Goal: Feedback & Contribution: Submit feedback/report problem

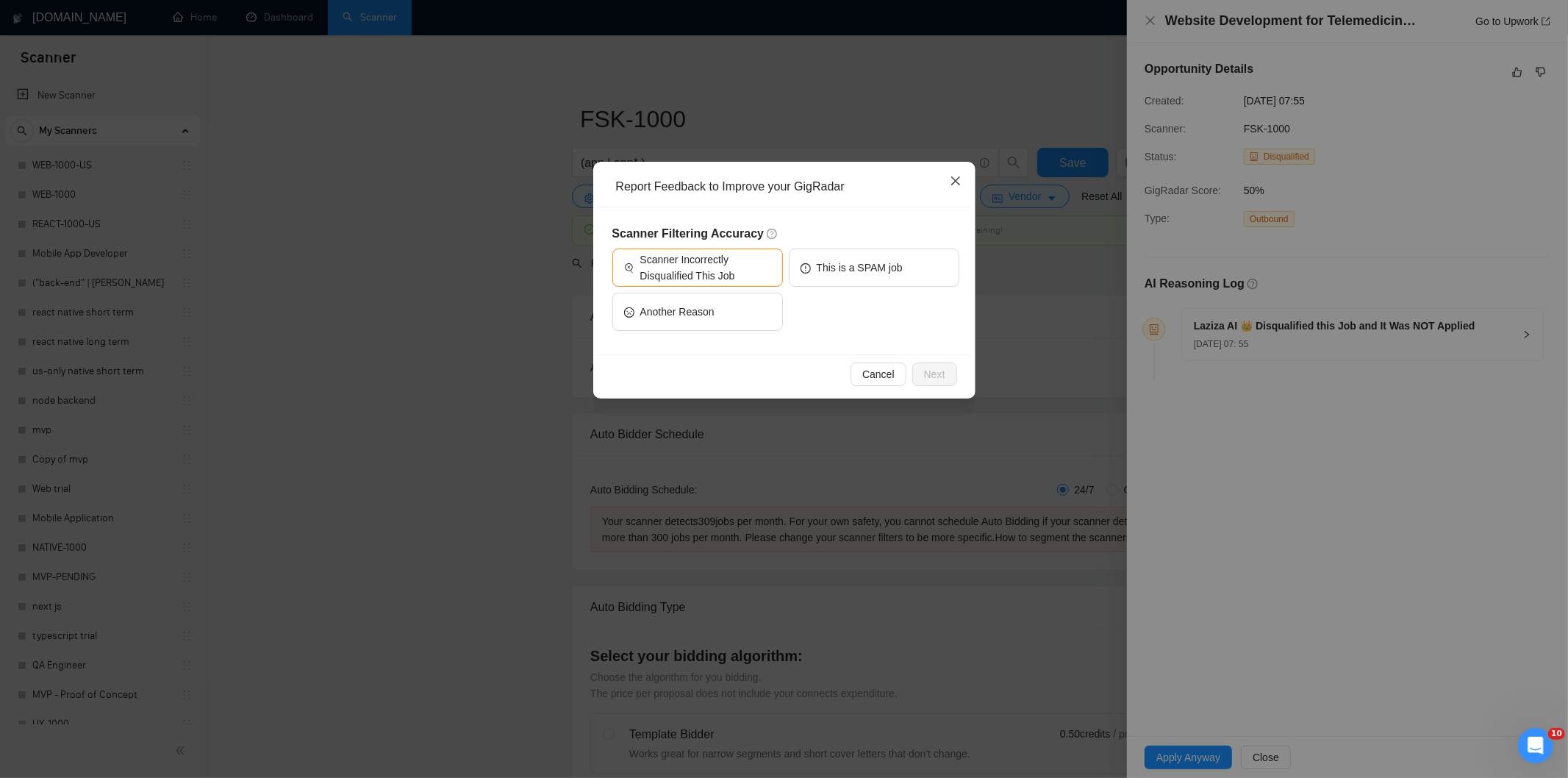
click at [959, 180] on icon "close" at bounding box center [956, 181] width 12 height 12
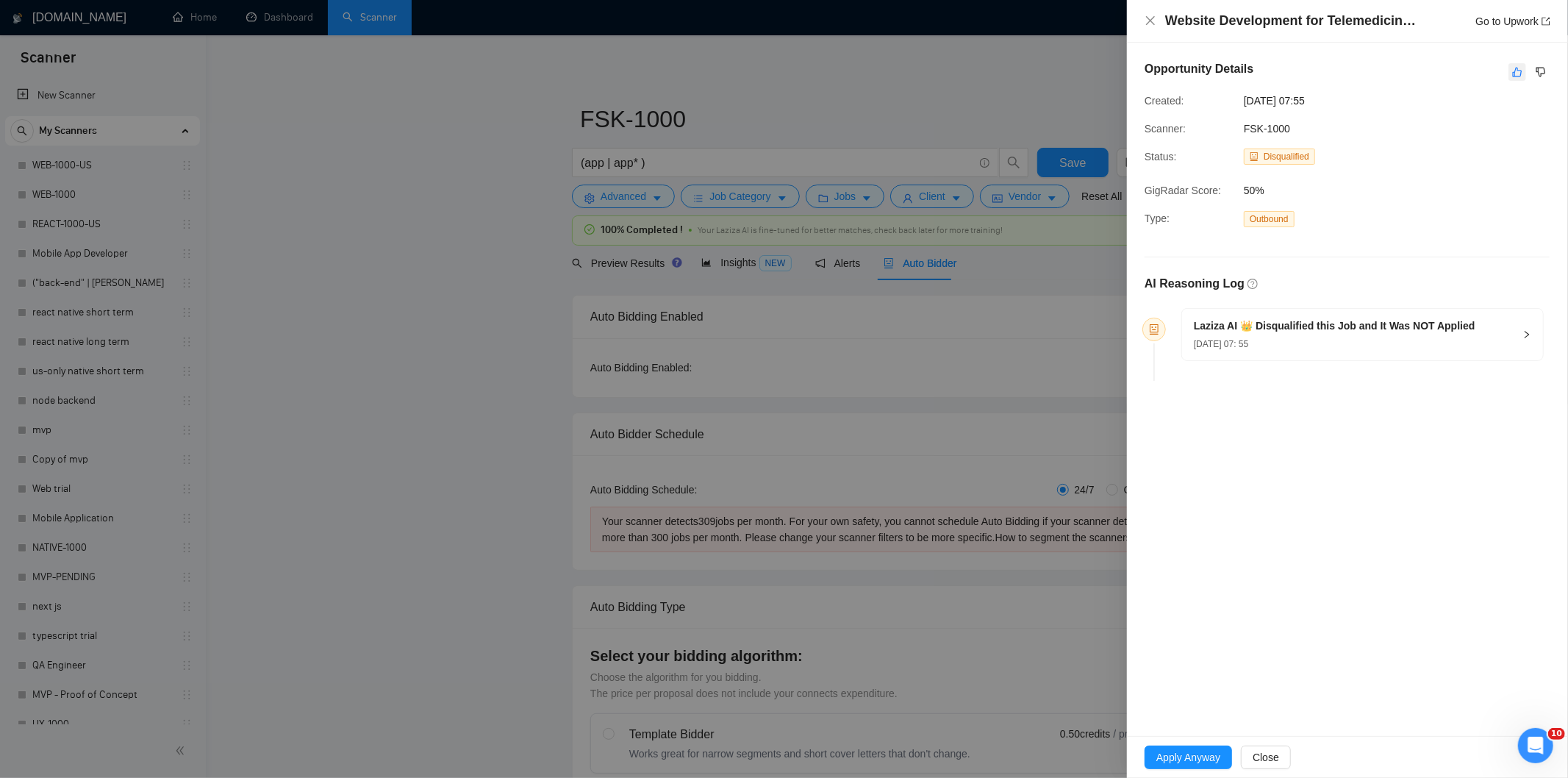
click at [1513, 68] on icon "like" at bounding box center [1517, 72] width 10 height 12
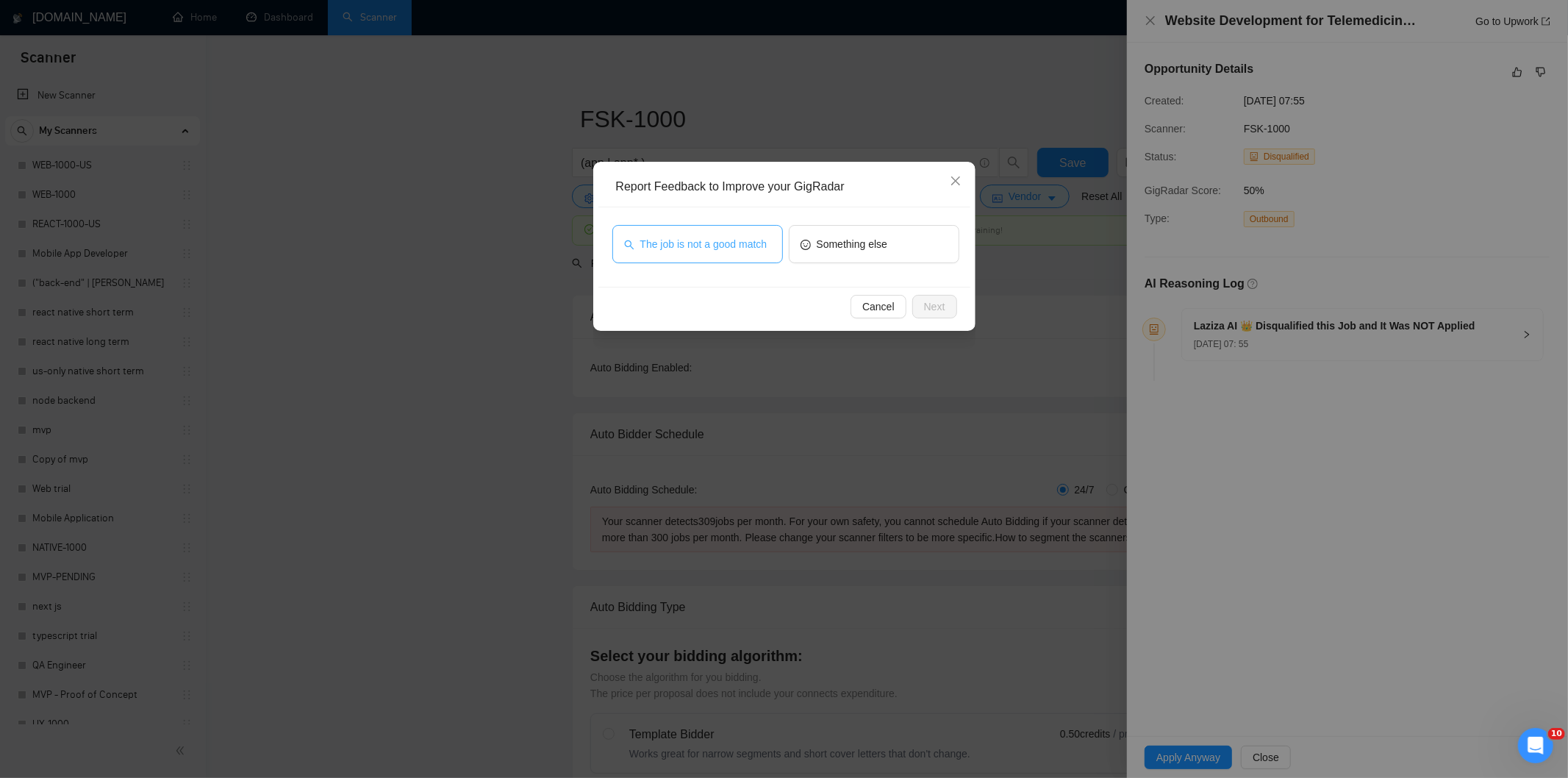
click at [708, 234] on button "The job is not a good match" at bounding box center [697, 244] width 170 height 38
click at [945, 310] on button "Next" at bounding box center [935, 307] width 45 height 24
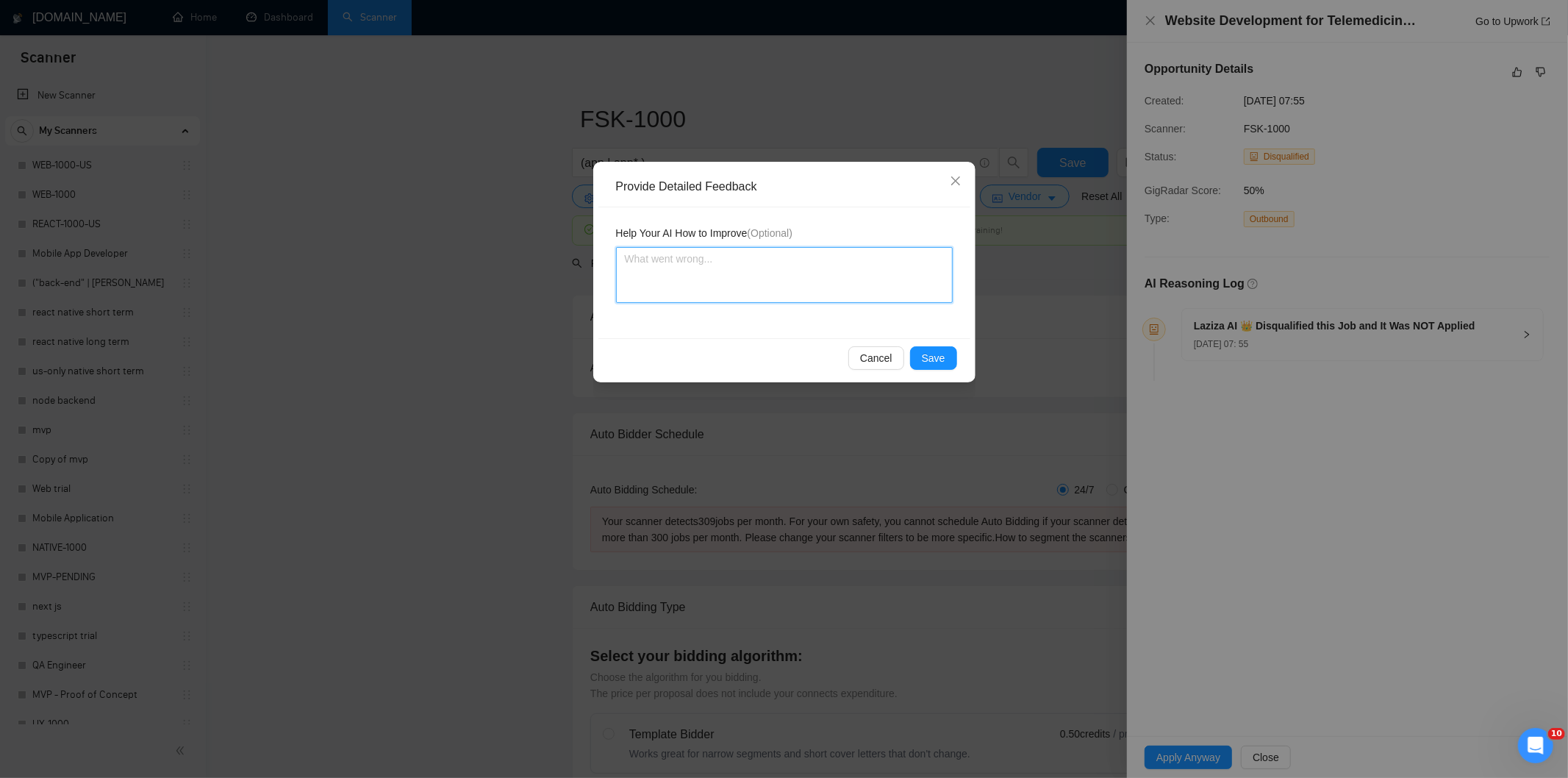
click at [877, 253] on textarea at bounding box center [784, 275] width 337 height 56
paste textarea "Not a fit — this project has been disqualified for other reasons. Example: "The…"
type textarea "Not a fit — this project has been disqualified for other reasons. Example: "The…"
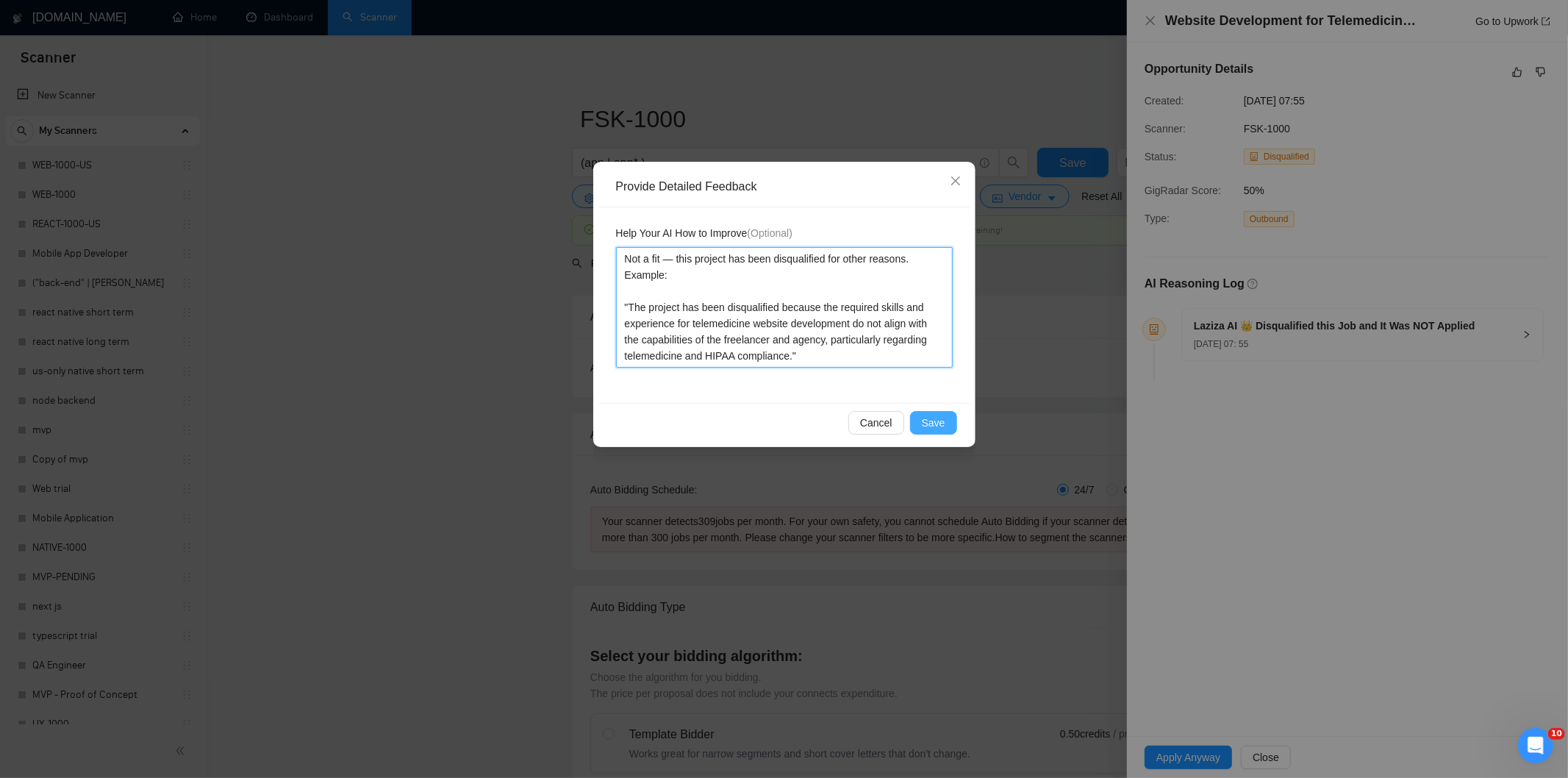
type textarea "Not a fit — this project has been disqualified for other reasons. Example: "The…"
click at [927, 418] on span "Save" at bounding box center [933, 423] width 24 height 16
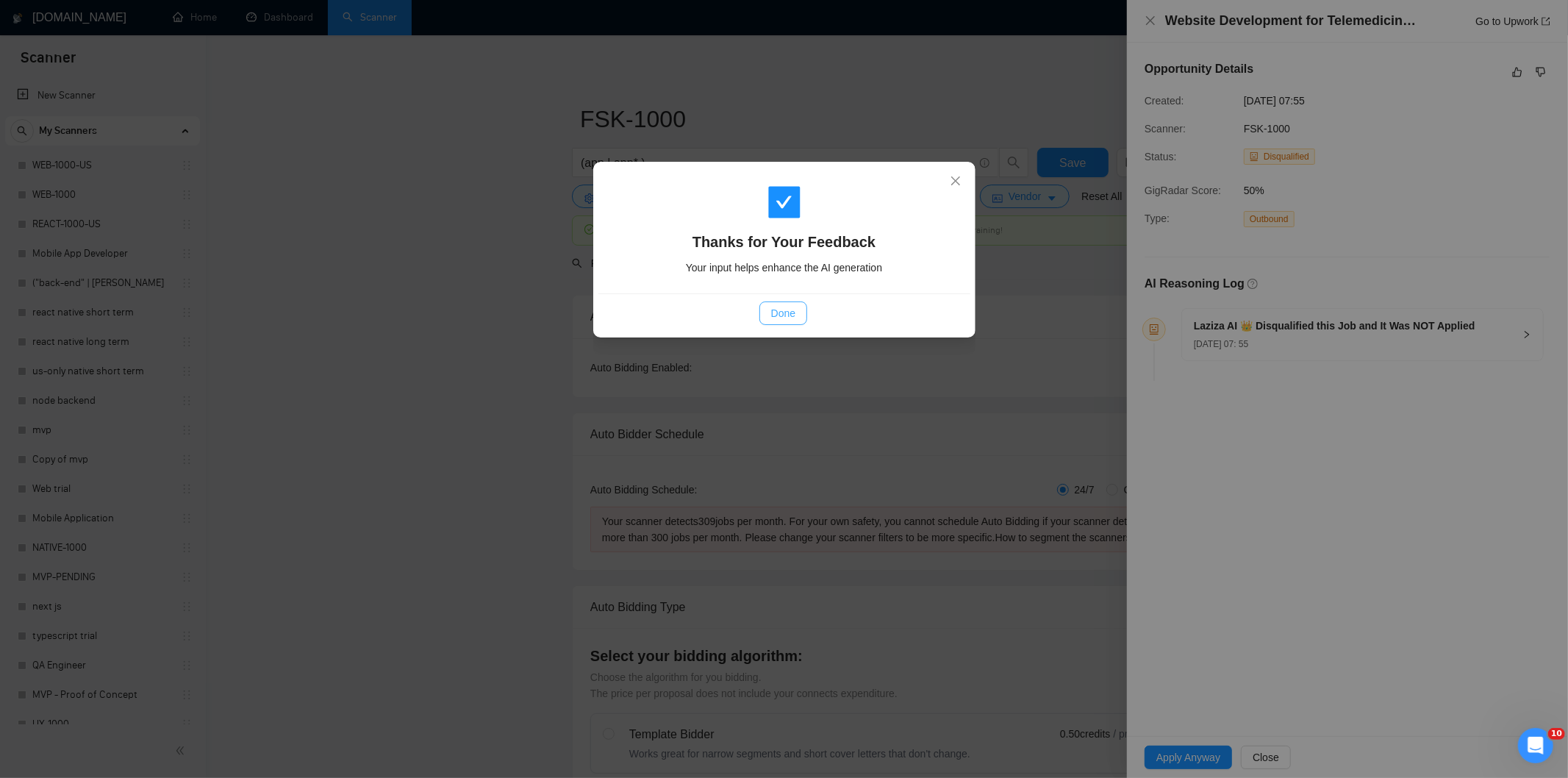
click at [785, 315] on span "Done" at bounding box center [784, 314] width 25 height 16
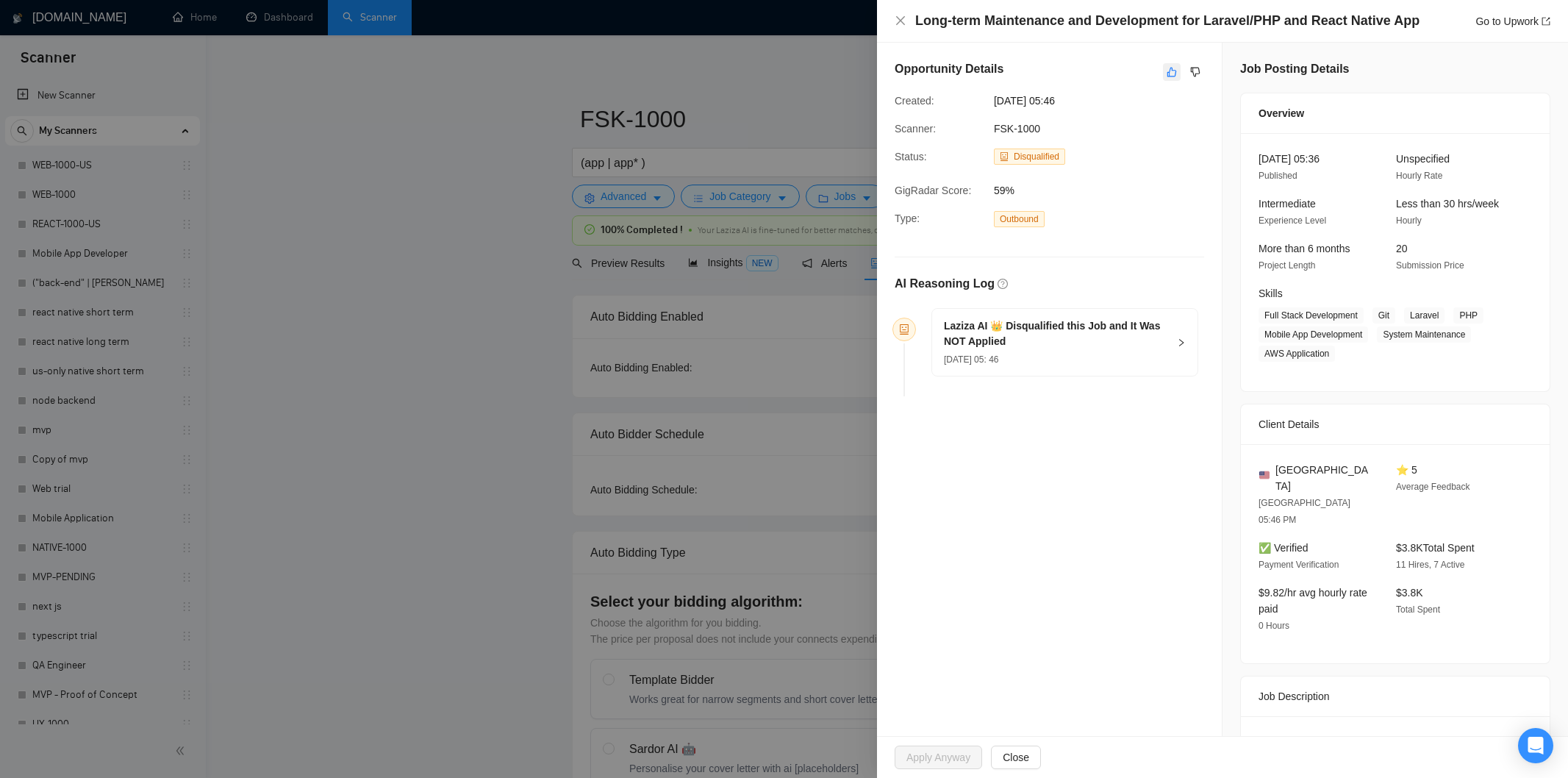
click at [1171, 71] on icon "like" at bounding box center [1172, 72] width 10 height 12
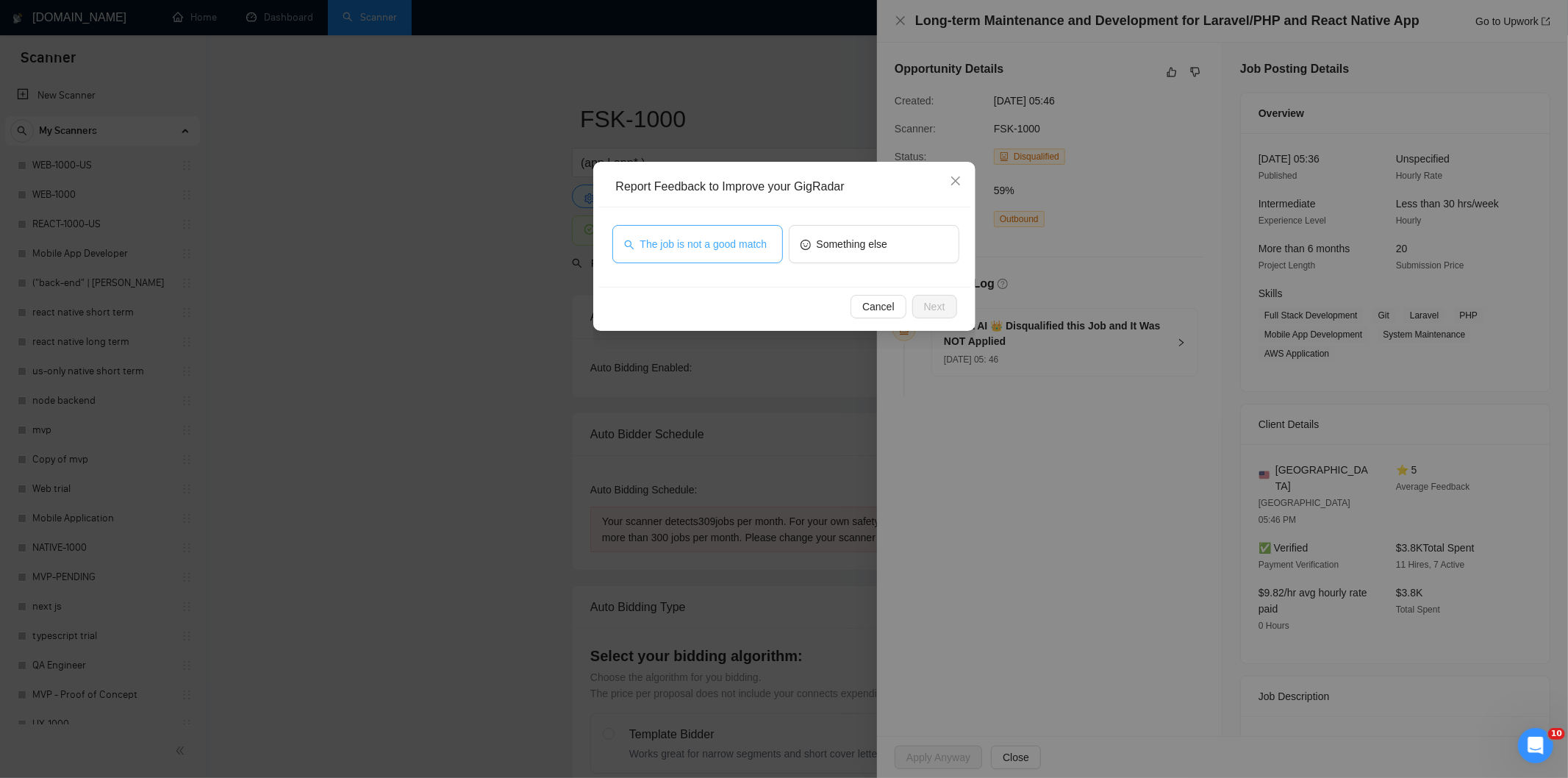
click at [733, 236] on span "The job is not a good match" at bounding box center [704, 244] width 127 height 16
drag, startPoint x: 933, startPoint y: 306, endPoint x: 924, endPoint y: 304, distance: 9.2
click at [933, 307] on span "Next" at bounding box center [935, 307] width 22 height 16
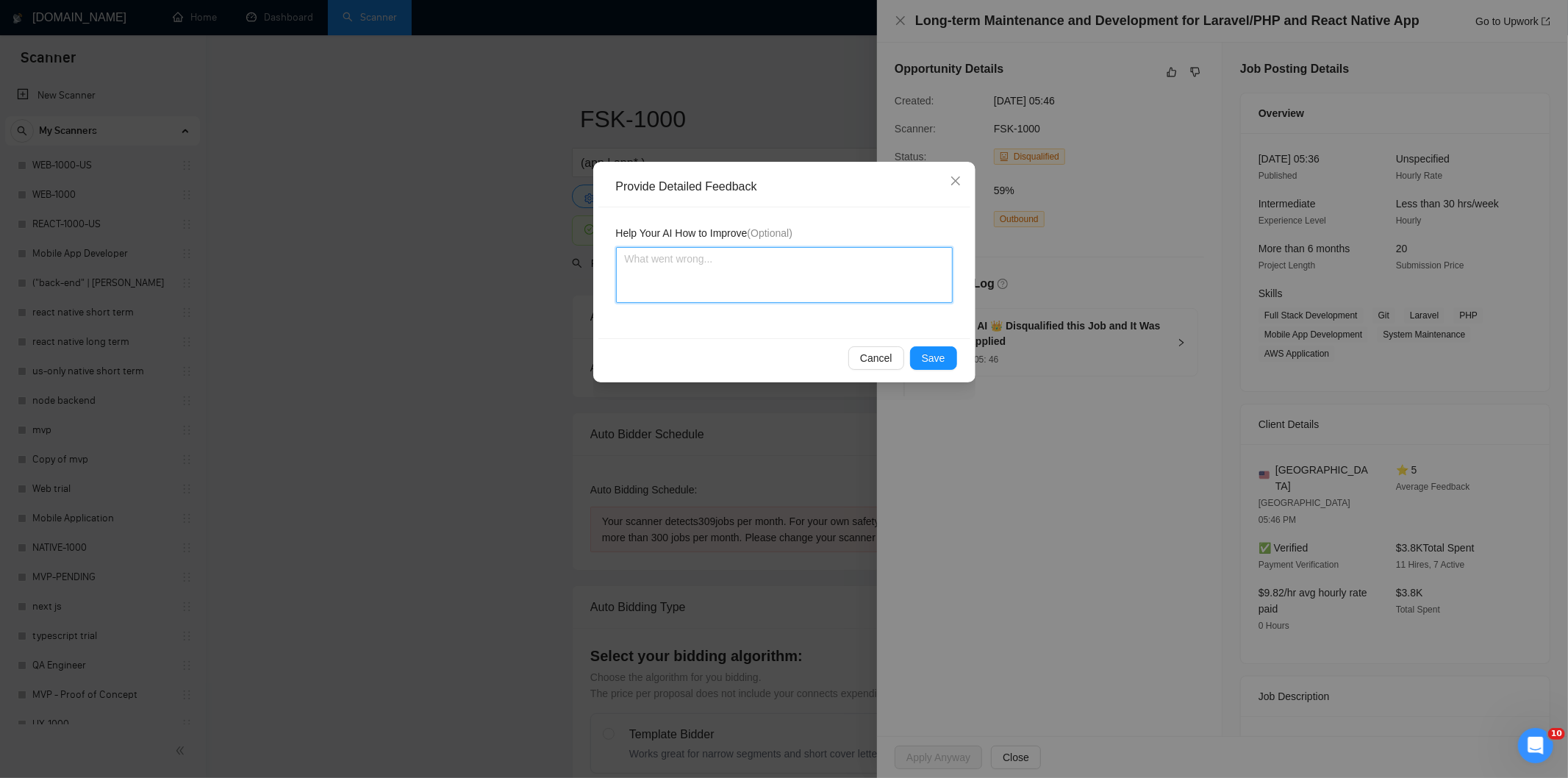
click at [833, 268] on textarea at bounding box center [784, 275] width 337 height 56
paste textarea "Not a fit — this project has been disqualified for other reasons. Example: "The…"
type textarea "Not a fit — this project has been disqualified for other reasons. Example: "The…"
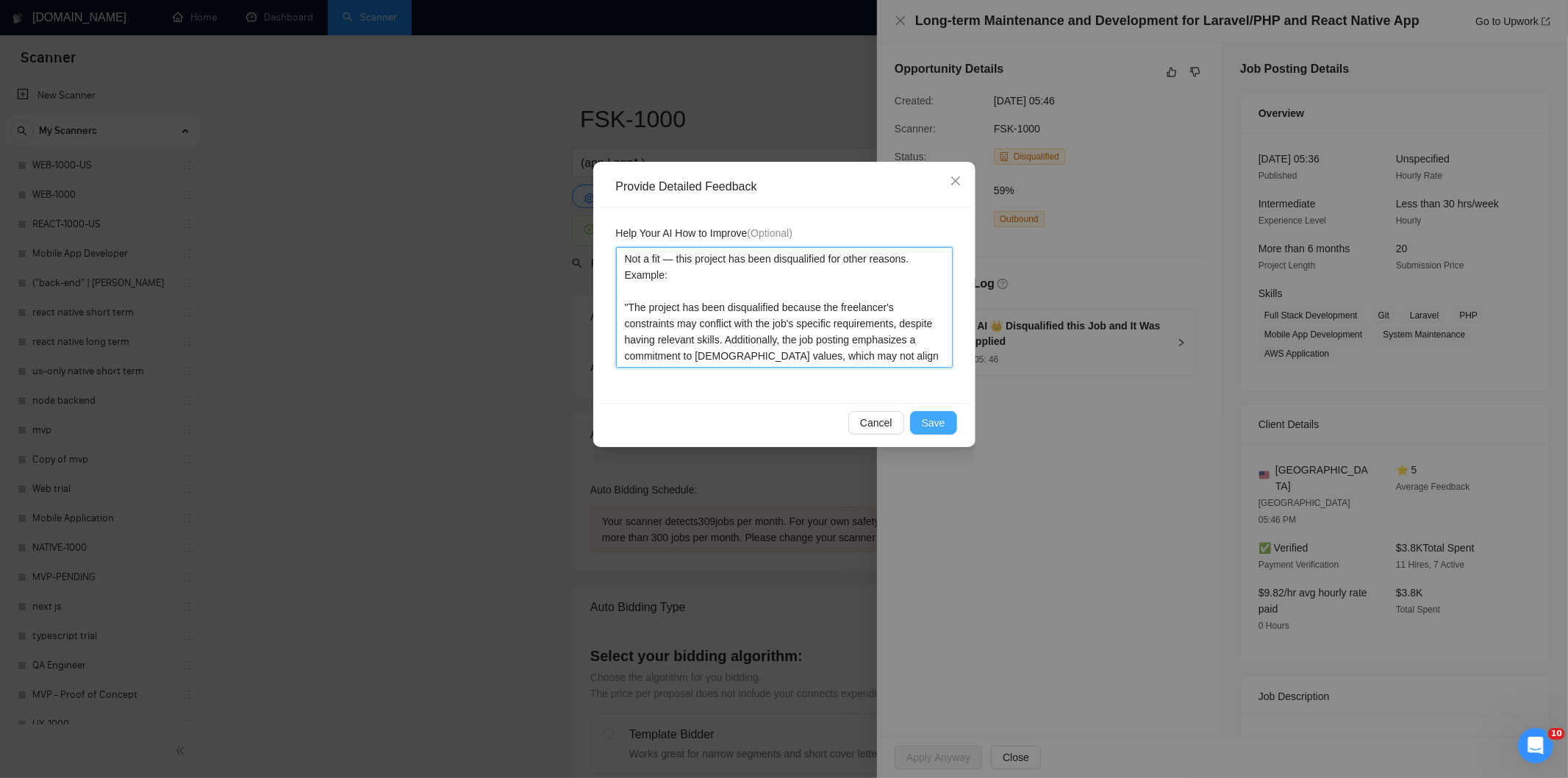
type textarea "Not a fit — this project has been disqualified for other reasons. Example: "The…"
click at [937, 420] on span "Save" at bounding box center [933, 423] width 24 height 16
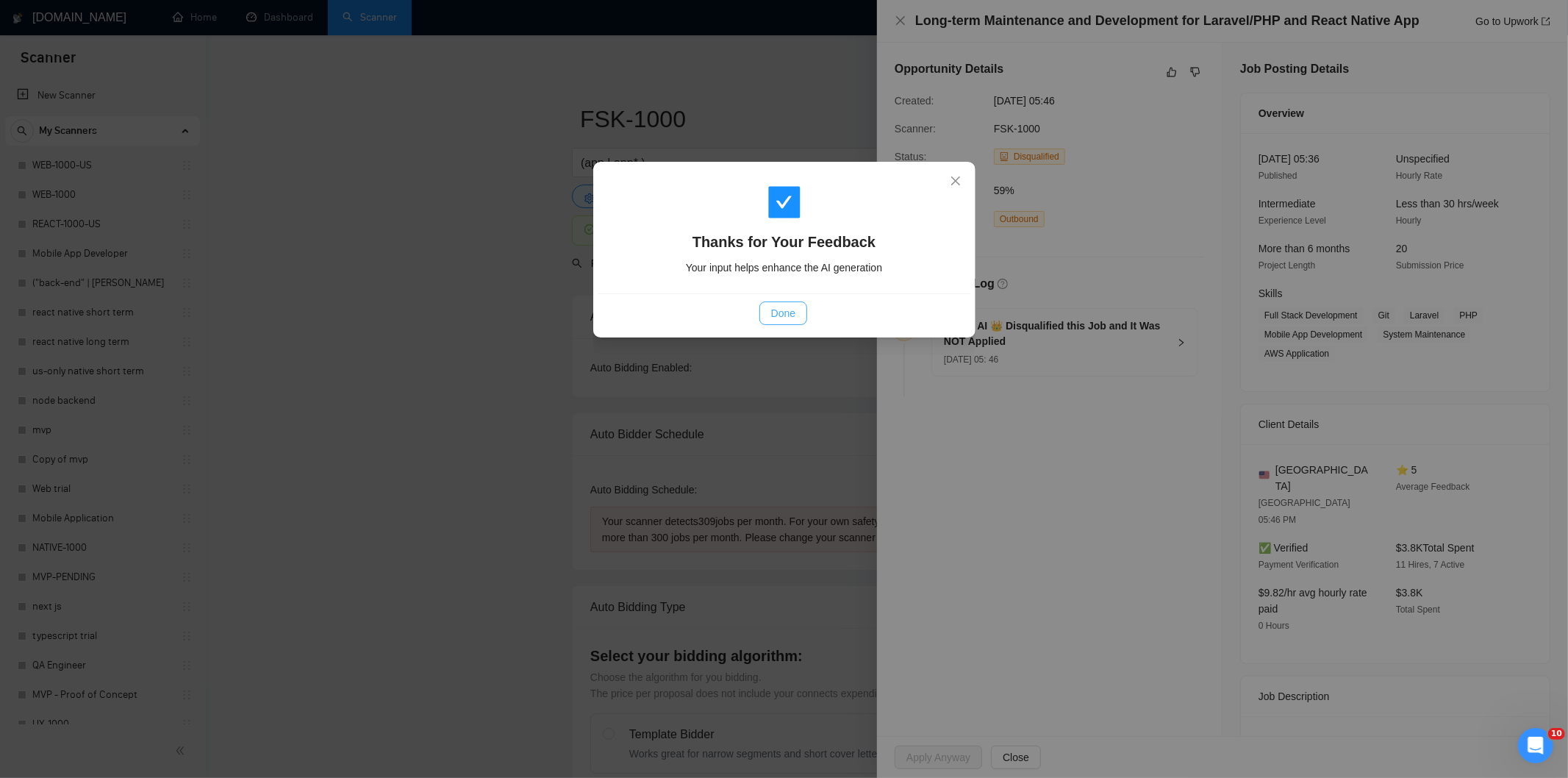
click at [792, 319] on span "Done" at bounding box center [784, 314] width 25 height 16
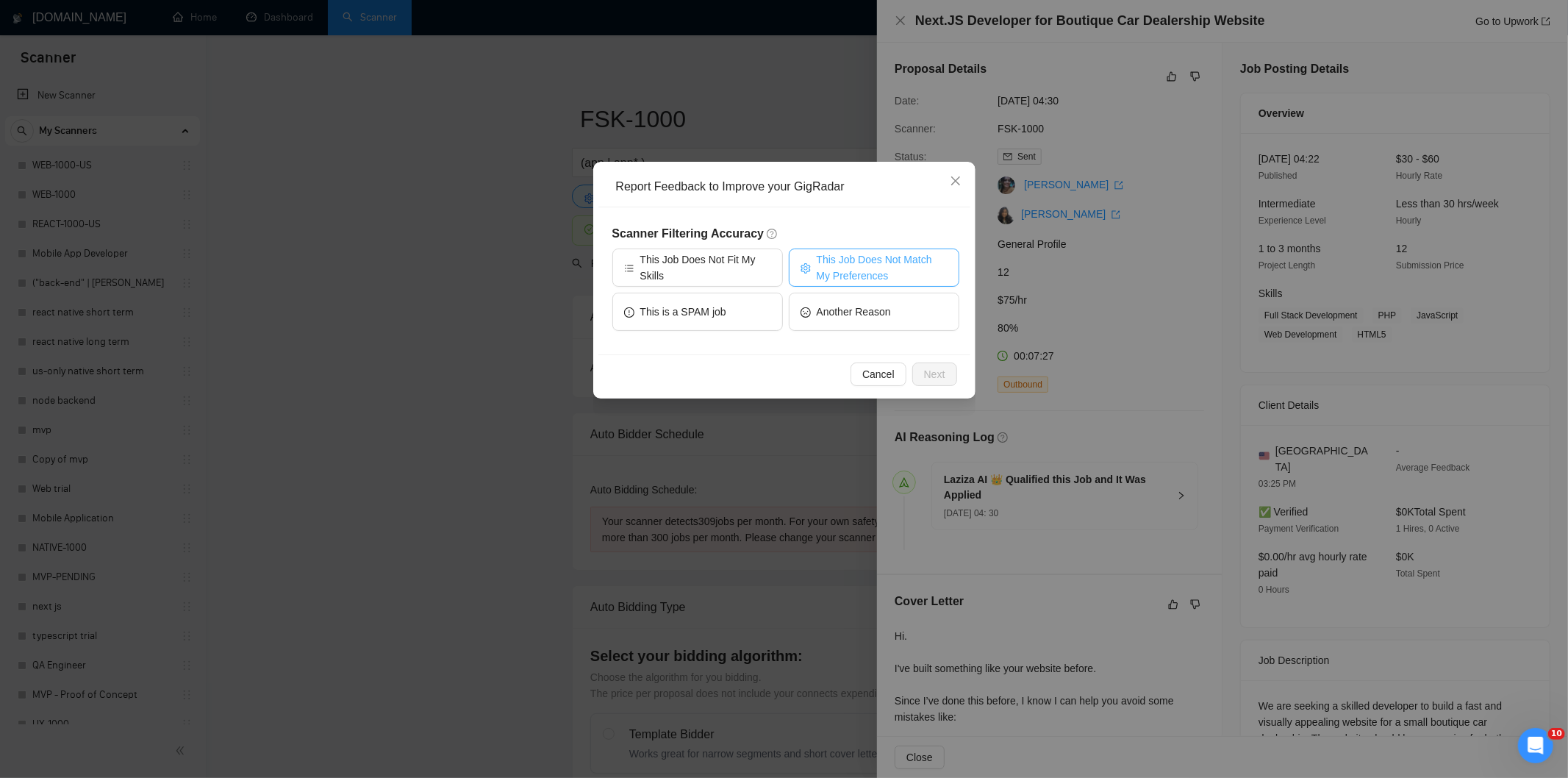
click at [862, 260] on span "This Job Does Not Match My Preferences" at bounding box center [882, 267] width 131 height 33
click at [930, 369] on span "Next" at bounding box center [935, 374] width 22 height 16
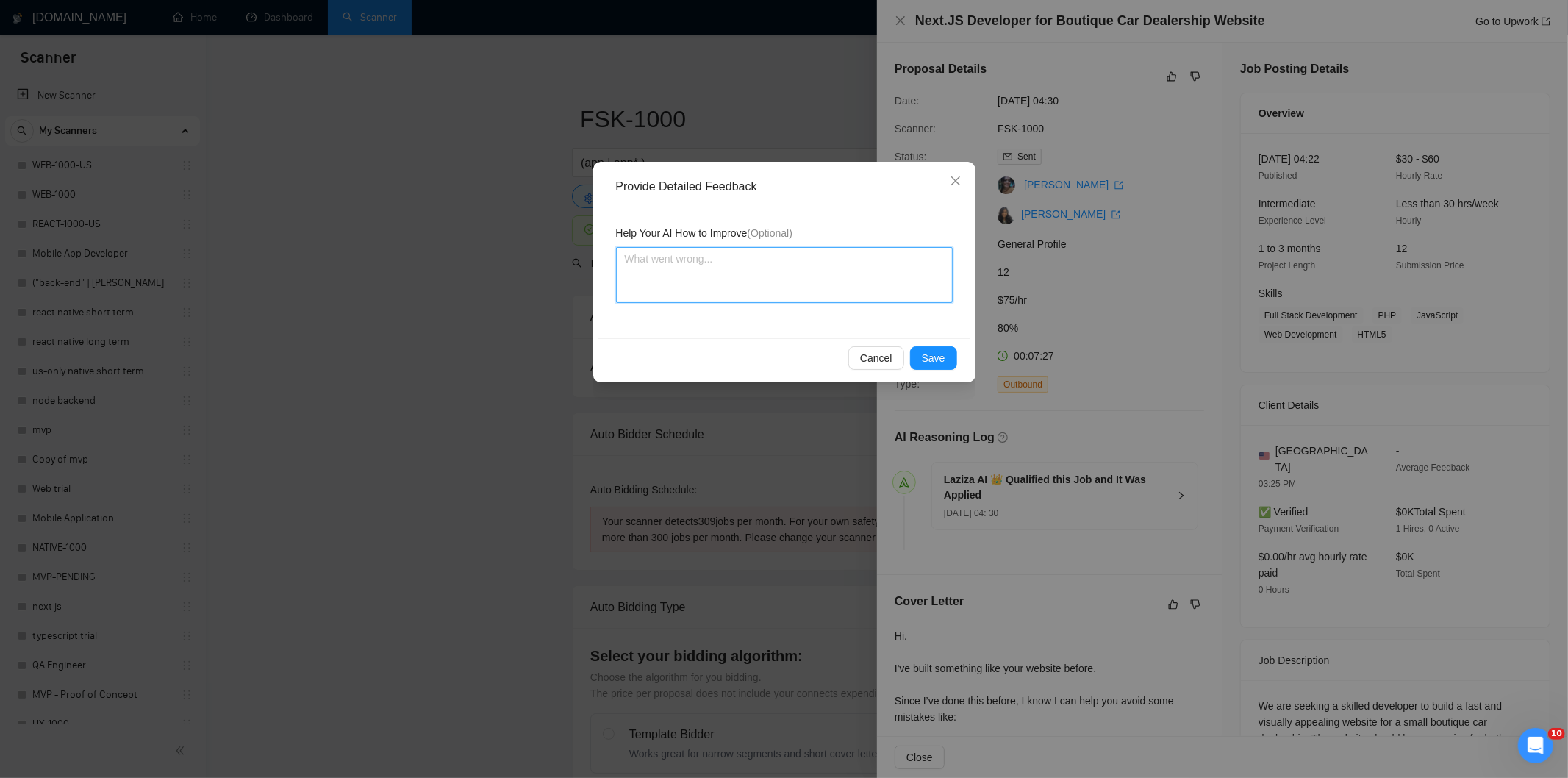
click at [888, 268] on textarea at bounding box center [784, 275] width 337 height 56
paste textarea "Not a fit — the project isn't for a web or mobile app, which is Ria's focus. Ex…"
type textarea "Not a fit — the project isn't for a web or mobile app, which is Ria's focus. Ex…"
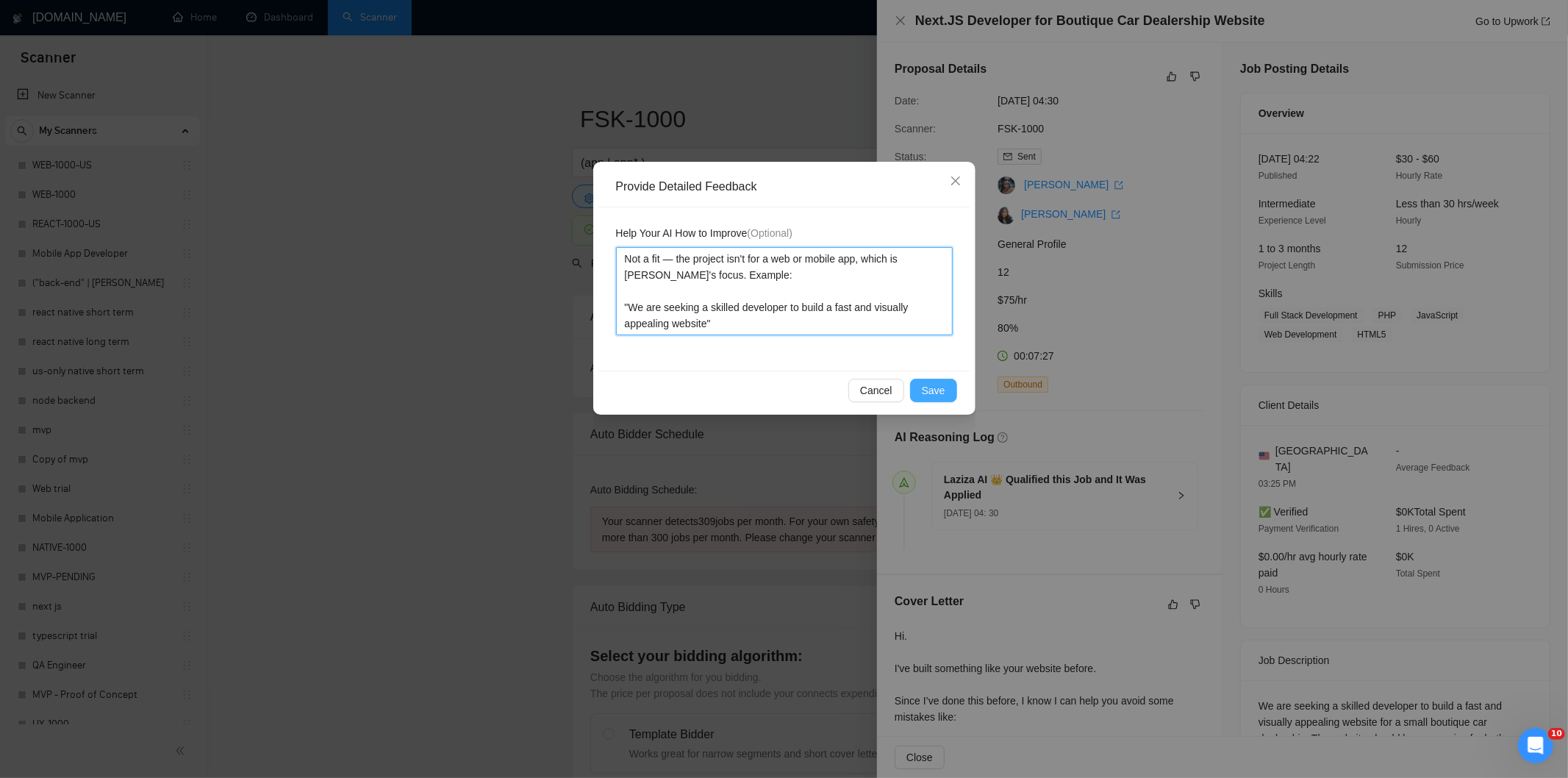
type textarea "Not a fit — the project isn't for a web or mobile app, which is Ria's focus. Ex…"
click at [939, 393] on span "Save" at bounding box center [933, 390] width 24 height 16
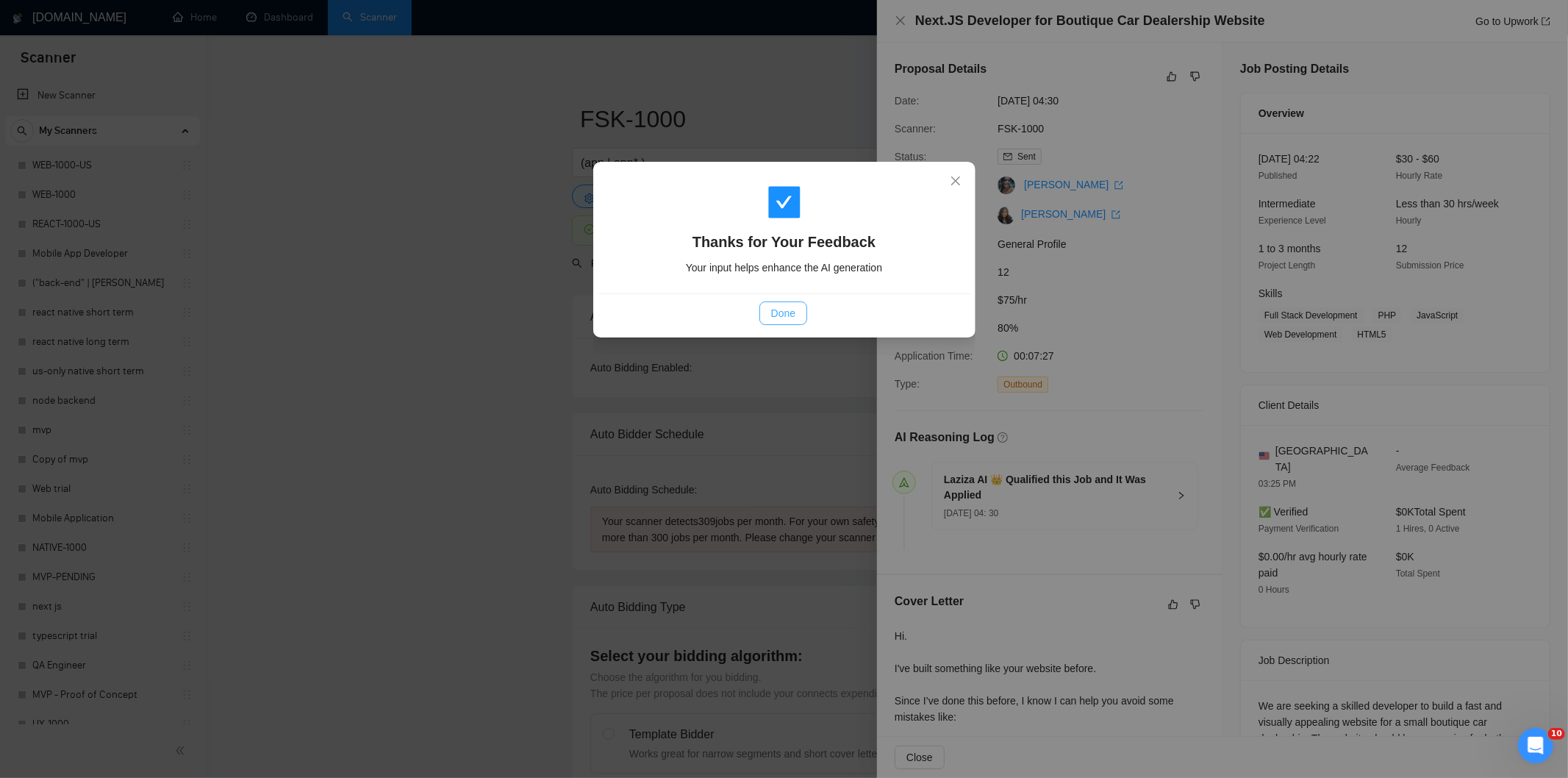
click at [800, 312] on button "Done" at bounding box center [784, 314] width 47 height 24
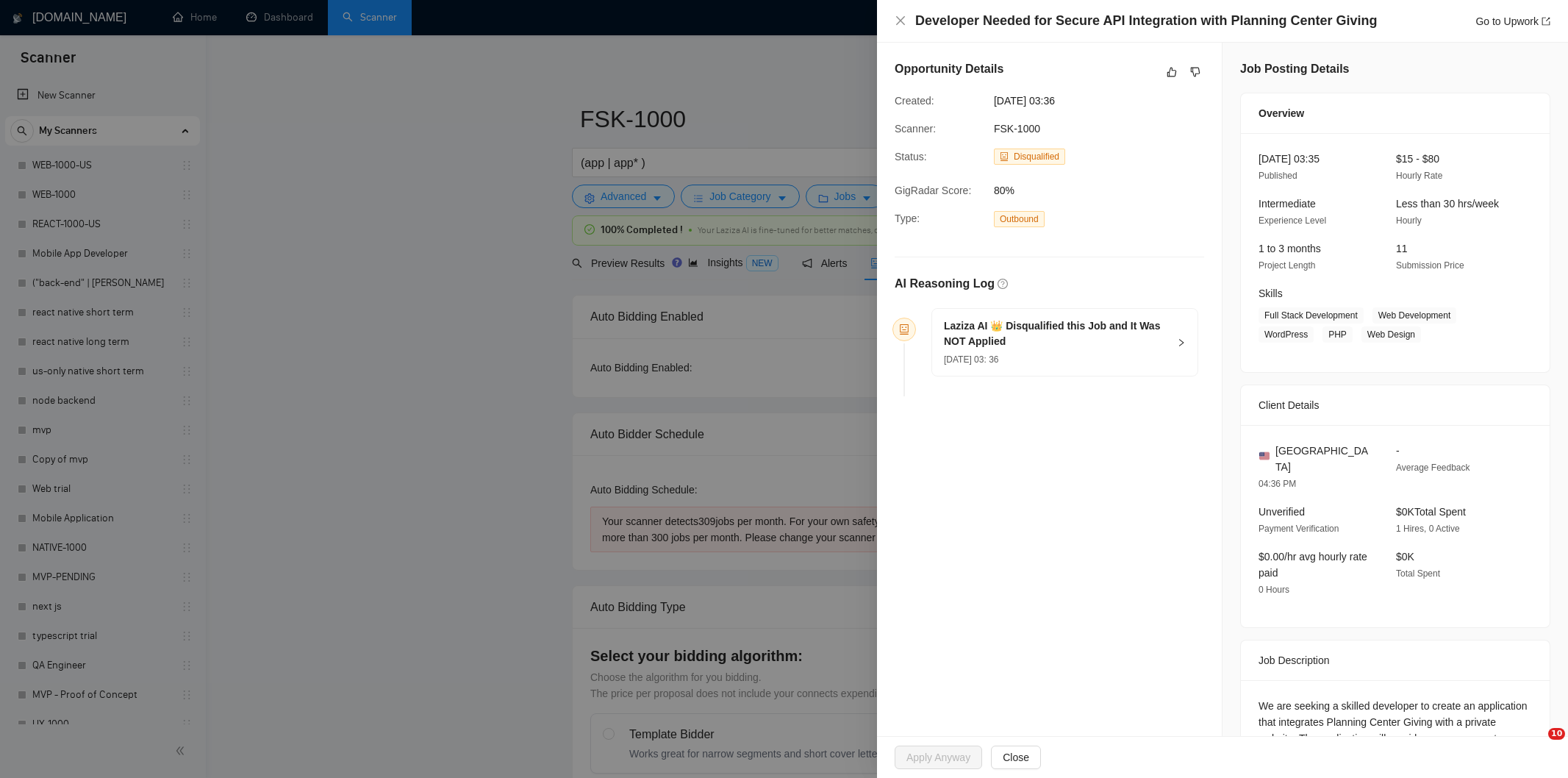
click at [1167, 74] on icon "like" at bounding box center [1172, 72] width 10 height 12
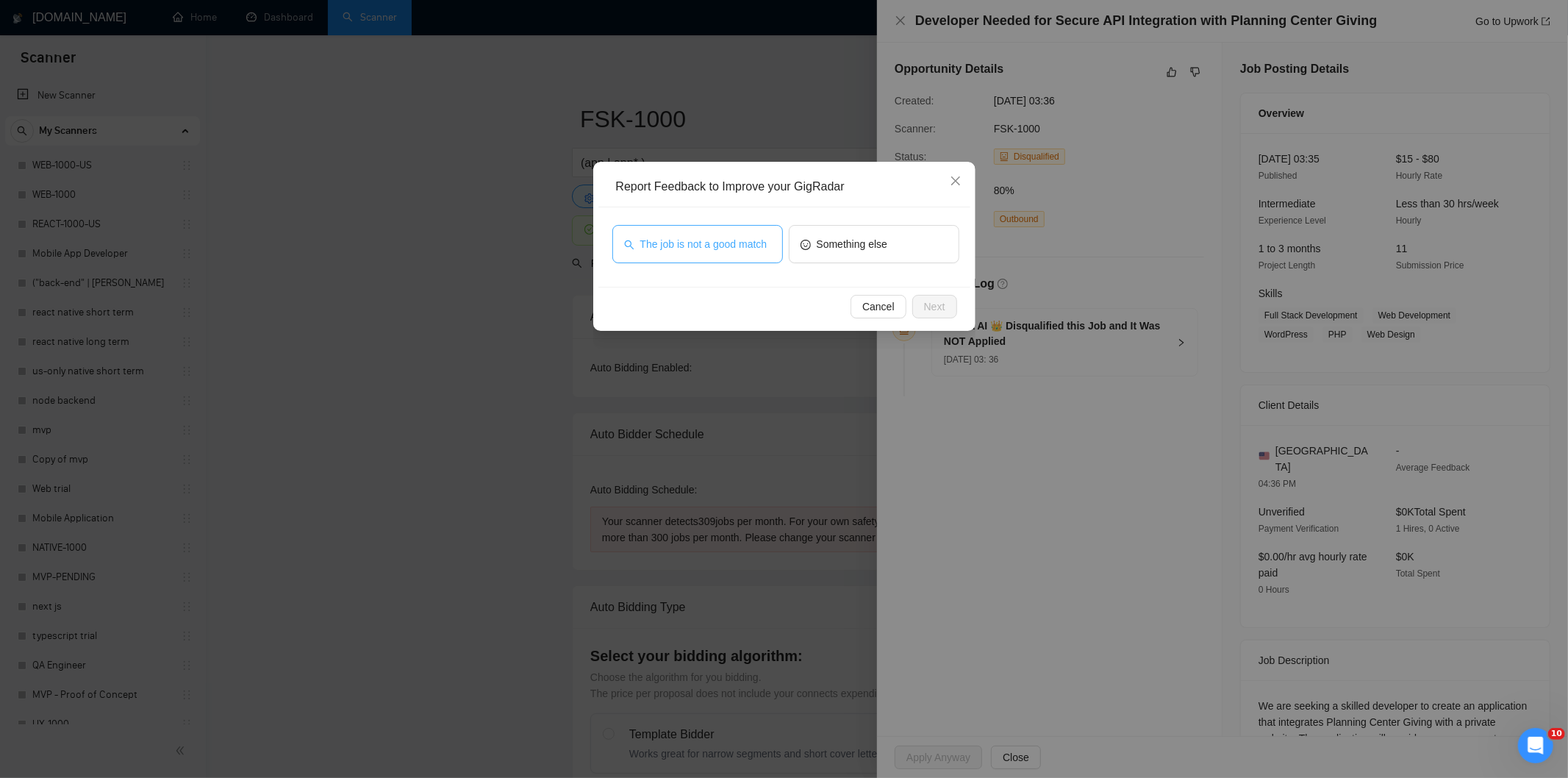
click at [741, 248] on span "The job is not a good match" at bounding box center [704, 244] width 127 height 16
click at [933, 305] on span "Next" at bounding box center [935, 307] width 22 height 16
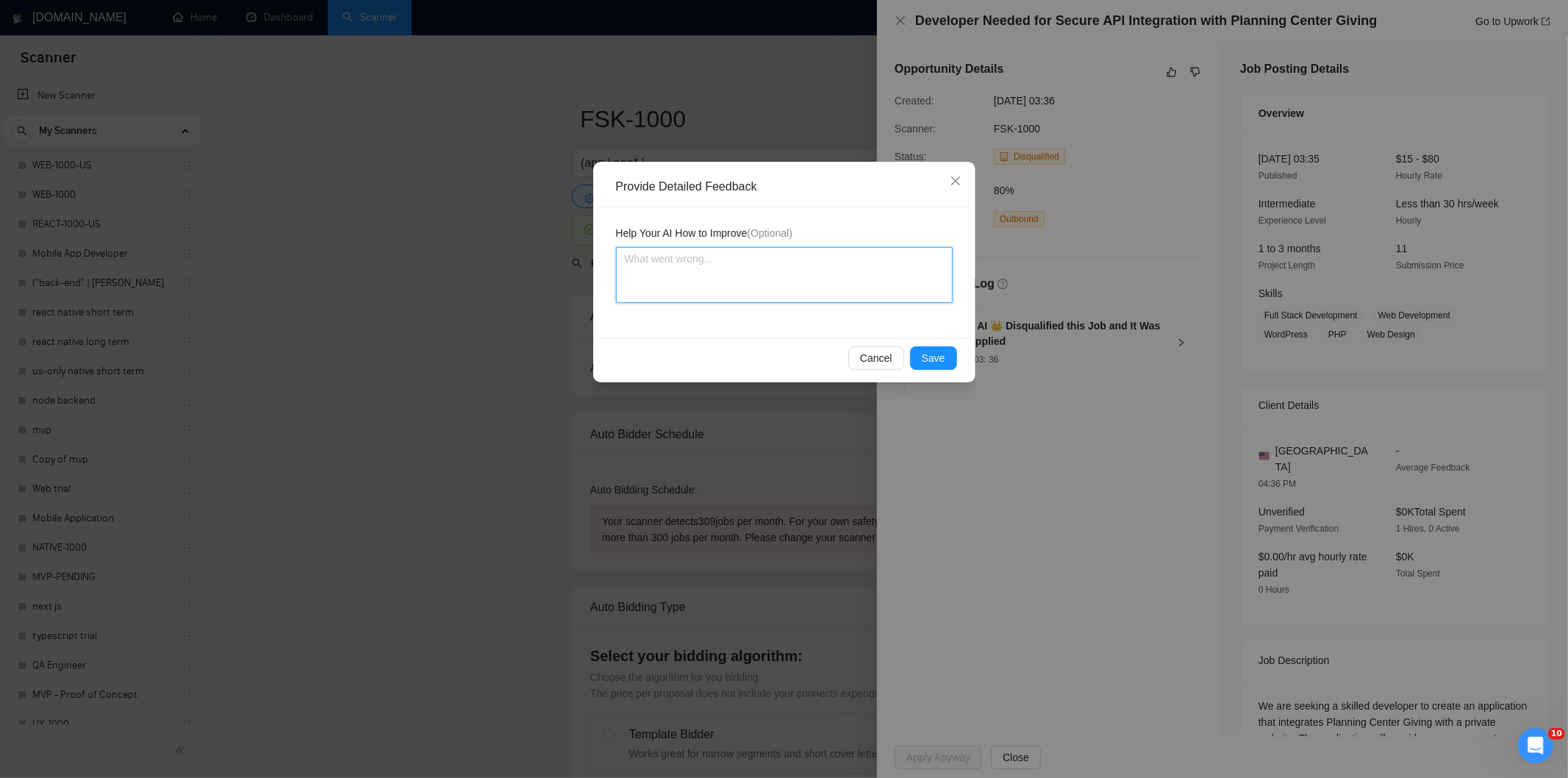
click at [886, 272] on textarea at bounding box center [784, 275] width 337 height 56
paste textarea "Not a fit — this project has been disqualified for other reasons. Example: "The…"
type textarea "Not a fit — this project has been disqualified for other reasons. Example: "The…"
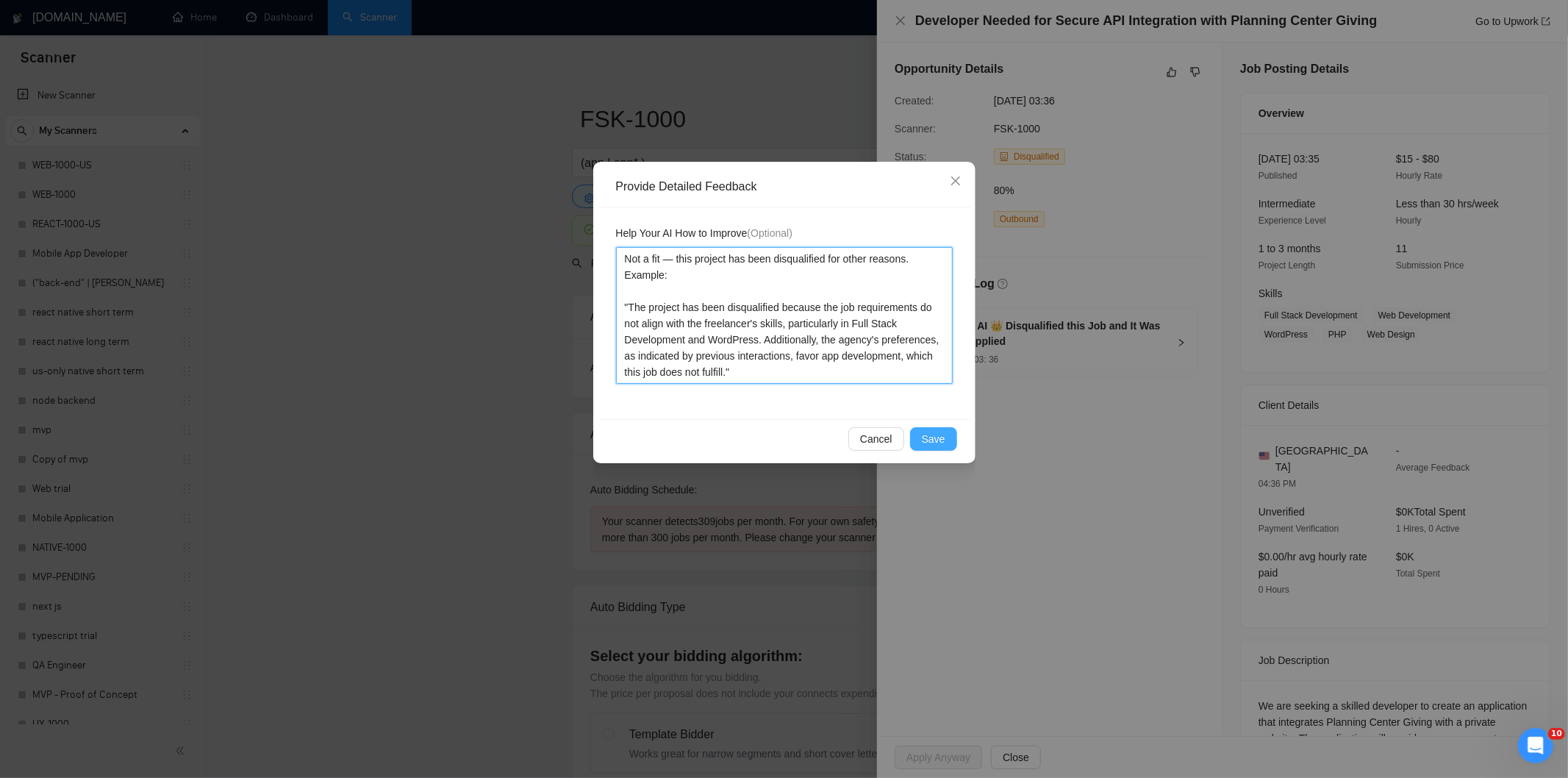
type textarea "Not a fit — this project has been disqualified for other reasons. Example: "The…"
drag, startPoint x: 939, startPoint y: 439, endPoint x: 921, endPoint y: 427, distance: 21.6
click at [938, 440] on span "Save" at bounding box center [933, 439] width 24 height 16
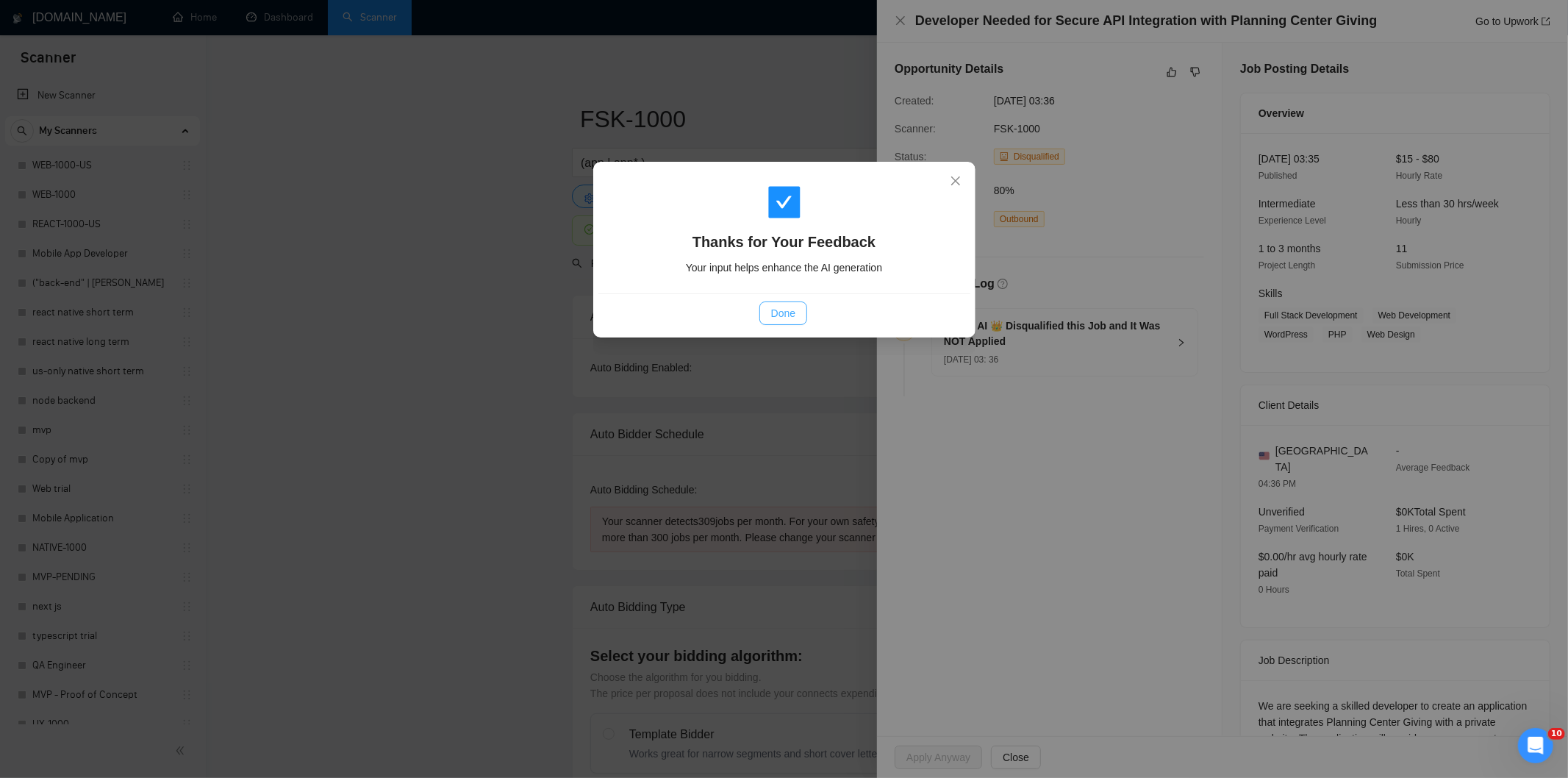
click at [784, 318] on span "Done" at bounding box center [784, 314] width 25 height 16
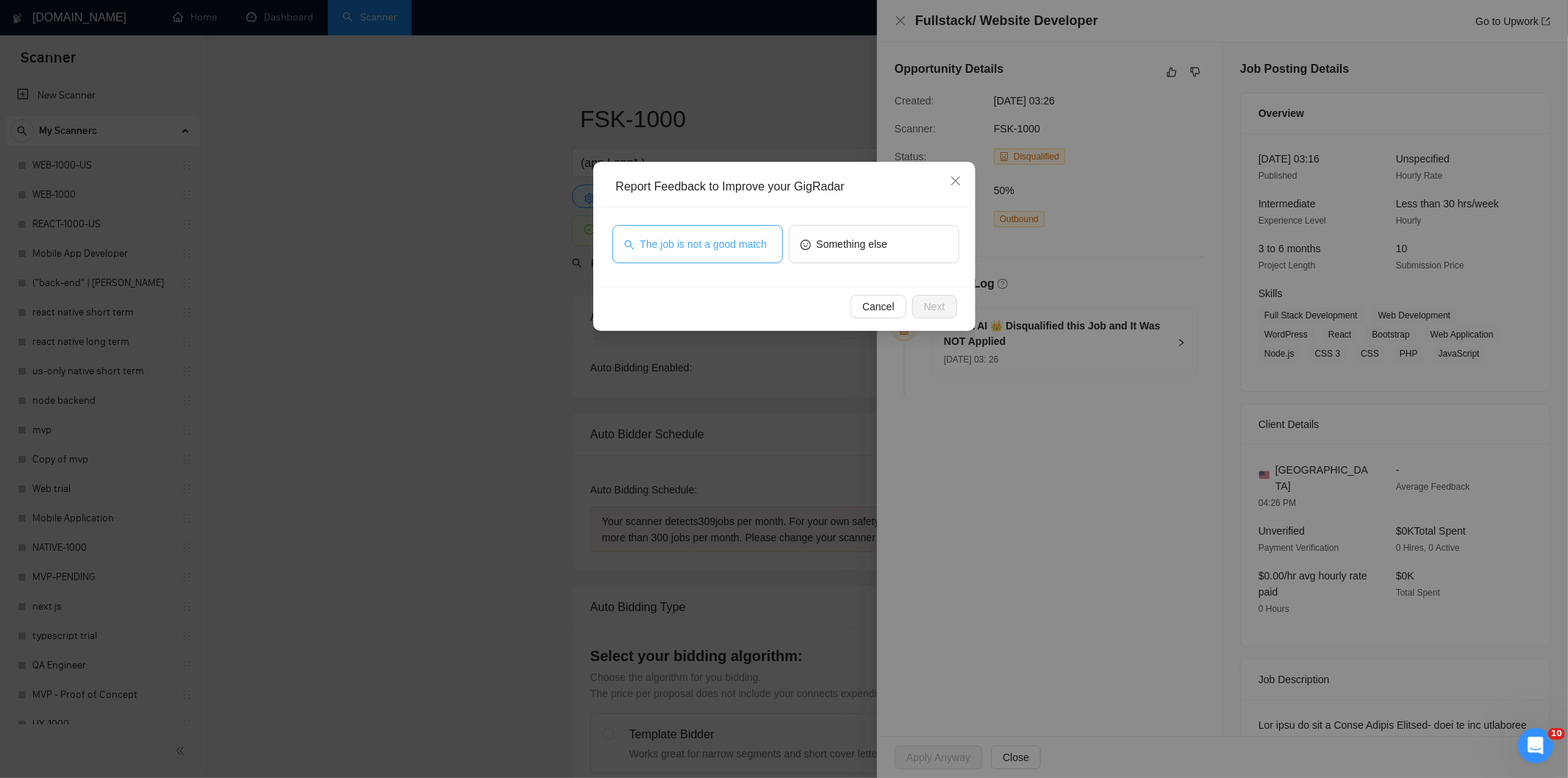
click at [741, 234] on button "The job is not a good match" at bounding box center [697, 244] width 170 height 38
drag, startPoint x: 934, startPoint y: 311, endPoint x: 924, endPoint y: 304, distance: 12.2
click at [933, 311] on span "Next" at bounding box center [935, 307] width 22 height 16
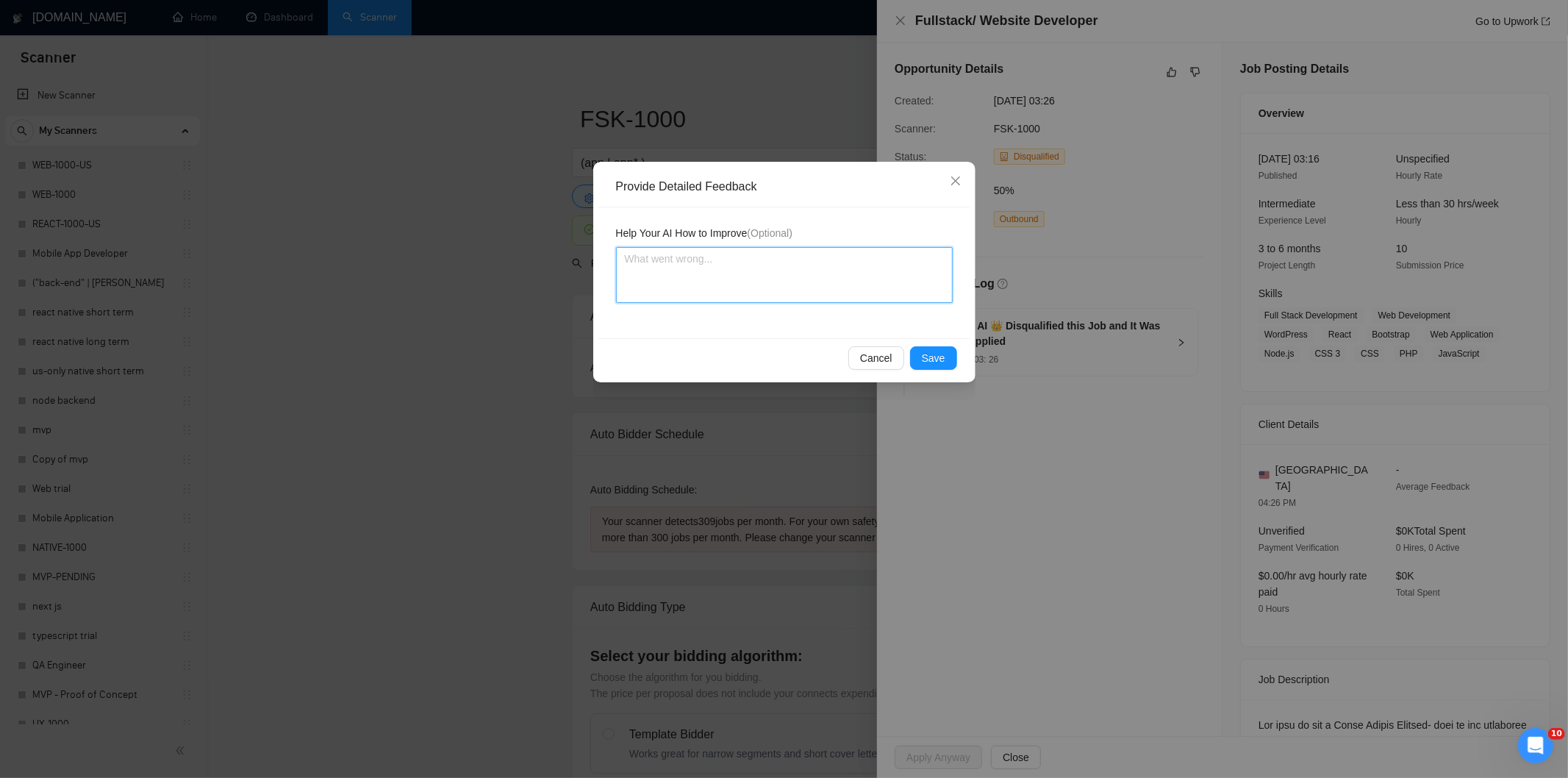
click at [884, 254] on textarea at bounding box center [784, 275] width 337 height 56
paste textarea "Not a fit — this project has been disqualified for other reasons. Example: "The…"
type textarea "Not a fit — this project has been disqualified for other reasons. Example: "The…"
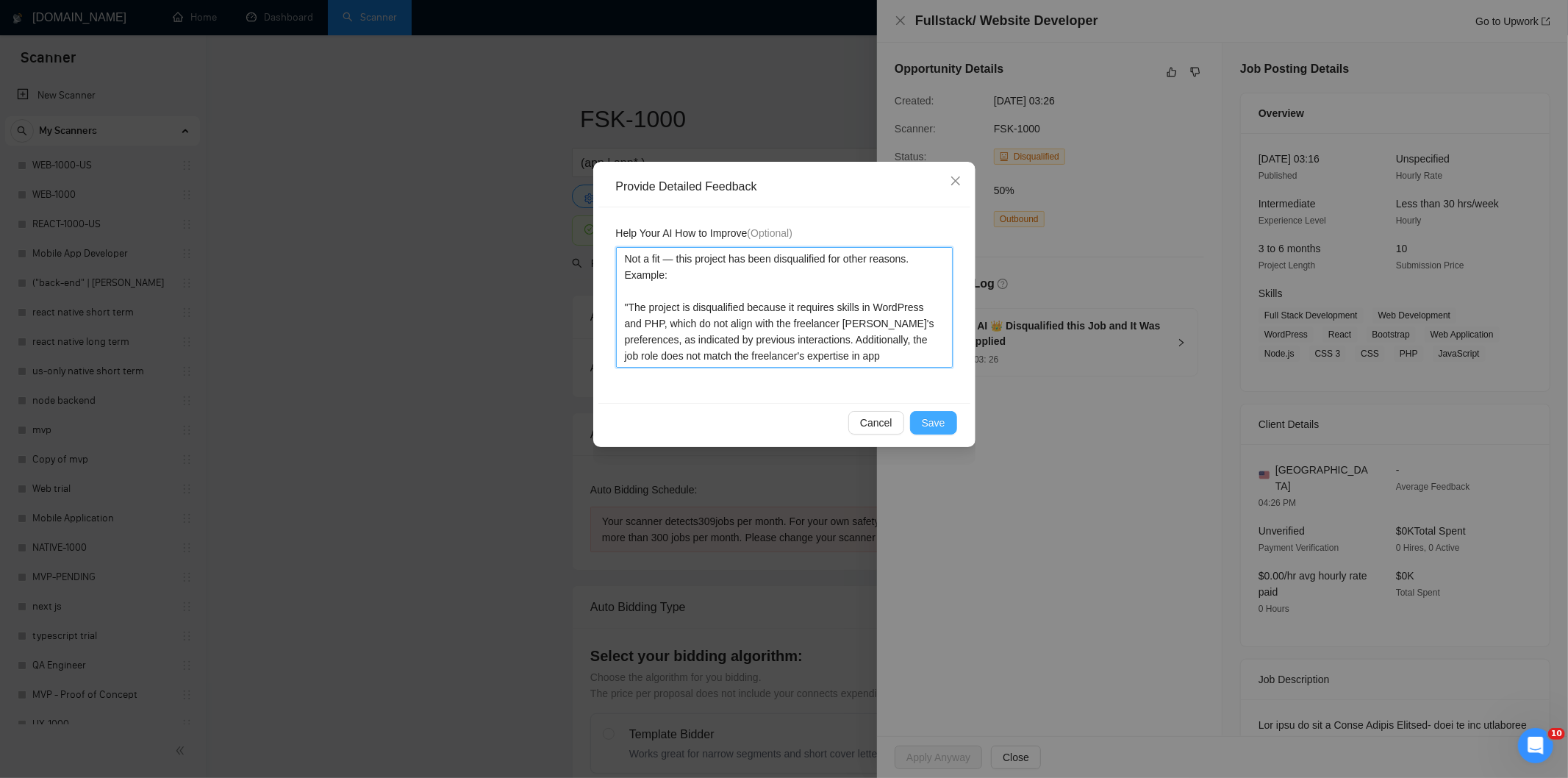
type textarea "Not a fit — this project has been disqualified for other reasons. Example: "The…"
drag, startPoint x: 939, startPoint y: 424, endPoint x: 879, endPoint y: 378, distance: 75.6
click at [938, 424] on span "Save" at bounding box center [933, 423] width 24 height 16
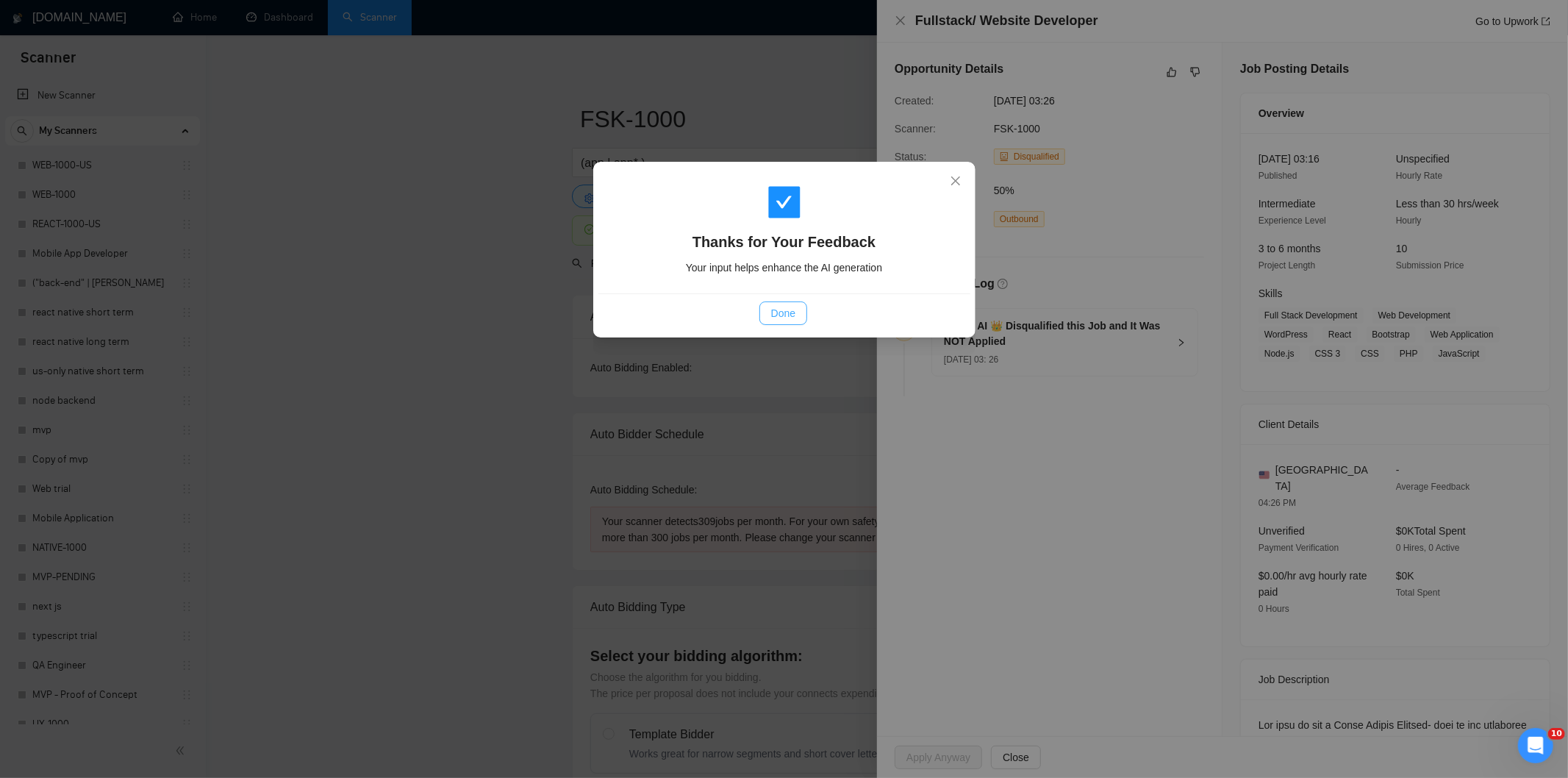
click at [798, 310] on button "Done" at bounding box center [784, 314] width 47 height 24
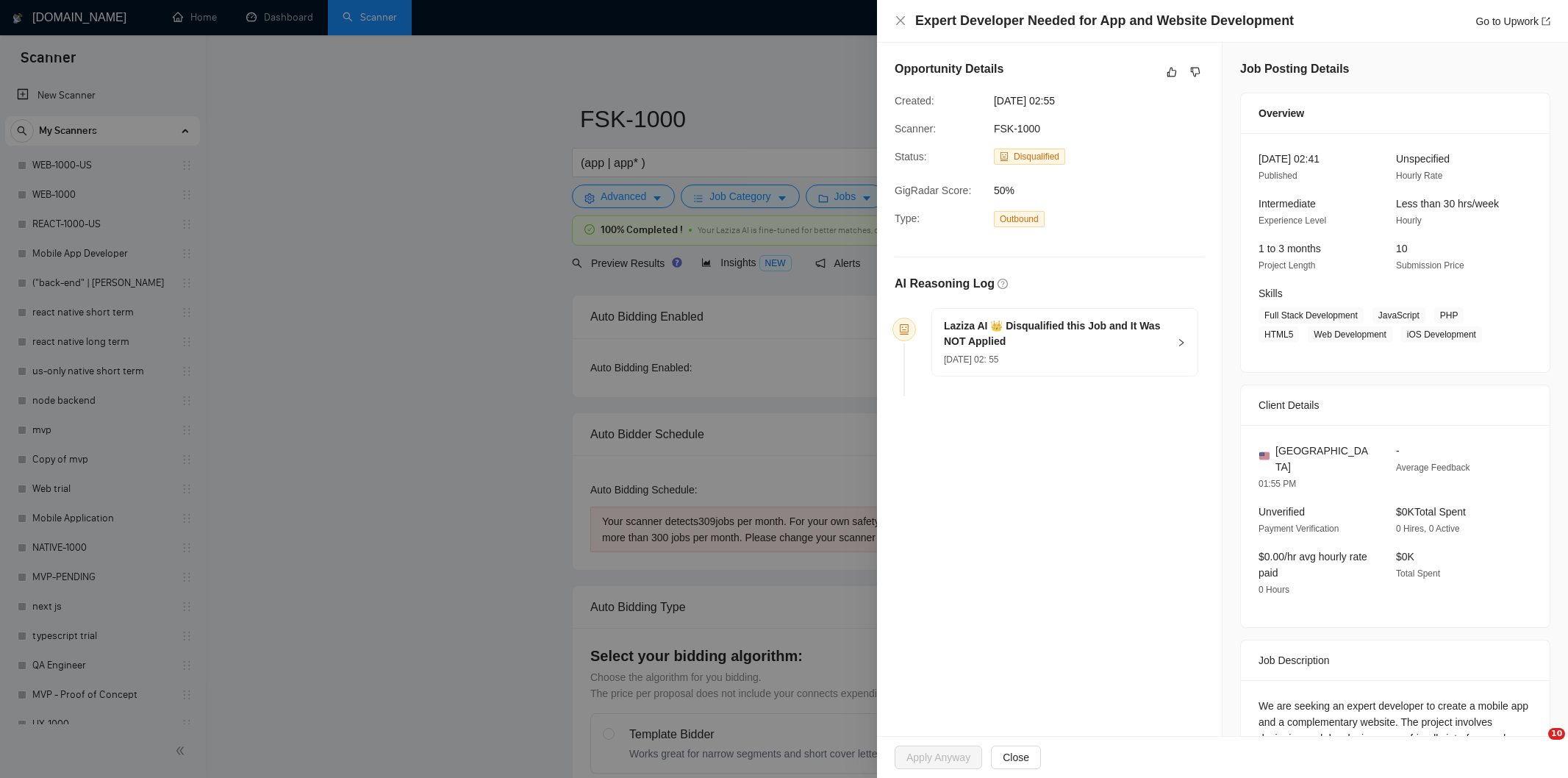
click at [1196, 70] on button "button" at bounding box center [1195, 72] width 18 height 18
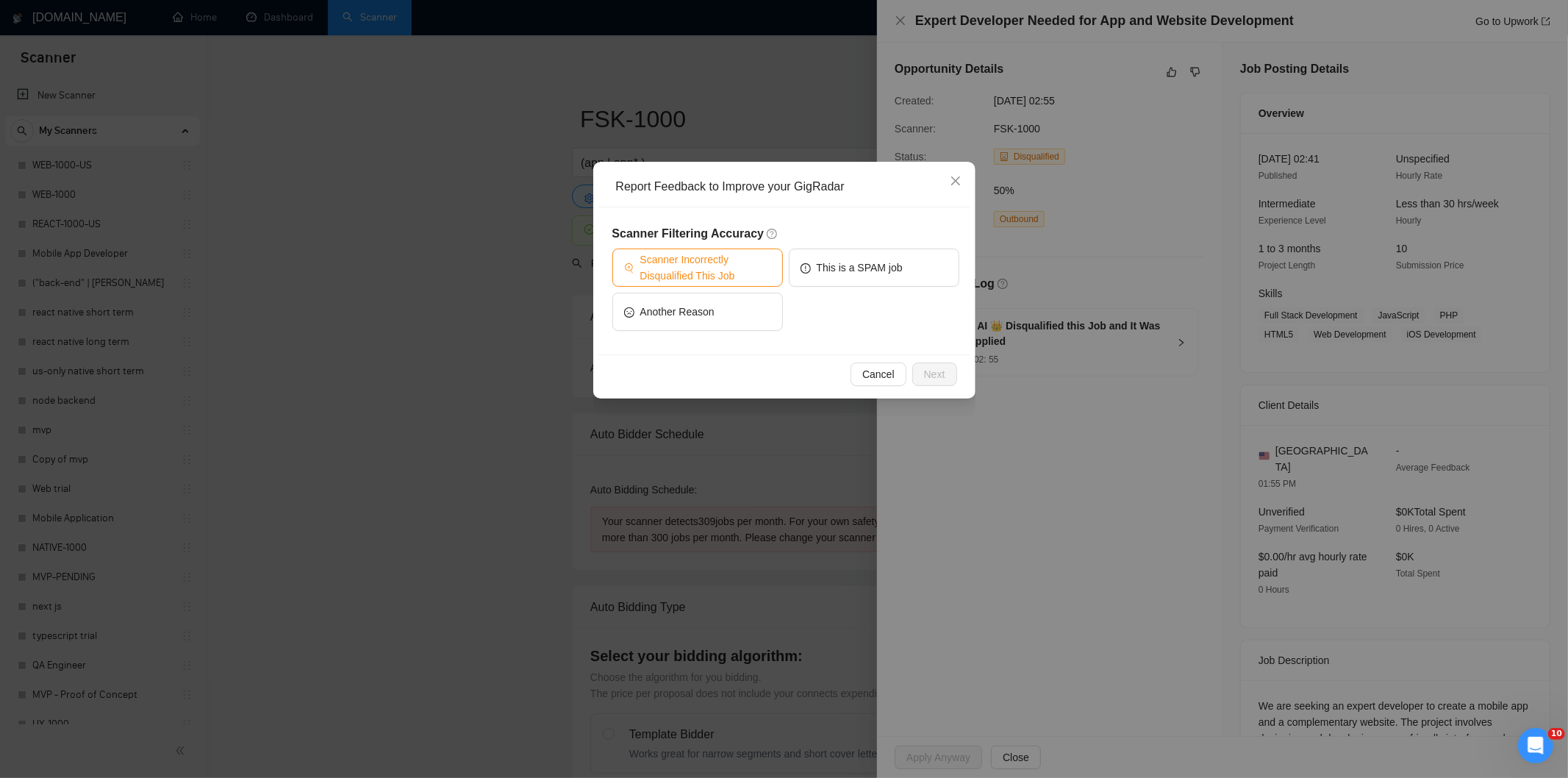
click at [736, 253] on span "Scanner Incorrectly Disqualified This Job" at bounding box center [706, 267] width 131 height 33
drag, startPoint x: 942, startPoint y: 366, endPoint x: 870, endPoint y: 309, distance: 91.8
click at [942, 366] on span "Next" at bounding box center [935, 374] width 22 height 16
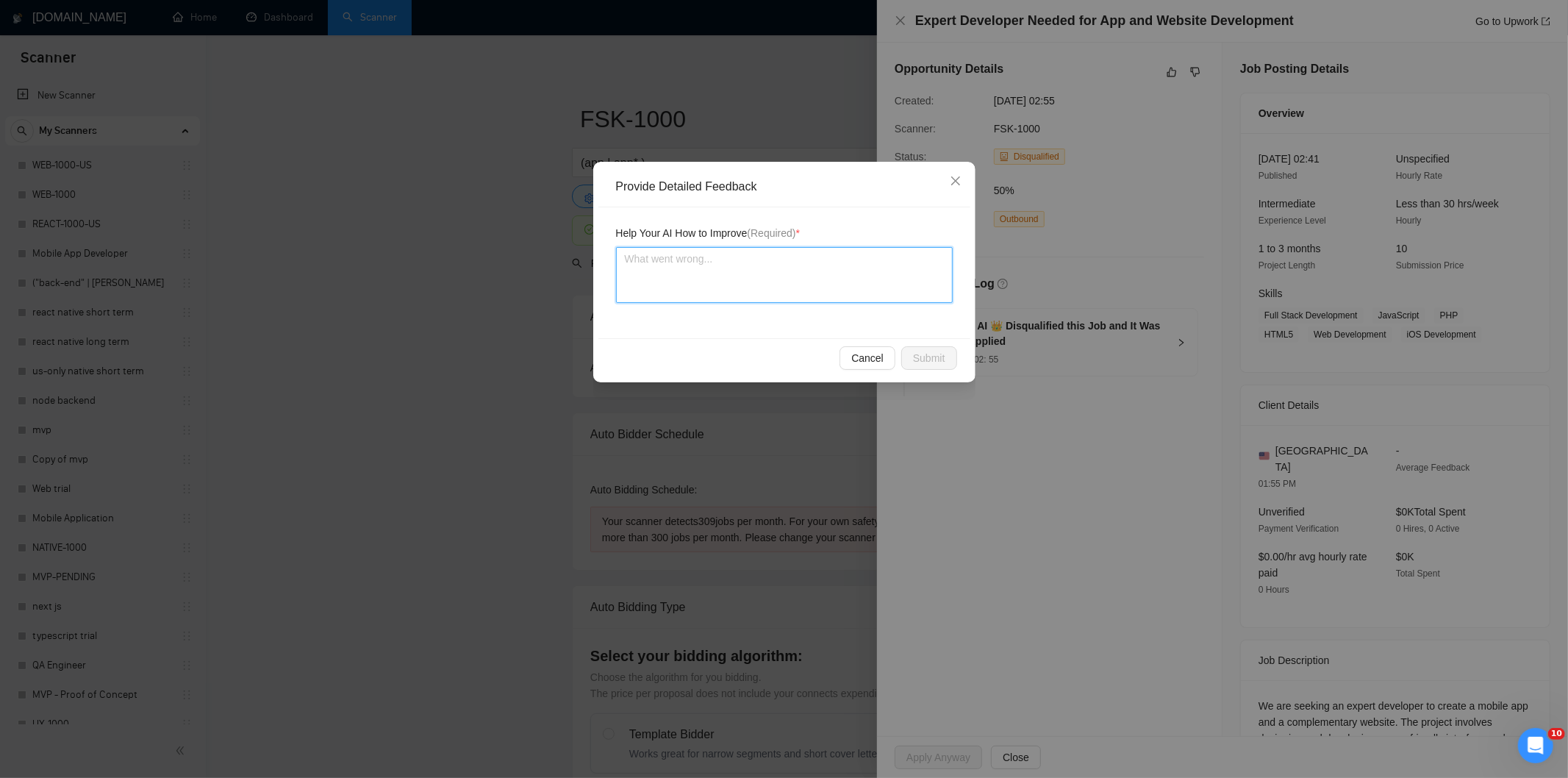
click at [855, 300] on textarea at bounding box center [784, 275] width 337 height 56
paste textarea "Good fit — the project is greenfield (no existing code), welcomes agencies, use…"
type textarea "Good fit — the project is greenfield (no existing code), welcomes agencies, use…"
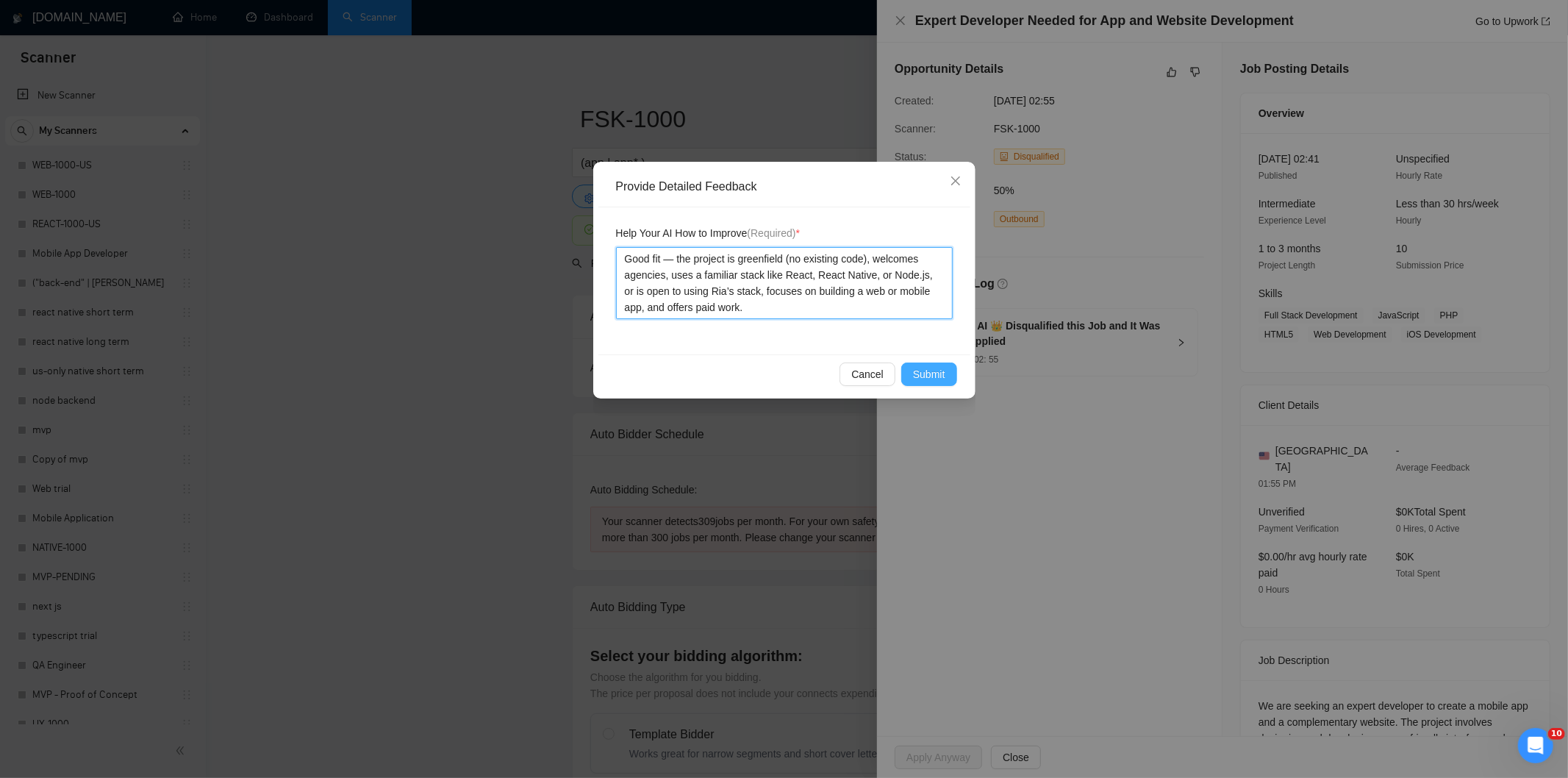
type textarea "Good fit — the project is greenfield (no existing code), welcomes agencies, use…"
click at [942, 369] on span "Submit" at bounding box center [928, 374] width 33 height 16
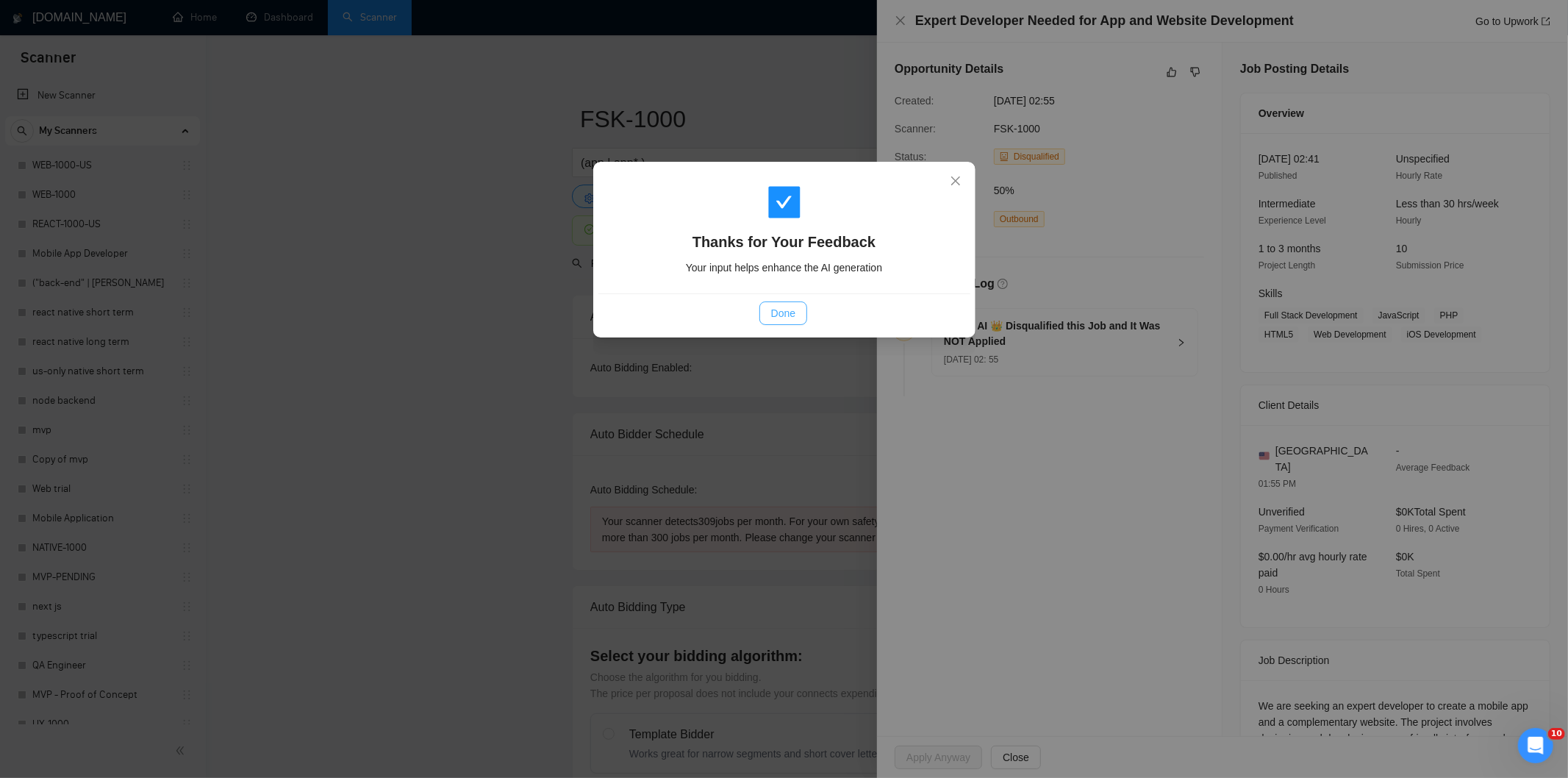
click at [777, 307] on span "Done" at bounding box center [784, 314] width 25 height 16
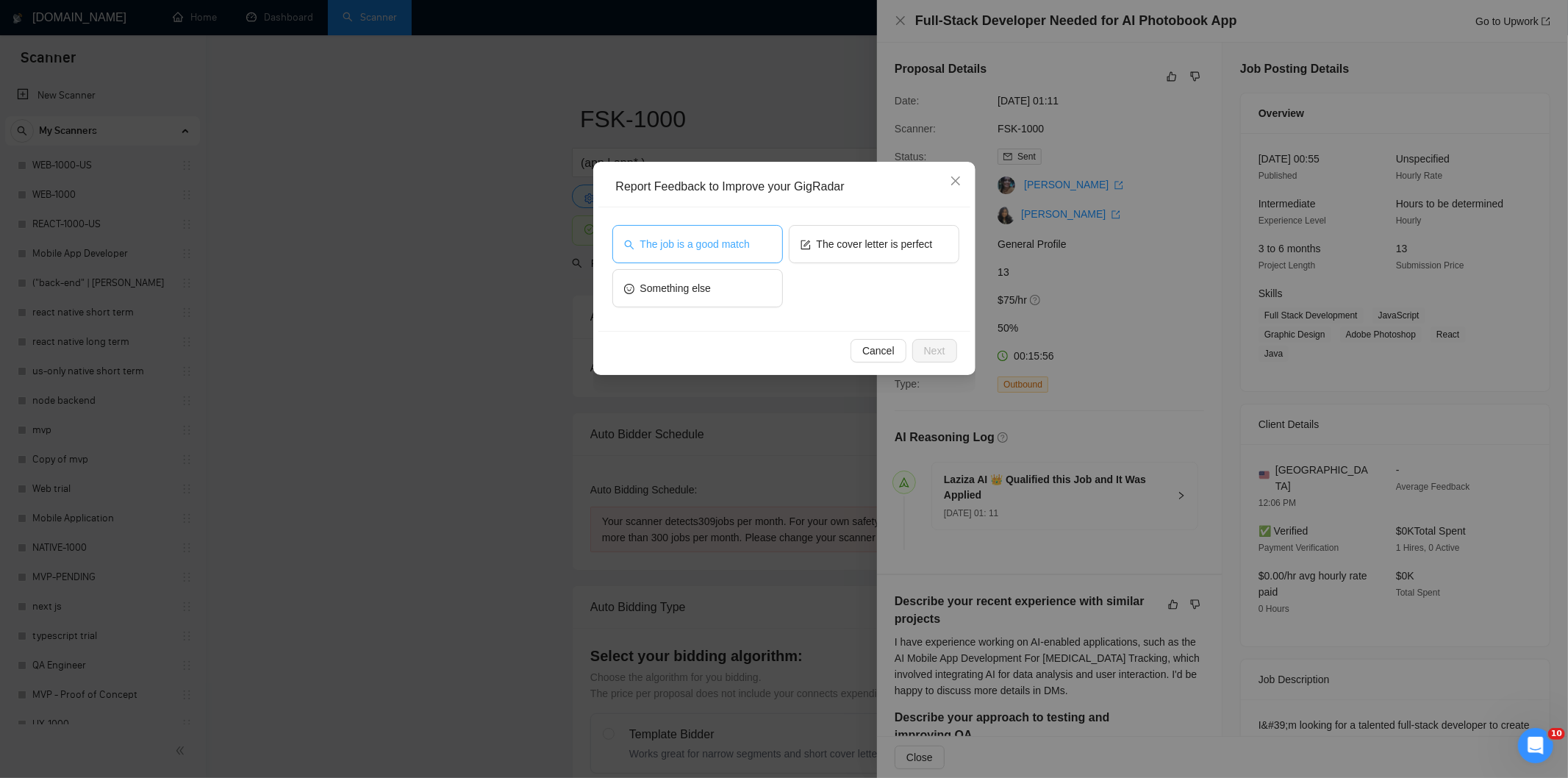
click at [708, 241] on span "The job is a good match" at bounding box center [695, 244] width 109 height 16
click at [933, 341] on button "Next" at bounding box center [935, 351] width 45 height 24
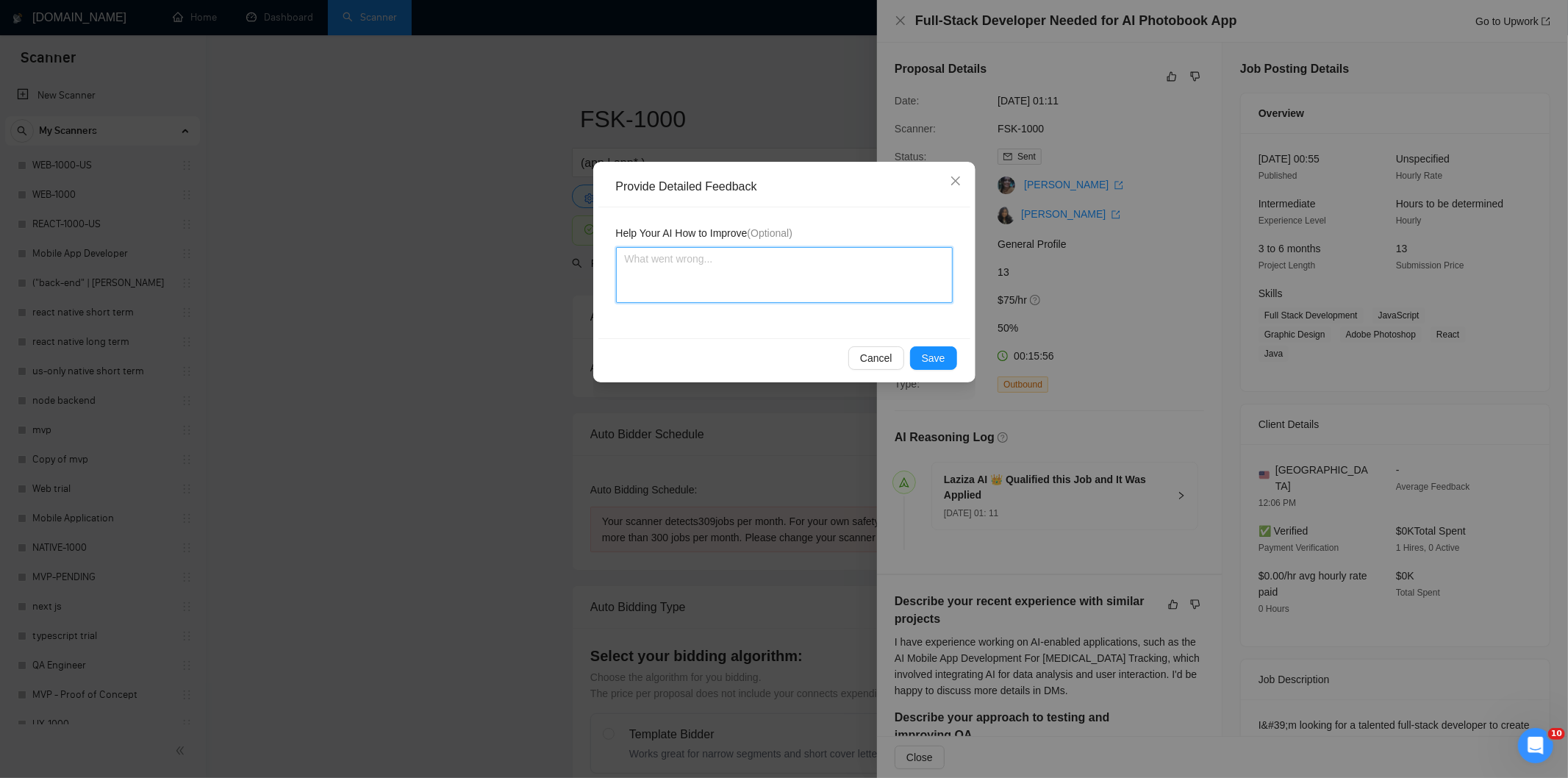
click at [857, 294] on textarea at bounding box center [784, 275] width 337 height 56
paste textarea "Good fit — the project is greenfield (no existing code), welcomes agencies, use…"
type textarea "Good fit — the project is greenfield (no existing code), welcomes agencies, use…"
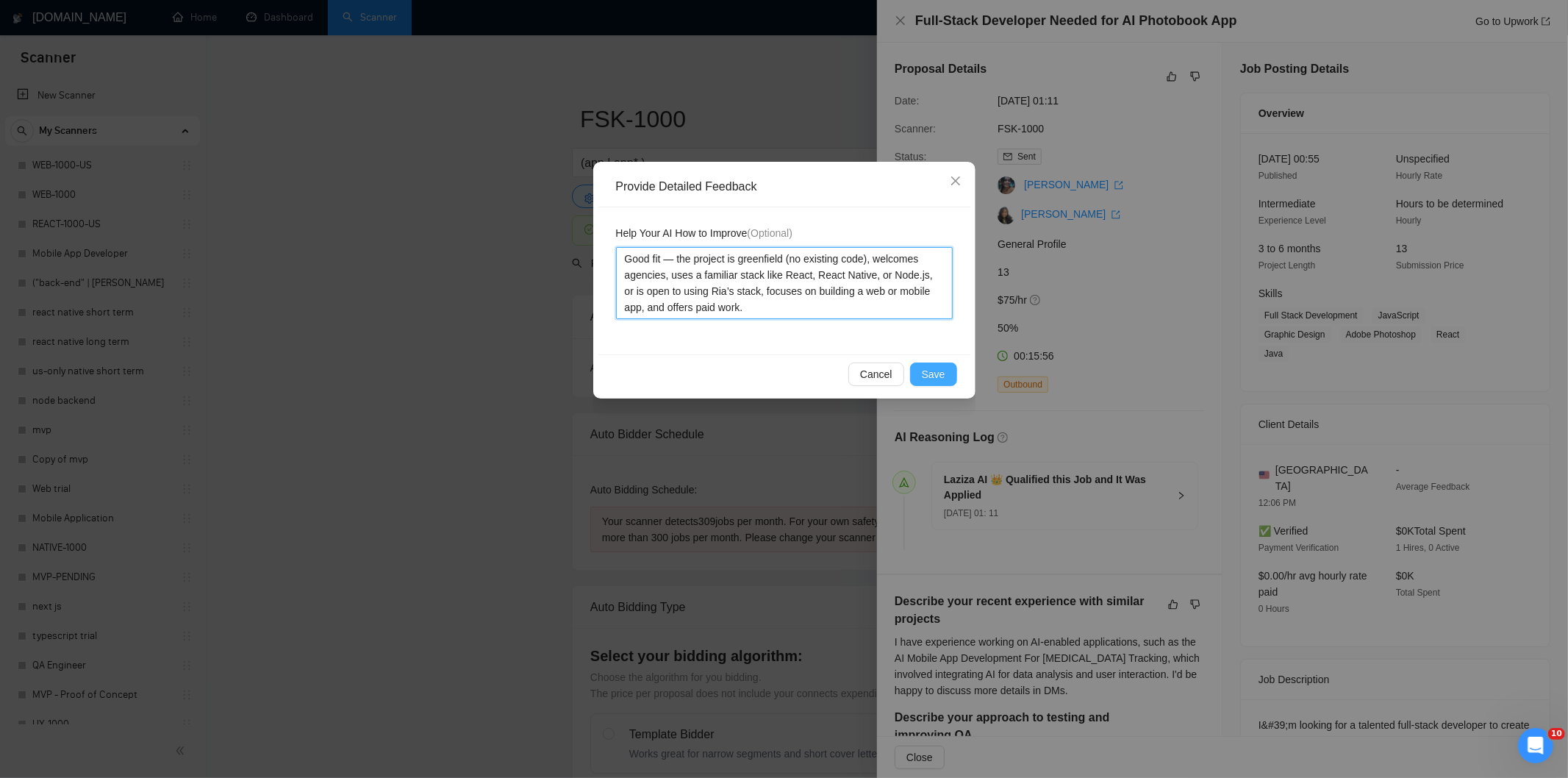
type textarea "Good fit — the project is greenfield (no existing code), welcomes agencies, use…"
click at [954, 375] on button "Save" at bounding box center [933, 375] width 47 height 24
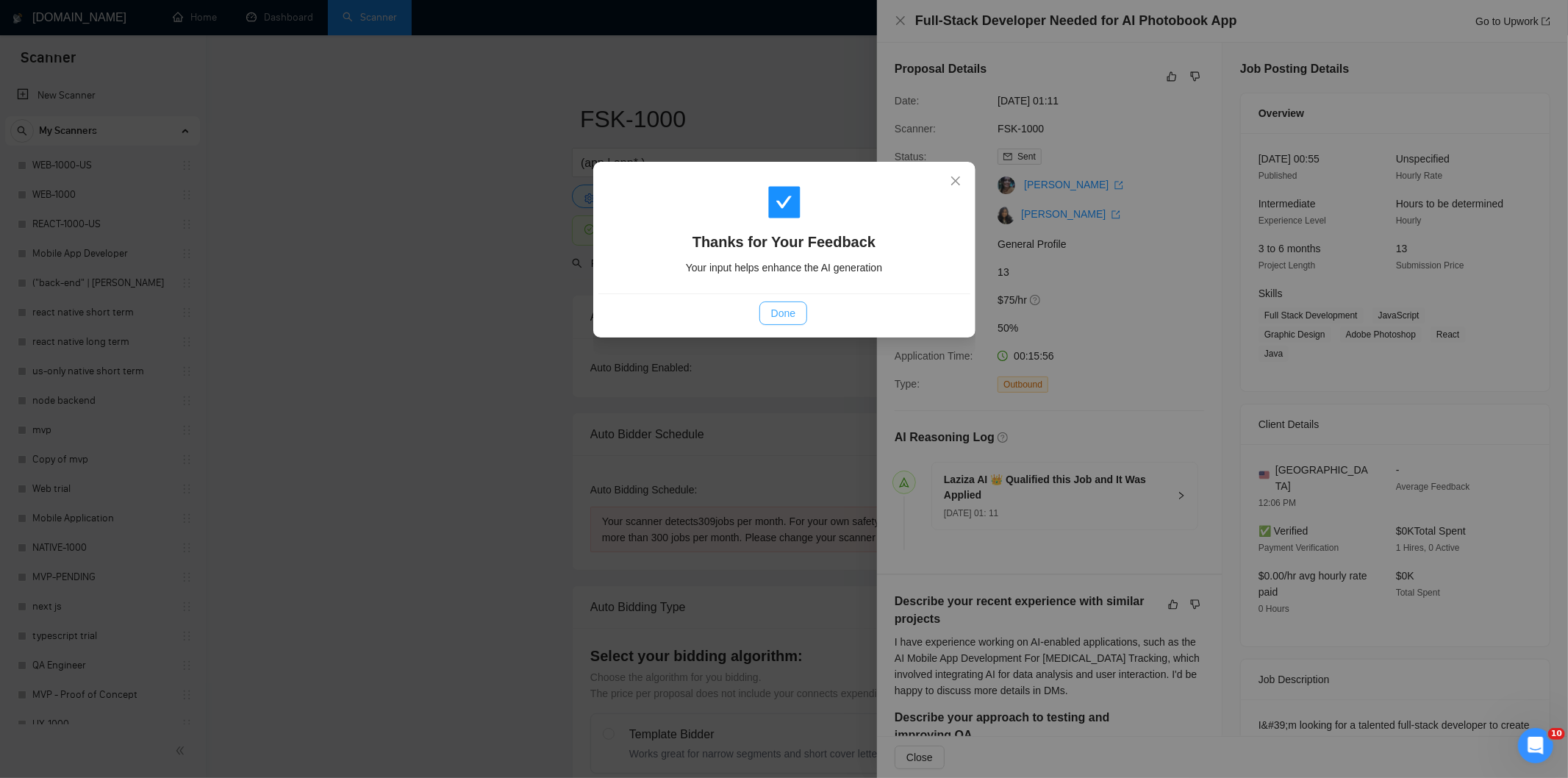
click at [796, 307] on button "Done" at bounding box center [784, 314] width 47 height 24
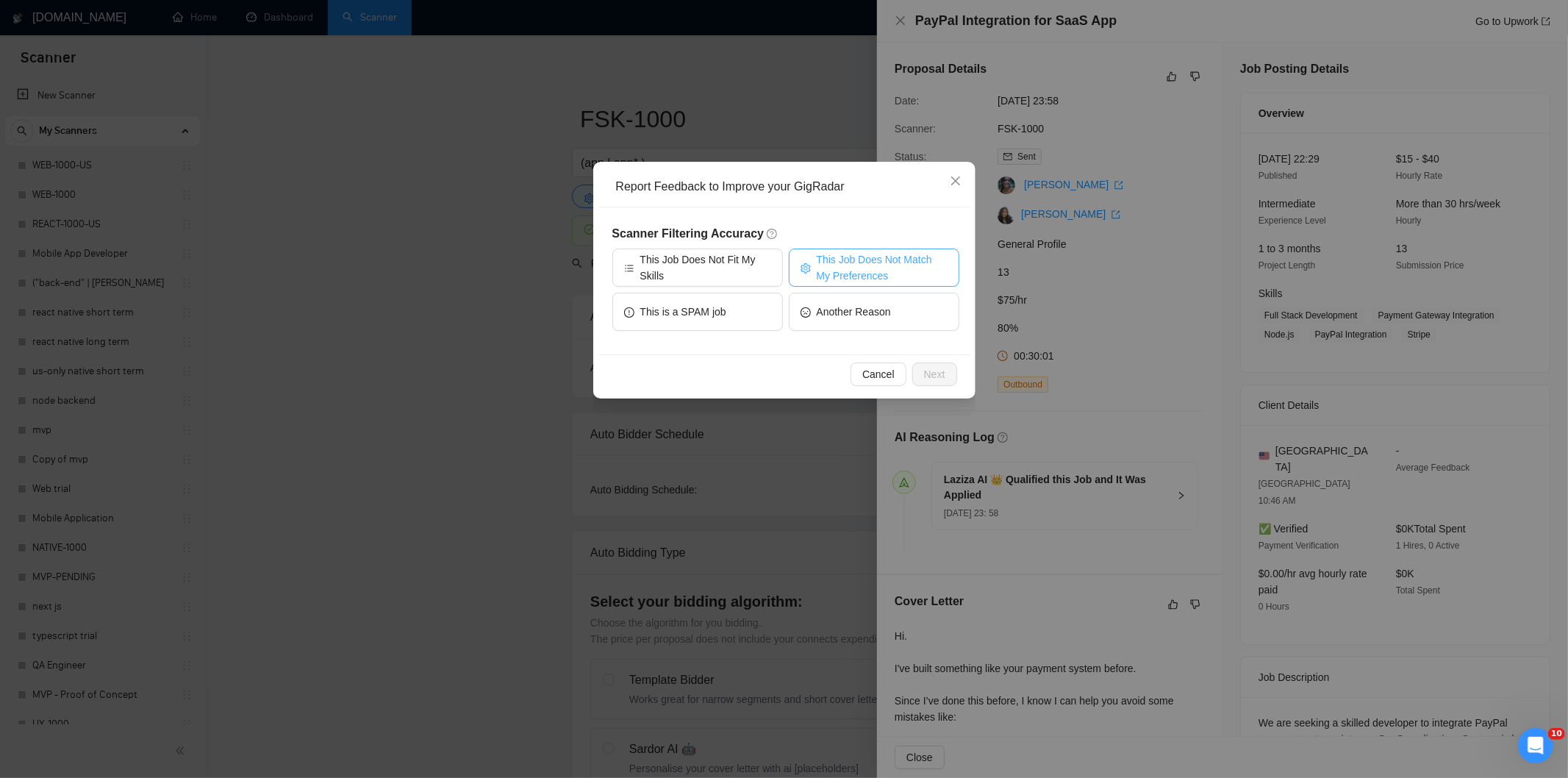
click at [861, 262] on span "This Job Does Not Match My Preferences" at bounding box center [882, 267] width 131 height 33
click at [929, 375] on span "Next" at bounding box center [935, 374] width 22 height 16
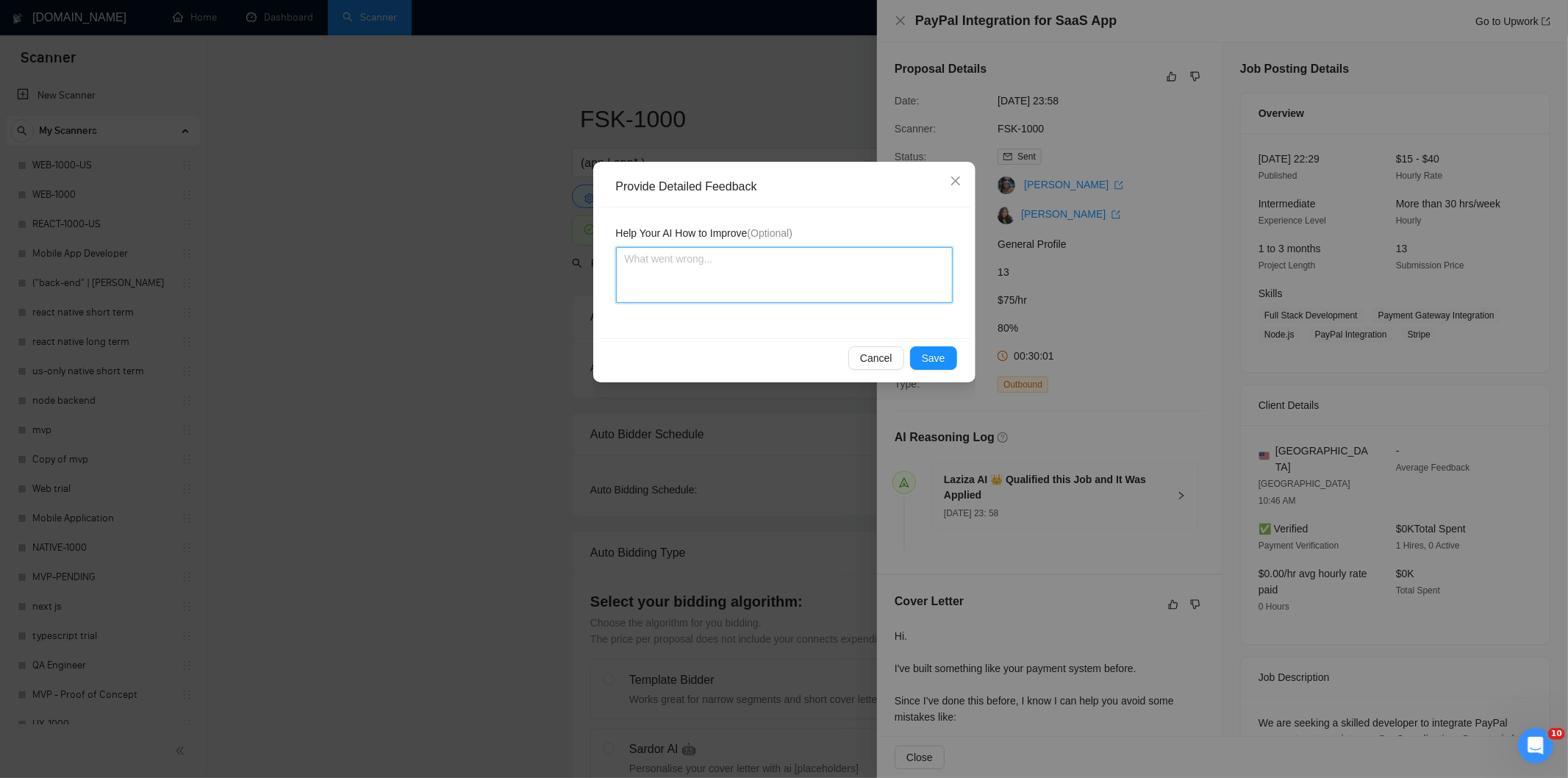
click at [858, 288] on textarea at bounding box center [784, 275] width 337 height 56
paste textarea "Not a fit — the project isn't for a web or mobile app, which is Ria's focus. Ex…"
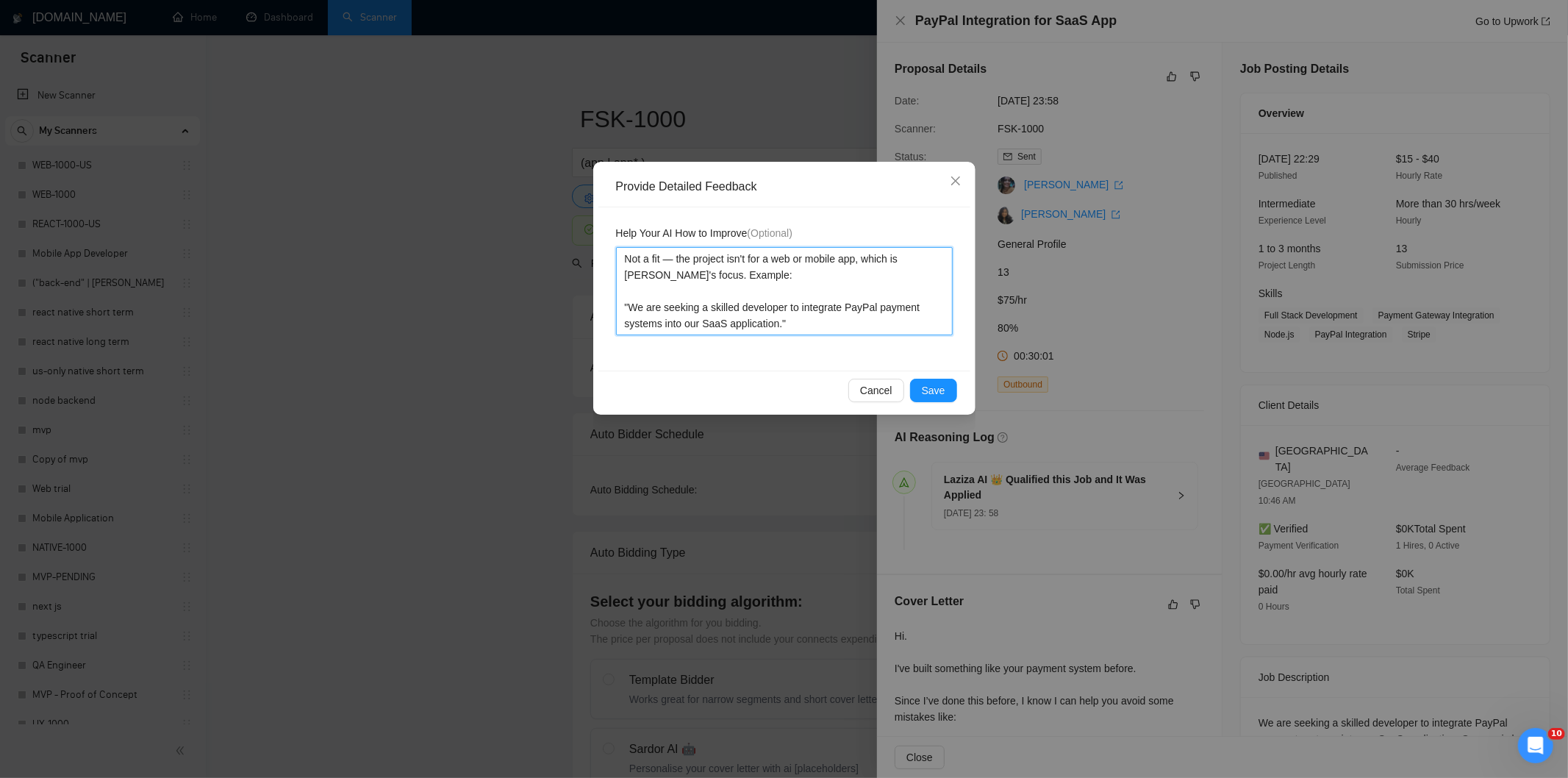
type textarea "Not a fit — the project isn't for a web or mobile app, which is Ria's focus. Ex…"
click at [934, 389] on span "Save" at bounding box center [933, 390] width 24 height 16
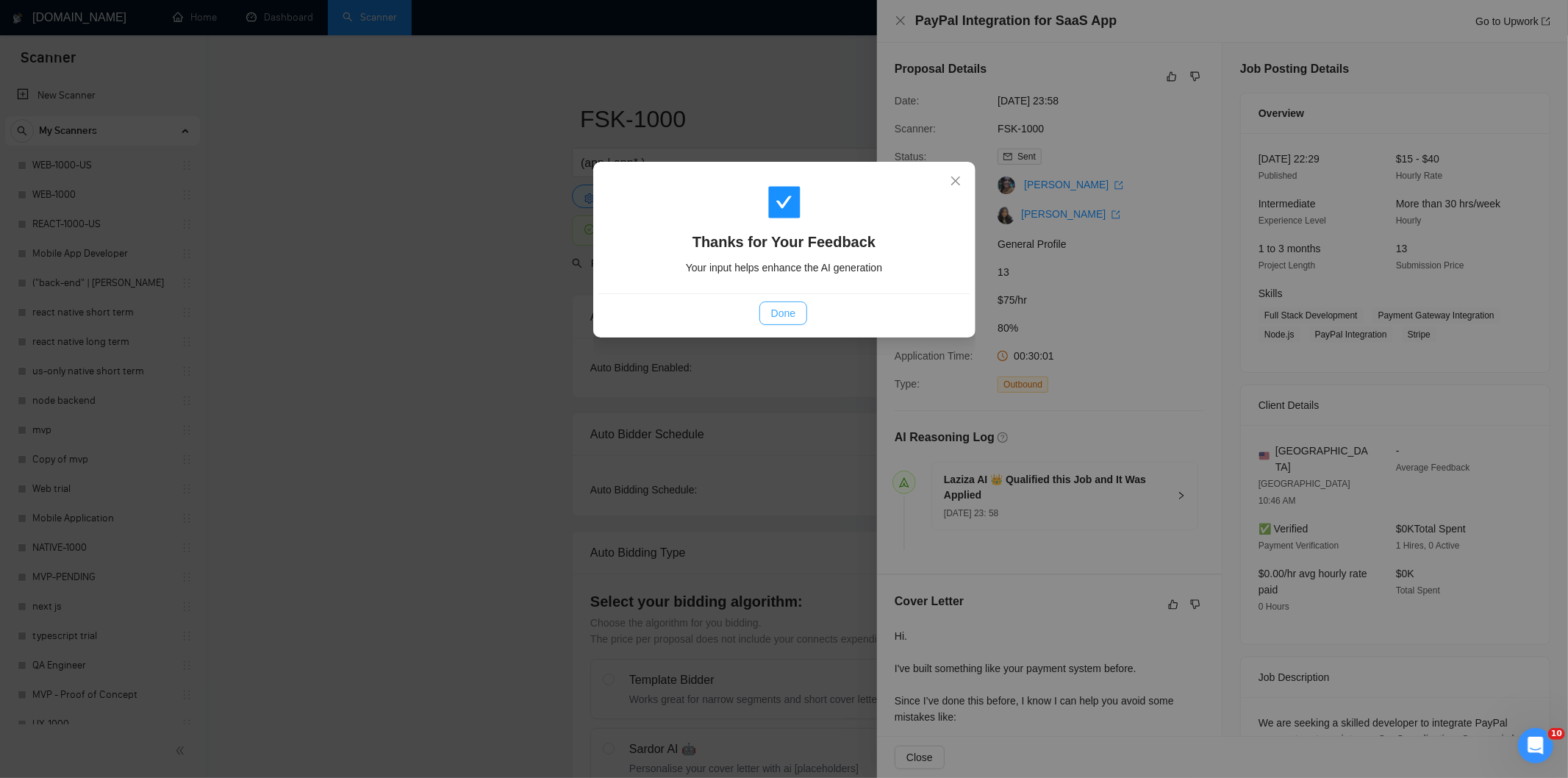
click at [783, 312] on span "Done" at bounding box center [784, 314] width 25 height 16
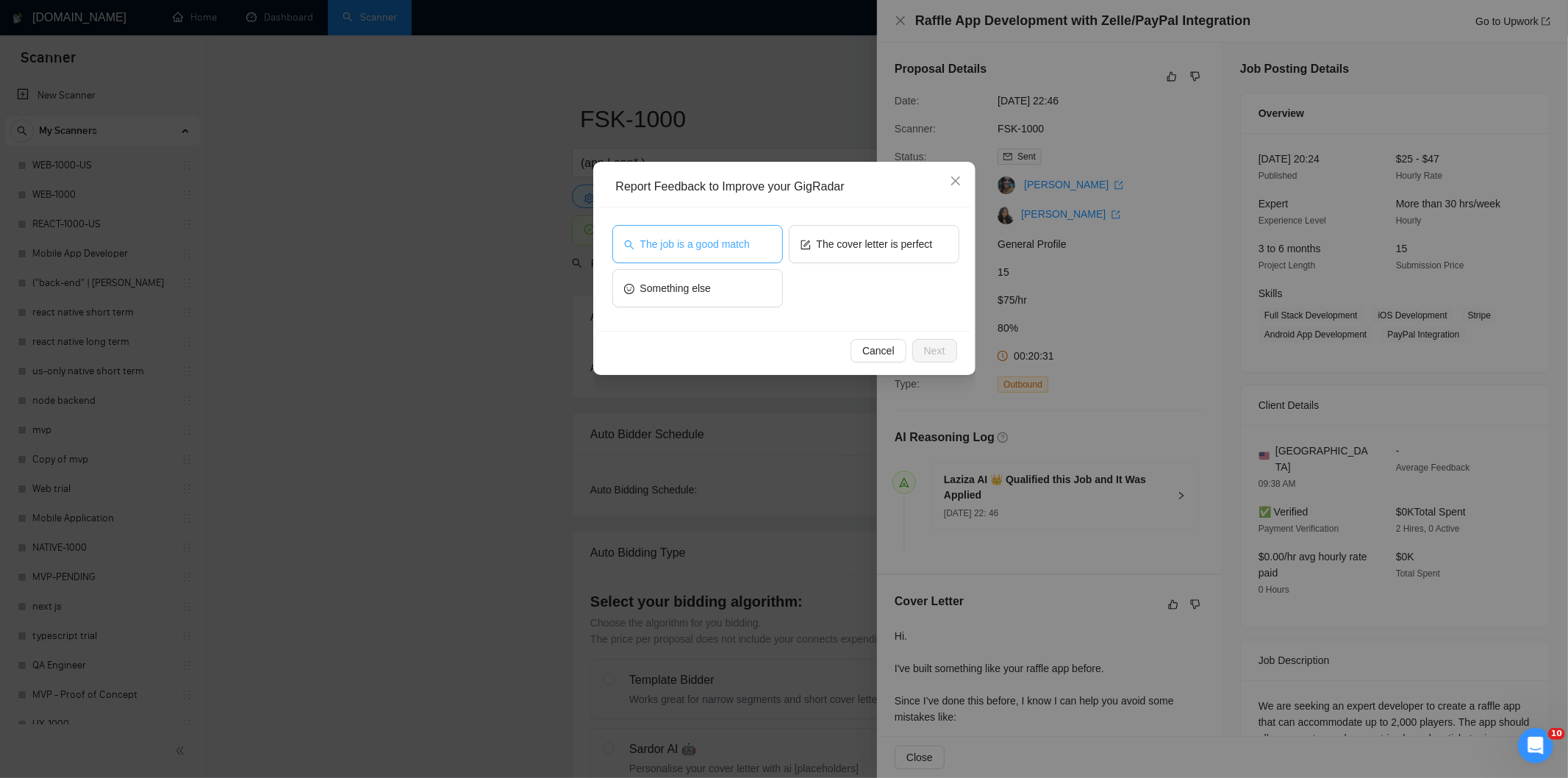
click at [755, 237] on button "The job is a good match" at bounding box center [697, 244] width 170 height 38
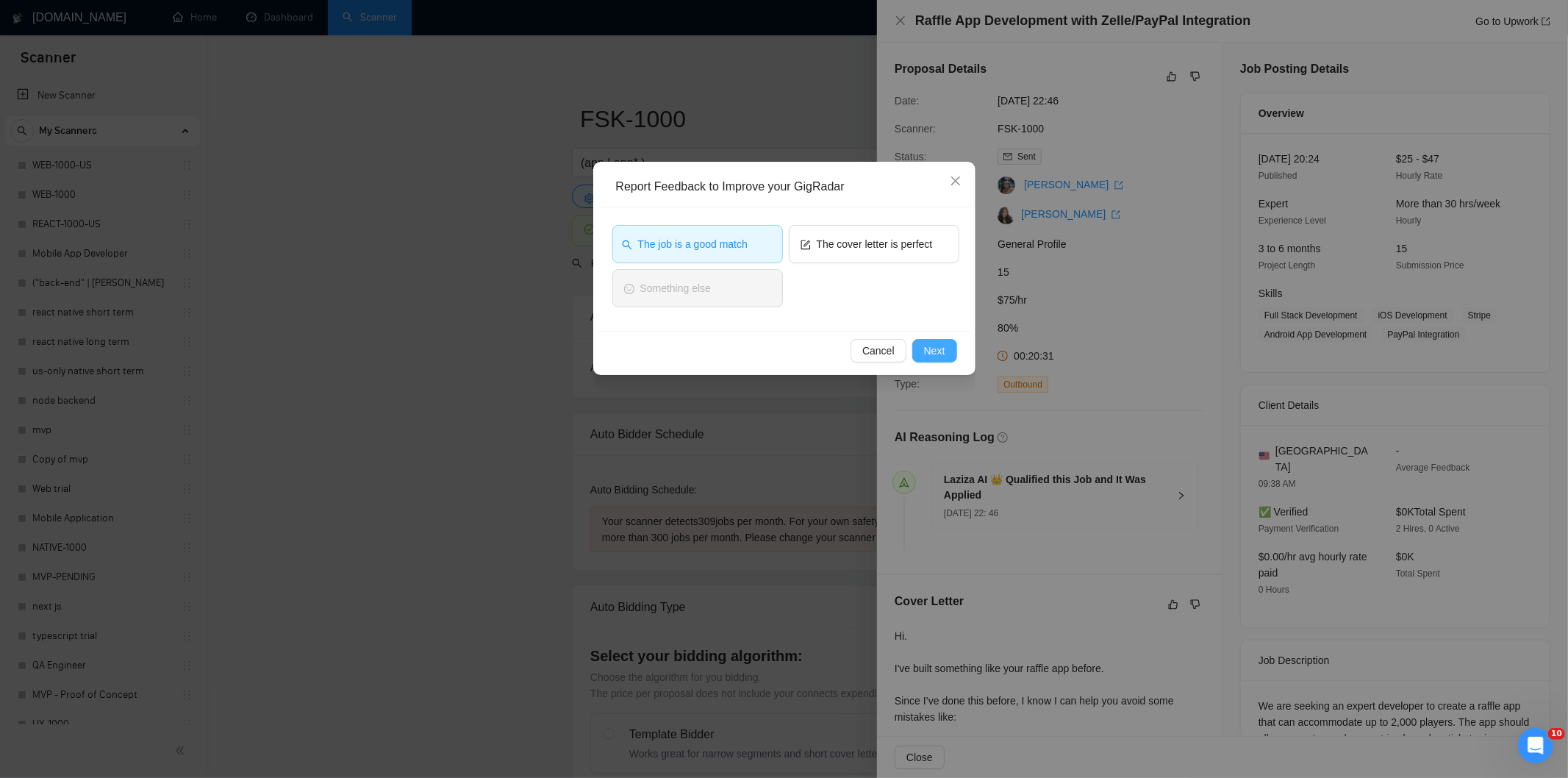
click at [941, 353] on span "Next" at bounding box center [935, 351] width 22 height 16
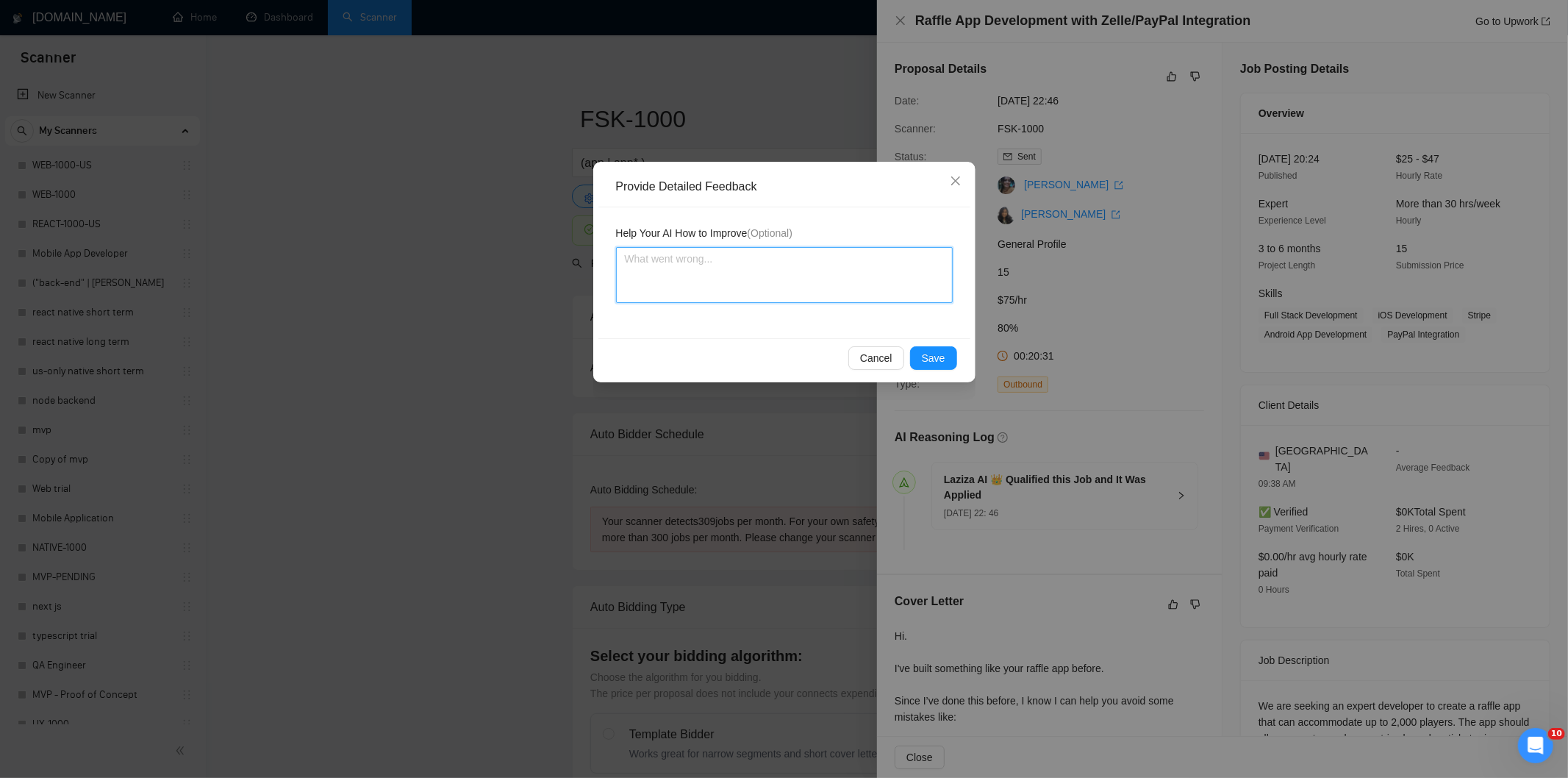
click at [850, 288] on textarea at bounding box center [784, 275] width 337 height 56
paste textarea "Good fit — the project is greenfield (no existing code), welcomes agencies, use…"
type textarea "Good fit — the project is greenfield (no existing code), welcomes agencies, use…"
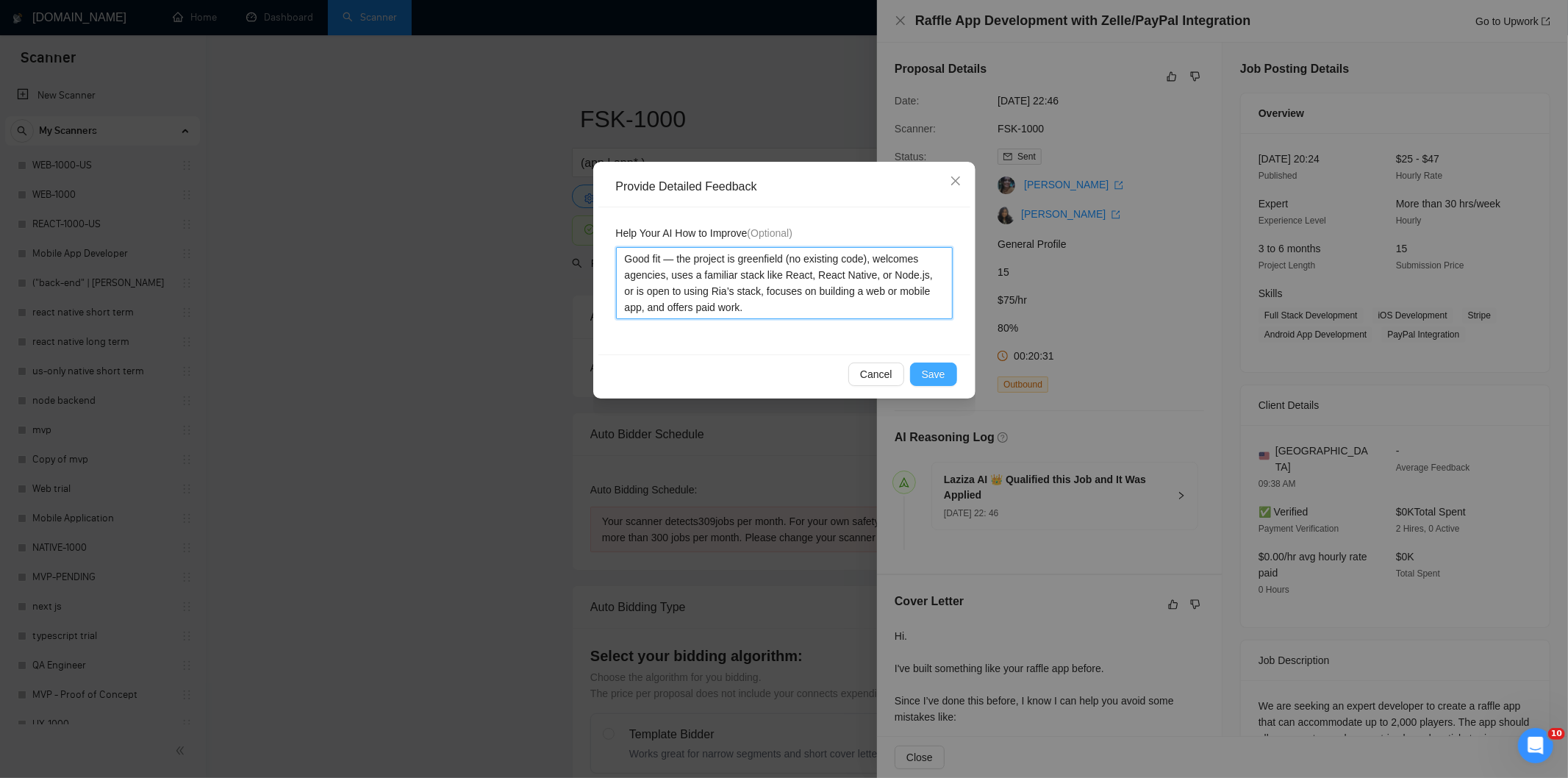
type textarea "Good fit — the project is greenfield (no existing code), welcomes agencies, use…"
click at [922, 377] on button "Save" at bounding box center [933, 375] width 47 height 24
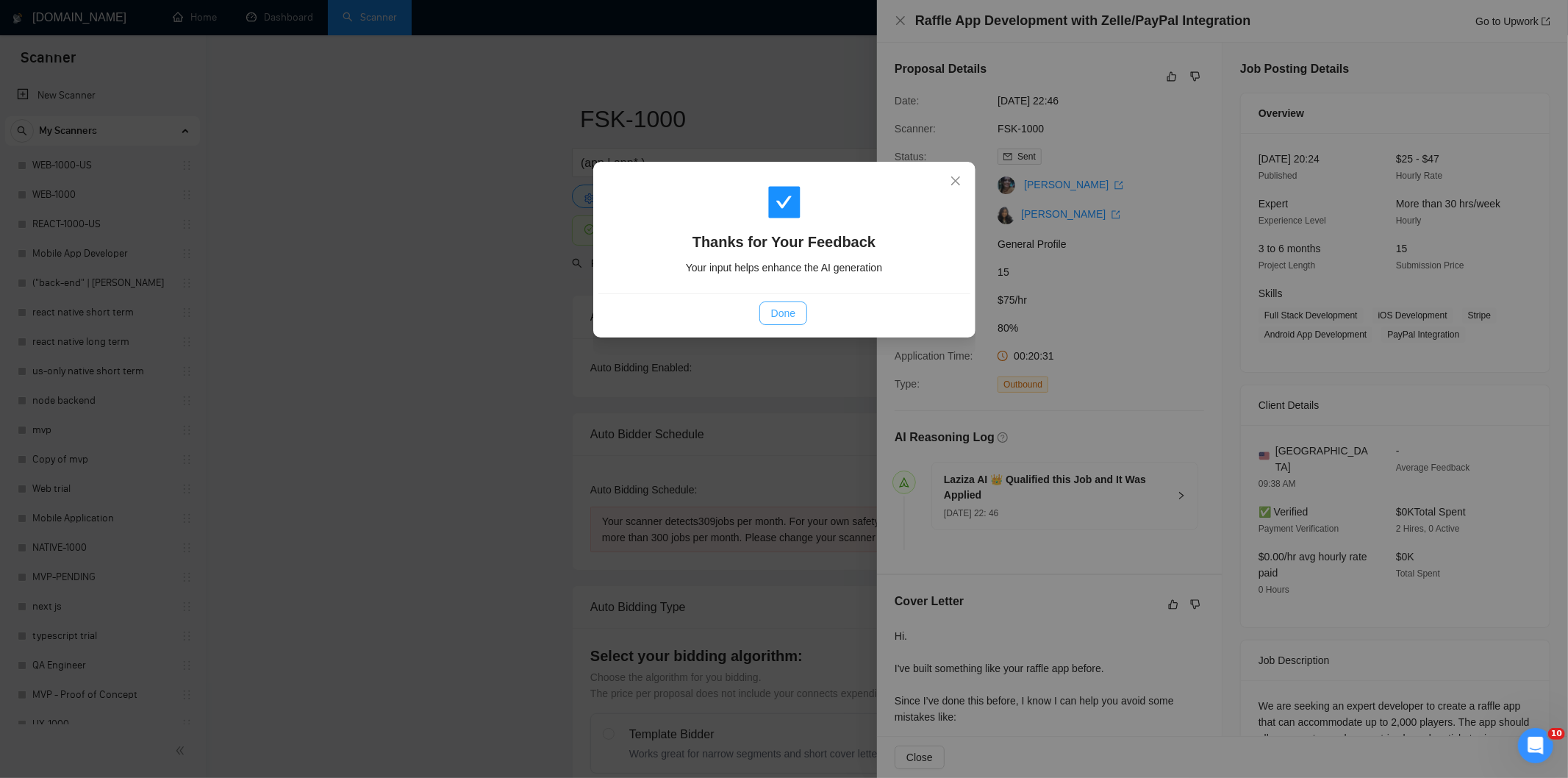
click at [796, 315] on button "Done" at bounding box center [784, 314] width 47 height 24
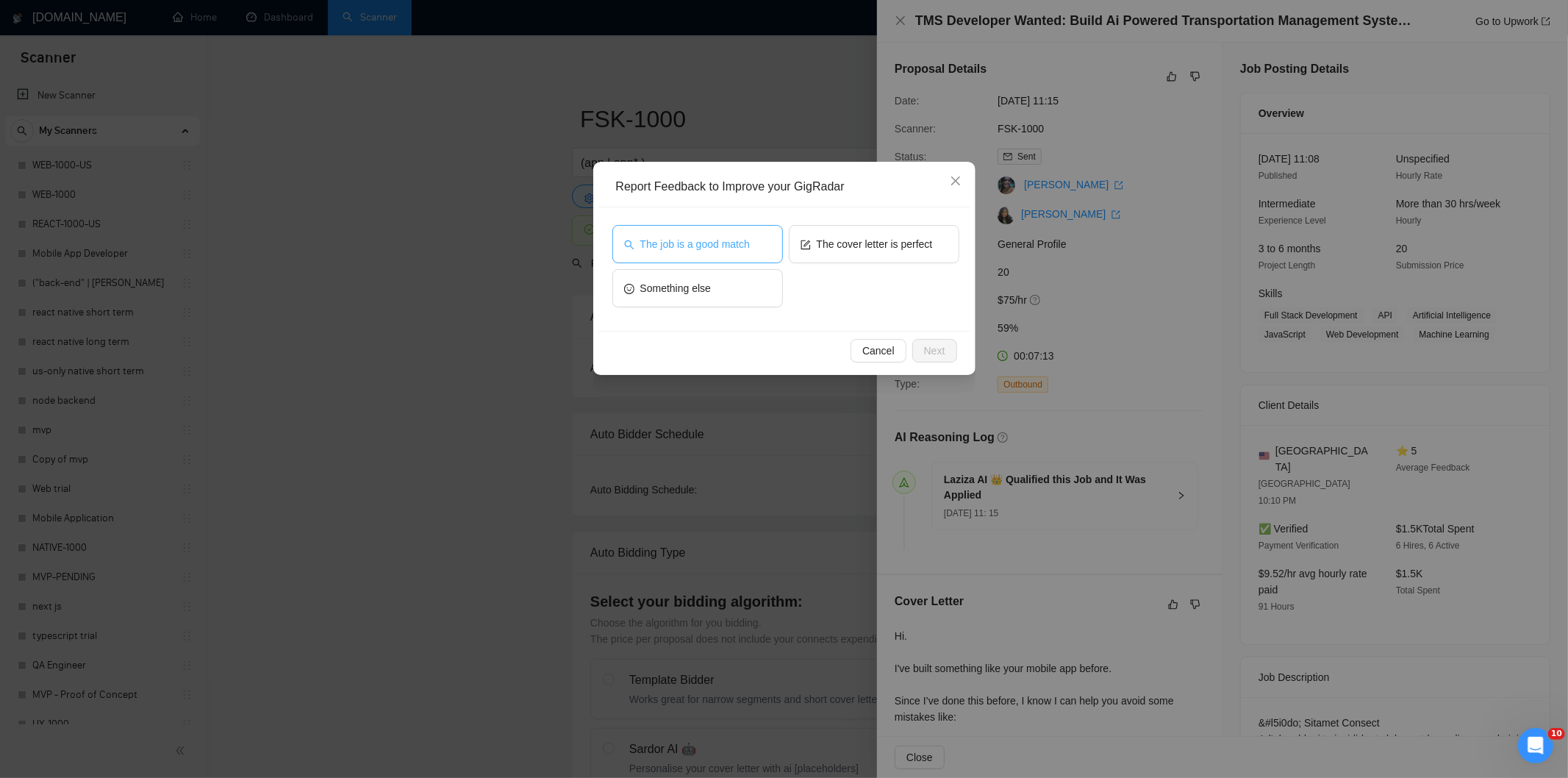
click at [721, 230] on button "The job is a good match" at bounding box center [697, 244] width 170 height 38
click at [945, 349] on button "Next" at bounding box center [935, 351] width 45 height 24
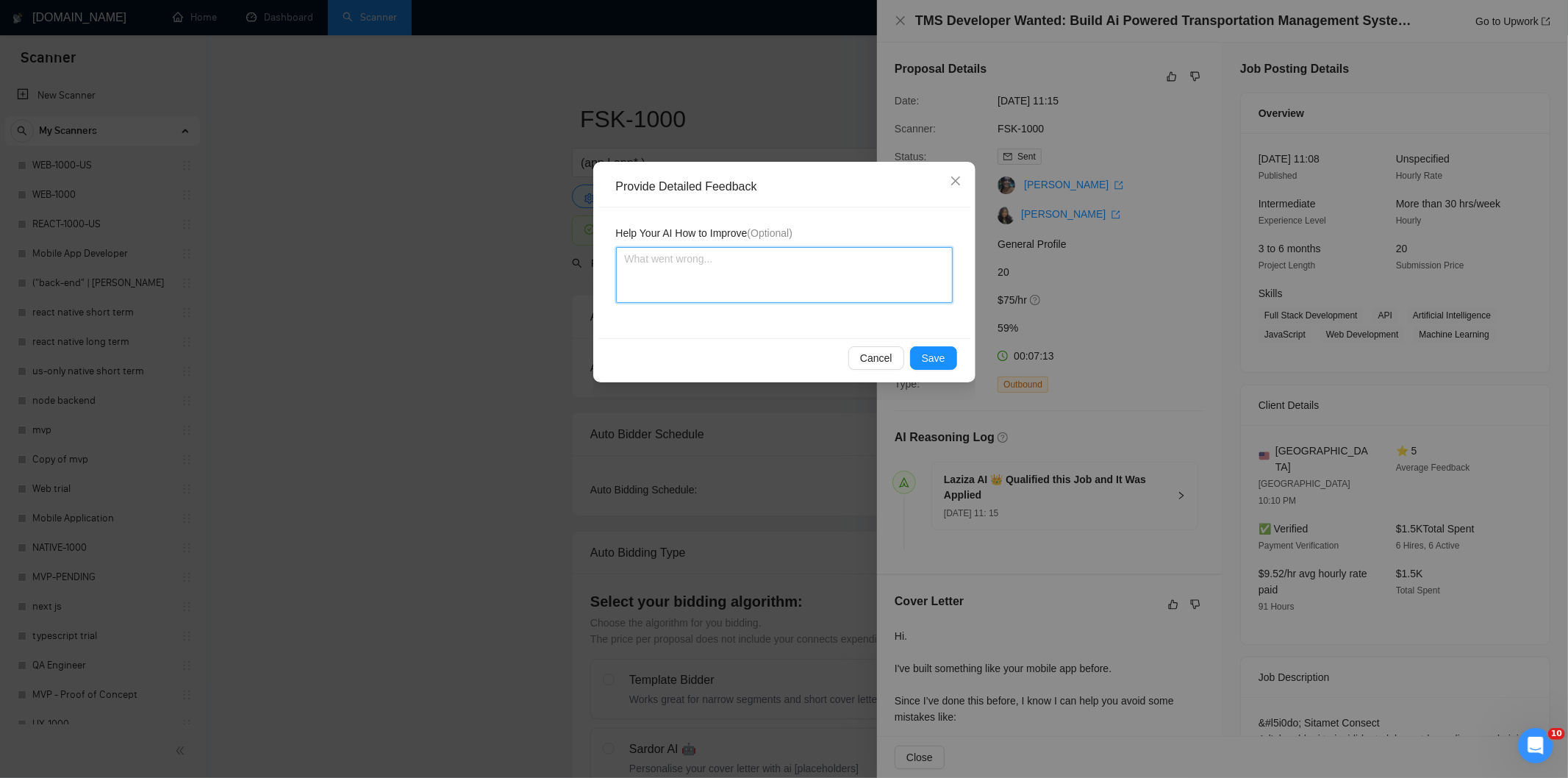
click at [880, 274] on textarea at bounding box center [784, 275] width 337 height 56
paste textarea "Good fit — the project is greenfield (no existing code), welcomes agencies, use…"
type textarea "Good fit — the project is greenfield (no existing code), welcomes agencies, use…"
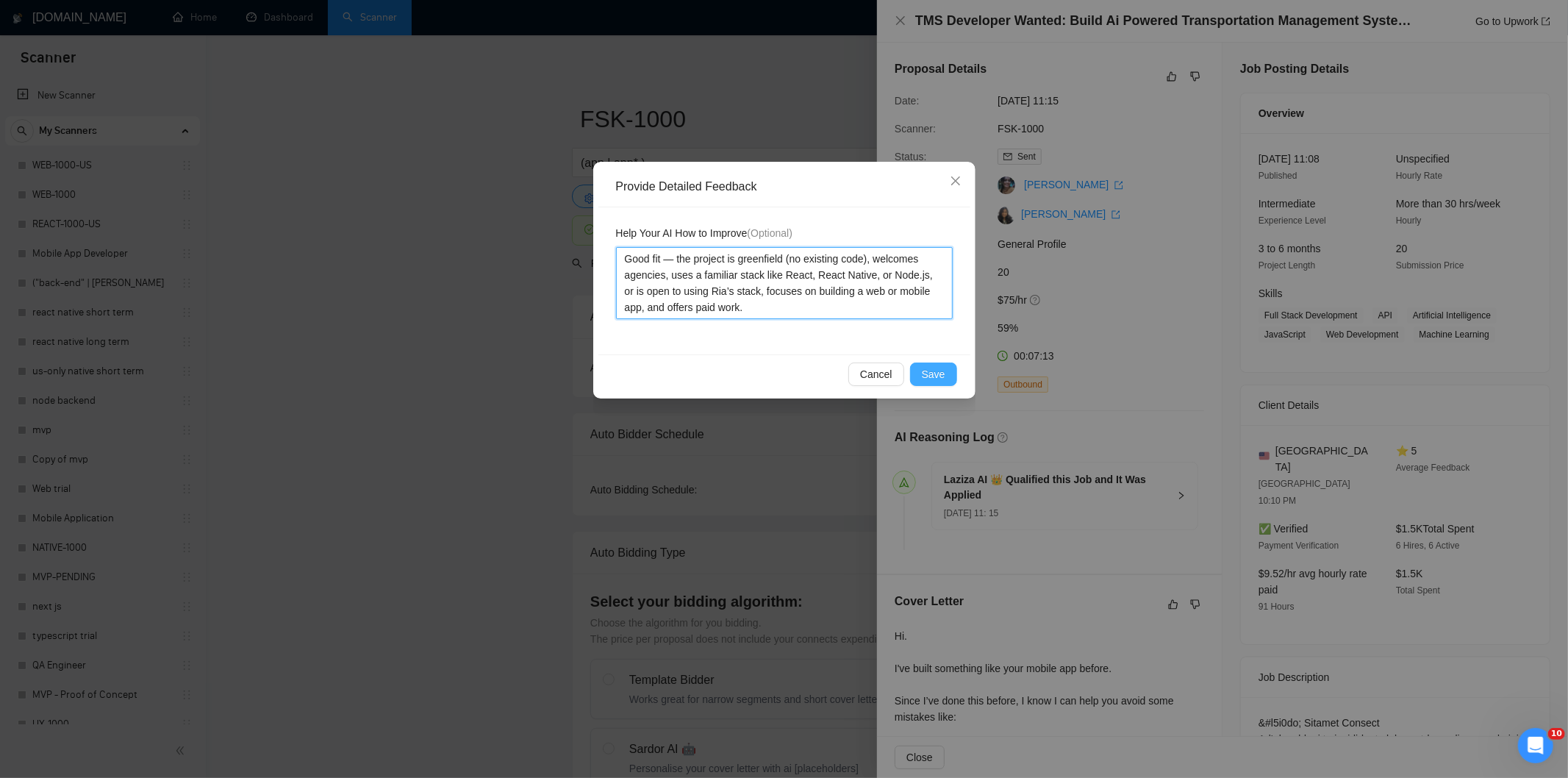
type textarea "Good fit — the project is greenfield (no existing code), welcomes agencies, use…"
click at [936, 378] on span "Save" at bounding box center [933, 374] width 24 height 16
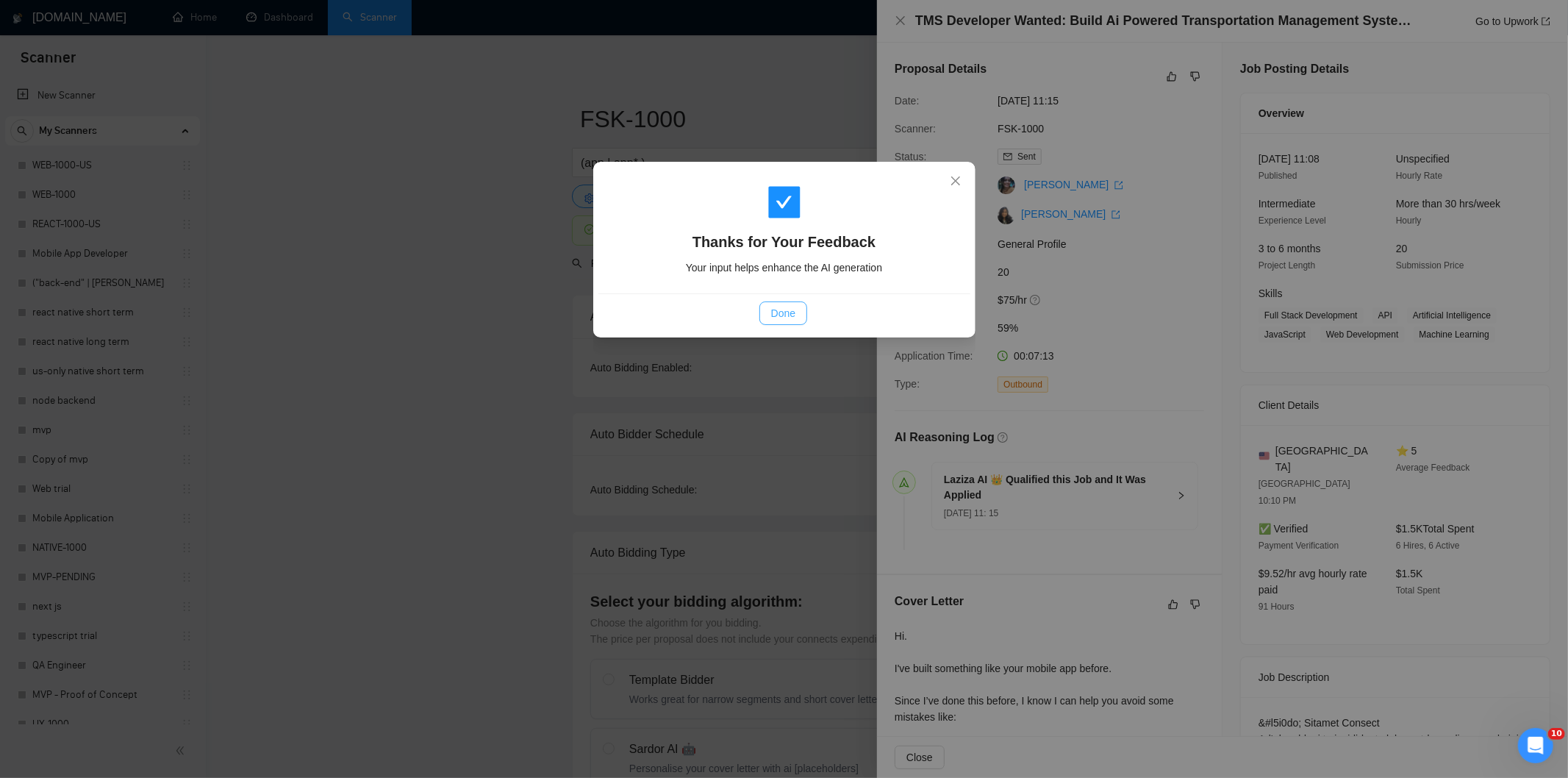
click at [797, 319] on button "Done" at bounding box center [784, 314] width 47 height 24
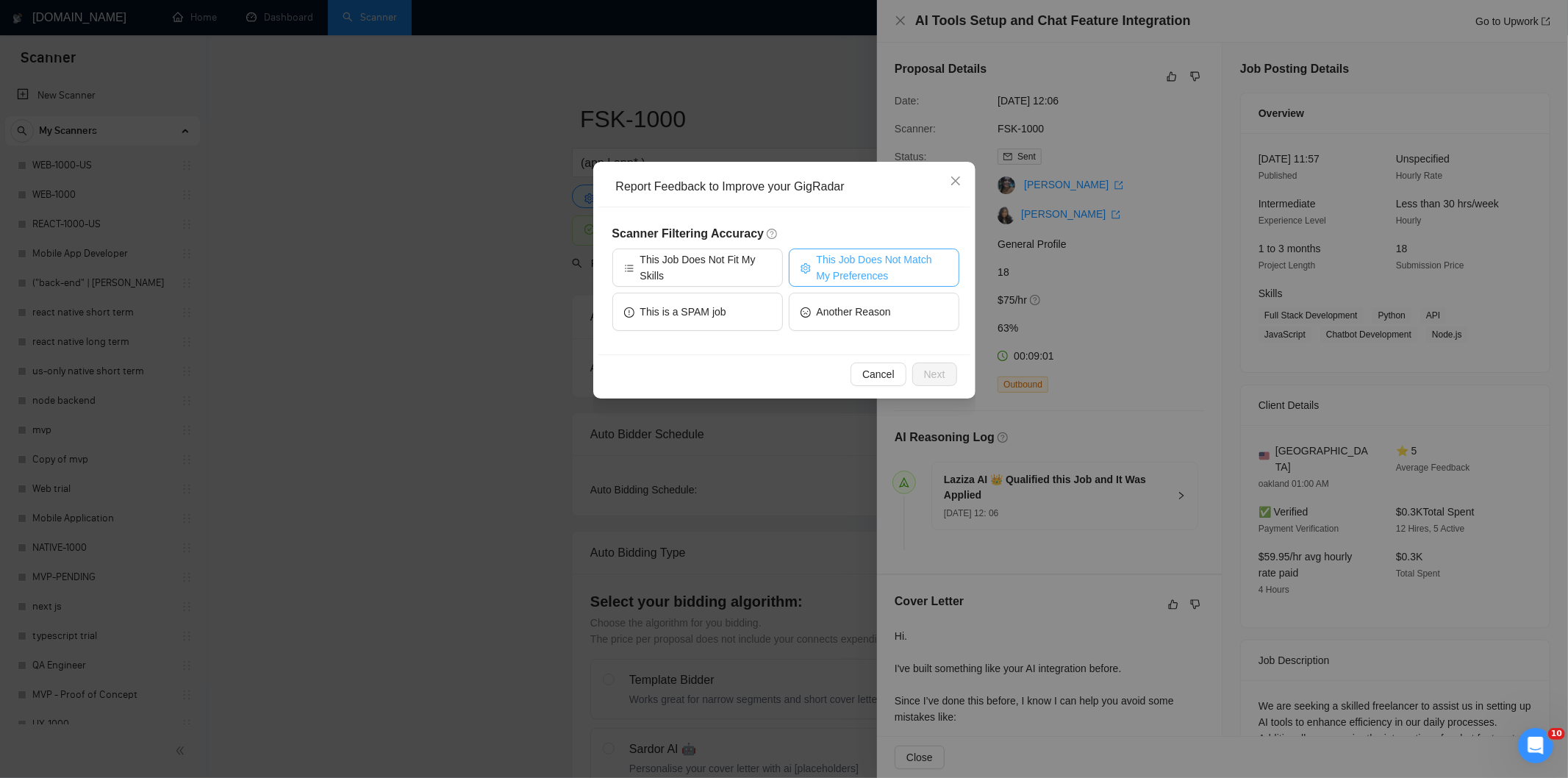
click at [921, 259] on span "This Job Does Not Match My Preferences" at bounding box center [882, 267] width 131 height 33
click at [942, 371] on span "Next" at bounding box center [935, 374] width 22 height 16
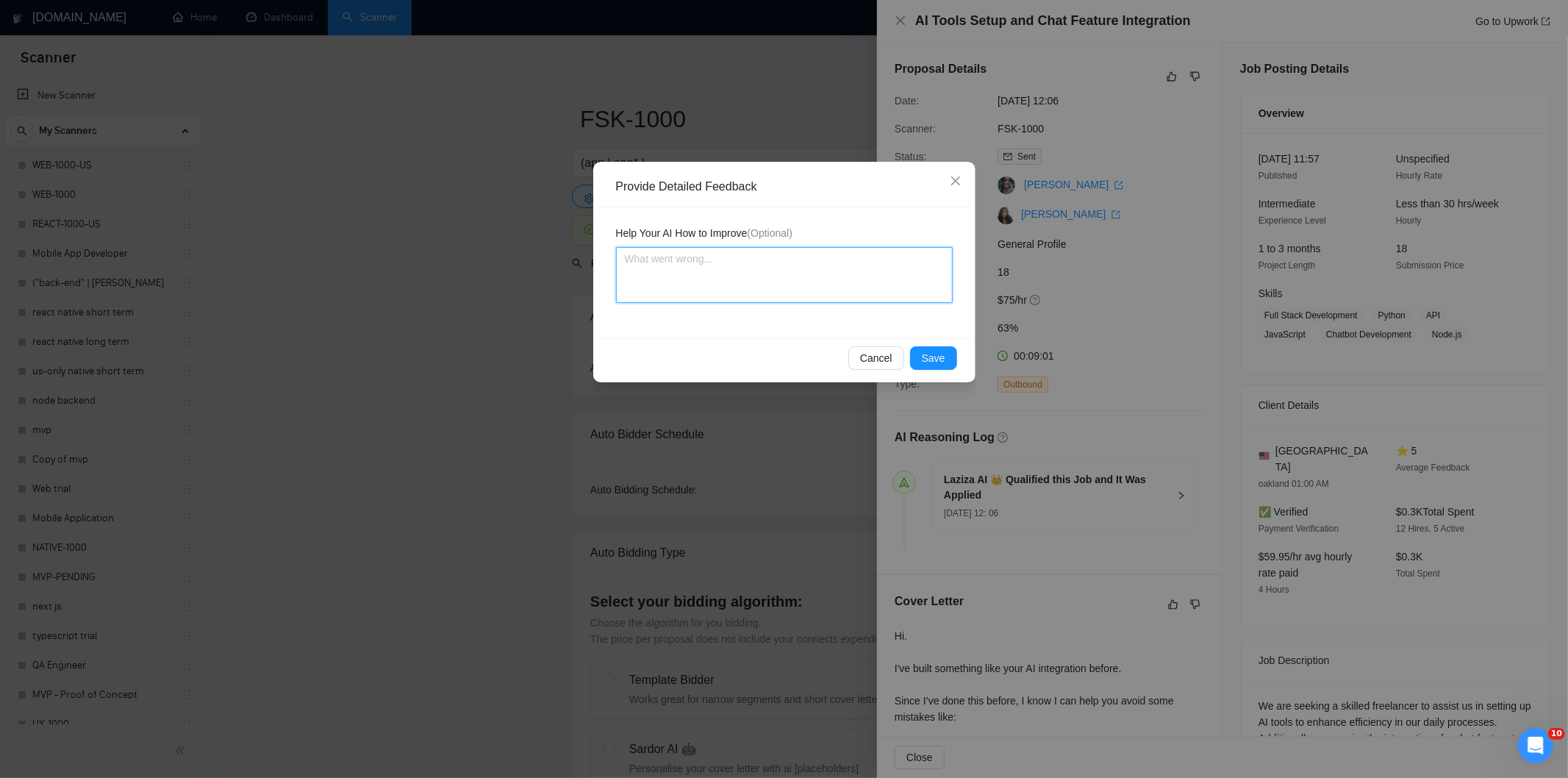
click at [842, 269] on textarea at bounding box center [784, 275] width 337 height 56
paste textarea "Not a fit — the project isn't for a web or mobile app, which is Ria's focus. Ex…"
type textarea "Not a fit — the project isn't for a web or mobile app, which is Ria's focus. Ex…"
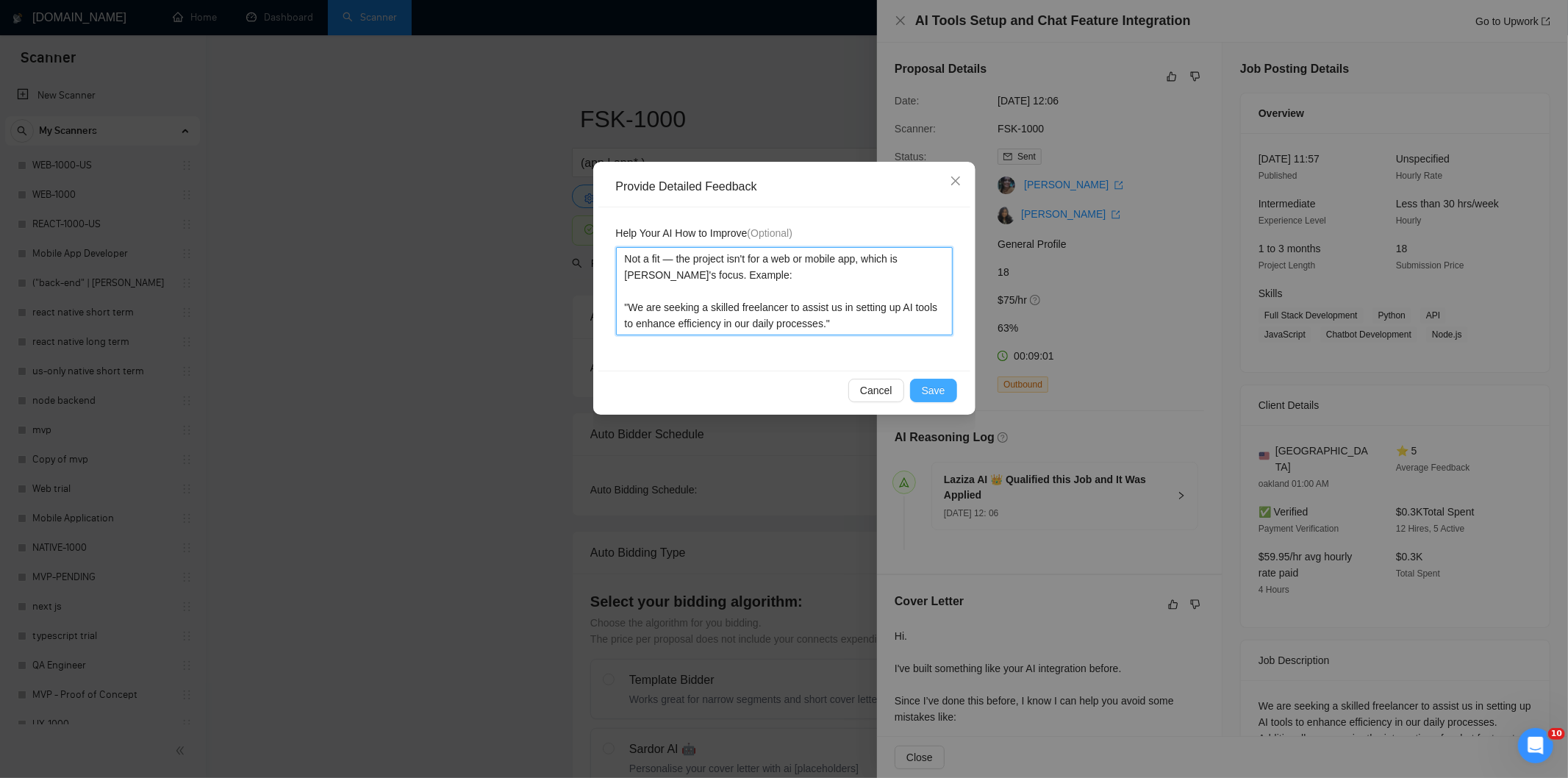
type textarea "Not a fit — the project isn't for a web or mobile app, which is Ria's focus. Ex…"
drag, startPoint x: 936, startPoint y: 392, endPoint x: 878, endPoint y: 343, distance: 75.9
click at [936, 392] on span "Save" at bounding box center [933, 390] width 24 height 16
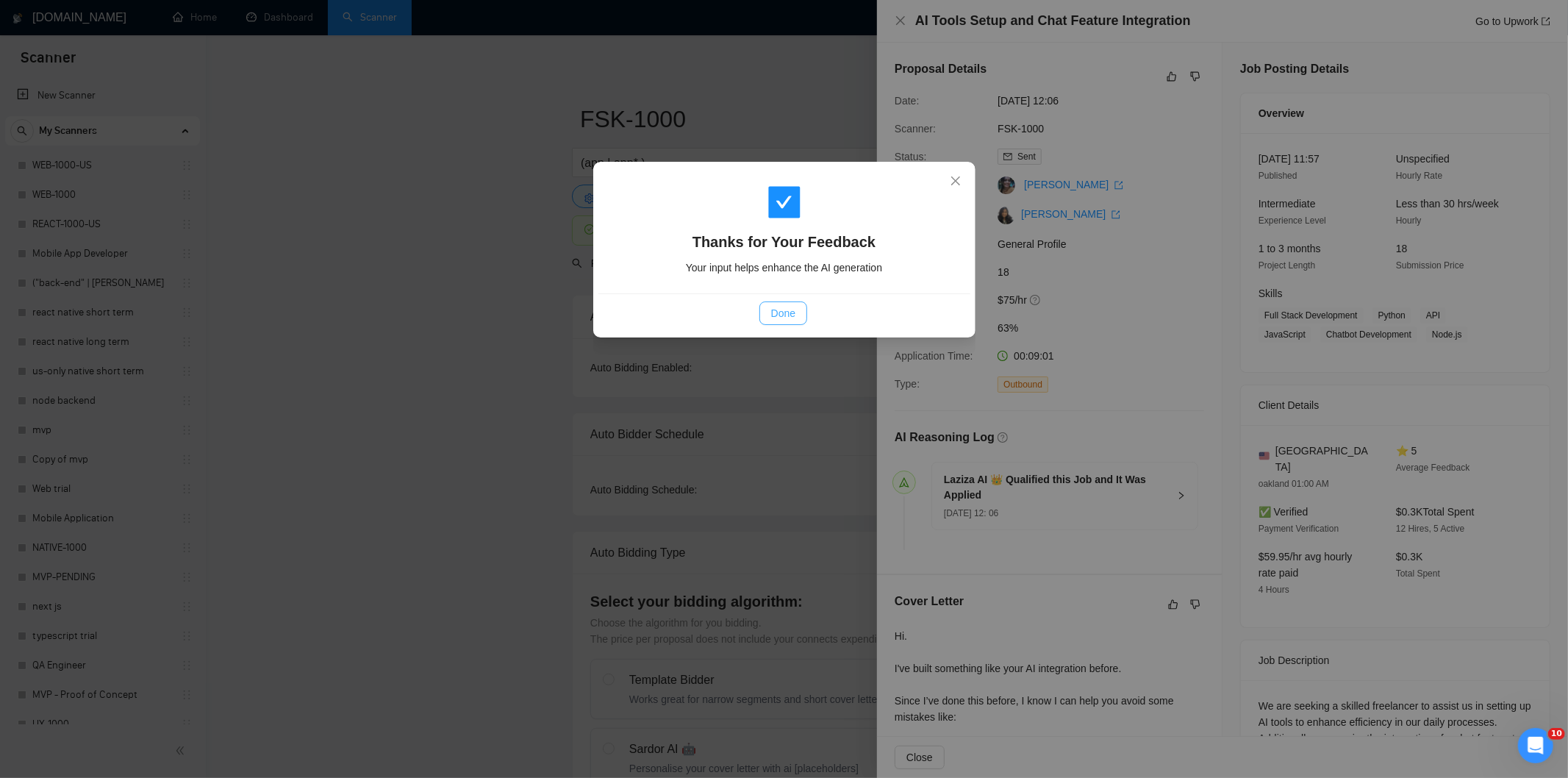
click at [799, 312] on button "Done" at bounding box center [784, 314] width 47 height 24
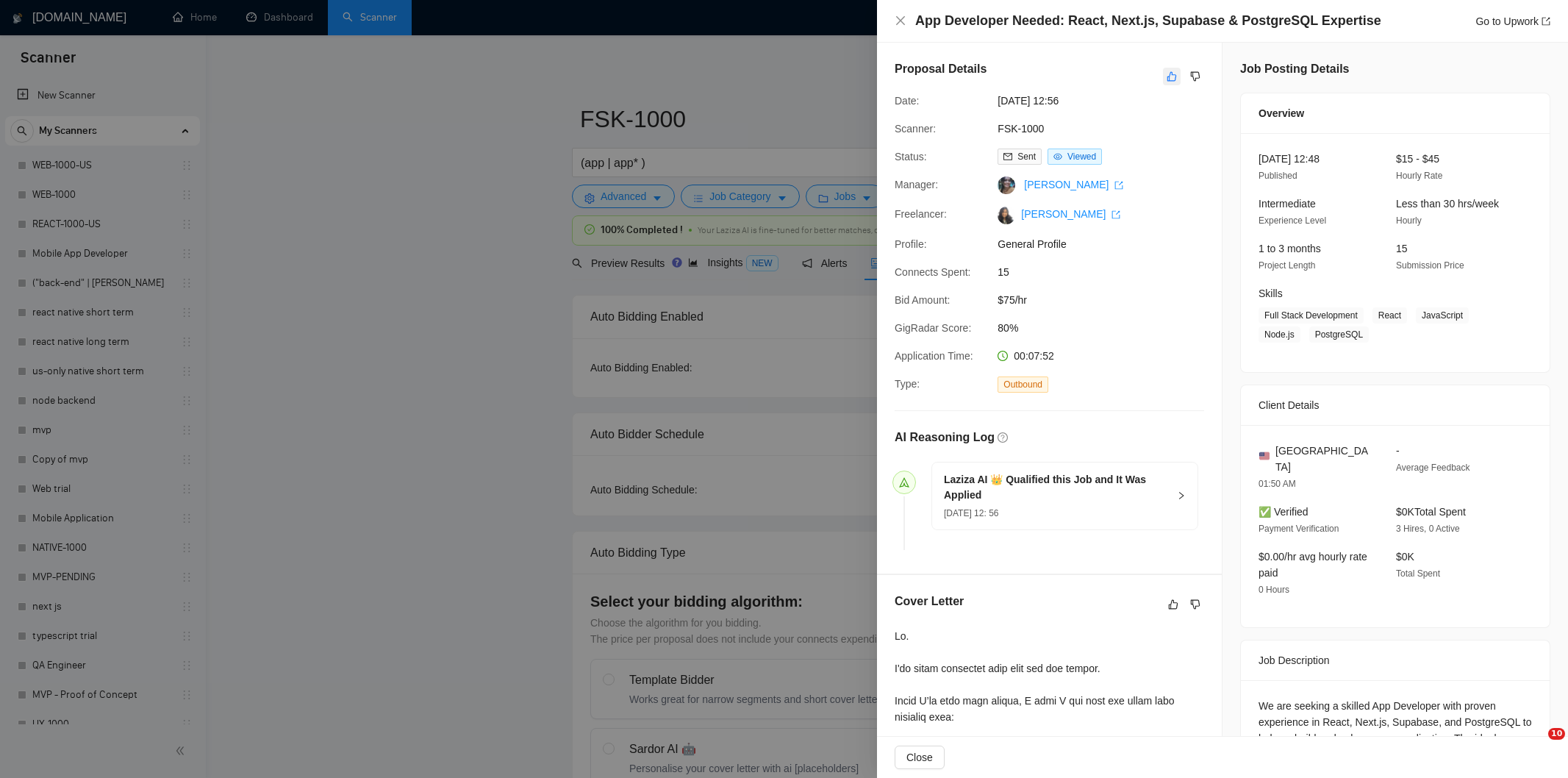
click at [1167, 78] on icon "like" at bounding box center [1172, 77] width 10 height 12
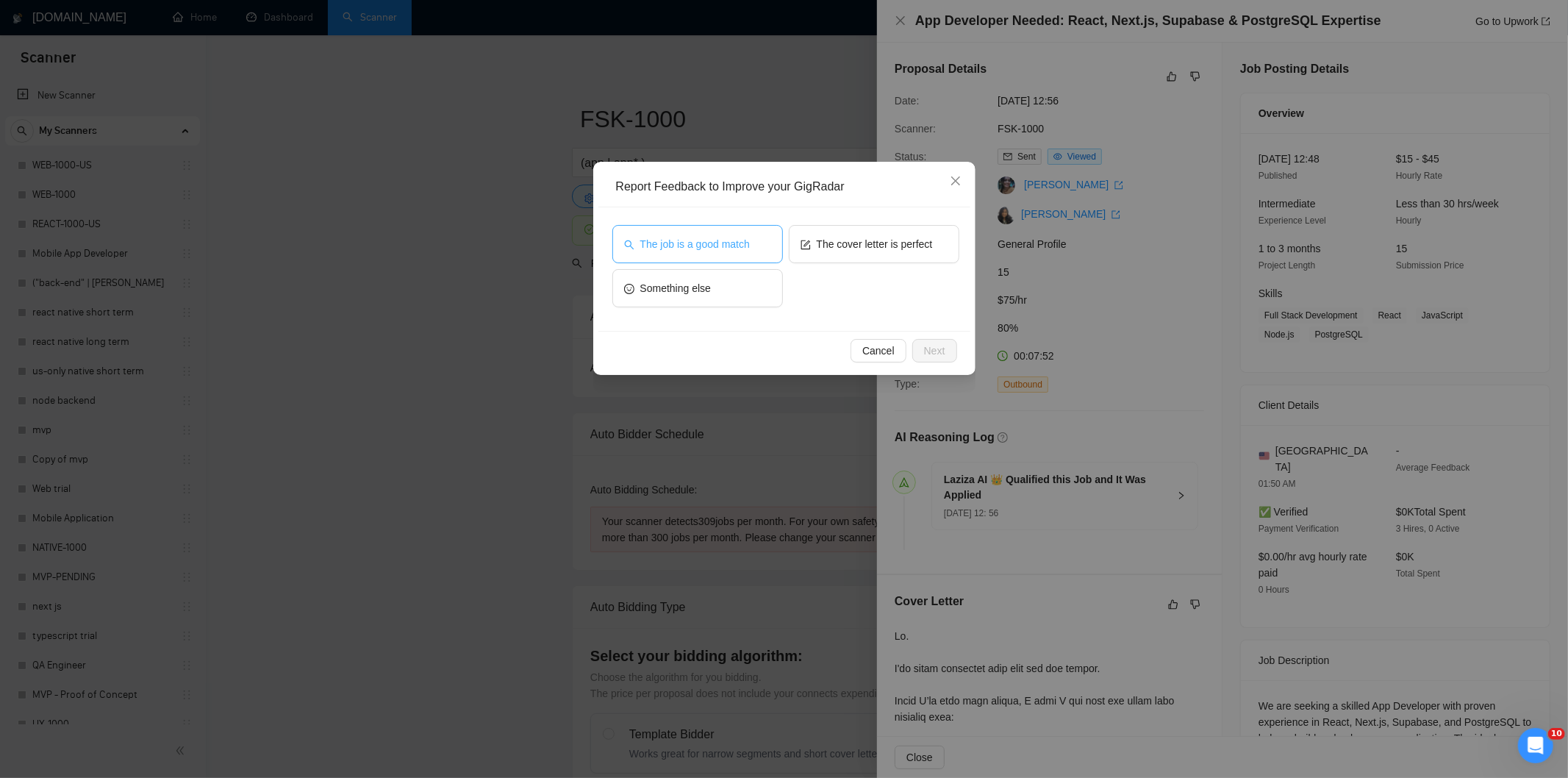
click at [765, 239] on button "The job is a good match" at bounding box center [697, 244] width 170 height 38
drag, startPoint x: 937, startPoint y: 349, endPoint x: 891, endPoint y: 305, distance: 63.7
click at [934, 348] on span "Next" at bounding box center [935, 351] width 22 height 16
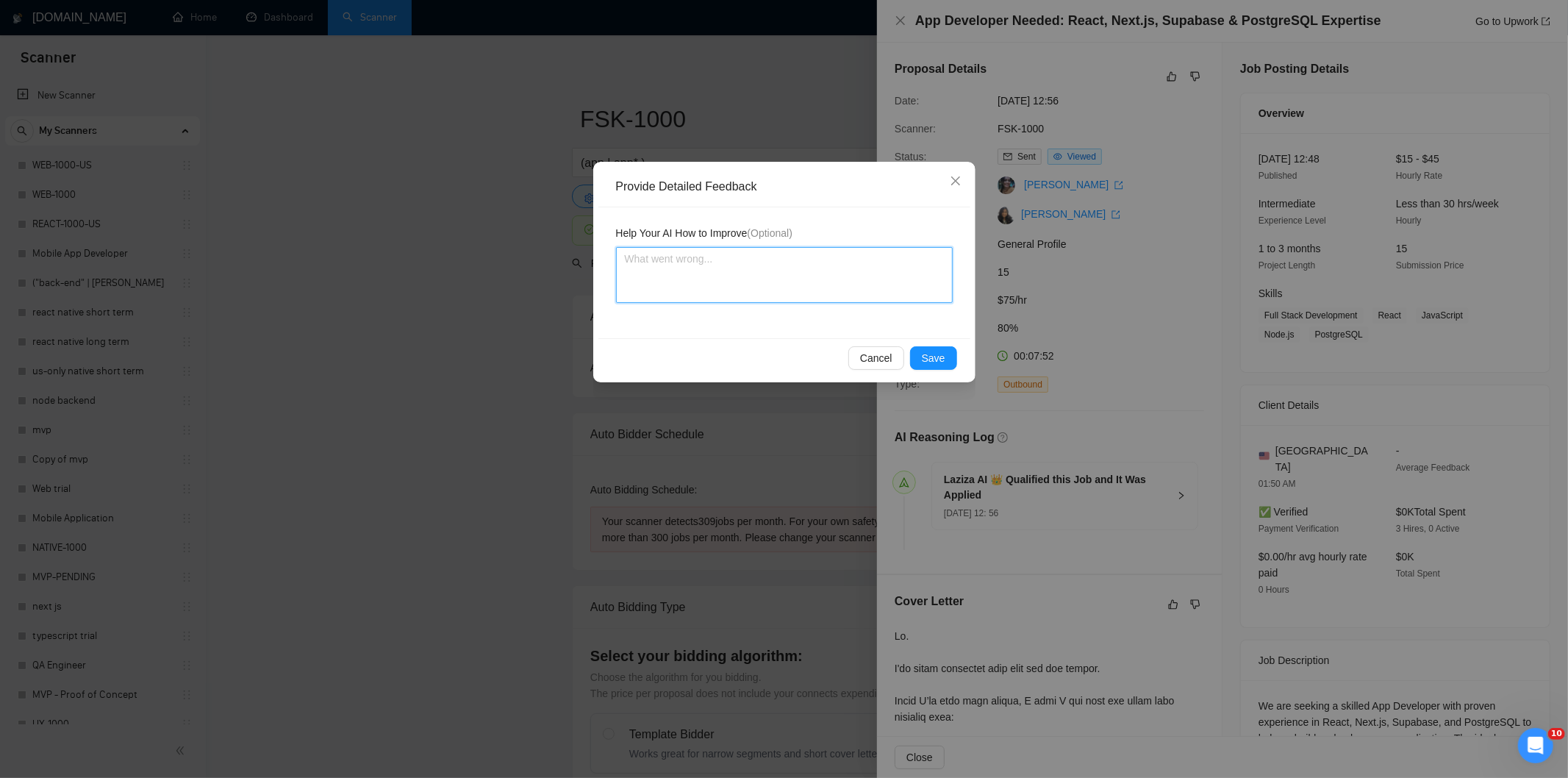
click at [870, 288] on textarea at bounding box center [784, 275] width 337 height 56
paste textarea "Good fit — the project is greenfield (no existing code), welcomes agencies, use…"
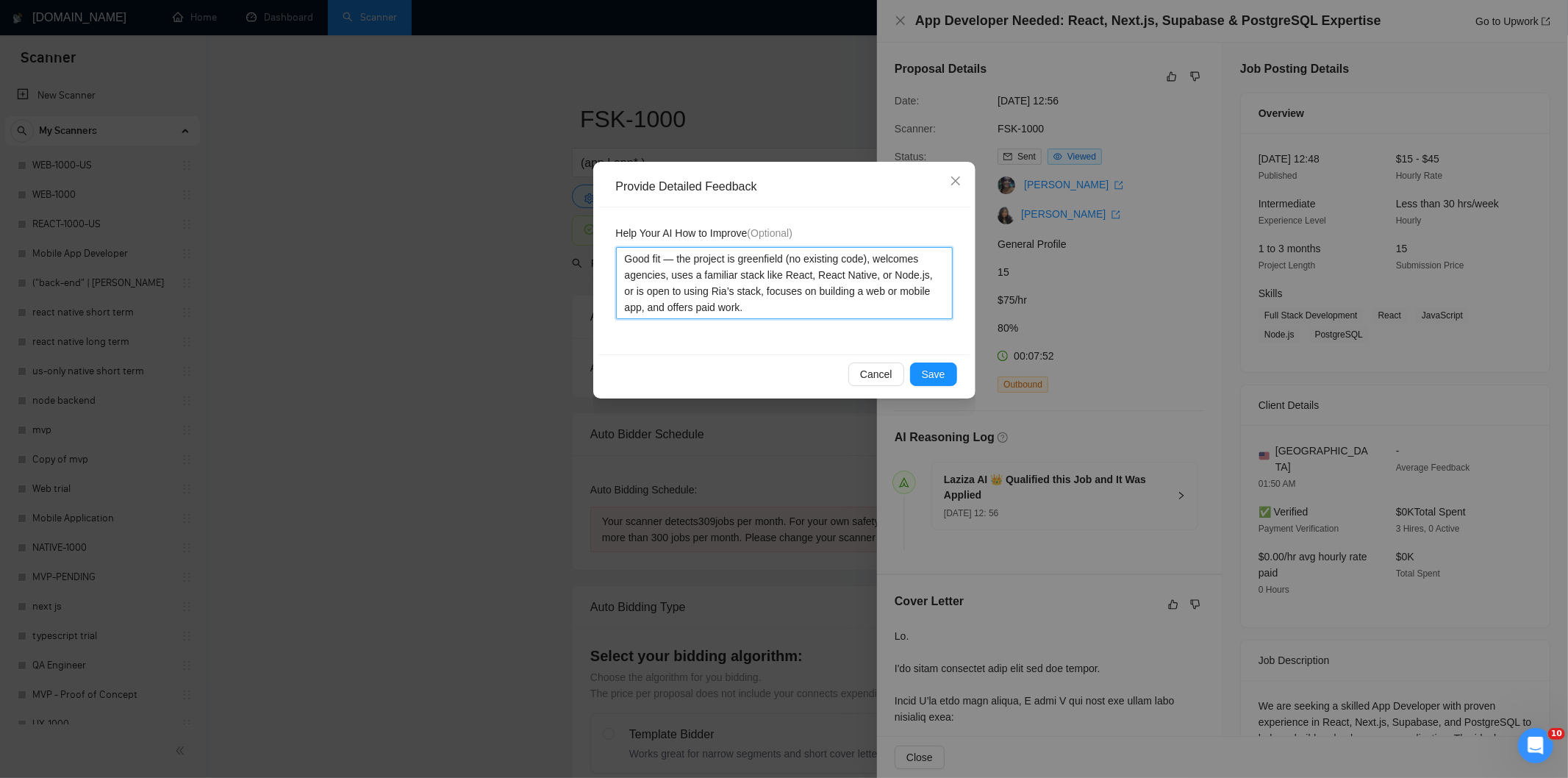
type textarea "Good fit — the project is greenfield (no existing code), welcomes agencies, use…"
drag, startPoint x: 938, startPoint y: 373, endPoint x: 900, endPoint y: 352, distance: 43.4
click at [934, 372] on span "Save" at bounding box center [933, 374] width 24 height 16
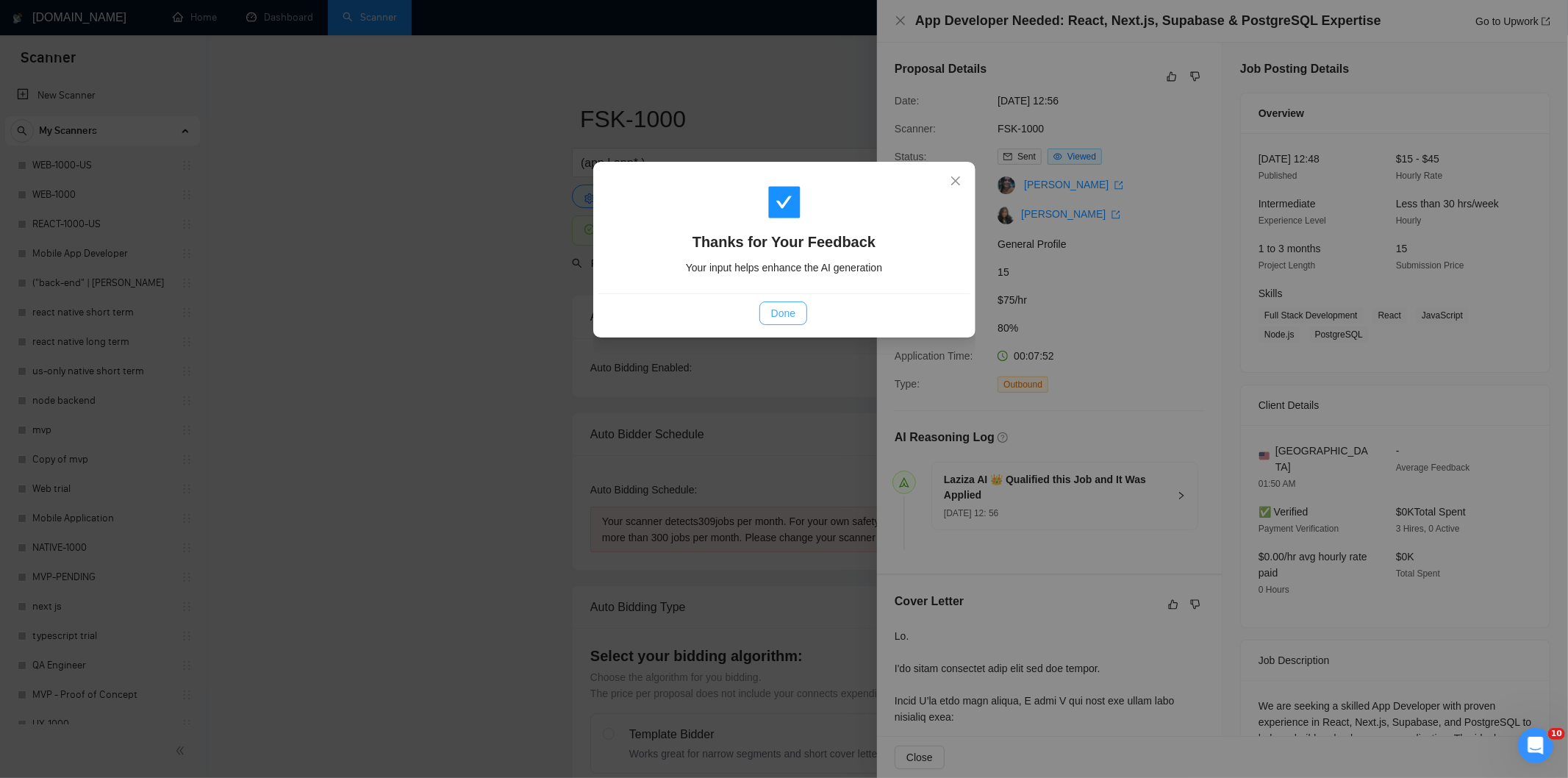
click at [797, 318] on button "Done" at bounding box center [784, 314] width 47 height 24
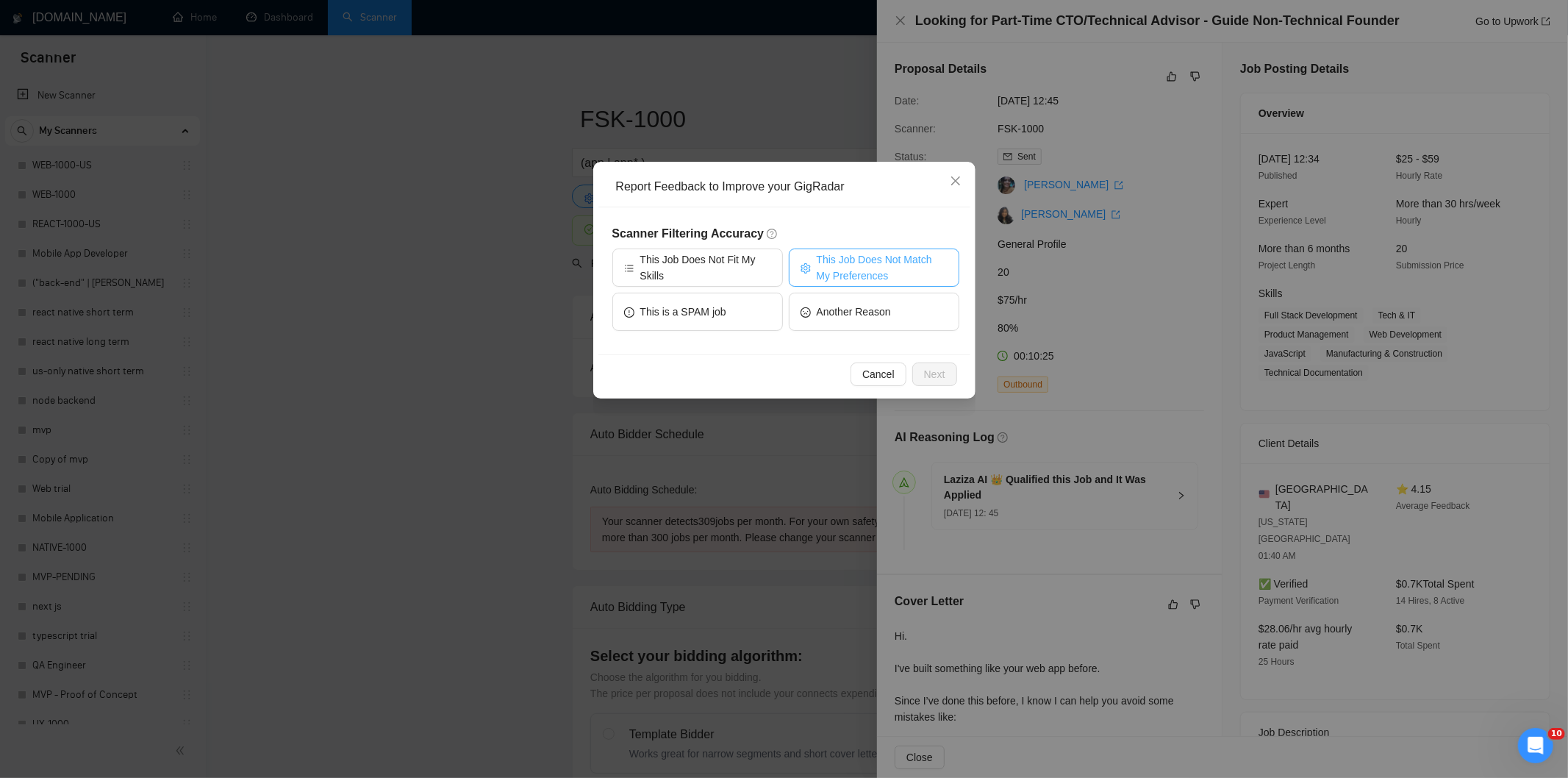
click at [924, 255] on span "This Job Does Not Match My Preferences" at bounding box center [882, 267] width 131 height 33
click at [942, 376] on span "Next" at bounding box center [935, 374] width 22 height 16
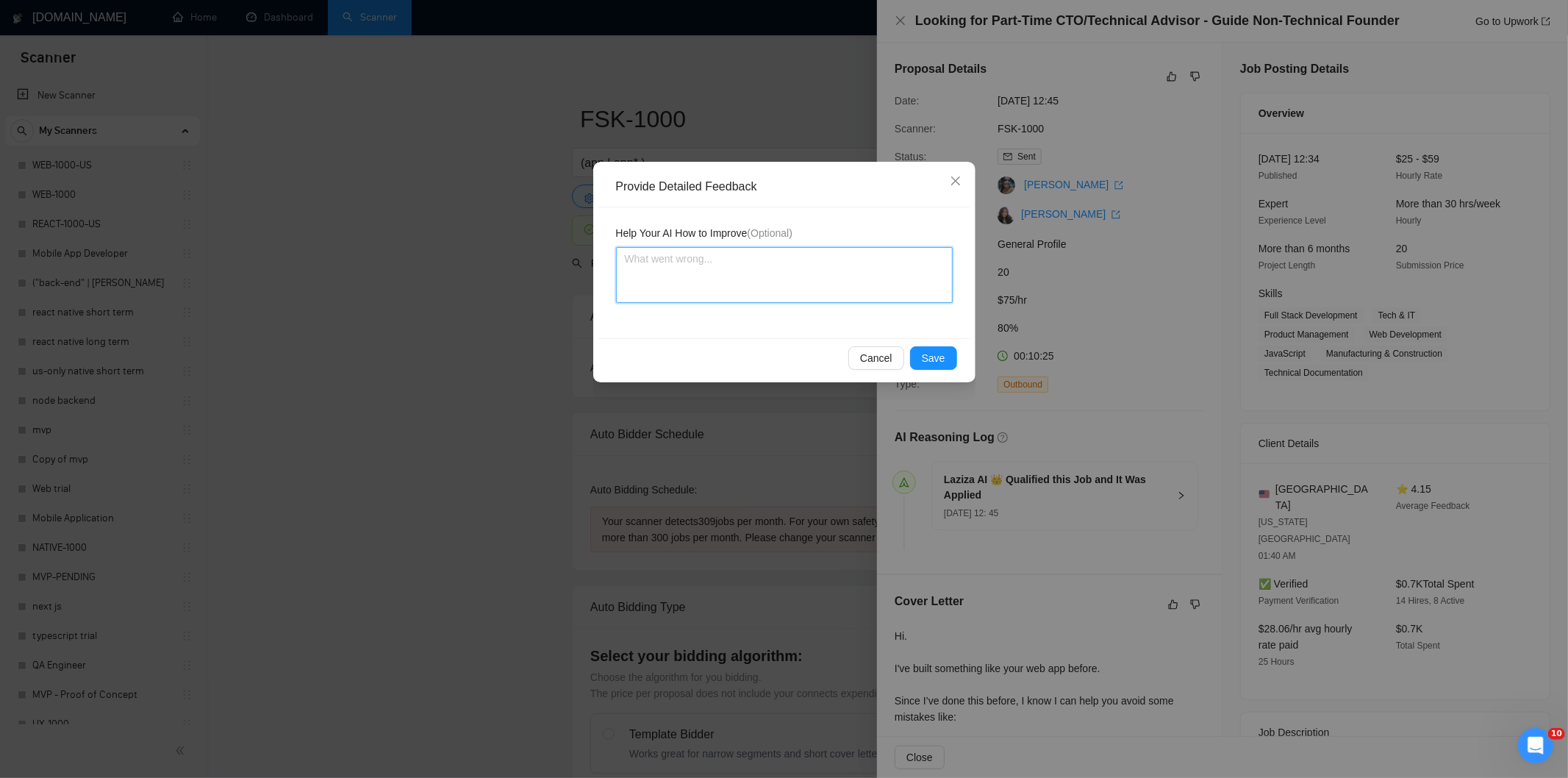
click at [857, 303] on textarea at bounding box center [784, 275] width 337 height 56
paste textarea "Not a fit — the description suggests an existing codebase, but Ria only works o…"
type textarea "Not a fit — the description suggests an existing codebase, but Ria only works o…"
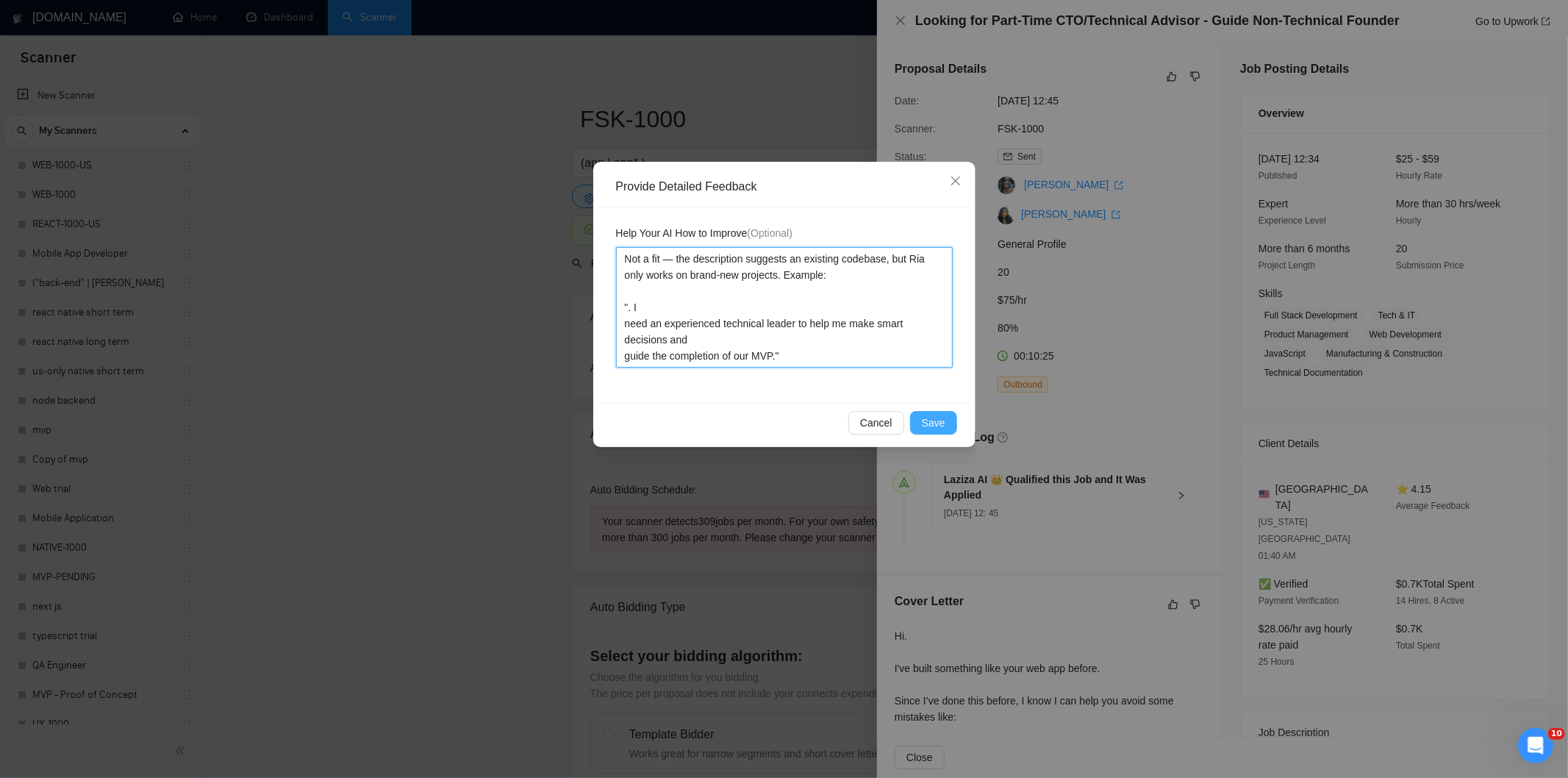
type textarea "Not a fit — the description suggests an existing codebase, but Ria only works o…"
click at [935, 415] on span "Save" at bounding box center [933, 423] width 24 height 16
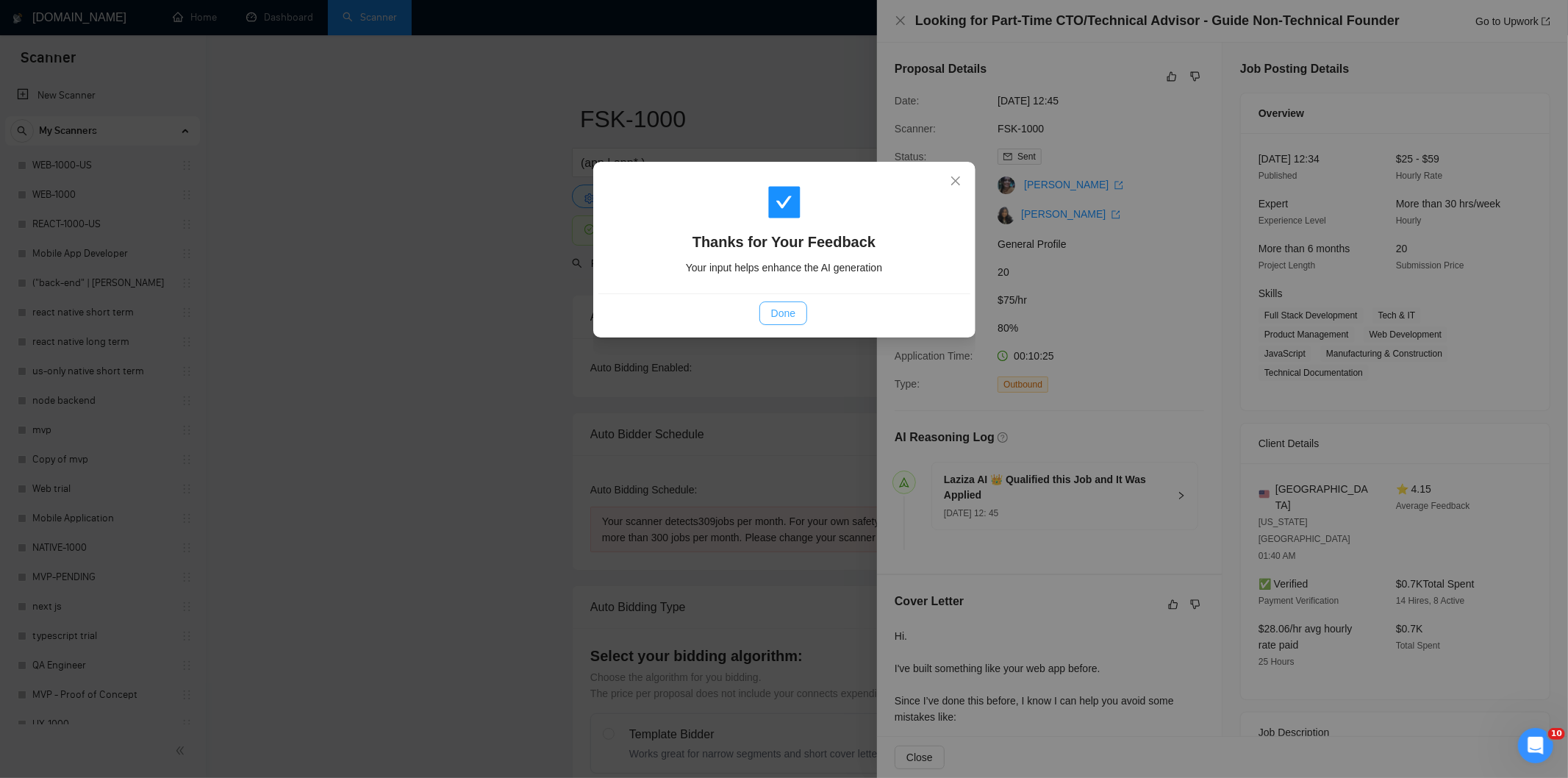
click at [781, 318] on span "Done" at bounding box center [784, 314] width 25 height 16
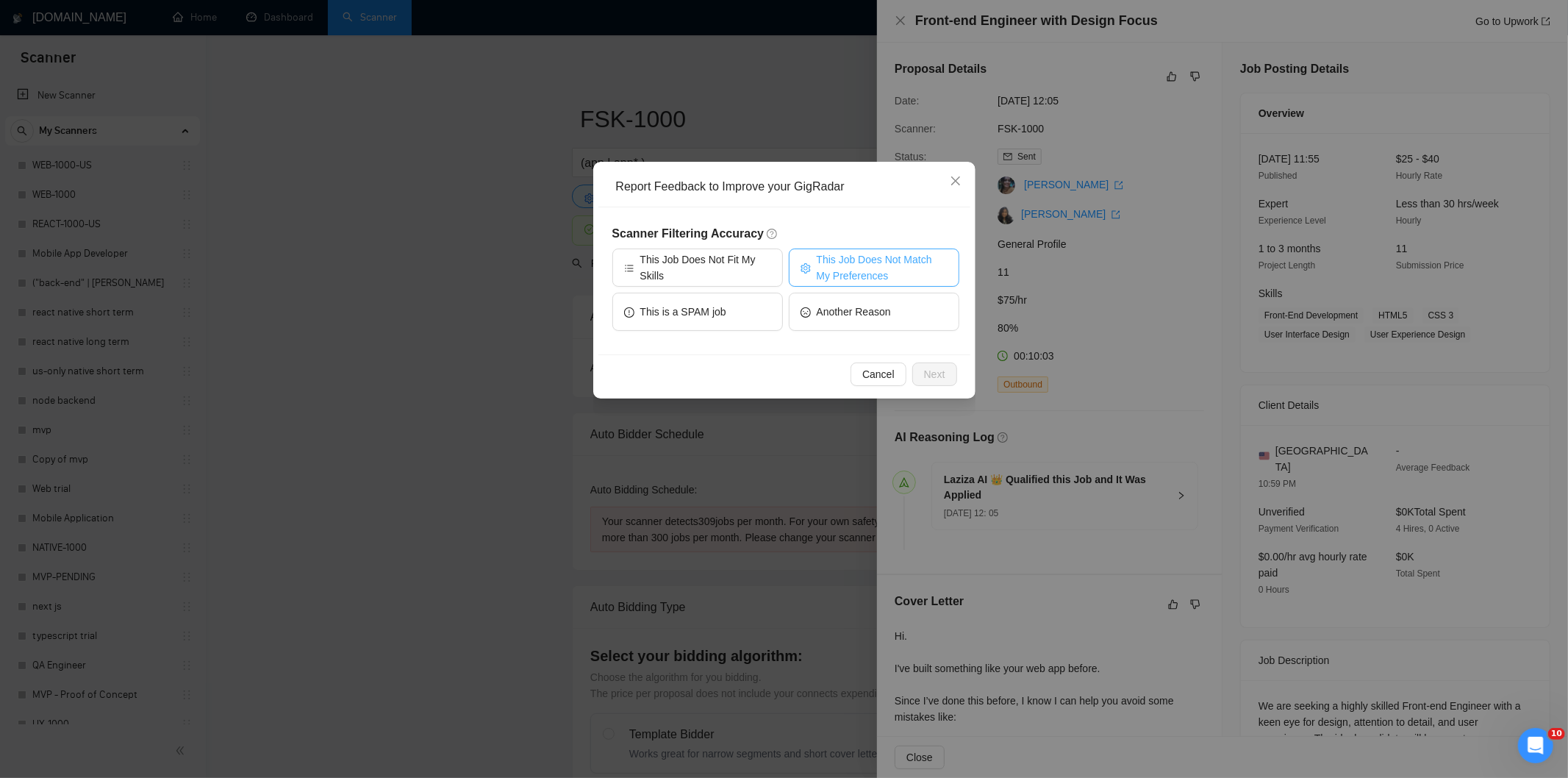
click at [908, 259] on span "This Job Does Not Match My Preferences" at bounding box center [882, 267] width 131 height 33
click at [935, 369] on span "Next" at bounding box center [935, 374] width 22 height 16
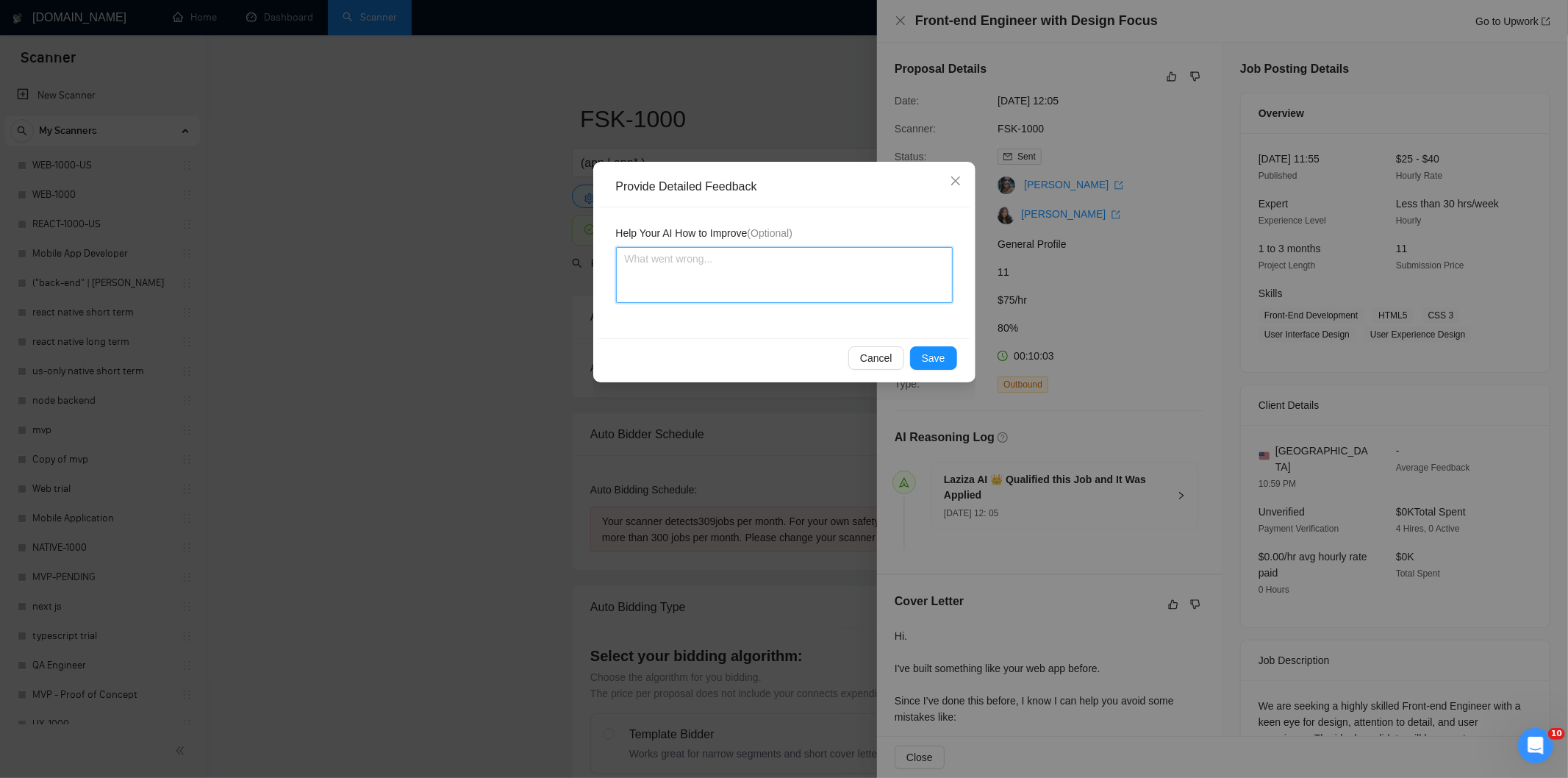
click at [844, 271] on textarea at bounding box center [784, 275] width 337 height 56
paste textarea "Not a fit — the client prefers to hire a solo developer, but Ria is an agency. …"
type textarea "Not a fit — the client prefers to hire a solo developer, but Ria is an agency. …"
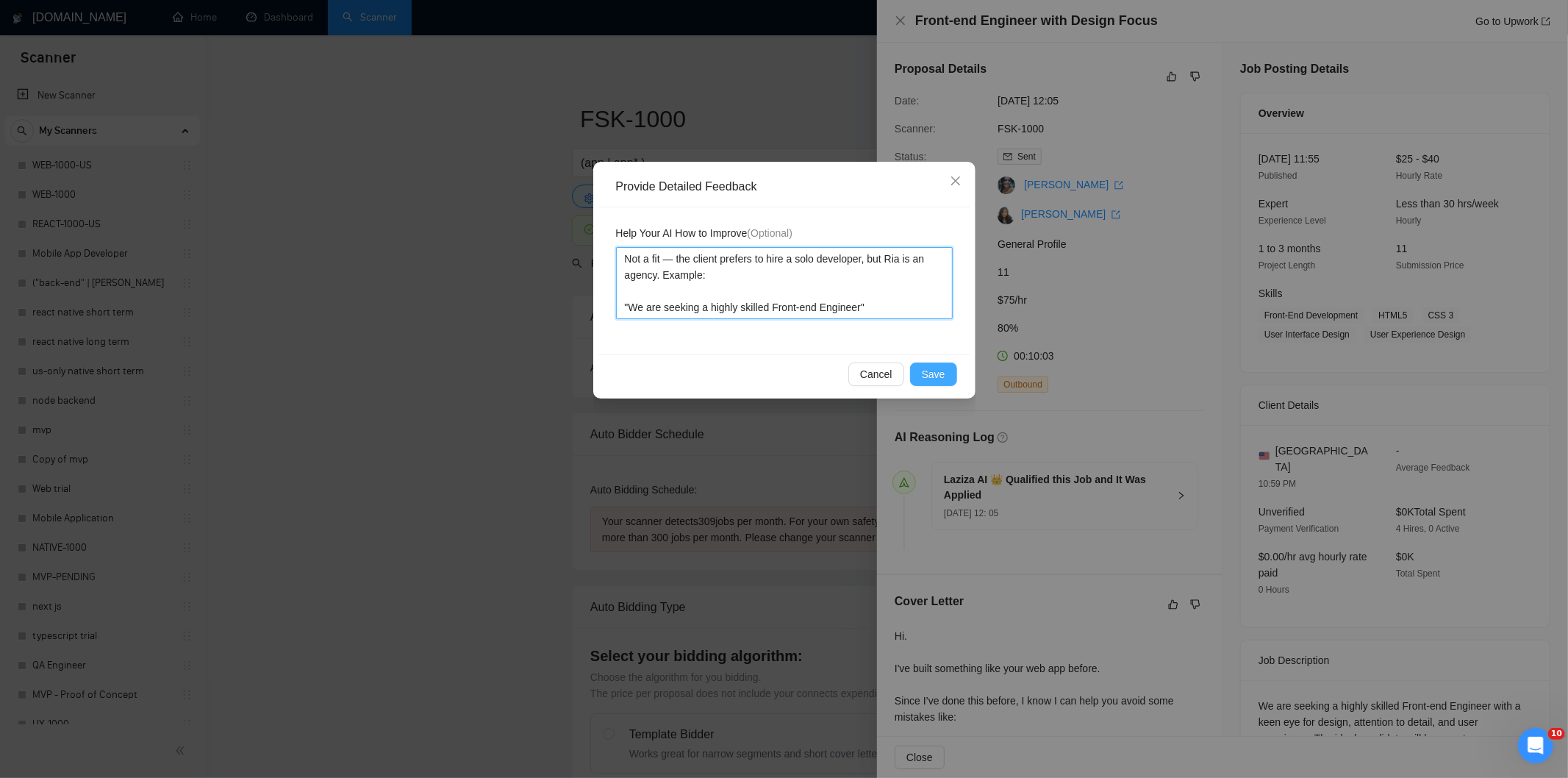
type textarea "Not a fit — the client prefers to hire a solo developer, but Ria is an agency. …"
click at [948, 372] on button "Save" at bounding box center [933, 375] width 47 height 24
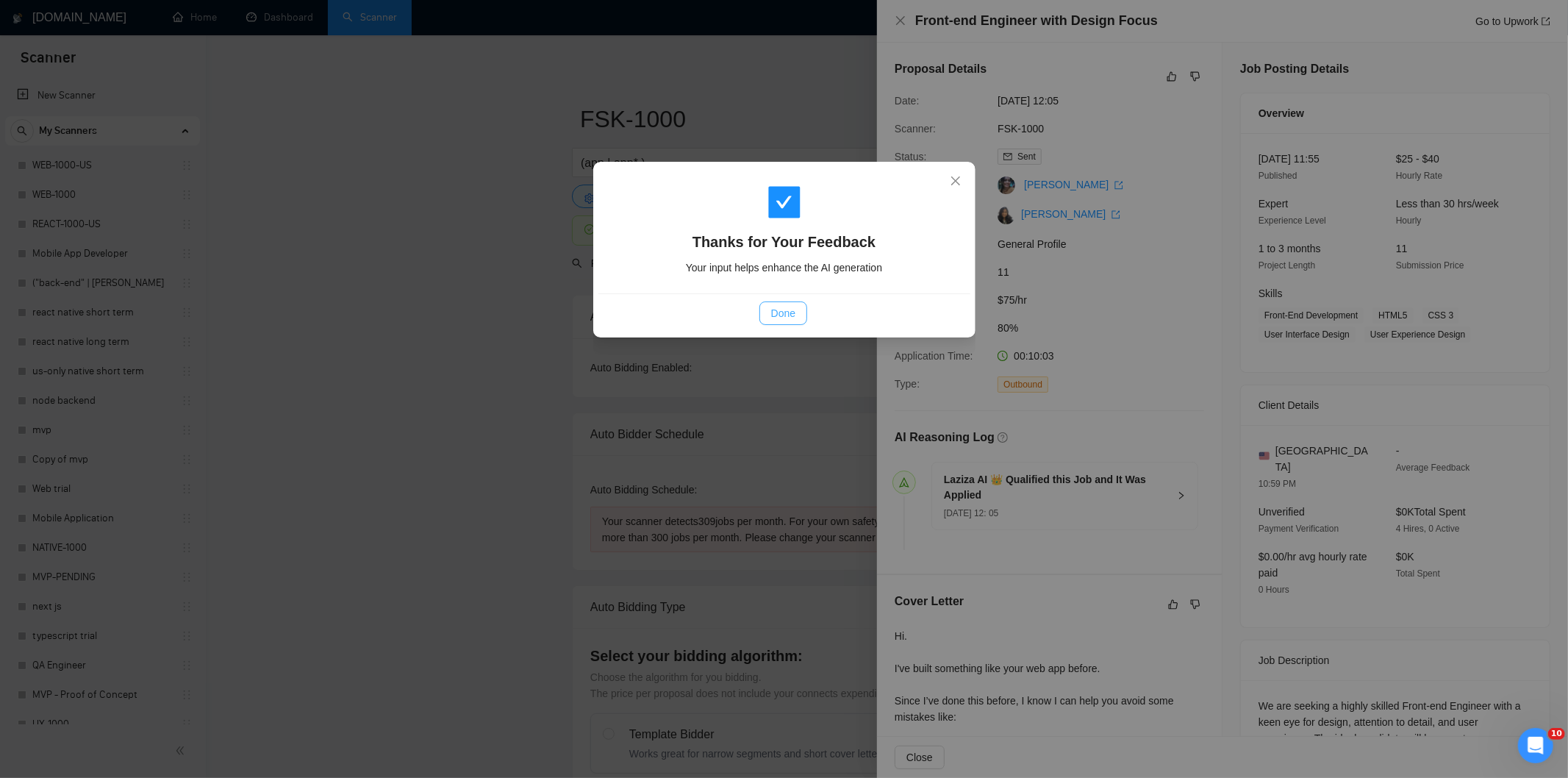
click at [797, 310] on button "Done" at bounding box center [784, 314] width 47 height 24
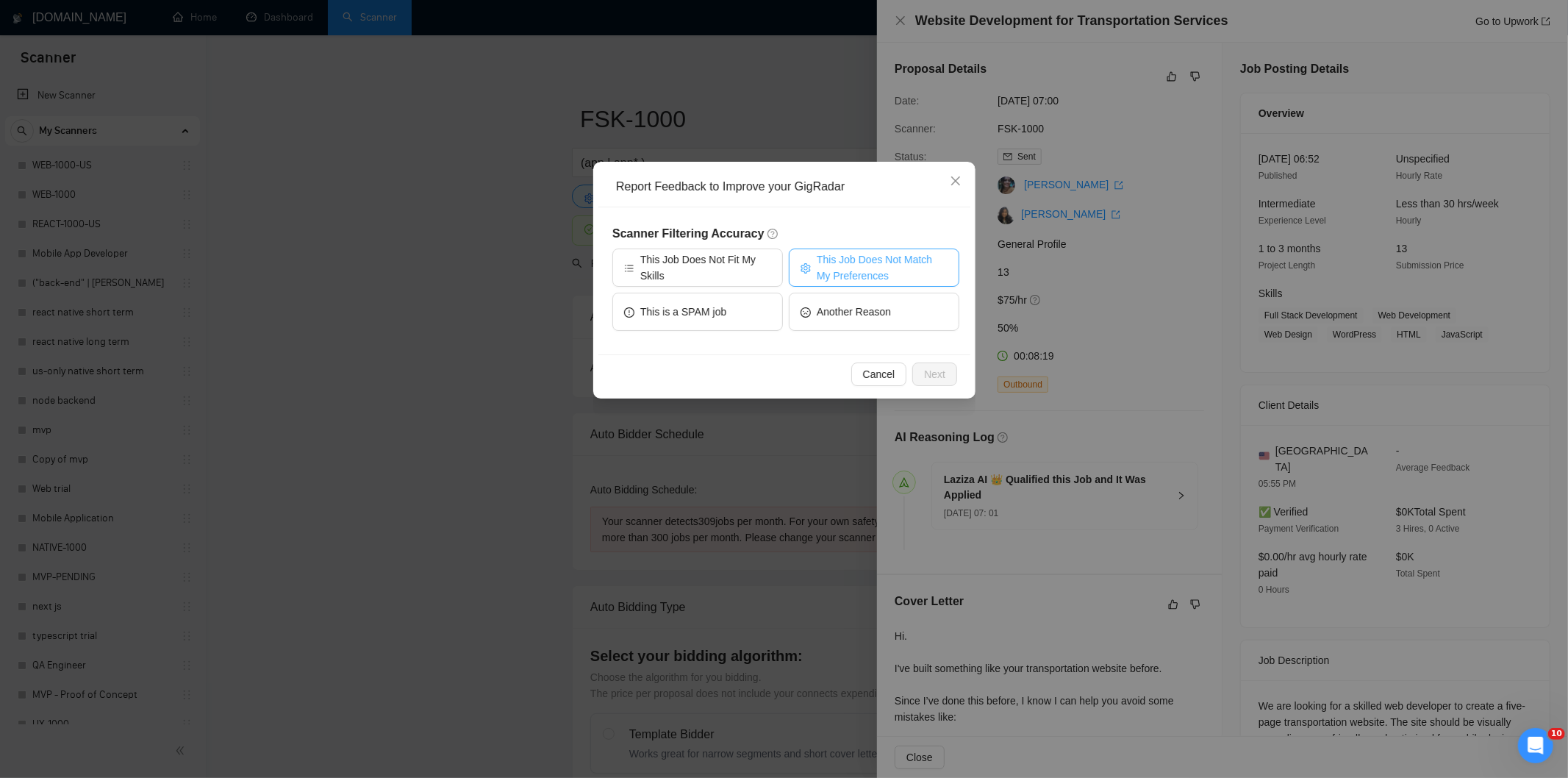
click at [875, 270] on span "This Job Does Not Match My Preferences" at bounding box center [882, 267] width 131 height 33
drag, startPoint x: 945, startPoint y: 371, endPoint x: 894, endPoint y: 318, distance: 73.6
click at [942, 370] on button "Next" at bounding box center [935, 375] width 45 height 24
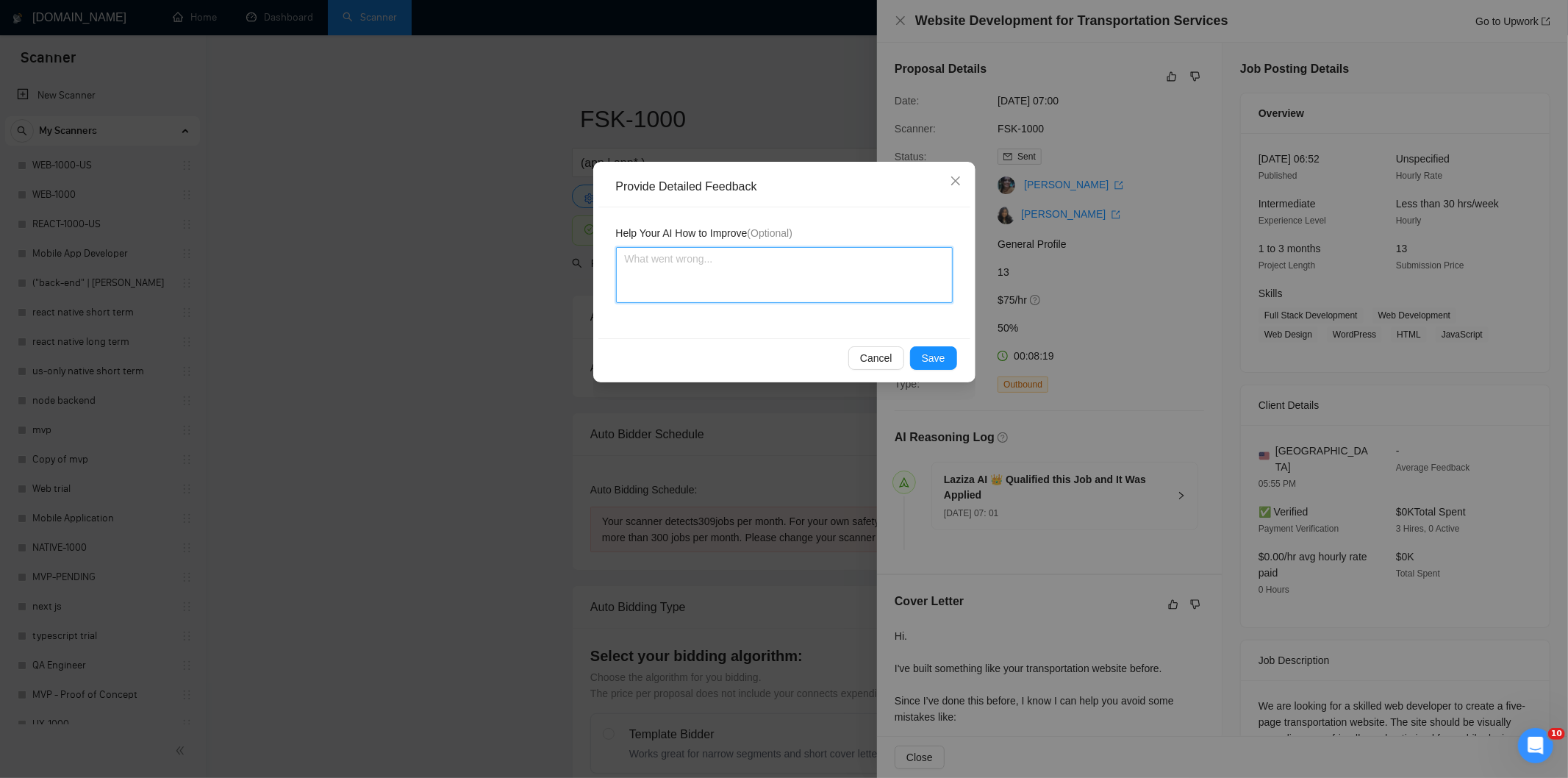
click at [875, 280] on textarea at bounding box center [784, 275] width 337 height 56
paste textarea "Not a fit — the project isn't for a web or mobile app, which is [PERSON_NAME]'s…"
type textarea "Not a fit — the project isn't for a web or mobile app, which is [PERSON_NAME]'s…"
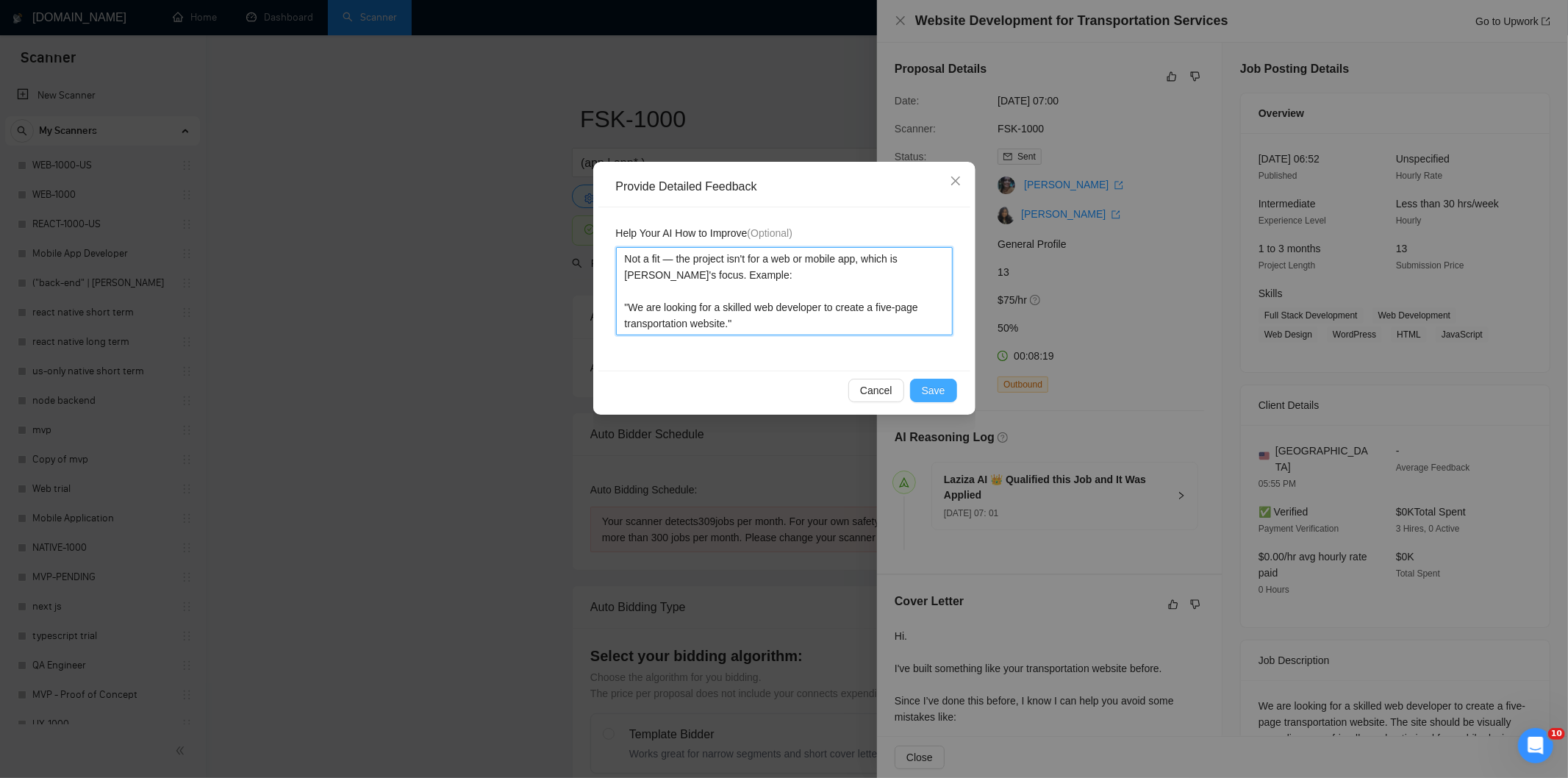
type textarea "Not a fit — the project isn't for a web or mobile app, which is Ria's focus. Ex…"
drag, startPoint x: 943, startPoint y: 384, endPoint x: 930, endPoint y: 378, distance: 14.3
click at [943, 384] on span "Save" at bounding box center [933, 390] width 24 height 16
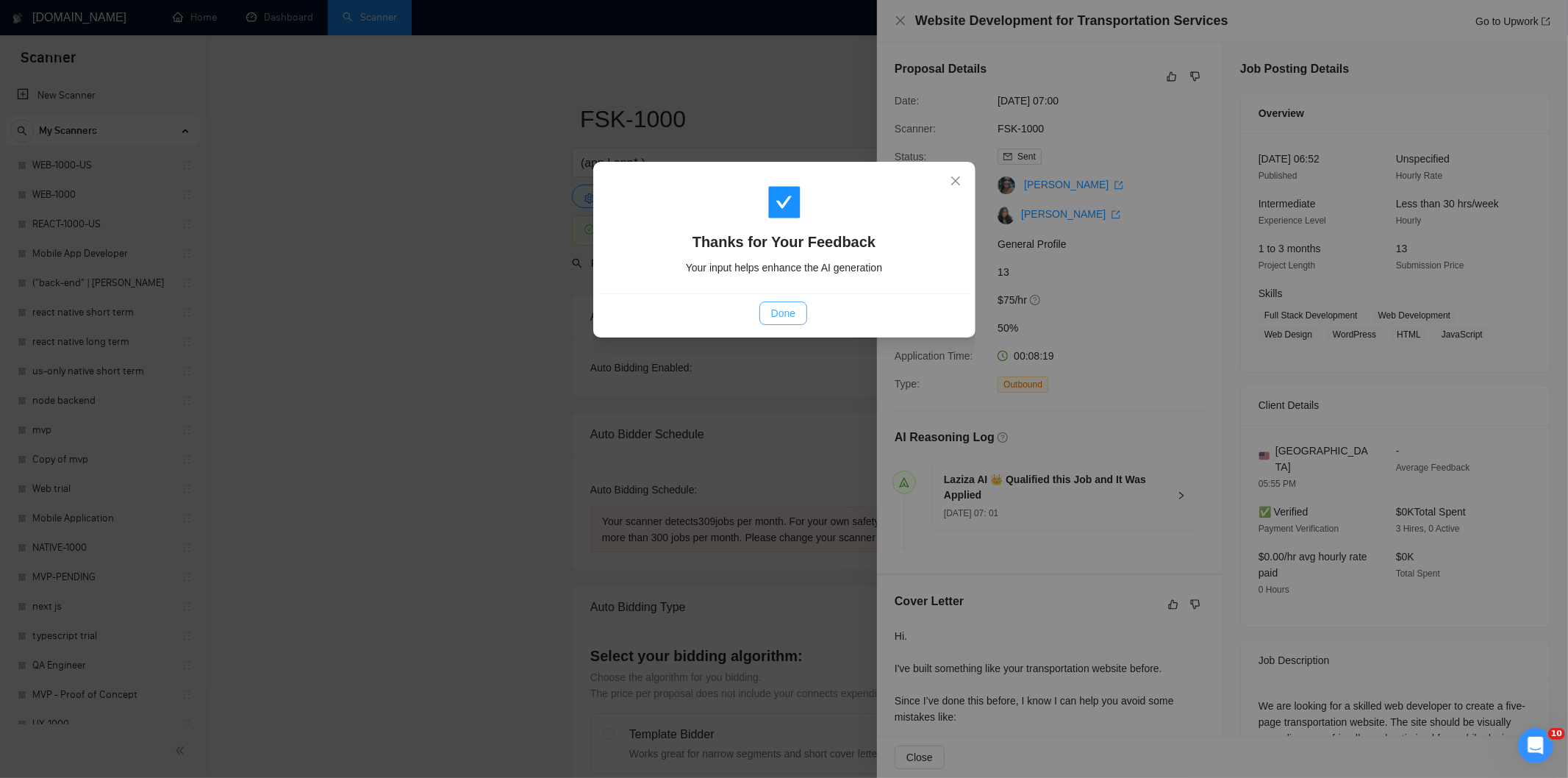
click at [801, 311] on button "Done" at bounding box center [784, 314] width 47 height 24
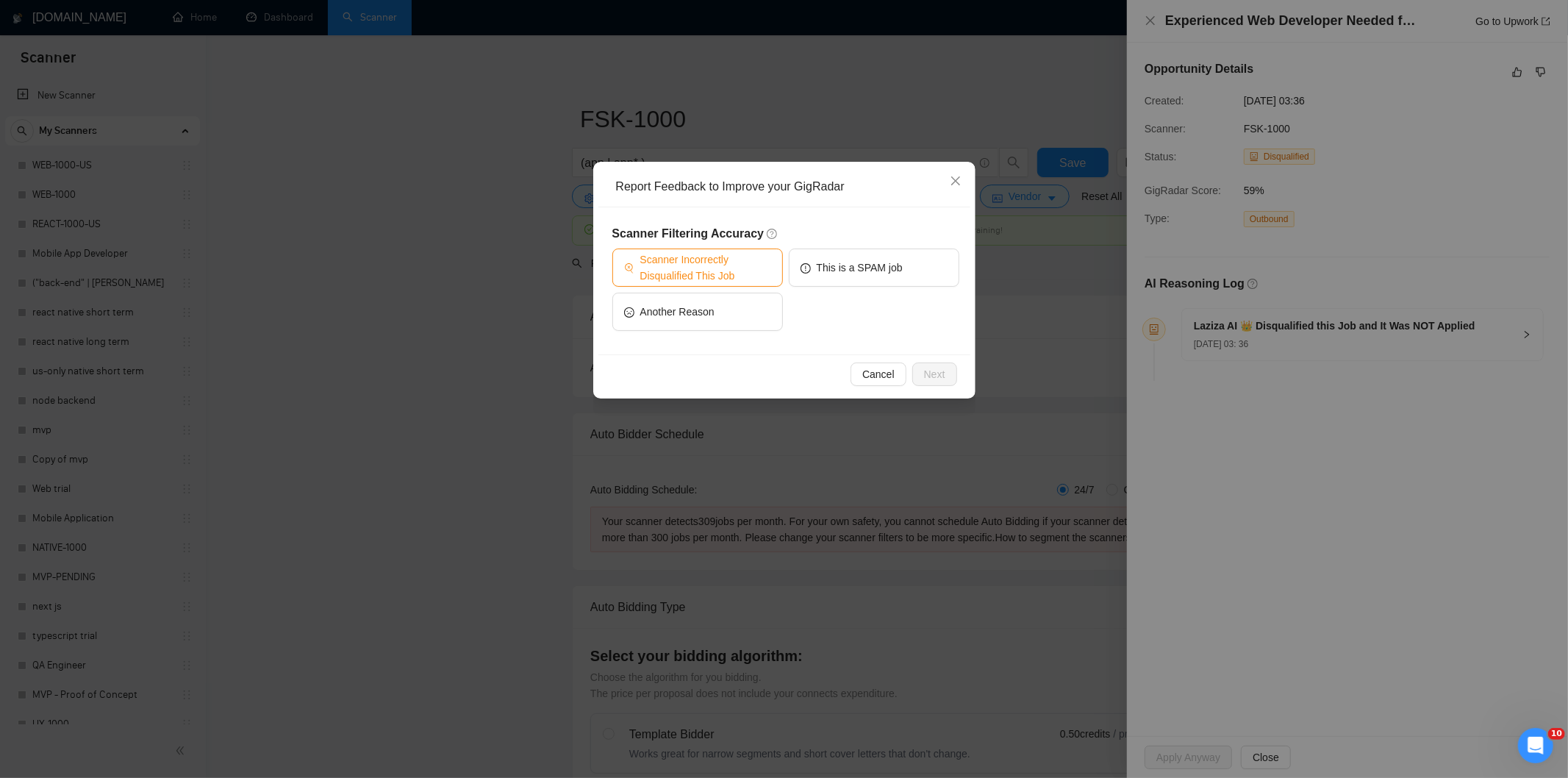
click at [717, 273] on span "Scanner Incorrectly Disqualified This Job" at bounding box center [706, 267] width 131 height 33
drag, startPoint x: 942, startPoint y: 364, endPoint x: 838, endPoint y: 308, distance: 118.1
click at [941, 365] on button "Next" at bounding box center [935, 375] width 45 height 24
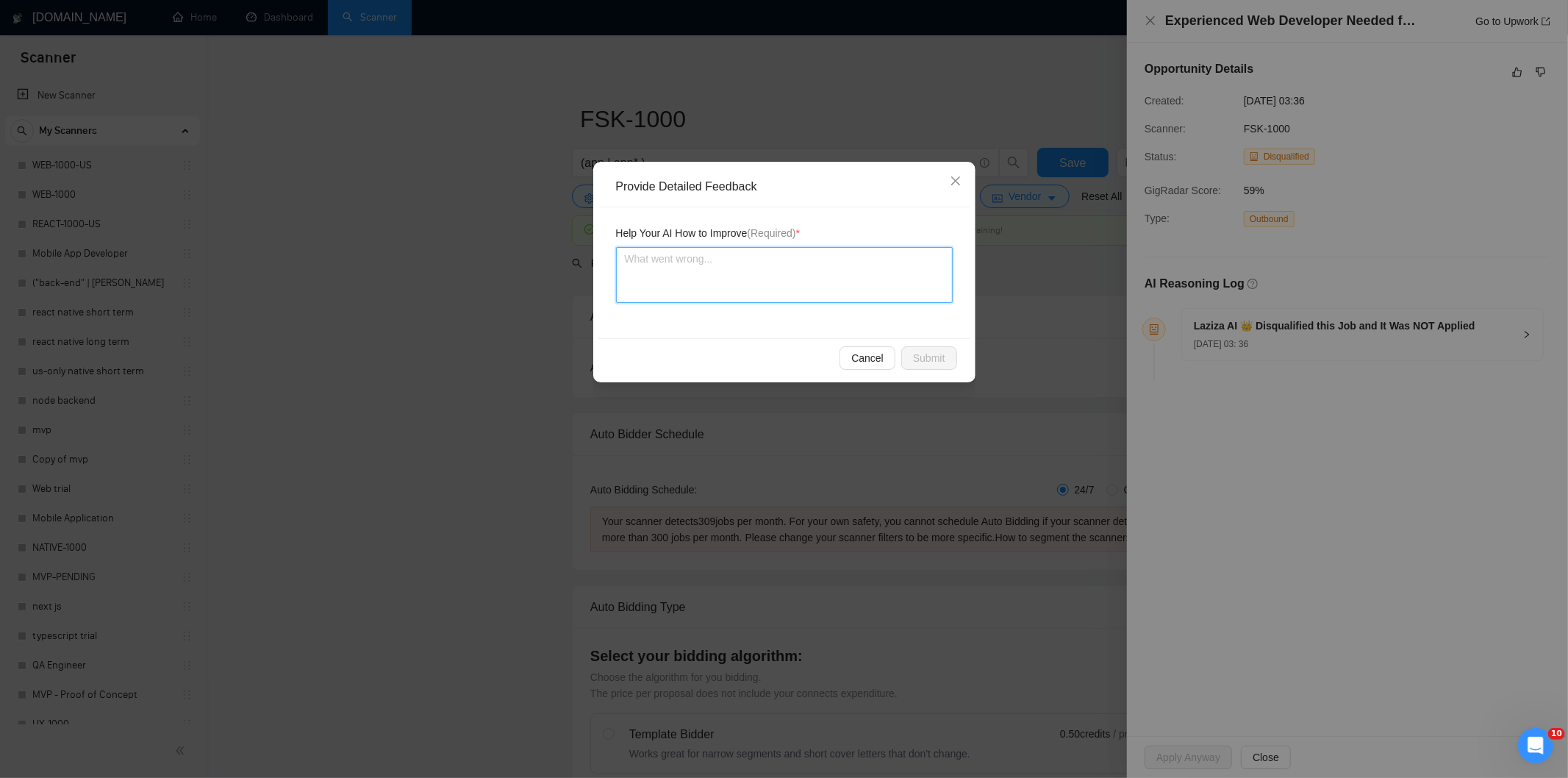
click at [718, 259] on textarea at bounding box center [784, 275] width 337 height 56
paste textarea "Good fit — the project is greenfield (no existing code), welcomes agencies, use…"
type textarea "Good fit — the project is greenfield (no existing code), welcomes agencies, use…"
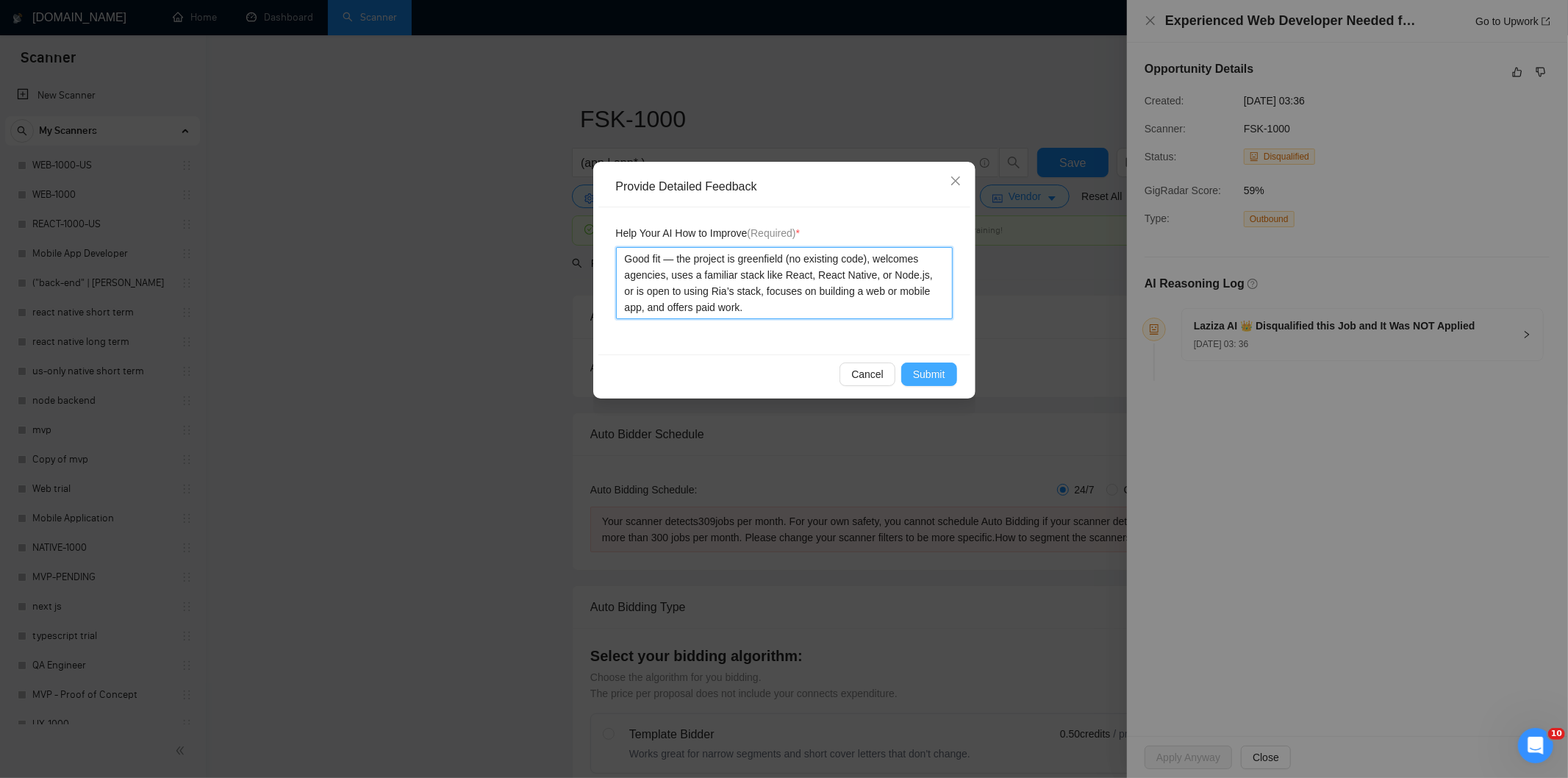
type textarea "Good fit — the project is greenfield (no existing code), welcomes agencies, use…"
click at [939, 366] on span "Submit" at bounding box center [928, 374] width 33 height 16
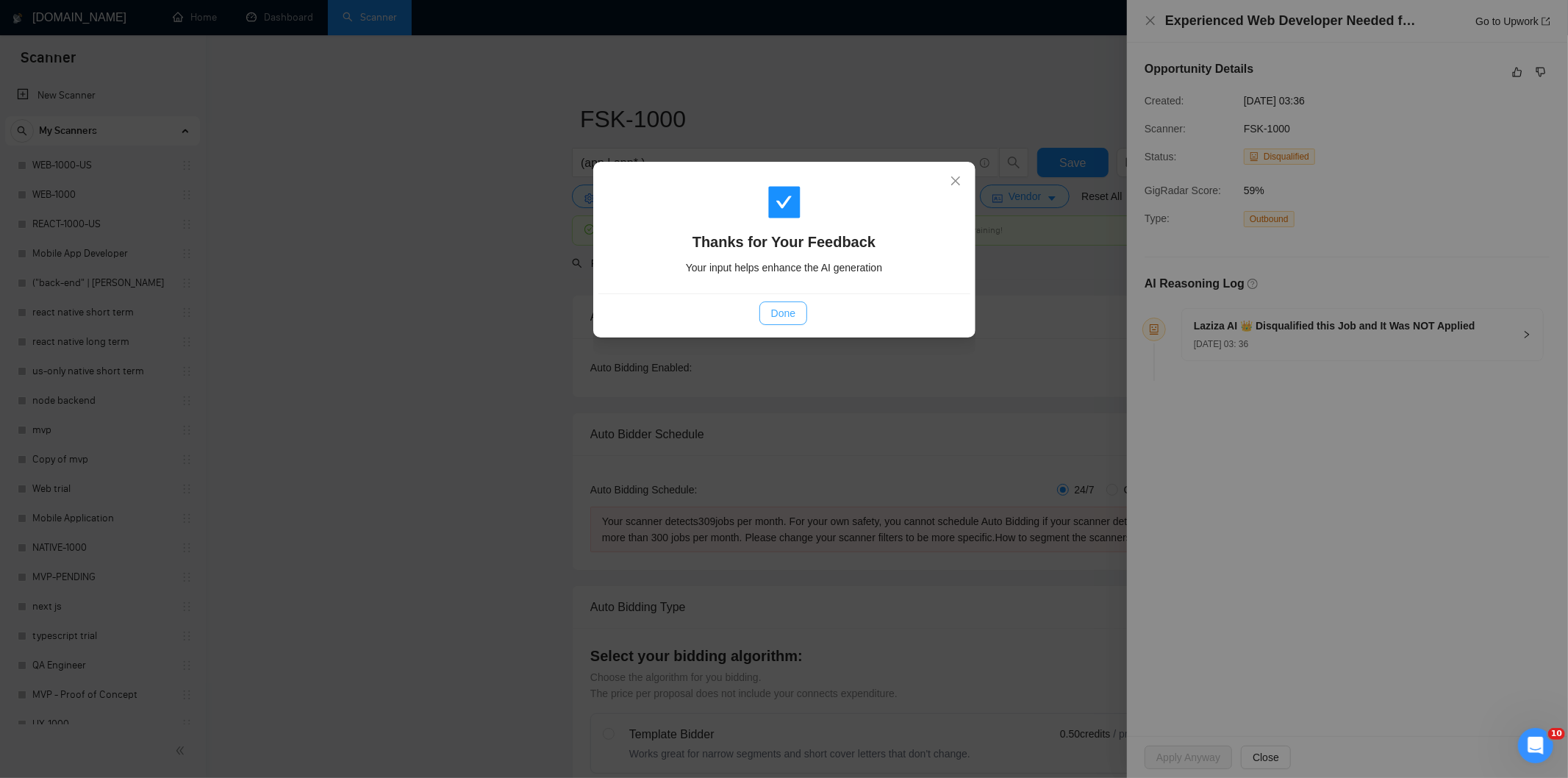
click at [794, 310] on span "Done" at bounding box center [784, 314] width 25 height 16
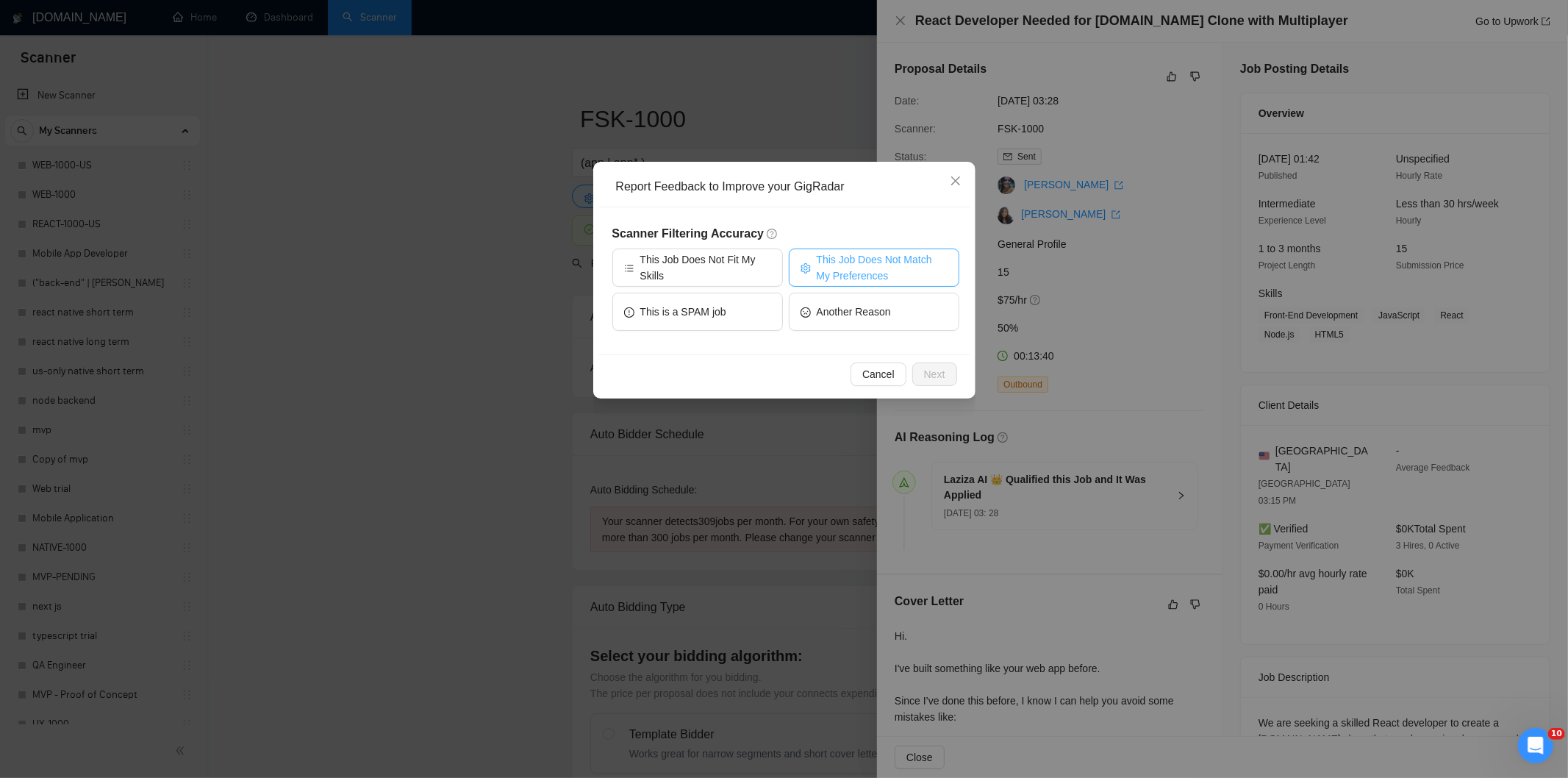
click at [903, 256] on span "This Job Does Not Match My Preferences" at bounding box center [882, 267] width 131 height 33
click at [951, 370] on button "Next" at bounding box center [935, 375] width 45 height 24
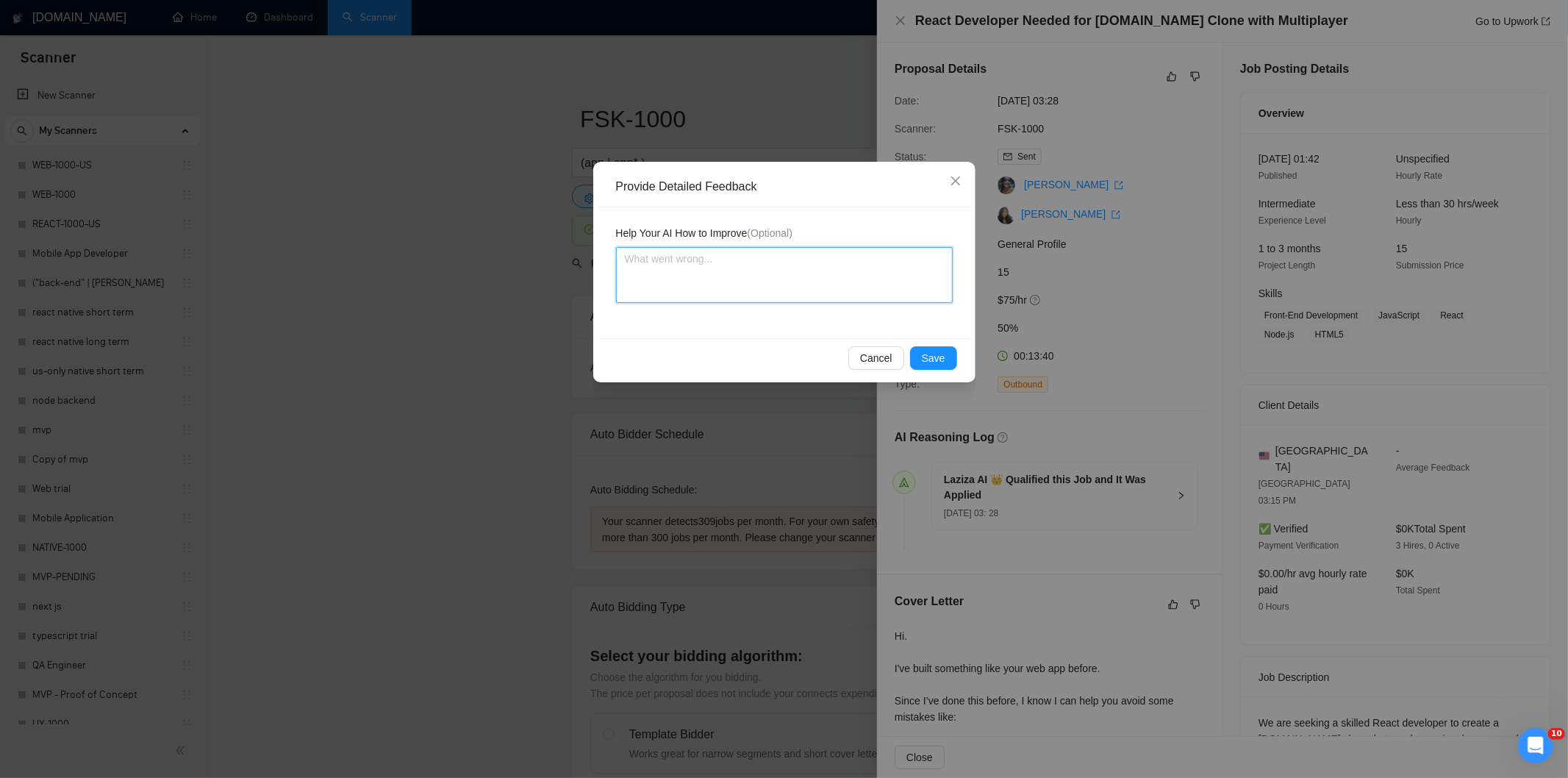
click at [872, 282] on textarea at bounding box center [784, 275] width 337 height 56
paste textarea "Not a fit — the project isn't for a web or mobile app, which is Ria's focus. Ex…"
type textarea "Not a fit — the project isn't for a web or mobile app, which is Ria's focus. Ex…"
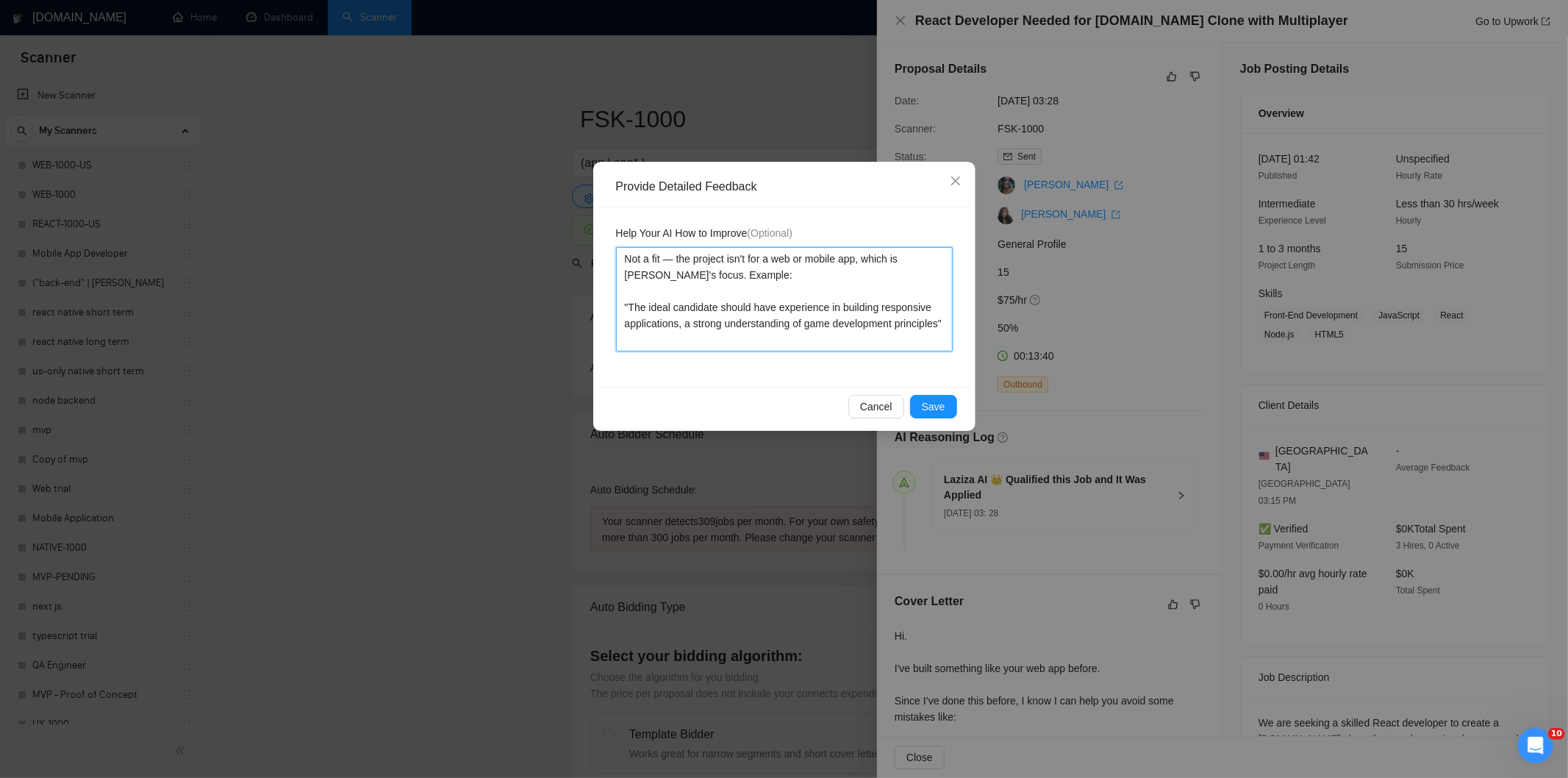
type textarea "Not a fit — the project isn't for a web or mobile app, which is Ria's focus. Ex…"
click at [934, 405] on span "Save" at bounding box center [933, 406] width 24 height 16
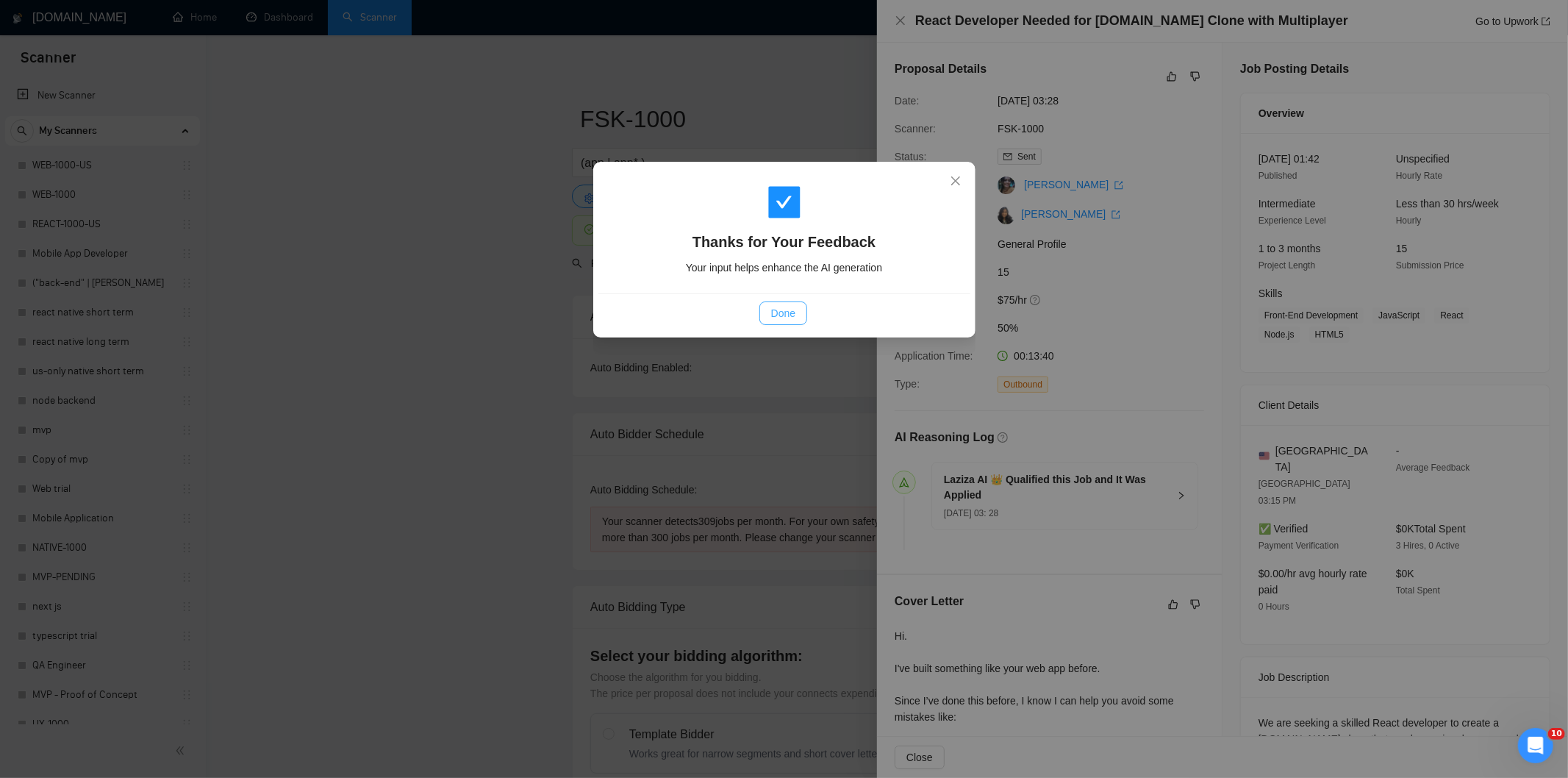
click at [786, 308] on span "Done" at bounding box center [784, 314] width 25 height 16
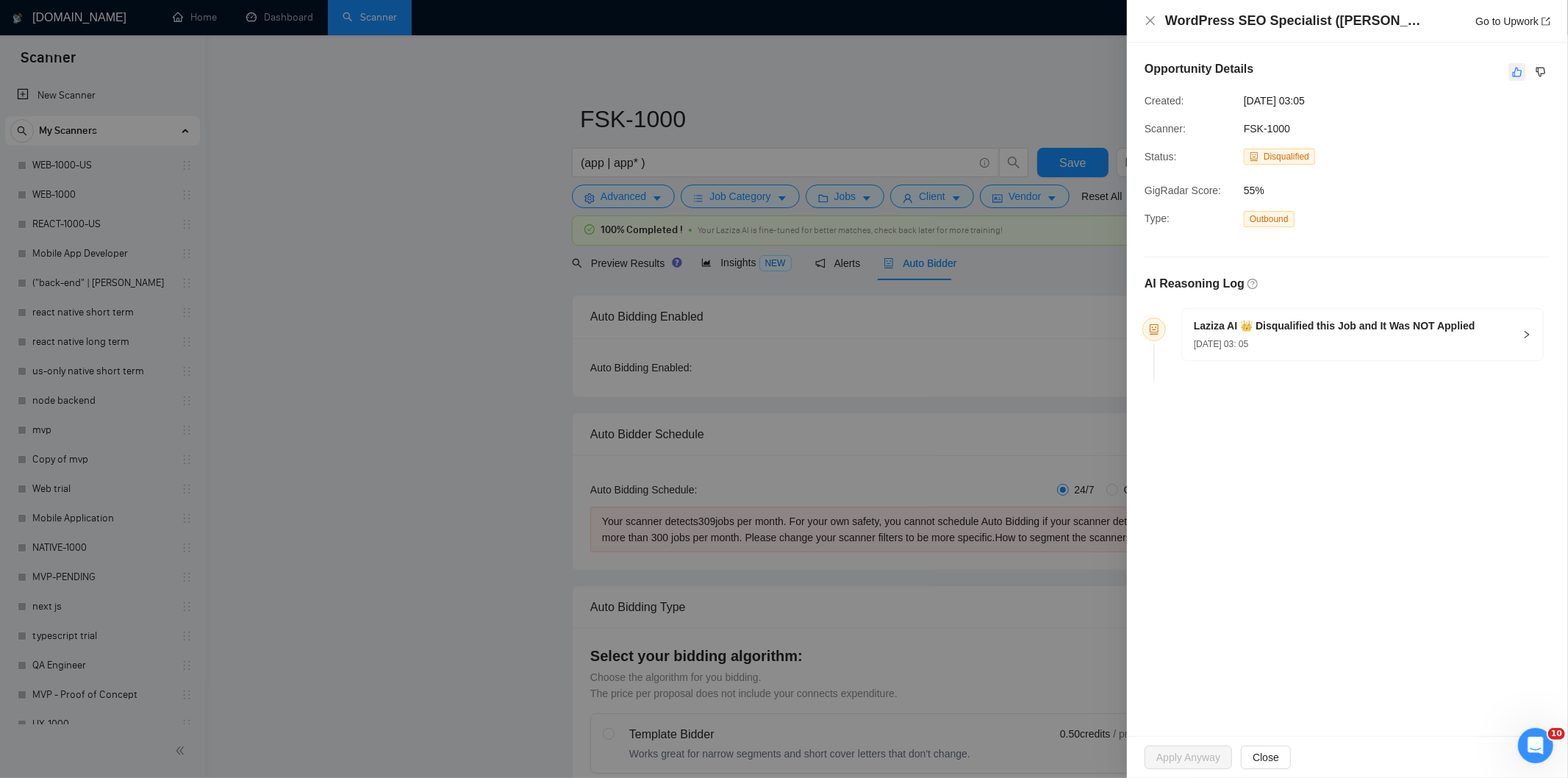
click at [1518, 75] on icon "like" at bounding box center [1517, 72] width 10 height 12
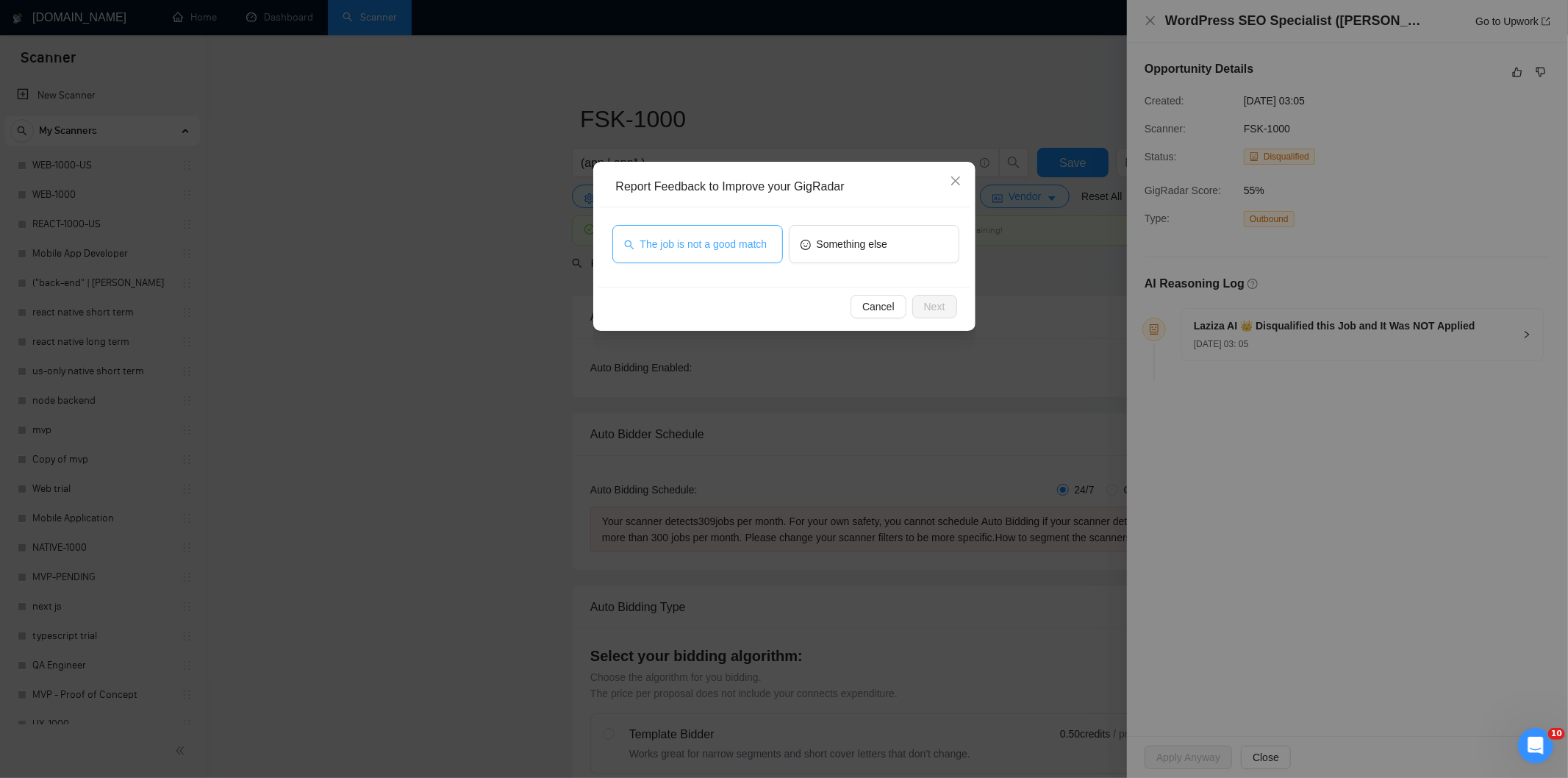
click at [696, 252] on button "The job is not a good match" at bounding box center [697, 244] width 170 height 38
click at [950, 303] on button "Next" at bounding box center [935, 307] width 45 height 24
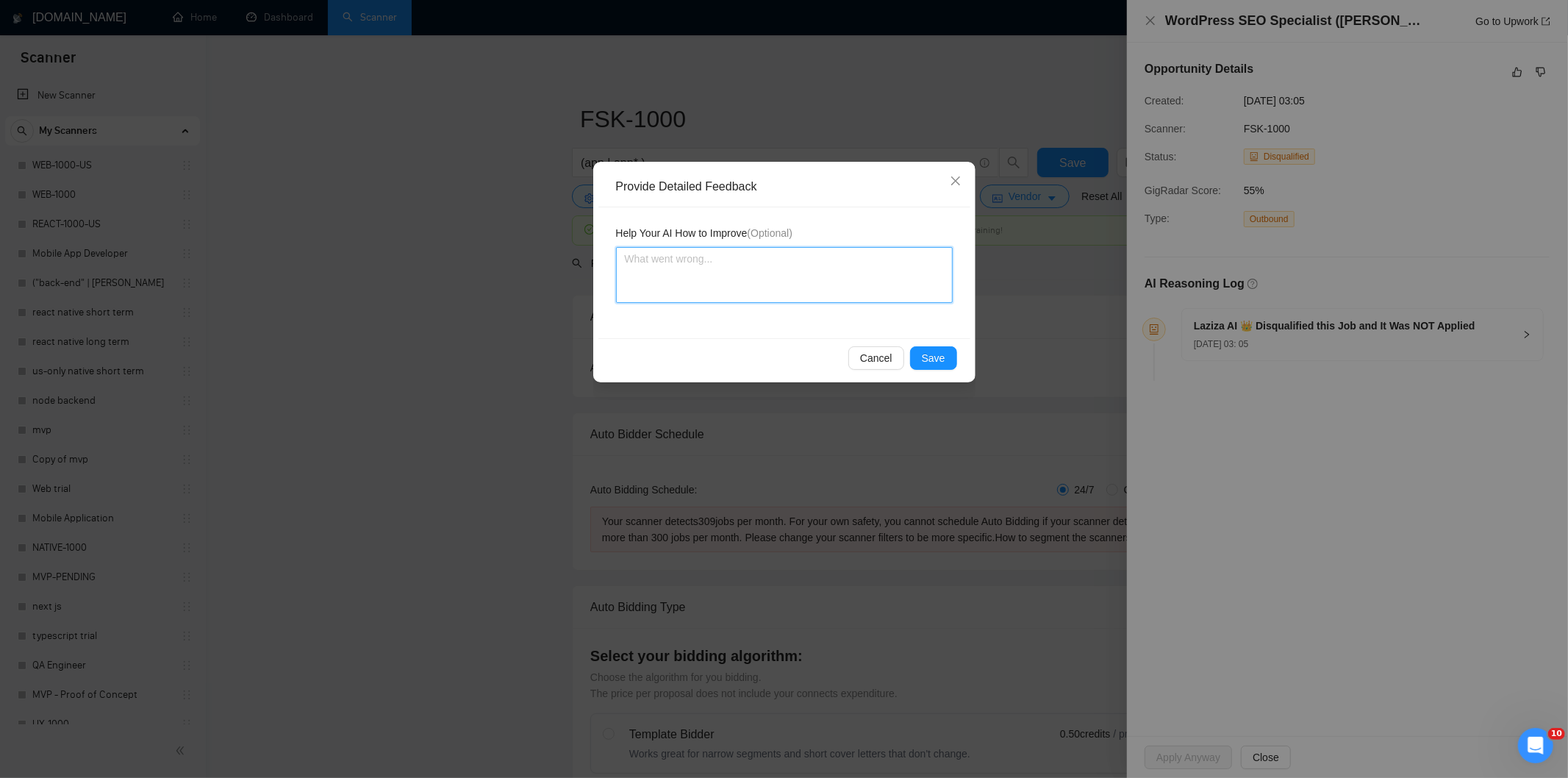
click at [881, 273] on textarea at bounding box center [784, 275] width 337 height 56
paste textarea "Not a fit — this project has been disqualified for other reasons. Example: "The…"
type textarea "Not a fit — this project has been disqualified for other reasons. Example: "The…"
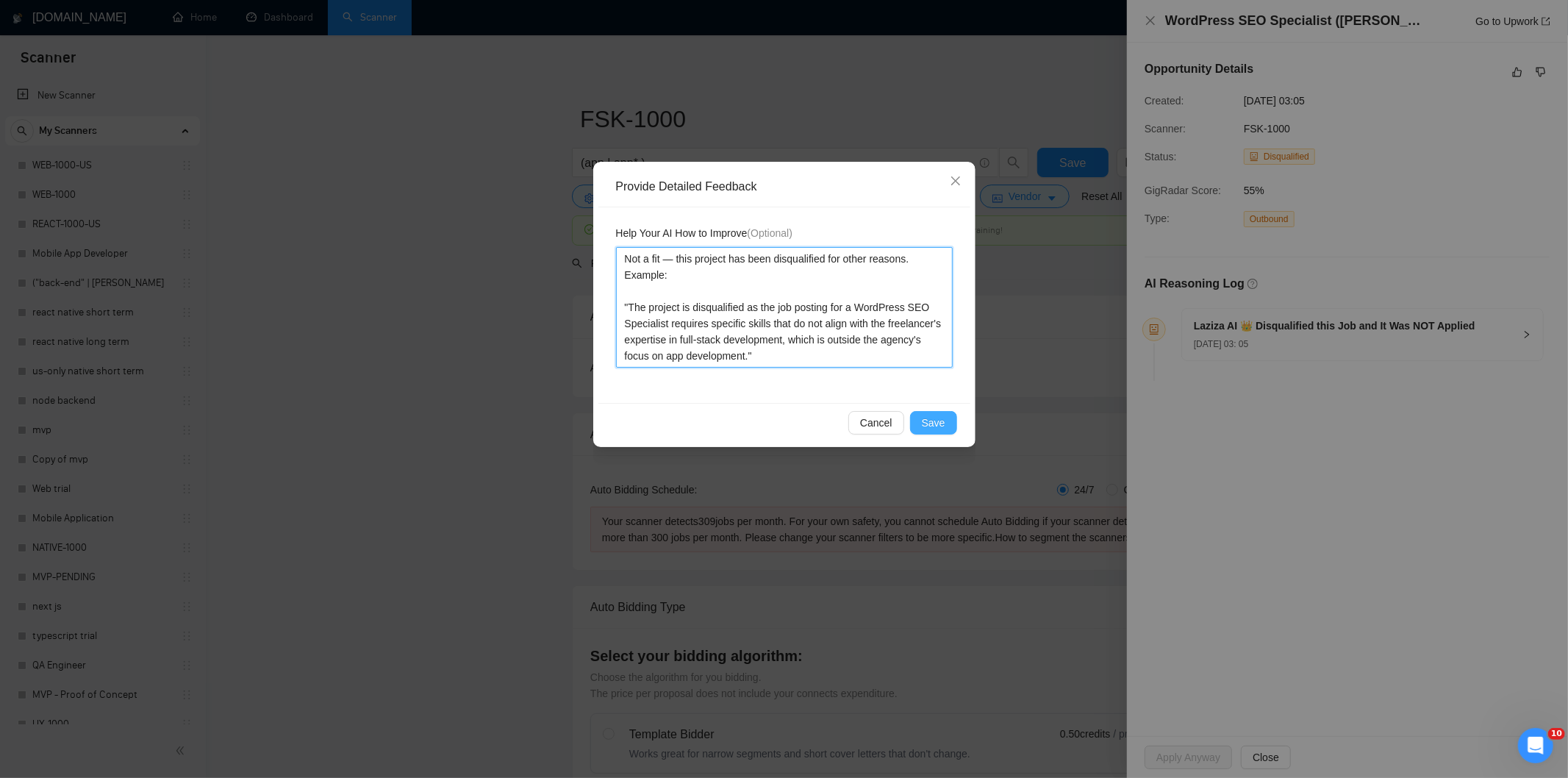
type textarea "Not a fit — this project has been disqualified for other reasons. Example: "The…"
click at [934, 417] on span "Save" at bounding box center [933, 423] width 24 height 16
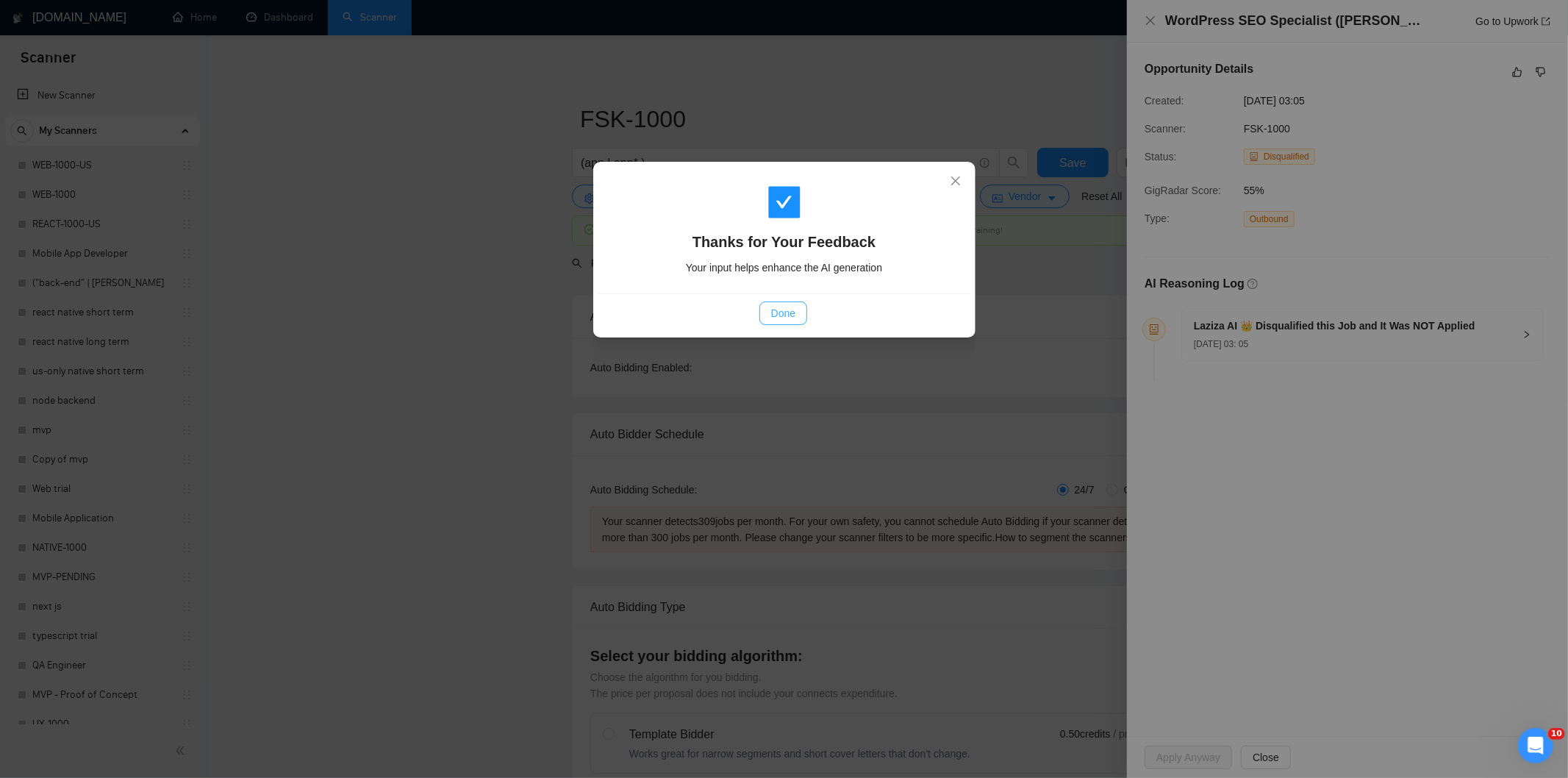
click at [790, 313] on span "Done" at bounding box center [784, 314] width 25 height 16
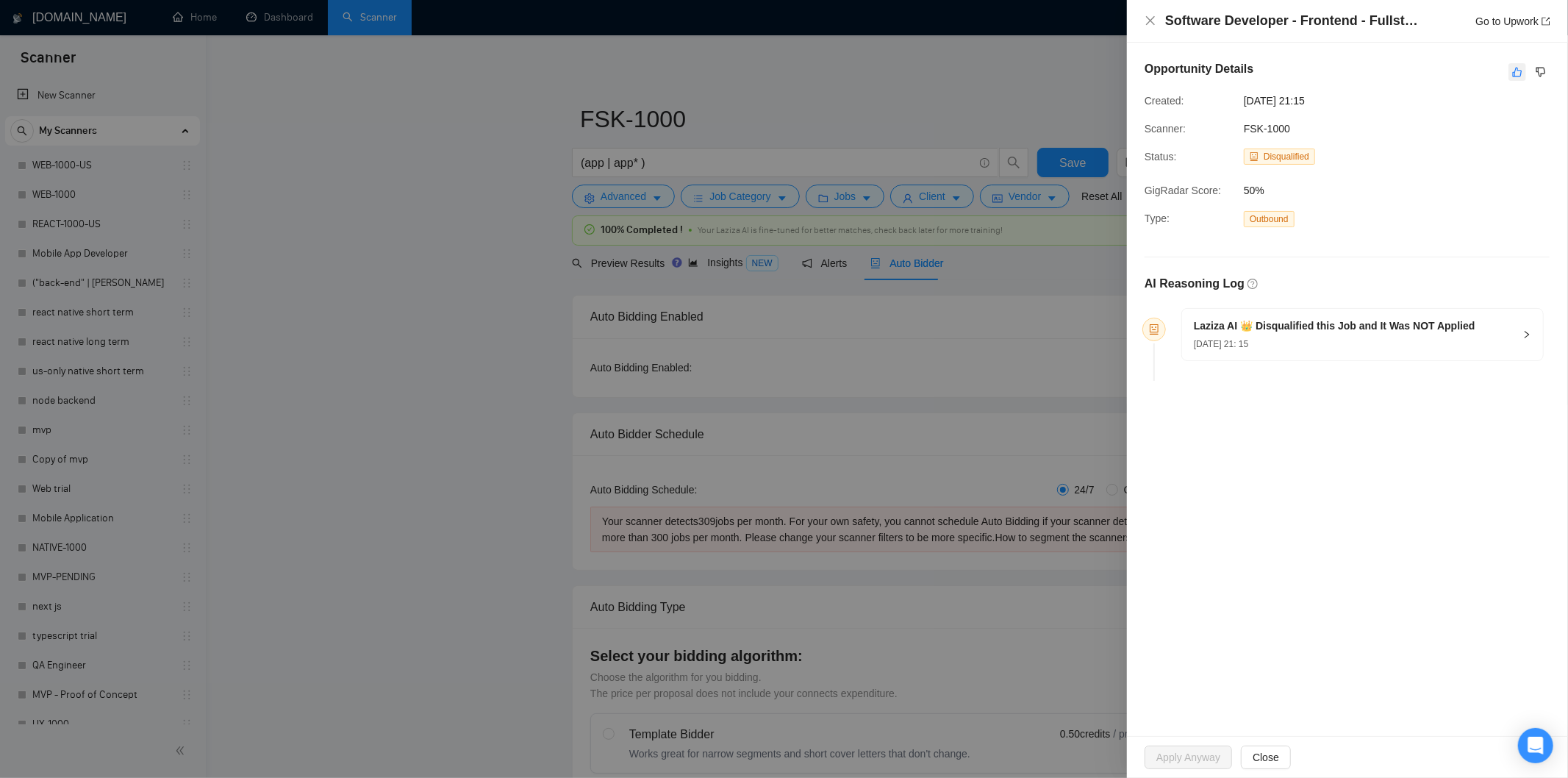
click at [1522, 74] on icon "like" at bounding box center [1517, 72] width 10 height 12
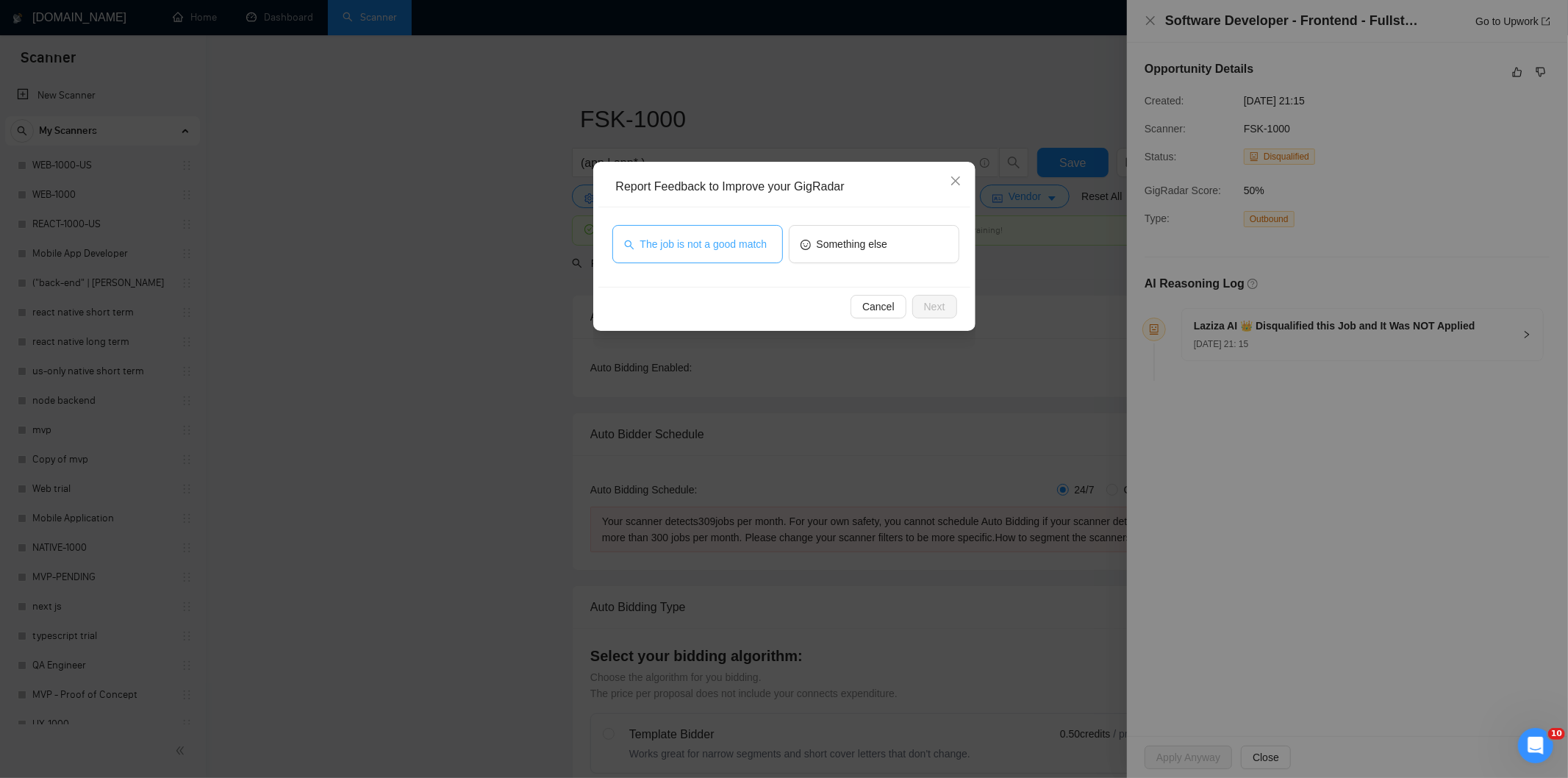
click at [680, 240] on span "The job is not a good match" at bounding box center [704, 244] width 127 height 16
click at [927, 300] on span "Next" at bounding box center [935, 307] width 22 height 16
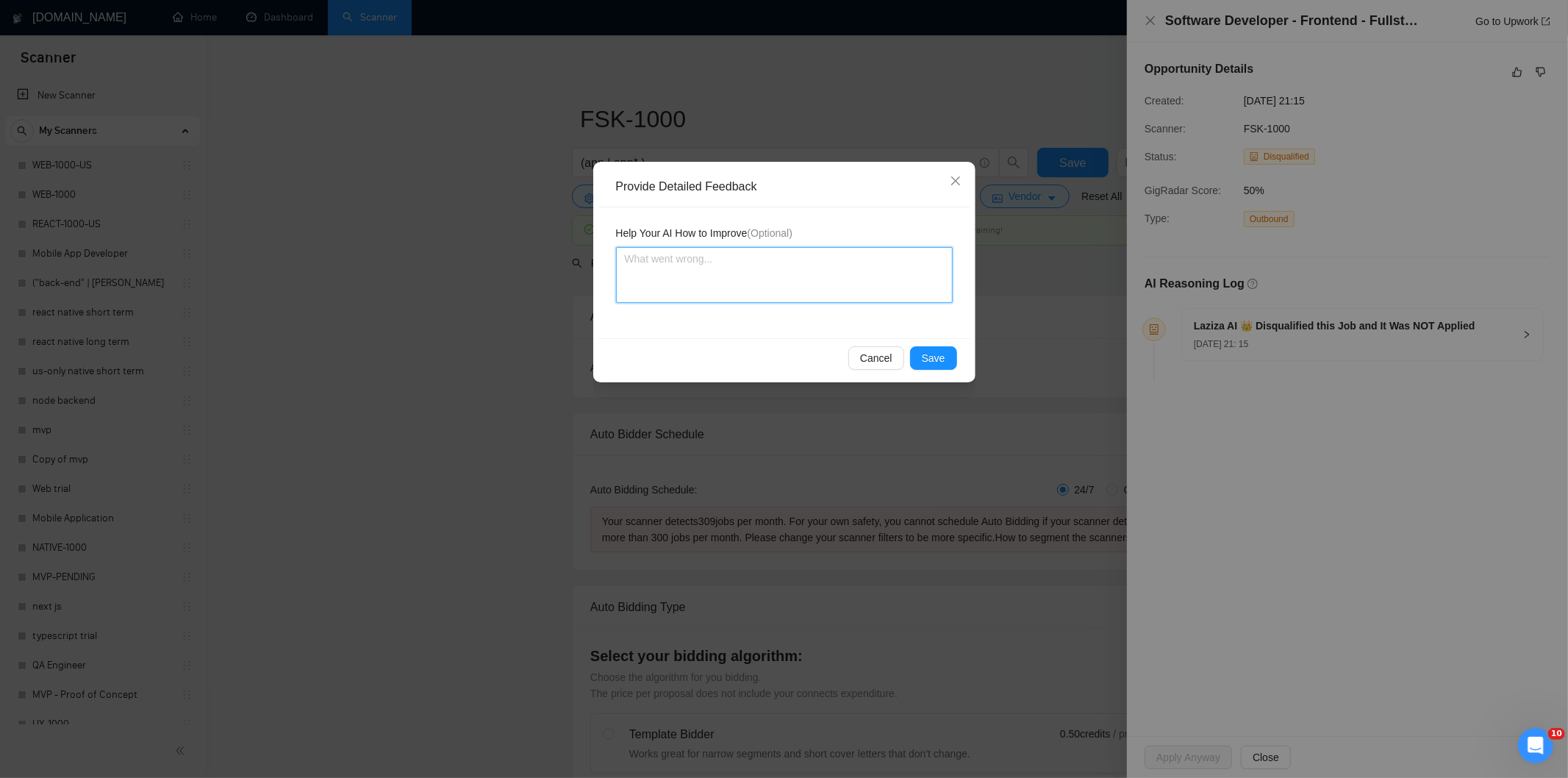
click at [867, 259] on textarea at bounding box center [784, 275] width 337 height 56
paste textarea "Not a fit — this project has been disqualified for other reasons. Example: "The…"
type textarea "Not a fit — this project has been disqualified for other reasons. Example: "The…"
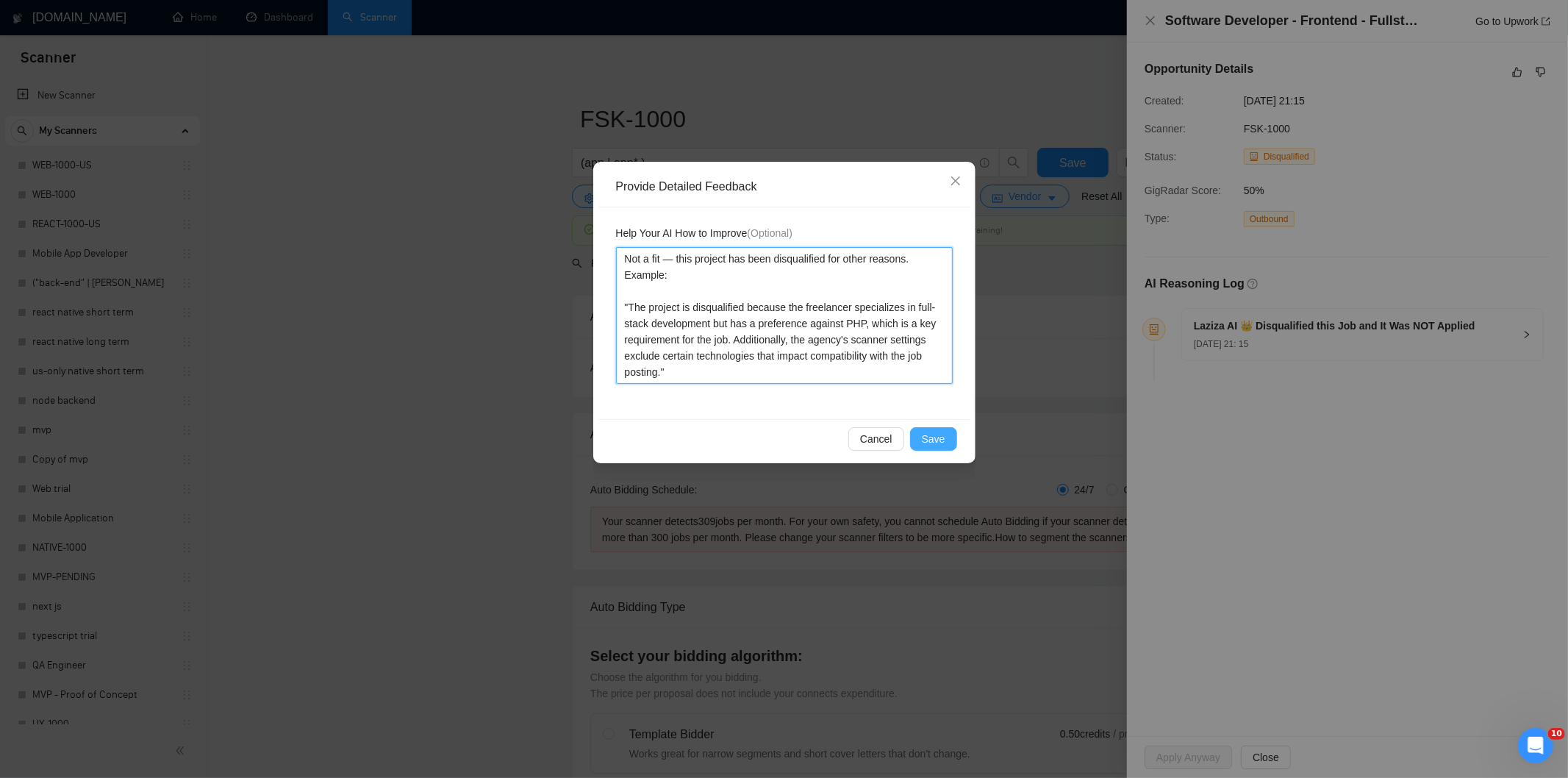
type textarea "Not a fit — this project has been disqualified for other reasons. Example: "The…"
click at [944, 428] on button "Save" at bounding box center [933, 439] width 47 height 24
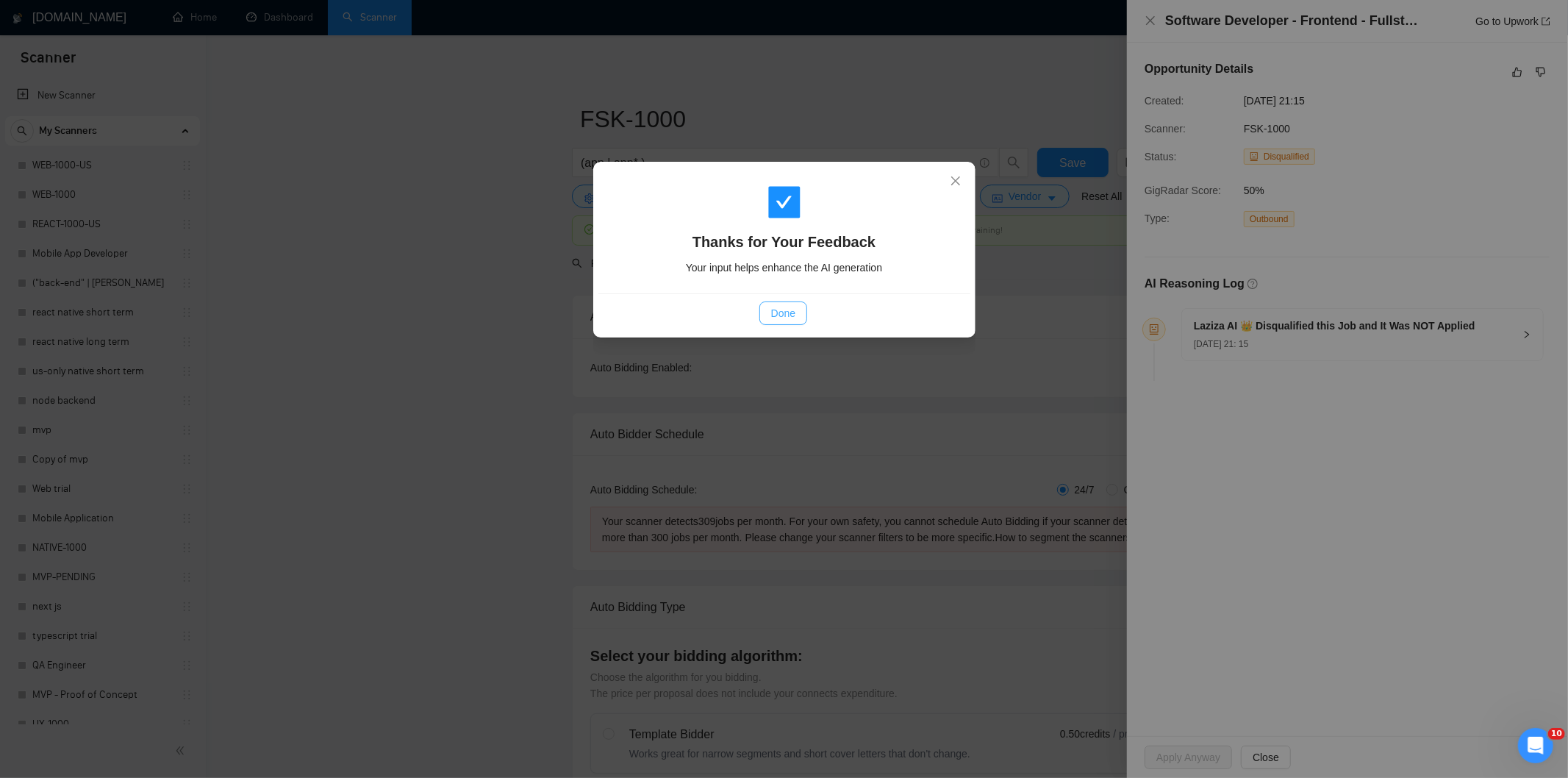
click at [794, 317] on span "Done" at bounding box center [784, 314] width 25 height 16
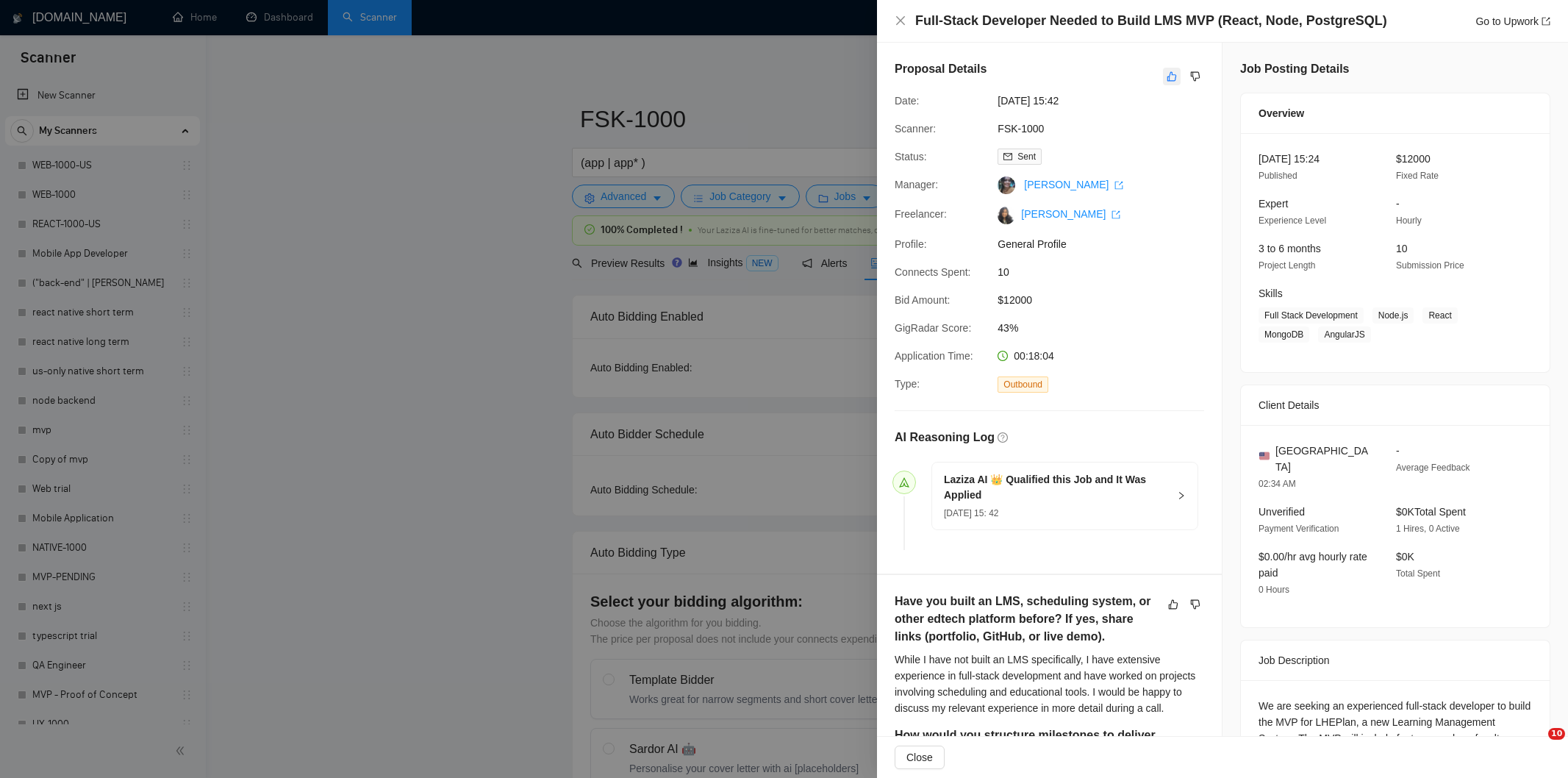
click at [1167, 77] on icon "like" at bounding box center [1172, 77] width 10 height 12
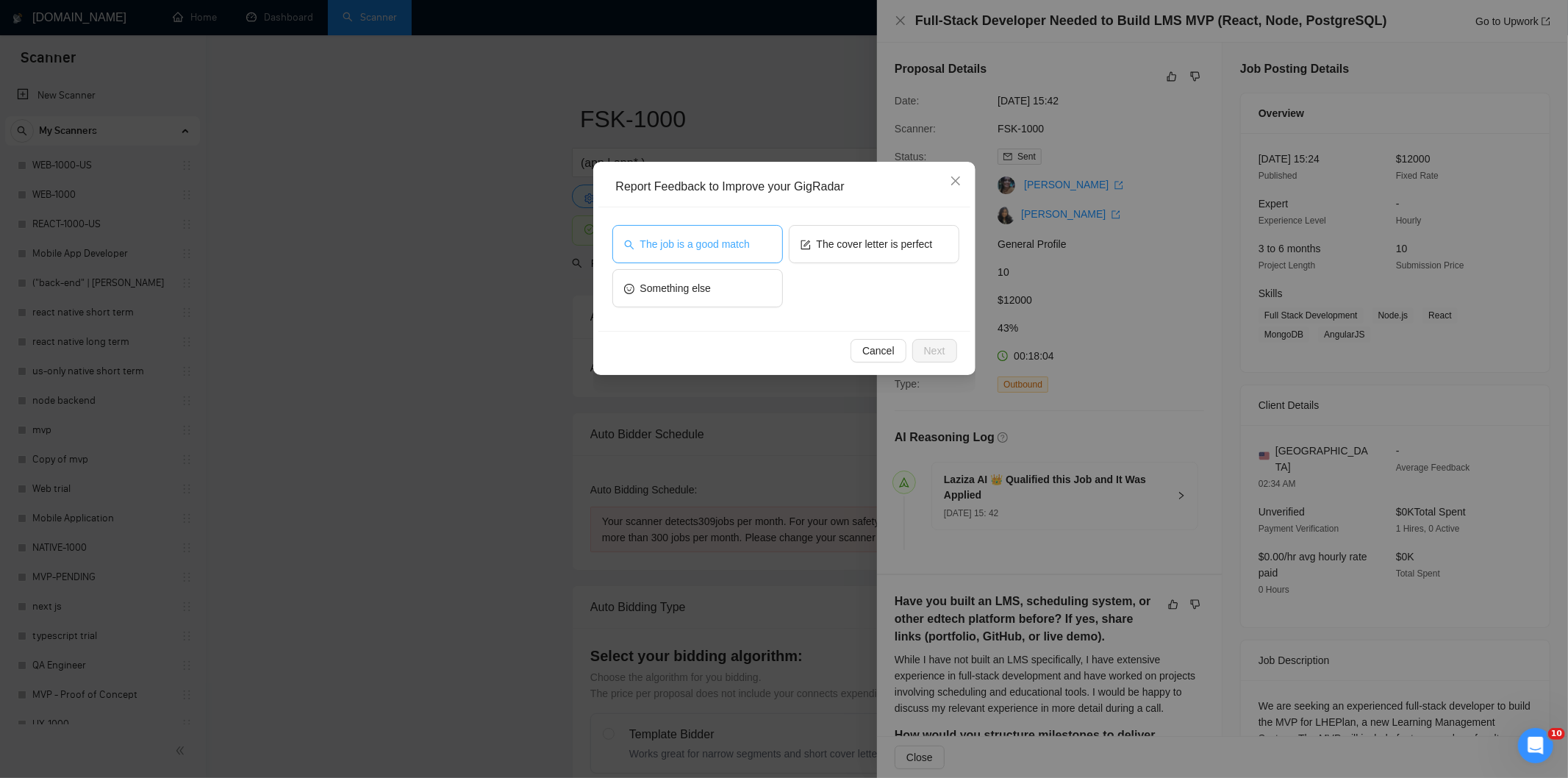
click at [708, 239] on span "The job is a good match" at bounding box center [695, 244] width 109 height 16
click at [939, 346] on span "Next" at bounding box center [935, 351] width 22 height 16
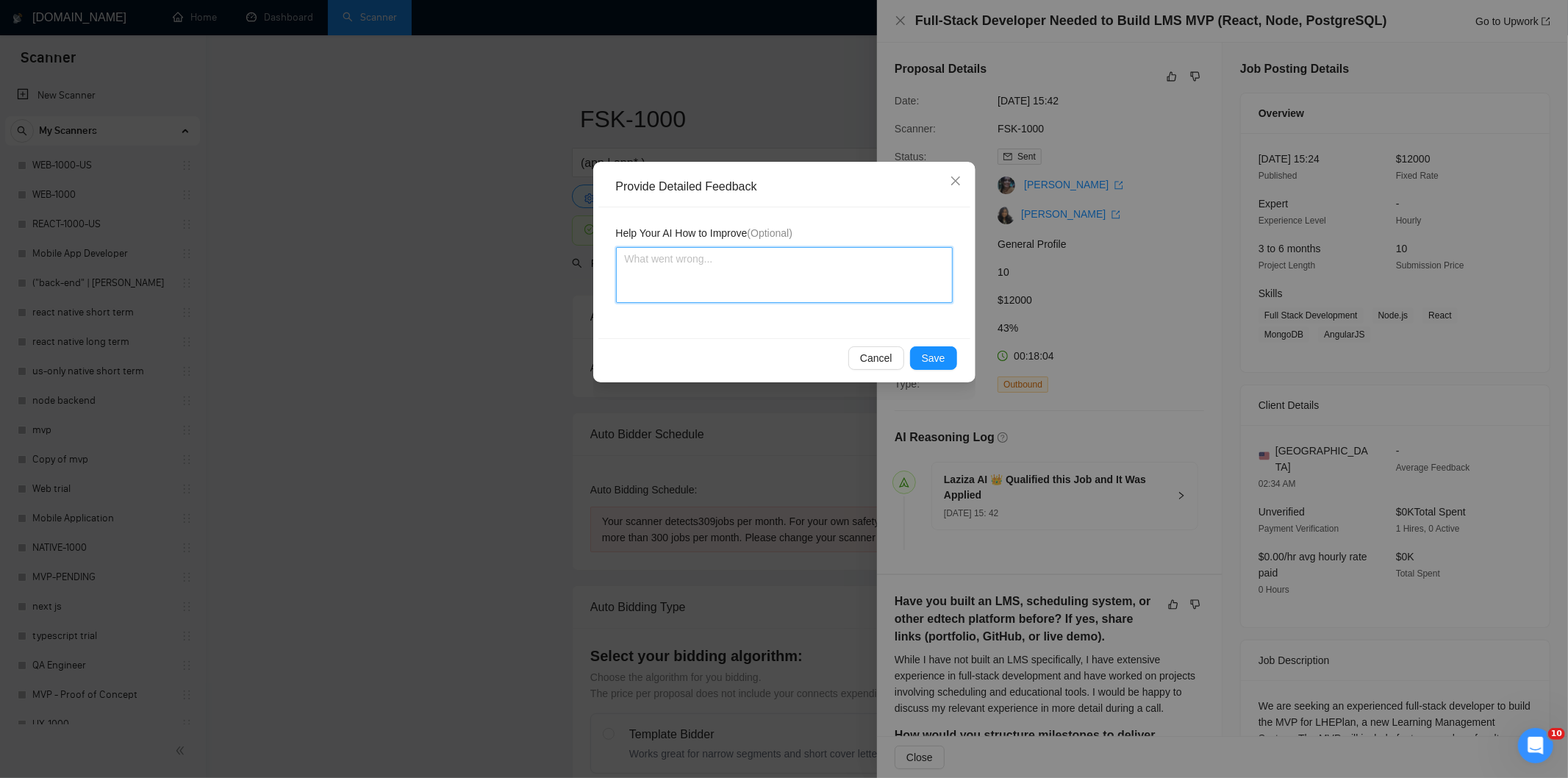
click at [857, 250] on textarea at bounding box center [784, 275] width 337 height 56
paste textarea "Good fit — the project is greenfield (no existing code), welcomes agencies, use…"
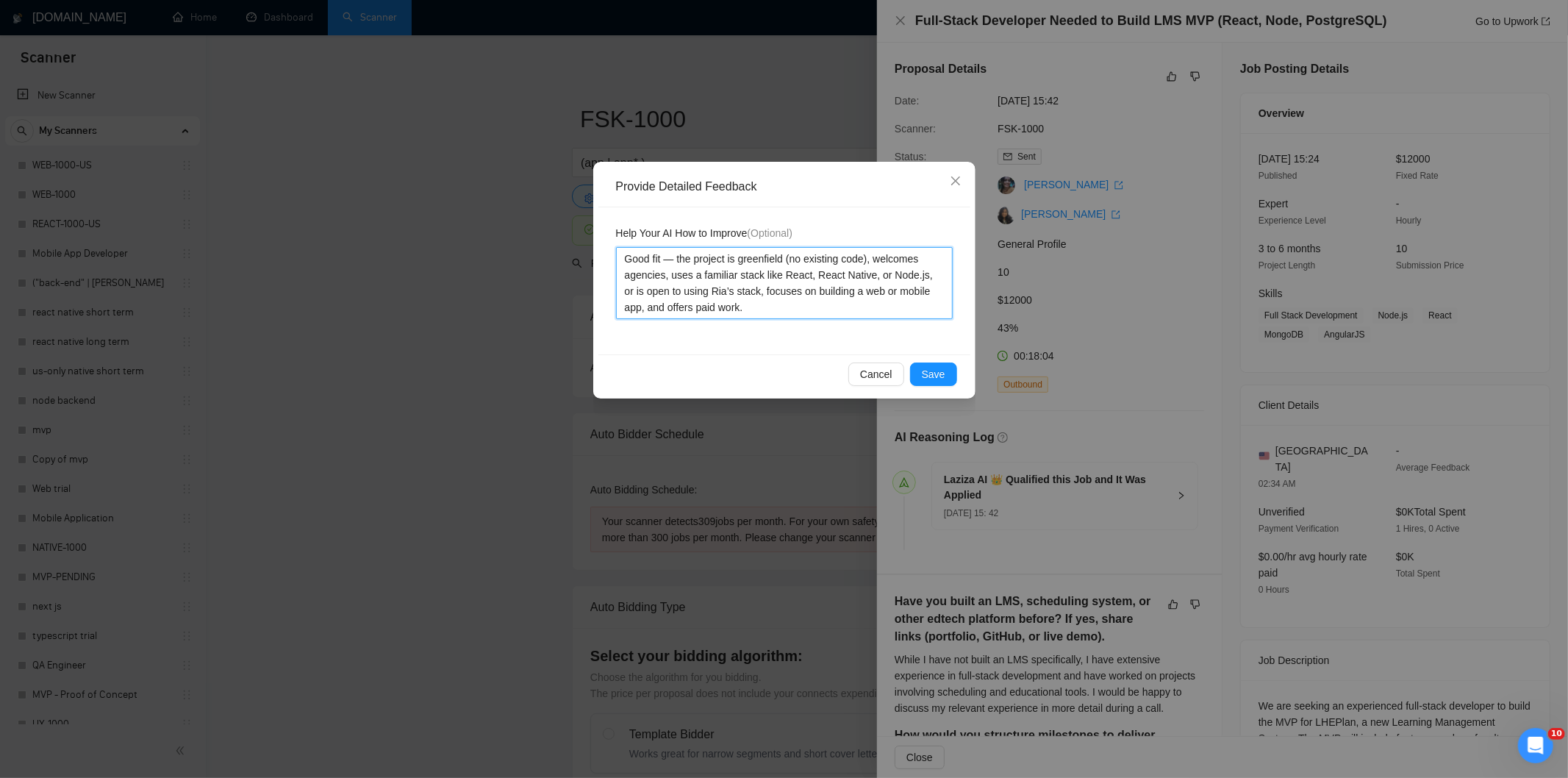
type textarea "Good fit — the project is greenfield (no existing code), welcomes agencies, use…"
click at [939, 377] on span "Save" at bounding box center [933, 374] width 24 height 16
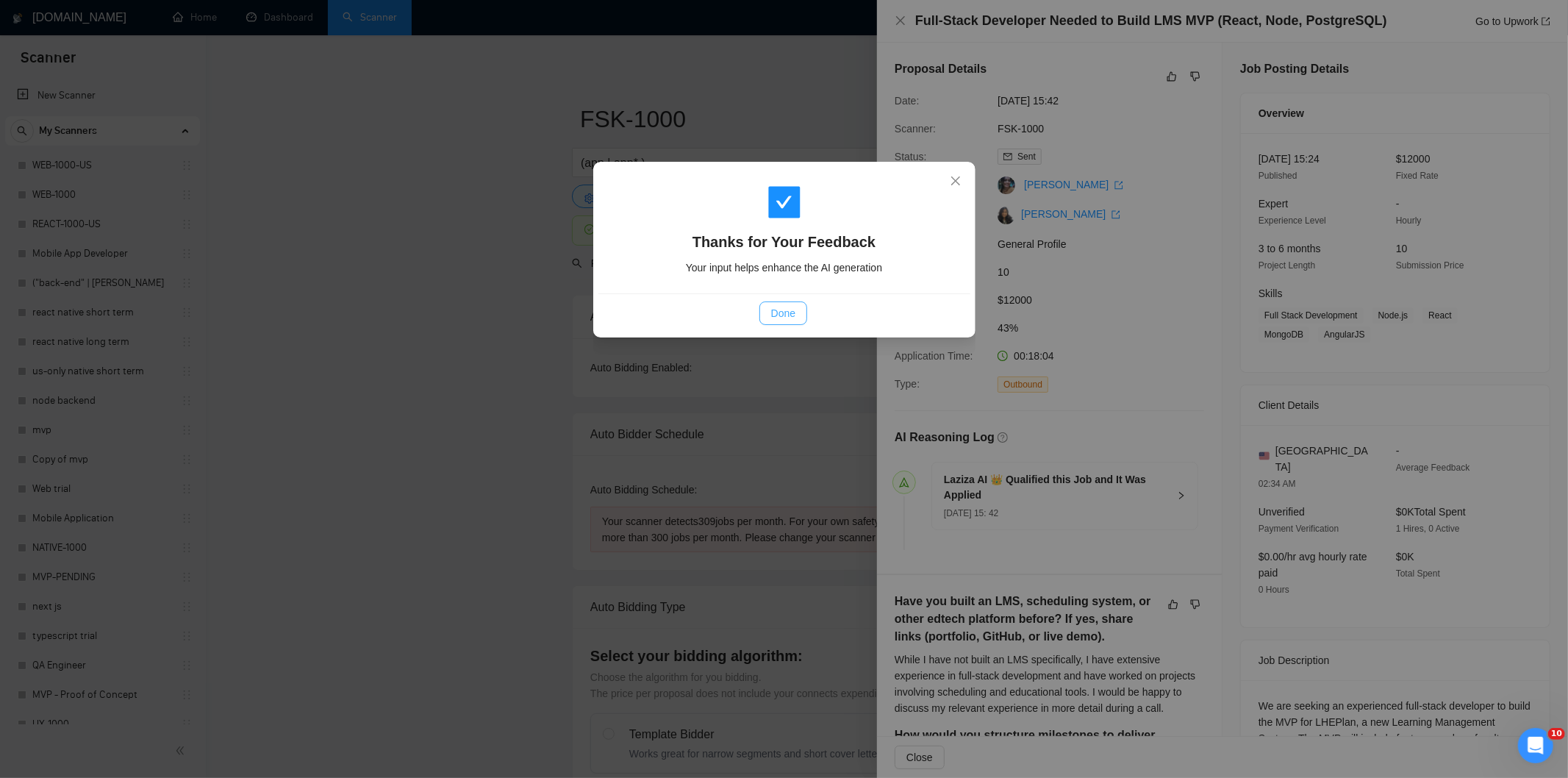
click at [784, 315] on span "Done" at bounding box center [784, 314] width 25 height 16
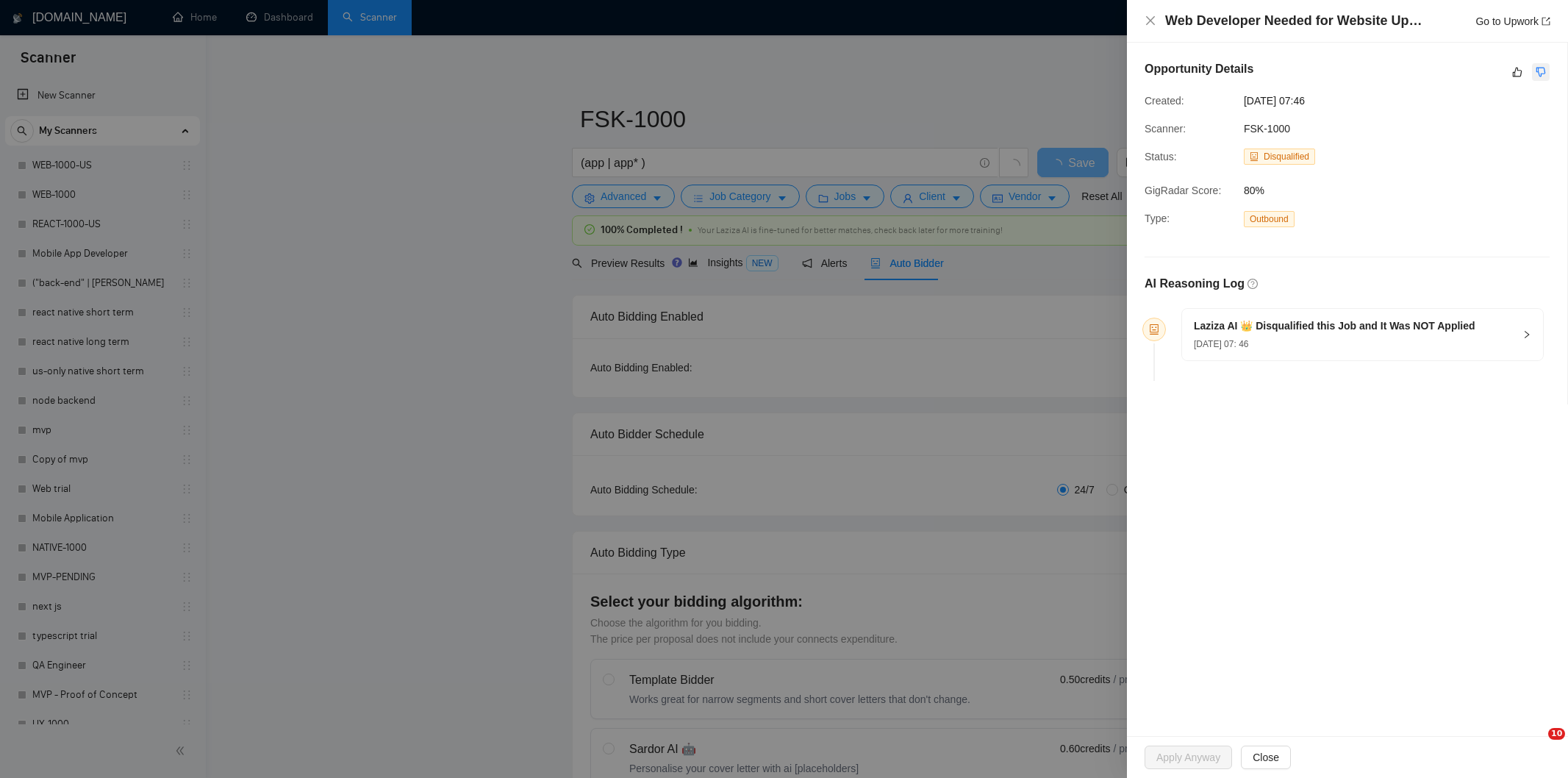
click at [1538, 71] on icon "dislike" at bounding box center [1540, 72] width 10 height 12
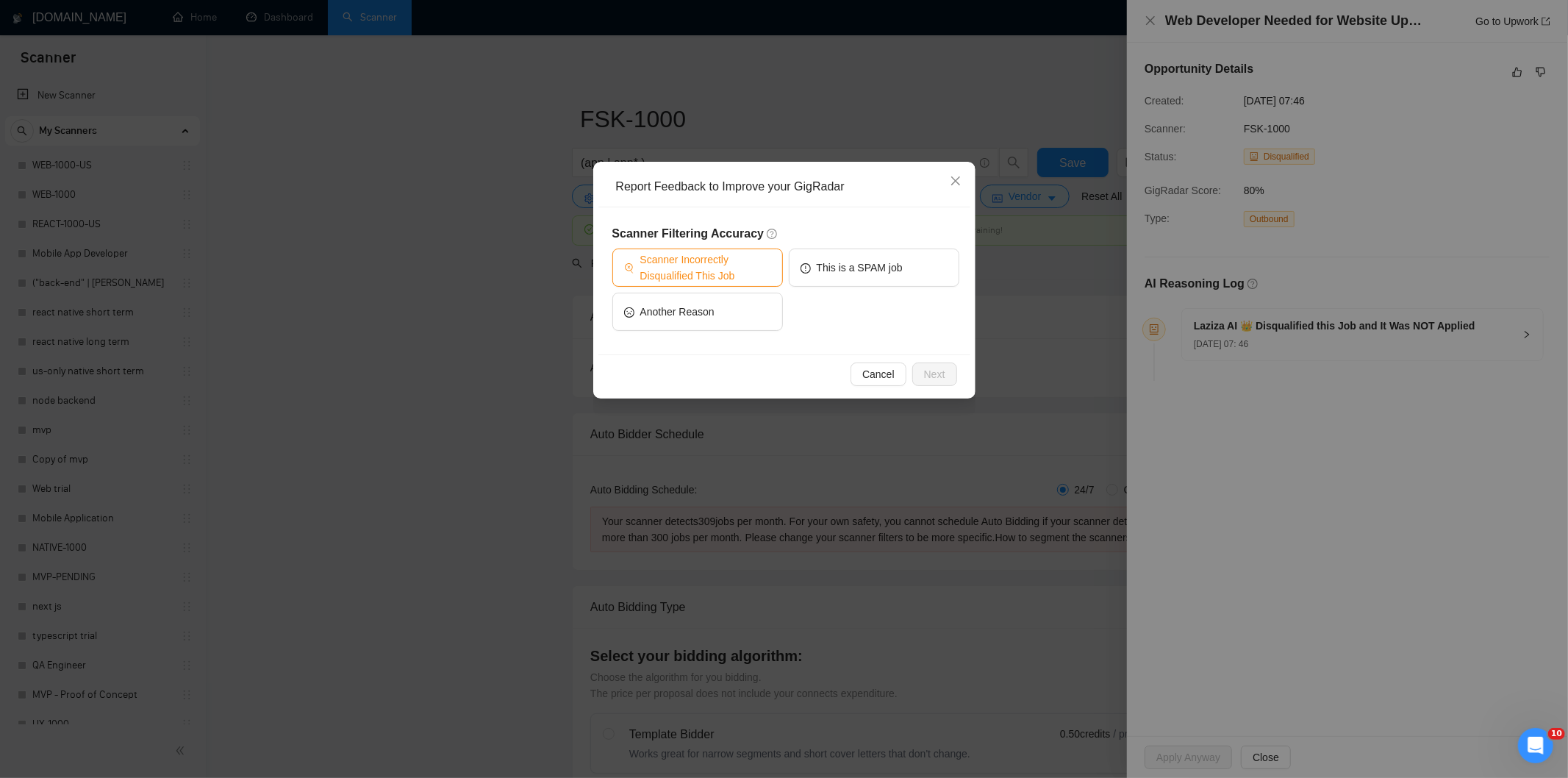
click at [762, 262] on span "Scanner Incorrectly Disqualified This Job" at bounding box center [706, 267] width 131 height 33
click at [935, 369] on span "Next" at bounding box center [935, 374] width 22 height 16
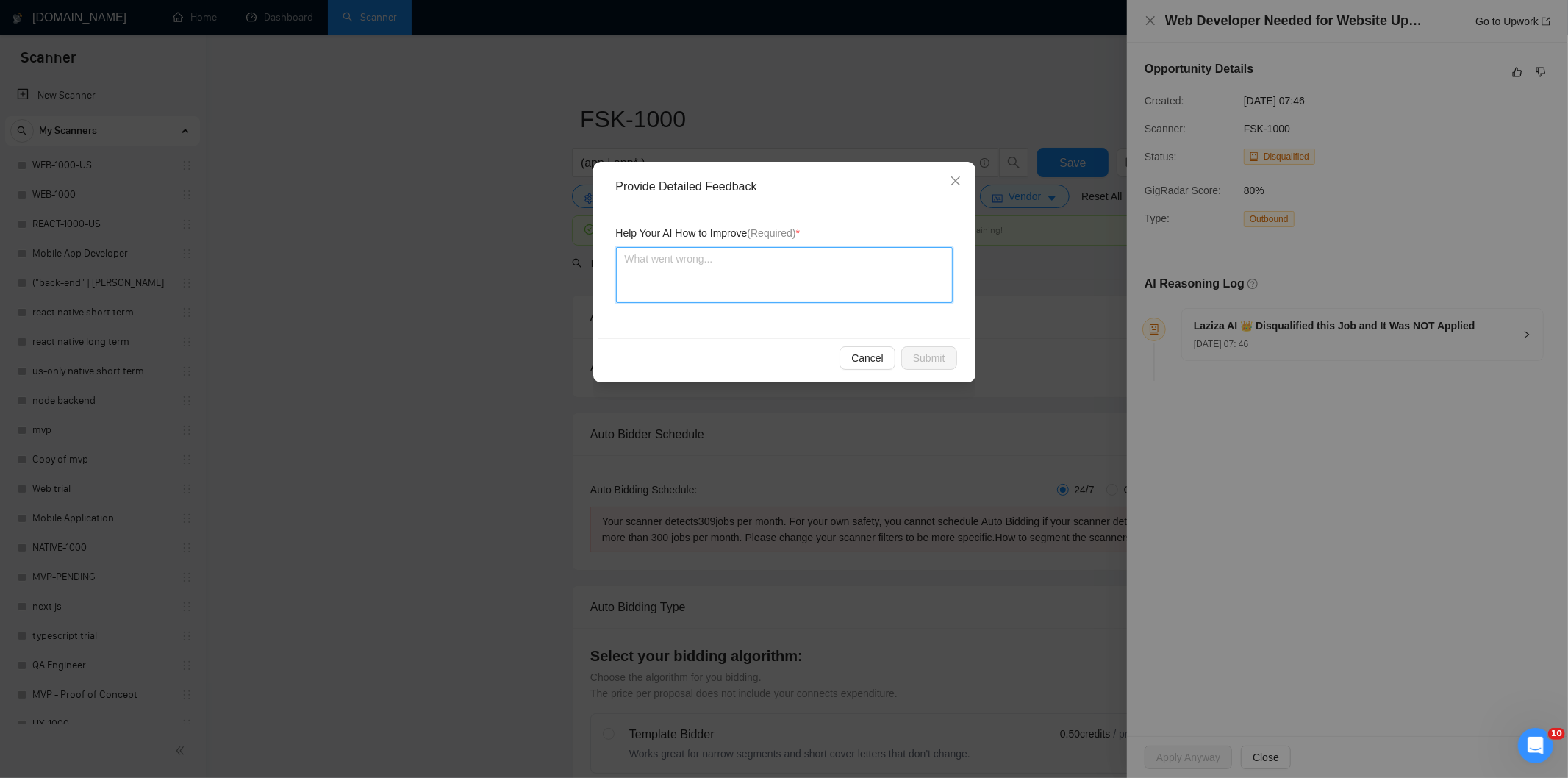
click at [823, 276] on textarea at bounding box center [784, 275] width 337 height 56
paste textarea "Not a fit — this project has been disqualified for other reasons. Example: "The…"
type textarea "Not a fit — this project has been disqualified for other reasons. Example: "The…"
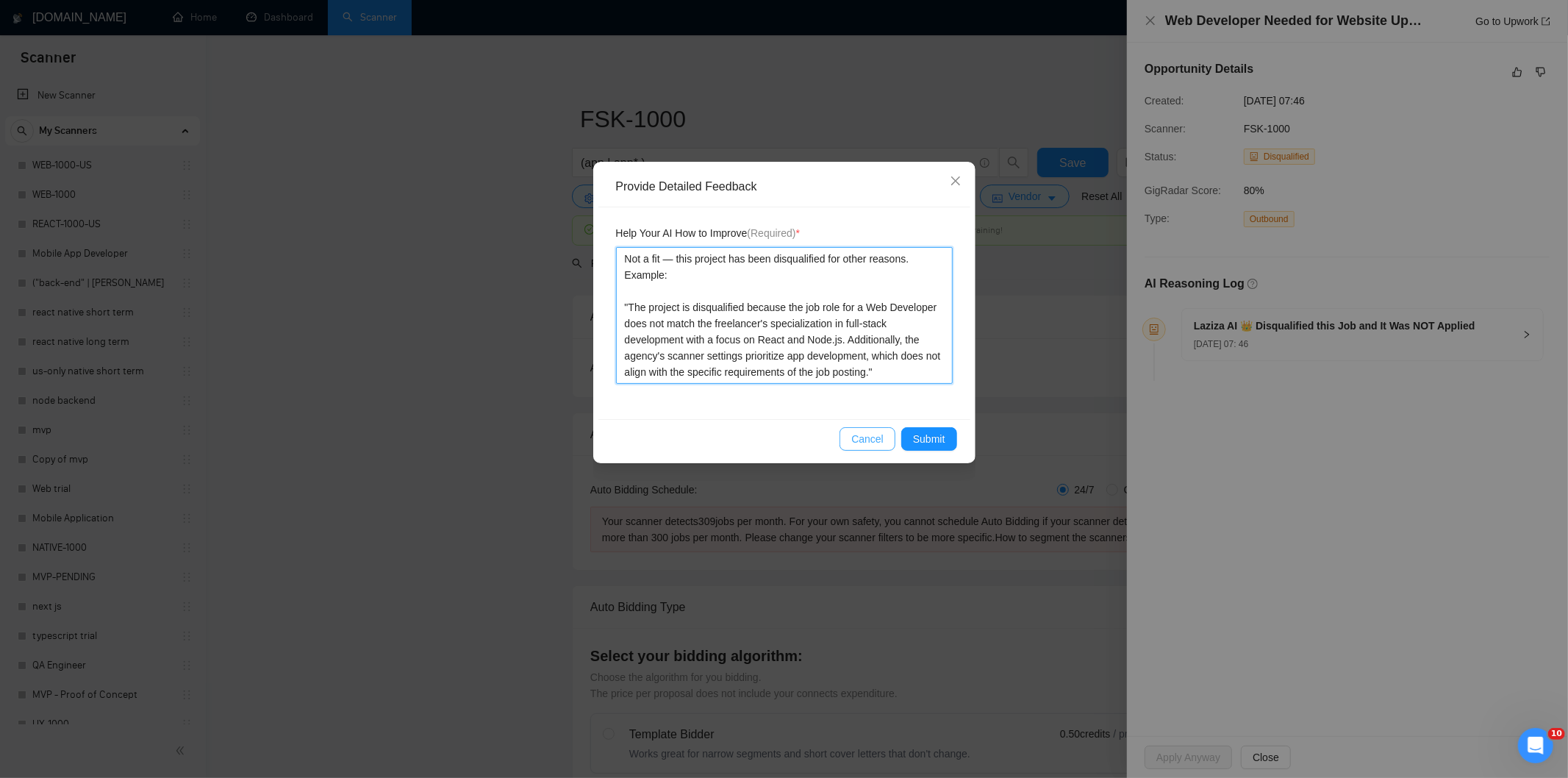
type textarea "Not a fit — this project has been disqualified for other reasons. Example: "The…"
drag, startPoint x: 875, startPoint y: 436, endPoint x: 971, endPoint y: 327, distance: 145.2
click at [877, 430] on button "Cancel" at bounding box center [867, 439] width 56 height 24
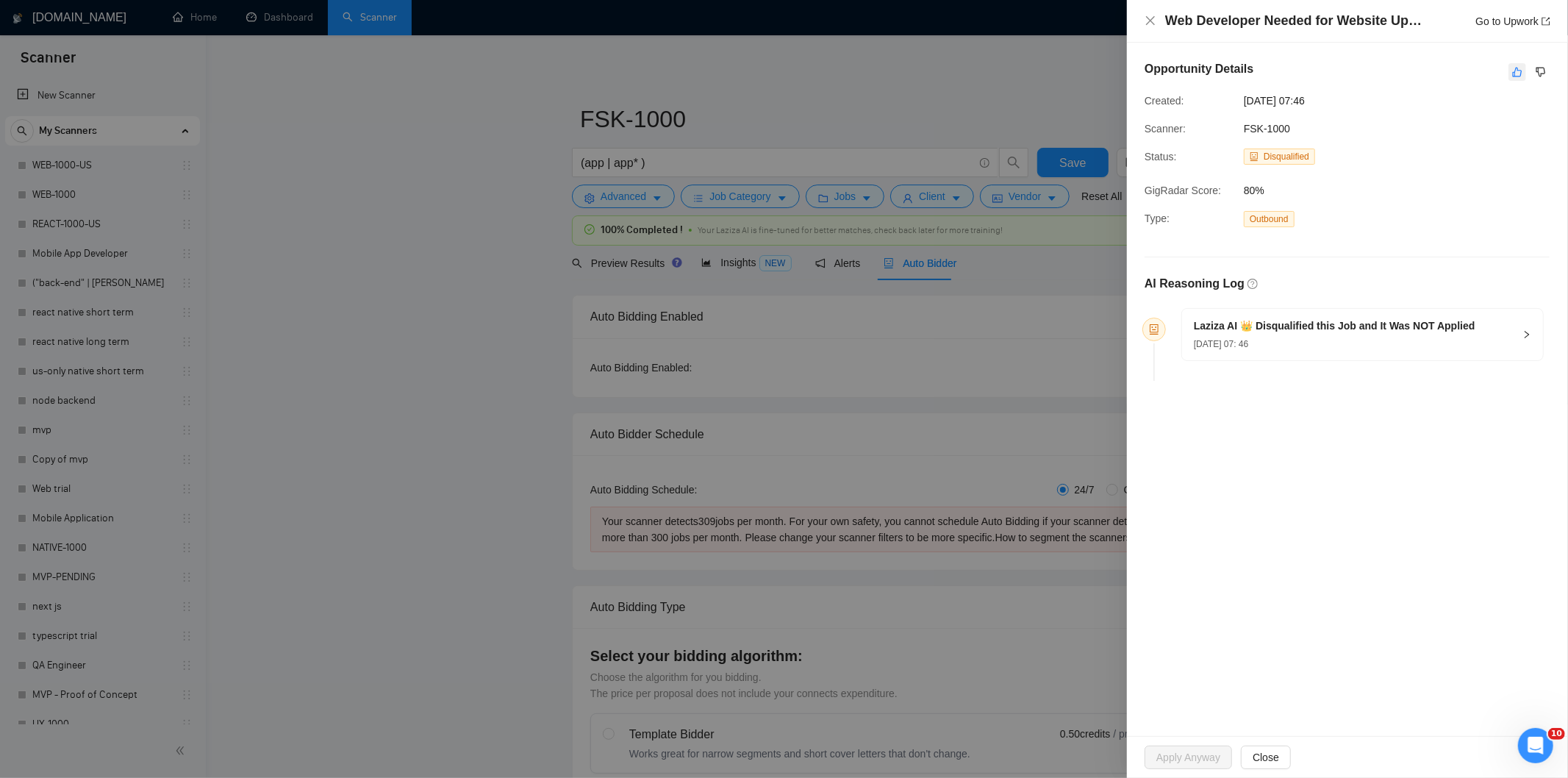
click at [1521, 78] on button "button" at bounding box center [1518, 72] width 18 height 18
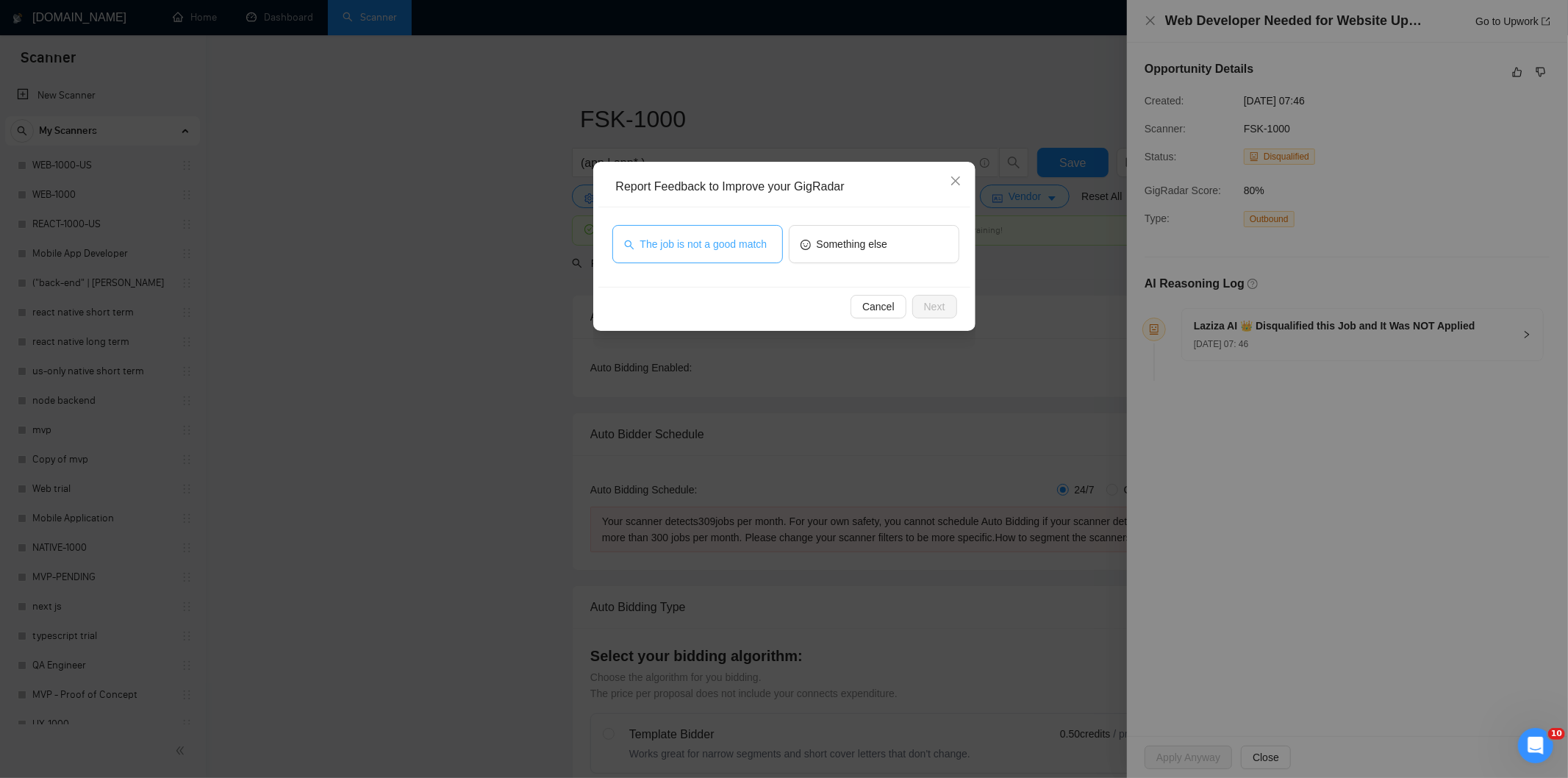
click at [690, 236] on span "The job is not a good match" at bounding box center [704, 244] width 127 height 16
click at [951, 300] on button "Next" at bounding box center [935, 307] width 45 height 24
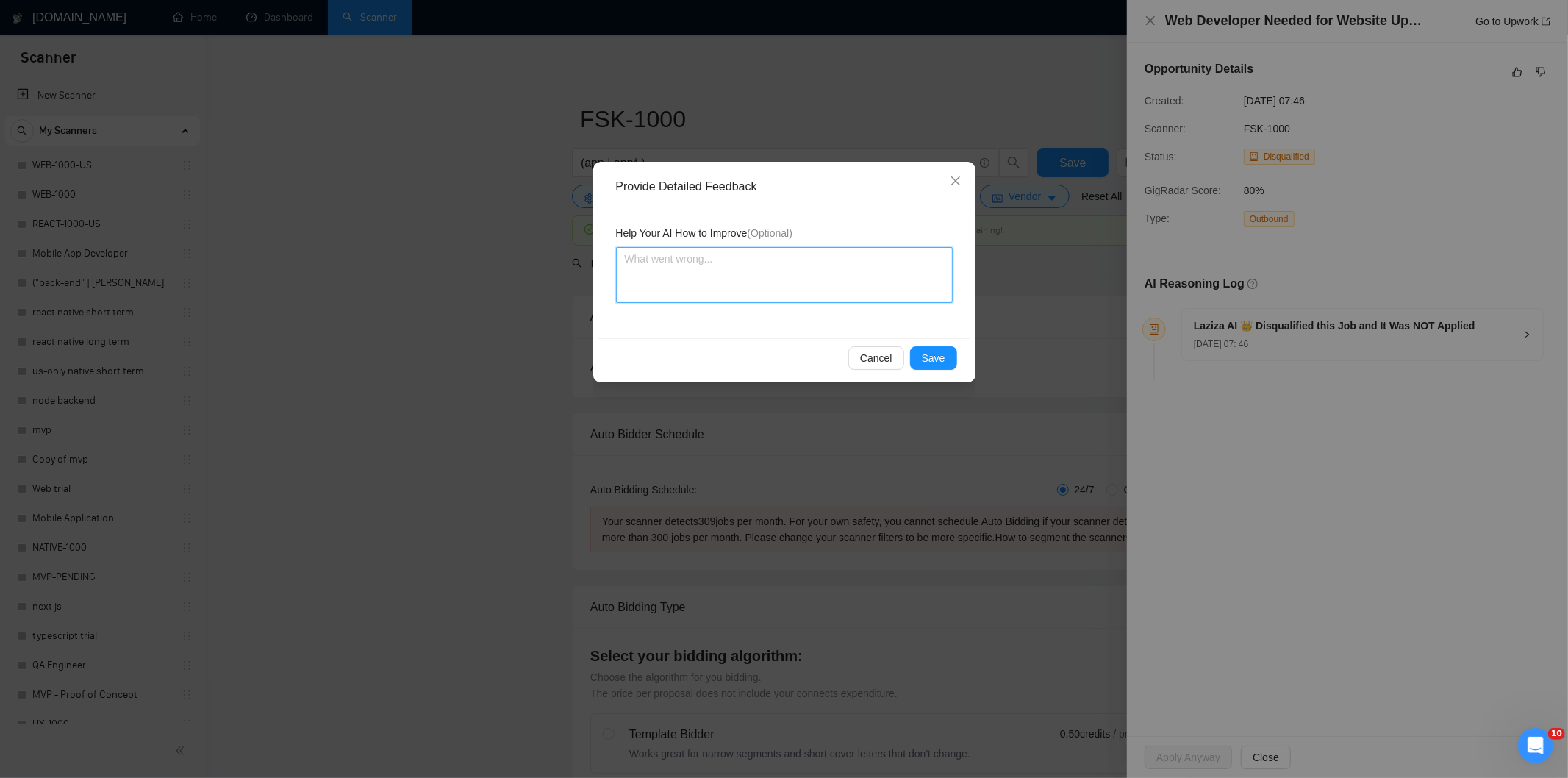
click at [833, 268] on textarea at bounding box center [784, 275] width 337 height 56
paste textarea "Not a fit — this project has been disqualified for other reasons. Example: "The…"
type textarea "Not a fit — this project has been disqualified for other reasons. Example: "The…"
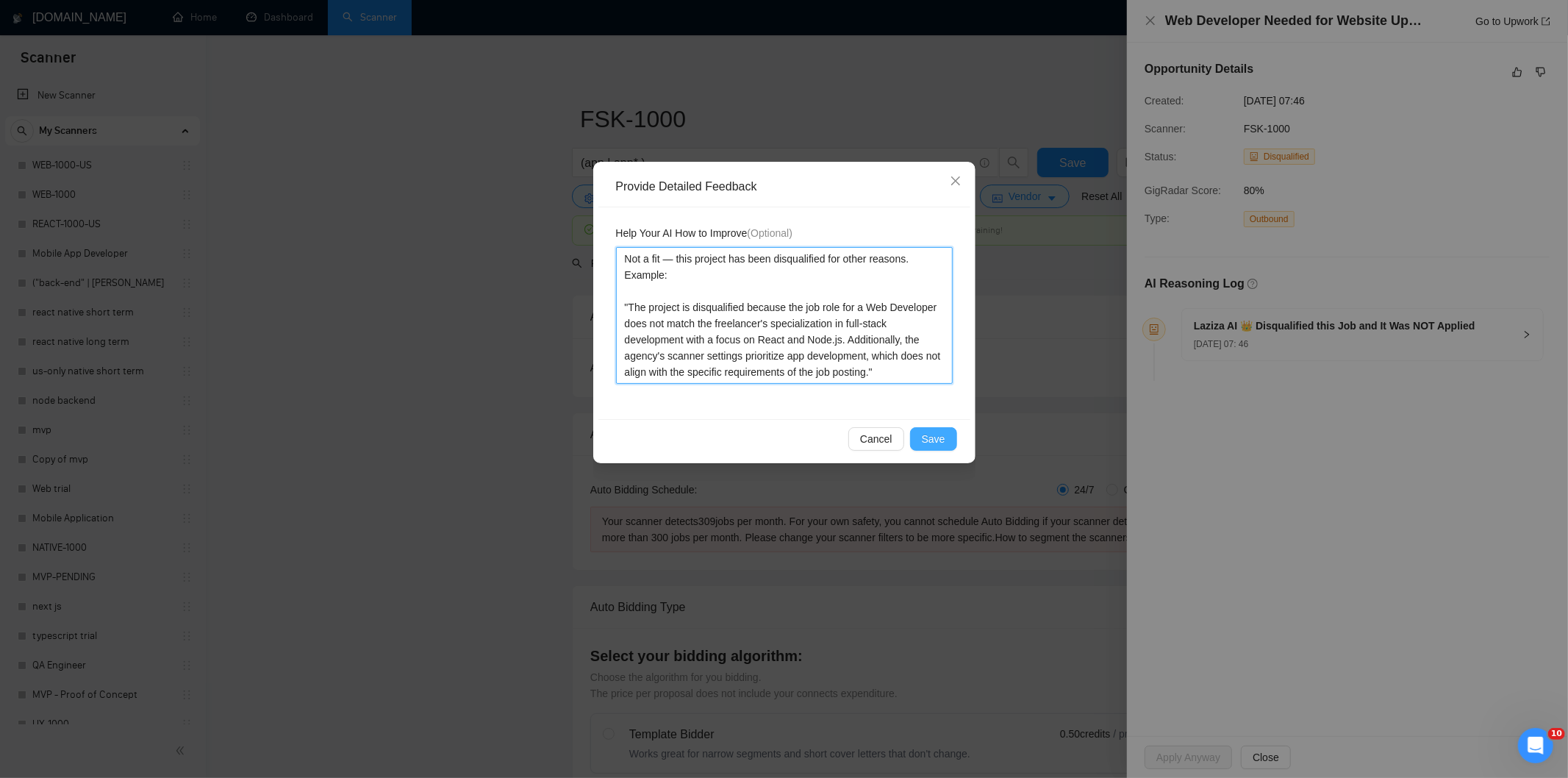
type textarea "Not a fit — this project has been disqualified for other reasons. Example: "The…"
drag, startPoint x: 939, startPoint y: 436, endPoint x: 907, endPoint y: 416, distance: 37.7
click at [938, 436] on span "Save" at bounding box center [933, 439] width 24 height 16
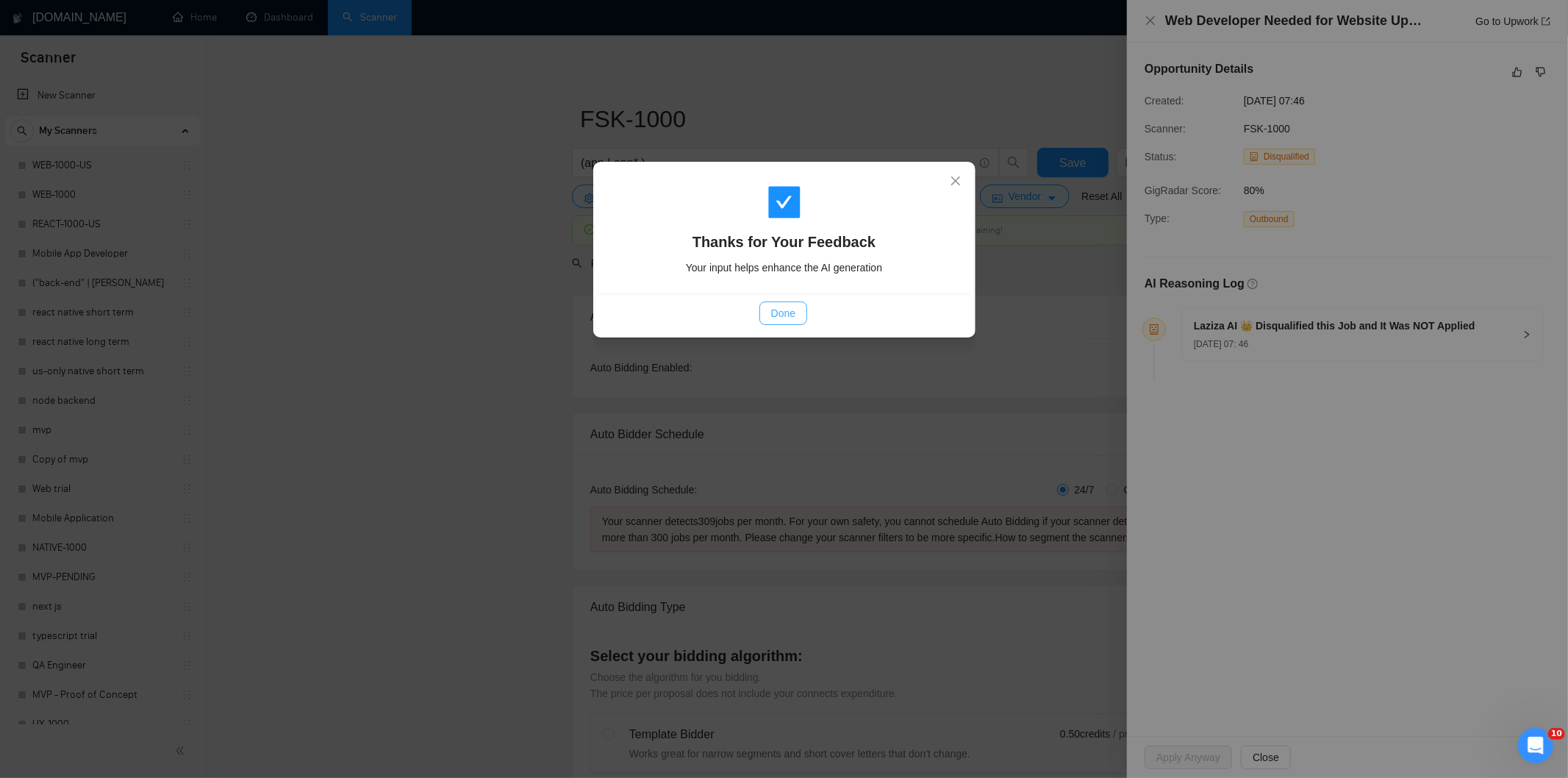
click at [780, 314] on span "Done" at bounding box center [784, 314] width 25 height 16
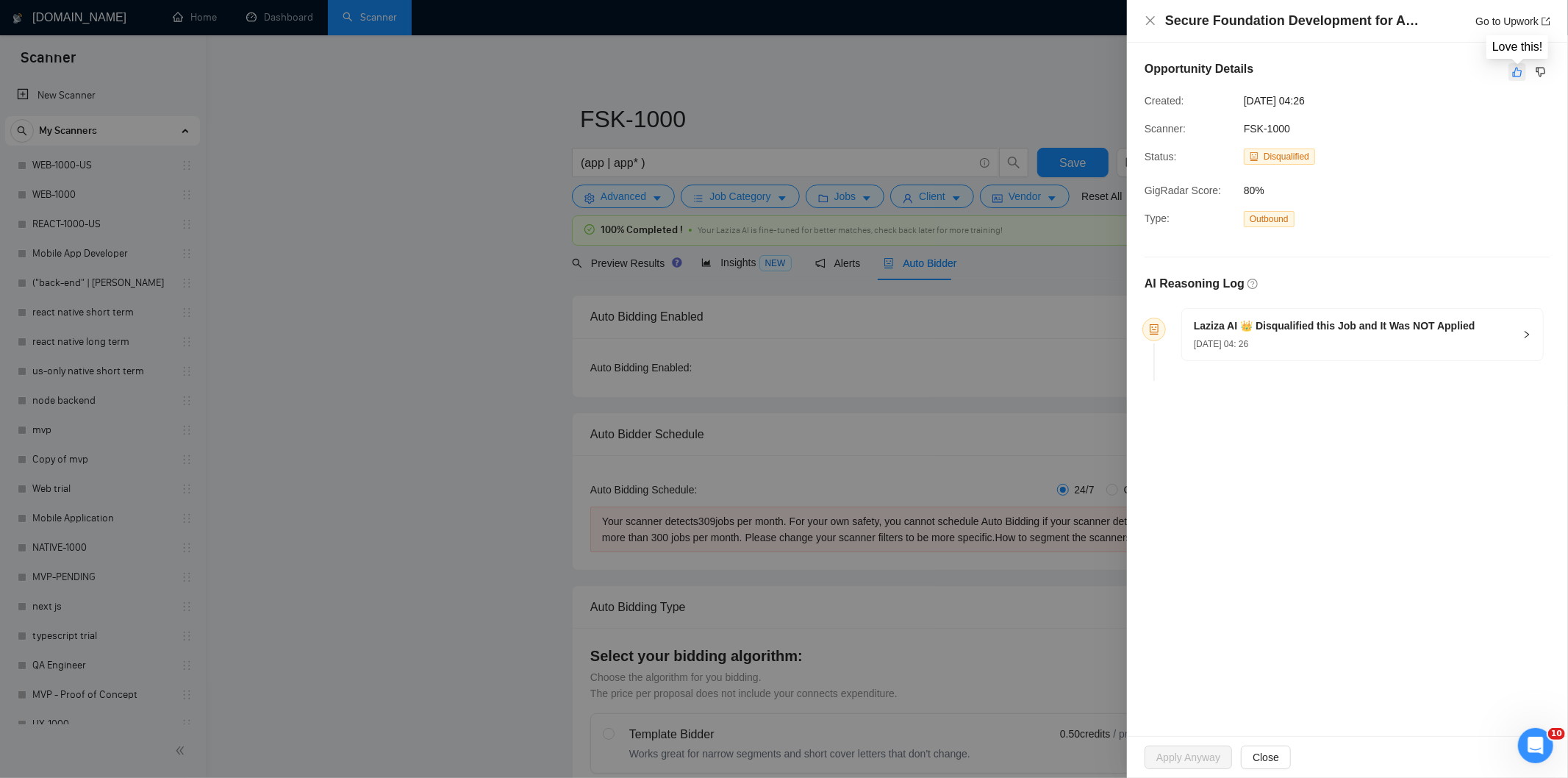
click at [1512, 77] on icon "like" at bounding box center [1517, 72] width 10 height 12
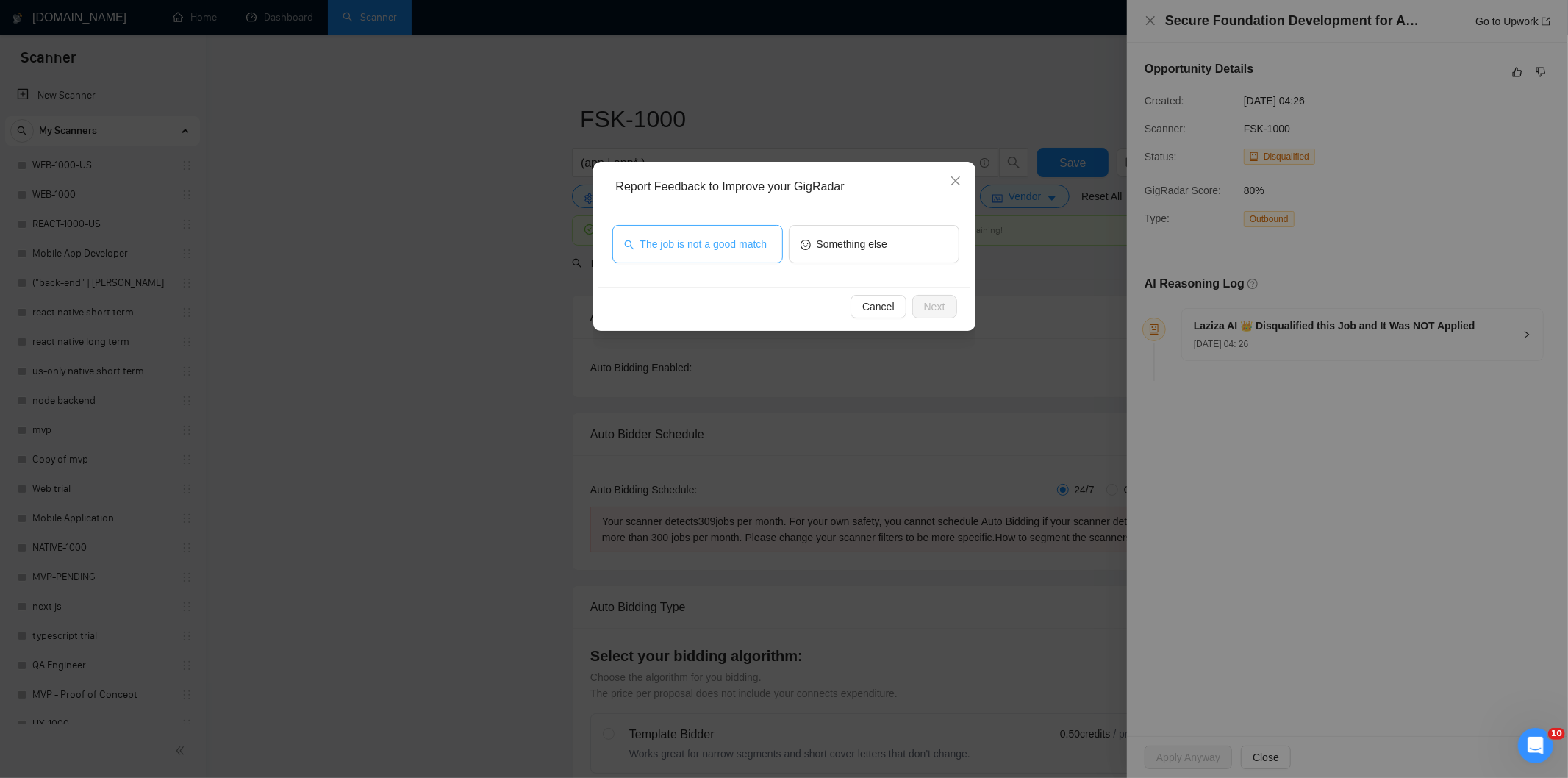
click at [745, 245] on span "The job is not a good match" at bounding box center [704, 244] width 127 height 16
click at [939, 304] on span "Next" at bounding box center [935, 307] width 22 height 16
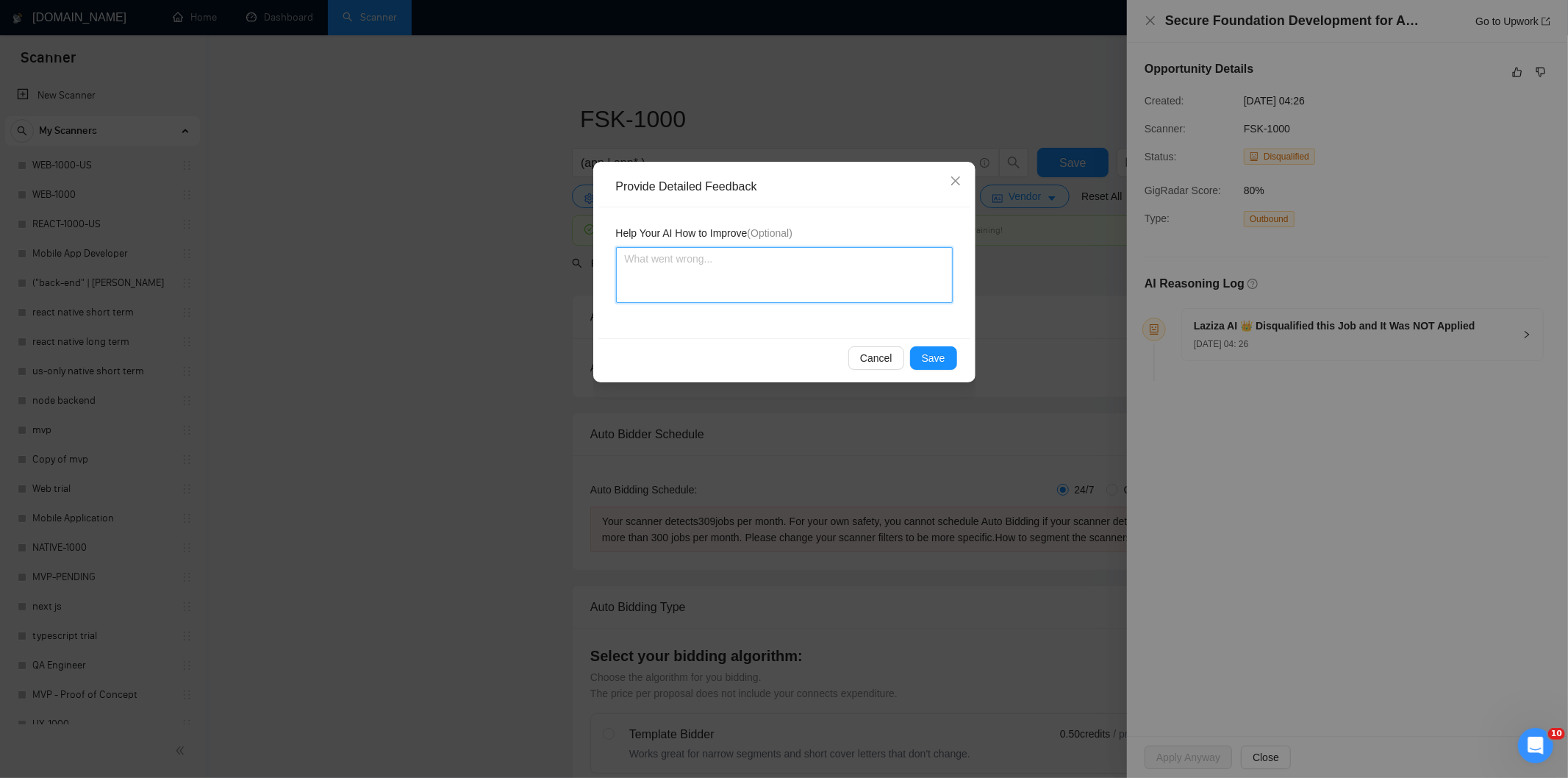
drag, startPoint x: 858, startPoint y: 250, endPoint x: 867, endPoint y: 261, distance: 14.2
click at [861, 251] on textarea at bounding box center [784, 275] width 337 height 56
paste textarea "Not a fit — this project has been disqualified for other reasons. Example: "The…"
type textarea "Not a fit — this project has been disqualified for other reasons. Example: "The…"
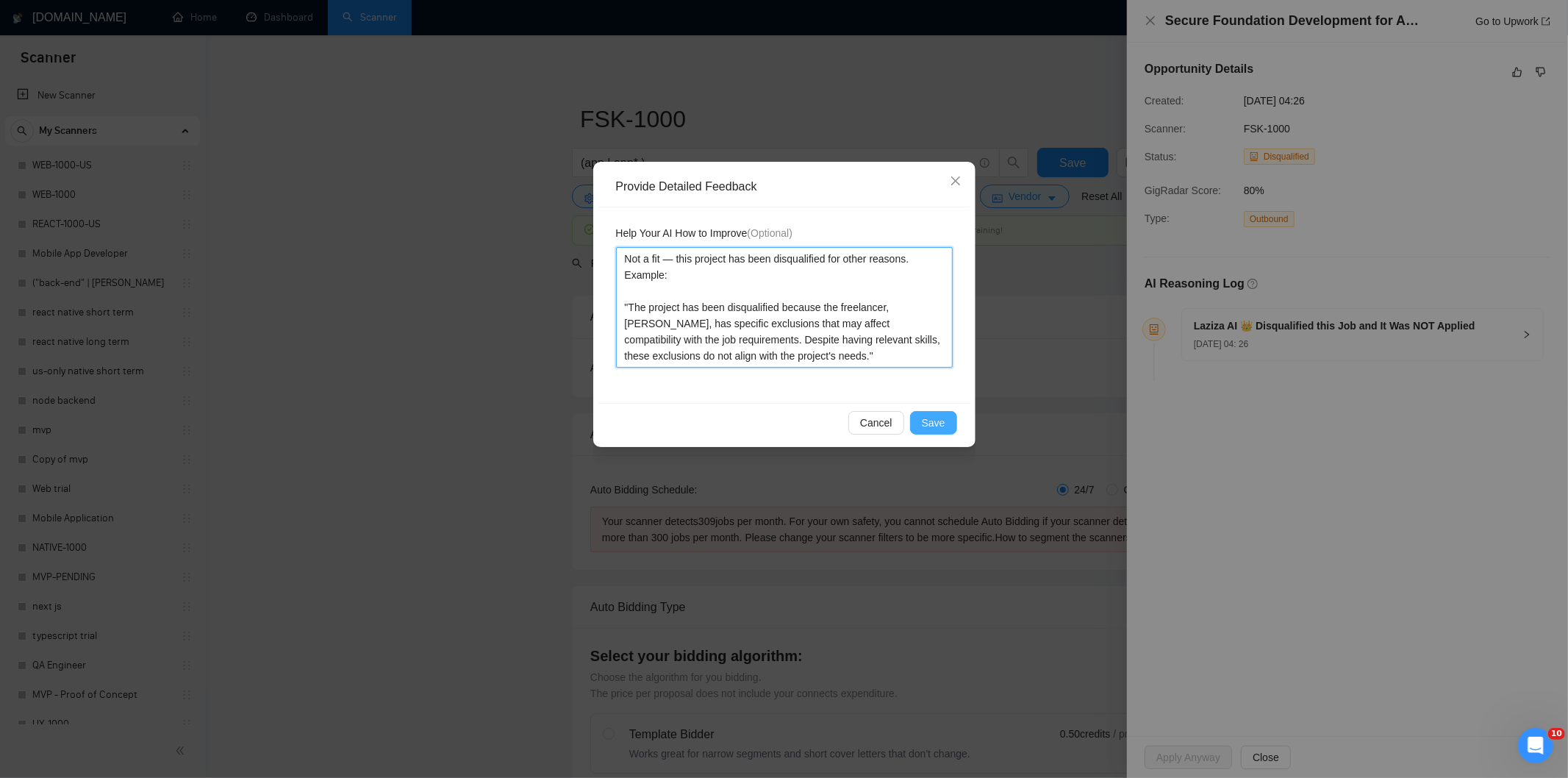
type textarea "Not a fit — this project has been disqualified for other reasons. Example: "The…"
drag, startPoint x: 936, startPoint y: 421, endPoint x: 878, endPoint y: 389, distance: 66.2
click at [936, 422] on span "Save" at bounding box center [933, 423] width 24 height 16
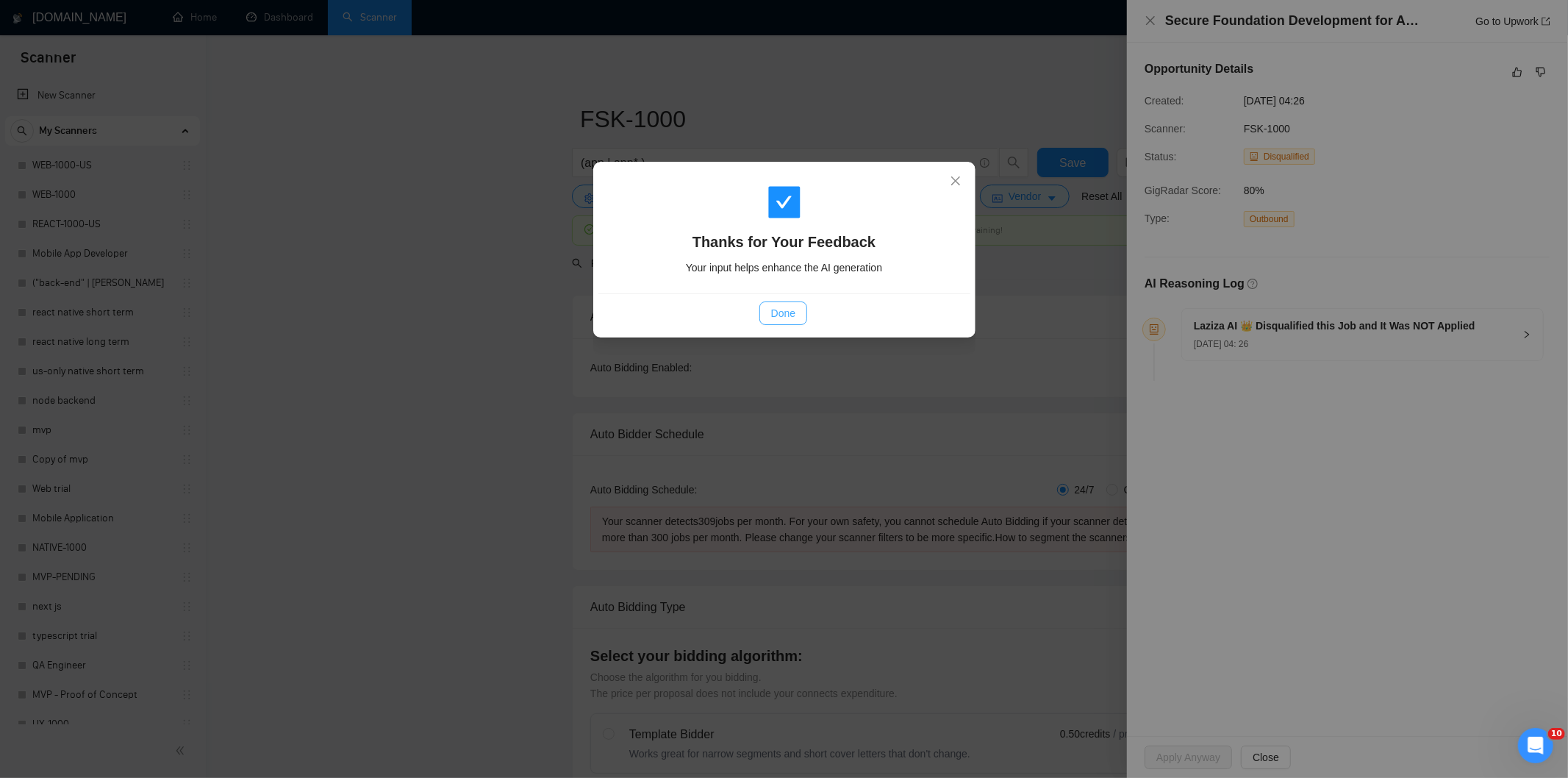
click at [788, 312] on span "Done" at bounding box center [784, 314] width 25 height 16
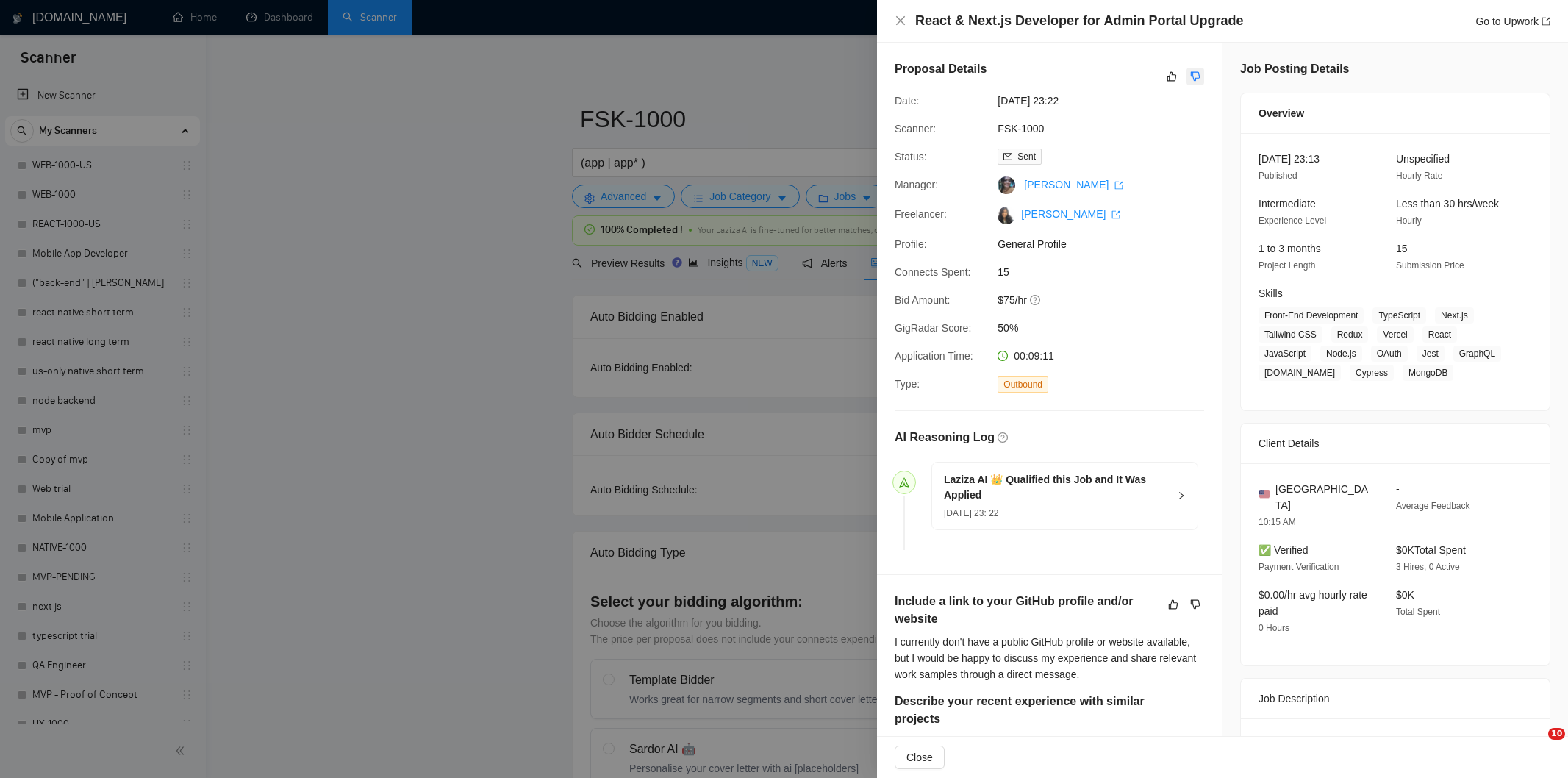
click at [1191, 76] on icon "dislike" at bounding box center [1195, 77] width 10 height 12
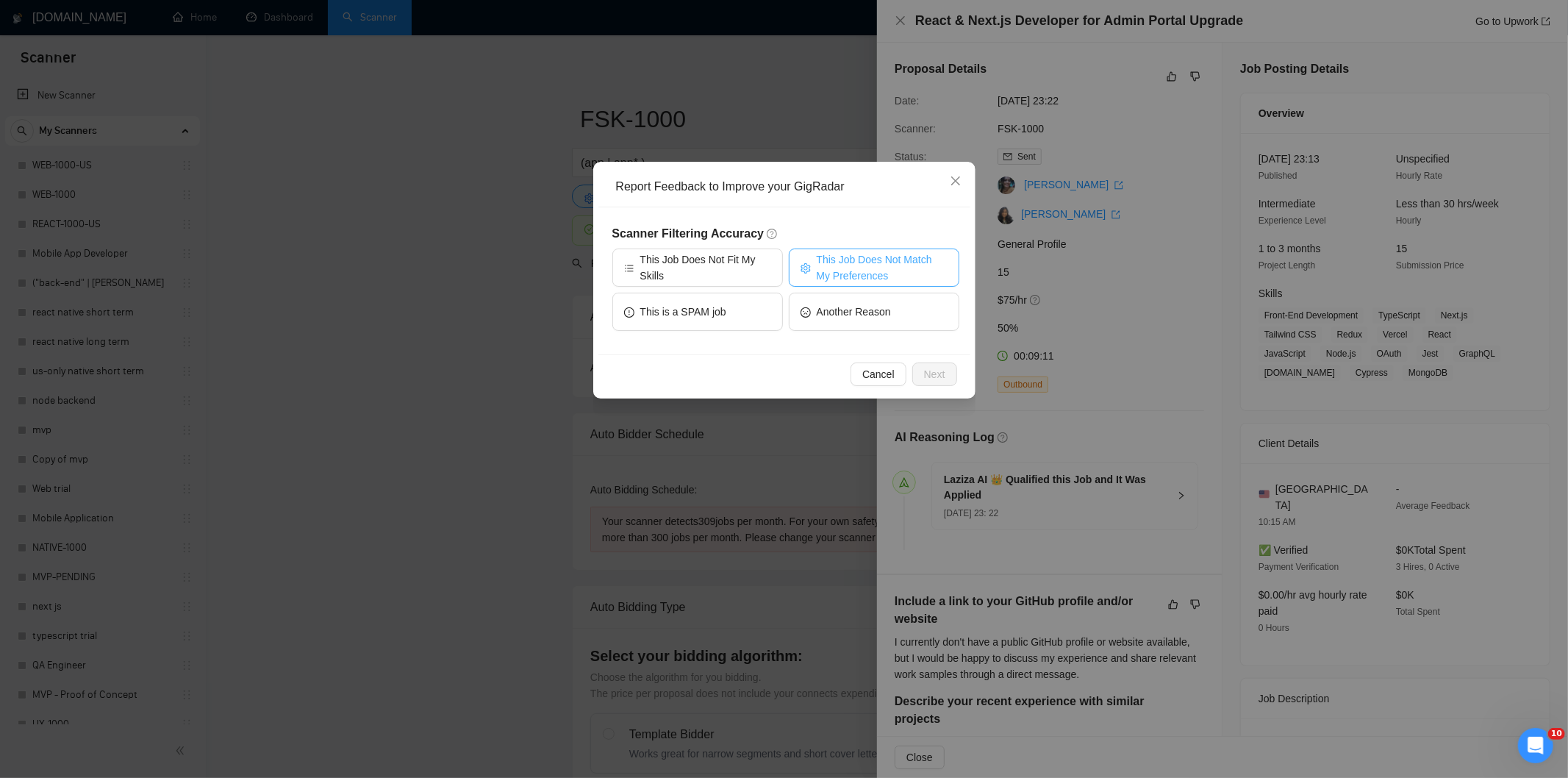
click at [884, 262] on span "This Job Does Not Match My Preferences" at bounding box center [882, 267] width 131 height 33
drag, startPoint x: 942, startPoint y: 374, endPoint x: 868, endPoint y: 322, distance: 90.4
click at [942, 376] on span "Next" at bounding box center [935, 374] width 22 height 16
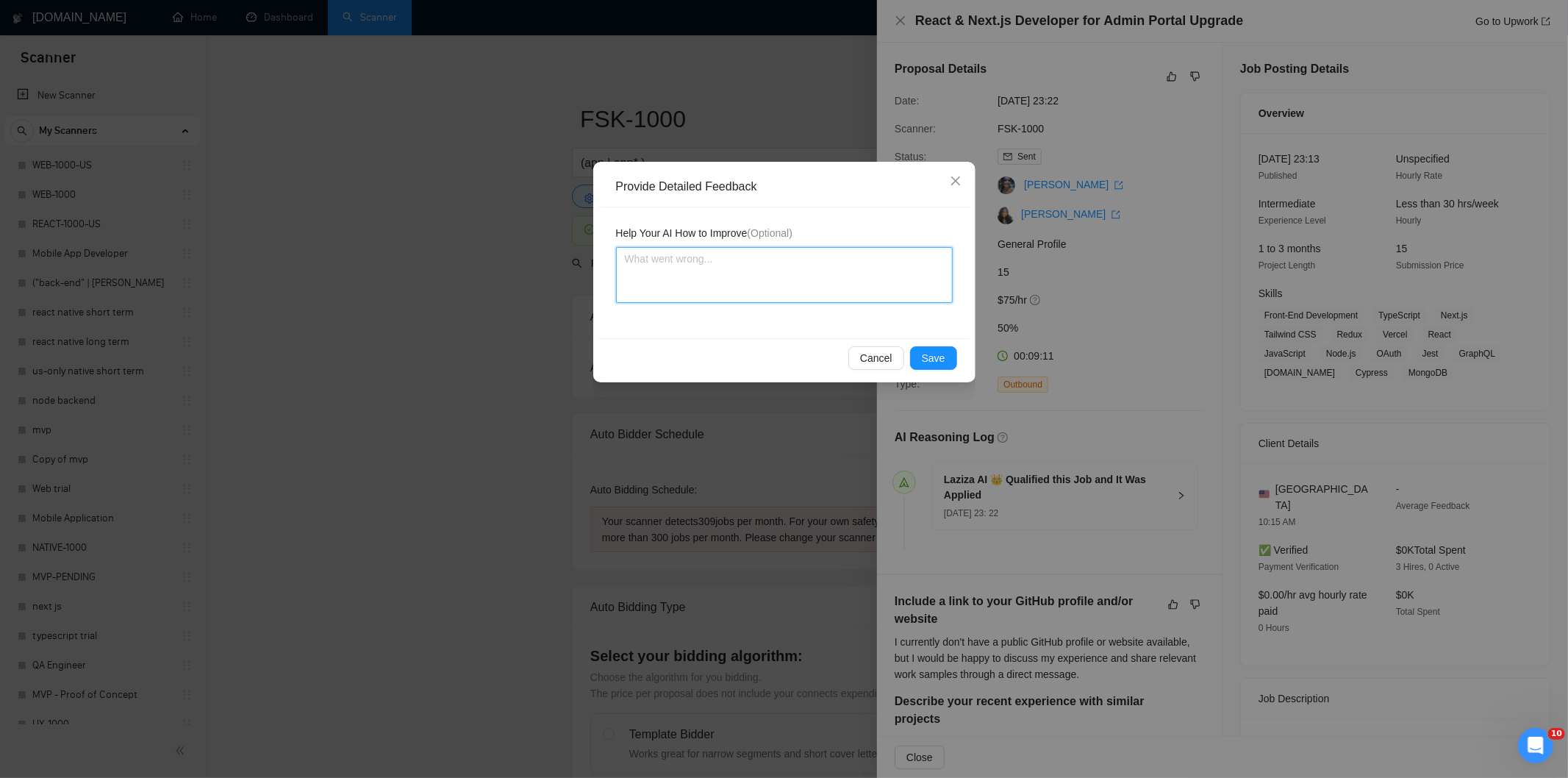
click at [839, 274] on textarea at bounding box center [784, 275] width 337 height 56
paste textarea "Not a fit — the description suggests an existing codebase, but Ria only works o…"
type textarea "Not a fit — the description suggests an existing codebase, but Ria only works o…"
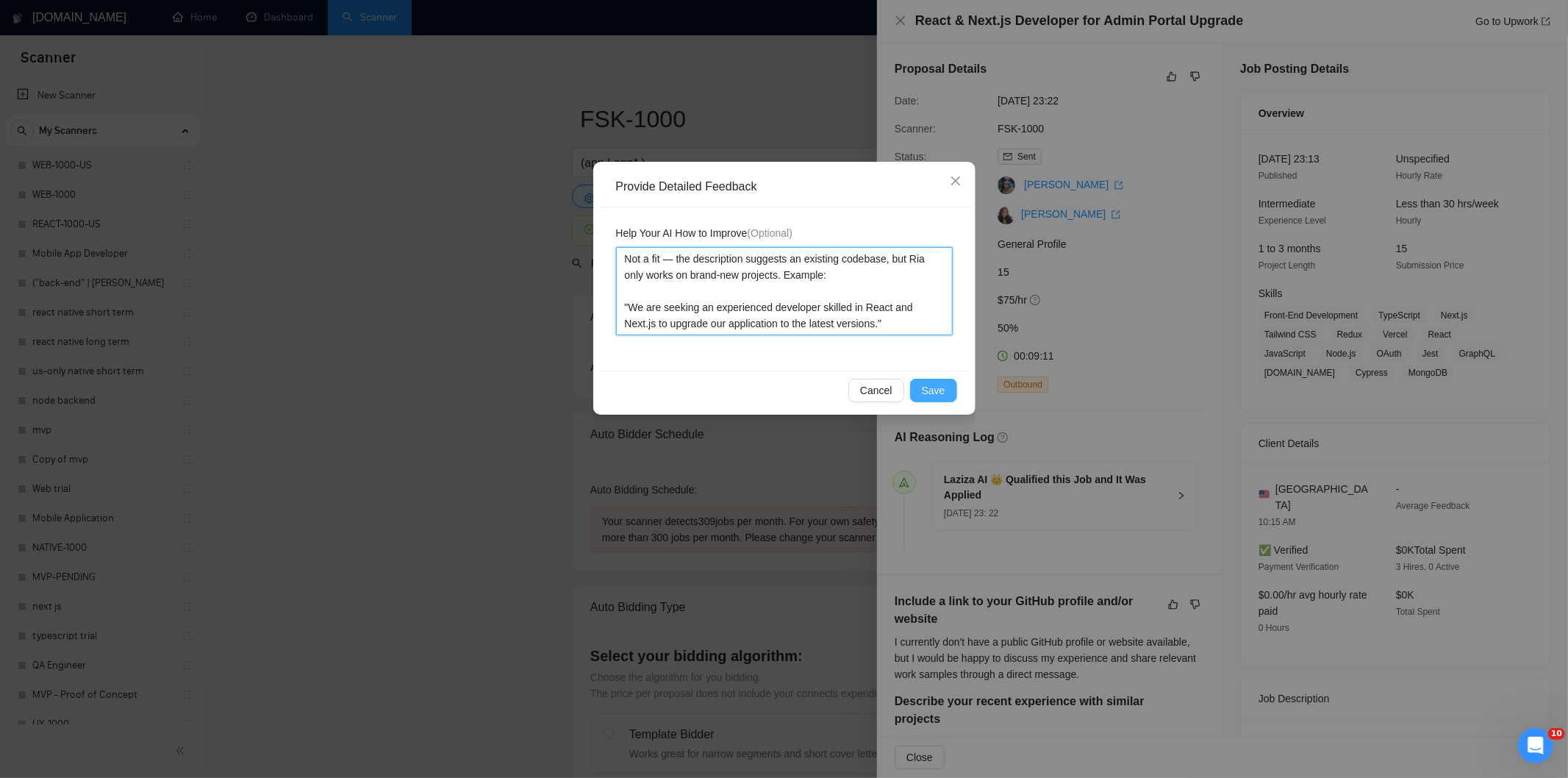
type textarea "Not a fit — the description suggests an existing codebase, but Ria only works o…"
click at [932, 388] on span "Save" at bounding box center [933, 390] width 24 height 16
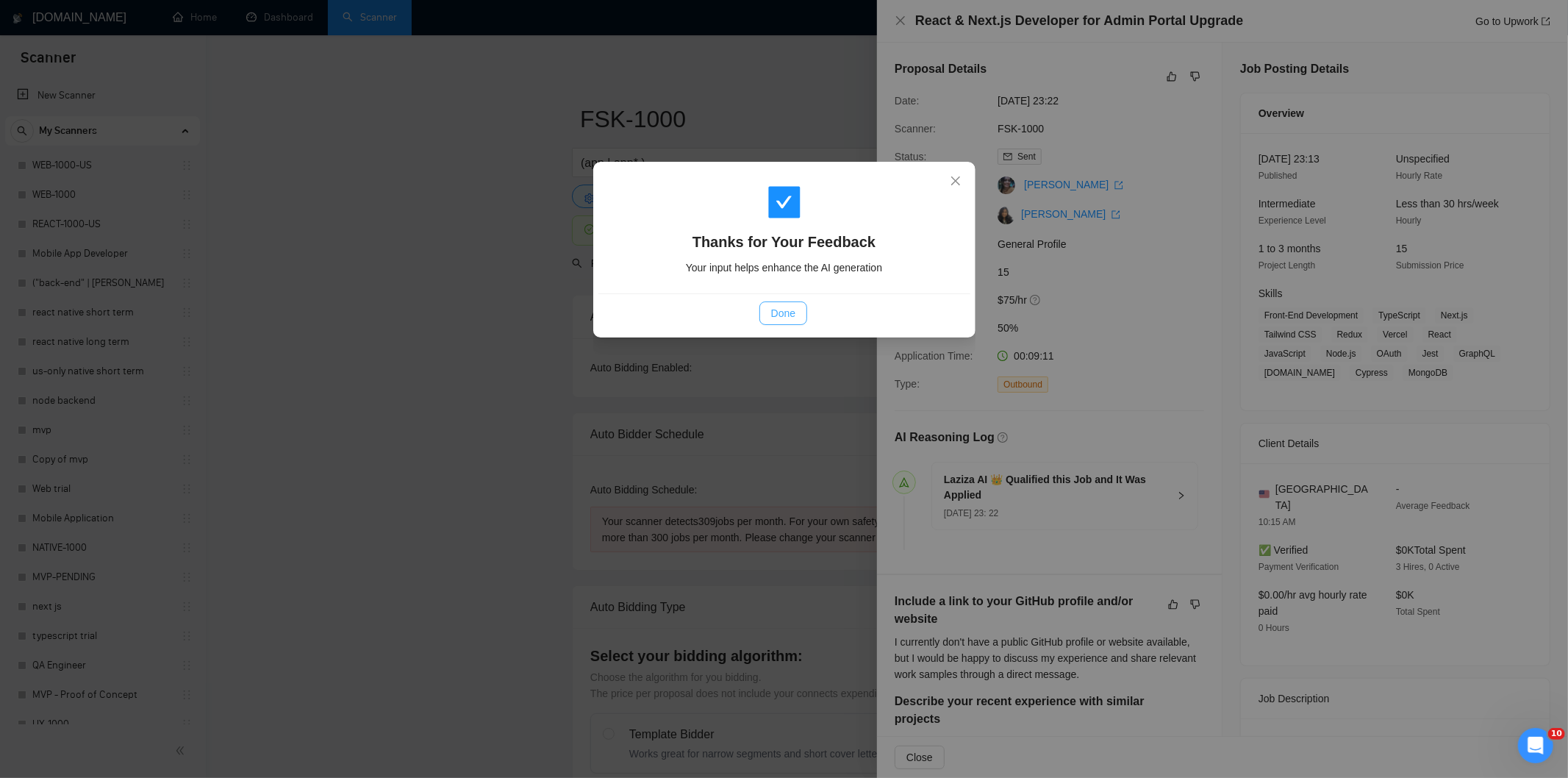
click at [778, 320] on span "Done" at bounding box center [784, 314] width 25 height 16
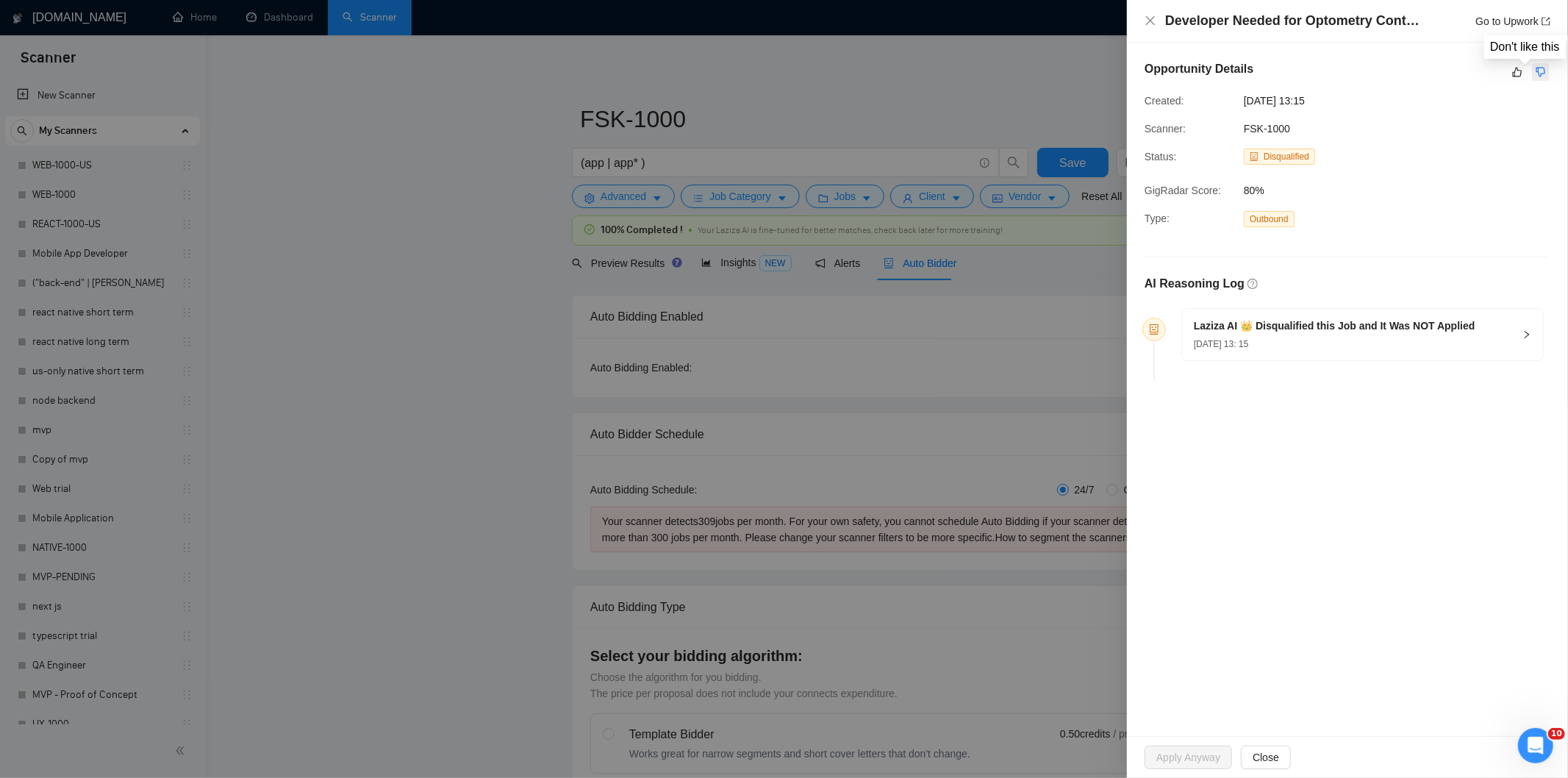
click at [1537, 71] on icon "dislike" at bounding box center [1541, 73] width 10 height 10
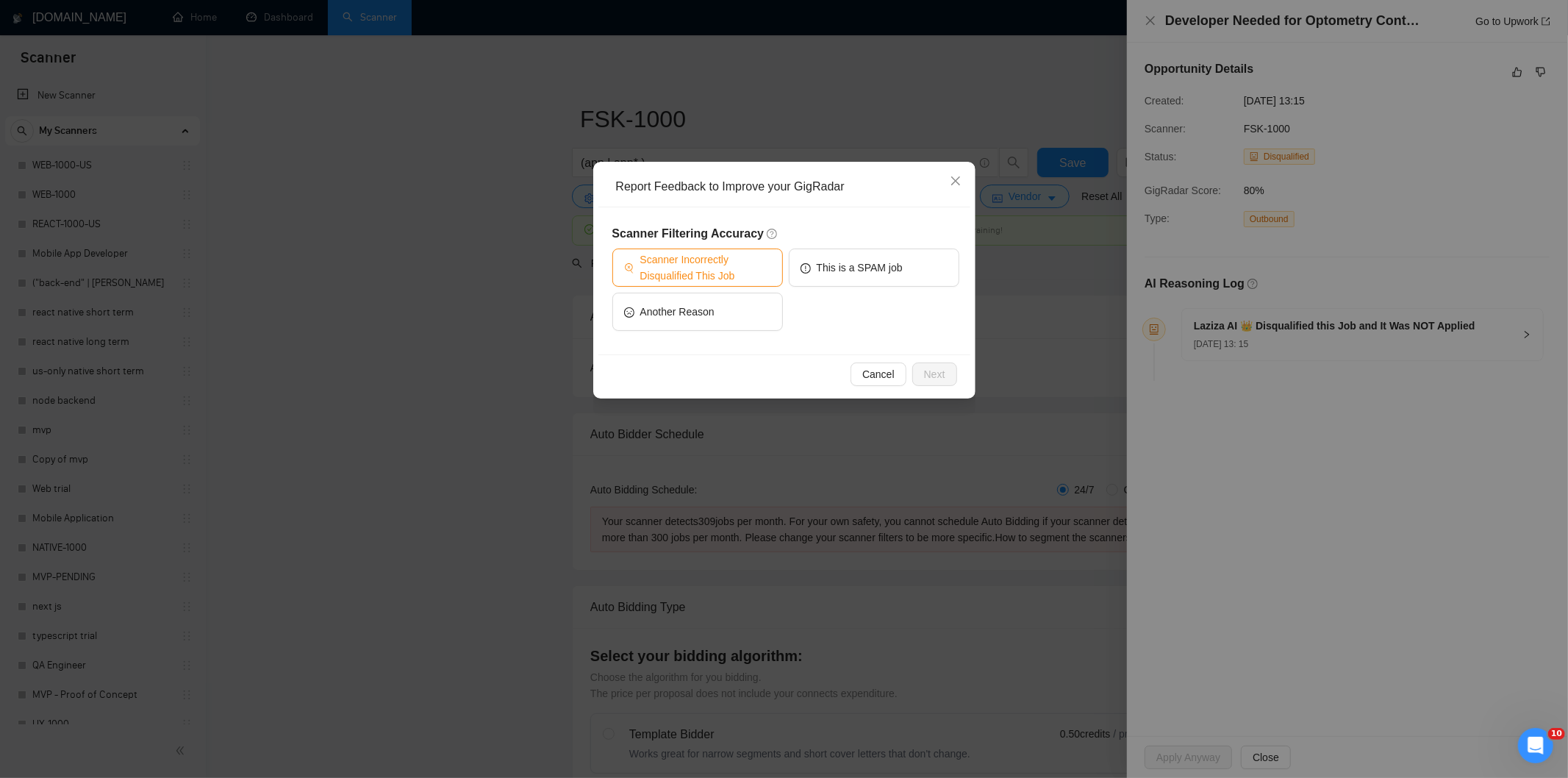
click at [750, 274] on span "Scanner Incorrectly Disqualified This Job" at bounding box center [706, 267] width 131 height 33
click at [919, 372] on button "Next" at bounding box center [935, 375] width 45 height 24
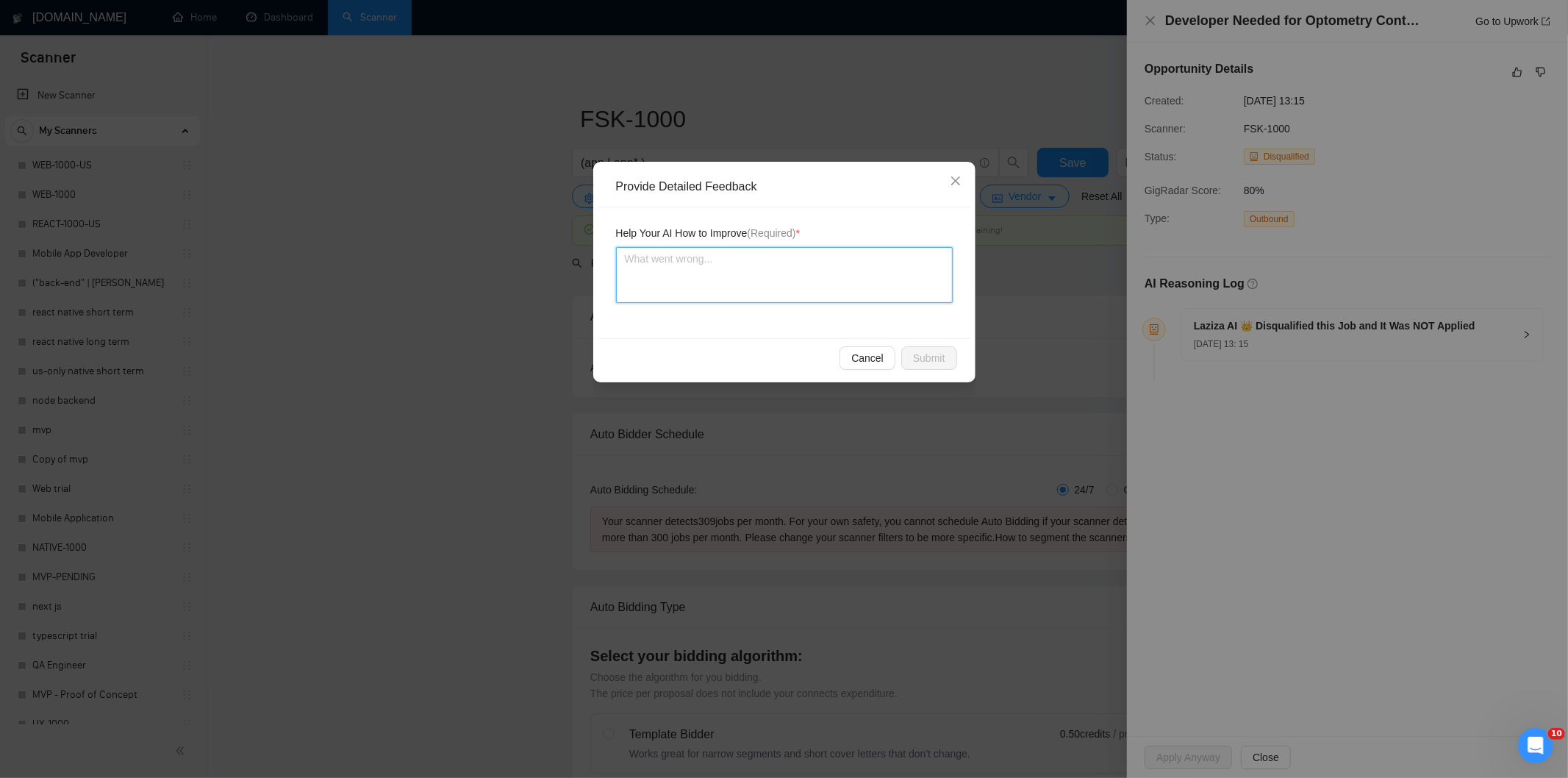
click at [786, 280] on textarea at bounding box center [784, 275] width 337 height 56
paste textarea "Good fit — the project is greenfield (no existing code), welcomes agencies, use…"
type textarea "Good fit — the project is greenfield (no existing code), welcomes agencies, use…"
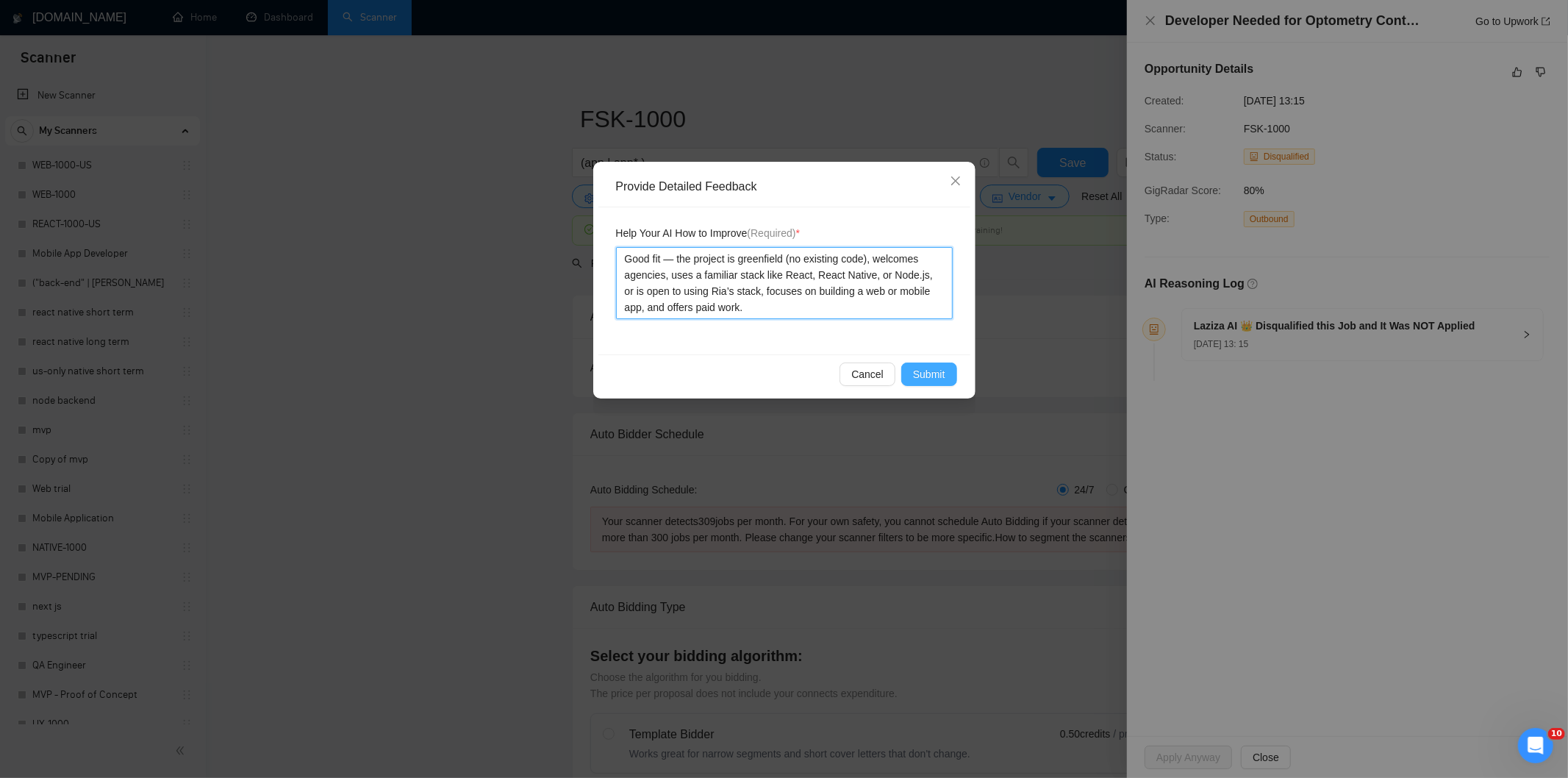
type textarea "Good fit — the project is greenfield (no existing code), welcomes agencies, use…"
click at [920, 369] on span "Submit" at bounding box center [928, 374] width 33 height 16
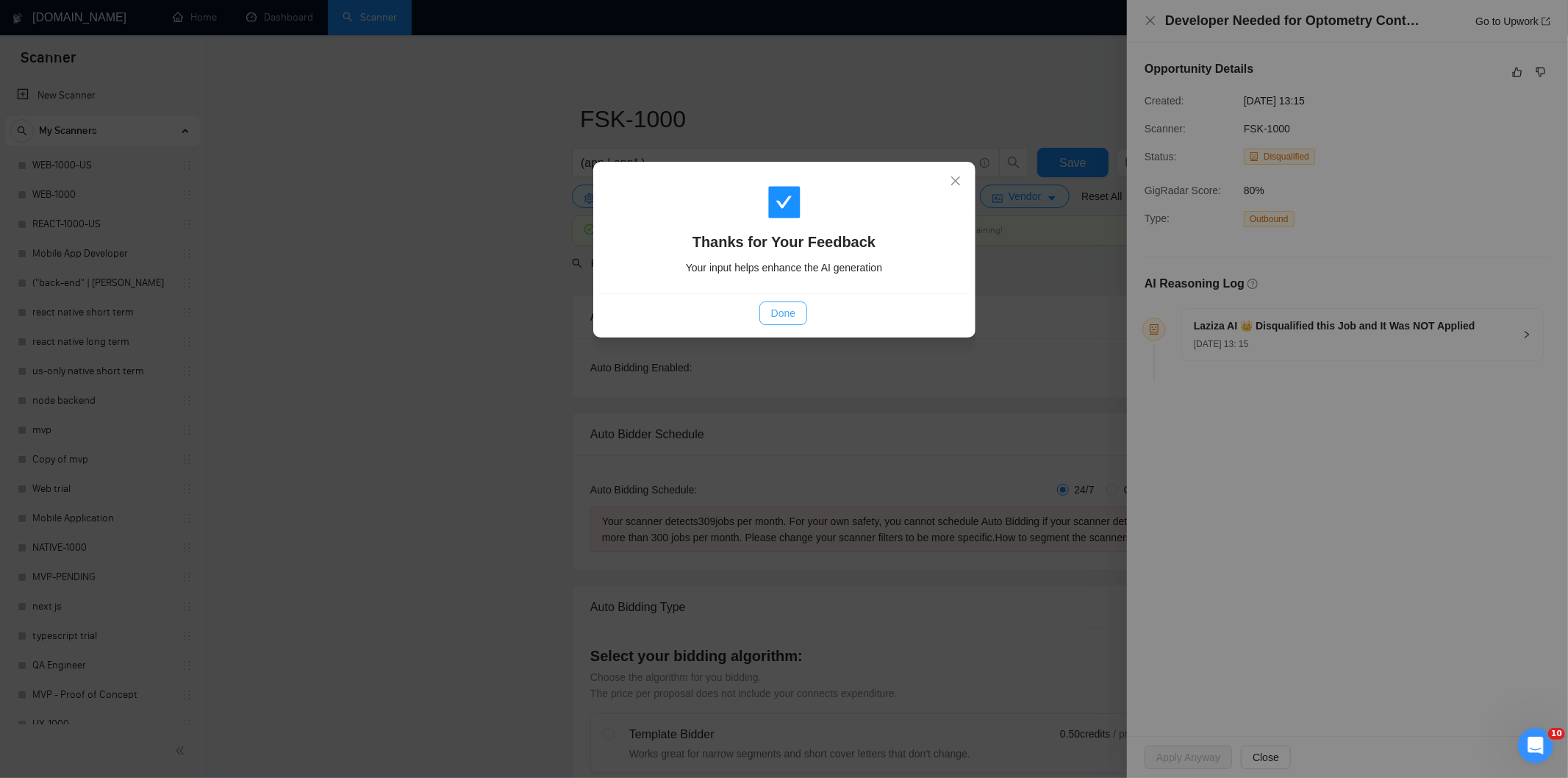
click at [780, 313] on span "Done" at bounding box center [784, 314] width 25 height 16
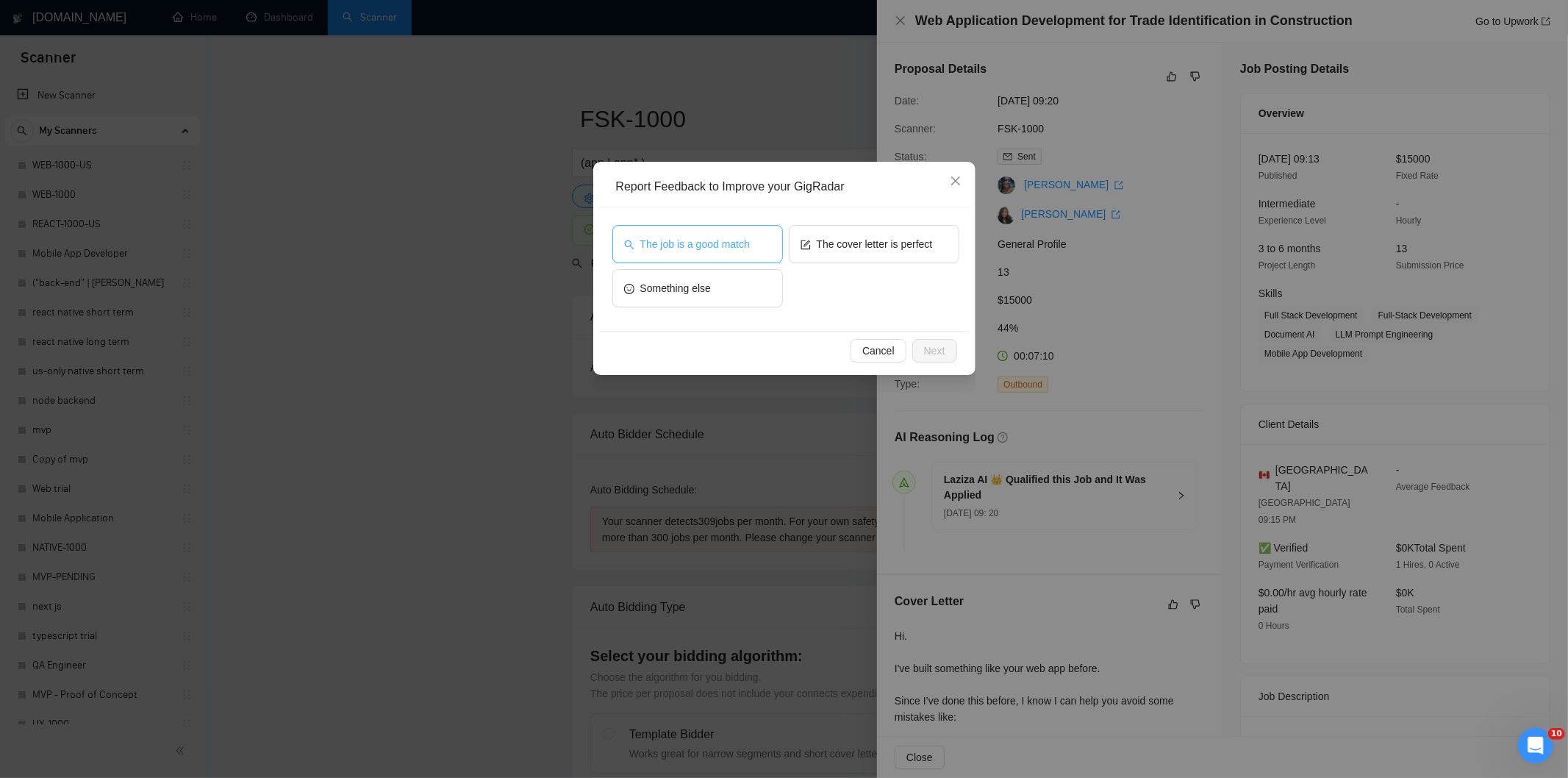
click at [664, 245] on span "The job is a good match" at bounding box center [695, 244] width 109 height 16
click at [945, 353] on button "Next" at bounding box center [935, 351] width 45 height 24
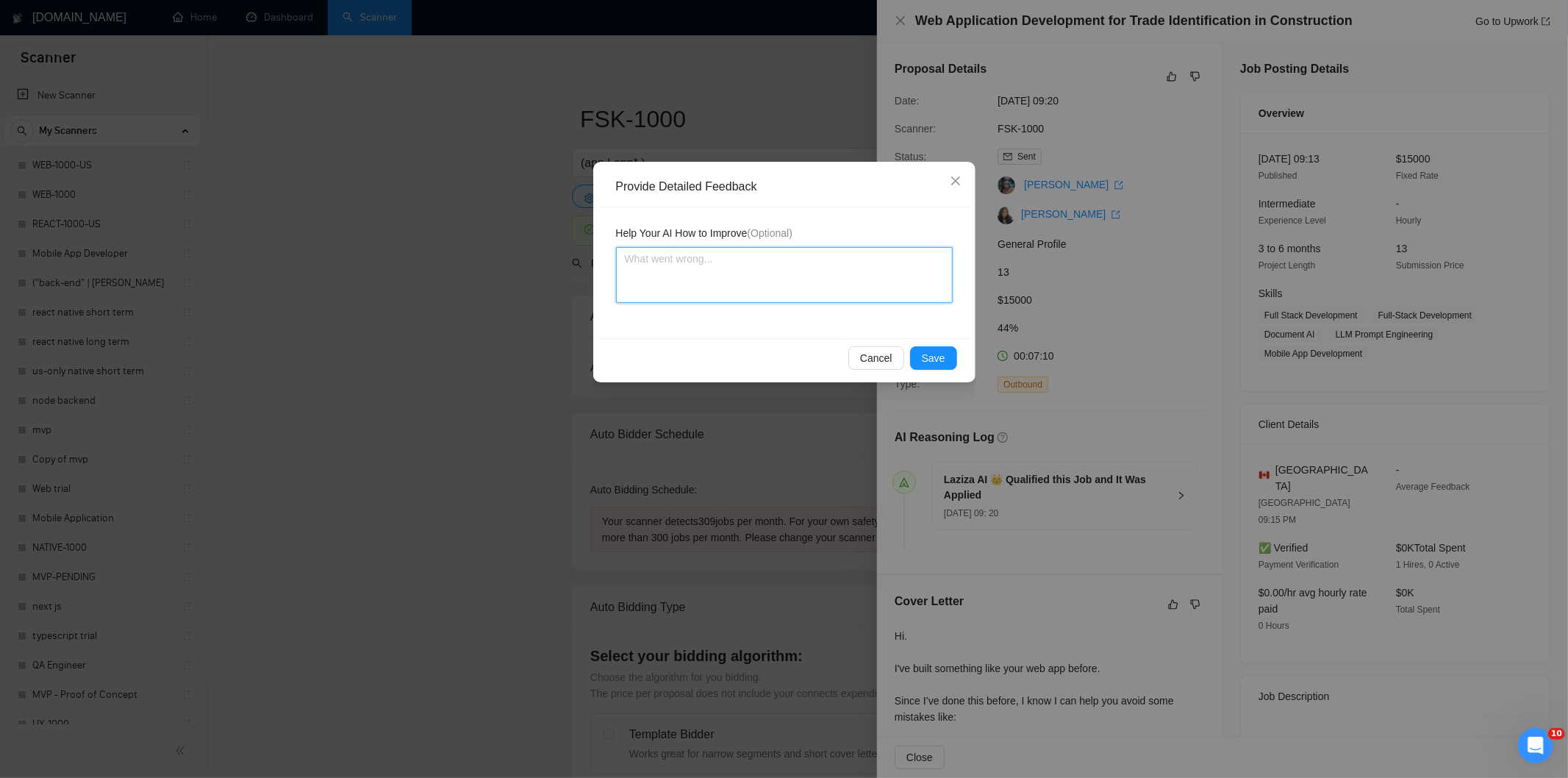
click at [839, 282] on textarea at bounding box center [784, 275] width 337 height 56
paste textarea "Good fit — the project is greenfield (no existing code), welcomes agencies, use…"
type textarea "Good fit — the project is greenfield (no existing code), welcomes agencies, use…"
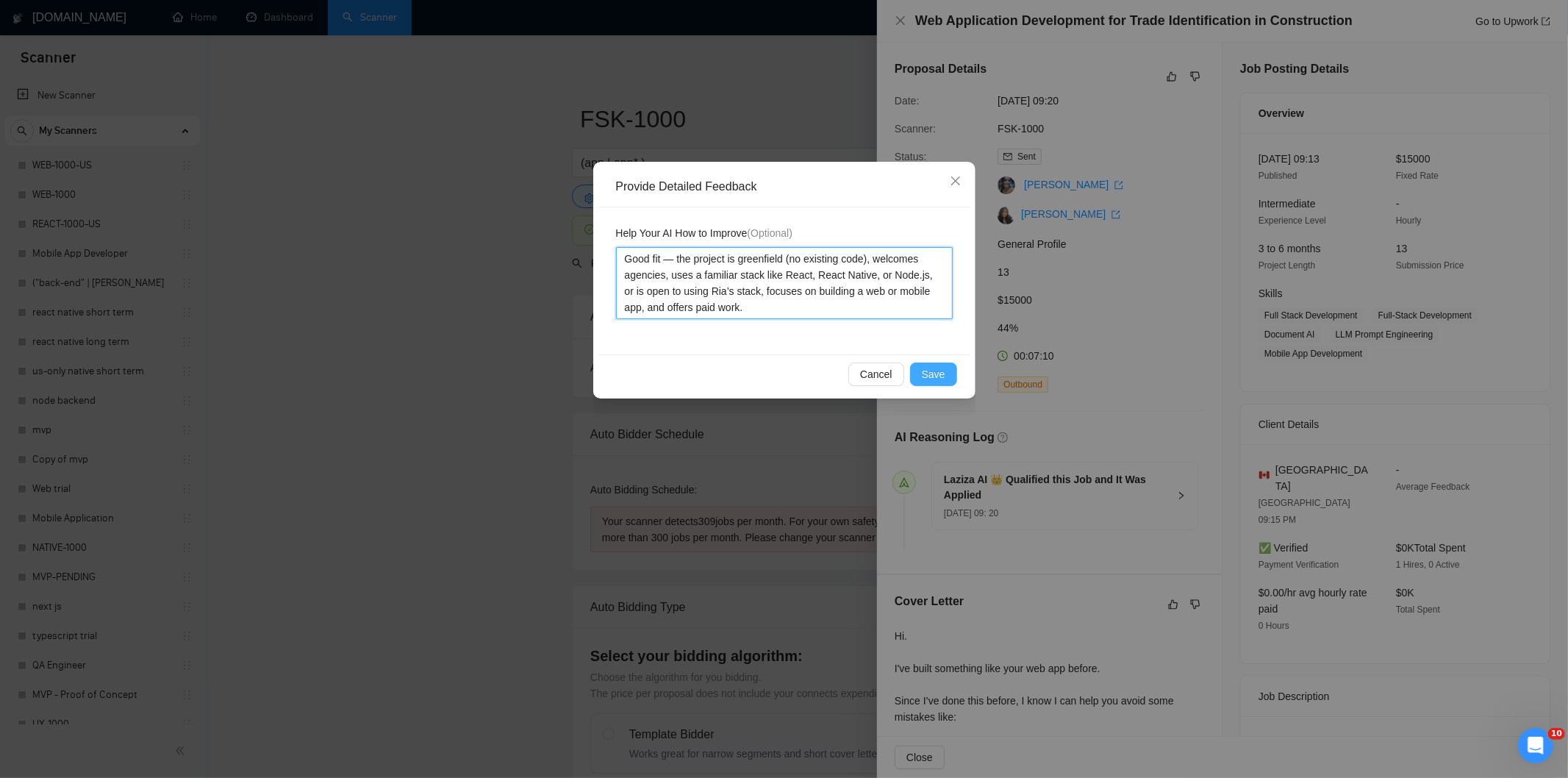
type textarea "Good fit — the project is greenfield (no existing code), welcomes agencies, use…"
click at [939, 368] on span "Save" at bounding box center [933, 374] width 24 height 16
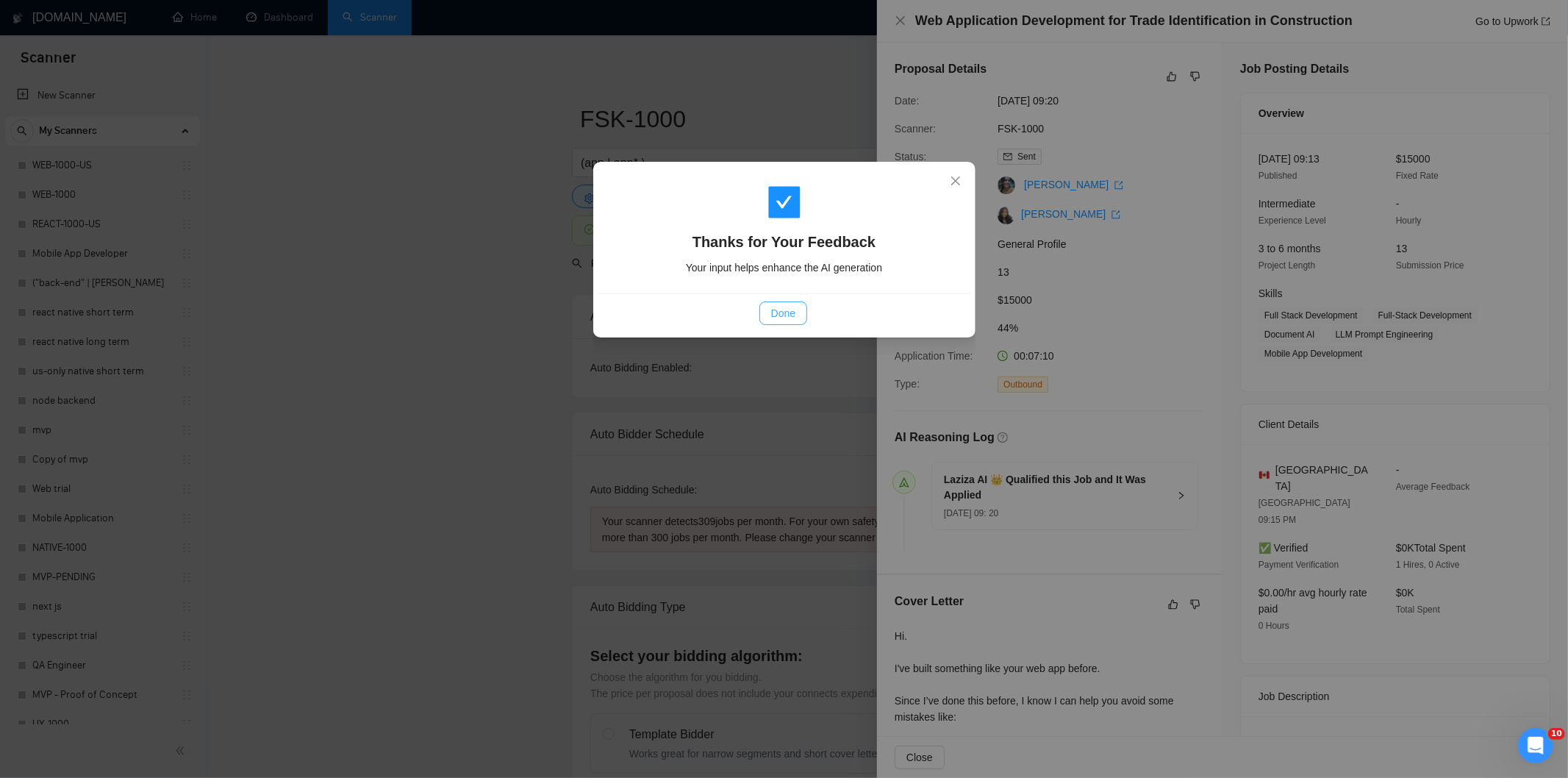
click at [795, 312] on span "Done" at bounding box center [784, 314] width 25 height 16
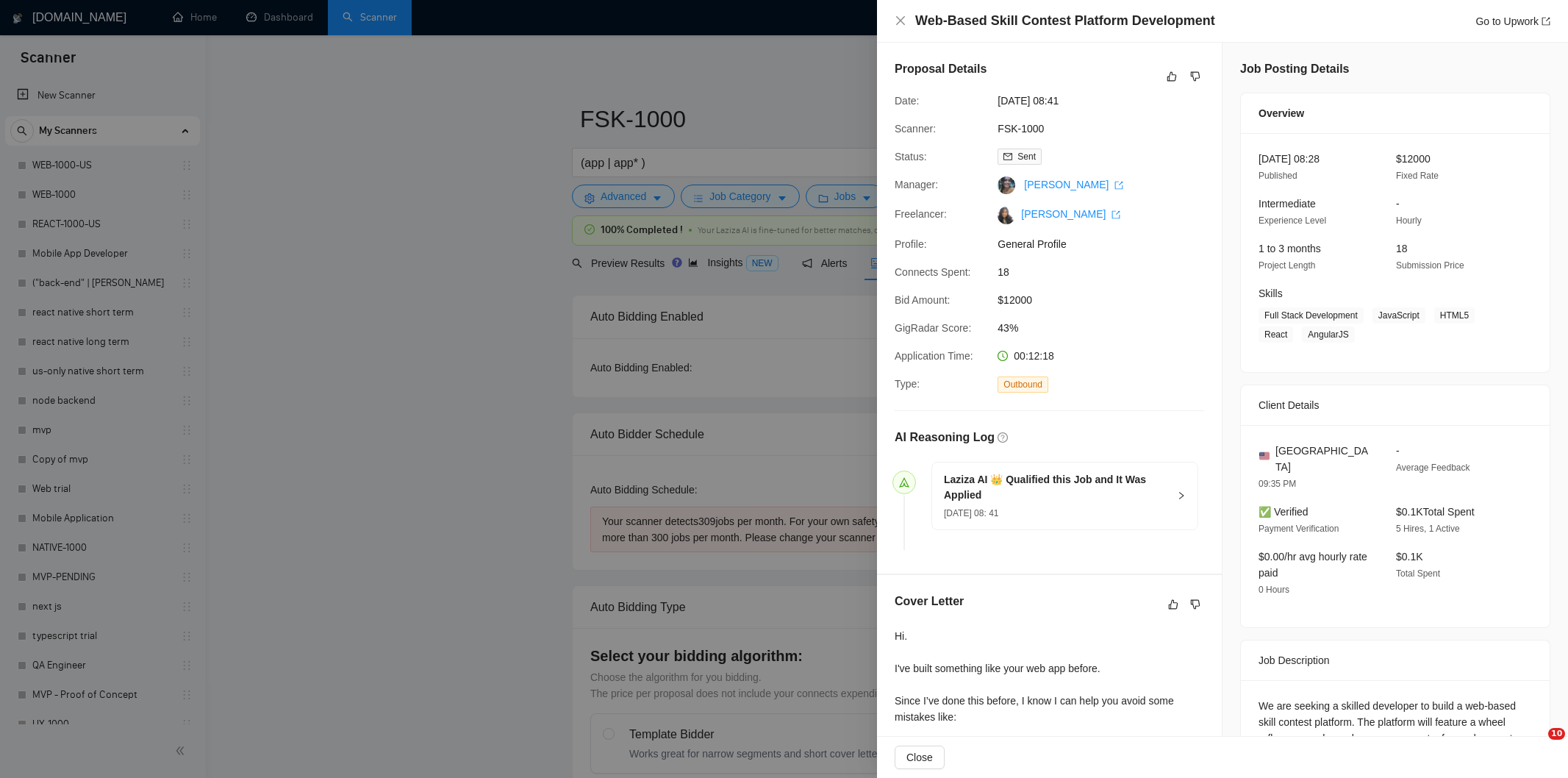
click at [1192, 74] on icon "dislike" at bounding box center [1195, 77] width 10 height 12
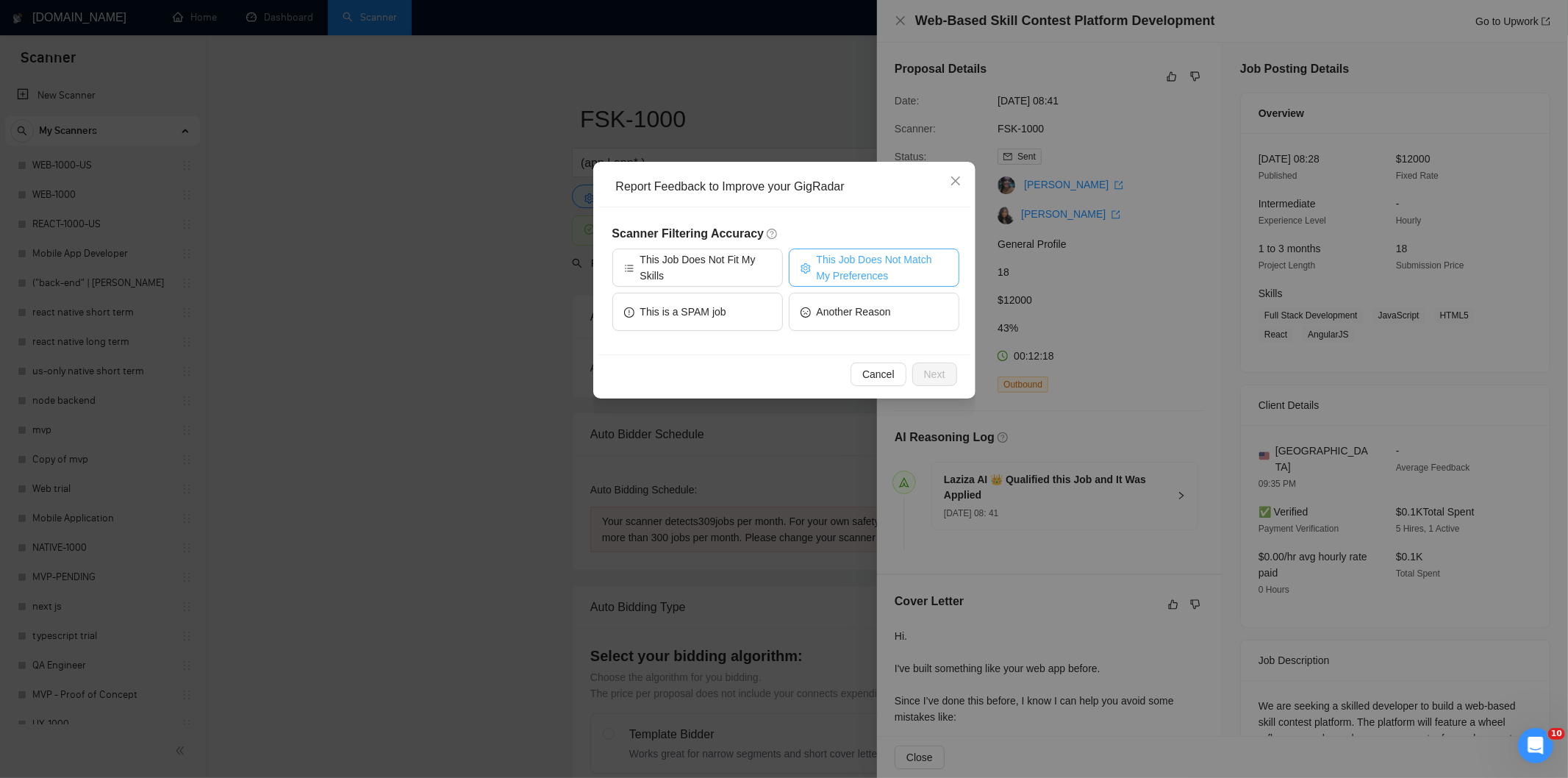
click at [872, 263] on span "This Job Does Not Match My Preferences" at bounding box center [882, 267] width 131 height 33
drag, startPoint x: 945, startPoint y: 372, endPoint x: 885, endPoint y: 315, distance: 82.8
click at [942, 372] on button "Next" at bounding box center [935, 375] width 45 height 24
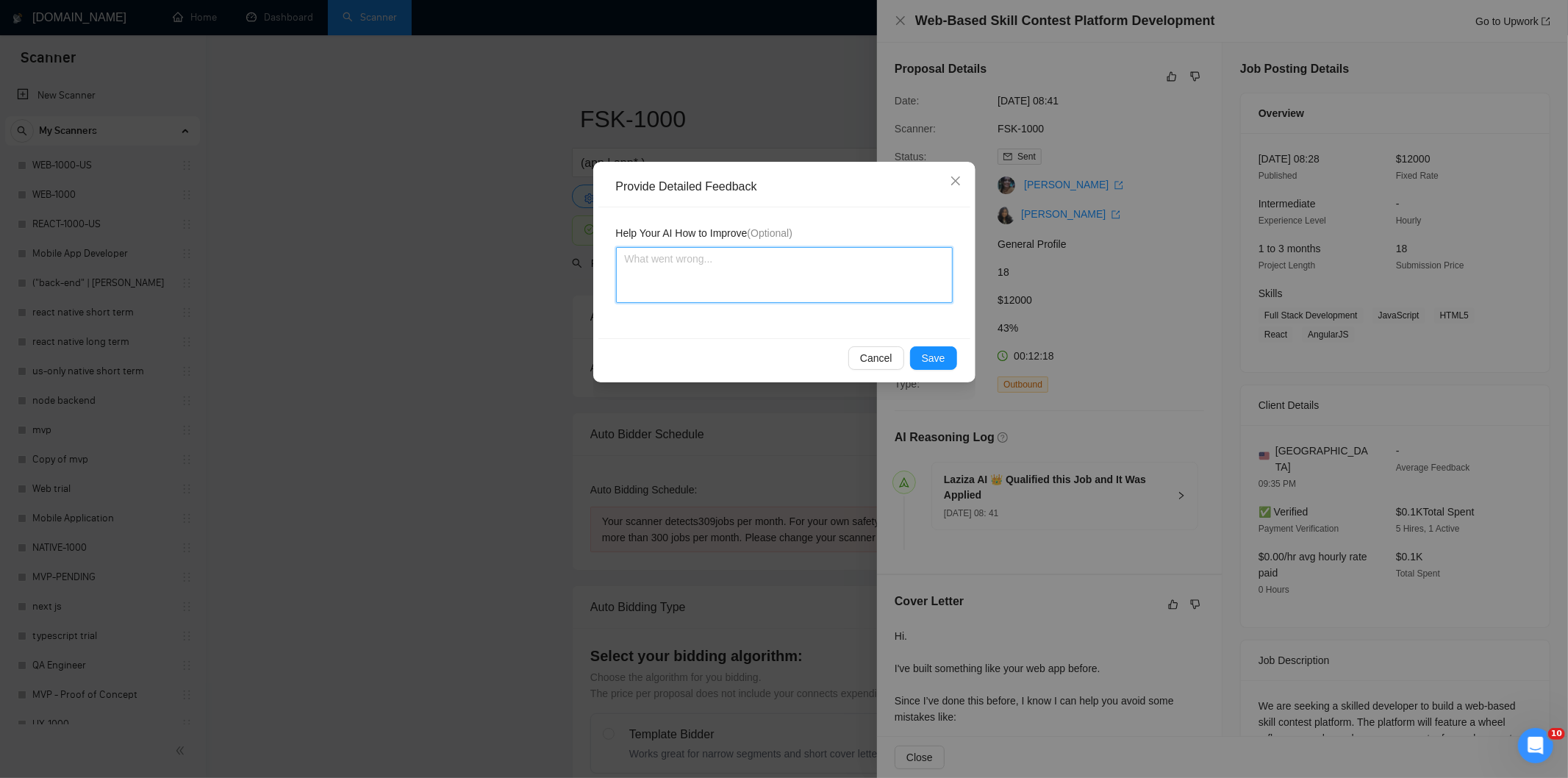
click at [860, 282] on textarea at bounding box center [784, 275] width 337 height 56
paste textarea "Not a fit — the stack mentioned isn't one Ria uses. She uses React, React Nativ…"
type textarea "Not a fit — the stack mentioned isn't one Ria uses. She uses React, React Nativ…"
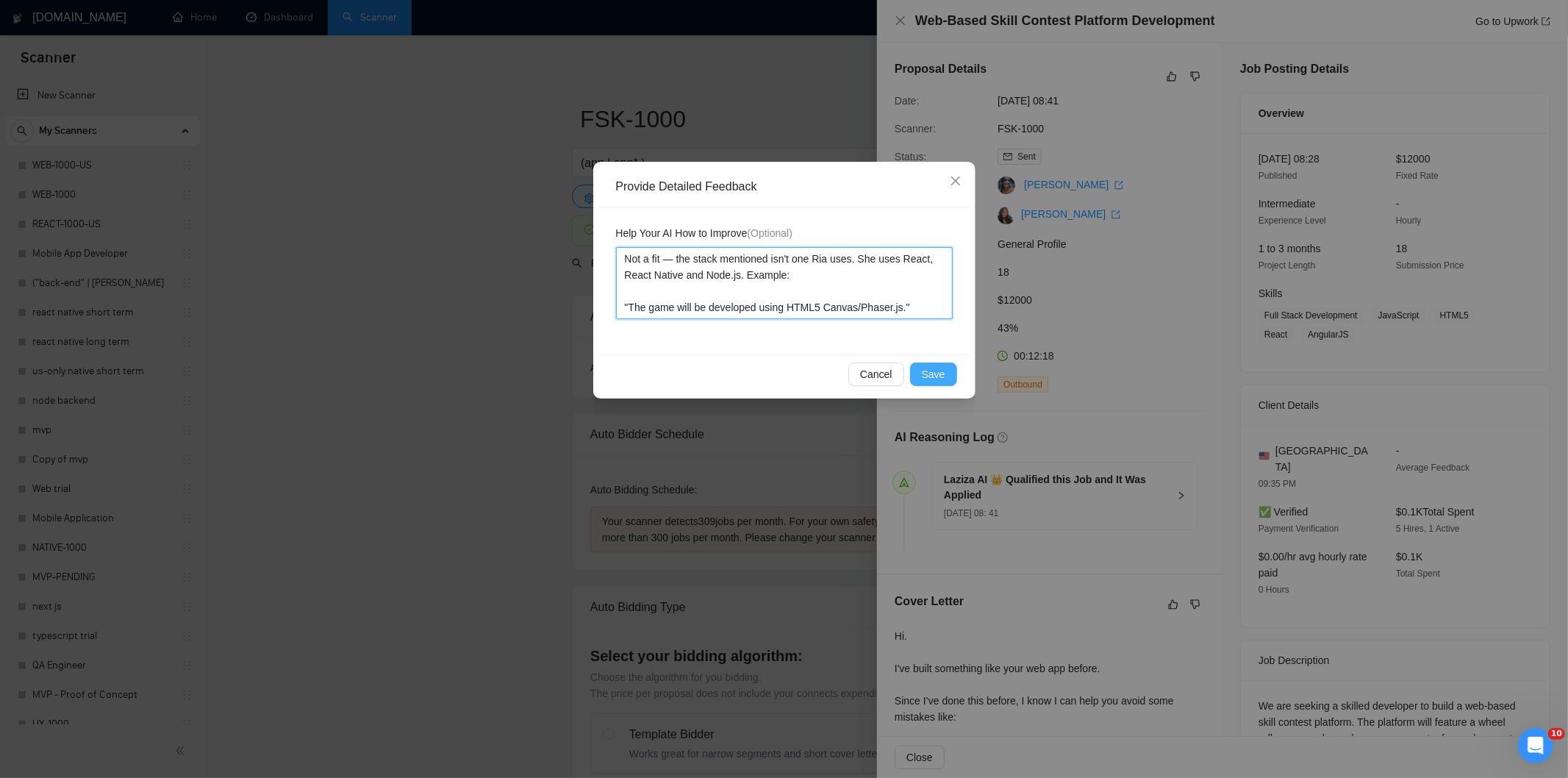
type textarea "Not a fit — the stack mentioned isn't one Ria uses. She uses React, React Nativ…"
click at [932, 372] on span "Save" at bounding box center [933, 374] width 24 height 16
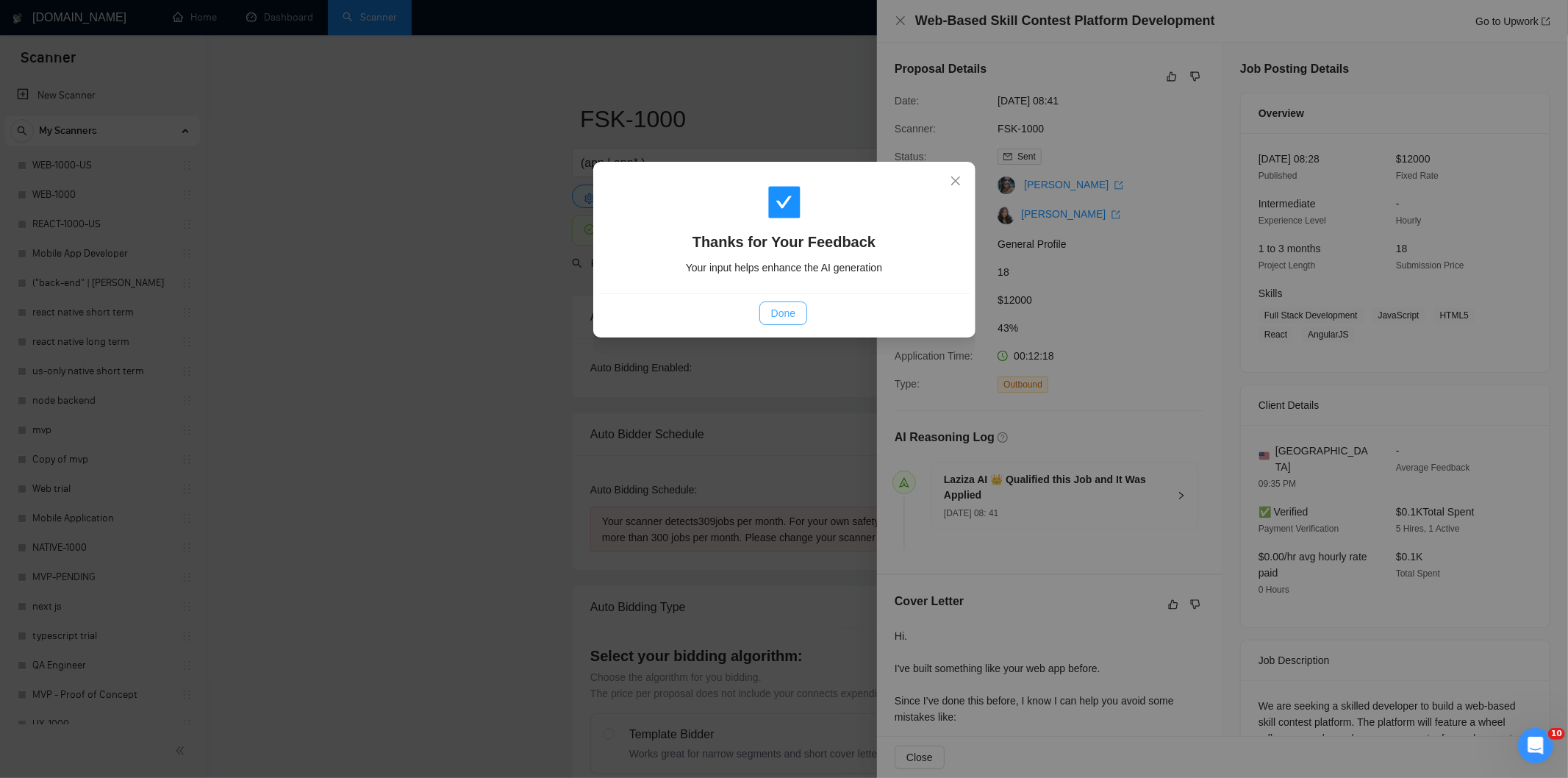
click at [797, 317] on button "Done" at bounding box center [784, 314] width 47 height 24
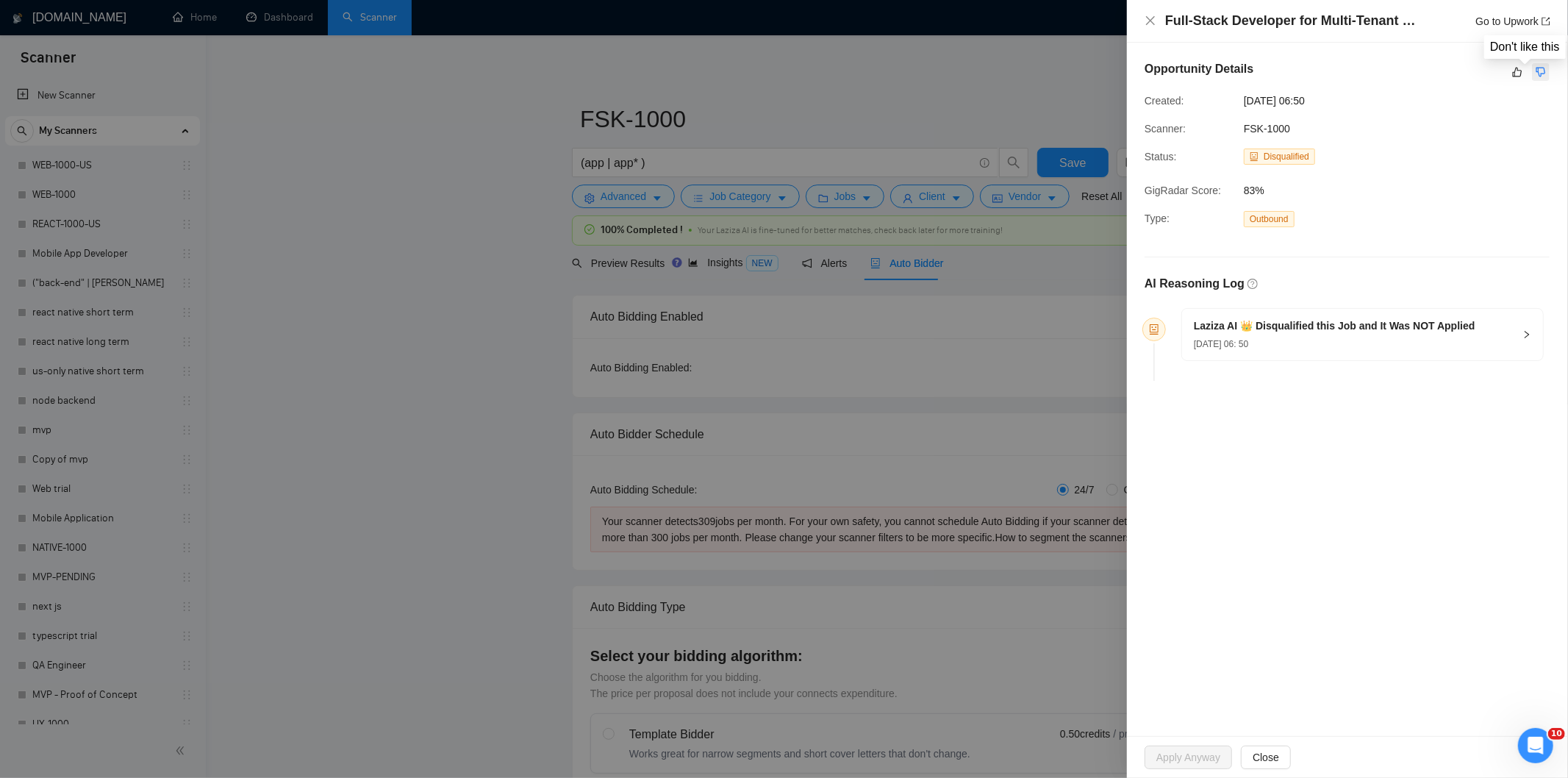
click at [1537, 75] on icon "dislike" at bounding box center [1540, 72] width 10 height 12
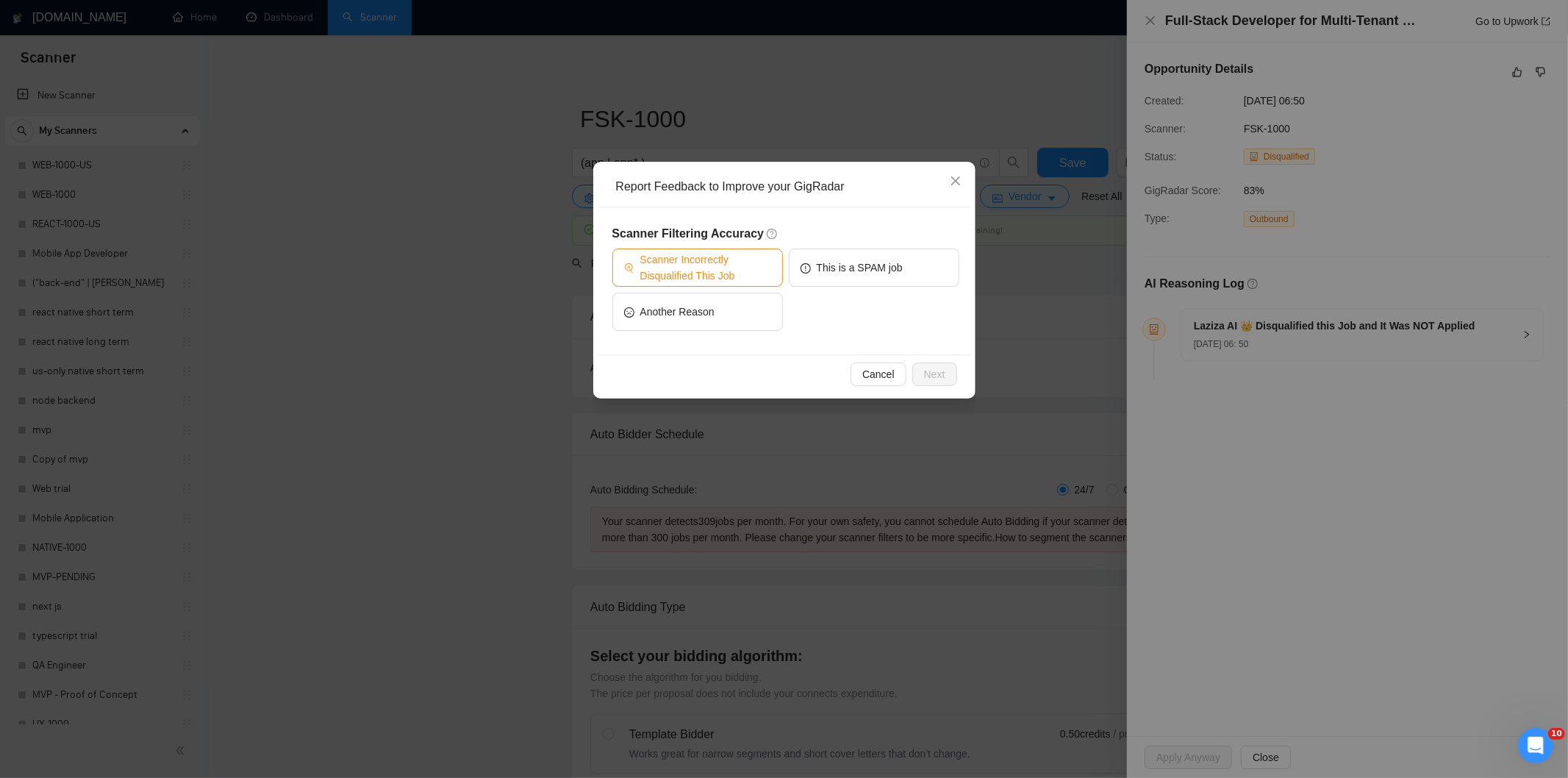
click at [725, 262] on span "Scanner Incorrectly Disqualified This Job" at bounding box center [706, 267] width 131 height 33
click at [936, 372] on span "Next" at bounding box center [935, 374] width 22 height 16
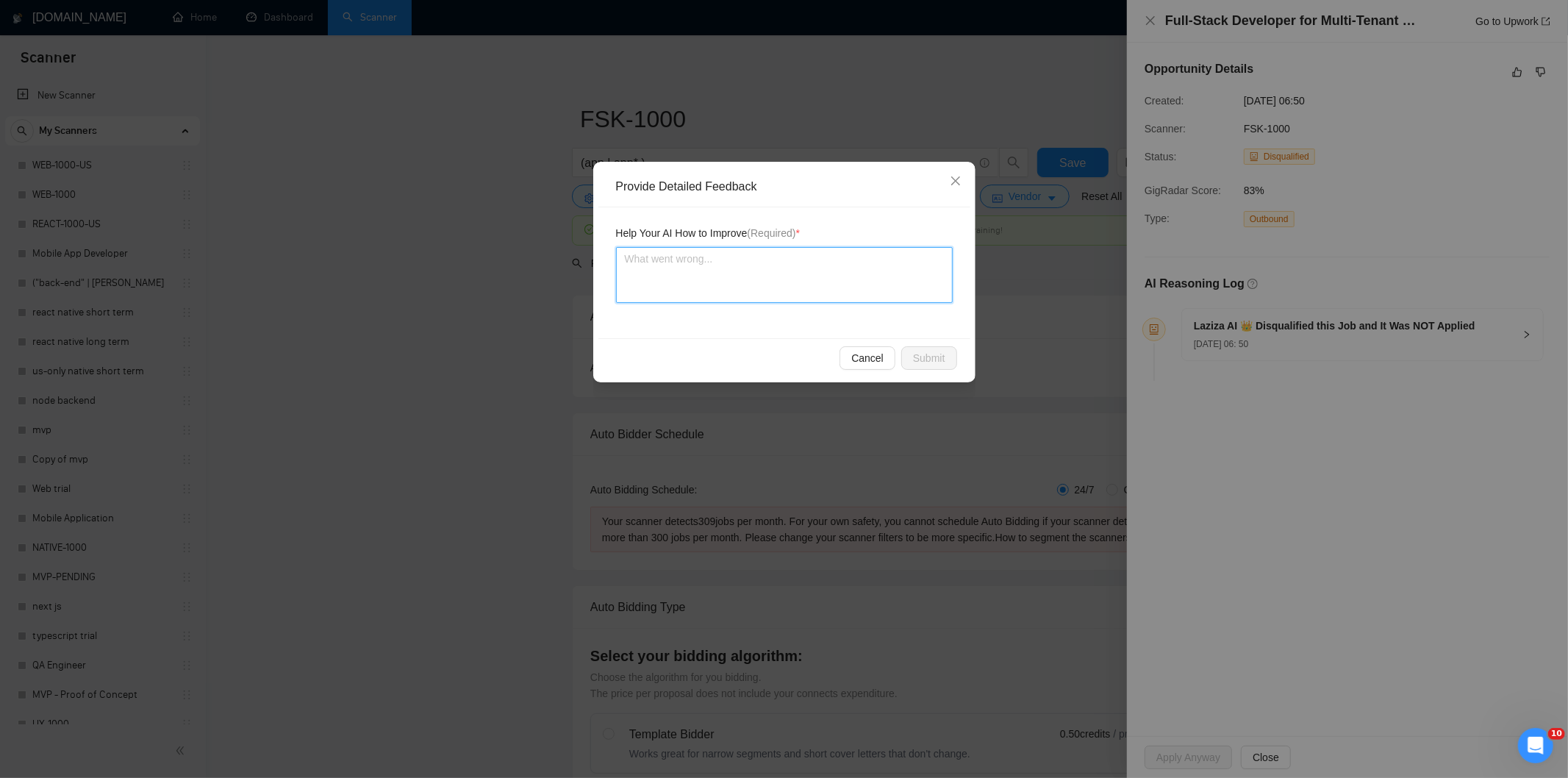
click at [778, 275] on textarea at bounding box center [784, 275] width 337 height 56
paste textarea "Good fit — the project is greenfield (no existing code), welcomes agencies, use…"
type textarea "Good fit — the project is greenfield (no existing code), welcomes agencies, use…"
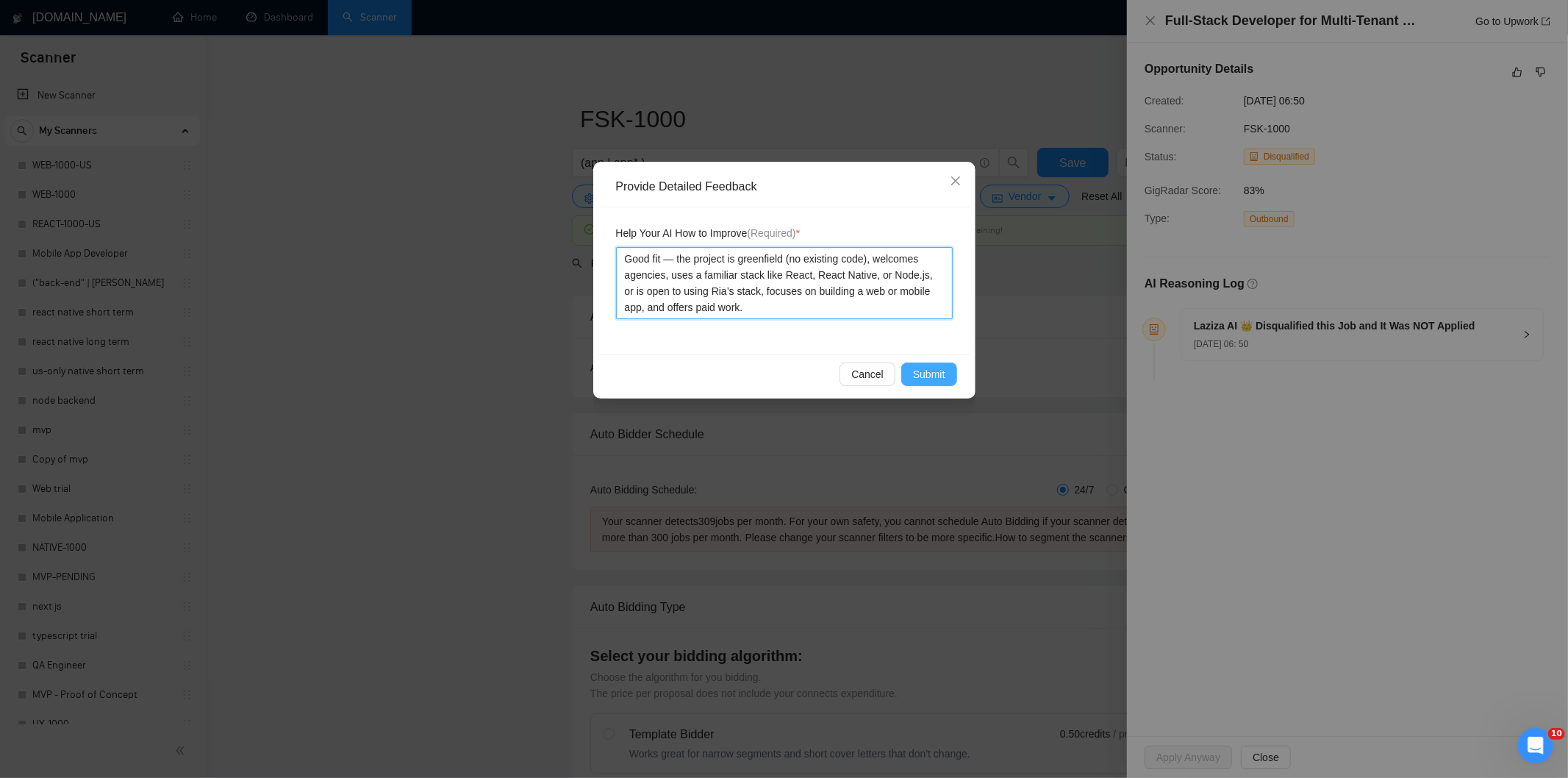
type textarea "Good fit — the project is greenfield (no existing code), welcomes agencies, use…"
click at [920, 372] on span "Submit" at bounding box center [928, 374] width 33 height 16
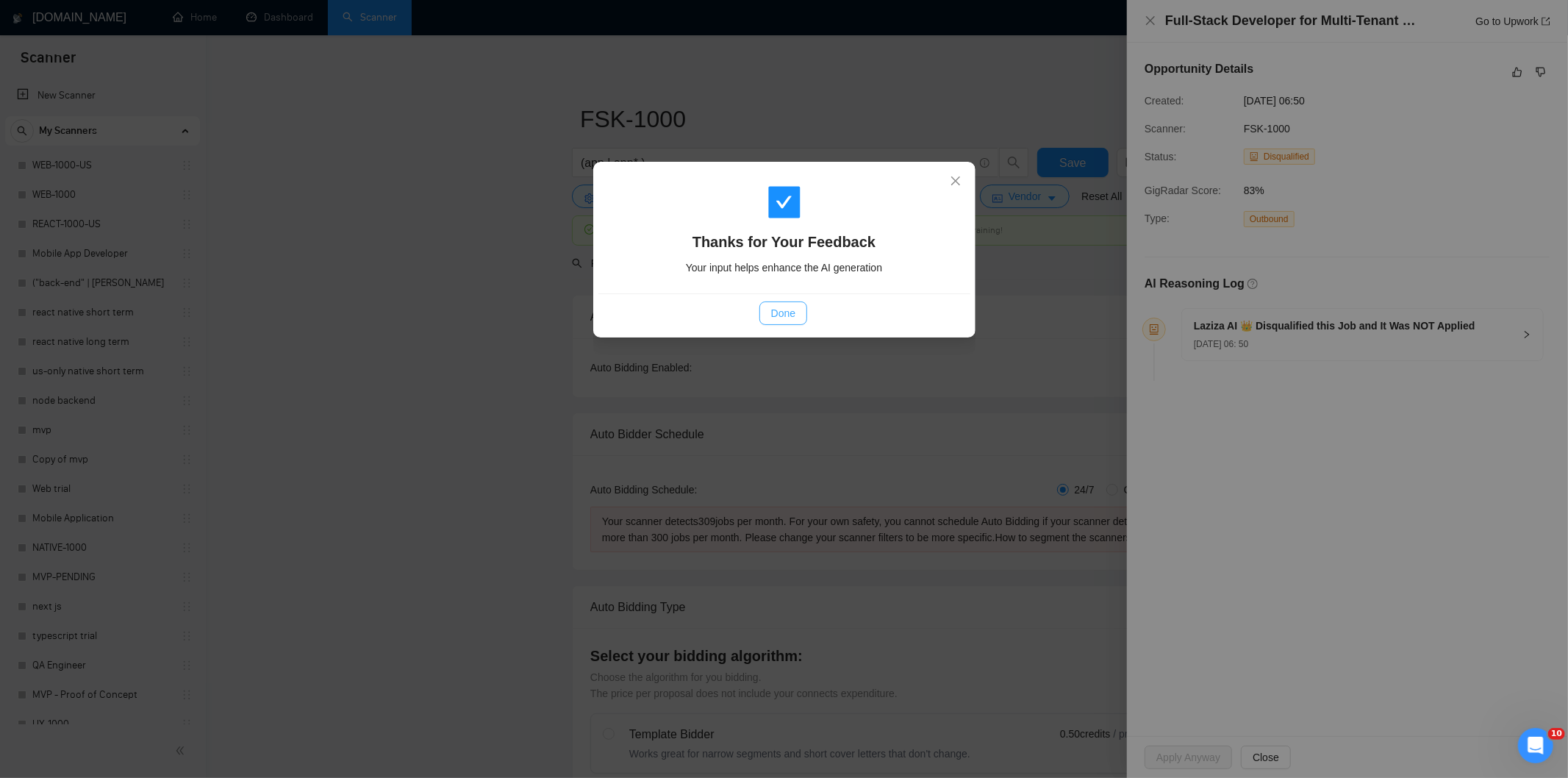
click at [789, 315] on span "Done" at bounding box center [784, 314] width 25 height 16
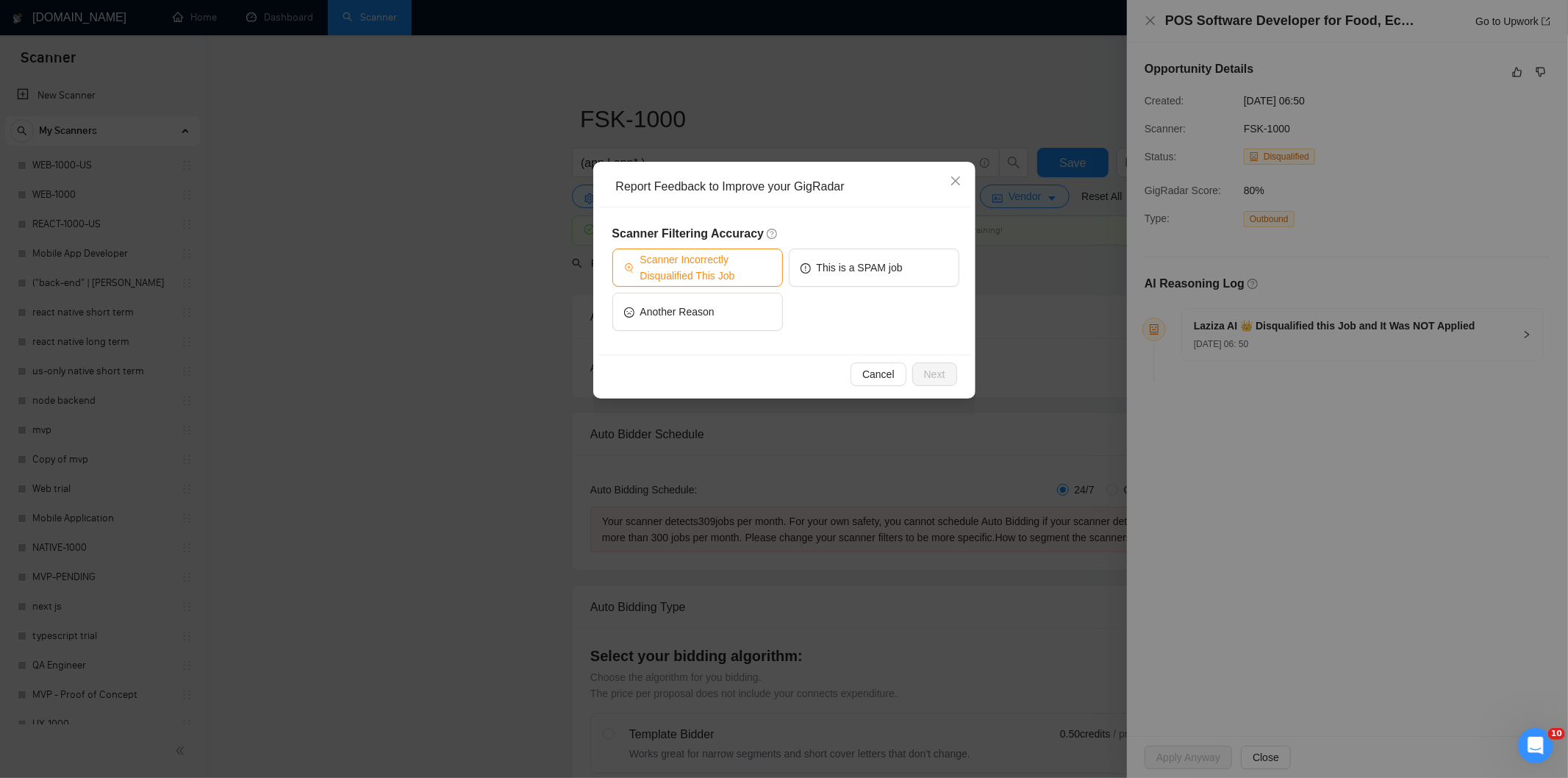
click at [699, 273] on span "Scanner Incorrectly Disqualified This Job" at bounding box center [706, 267] width 131 height 33
click at [933, 372] on span "Next" at bounding box center [935, 374] width 22 height 16
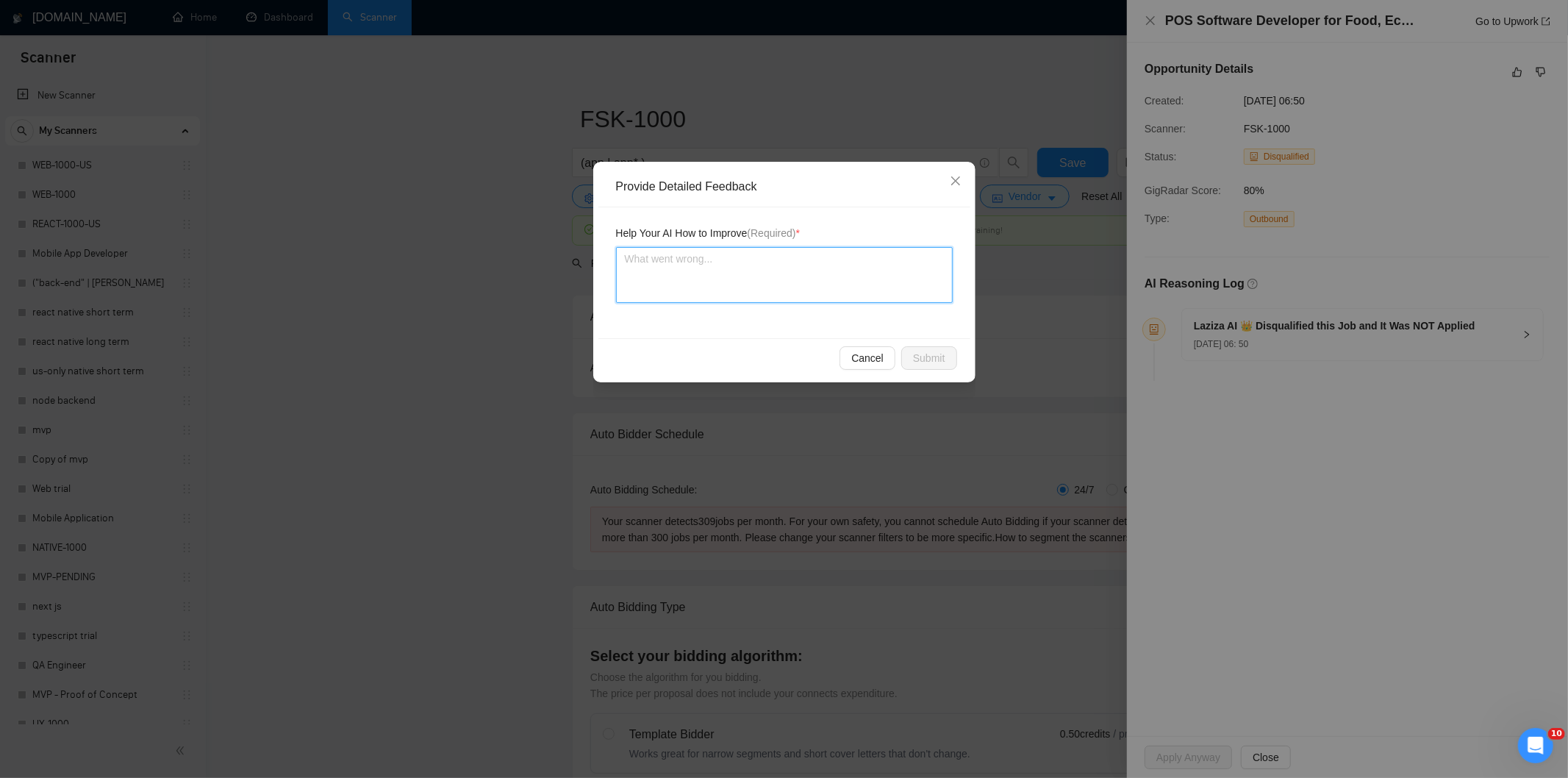
click at [825, 292] on textarea at bounding box center [784, 275] width 337 height 56
paste textarea "Good fit — the project is greenfield (no existing code), welcomes agencies, use…"
type textarea "Good fit — the project is greenfield (no existing code), welcomes agencies, use…"
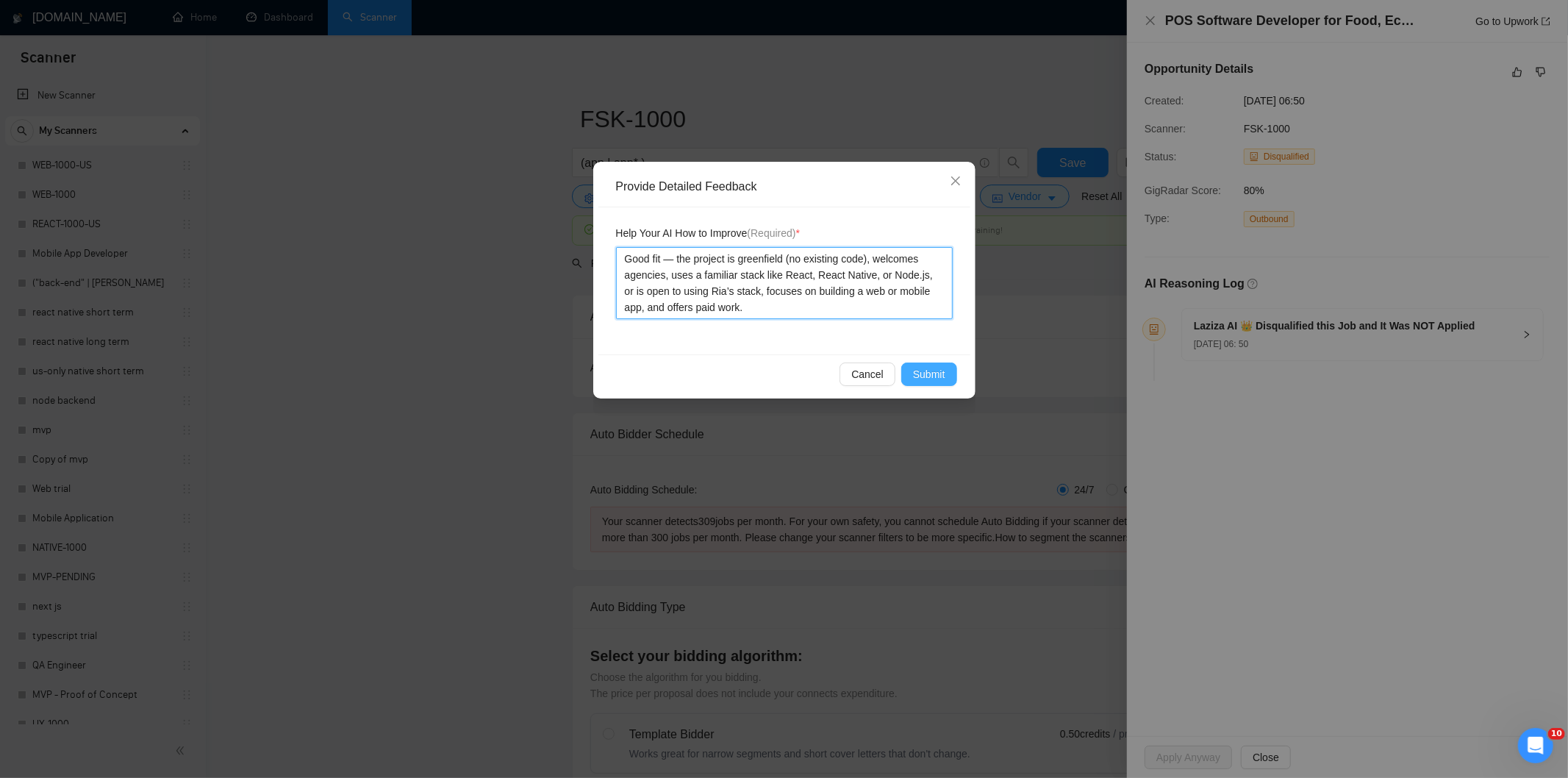
type textarea "Good fit — the project is greenfield (no existing code), welcomes agencies, use…"
click at [932, 372] on span "Submit" at bounding box center [928, 374] width 33 height 16
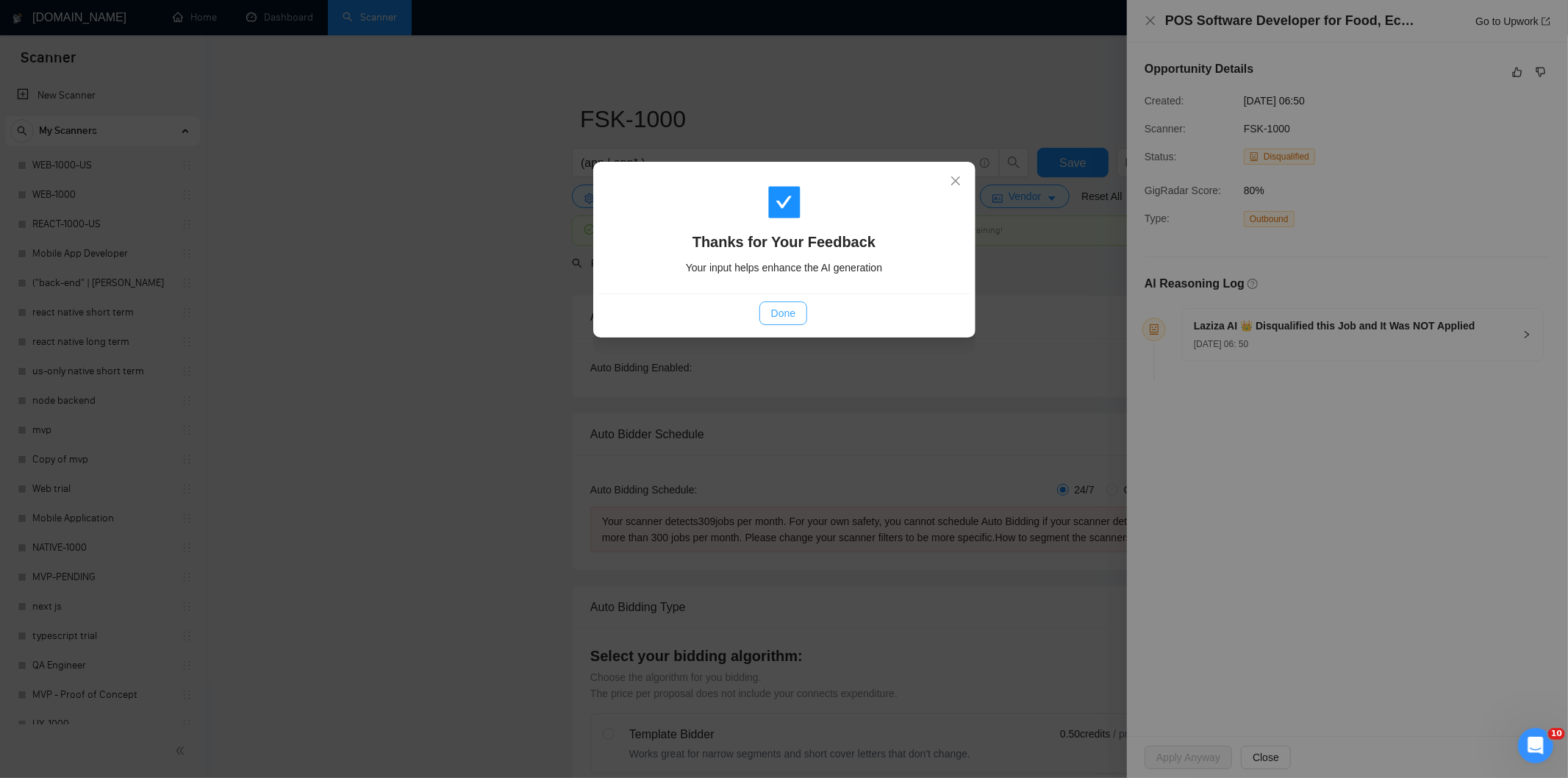
click at [798, 306] on button "Done" at bounding box center [784, 314] width 47 height 24
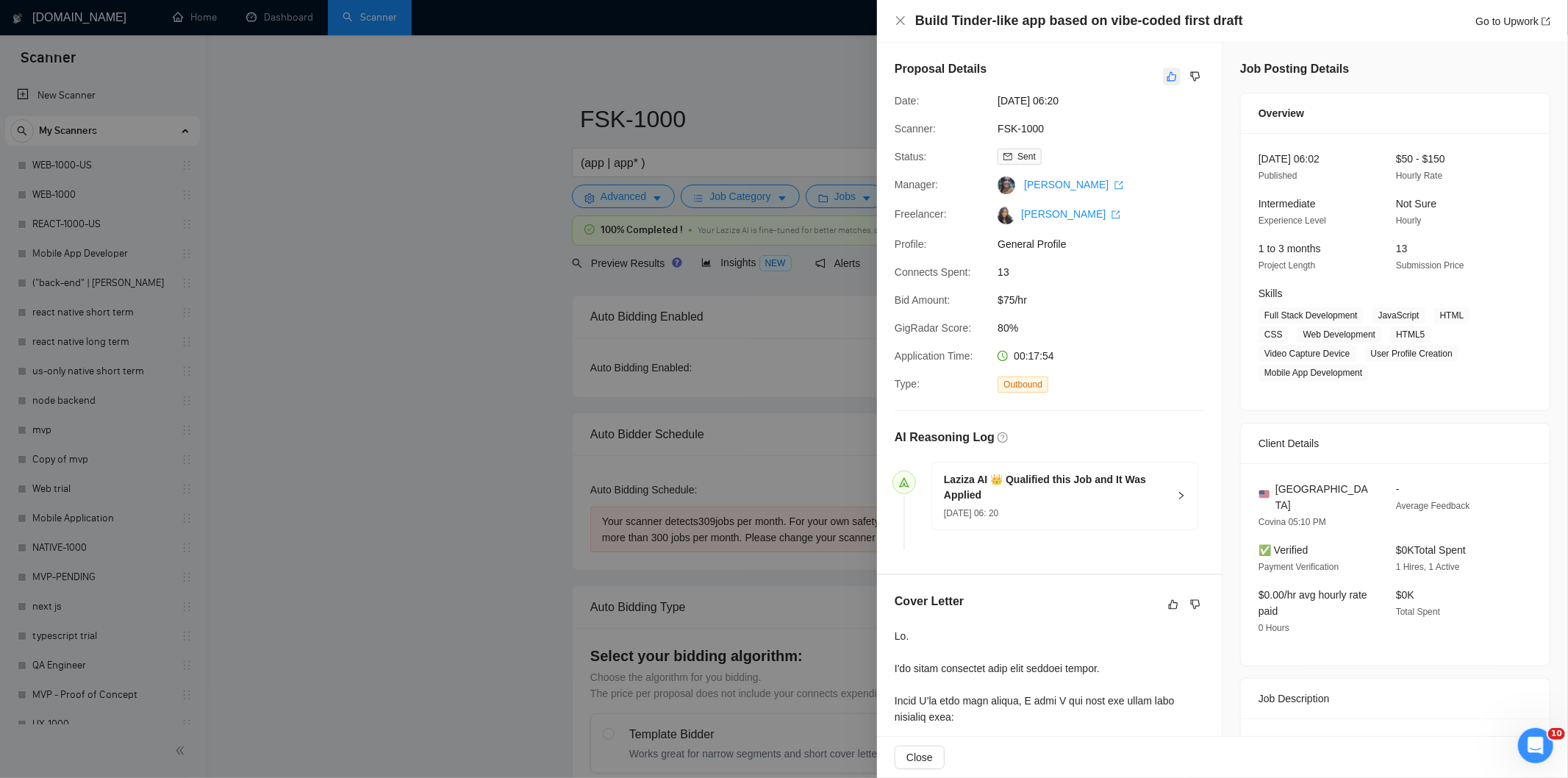
click at [1167, 83] on icon "like" at bounding box center [1172, 77] width 10 height 12
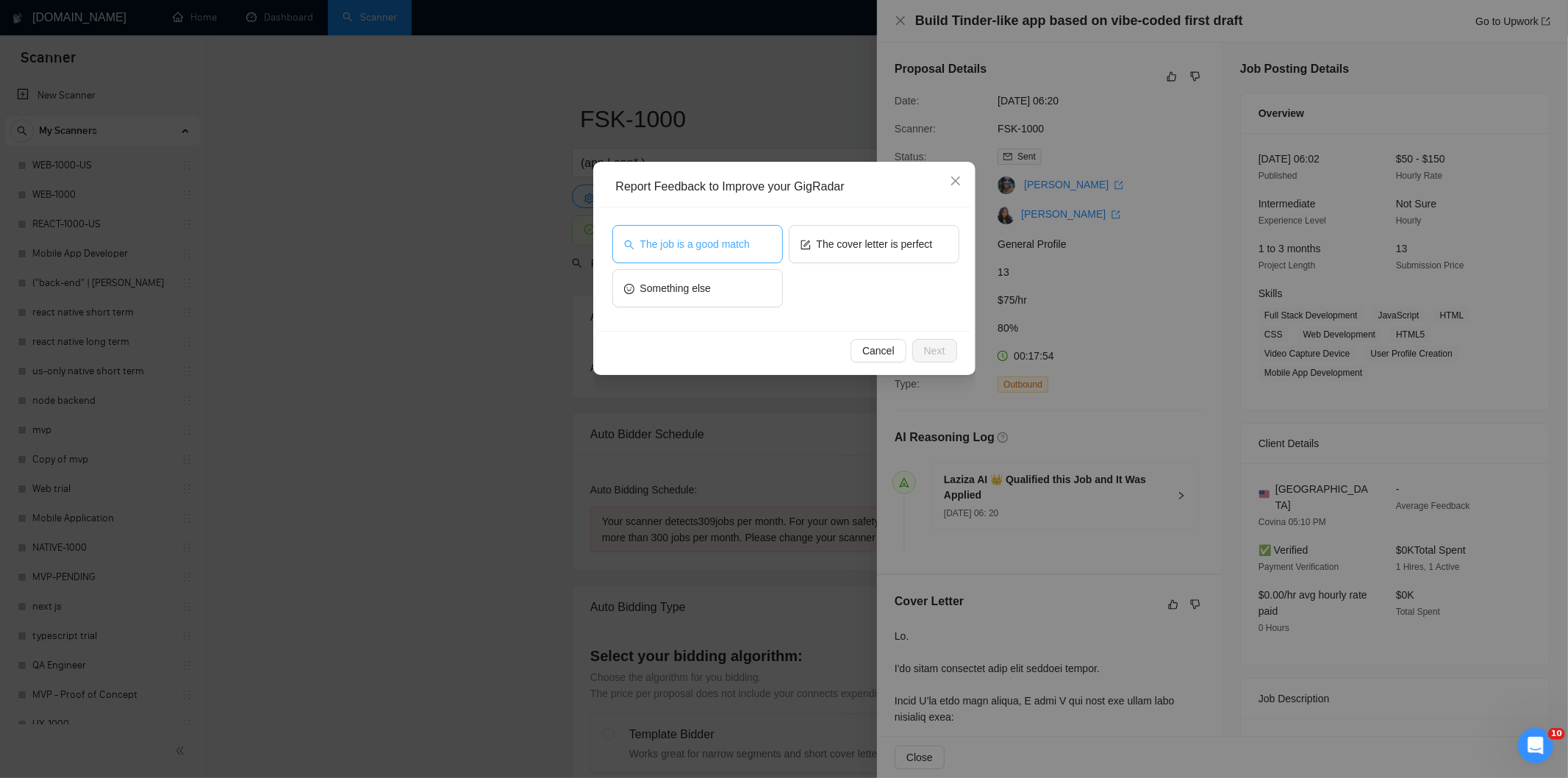
click at [743, 252] on button "The job is a good match" at bounding box center [697, 244] width 170 height 38
click at [935, 353] on span "Next" at bounding box center [935, 351] width 22 height 16
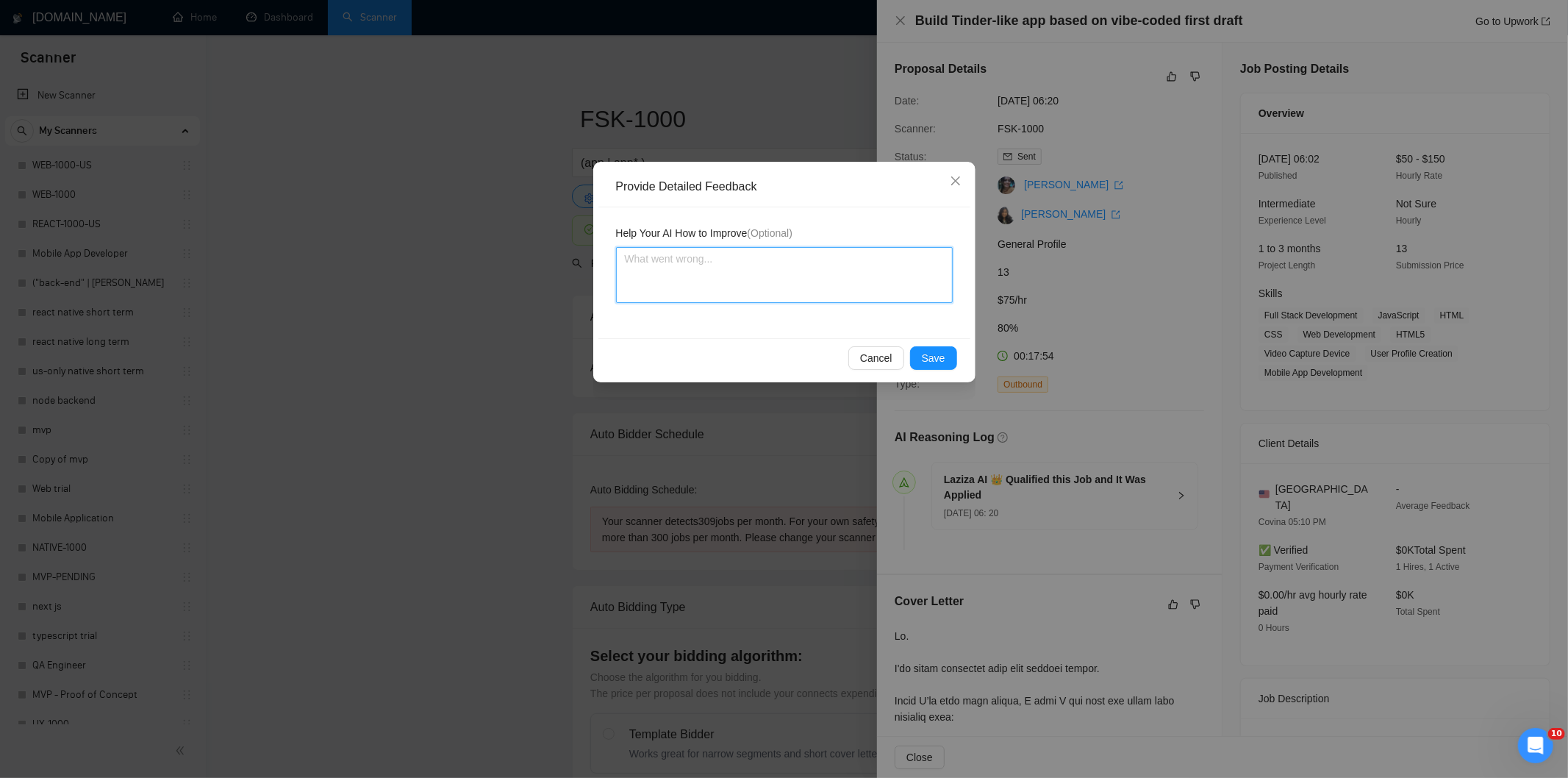
click at [857, 294] on textarea at bounding box center [784, 275] width 337 height 56
paste textarea "Good fit — the project is greenfield (no existing code), welcomes agencies, use…"
type textarea "Good fit — the project is greenfield (no existing code), welcomes agencies, use…"
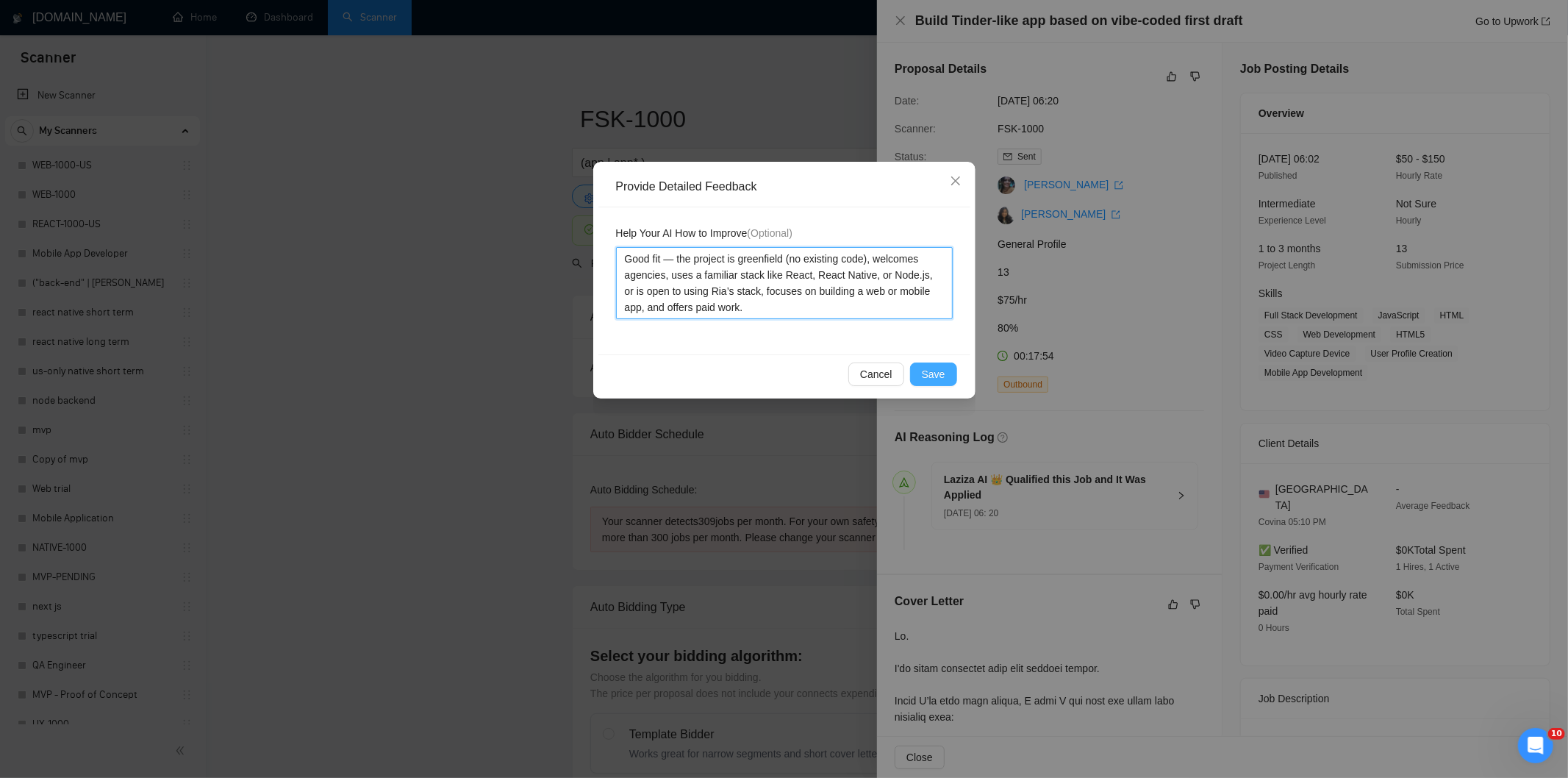
type textarea "Good fit — the project is greenfield (no existing code), welcomes agencies, use…"
click at [933, 369] on span "Save" at bounding box center [933, 374] width 24 height 16
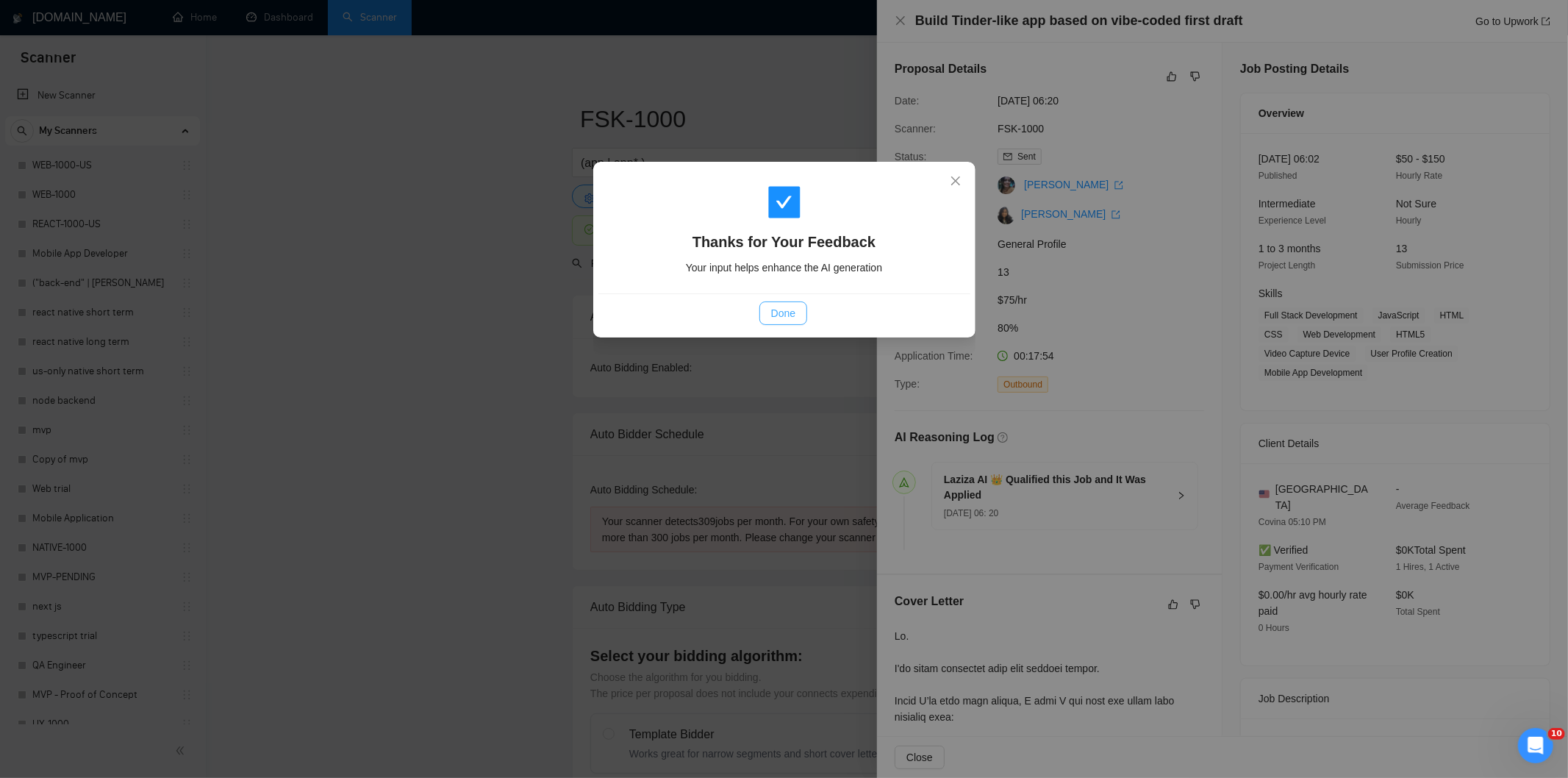
click at [794, 317] on span "Done" at bounding box center [784, 314] width 25 height 16
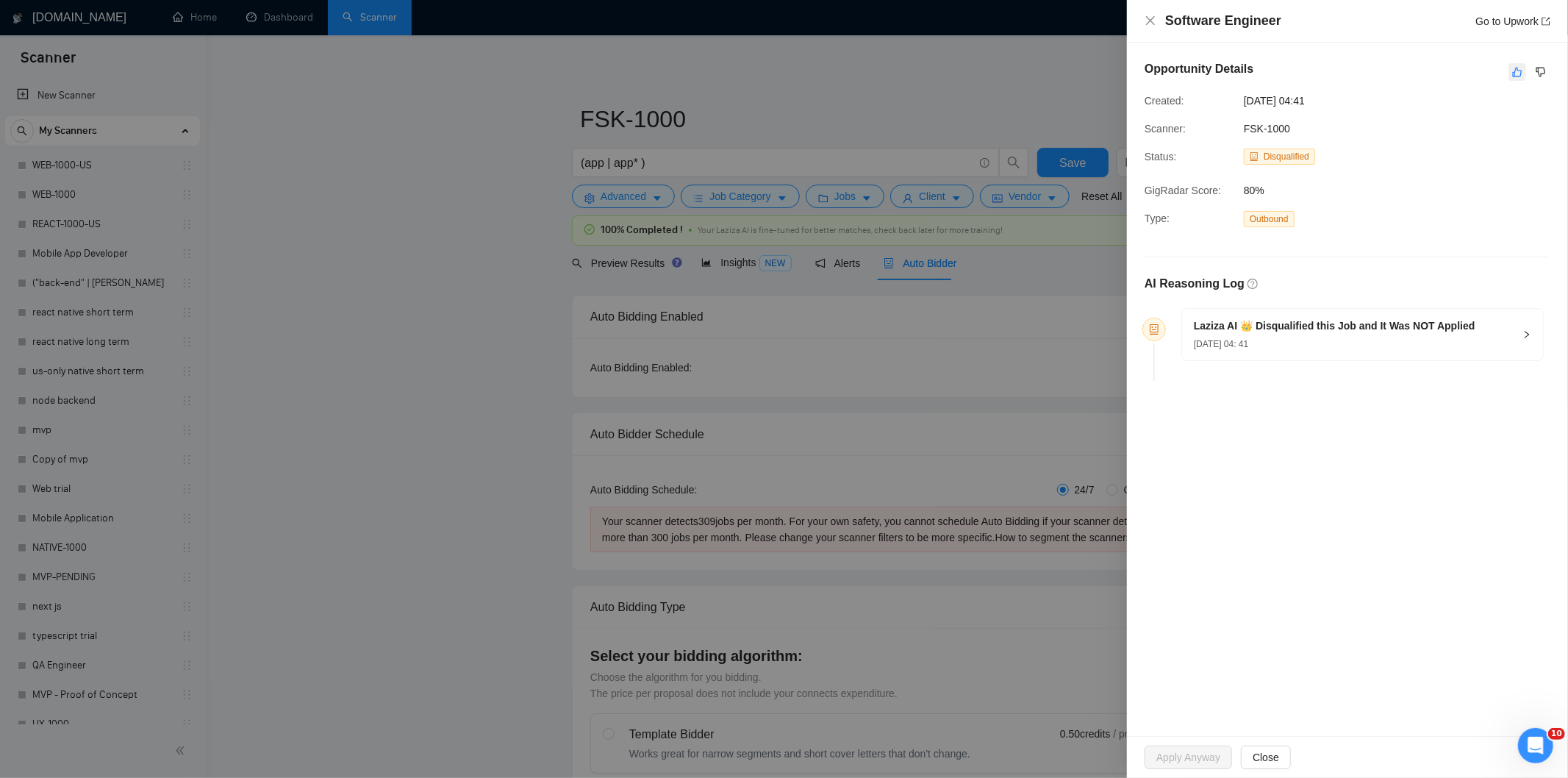
click at [1518, 74] on icon "like" at bounding box center [1517, 72] width 10 height 12
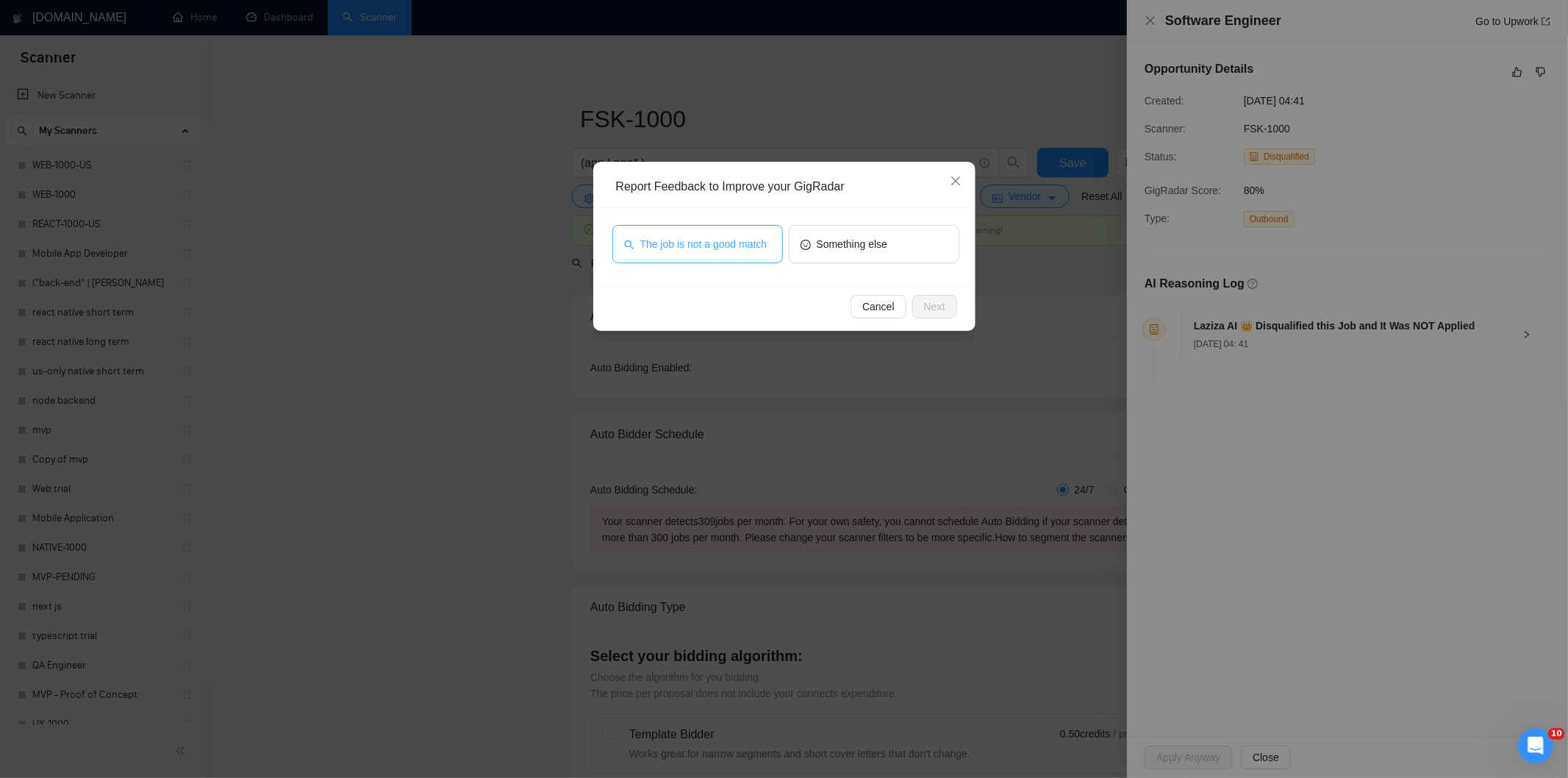
click at [748, 234] on button "The job is not a good match" at bounding box center [697, 244] width 170 height 38
click at [936, 300] on span "Next" at bounding box center [935, 307] width 22 height 16
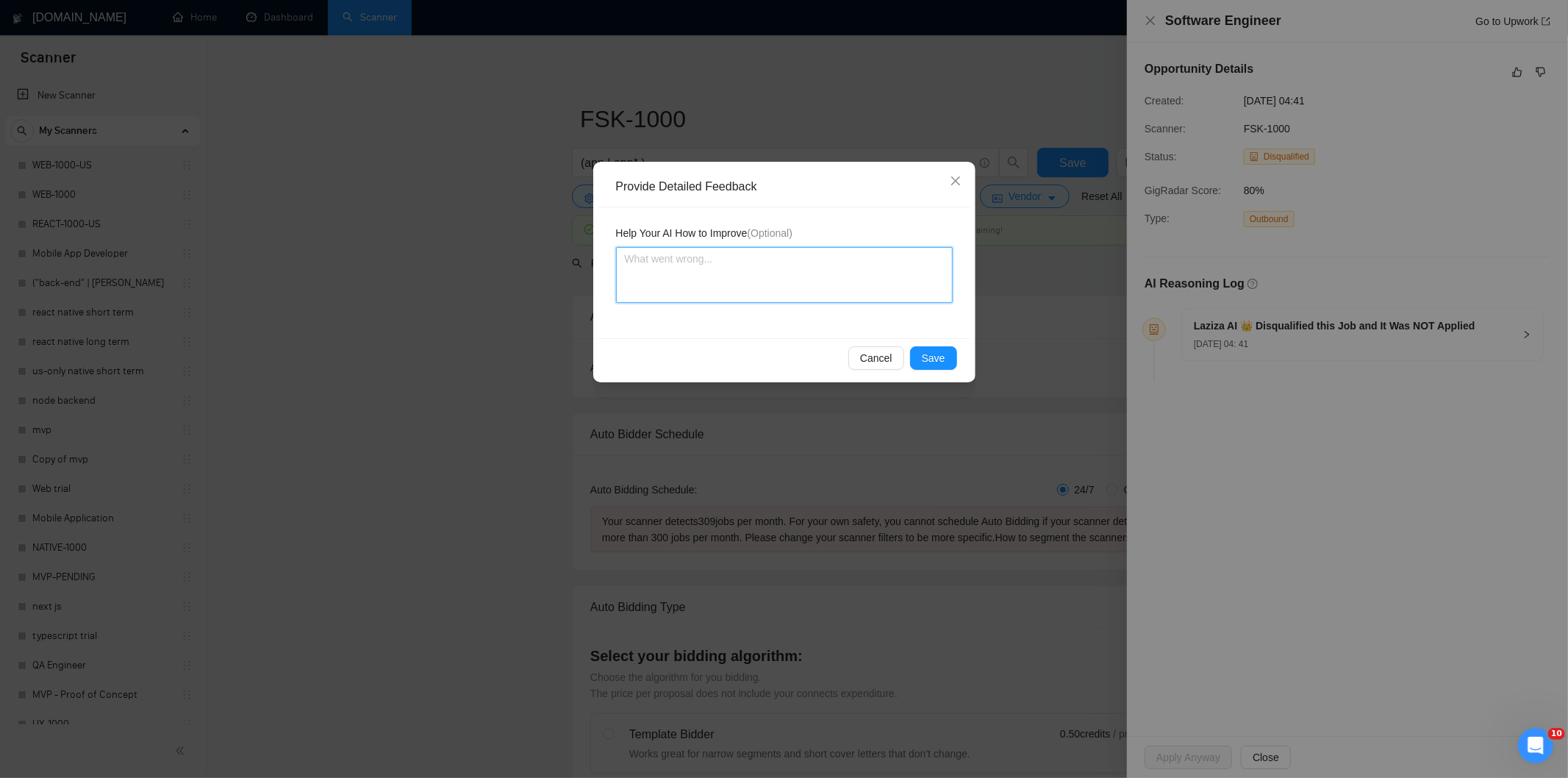
click at [839, 265] on textarea at bounding box center [784, 275] width 337 height 56
paste textarea "Not a fit — this project has been disqualified for other reasons. Example: "The…"
type textarea "Not a fit — this project has been disqualified for other reasons. Example: "The…"
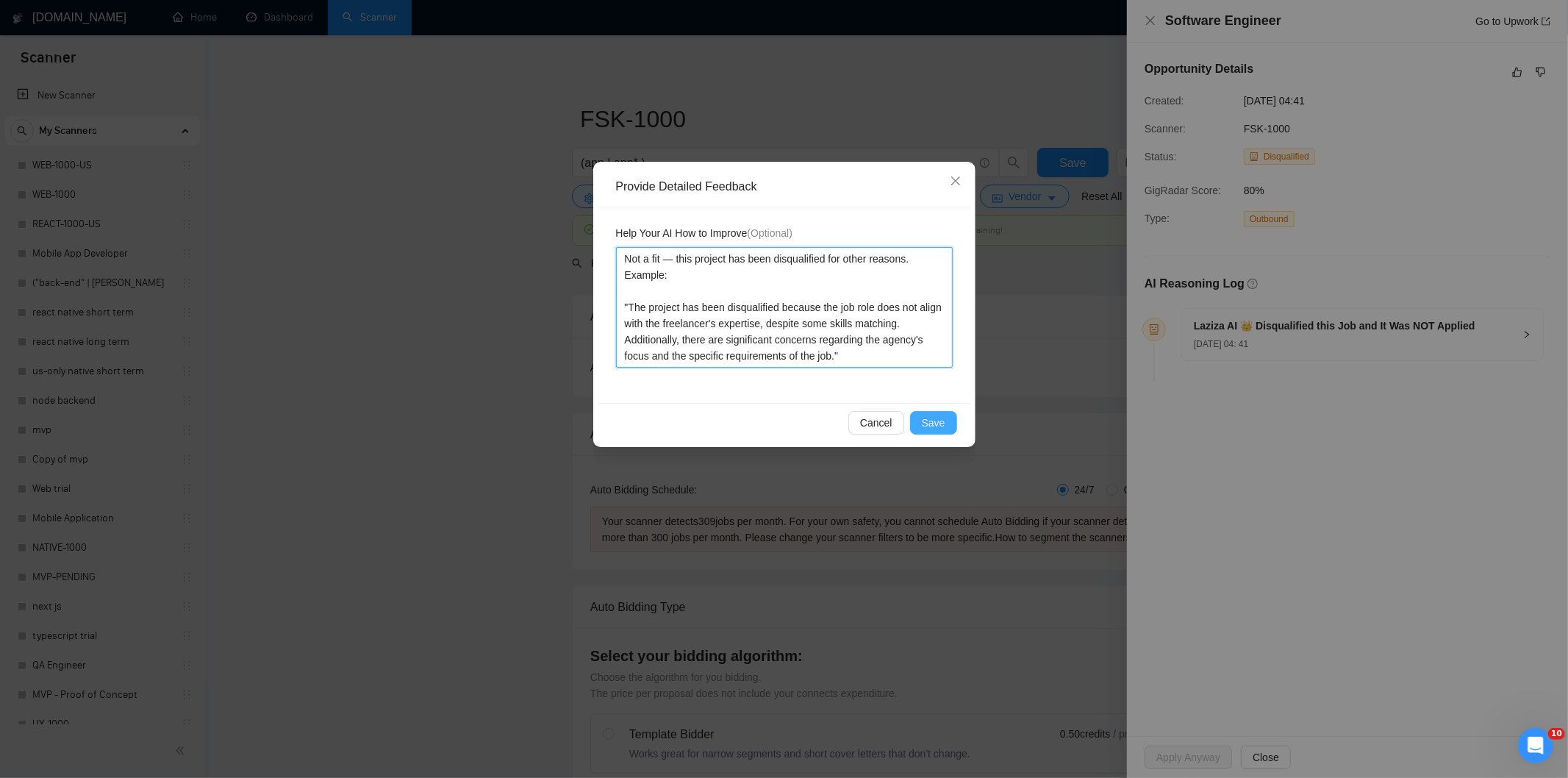
type textarea "Not a fit — this project has been disqualified for other reasons. Example: "The…"
drag, startPoint x: 945, startPoint y: 418, endPoint x: 879, endPoint y: 379, distance: 76.7
click at [943, 419] on button "Save" at bounding box center [933, 423] width 47 height 24
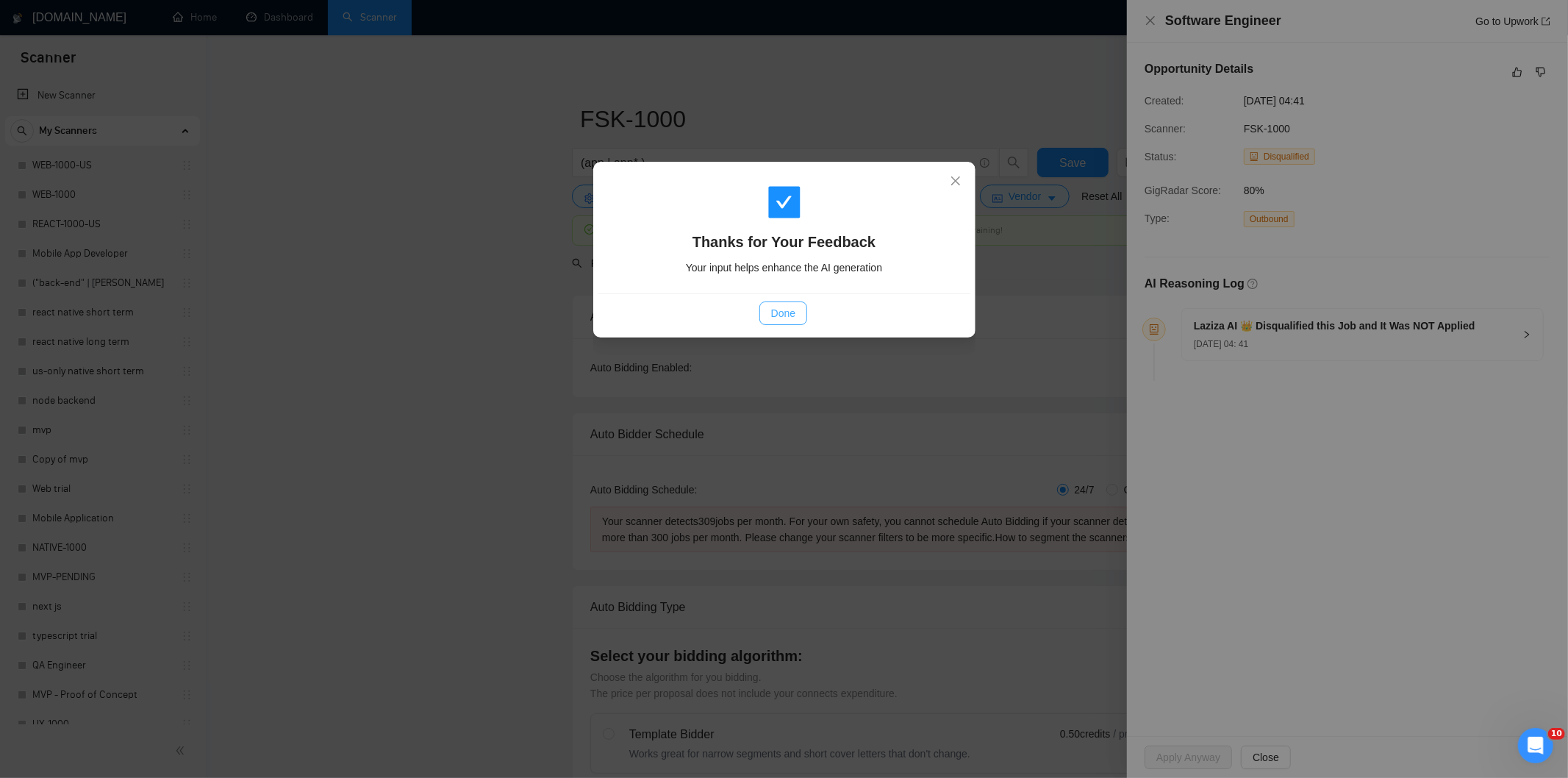
click at [791, 319] on span "Done" at bounding box center [784, 314] width 25 height 16
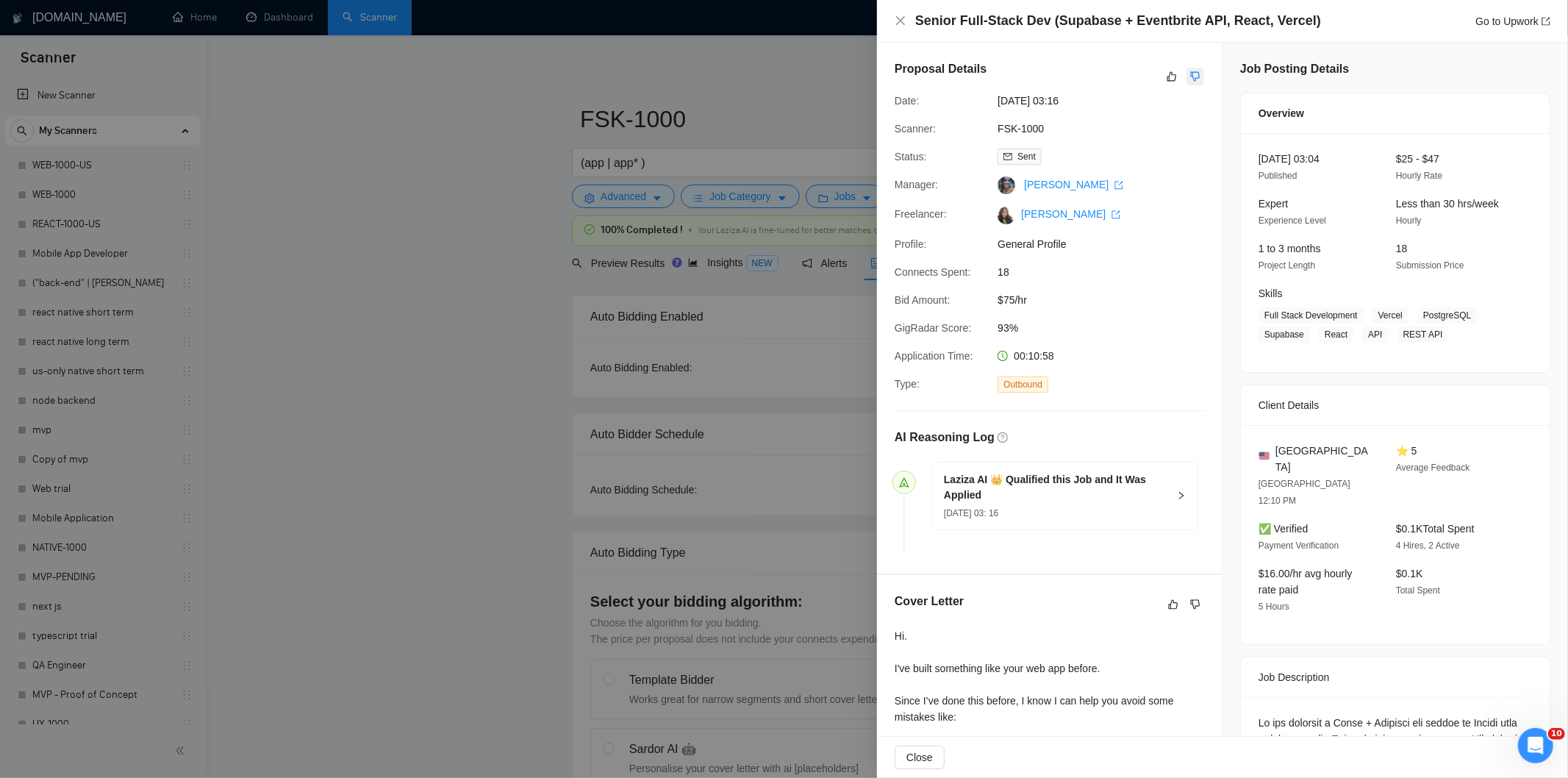
click at [1191, 78] on icon "dislike" at bounding box center [1195, 77] width 10 height 12
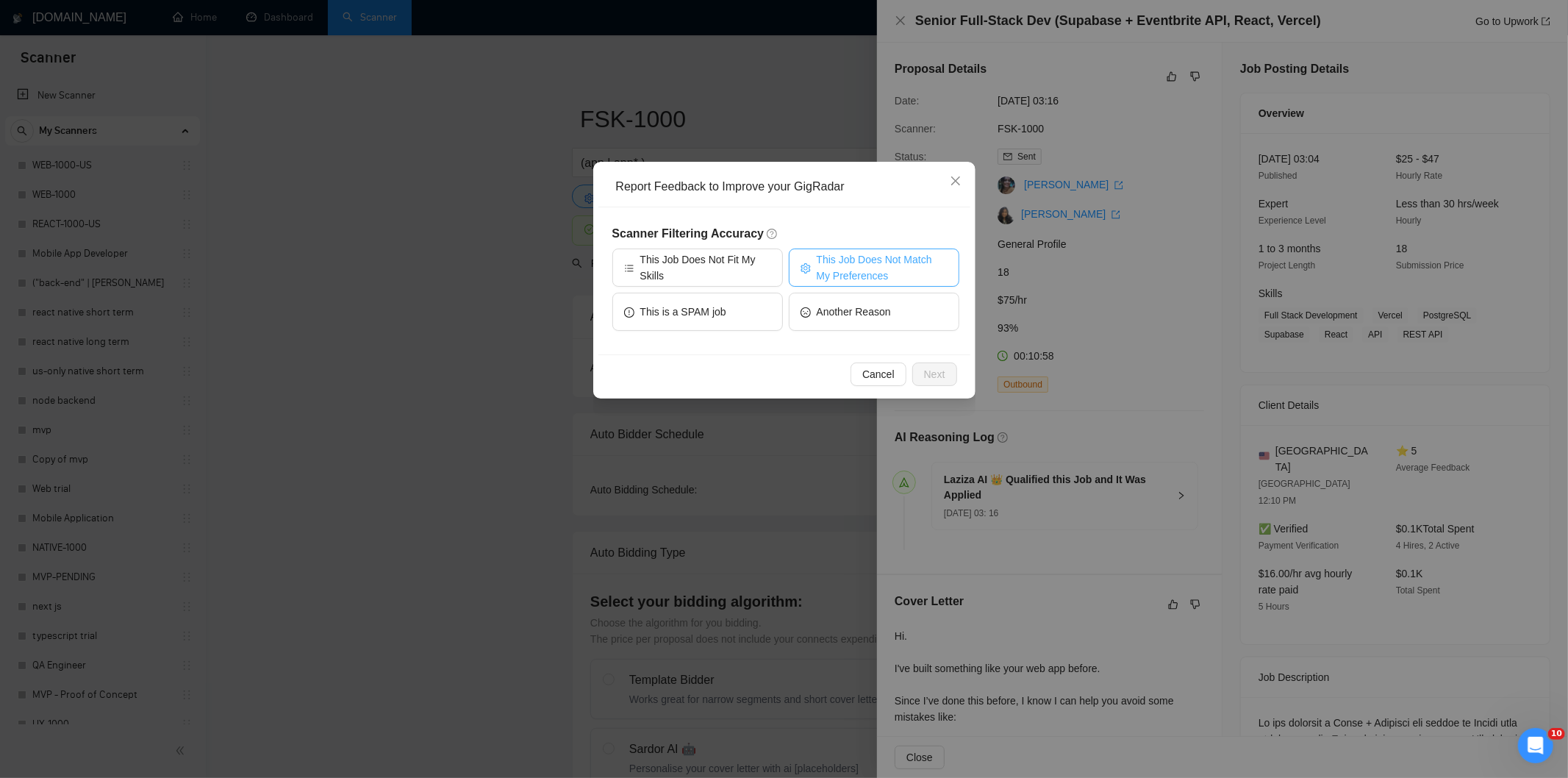
click at [873, 255] on span "This Job Does Not Match My Preferences" at bounding box center [882, 267] width 131 height 33
drag, startPoint x: 938, startPoint y: 372, endPoint x: 910, endPoint y: 332, distance: 48.8
click at [937, 372] on span "Next" at bounding box center [935, 374] width 22 height 16
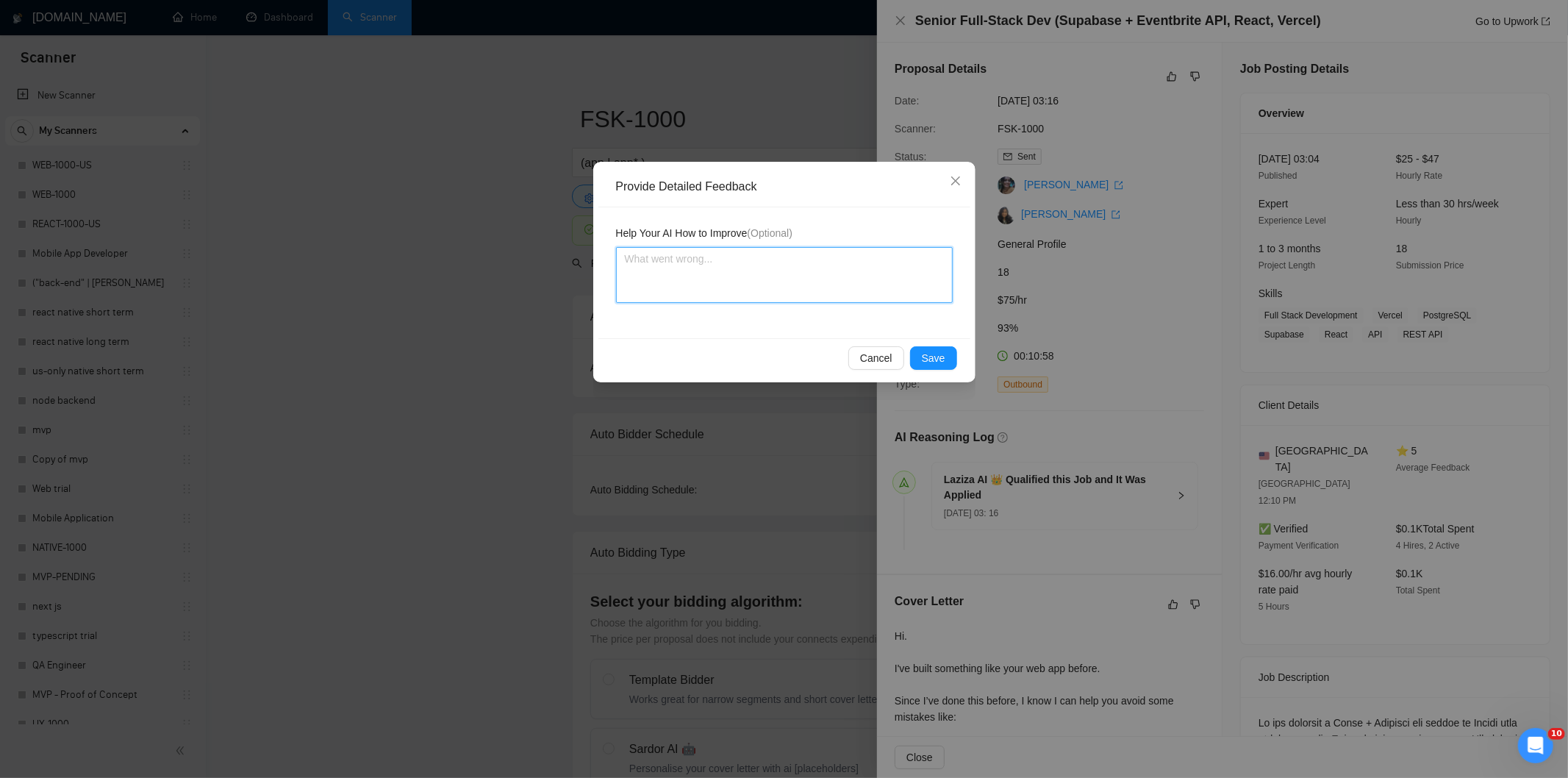
click at [855, 276] on textarea at bounding box center [784, 275] width 337 height 56
paste textarea "Not a fit — the project isn't for a web or mobile app, which is Ria's focus. Ex…"
type textarea "Not a fit — the project isn't for a web or mobile app, which is Ria's focus. Ex…"
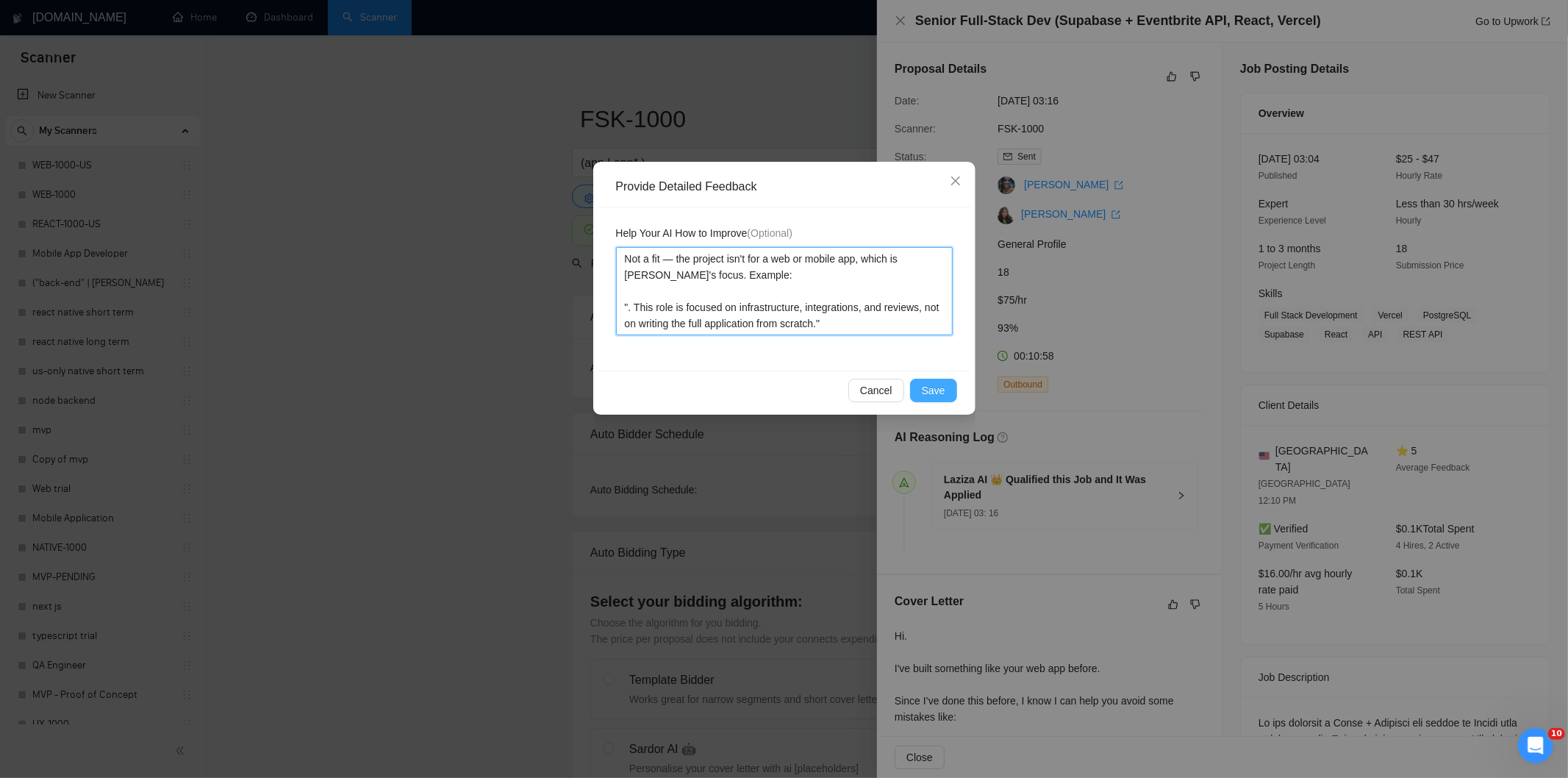
type textarea "Not a fit — the project isn't for a web or mobile app, which is Ria's focus. Ex…"
click at [936, 388] on span "Save" at bounding box center [933, 390] width 24 height 16
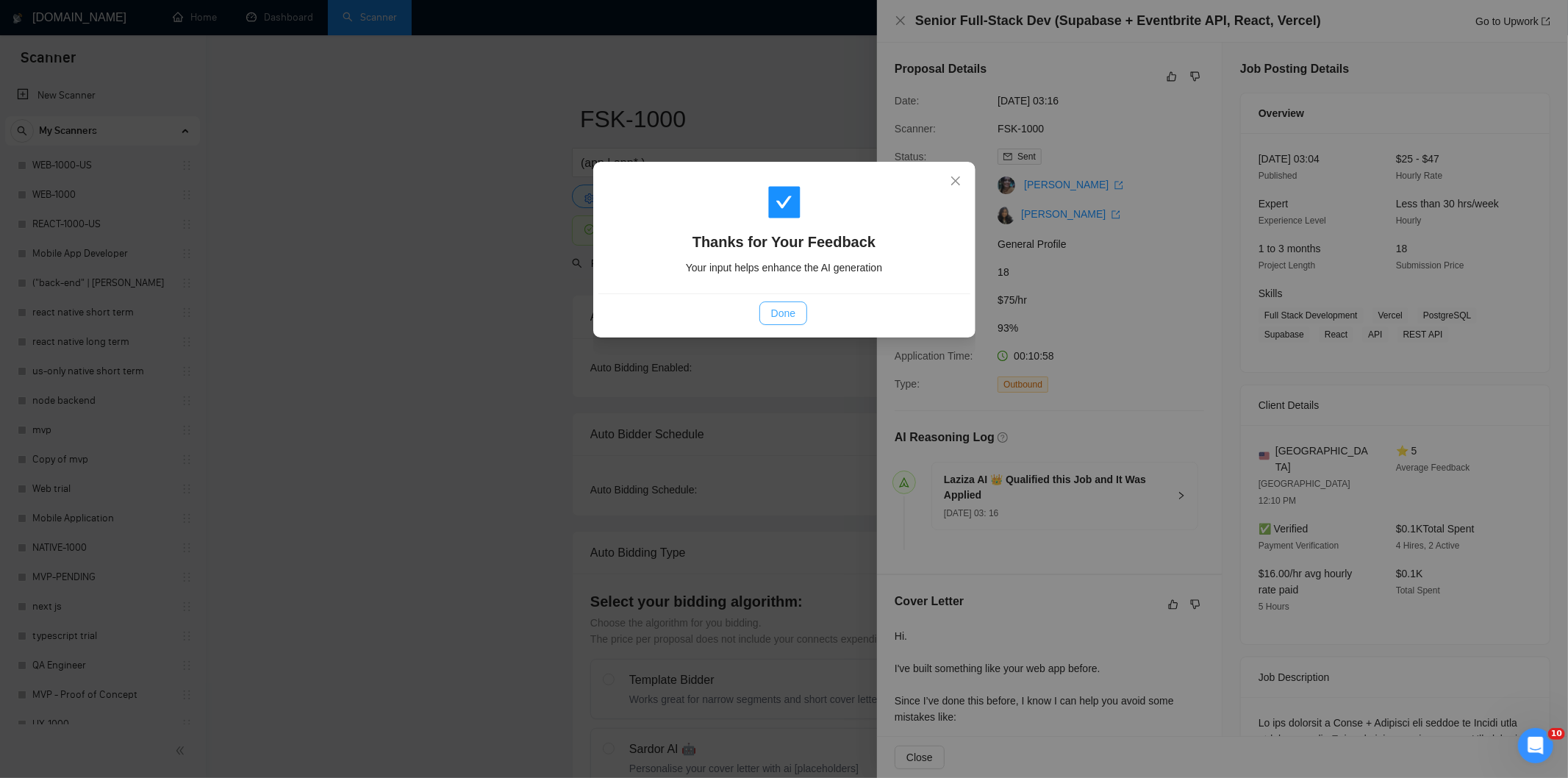
click at [777, 315] on span "Done" at bounding box center [784, 314] width 25 height 16
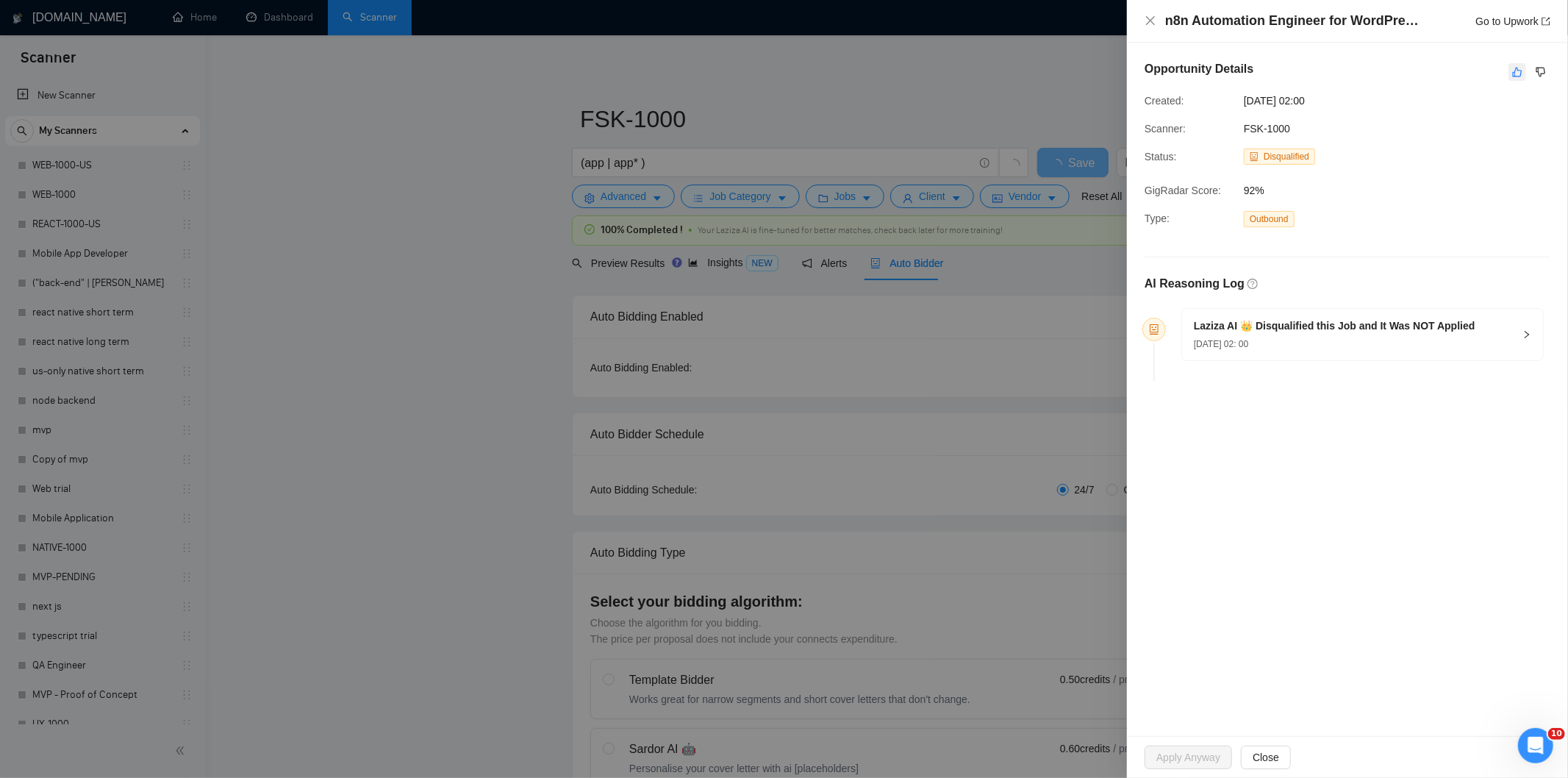
click at [1523, 71] on icon "like" at bounding box center [1517, 72] width 10 height 12
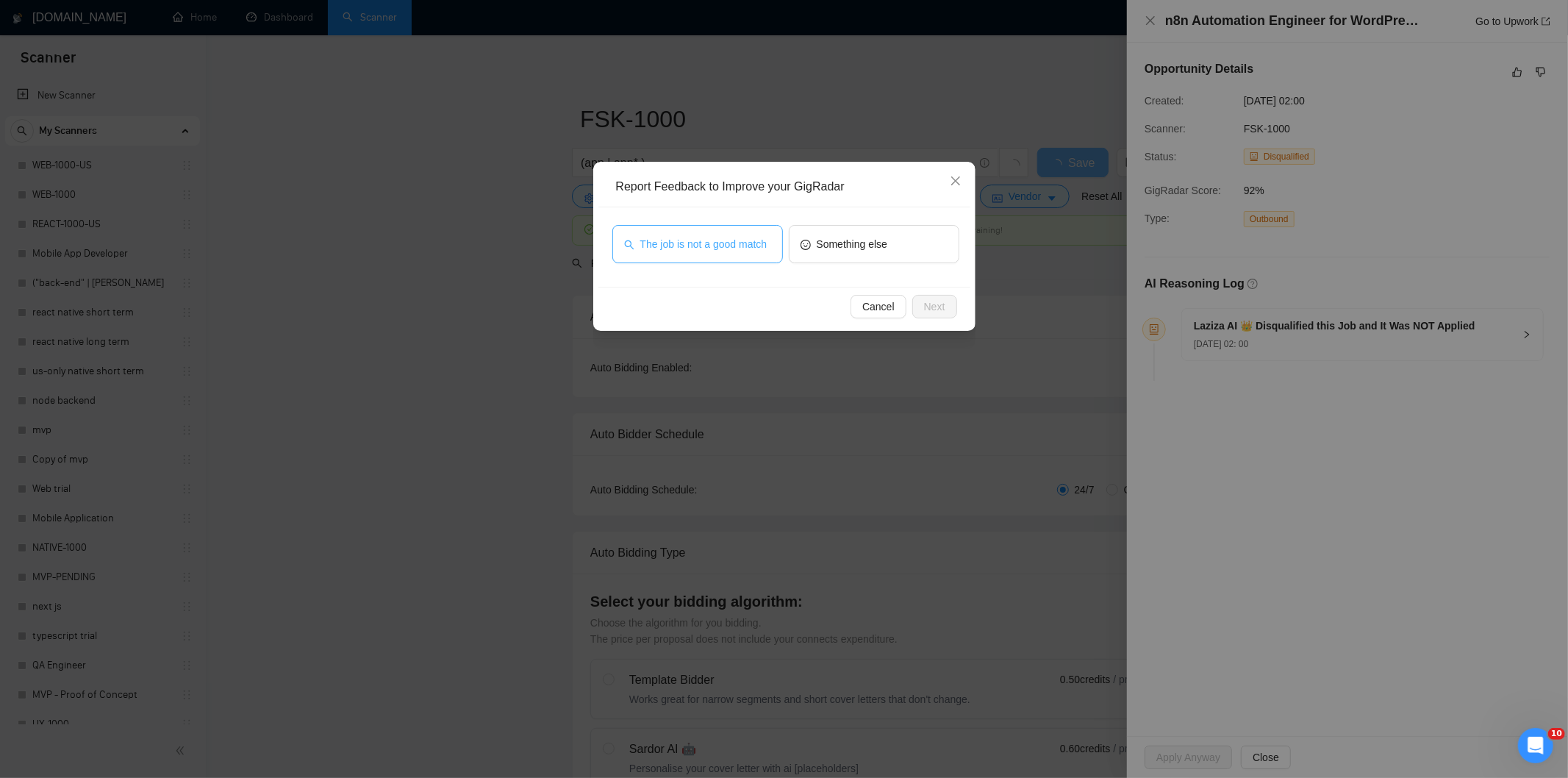
click at [722, 231] on button "The job is not a good match" at bounding box center [697, 244] width 170 height 38
click at [929, 300] on span "Next" at bounding box center [935, 307] width 22 height 16
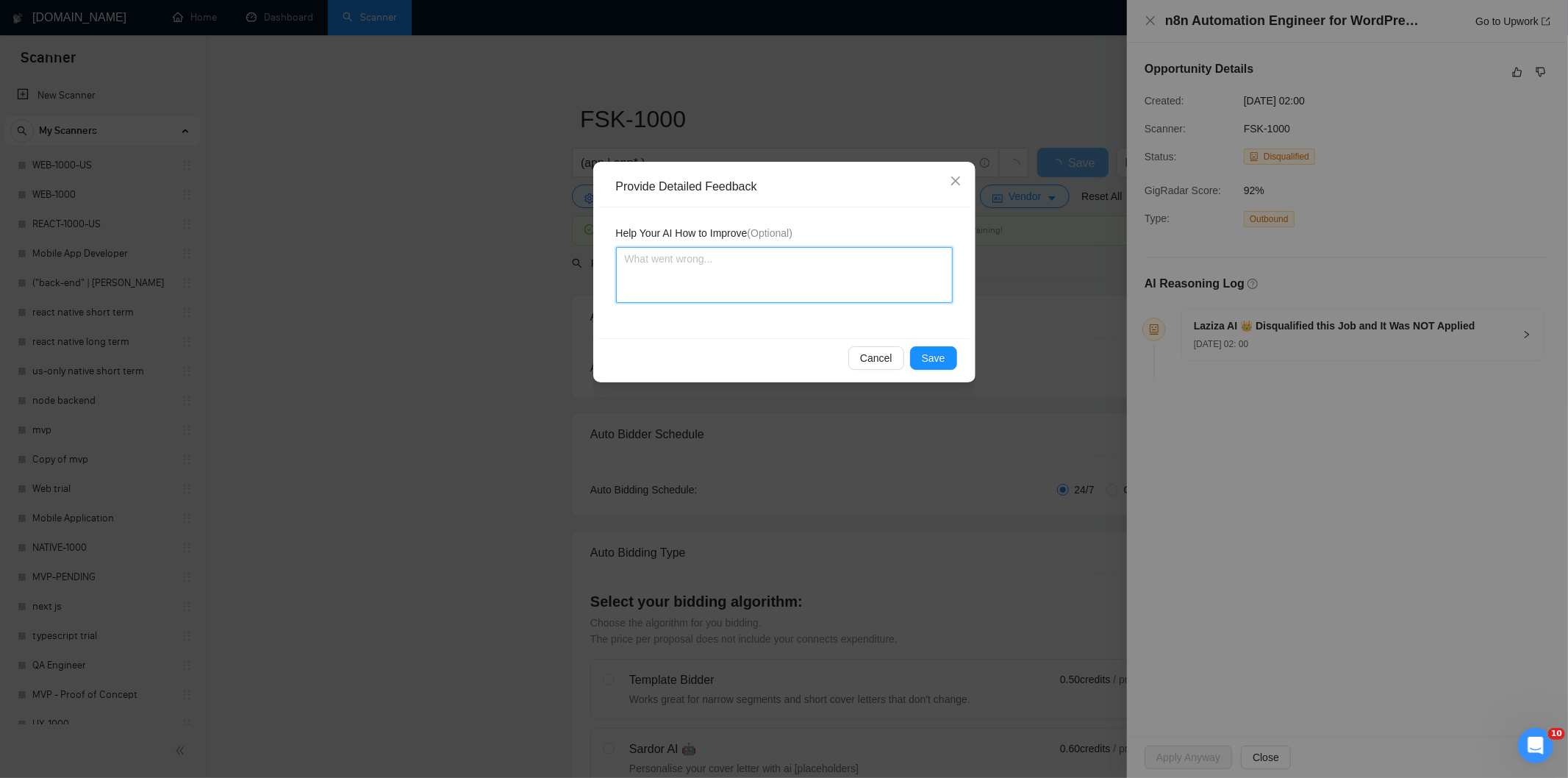
click at [879, 267] on textarea at bounding box center [784, 275] width 337 height 56
paste textarea "Not a fit — this project has been disqualified for other reasons. Example: "The…"
type textarea "Not a fit — this project has been disqualified for other reasons. Example: "The…"
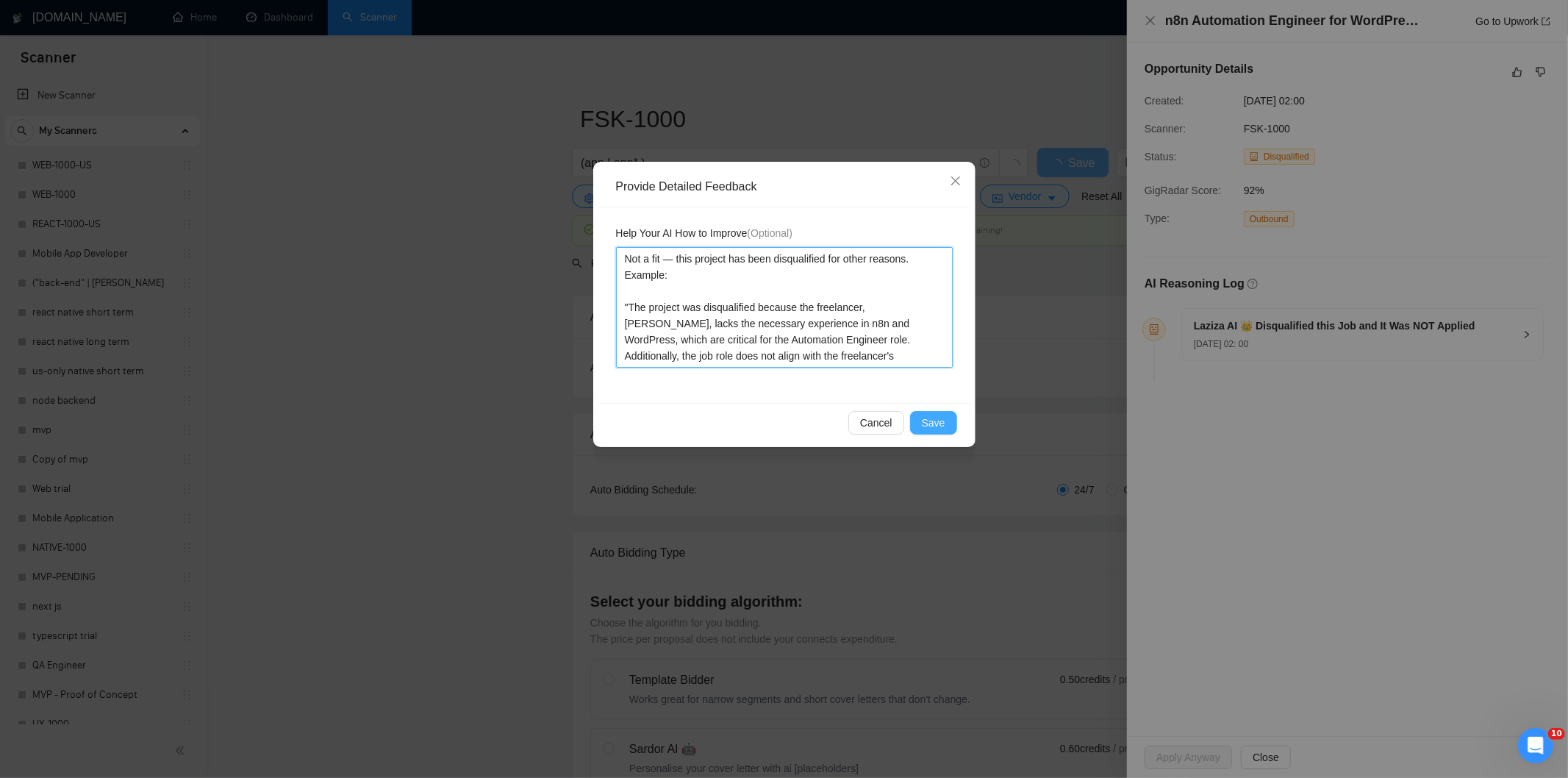
type textarea "Not a fit — this project has been disqualified for other reasons. Example: "The…"
click at [945, 413] on button "Save" at bounding box center [933, 423] width 47 height 24
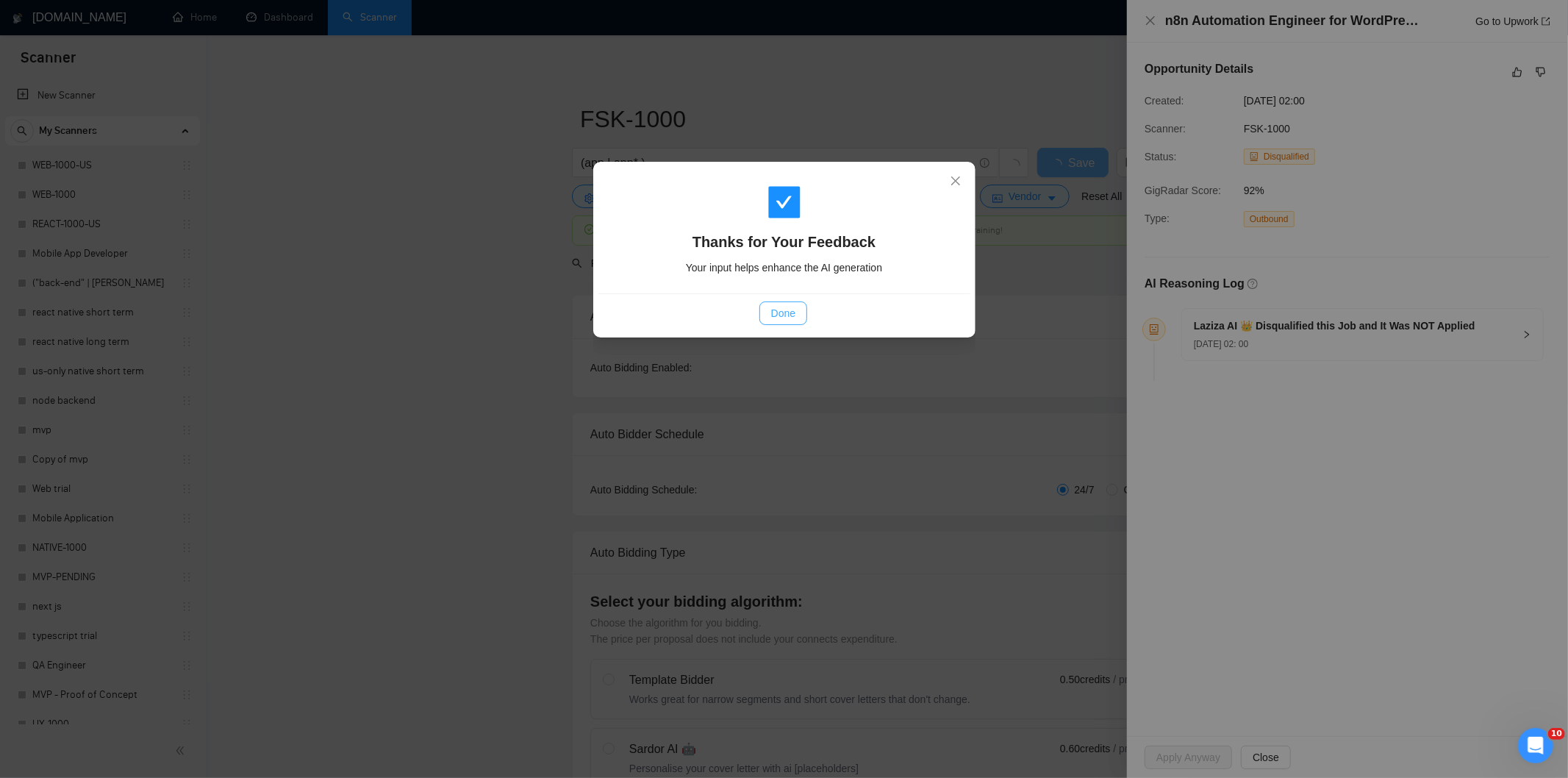
click at [787, 320] on span "Done" at bounding box center [784, 314] width 25 height 16
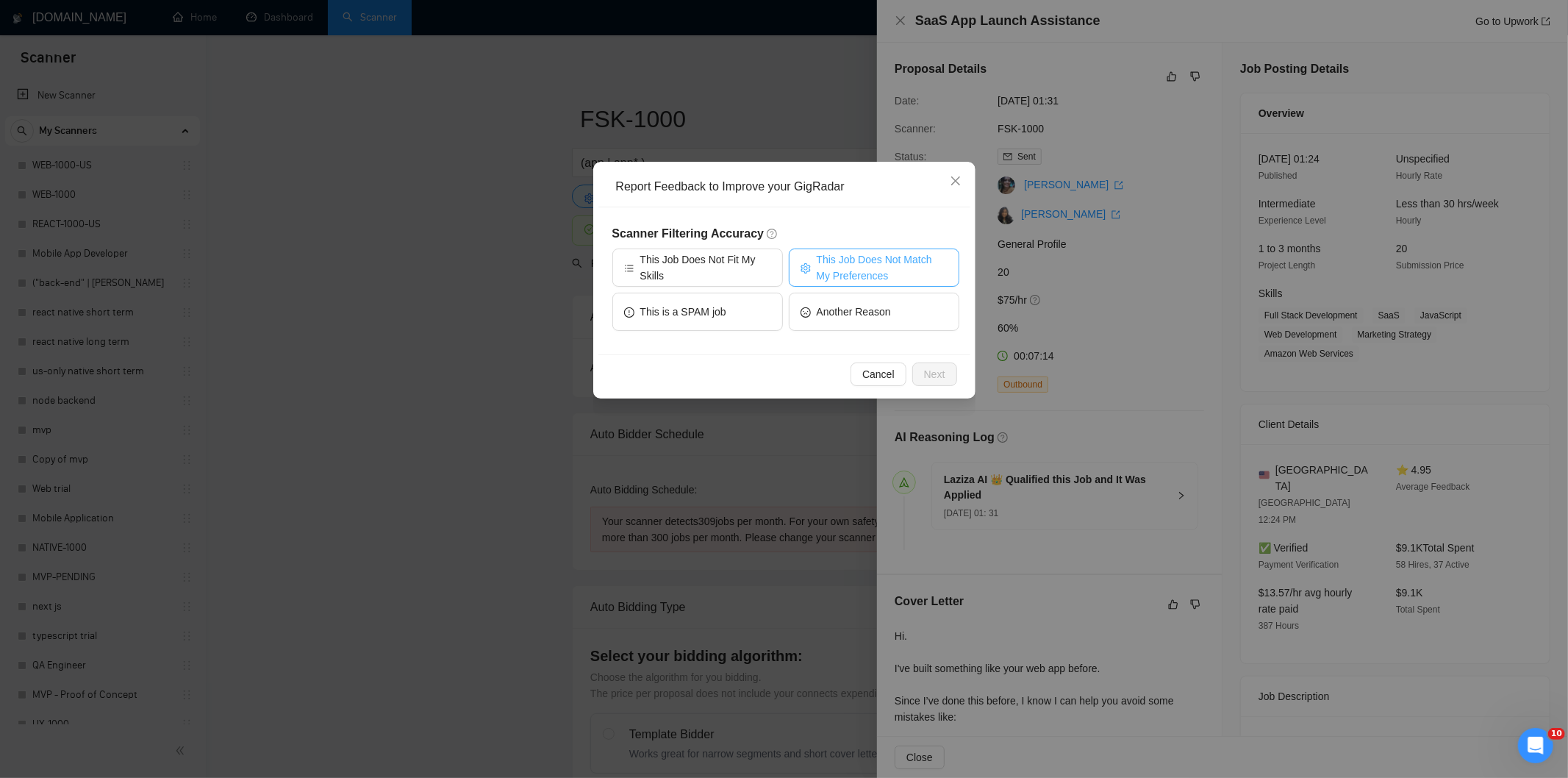
click at [884, 270] on span "This Job Does Not Match My Preferences" at bounding box center [882, 267] width 131 height 33
click at [943, 374] on span "Next" at bounding box center [935, 374] width 22 height 16
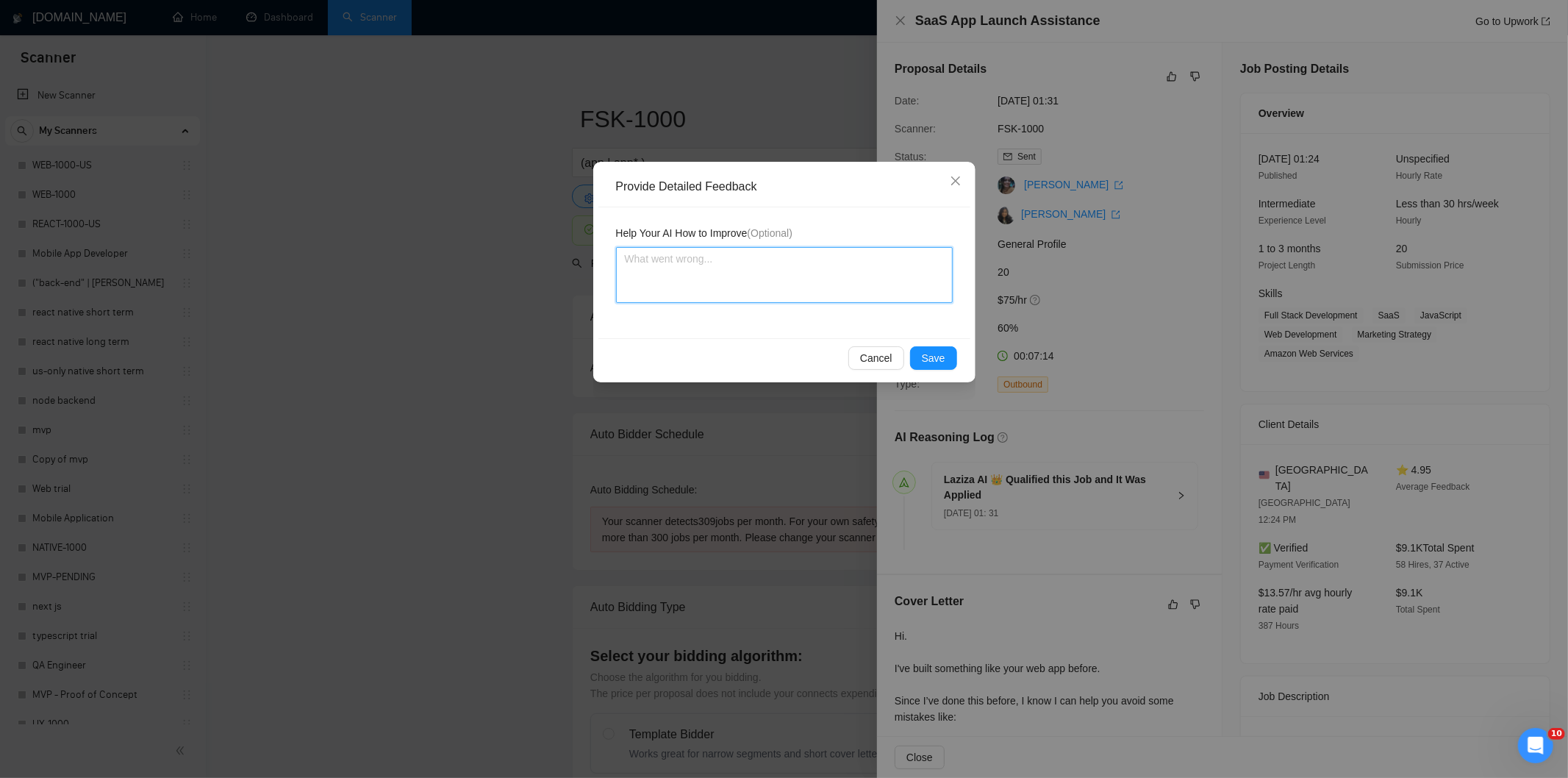
click at [876, 285] on textarea at bounding box center [784, 275] width 337 height 56
paste textarea "Not a fit — the description suggests an existing codebase, but Ria only works o…"
type textarea "Not a fit — the description suggests an existing codebase, but Ria only works o…"
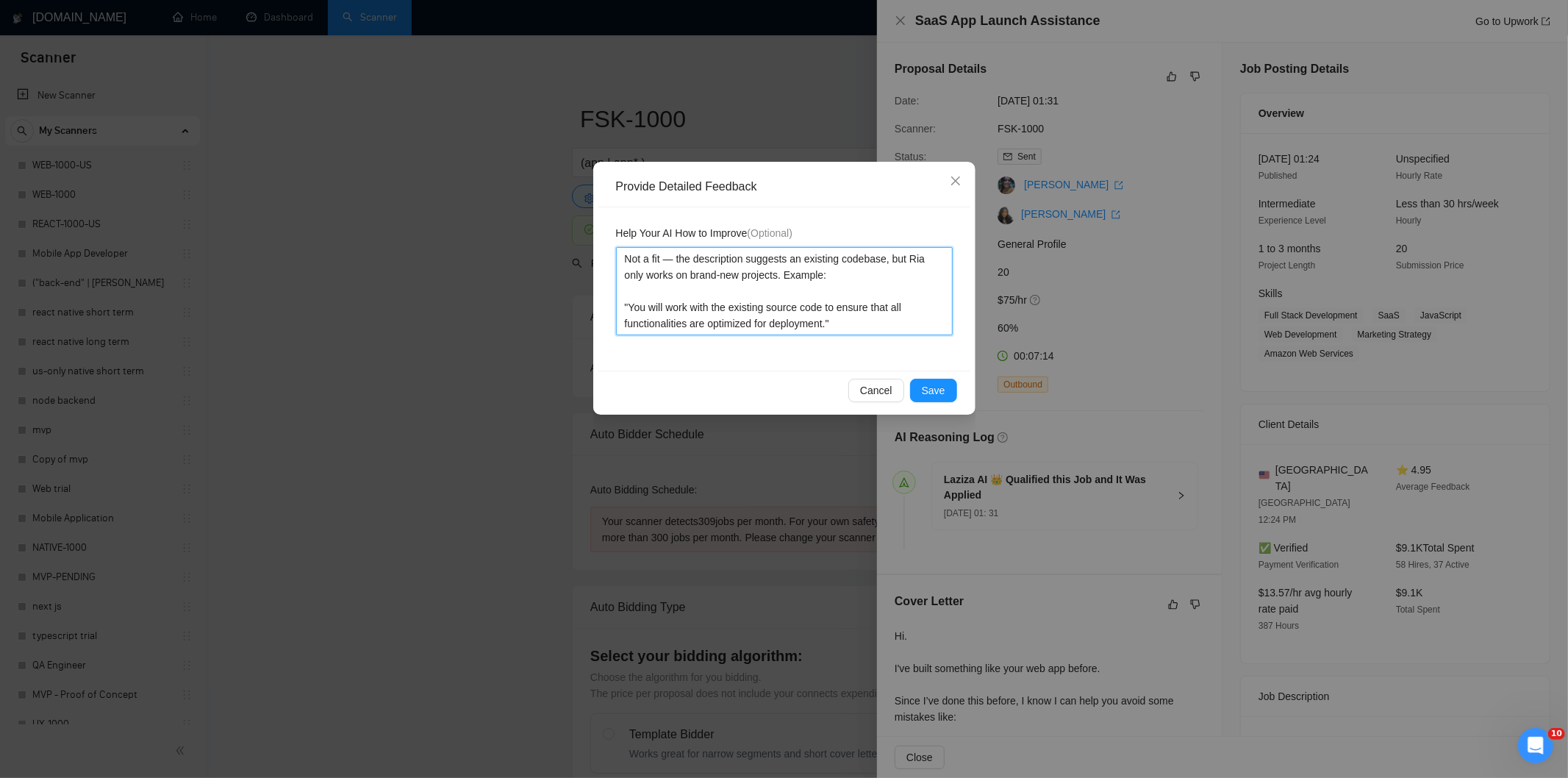
type textarea "Not a fit — the description suggests an existing codebase, but Ria only works o…"
click at [935, 384] on span "Save" at bounding box center [933, 390] width 24 height 16
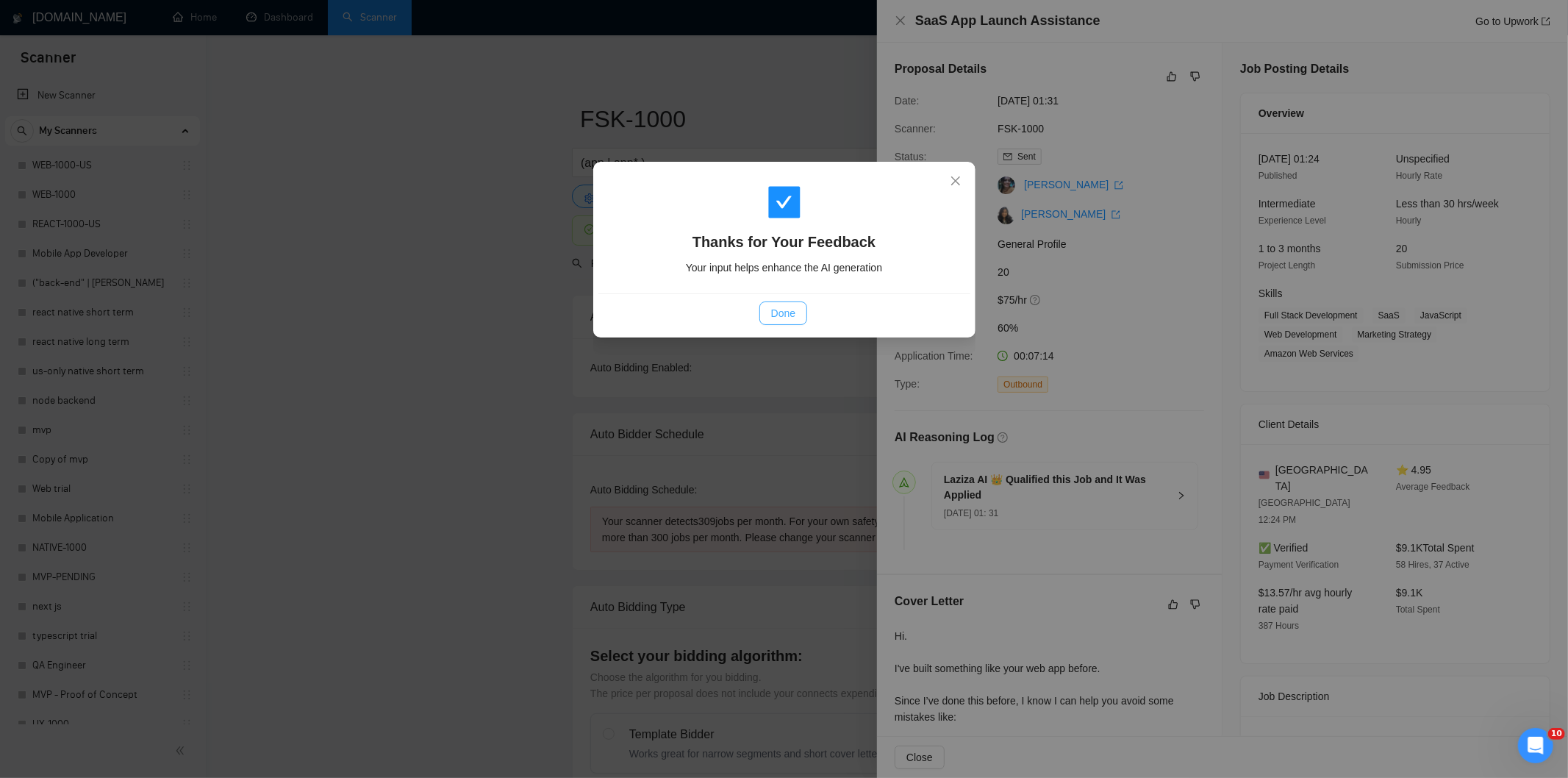
click at [803, 310] on button "Done" at bounding box center [784, 314] width 47 height 24
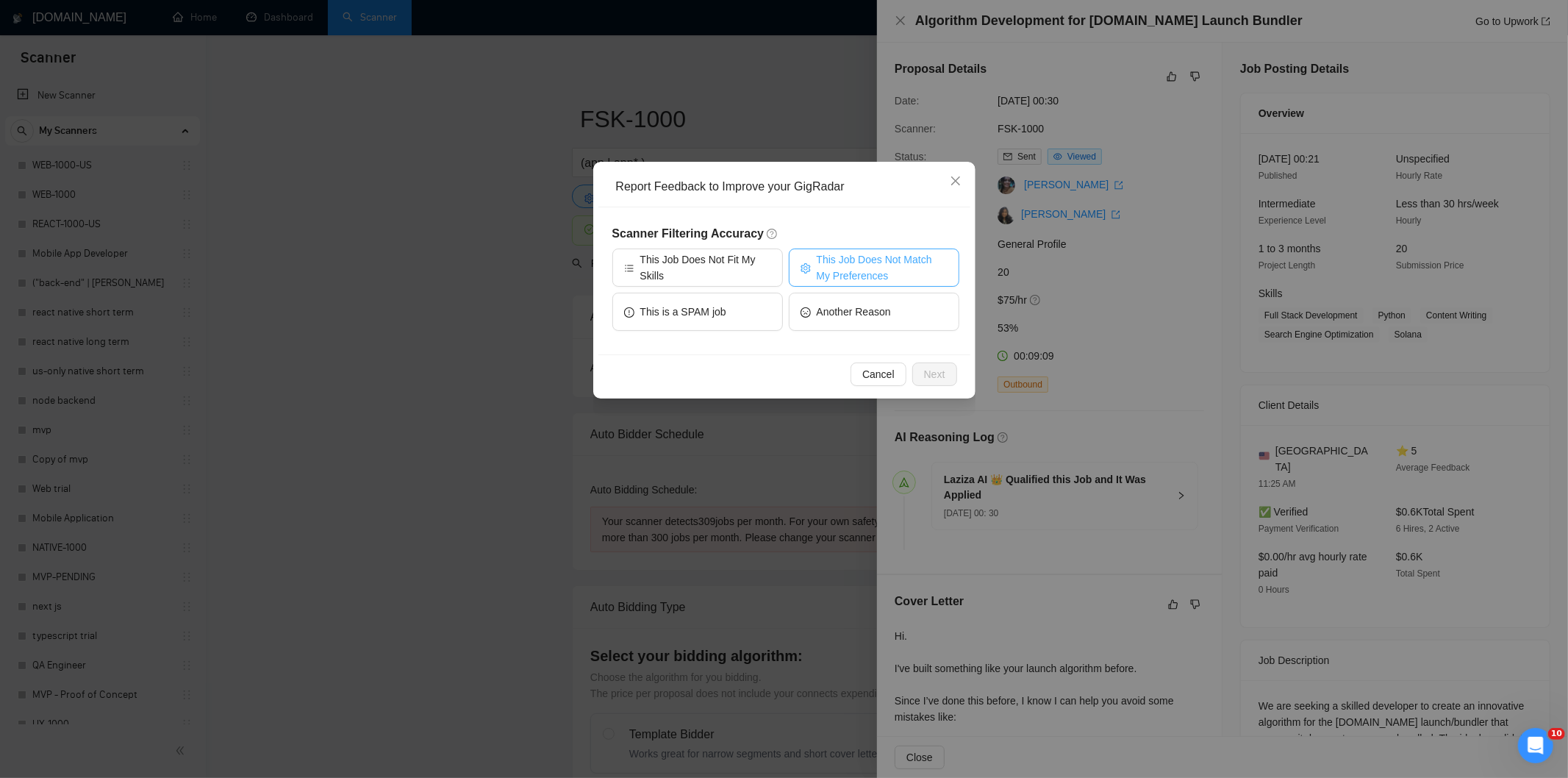
click at [884, 259] on span "This Job Does Not Match My Preferences" at bounding box center [882, 267] width 131 height 33
click at [942, 369] on span "Next" at bounding box center [935, 374] width 22 height 16
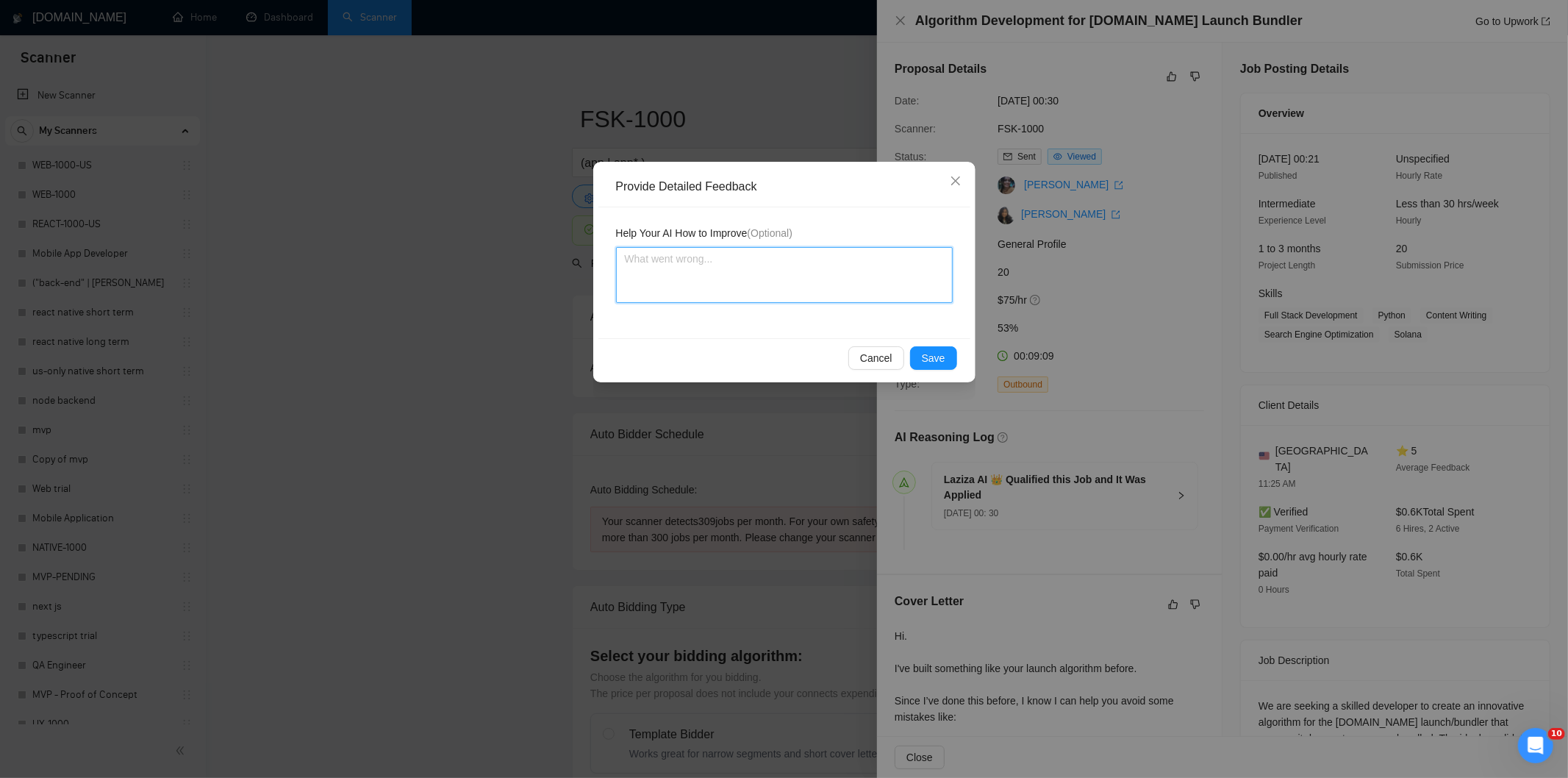
click at [833, 273] on textarea at bounding box center [784, 275] width 337 height 56
paste textarea "Not a fit — the project isn't for a web or mobile app, which is [PERSON_NAME]'s…"
type textarea "Not a fit — the project isn't for a web or mobile app, which is [PERSON_NAME]'s…"
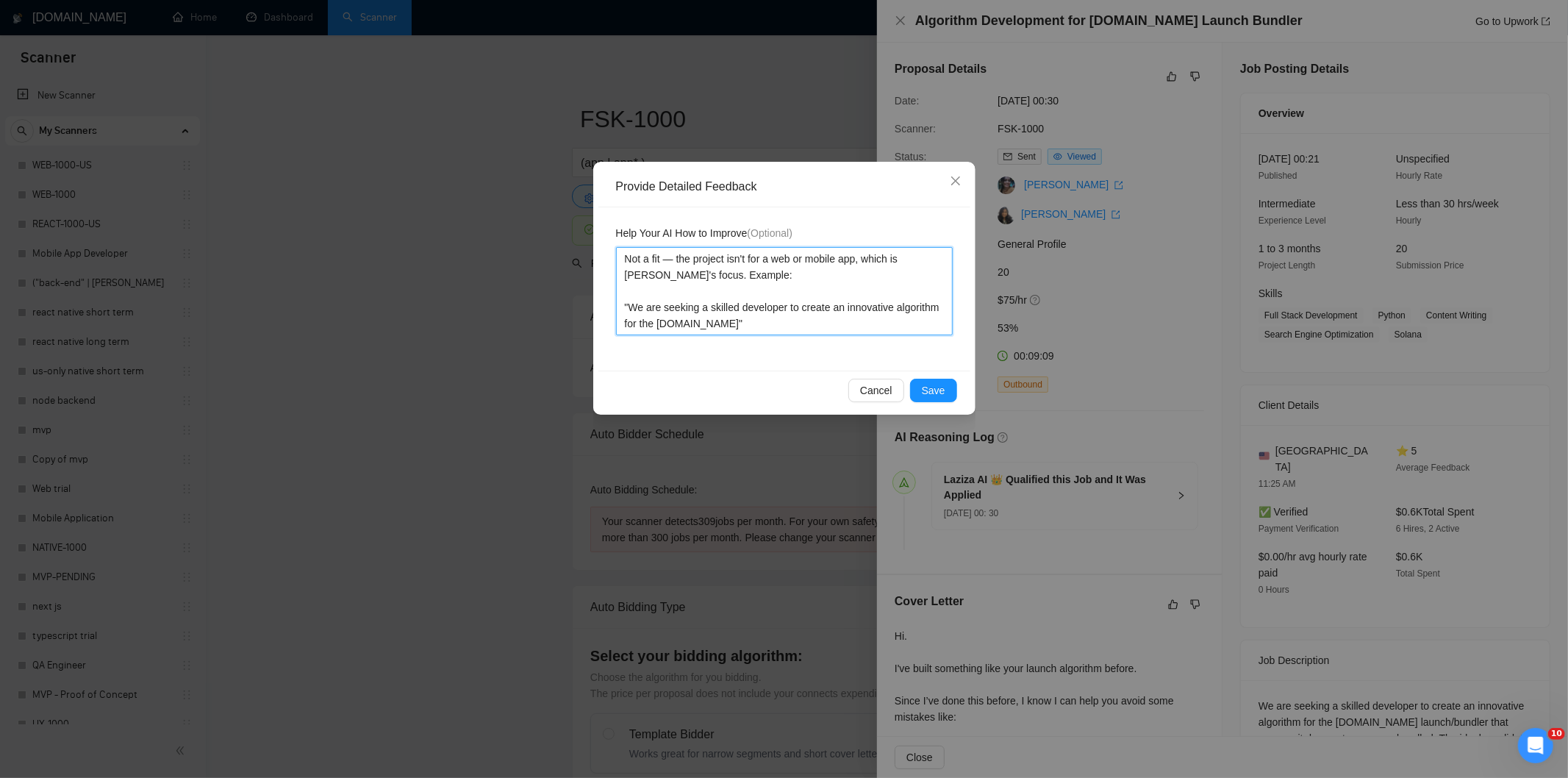
type textarea "Not a fit — the project isn't for a web or mobile app, which is Ria's focus. Ex…"
click at [942, 389] on span "Save" at bounding box center [933, 390] width 24 height 16
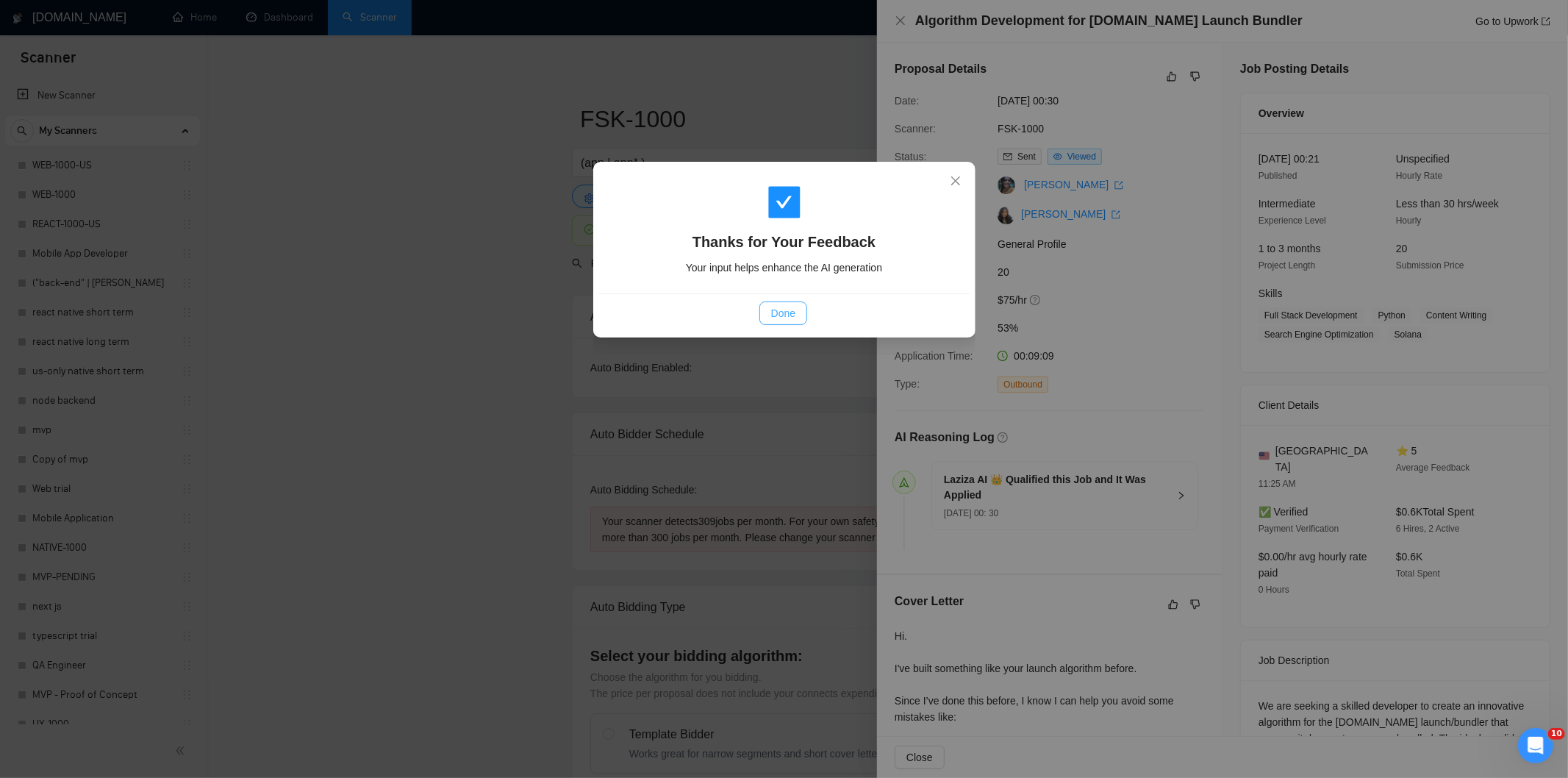
click at [789, 318] on span "Done" at bounding box center [784, 314] width 25 height 16
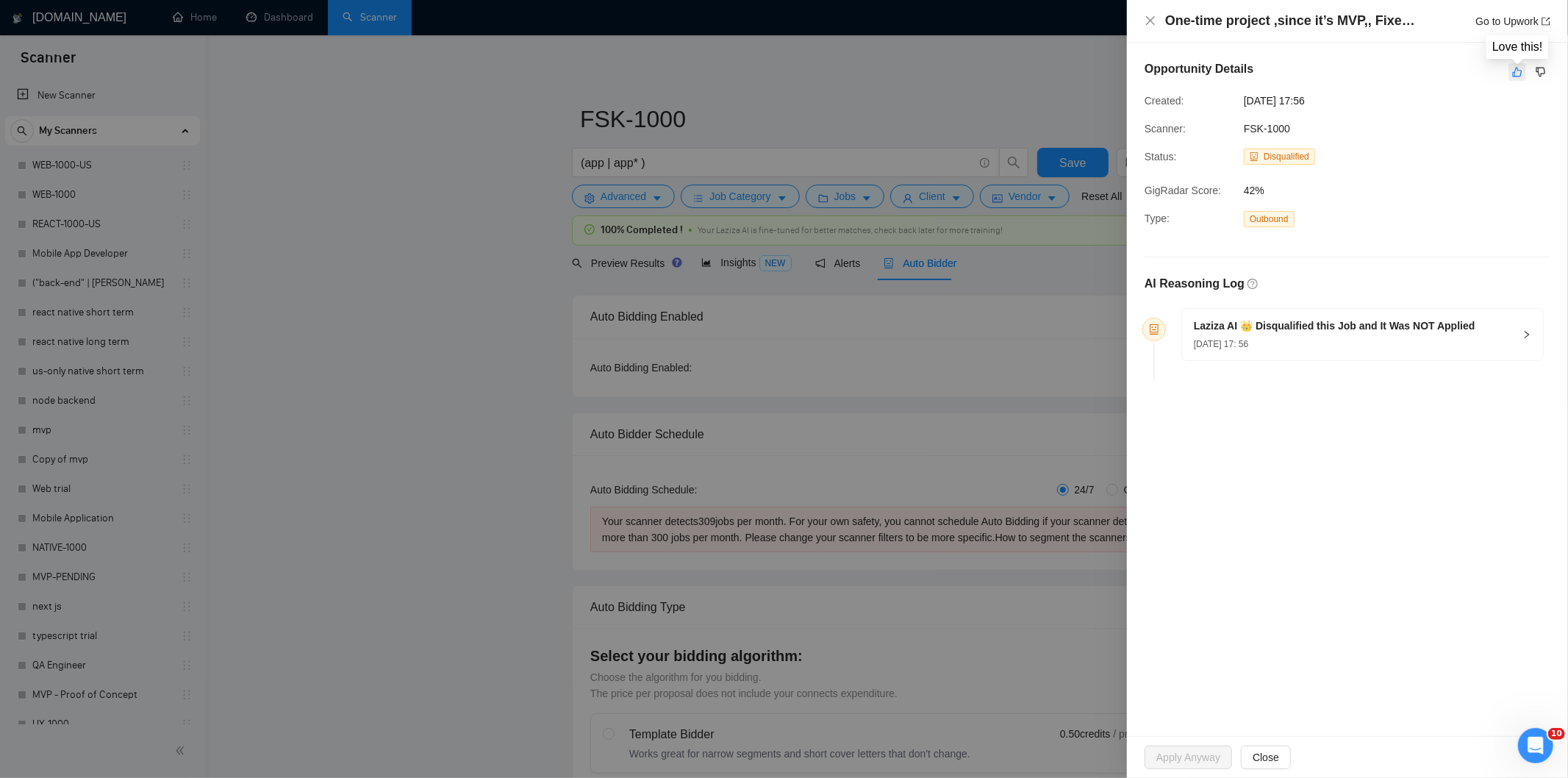
click at [1519, 71] on icon "like" at bounding box center [1517, 72] width 10 height 12
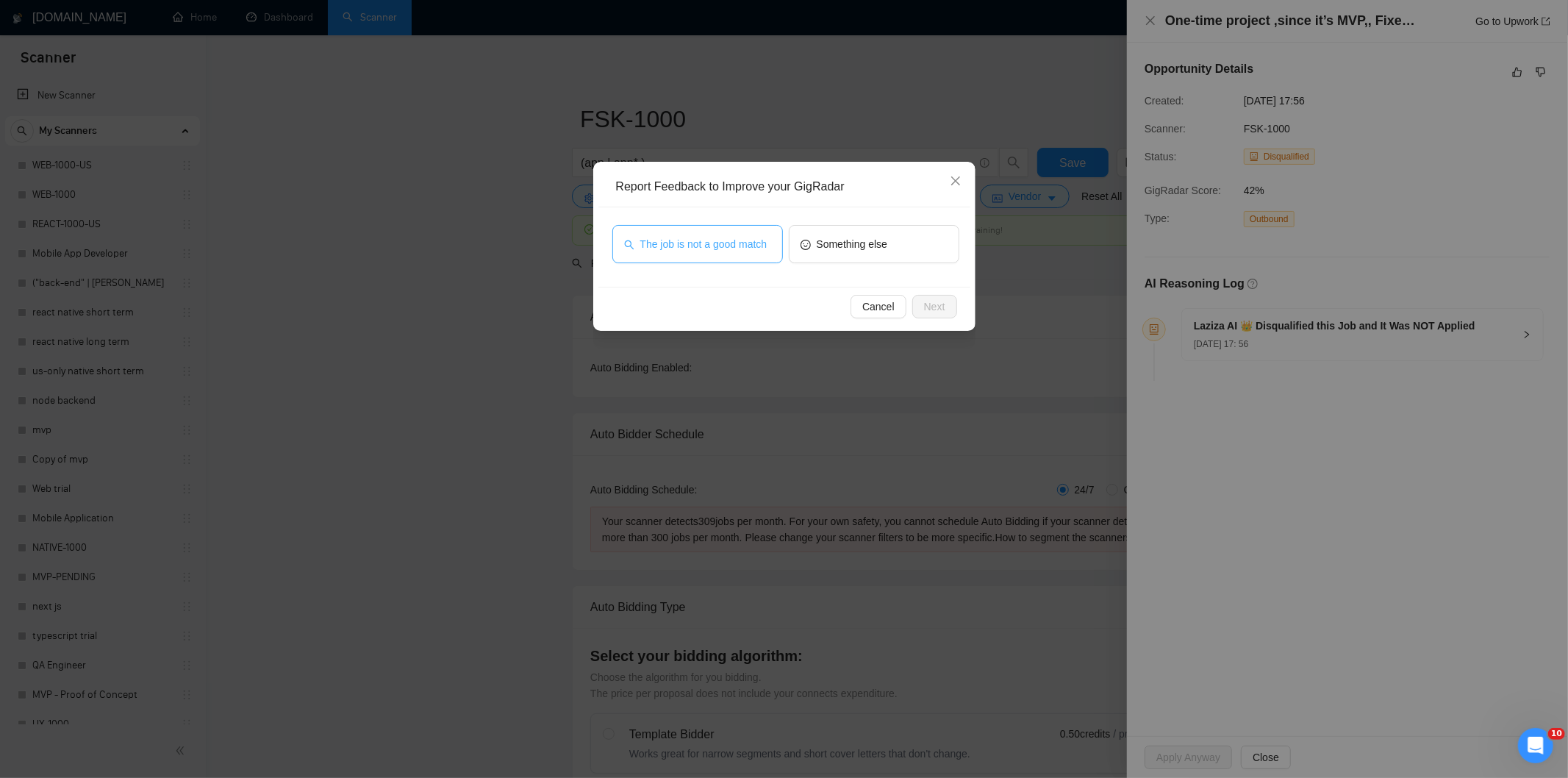
click at [756, 248] on span "The job is not a good match" at bounding box center [704, 244] width 127 height 16
click at [934, 309] on span "Next" at bounding box center [935, 307] width 22 height 16
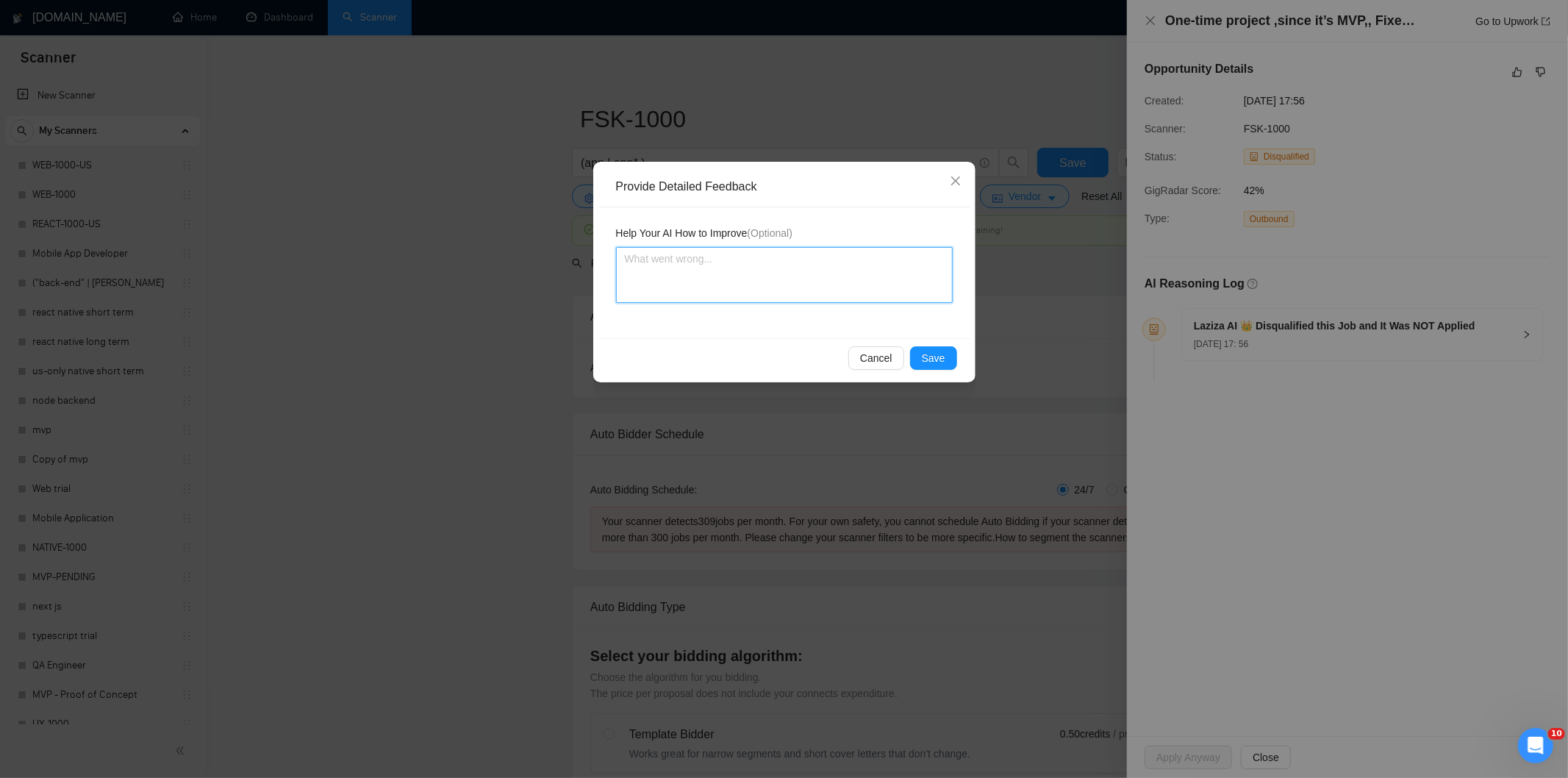
click at [890, 274] on textarea at bounding box center [784, 275] width 337 height 56
paste textarea "Not a fit — this project has been disqualified for other reasons. Example: "The…"
type textarea "Not a fit — this project has been disqualified for other reasons. Example: "The…"
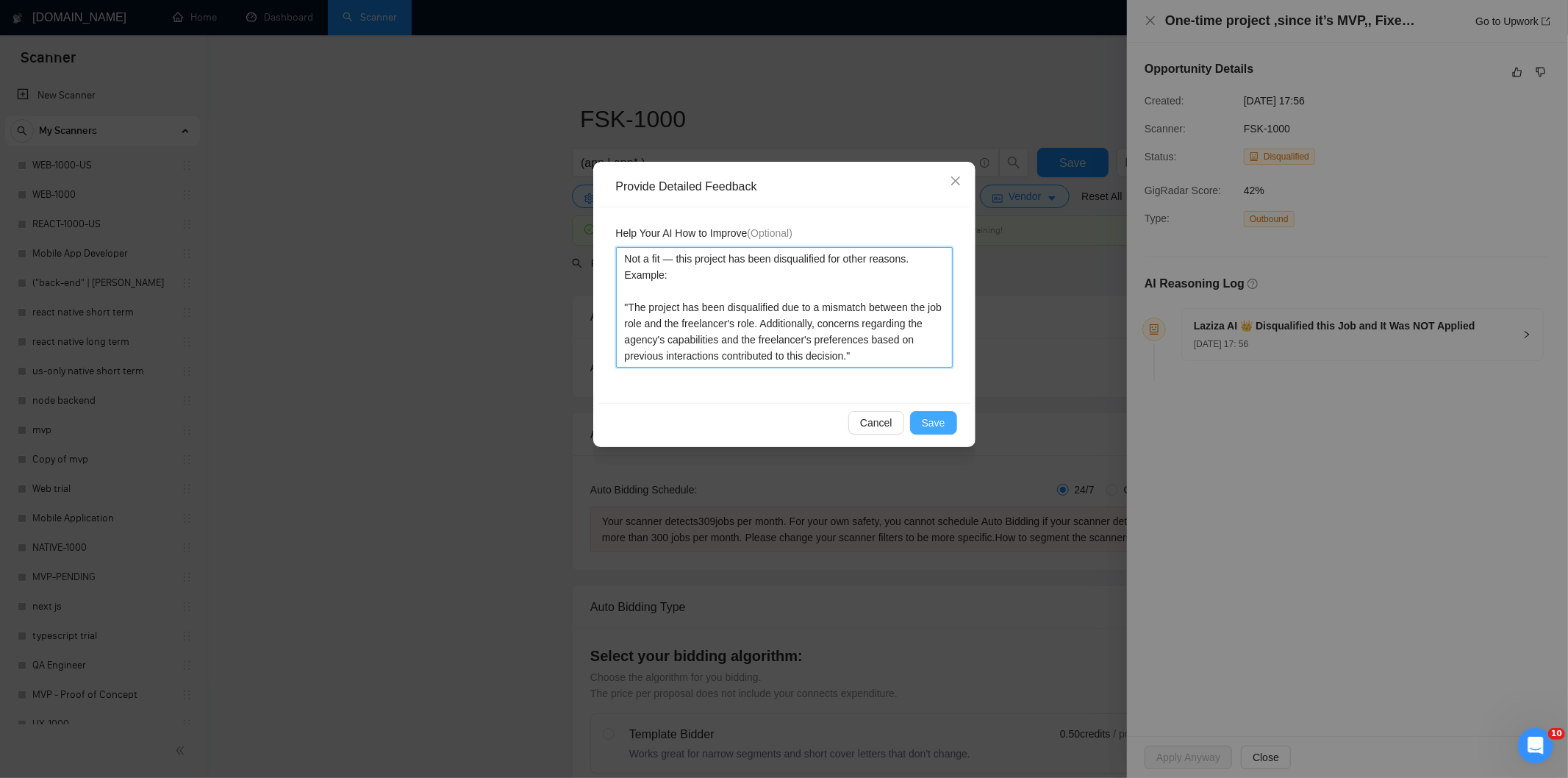
type textarea "Not a fit — this project has been disqualified for other reasons. Example: "The…"
click at [944, 421] on span "Save" at bounding box center [933, 423] width 24 height 16
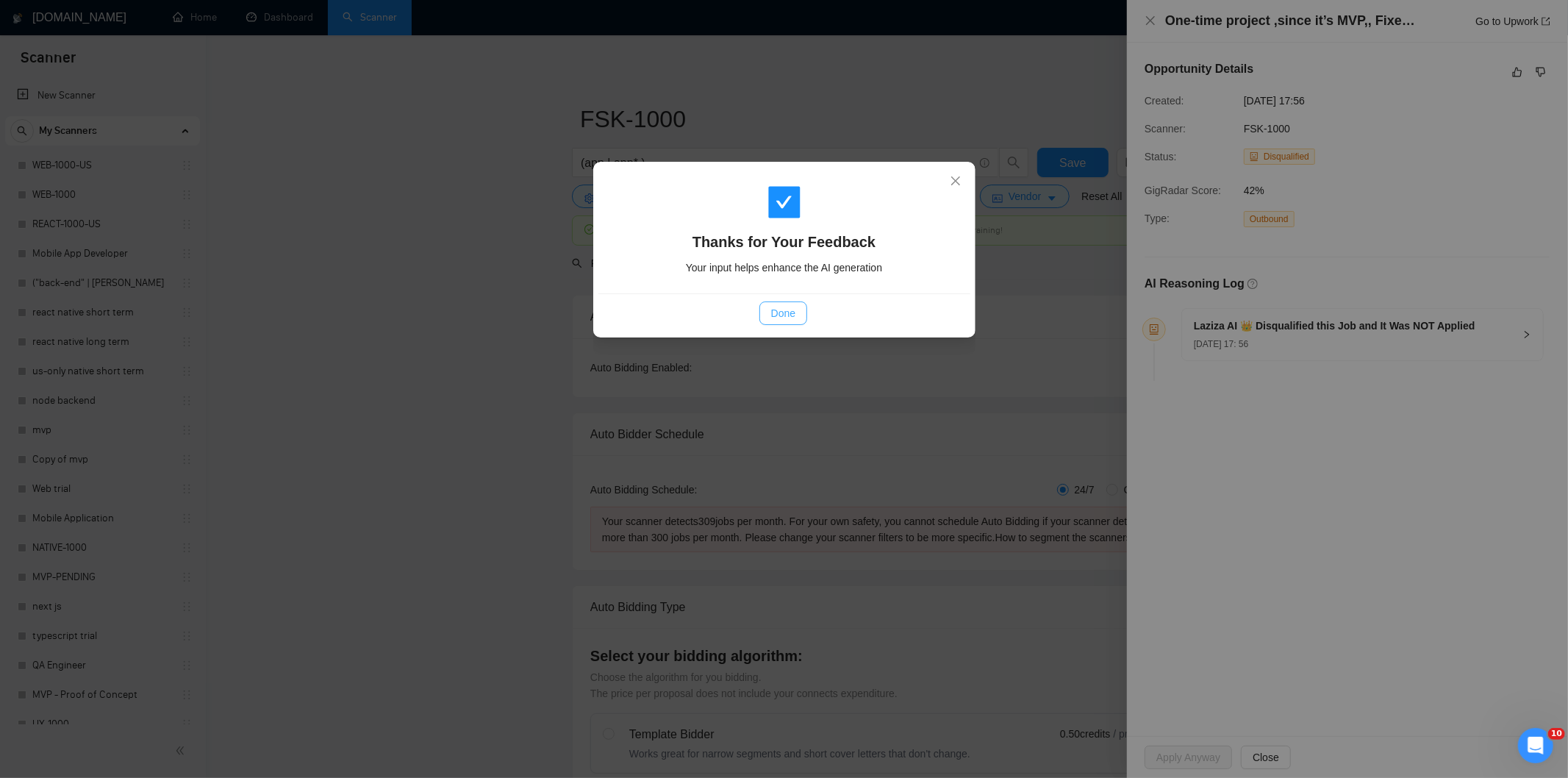
click at [788, 312] on span "Done" at bounding box center [784, 314] width 25 height 16
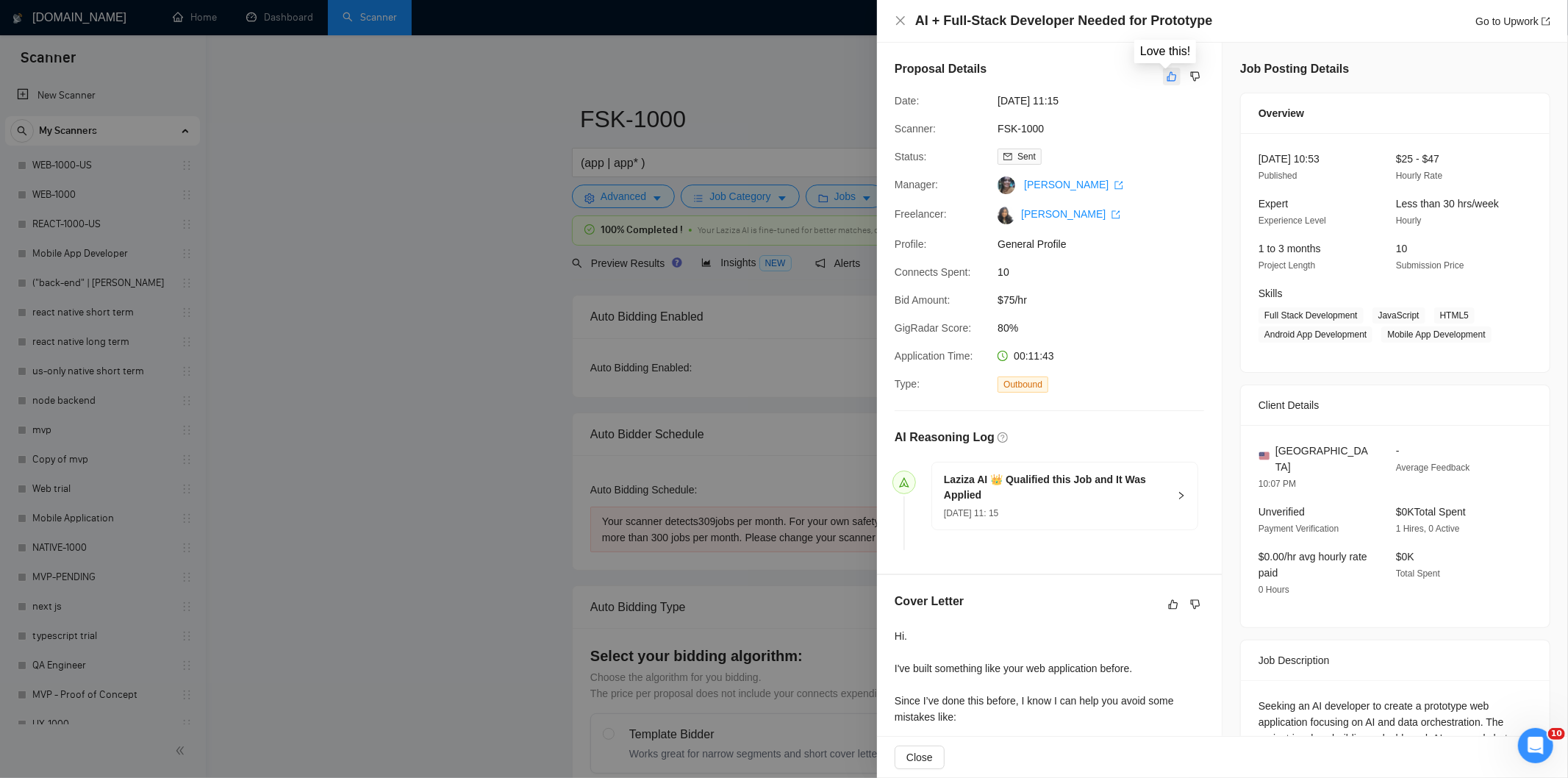
click at [1167, 75] on icon "like" at bounding box center [1172, 77] width 10 height 12
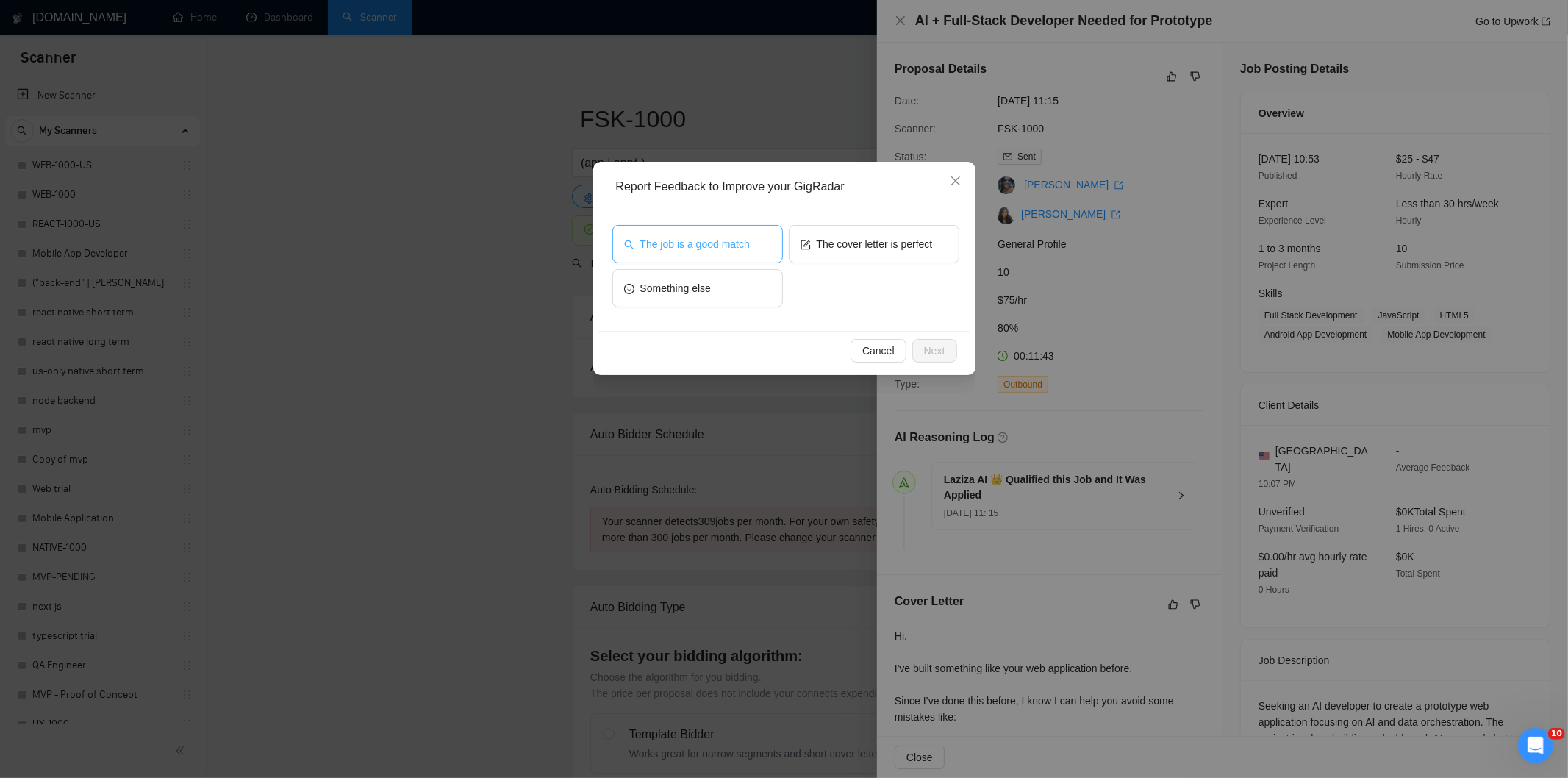
click at [652, 256] on button "The job is a good match" at bounding box center [697, 244] width 170 height 38
click at [942, 341] on button "Next" at bounding box center [935, 351] width 45 height 24
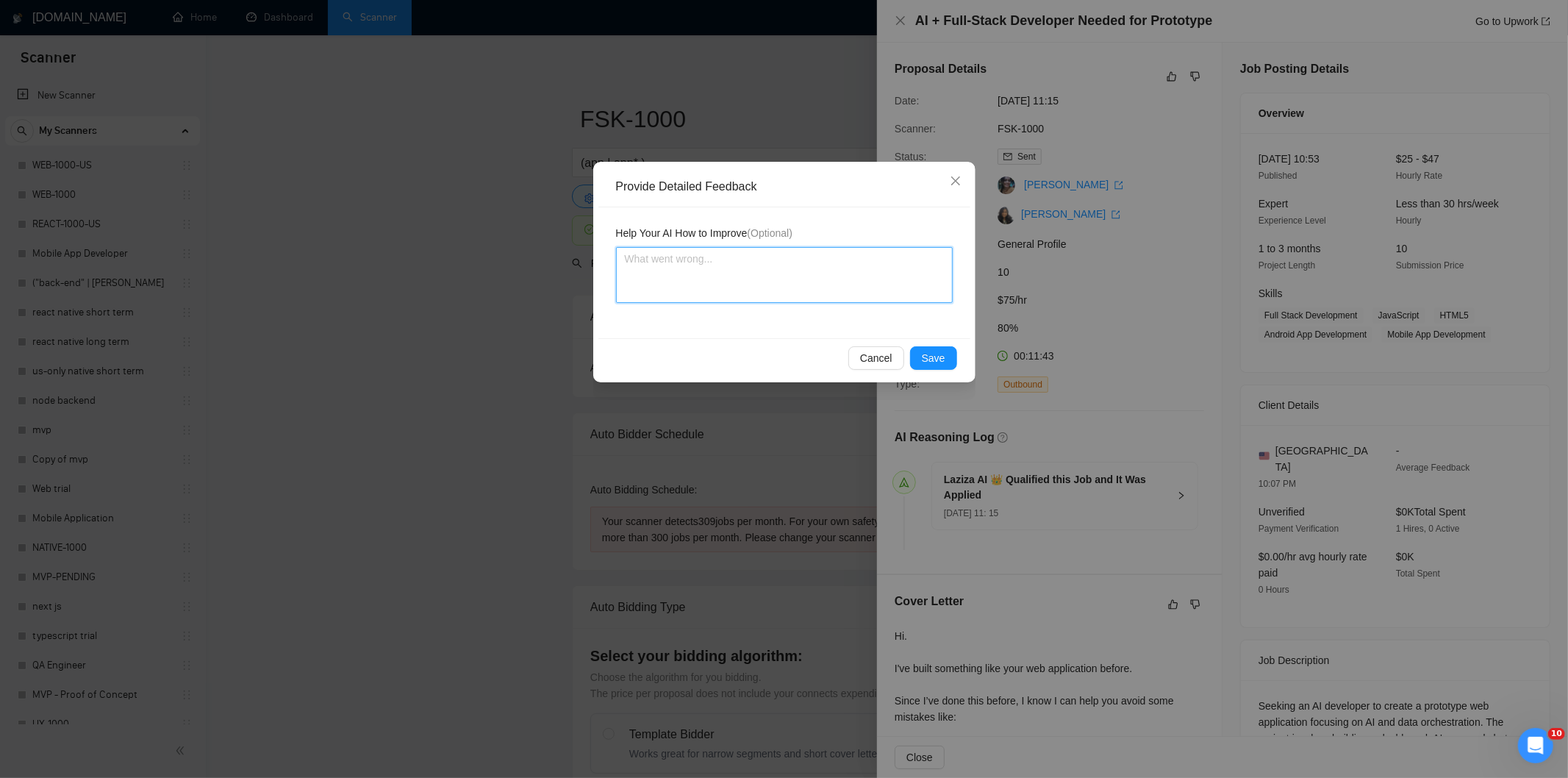
click at [844, 285] on textarea at bounding box center [784, 275] width 337 height 56
paste textarea "Good fit — the project is greenfield (no existing code), welcomes agencies, use…"
type textarea "Good fit — the project is greenfield (no existing code), welcomes agencies, use…"
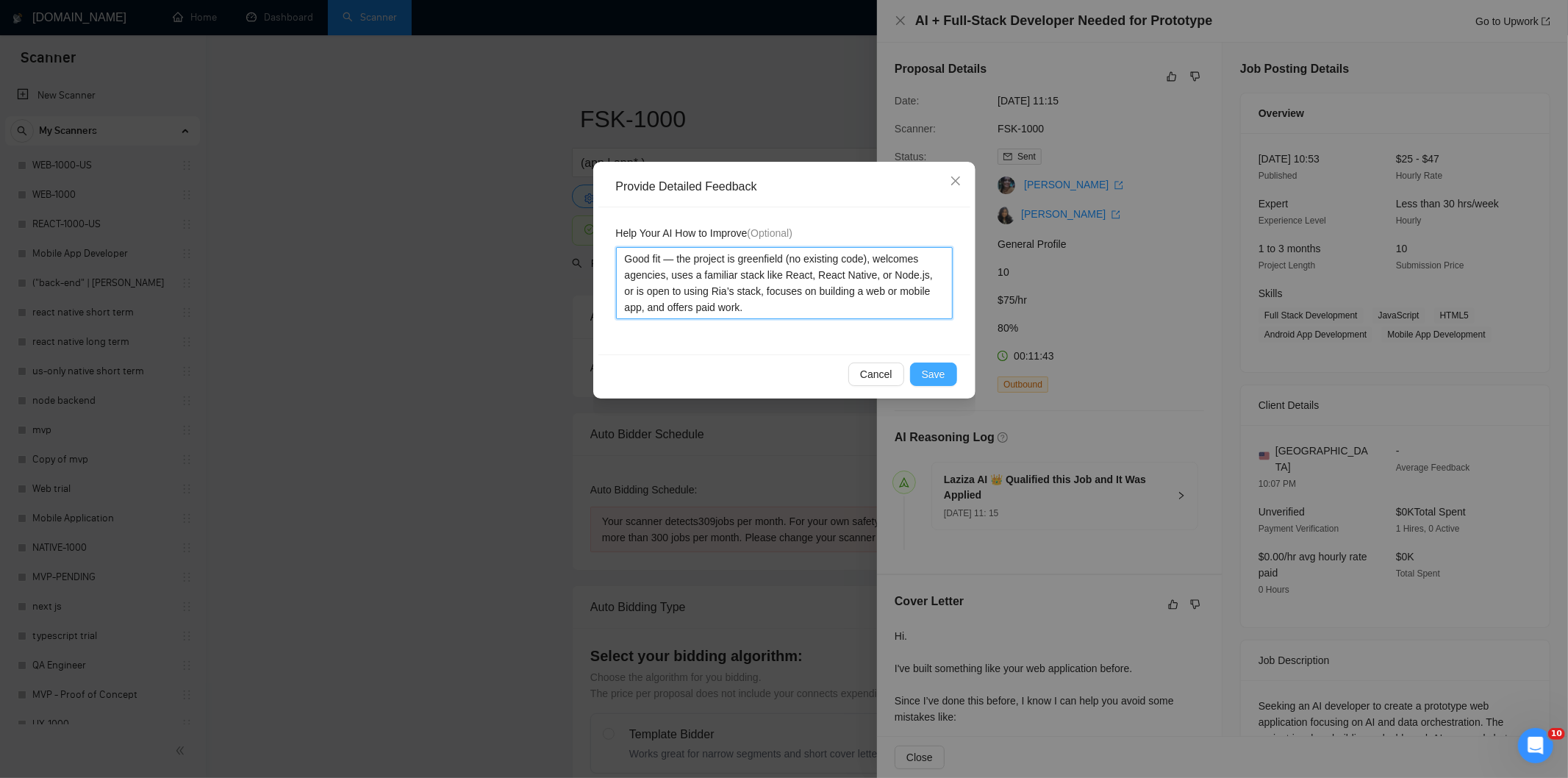
type textarea "Good fit — the project is greenfield (no existing code), welcomes agencies, use…"
click at [941, 368] on span "Save" at bounding box center [933, 374] width 24 height 16
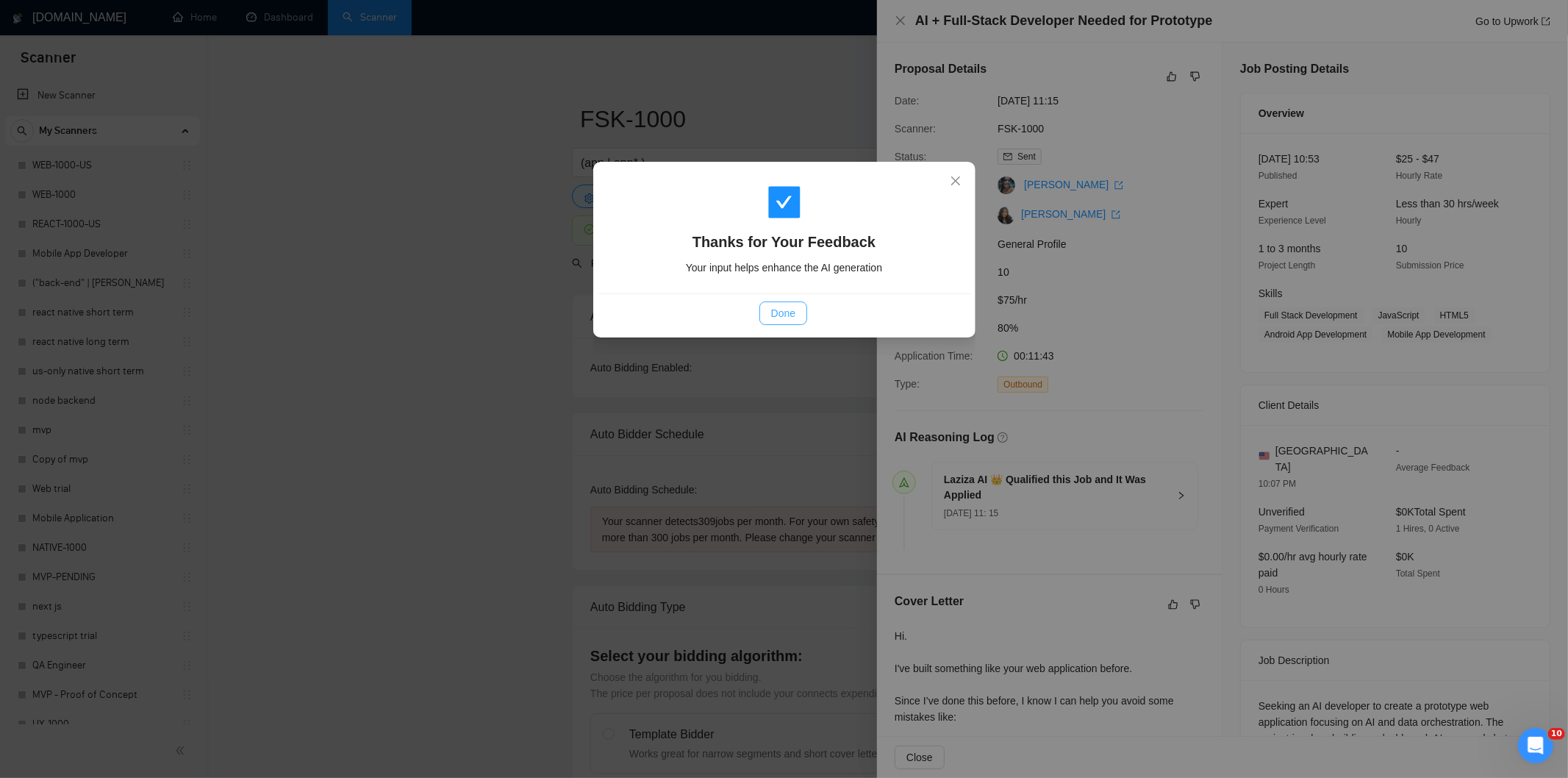
click at [794, 312] on span "Done" at bounding box center [784, 314] width 25 height 16
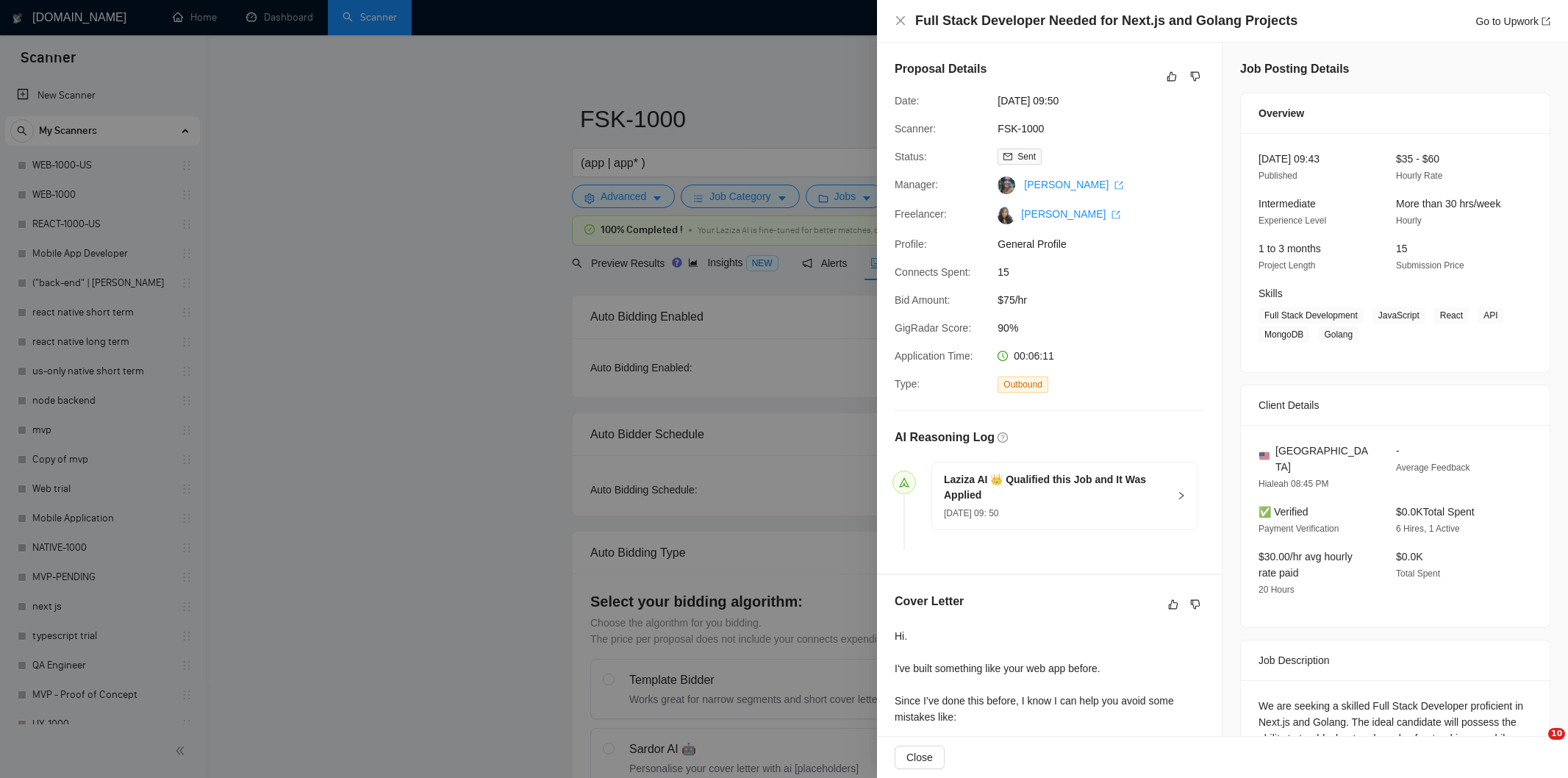
click at [1191, 75] on icon "dislike" at bounding box center [1195, 77] width 10 height 10
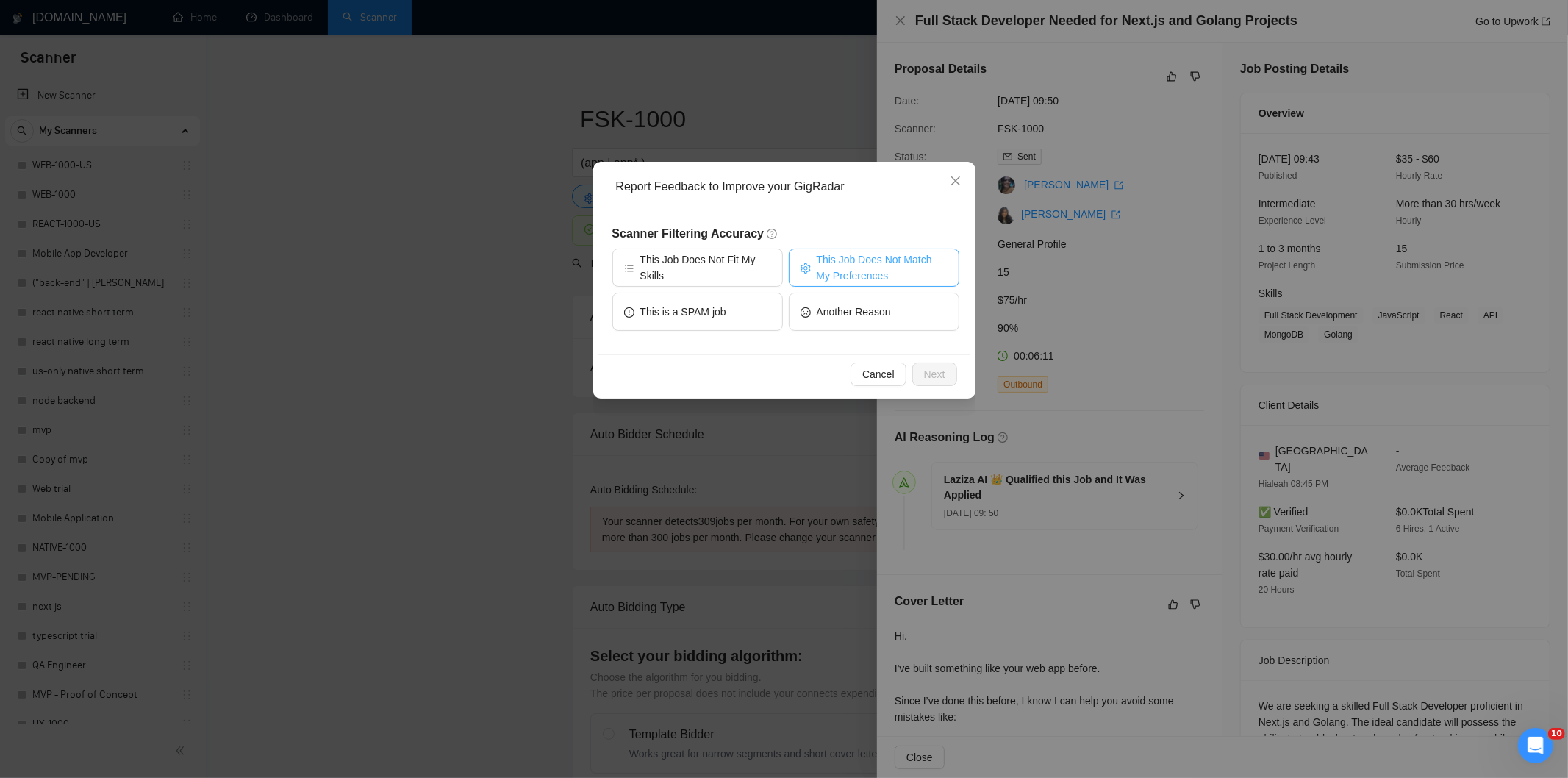
click at [882, 262] on span "This Job Does Not Match My Preferences" at bounding box center [882, 267] width 131 height 33
click at [944, 365] on button "Next" at bounding box center [935, 375] width 45 height 24
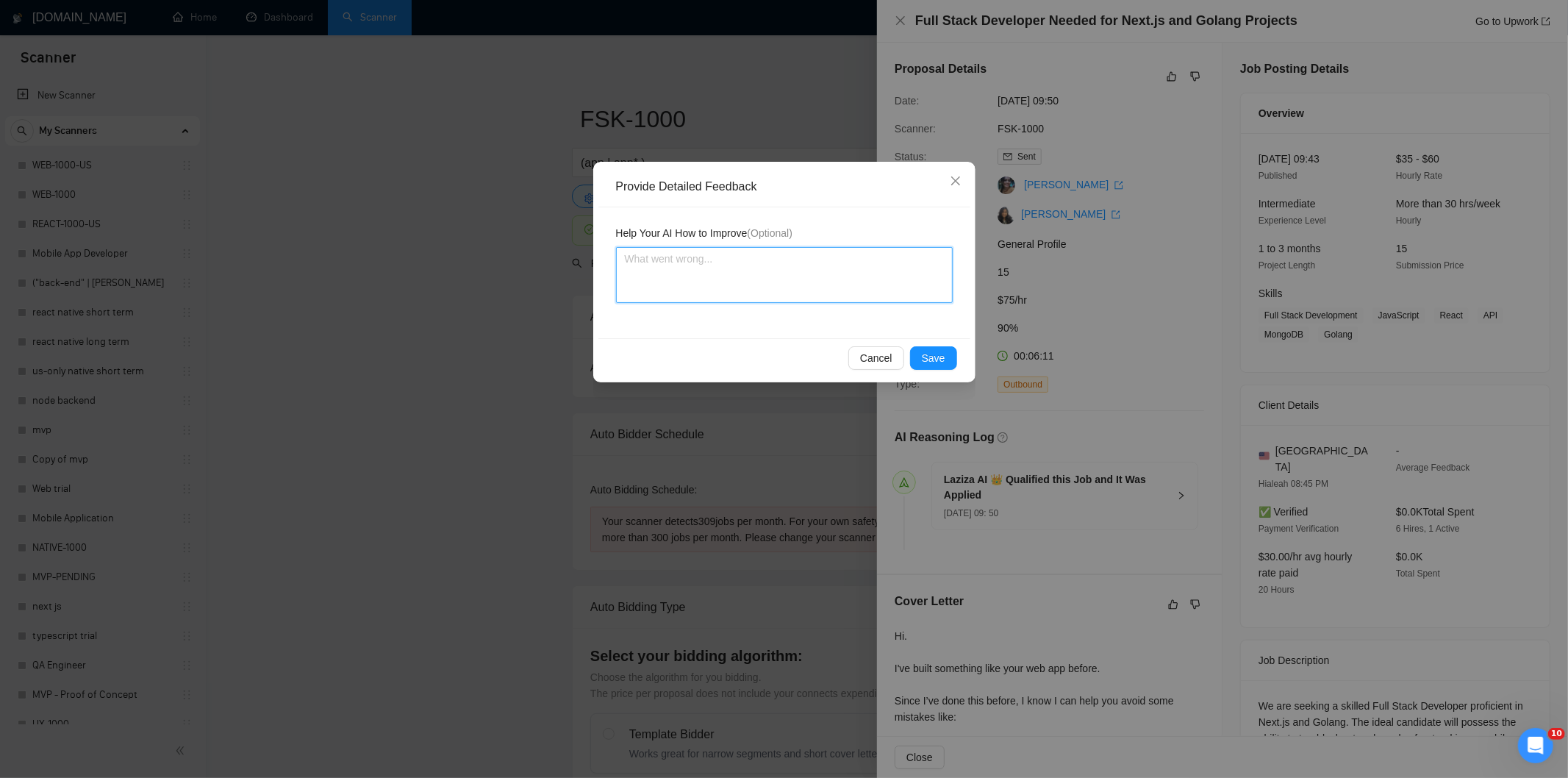
click at [896, 285] on textarea at bounding box center [784, 275] width 337 height 56
paste textarea "Not a fit — the description suggests an existing codebase, but Ria only works o…"
type textarea "Not a fit — the description suggests an existing codebase, but Ria only works o…"
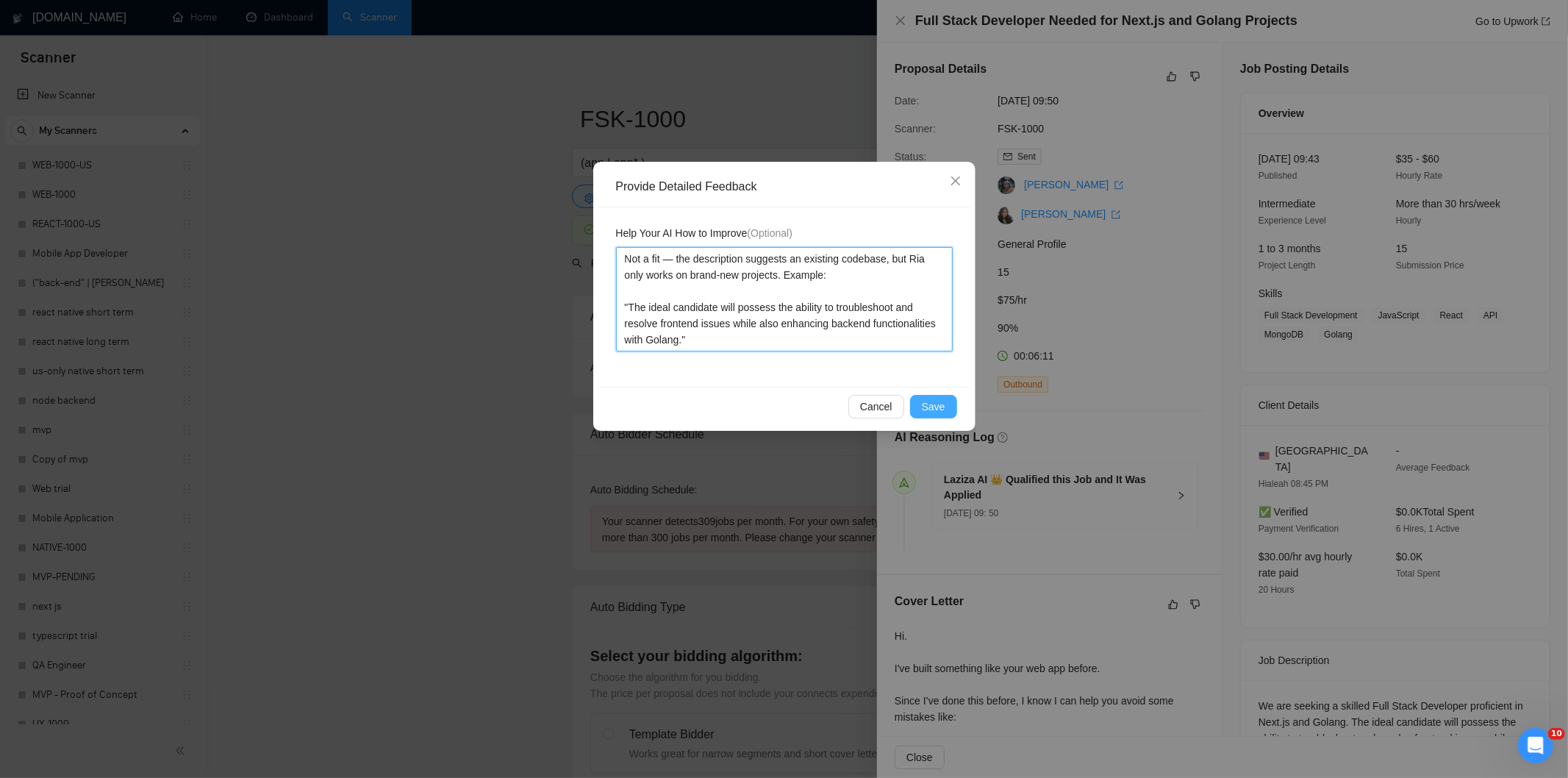
type textarea "Not a fit — the description suggests an existing codebase, but Ria only works o…"
click at [939, 408] on span "Save" at bounding box center [933, 406] width 24 height 16
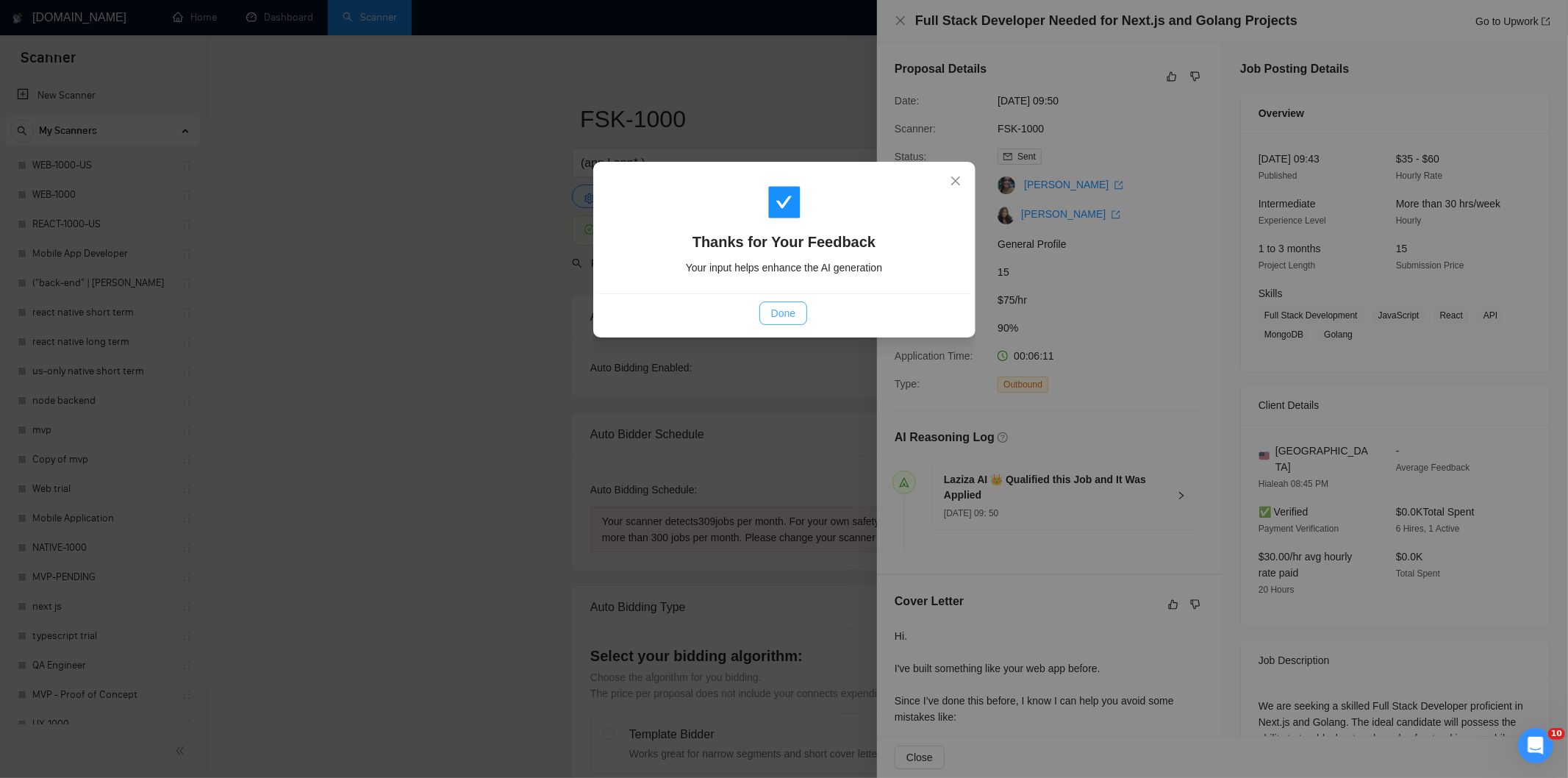
click at [788, 308] on span "Done" at bounding box center [784, 314] width 25 height 16
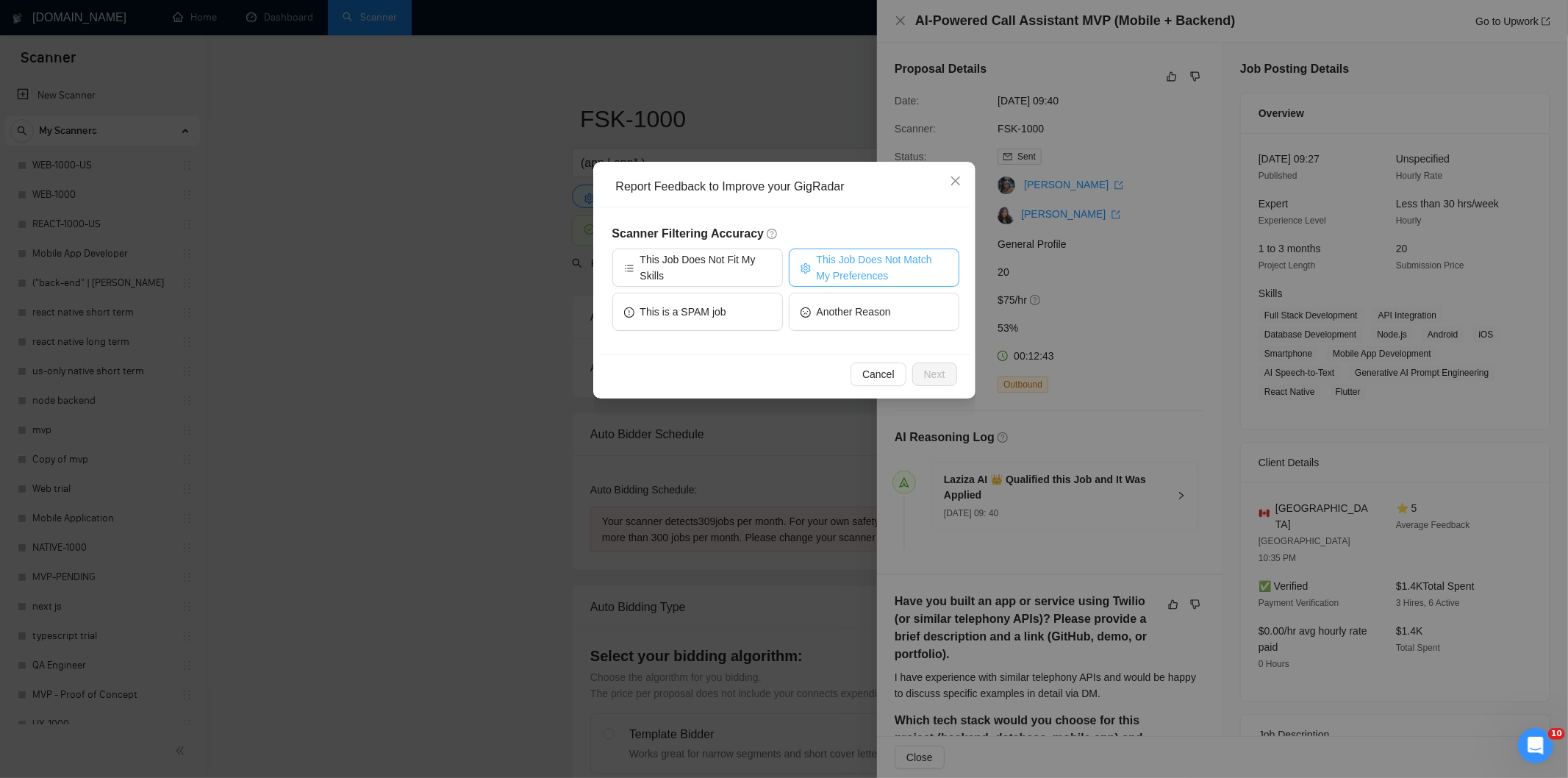
click at [894, 262] on span "This Job Does Not Match My Preferences" at bounding box center [882, 267] width 131 height 33
click at [939, 364] on button "Next" at bounding box center [935, 375] width 45 height 24
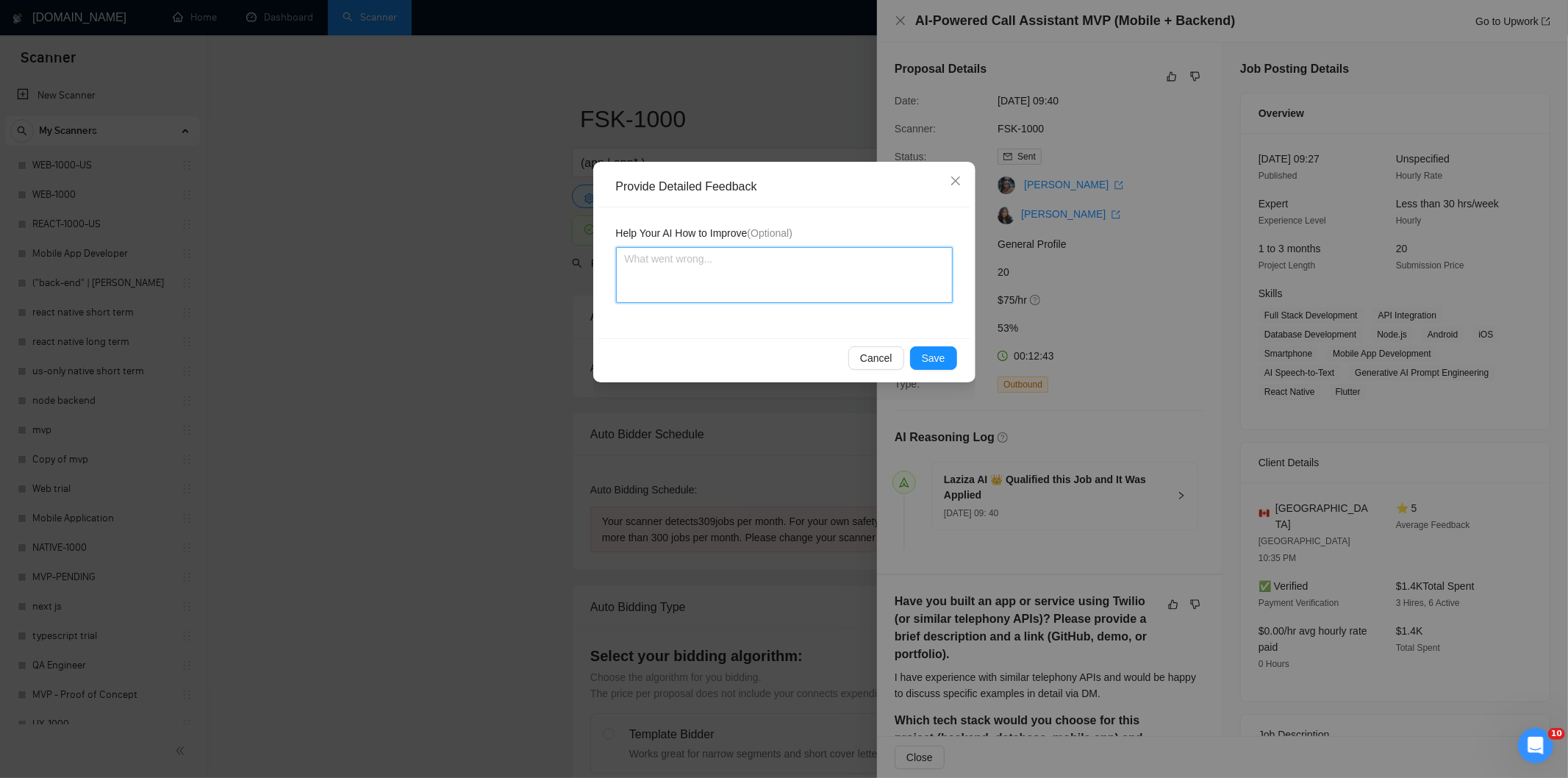
drag, startPoint x: 873, startPoint y: 279, endPoint x: 877, endPoint y: 273, distance: 7.2
click at [873, 277] on textarea at bounding box center [784, 275] width 337 height 56
paste textarea "Not a fit — the job asks for unpaid work, offers equity, or has a small budget,…"
type textarea "Not a fit — the job asks for unpaid work, offers equity, or has a small budget,…"
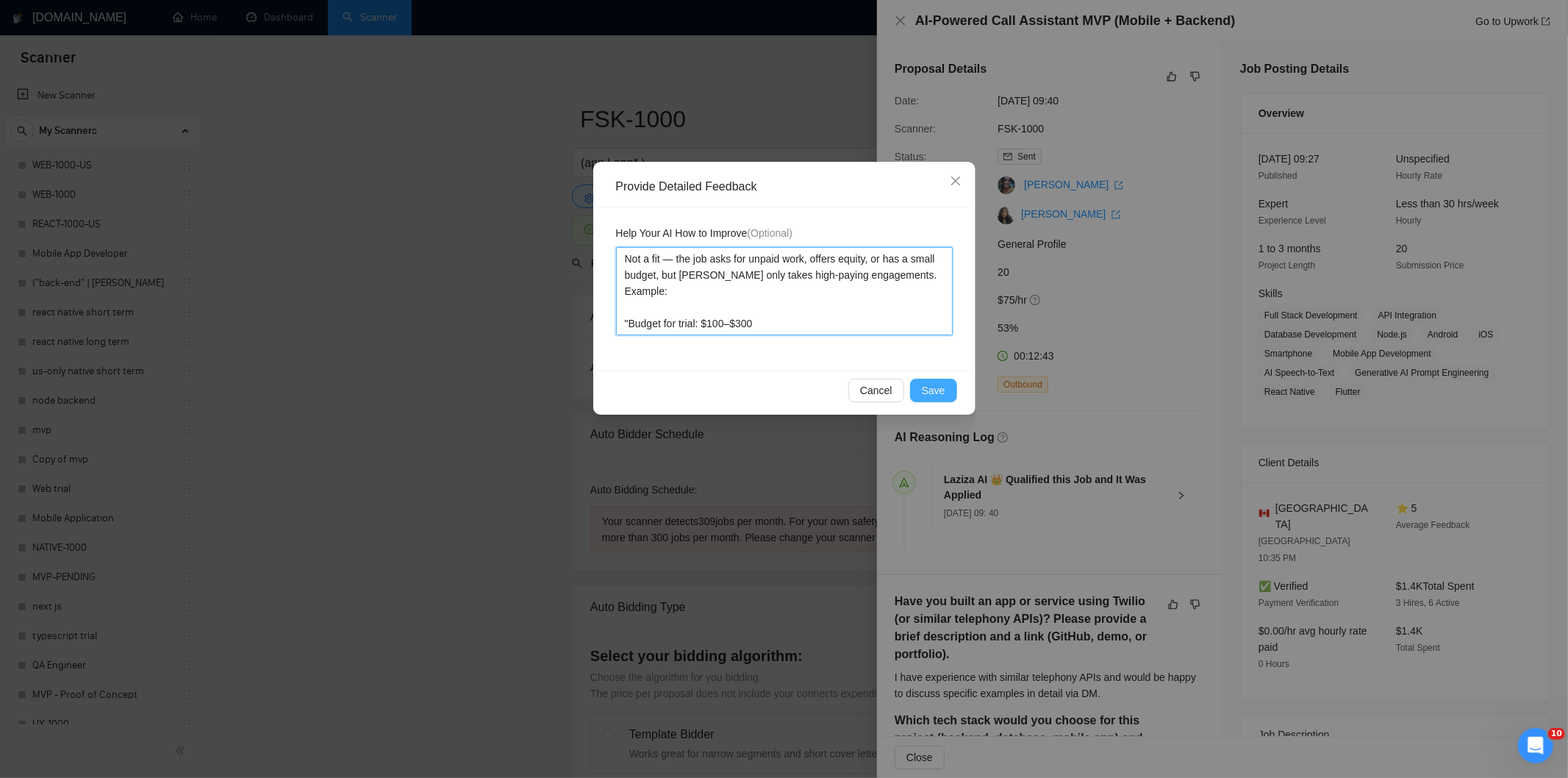
type textarea "Not a fit — the job asks for unpaid work, offers equity, or has a small budget,…"
drag, startPoint x: 939, startPoint y: 387, endPoint x: 924, endPoint y: 381, distance: 16.2
click at [938, 387] on span "Save" at bounding box center [933, 390] width 24 height 16
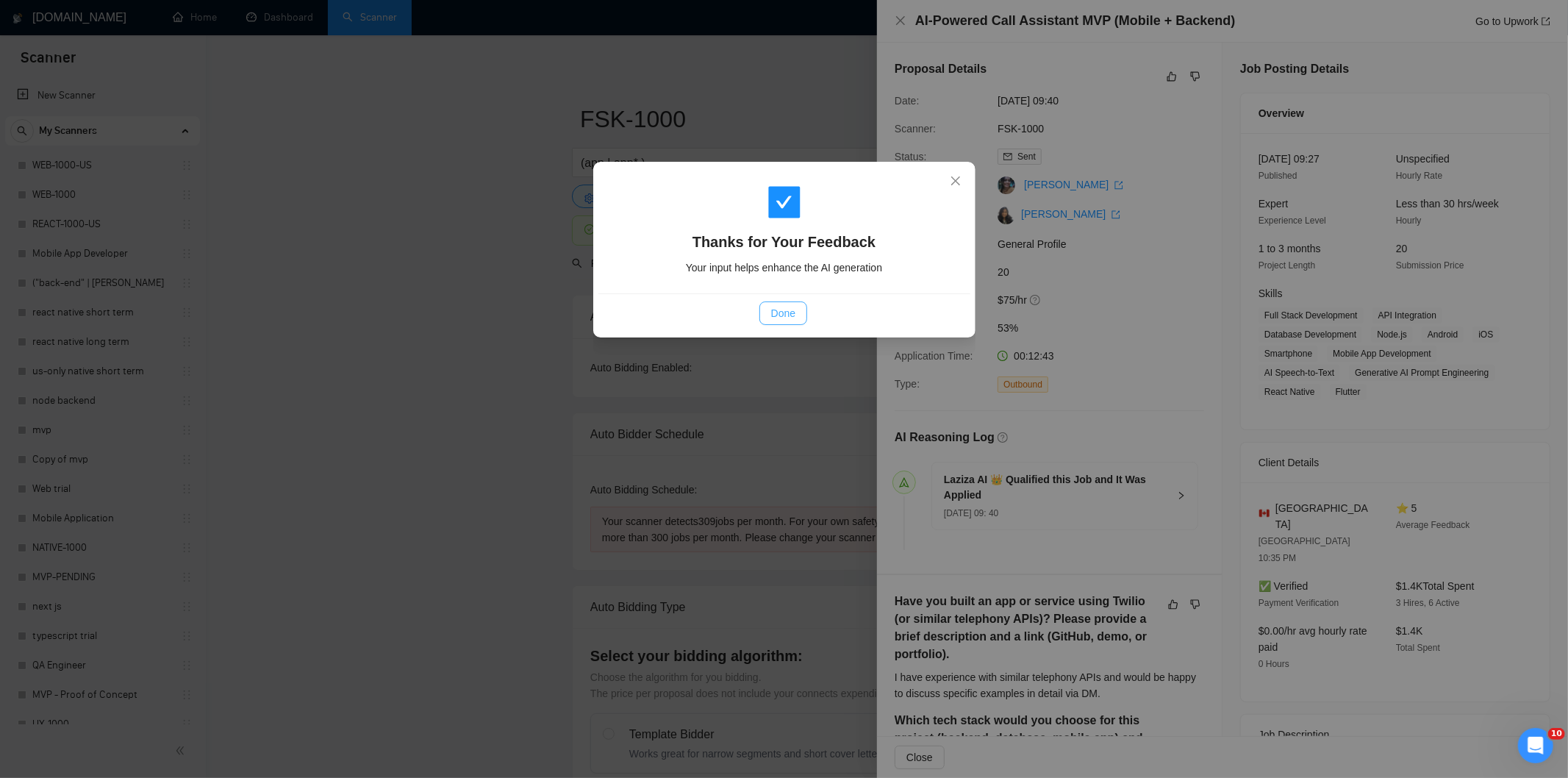
click at [799, 314] on button "Done" at bounding box center [784, 314] width 47 height 24
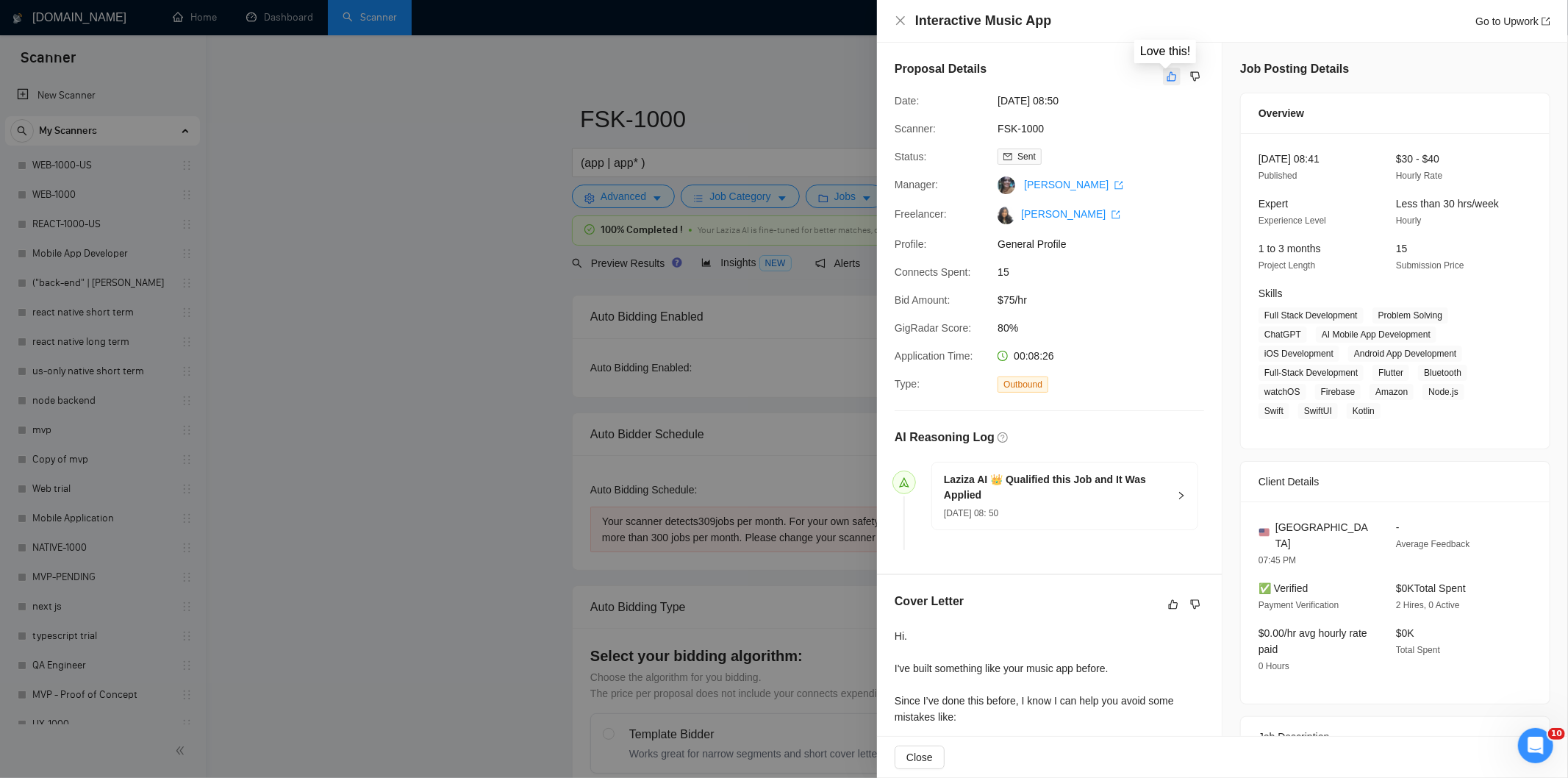
click at [1167, 78] on icon "like" at bounding box center [1172, 77] width 10 height 12
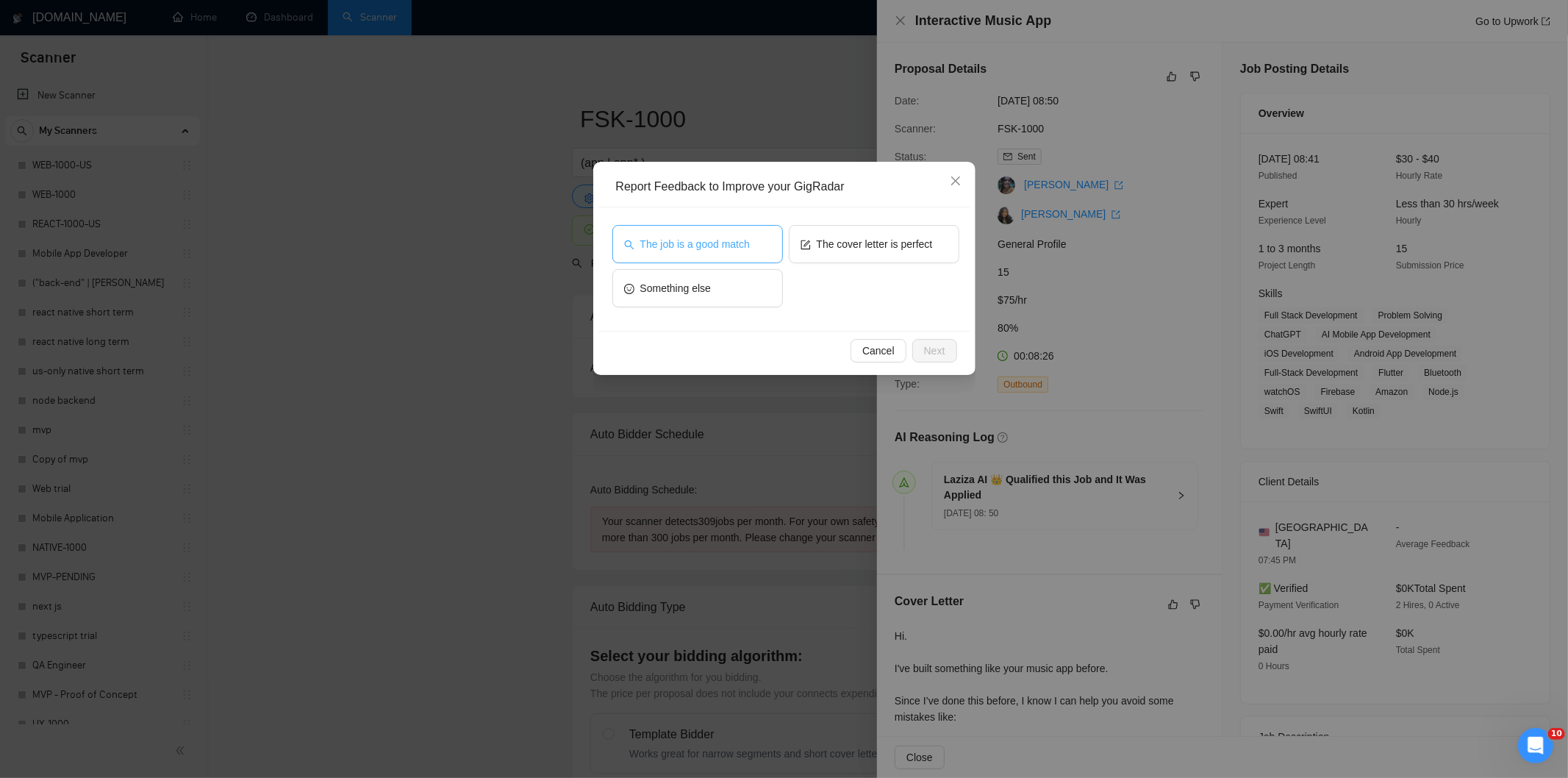
click at [704, 245] on span "The job is a good match" at bounding box center [695, 244] width 109 height 16
drag, startPoint x: 939, startPoint y: 357, endPoint x: 906, endPoint y: 331, distance: 42.0
click at [938, 358] on span "Next" at bounding box center [935, 351] width 22 height 16
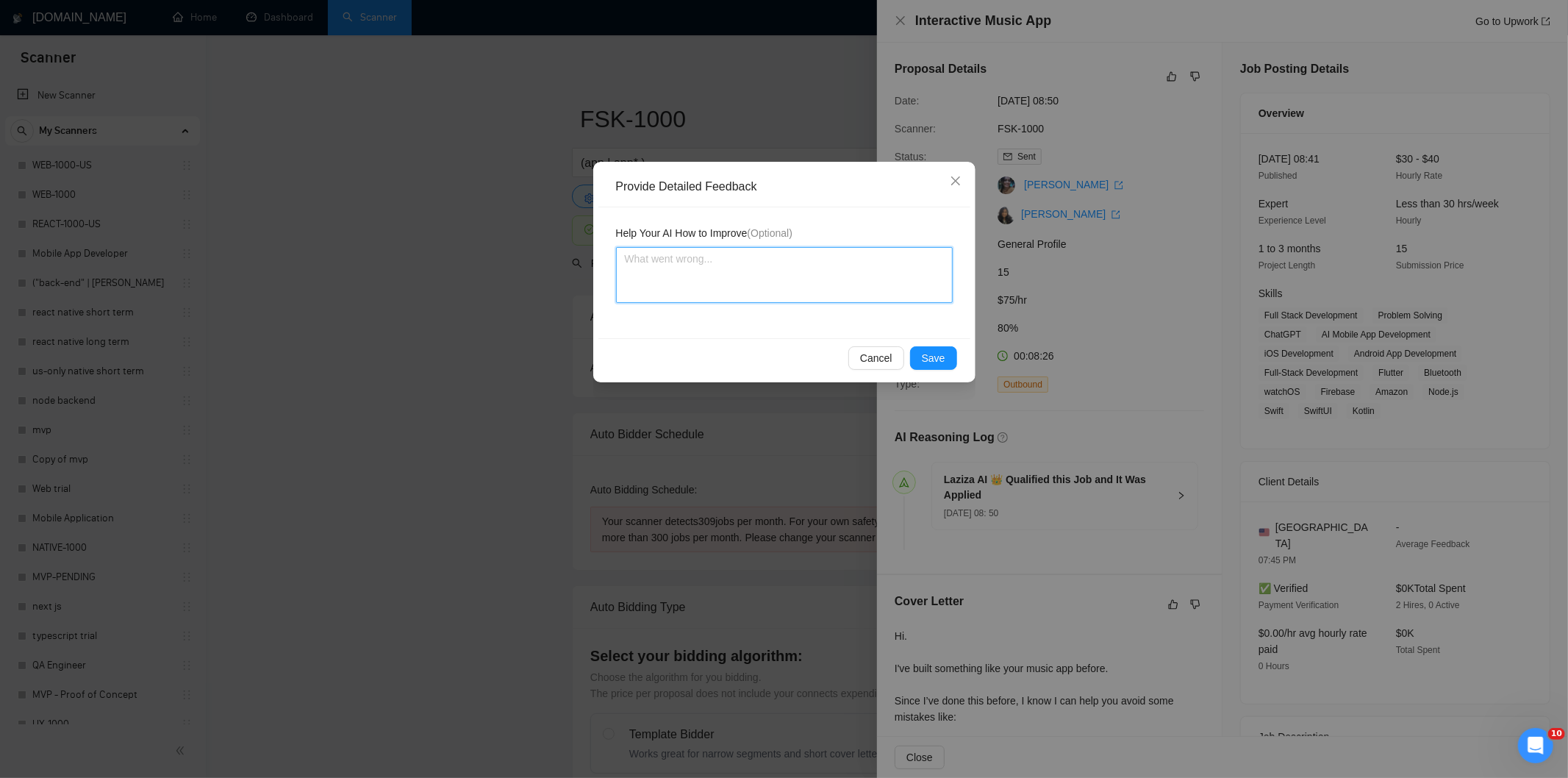
click at [846, 287] on textarea at bounding box center [784, 275] width 337 height 56
paste textarea "Good fit — the project is greenfield (no existing code), welcomes agencies, use…"
type textarea "Good fit — the project is greenfield (no existing code), welcomes agencies, use…"
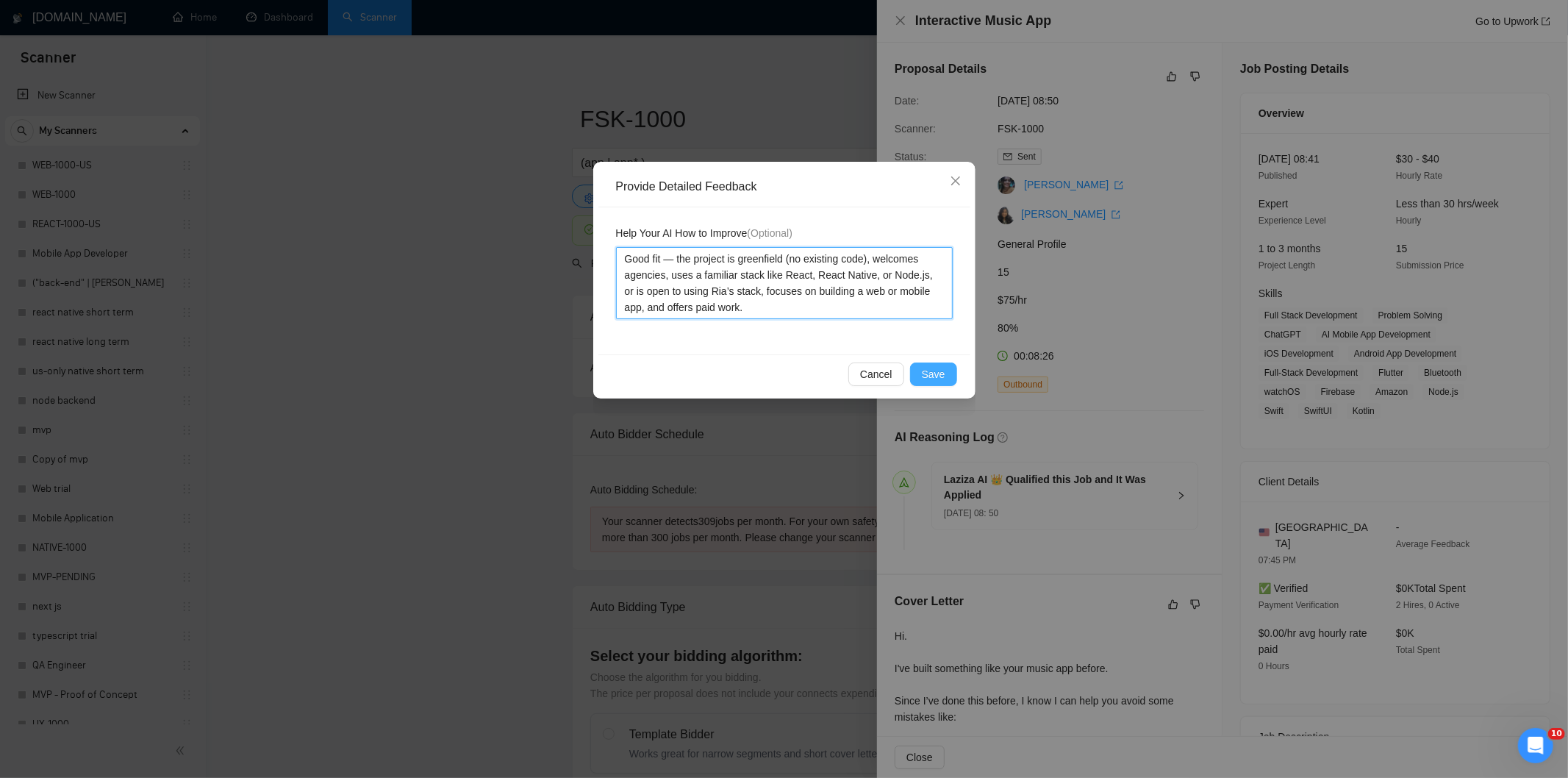
type textarea "Good fit — the project is greenfield (no existing code), welcomes agencies, use…"
click at [934, 372] on span "Save" at bounding box center [933, 374] width 24 height 16
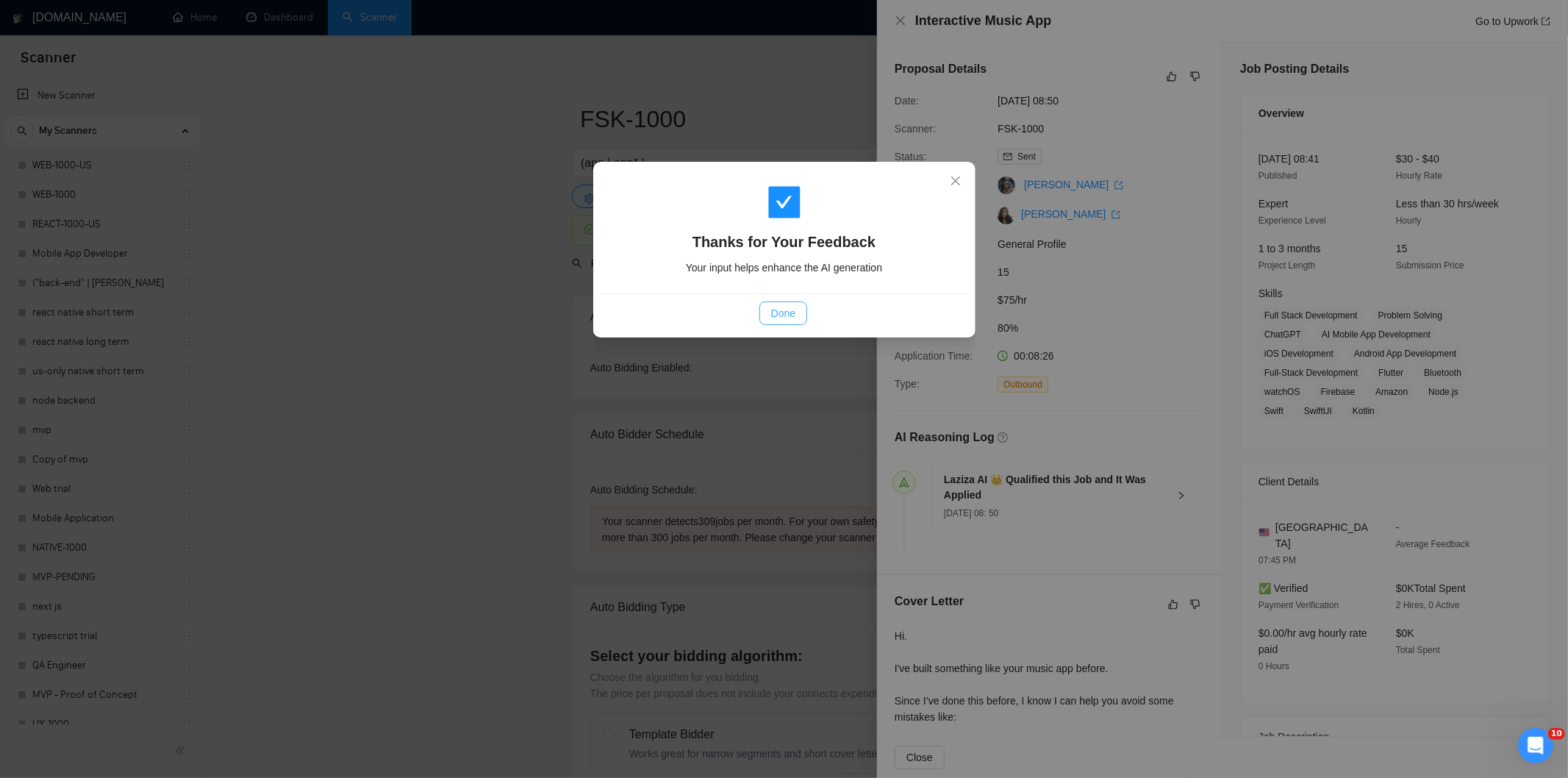
click at [783, 317] on span "Done" at bounding box center [784, 314] width 25 height 16
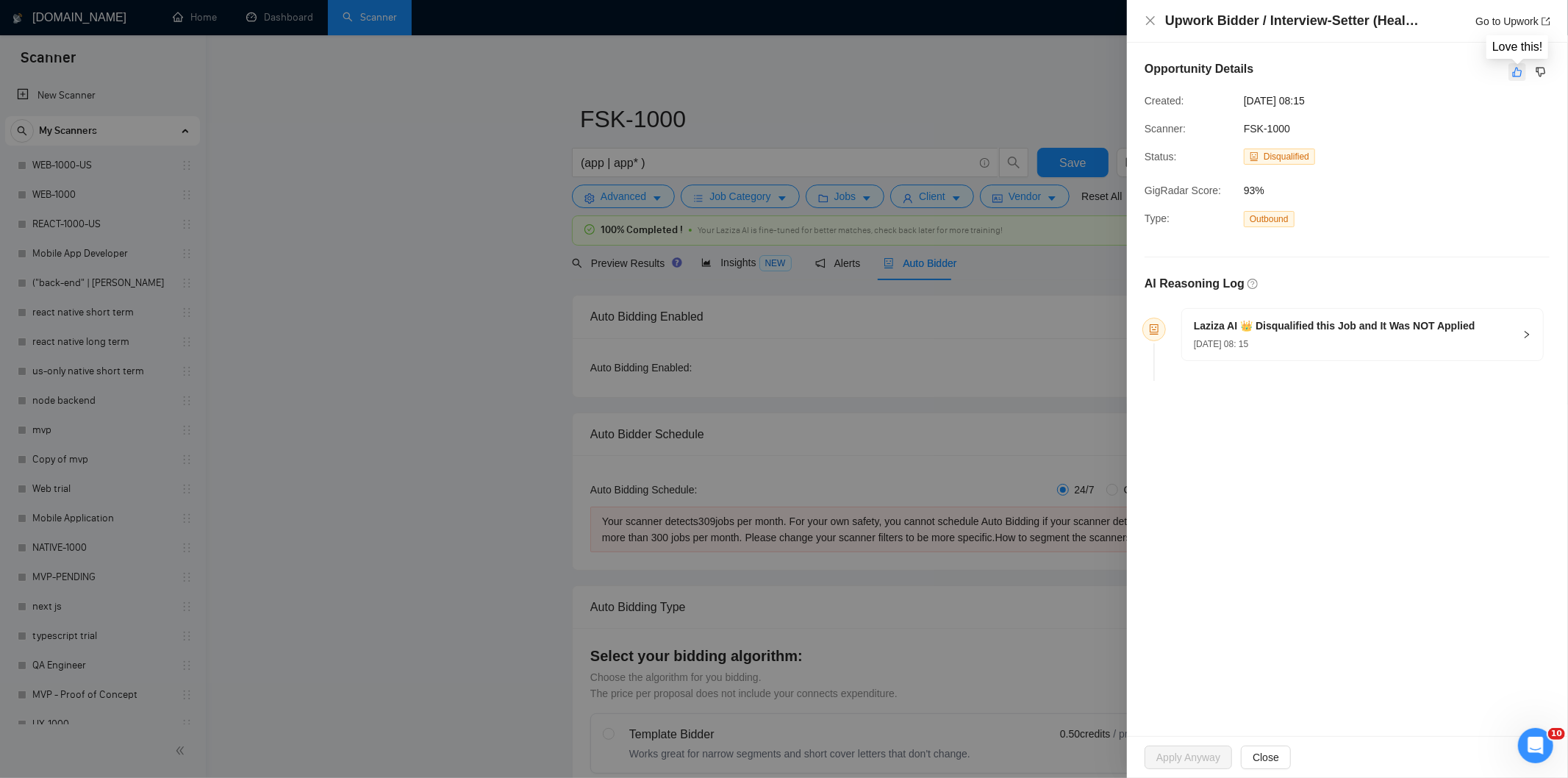
click at [1513, 68] on icon "like" at bounding box center [1517, 72] width 10 height 12
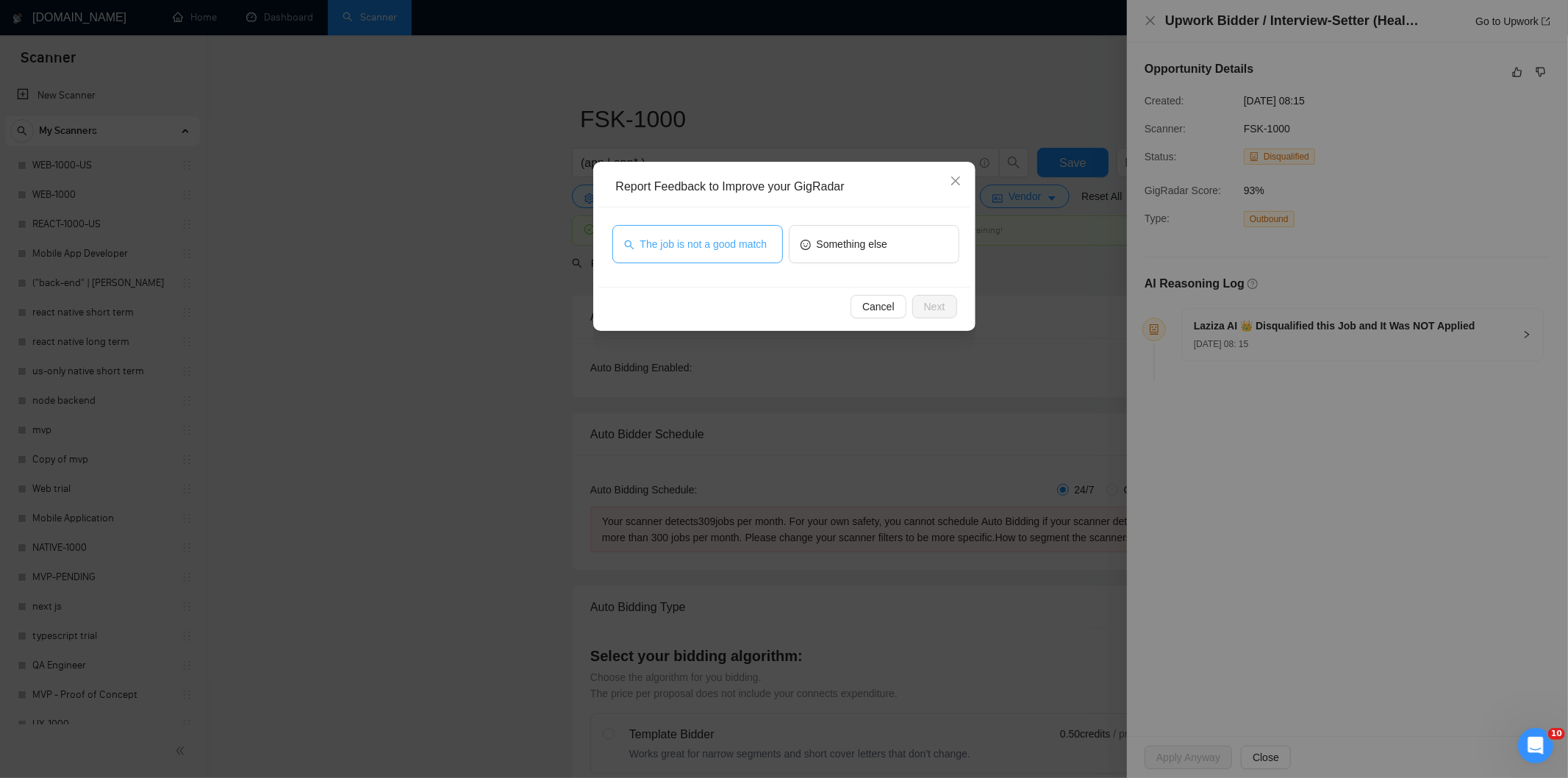
click at [654, 251] on span "The job is not a good match" at bounding box center [704, 244] width 127 height 16
click at [937, 303] on span "Next" at bounding box center [935, 307] width 22 height 16
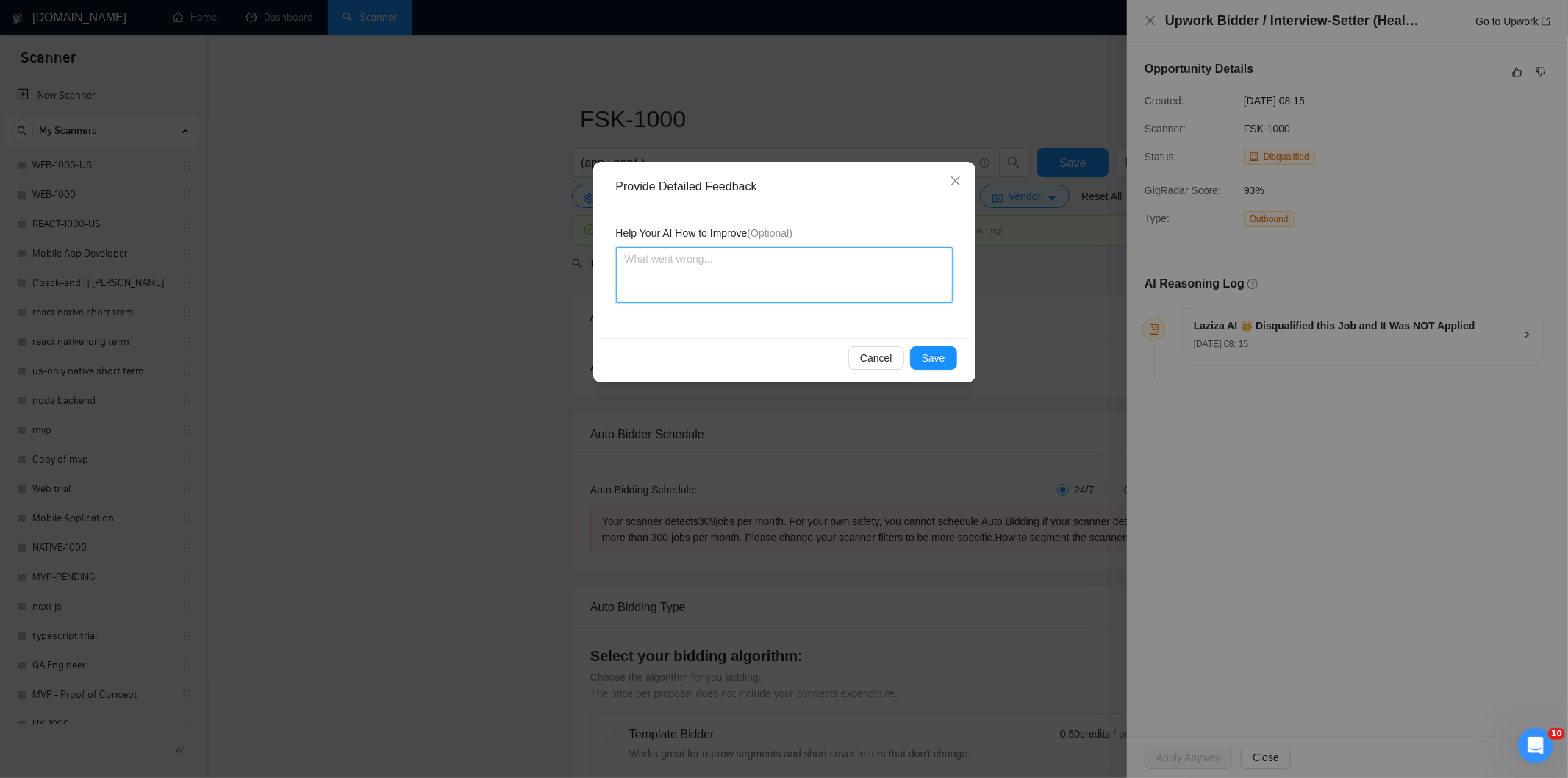
click at [852, 253] on textarea at bounding box center [784, 275] width 337 height 56
paste textarea "Not a fit — this project has been disqualified for other reasons. Example: "The…"
type textarea "Not a fit — this project has been disqualified for other reasons. Example: "The…"
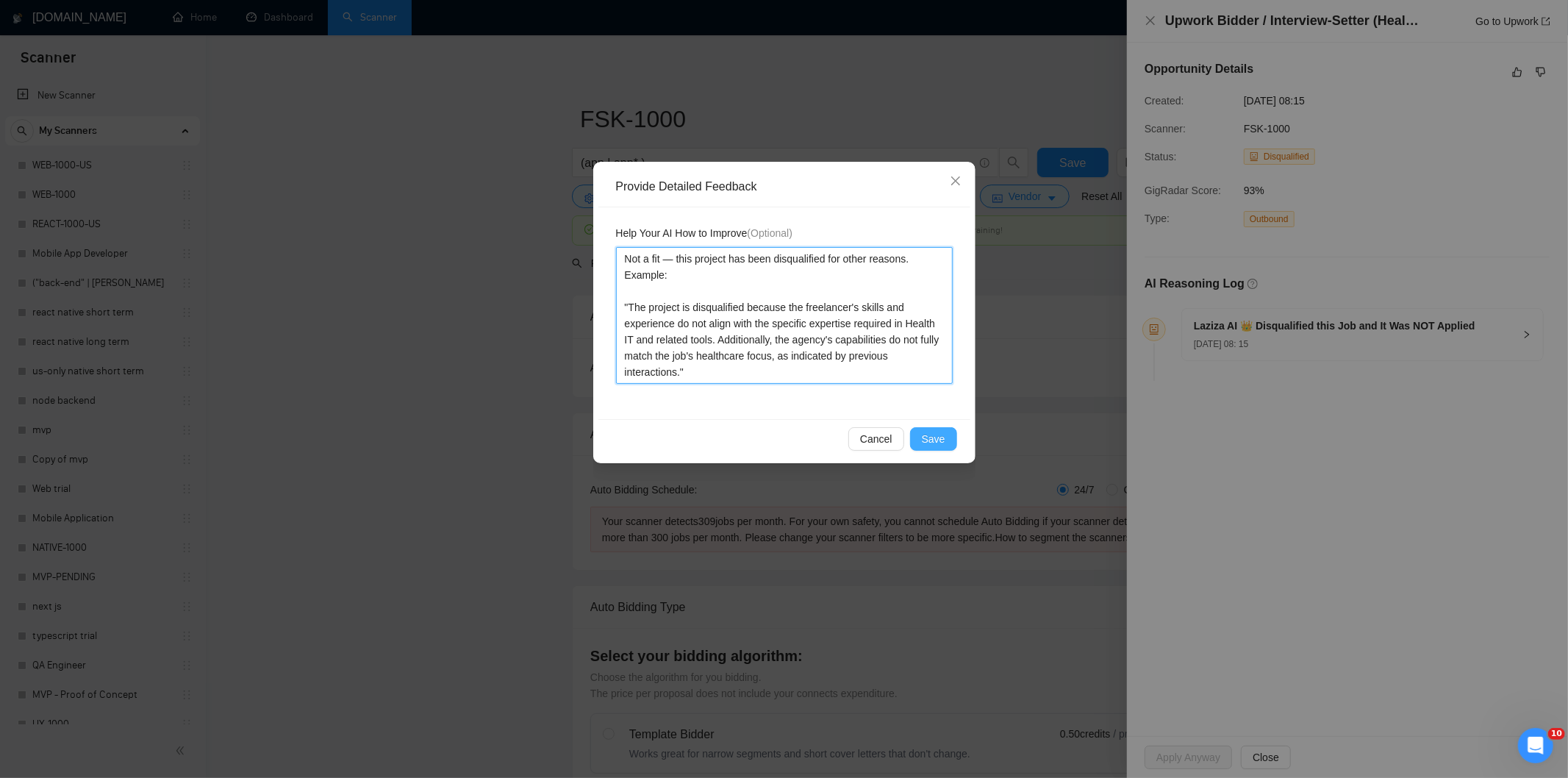
type textarea "Not a fit — this project has been disqualified for other reasons. Example: "The…"
drag, startPoint x: 936, startPoint y: 430, endPoint x: 916, endPoint y: 421, distance: 21.9
click at [936, 431] on span "Save" at bounding box center [933, 439] width 24 height 16
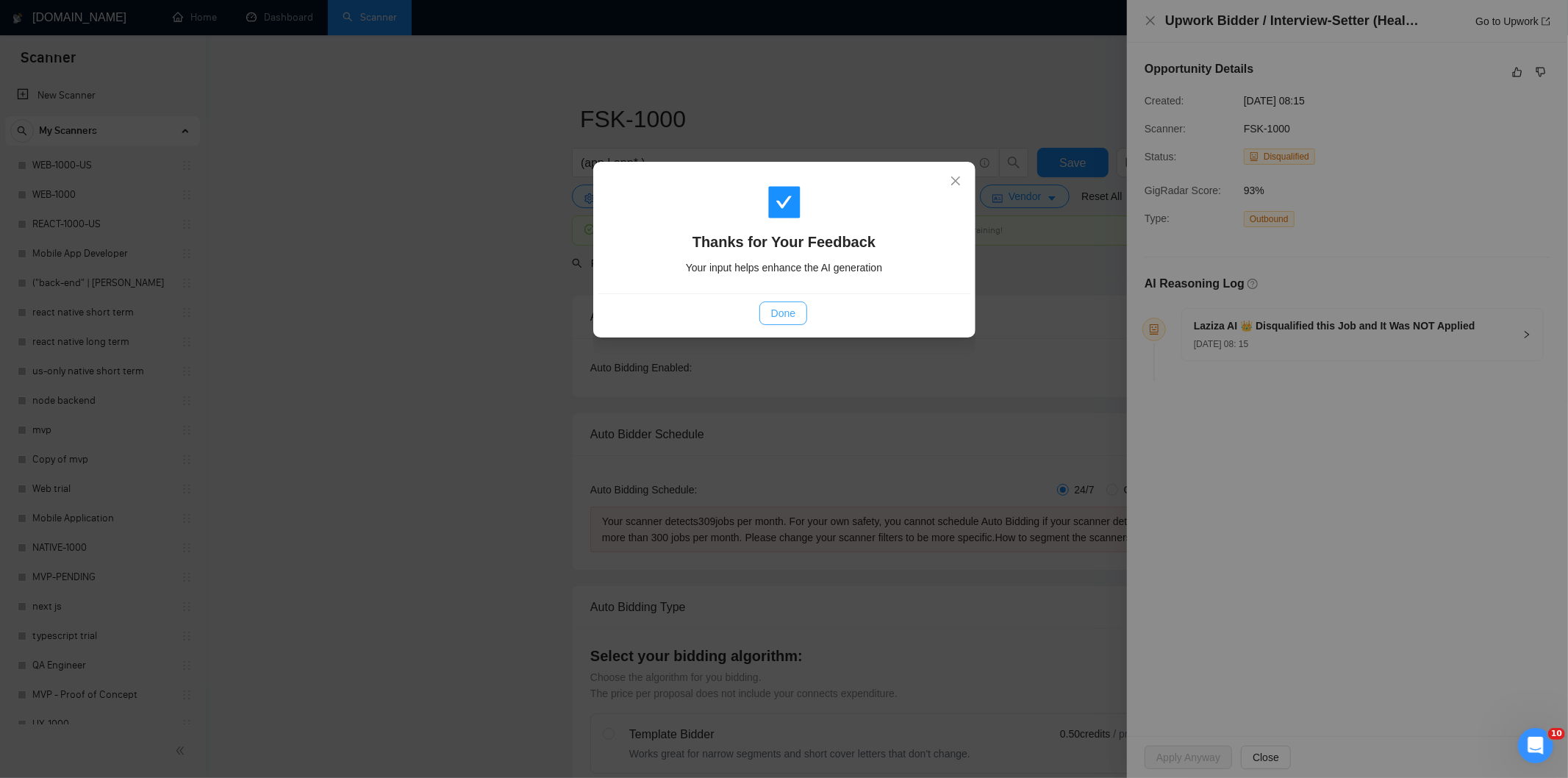
click at [763, 304] on button "Done" at bounding box center [784, 314] width 47 height 24
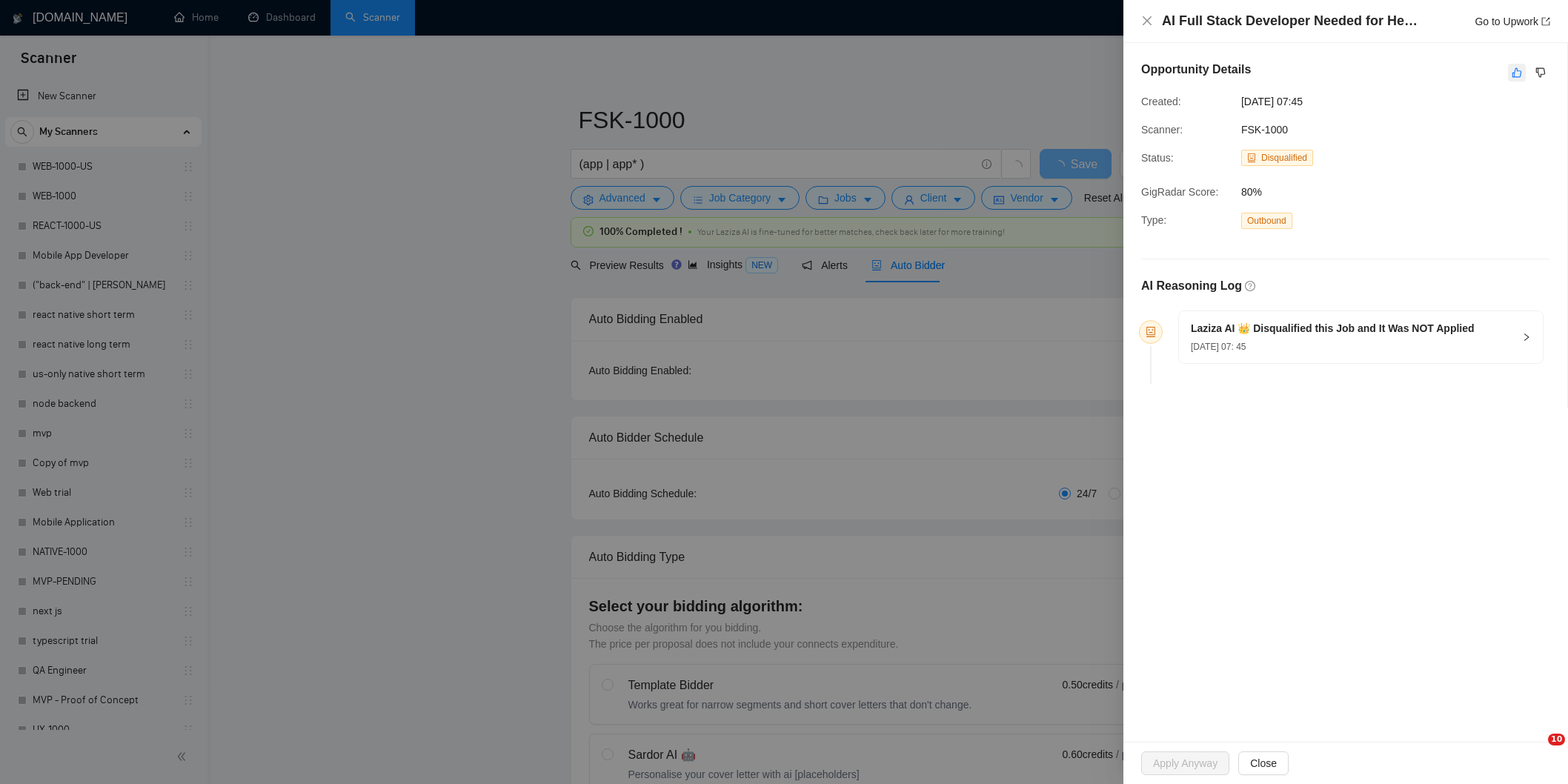
click at [1522, 73] on icon "like" at bounding box center [1517, 73] width 10 height 12
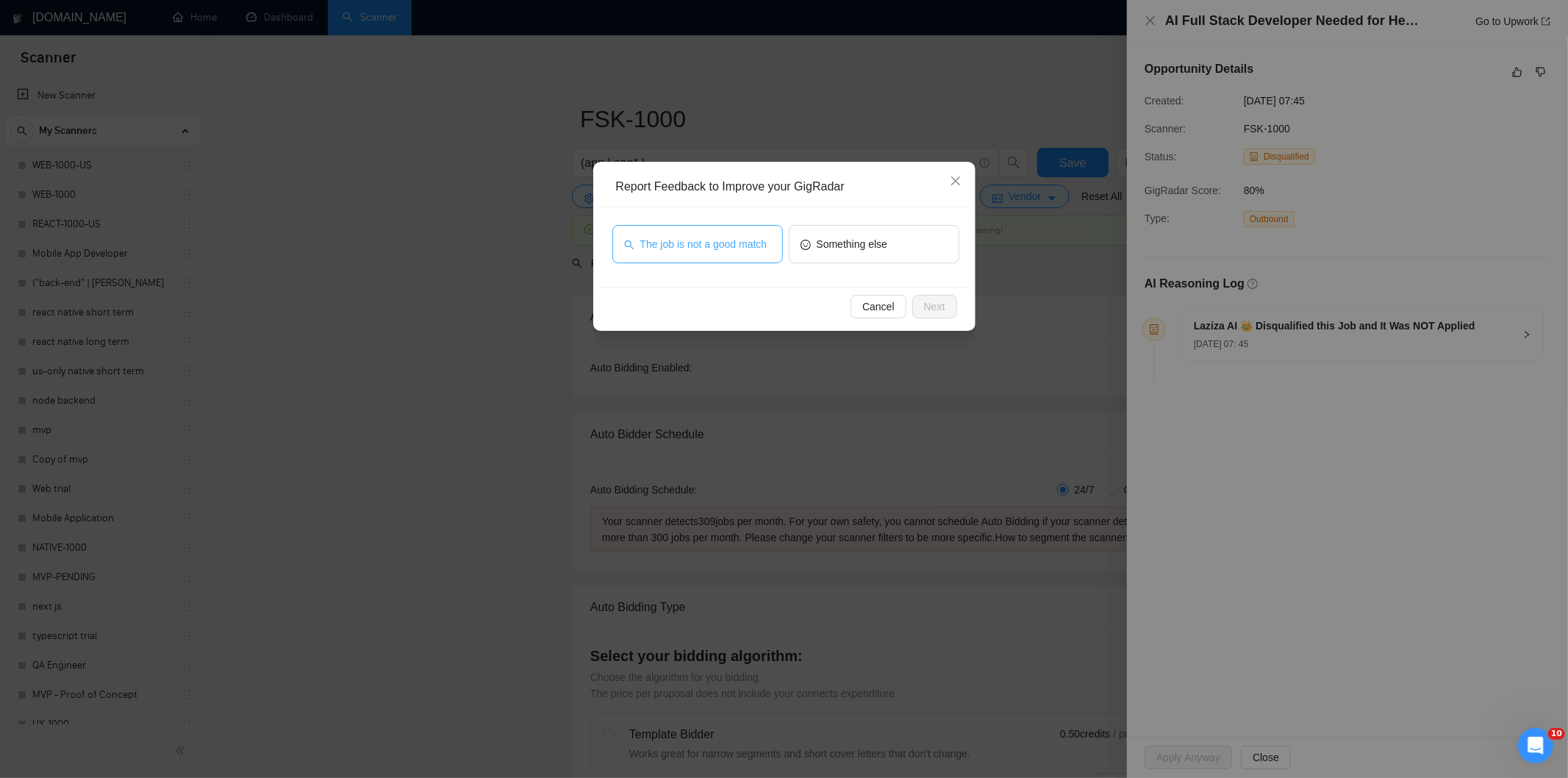
click at [740, 248] on span "The job is not a good match" at bounding box center [704, 244] width 127 height 16
drag, startPoint x: 945, startPoint y: 306, endPoint x: 937, endPoint y: 305, distance: 8.1
click at [942, 306] on button "Next" at bounding box center [935, 307] width 45 height 24
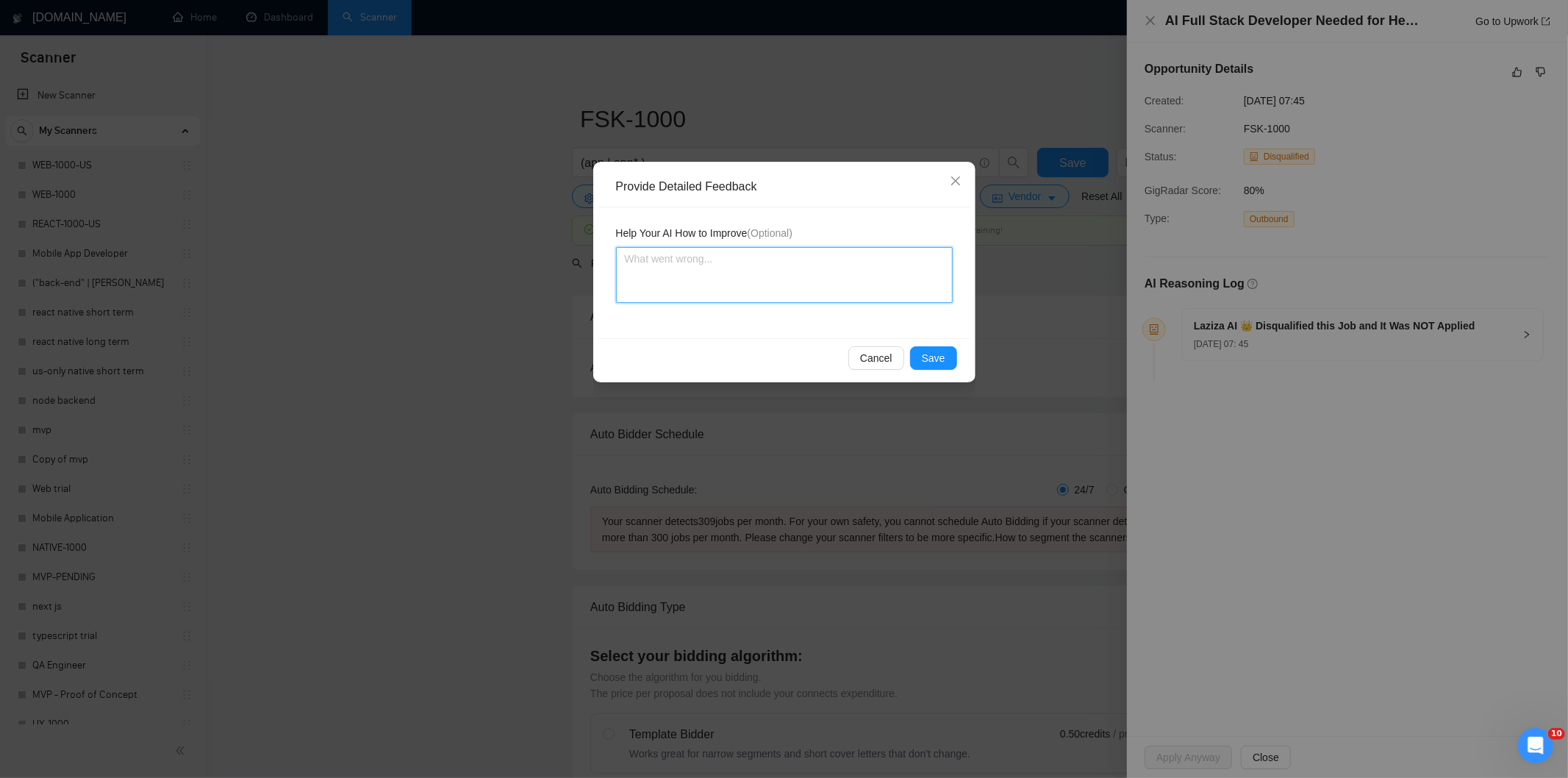
click at [888, 268] on textarea at bounding box center [784, 275] width 337 height 56
paste textarea "Not a fit — this project has been disqualified for other reasons. Example: "The…"
type textarea "Not a fit — this project has been disqualified for other reasons. Example: "The…"
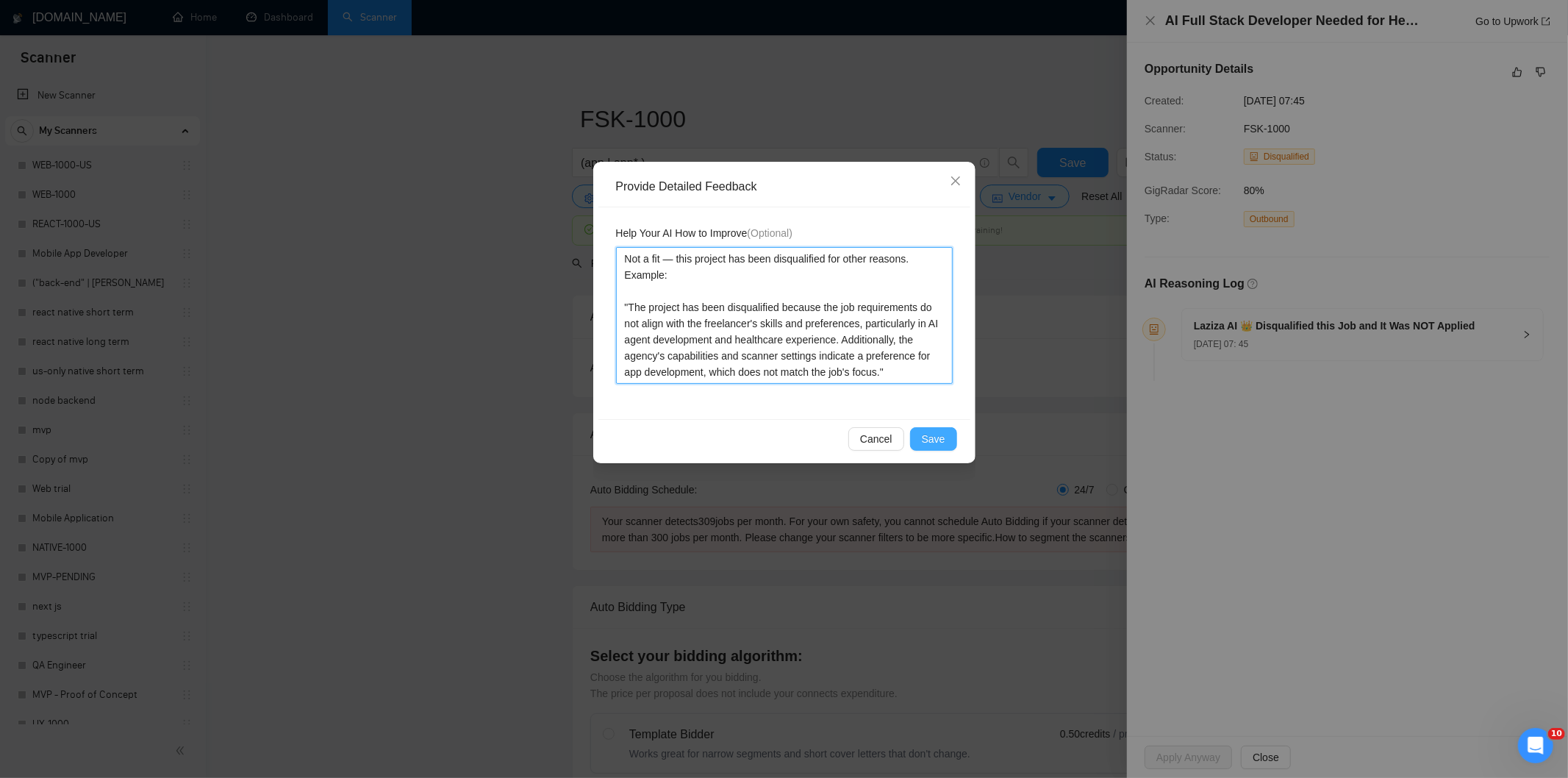
type textarea "Not a fit — this project has been disqualified for other reasons. Example: "The…"
click at [942, 433] on span "Save" at bounding box center [933, 439] width 24 height 16
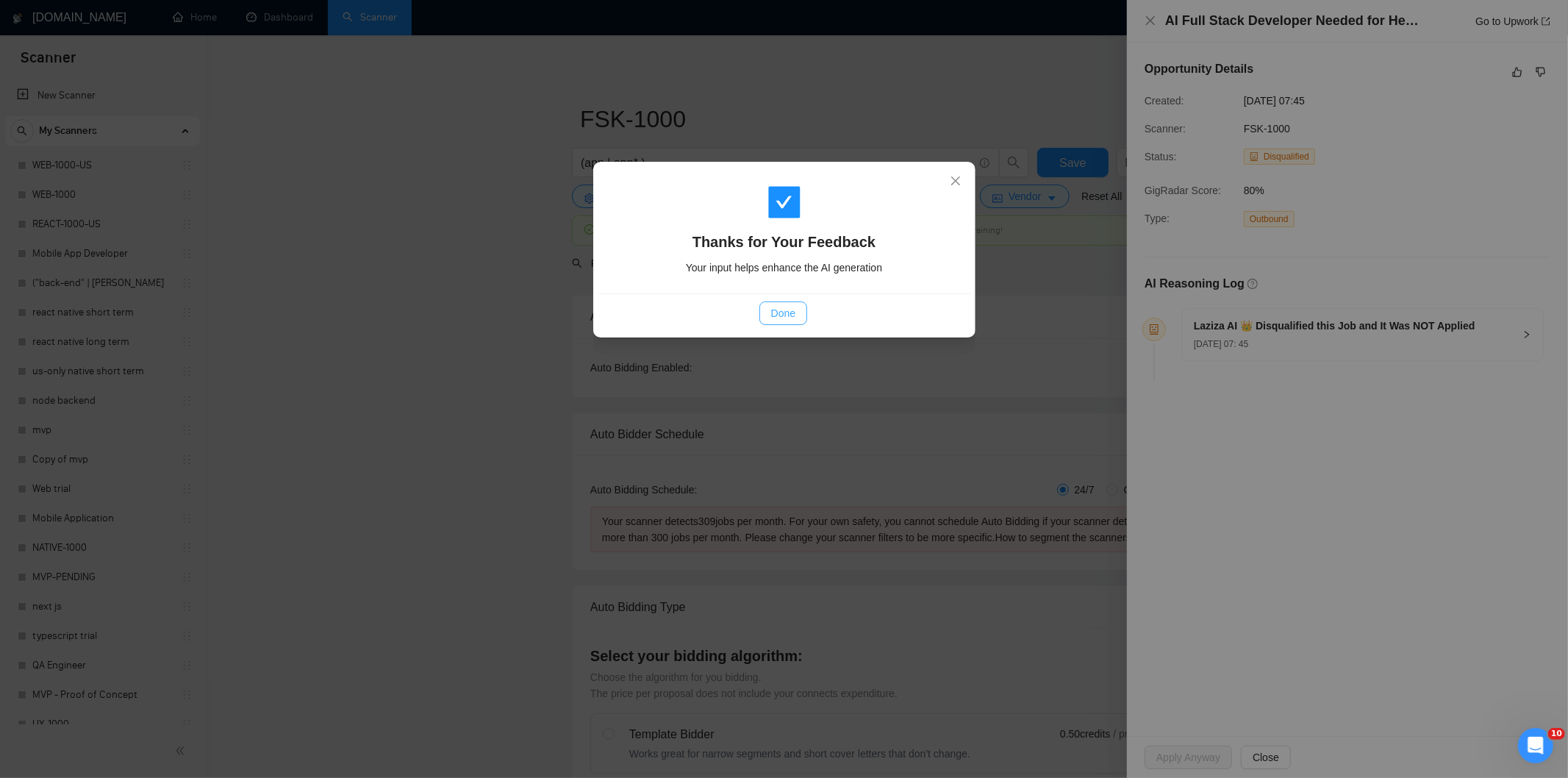
click at [788, 308] on span "Done" at bounding box center [784, 314] width 25 height 16
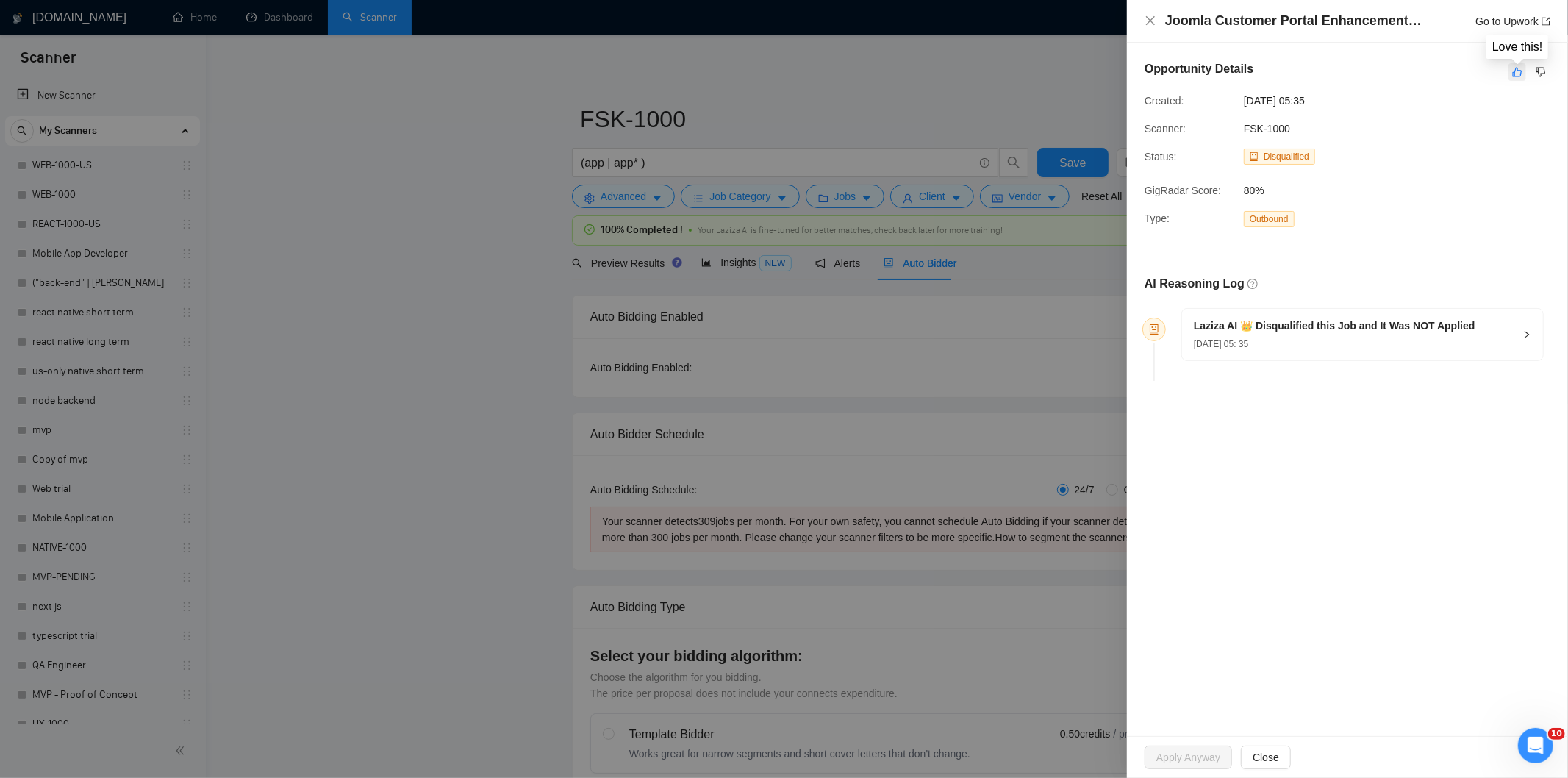
click at [1511, 72] on button "button" at bounding box center [1518, 72] width 18 height 18
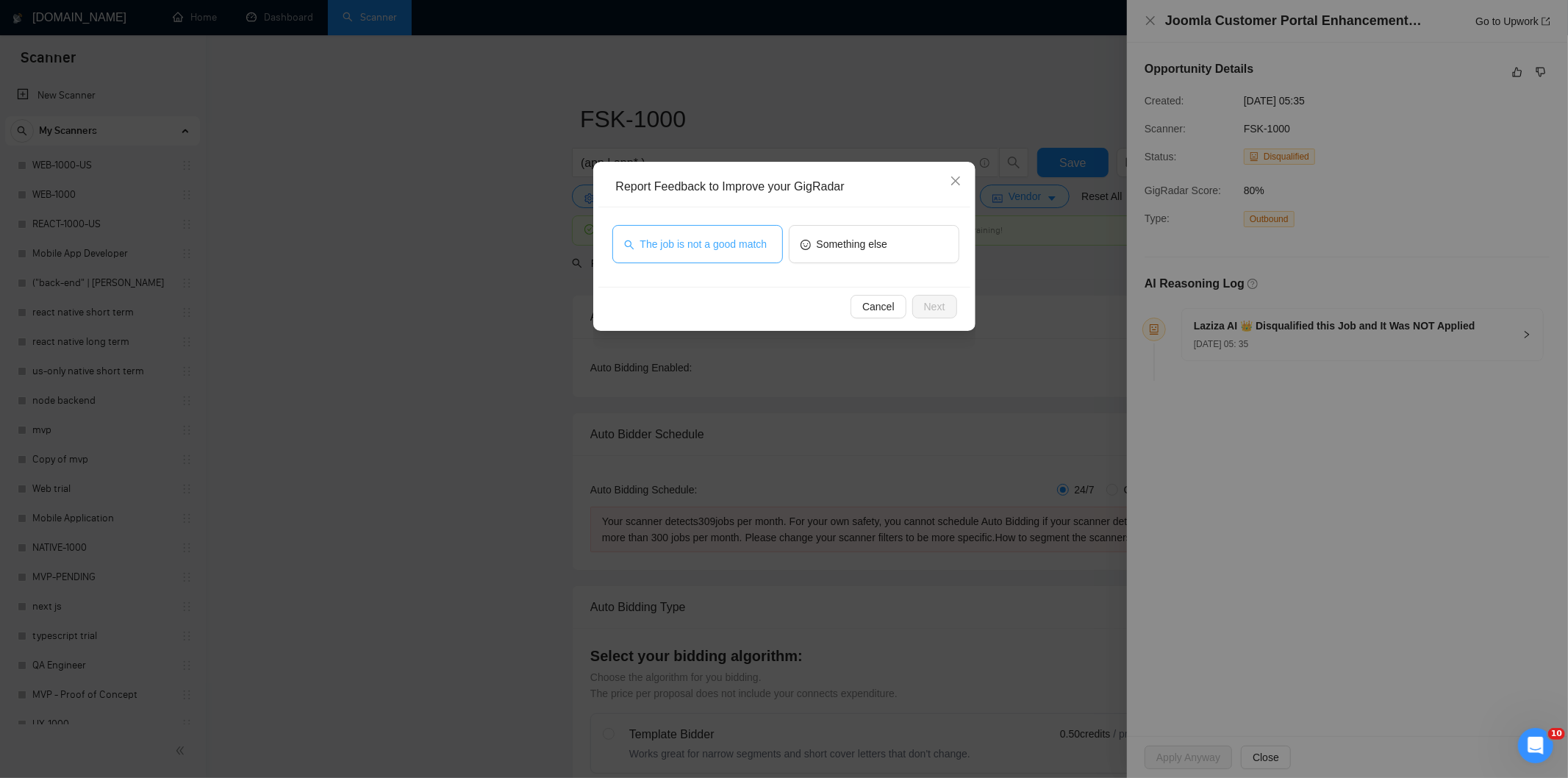
click at [766, 241] on span "The job is not a good match" at bounding box center [704, 244] width 127 height 16
click at [943, 299] on span "Next" at bounding box center [935, 307] width 22 height 16
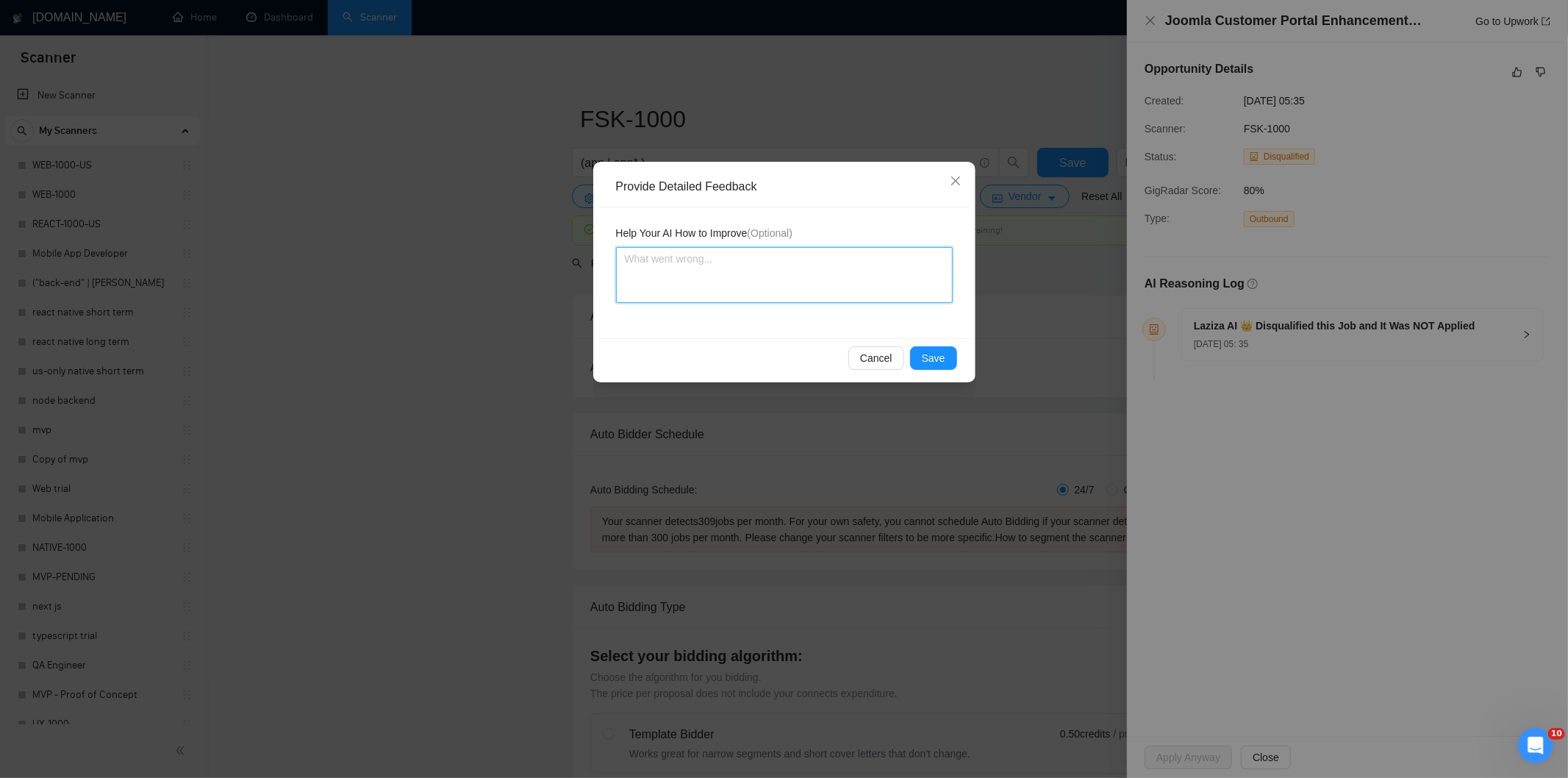
click at [916, 278] on textarea at bounding box center [784, 275] width 337 height 56
paste textarea "Not a fit — this project has been disqualified for other reasons. Example: "The…"
type textarea "Not a fit — this project has been disqualified for other reasons. Example: "The…"
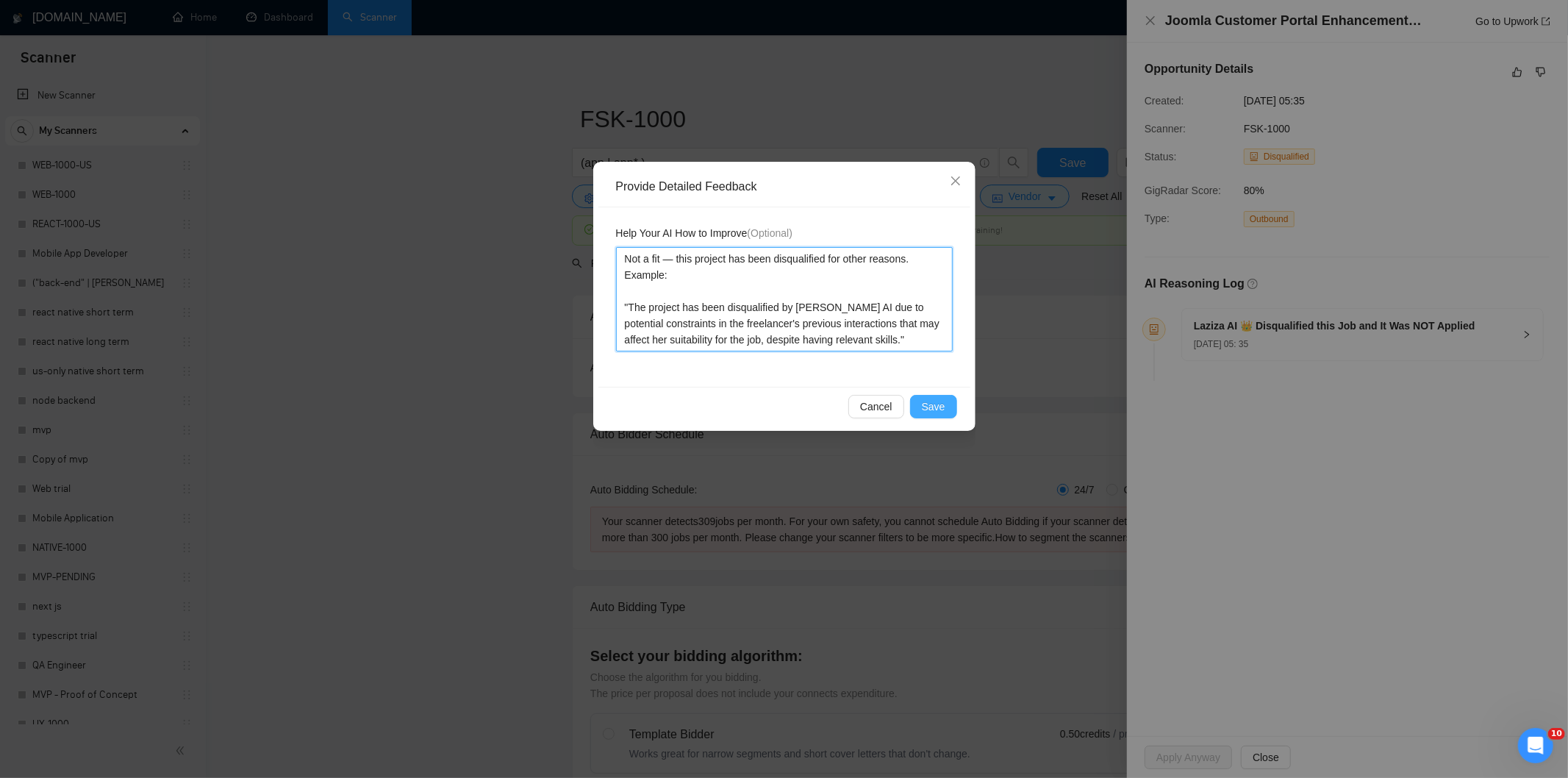
type textarea "Not a fit — this project has been disqualified for other reasons. Example: "The…"
click at [947, 398] on button "Save" at bounding box center [933, 407] width 47 height 24
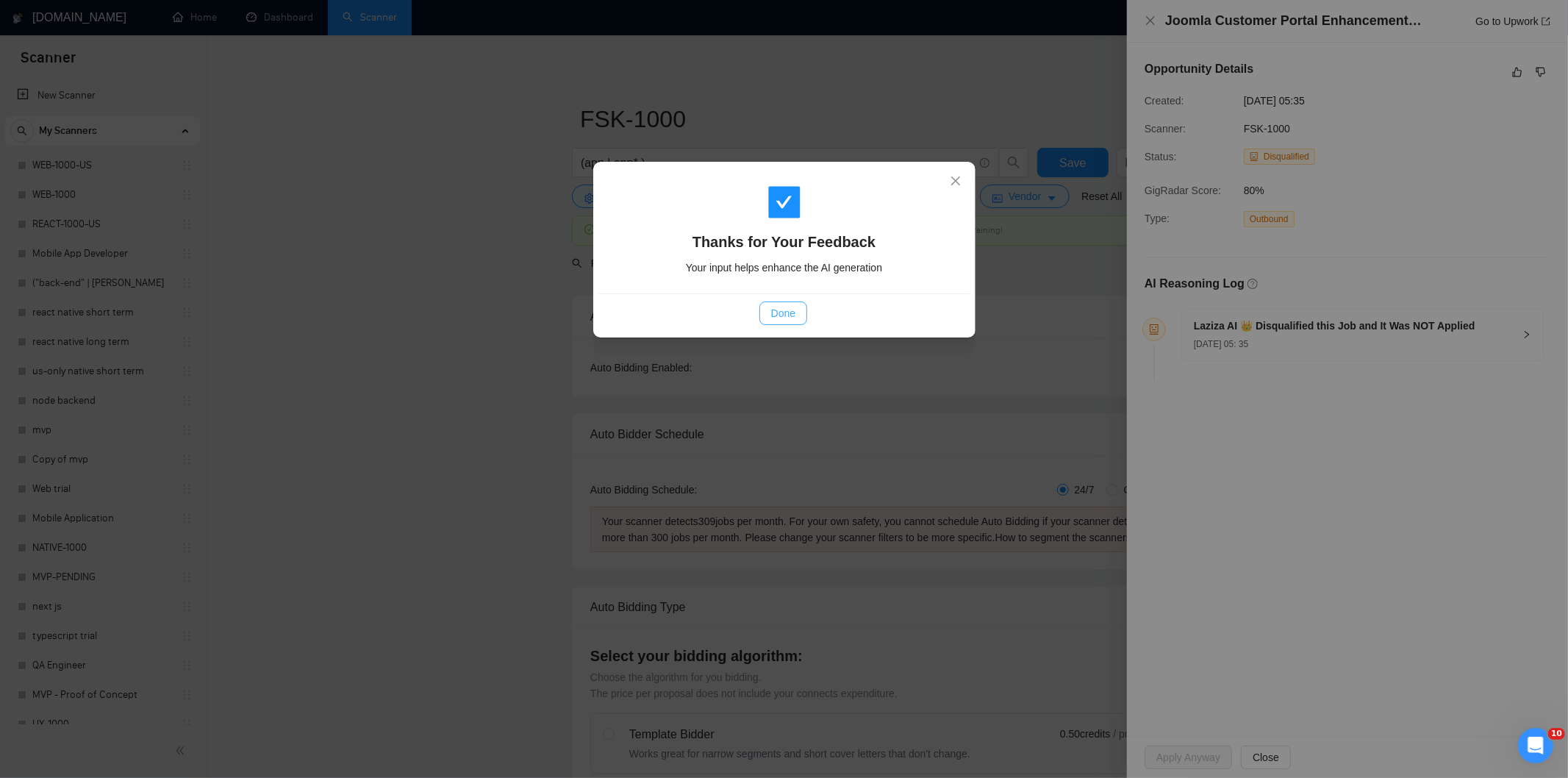
click at [791, 315] on span "Done" at bounding box center [784, 314] width 25 height 16
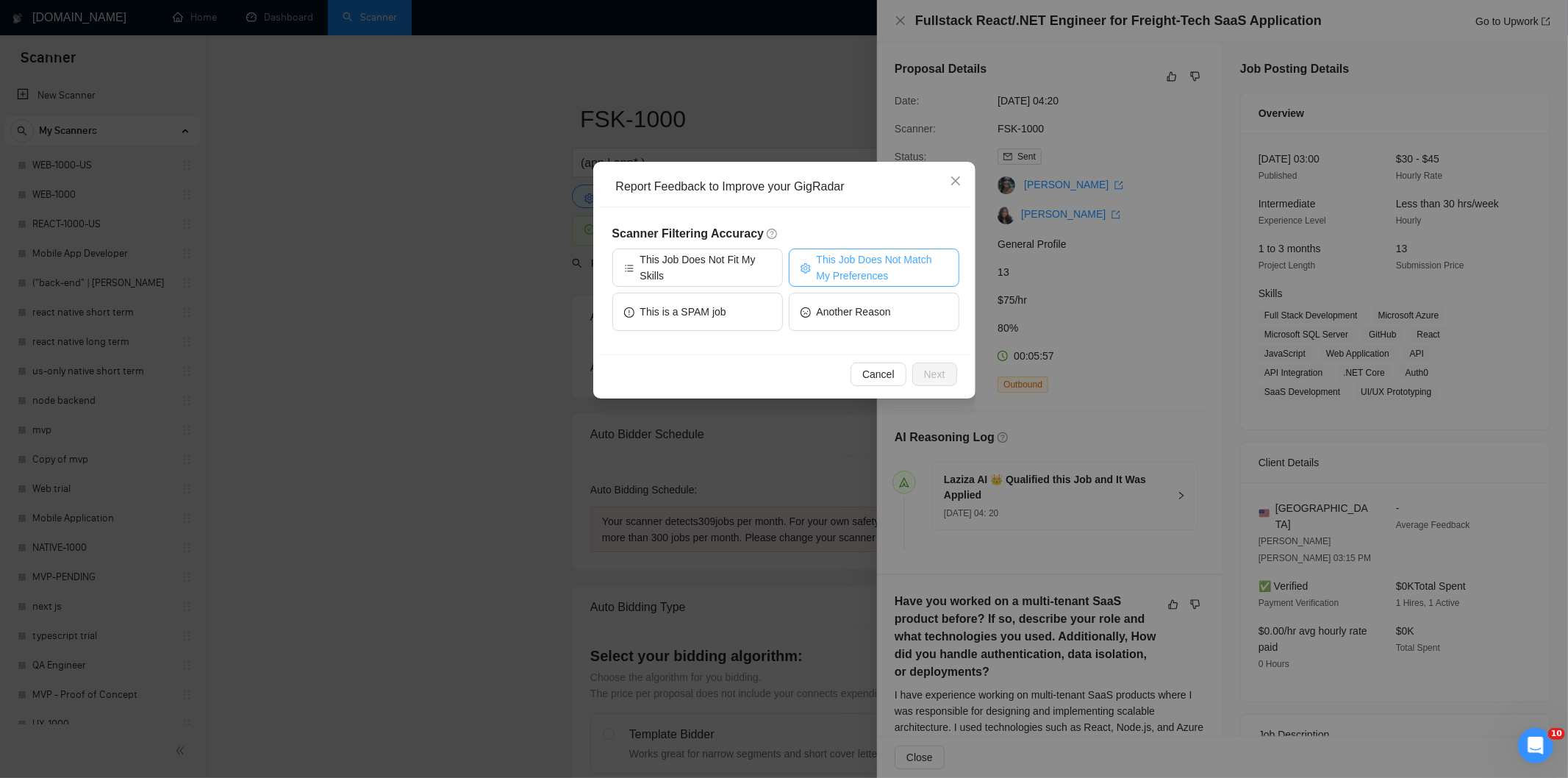
click at [873, 253] on span "This Job Does Not Match My Preferences" at bounding box center [882, 267] width 131 height 33
click at [926, 365] on button "Next" at bounding box center [935, 375] width 45 height 24
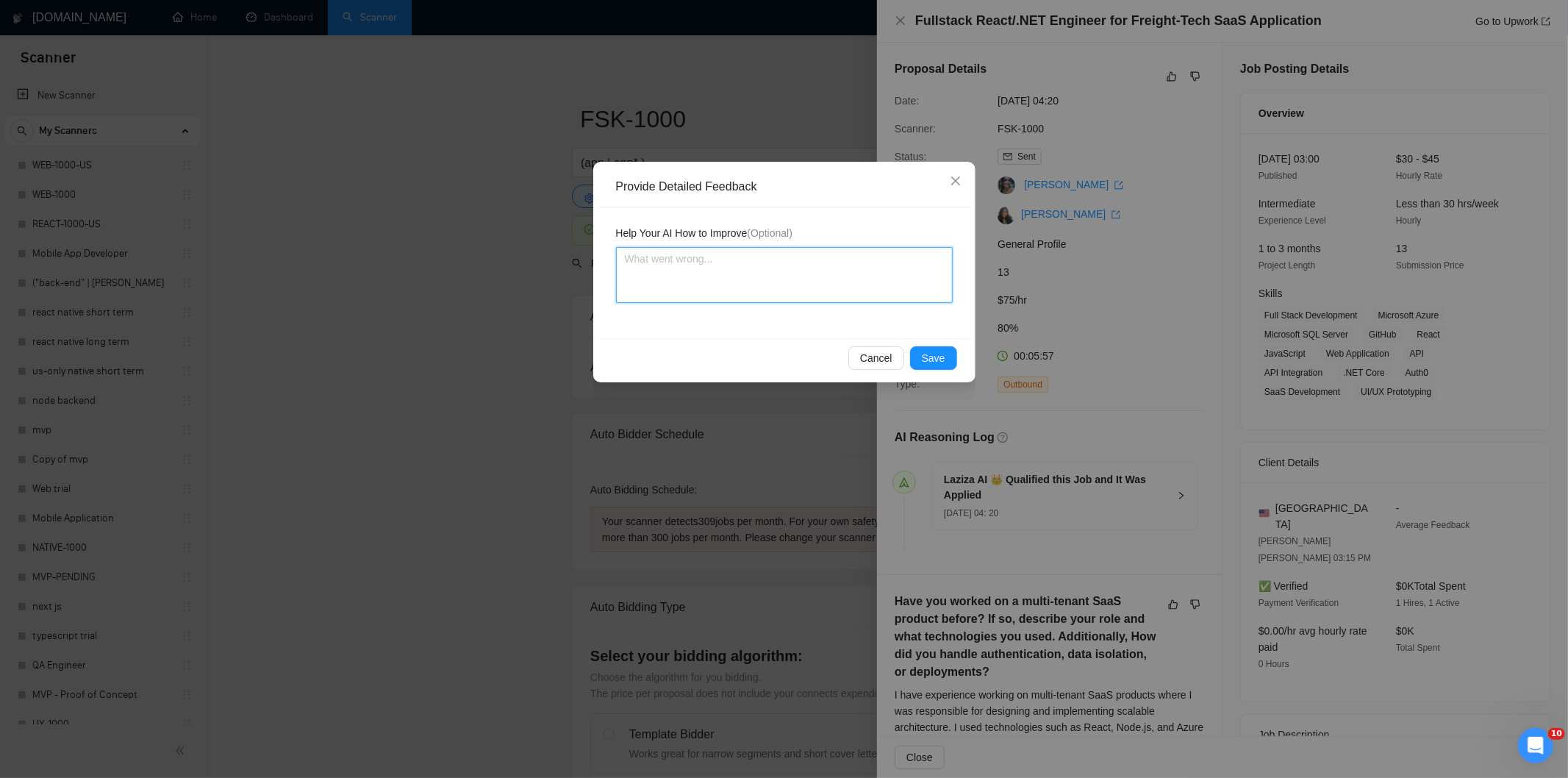
click at [881, 291] on textarea at bounding box center [784, 275] width 337 height 56
paste textarea "Not a fit — the client prefers to hire a solo developer, but Ria is an agency. …"
type textarea "Not a fit — the client prefers to hire a solo developer, but Ria is an agency. …"
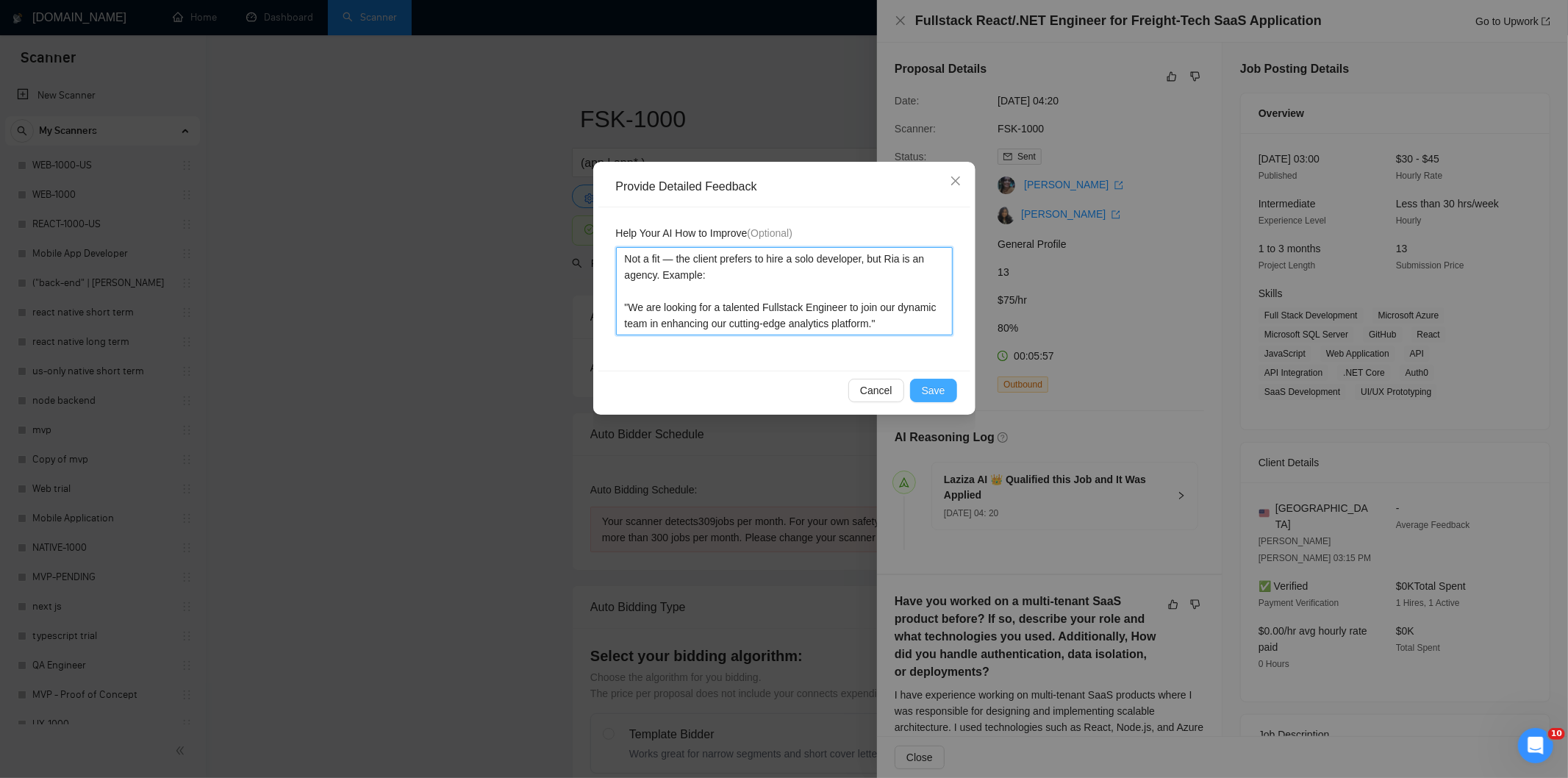
type textarea "Not a fit — the client prefers to hire a solo developer, but Ria is an agency. …"
click at [943, 388] on span "Save" at bounding box center [933, 390] width 24 height 16
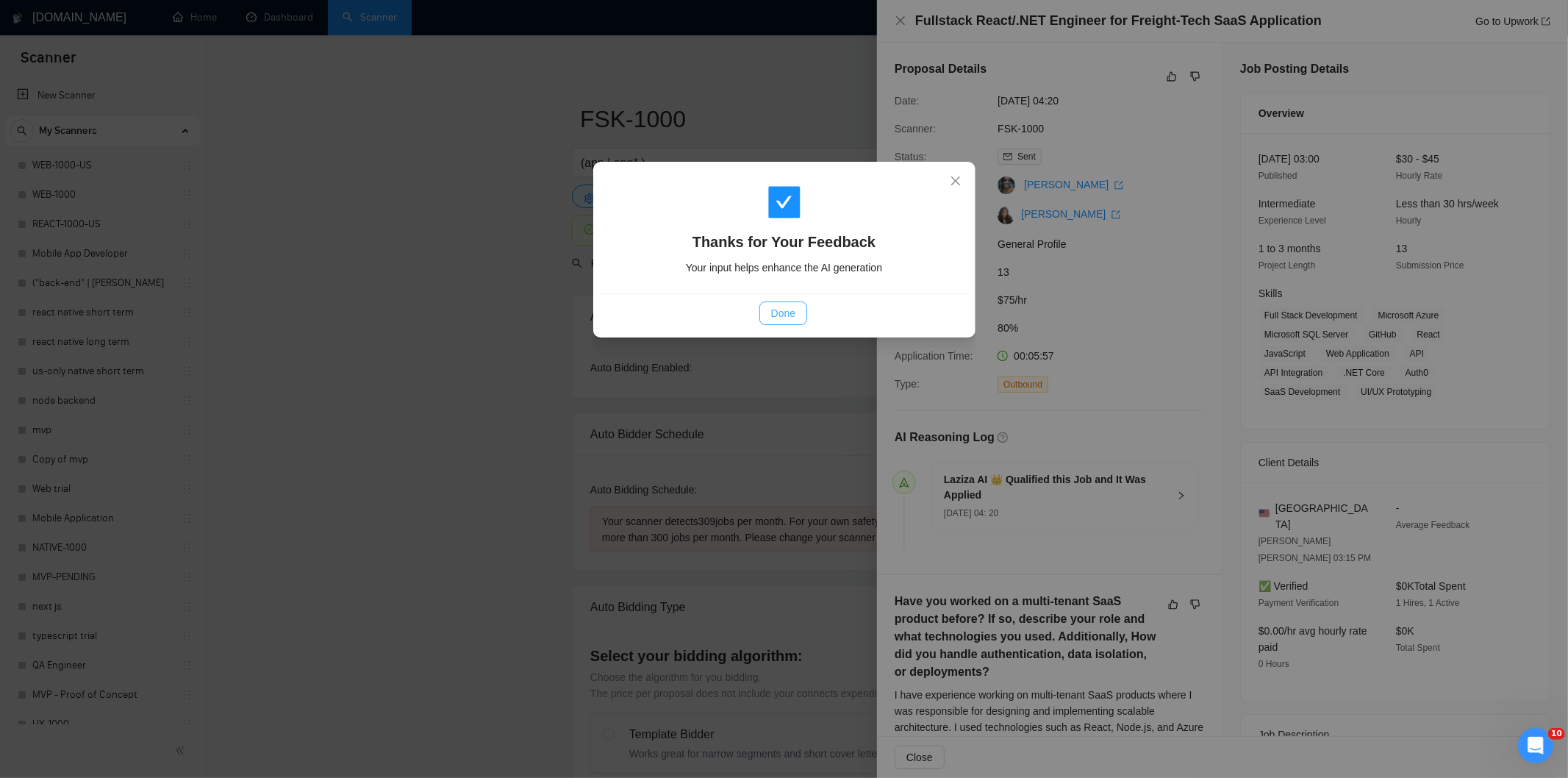
click at [794, 309] on span "Done" at bounding box center [784, 314] width 25 height 16
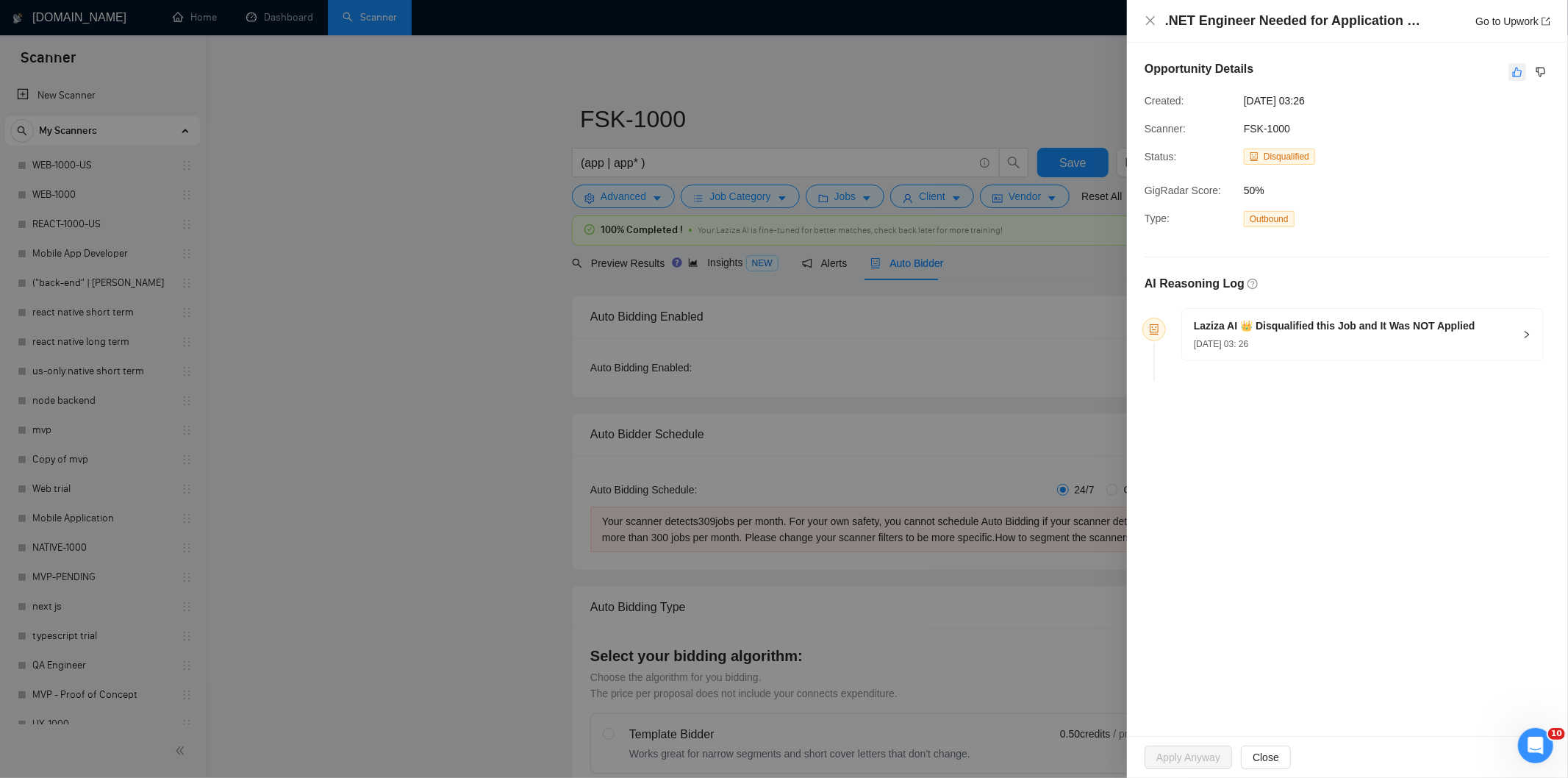
click at [1513, 71] on icon "like" at bounding box center [1517, 72] width 10 height 12
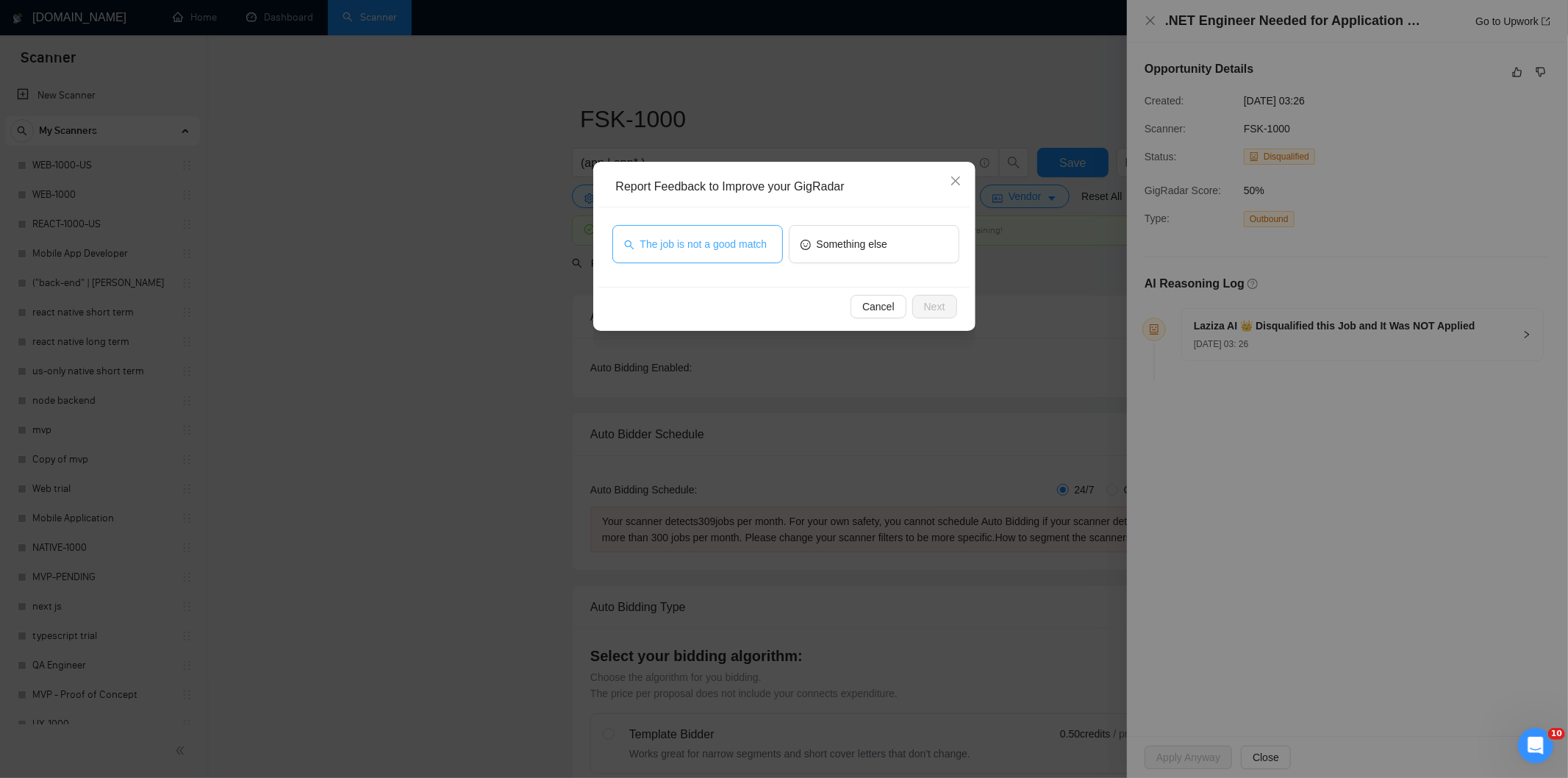
click at [725, 242] on span "The job is not a good match" at bounding box center [704, 244] width 127 height 16
click at [930, 305] on span "Next" at bounding box center [935, 307] width 22 height 16
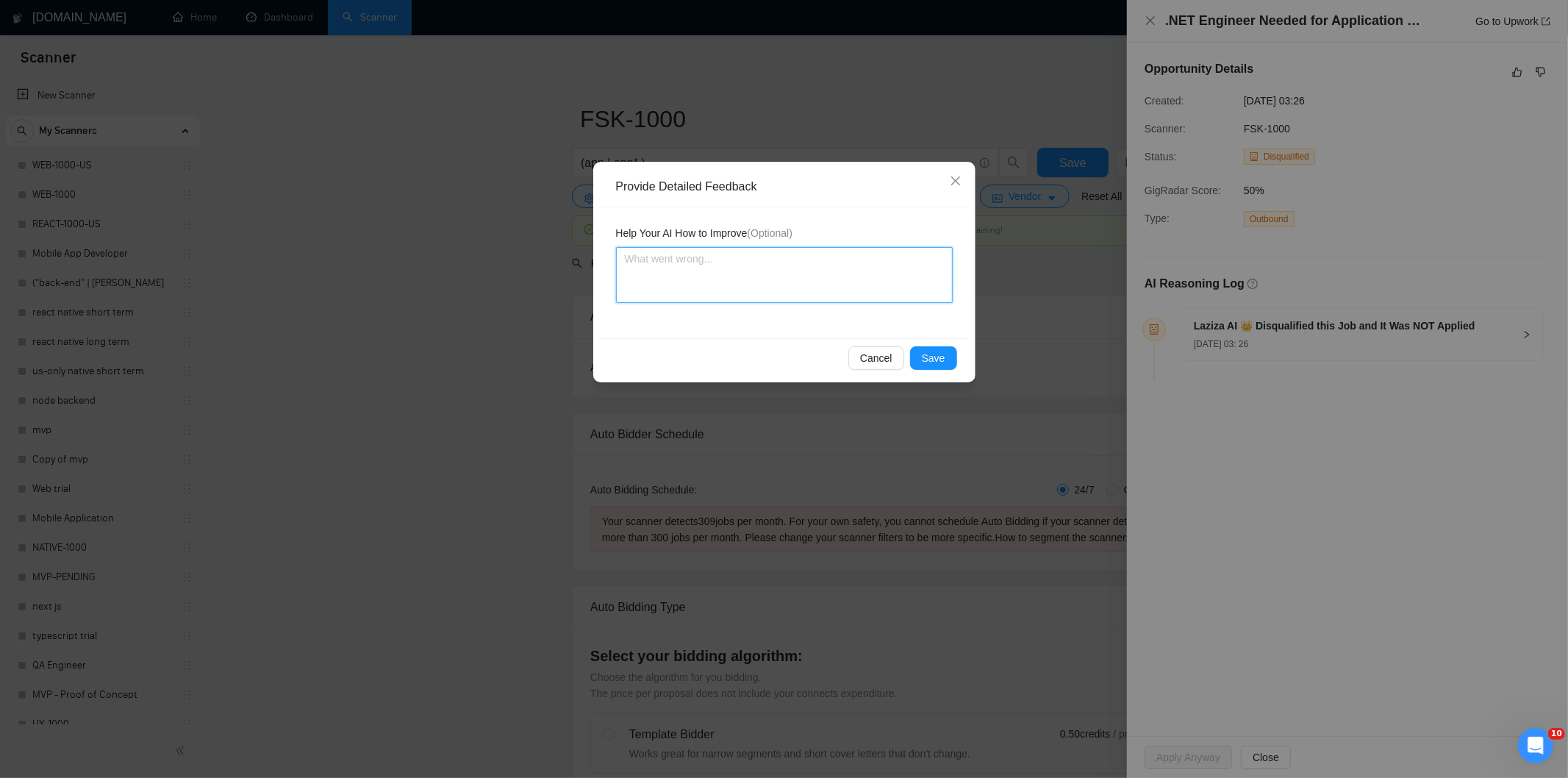
click at [852, 265] on textarea at bounding box center [784, 275] width 337 height 56
paste textarea "Not a fit — this project has been disqualified for other reasons. Example: "The…"
type textarea "Not a fit — this project has been disqualified for other reasons. Example: "The…"
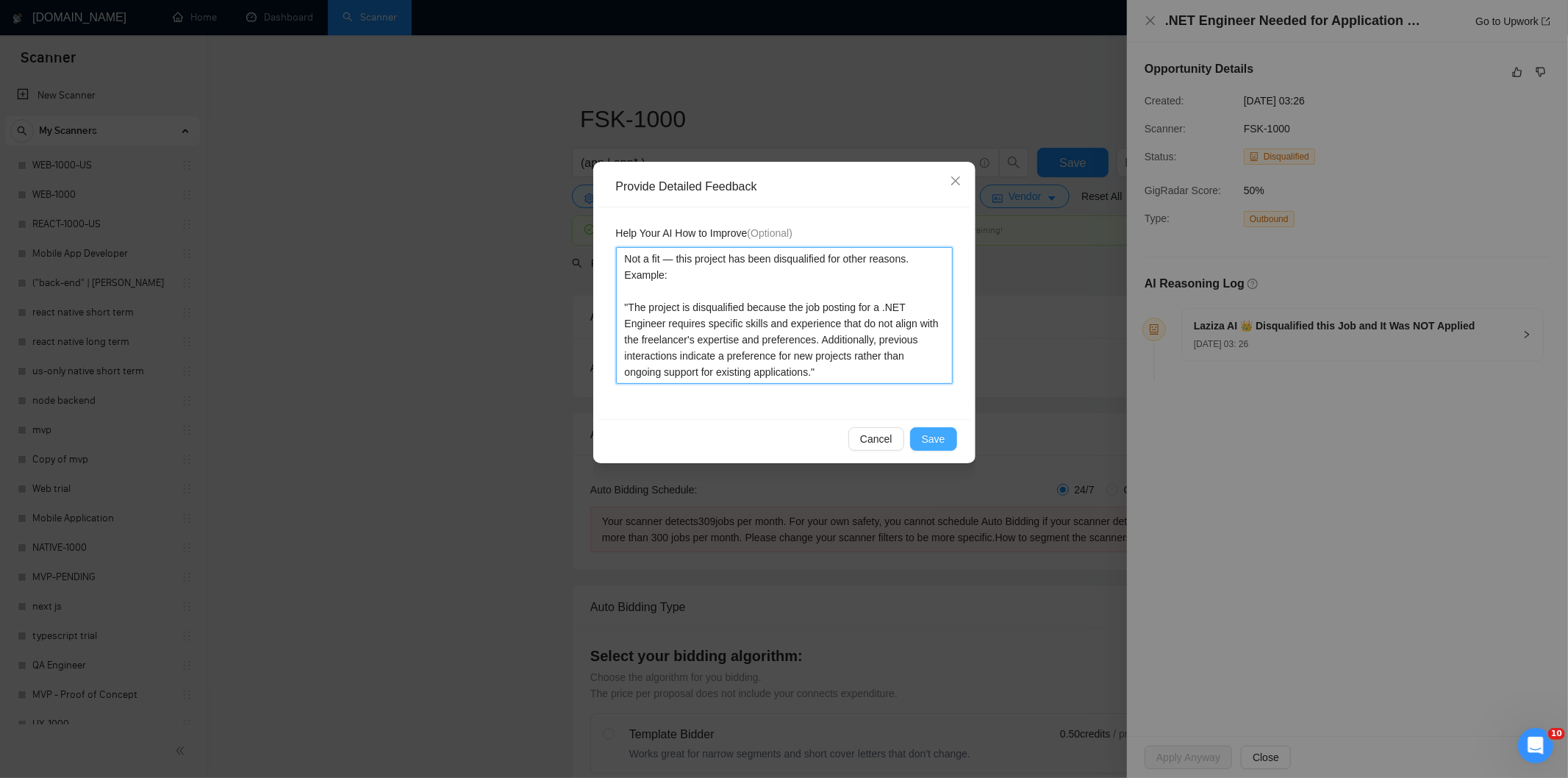
type textarea "Not a fit — this project has been disqualified for other reasons. Example: "The…"
click at [927, 443] on span "Save" at bounding box center [933, 439] width 24 height 16
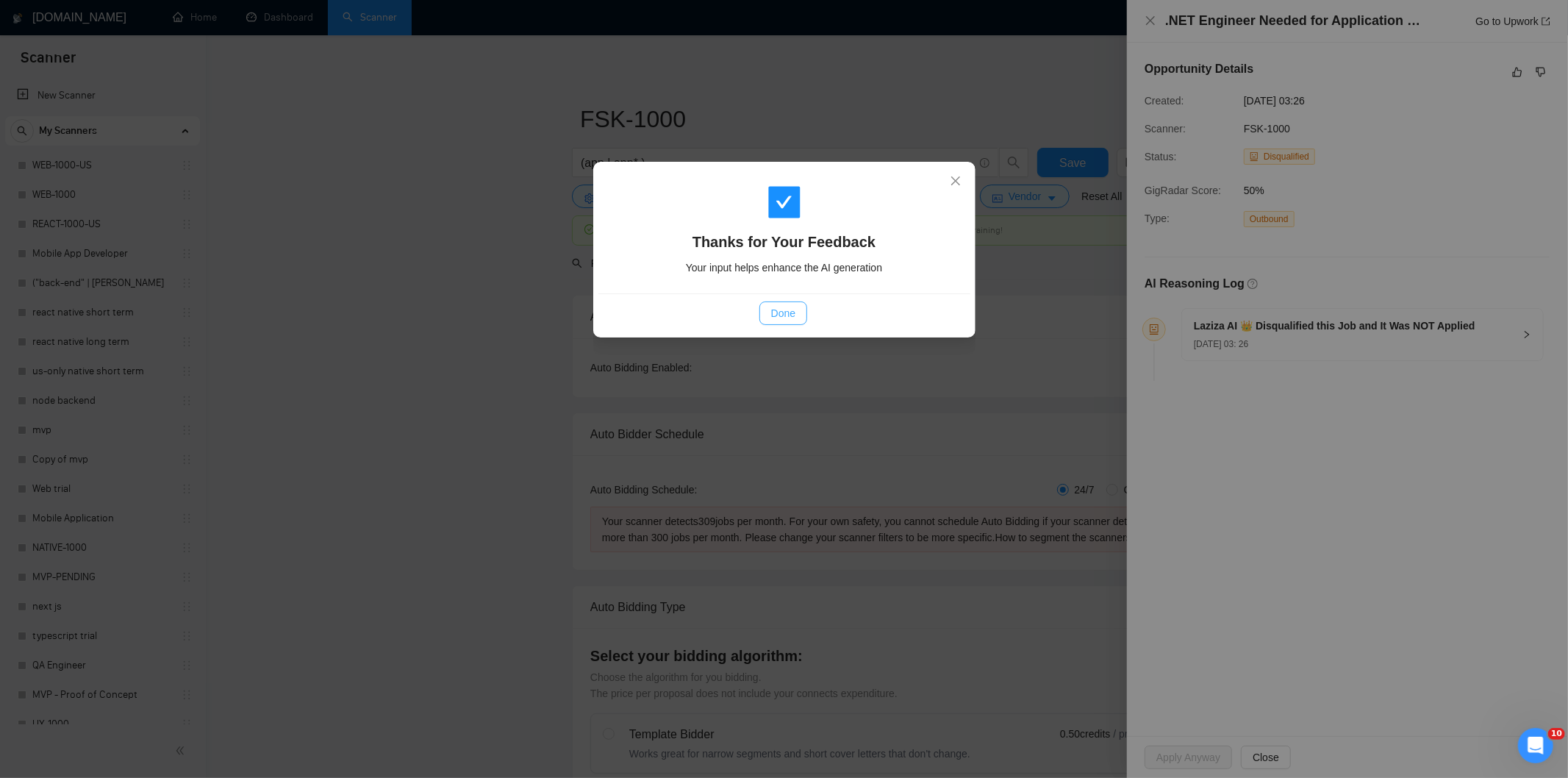
click at [783, 307] on span "Done" at bounding box center [784, 314] width 25 height 16
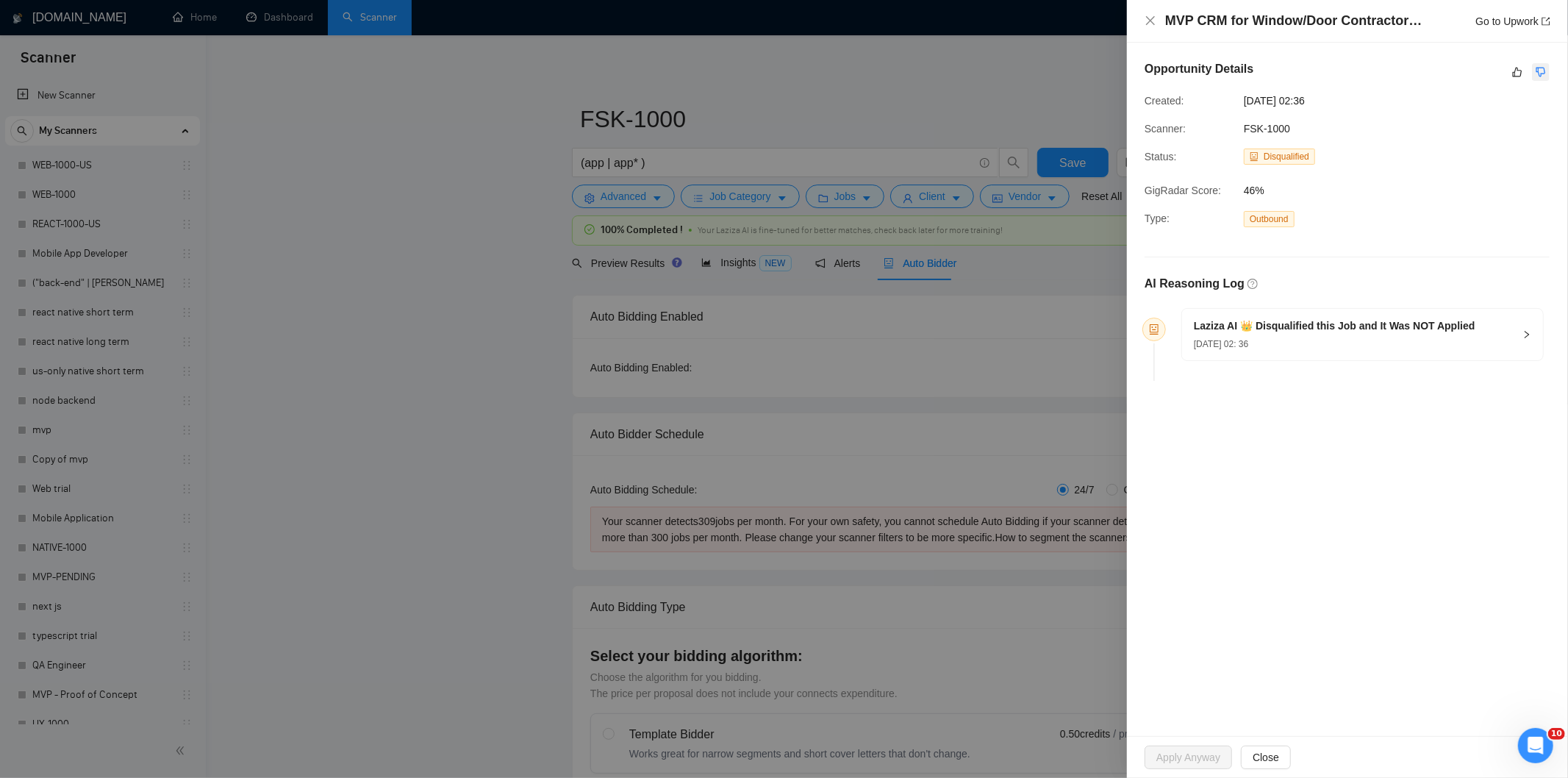
click at [1546, 77] on button "button" at bounding box center [1541, 72] width 18 height 18
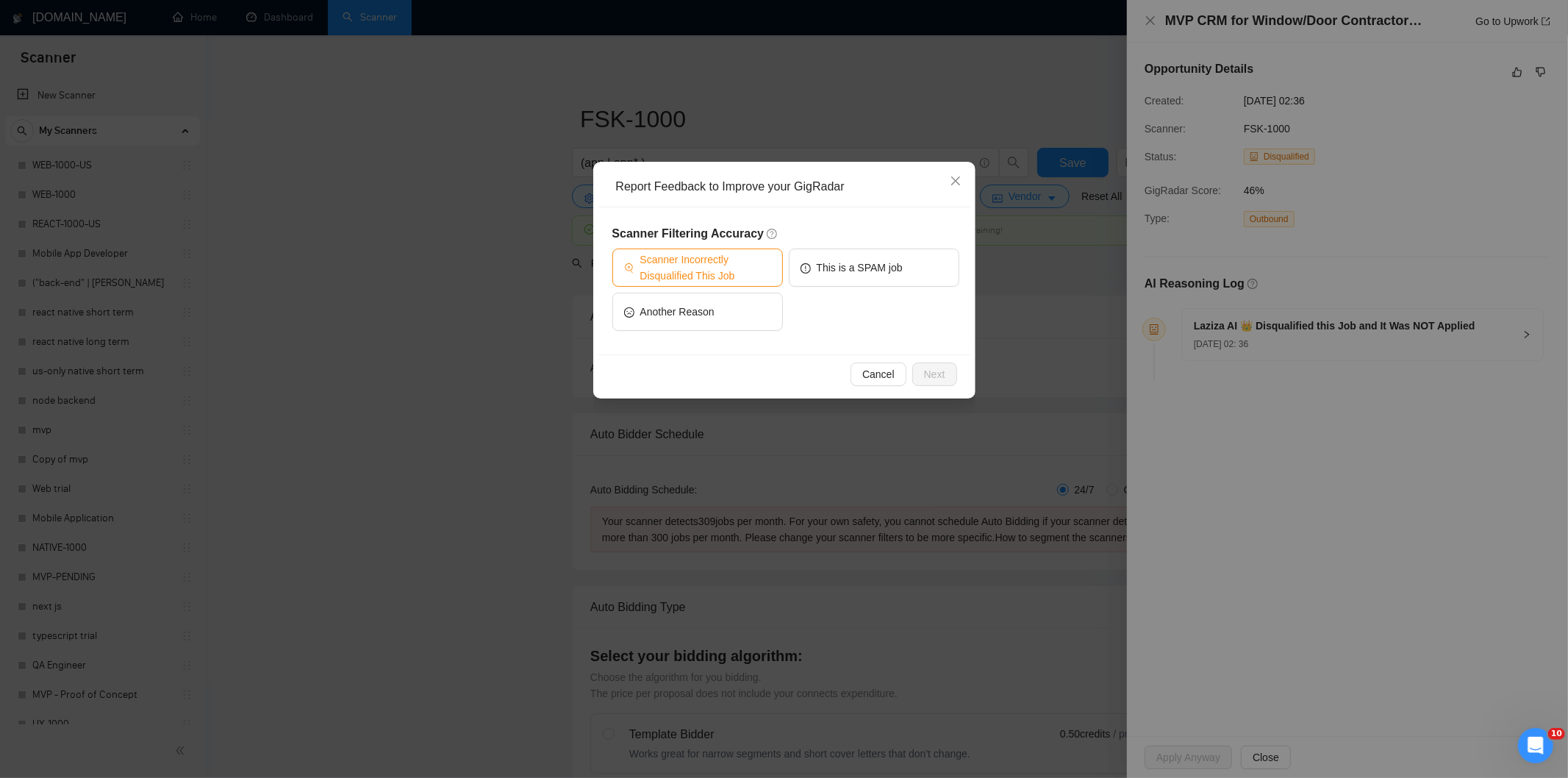
drag, startPoint x: 765, startPoint y: 276, endPoint x: 820, endPoint y: 318, distance: 69.2
click at [763, 276] on span "Scanner Incorrectly Disqualified This Job" at bounding box center [706, 267] width 131 height 33
click at [943, 371] on button "Next" at bounding box center [935, 375] width 45 height 24
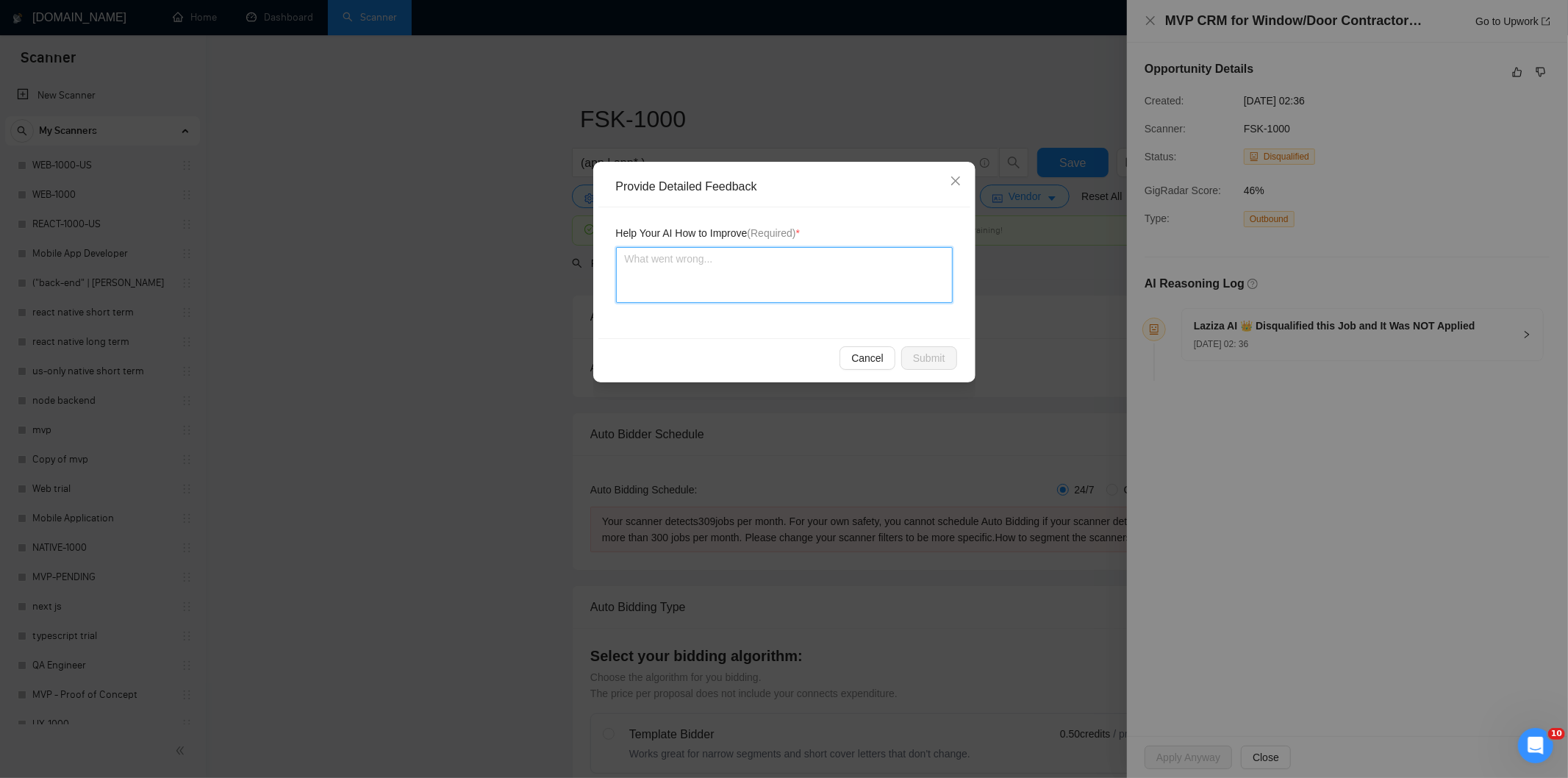
click at [837, 277] on textarea at bounding box center [784, 275] width 337 height 56
paste textarea "Good fit — the project is greenfield (no existing code), welcomes agencies, use…"
type textarea "Good fit — the project is greenfield (no existing code), welcomes agencies, use…"
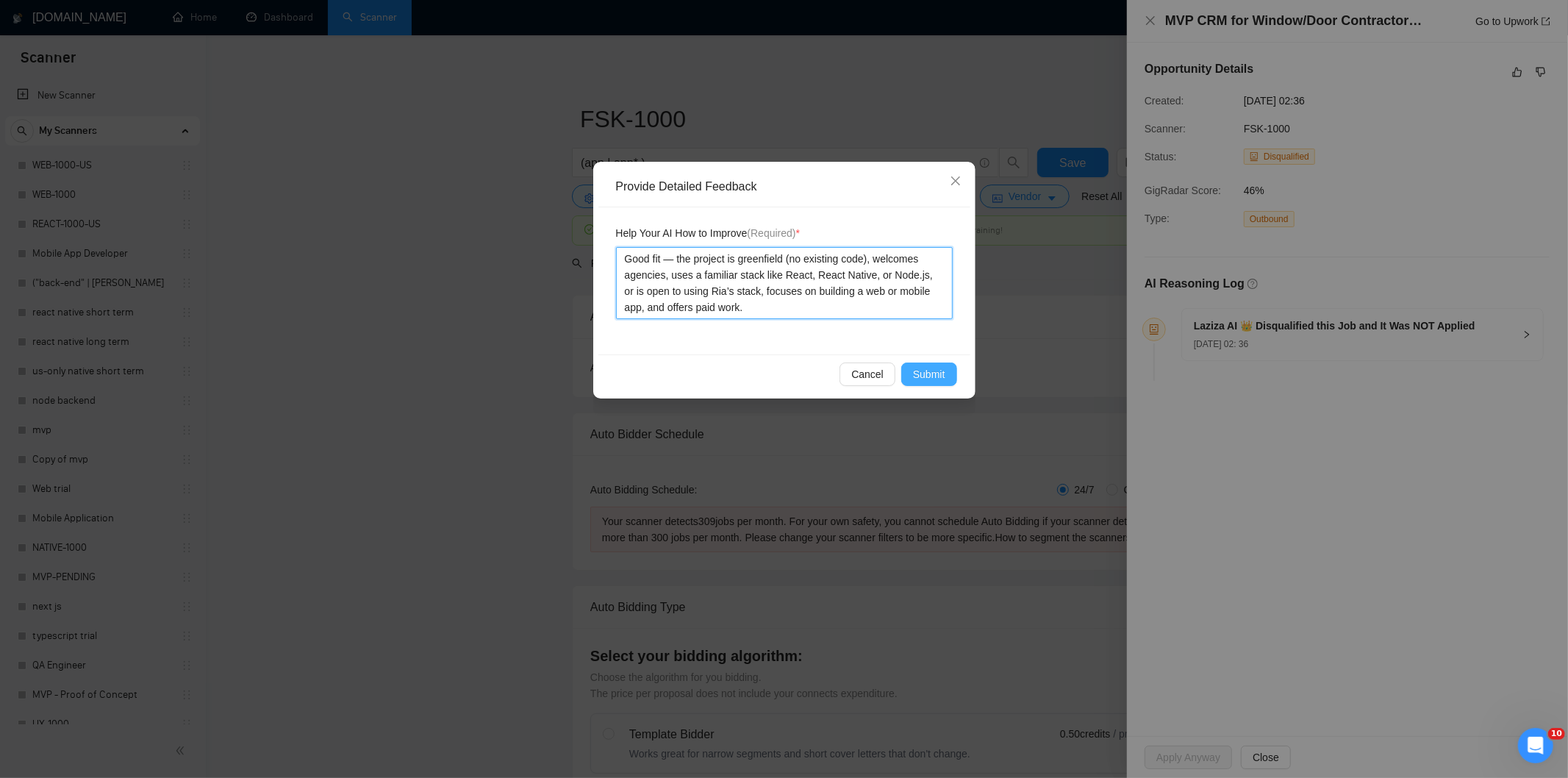
type textarea "Good fit — the project is greenfield (no existing code), welcomes agencies, use…"
drag, startPoint x: 945, startPoint y: 369, endPoint x: 895, endPoint y: 343, distance: 56.4
click at [944, 369] on button "Submit" at bounding box center [929, 375] width 56 height 24
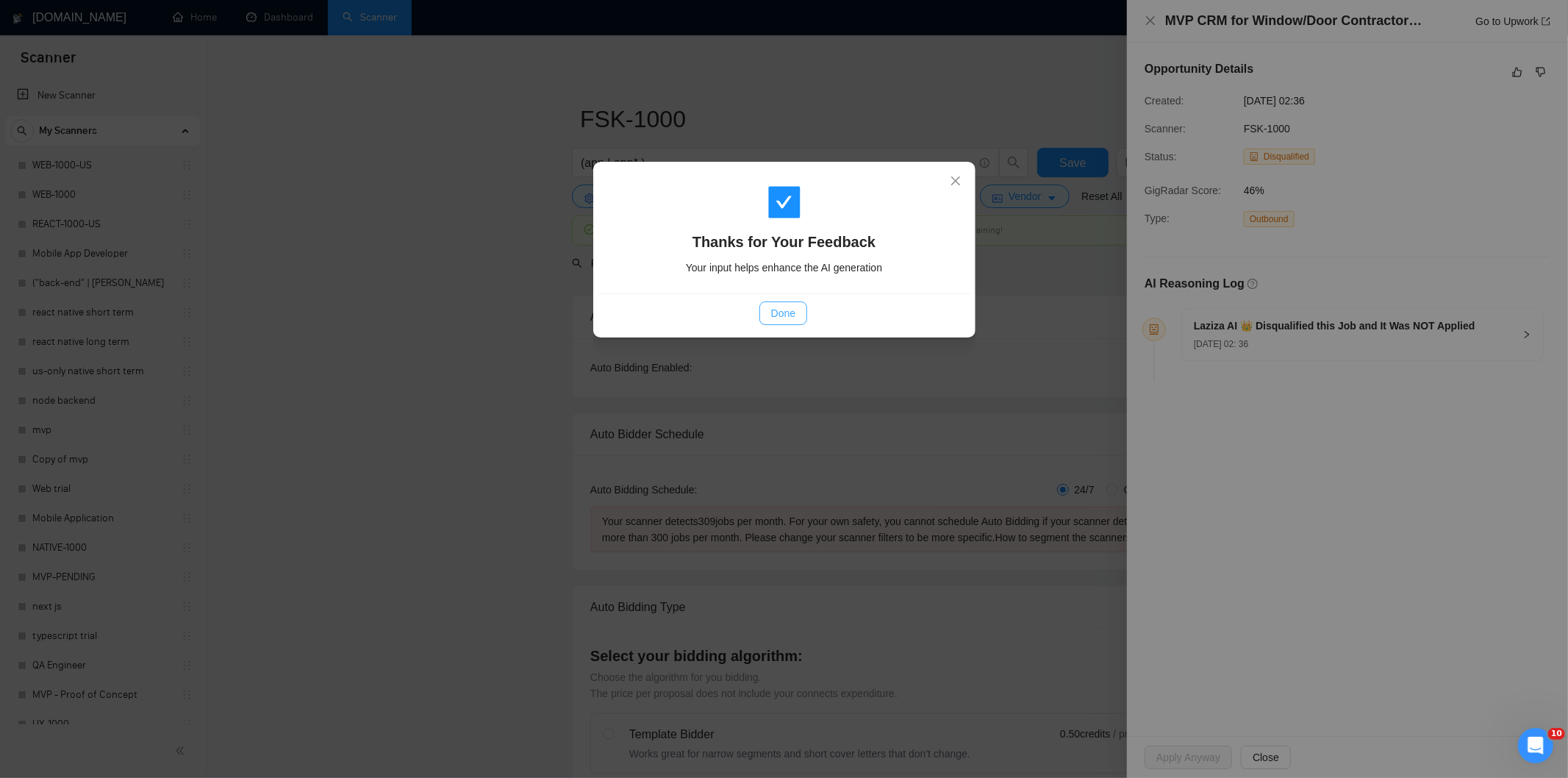
click at [772, 306] on span "Done" at bounding box center [784, 314] width 25 height 16
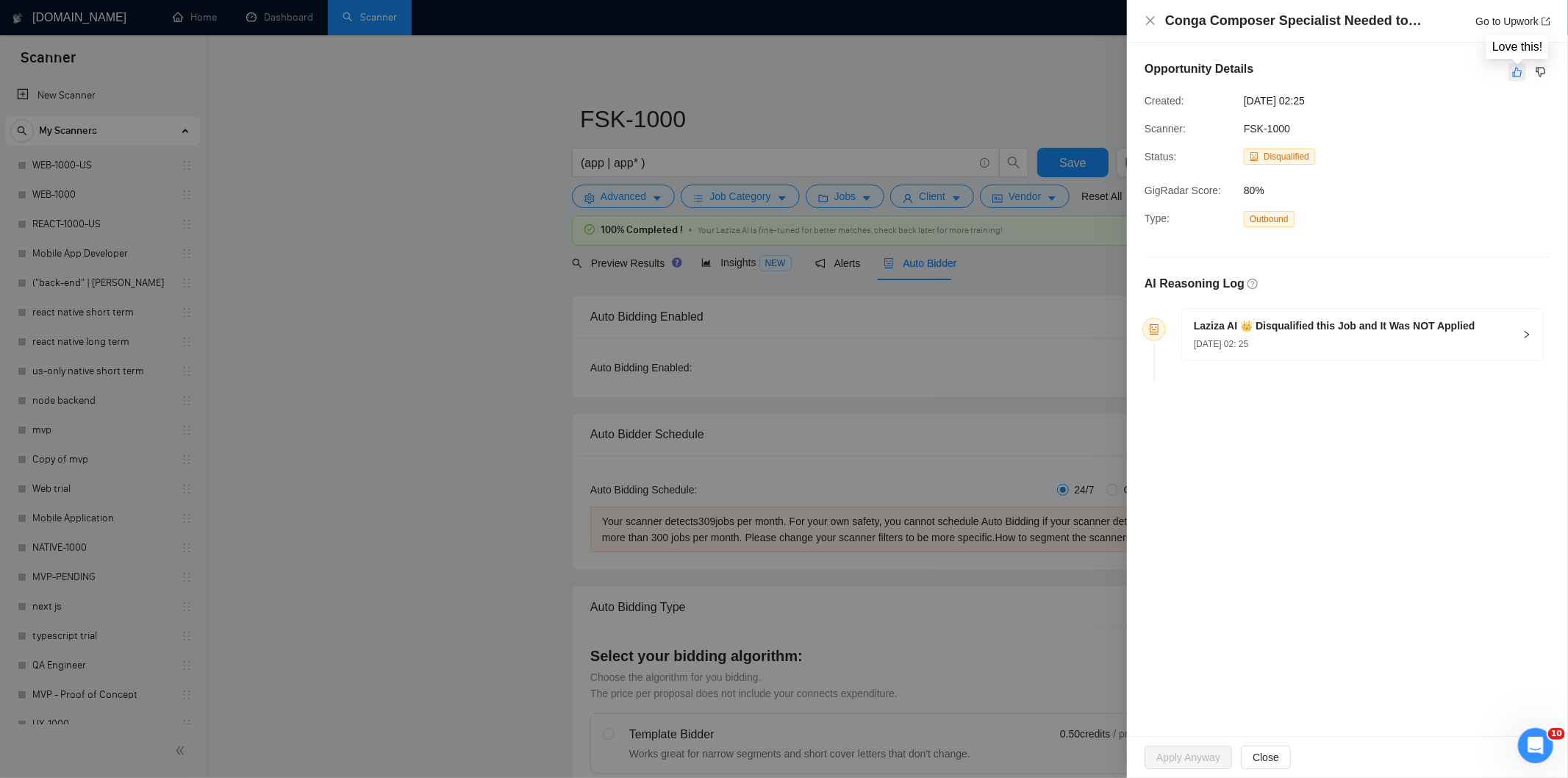
click at [1520, 72] on icon "like" at bounding box center [1517, 72] width 10 height 12
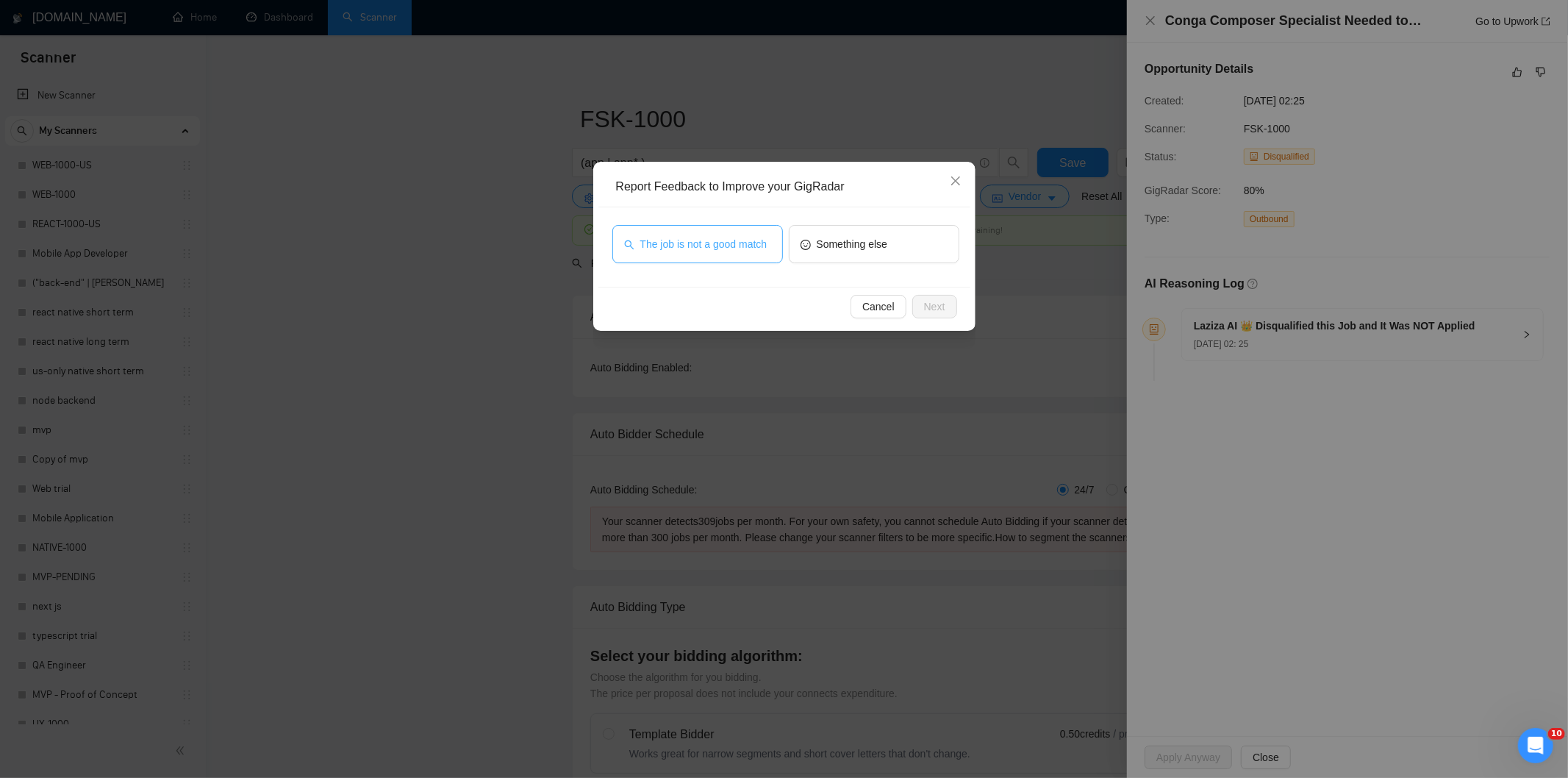
click at [729, 247] on span "The job is not a good match" at bounding box center [704, 244] width 127 height 16
click at [939, 296] on button "Next" at bounding box center [935, 307] width 45 height 24
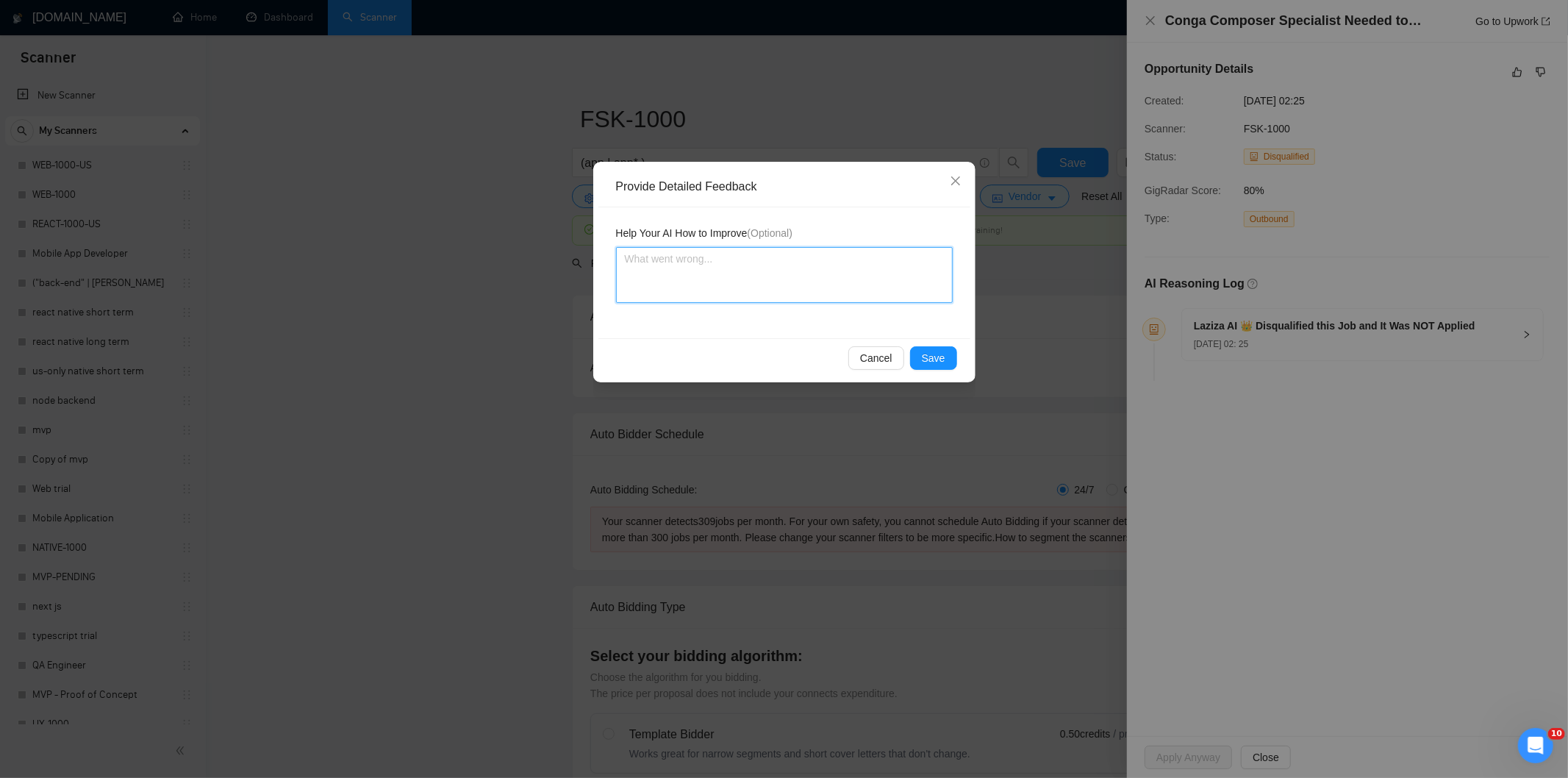
click at [897, 269] on textarea at bounding box center [784, 275] width 337 height 56
paste textarea "Not a fit — this project has been disqualified for other reasons. Example: "The…"
type textarea "Not a fit — this project has been disqualified for other reasons. Example: "The…"
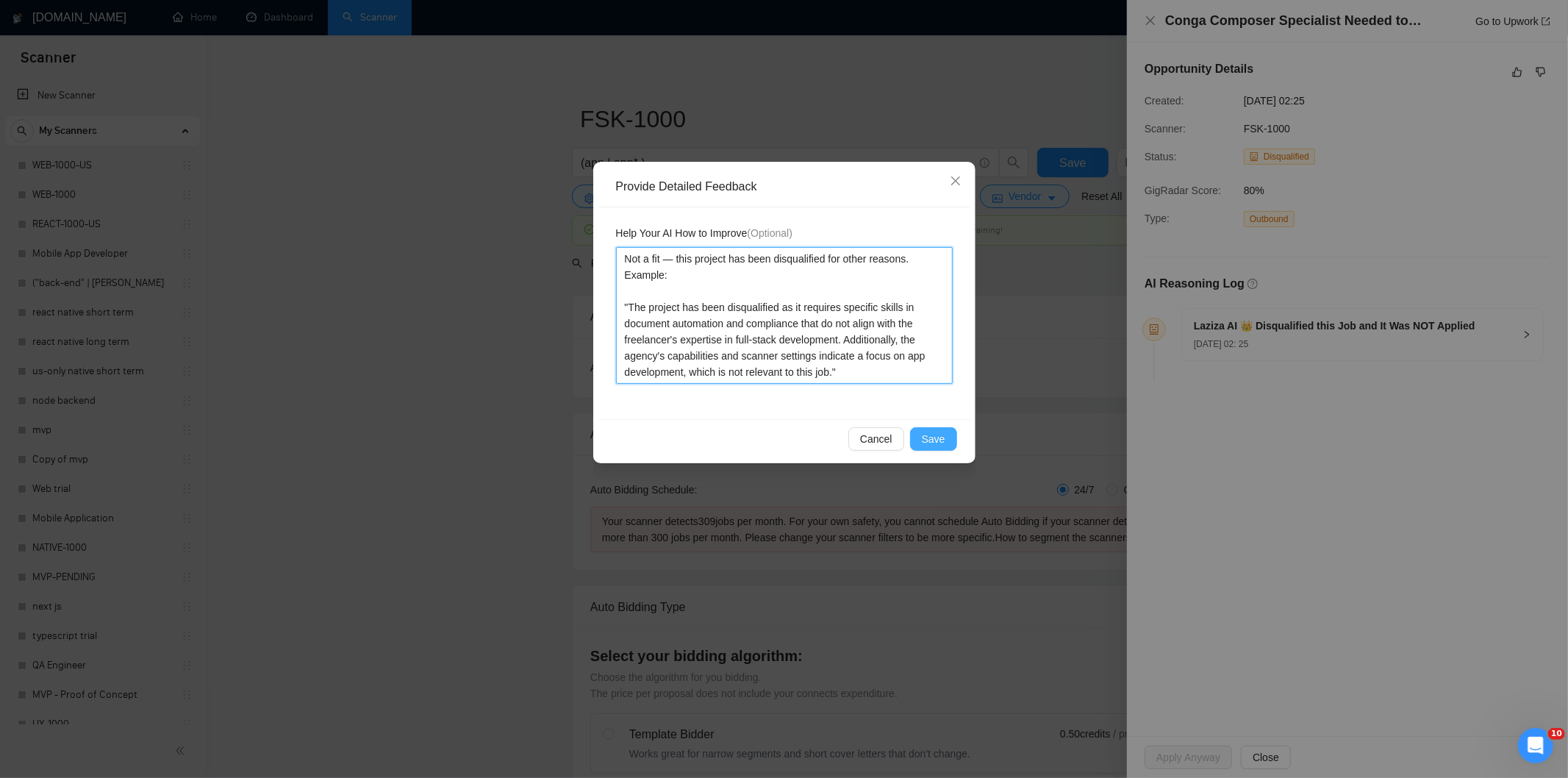
type textarea "Not a fit — this project has been disqualified for other reasons. Example: "The…"
click at [944, 430] on button "Save" at bounding box center [933, 439] width 47 height 24
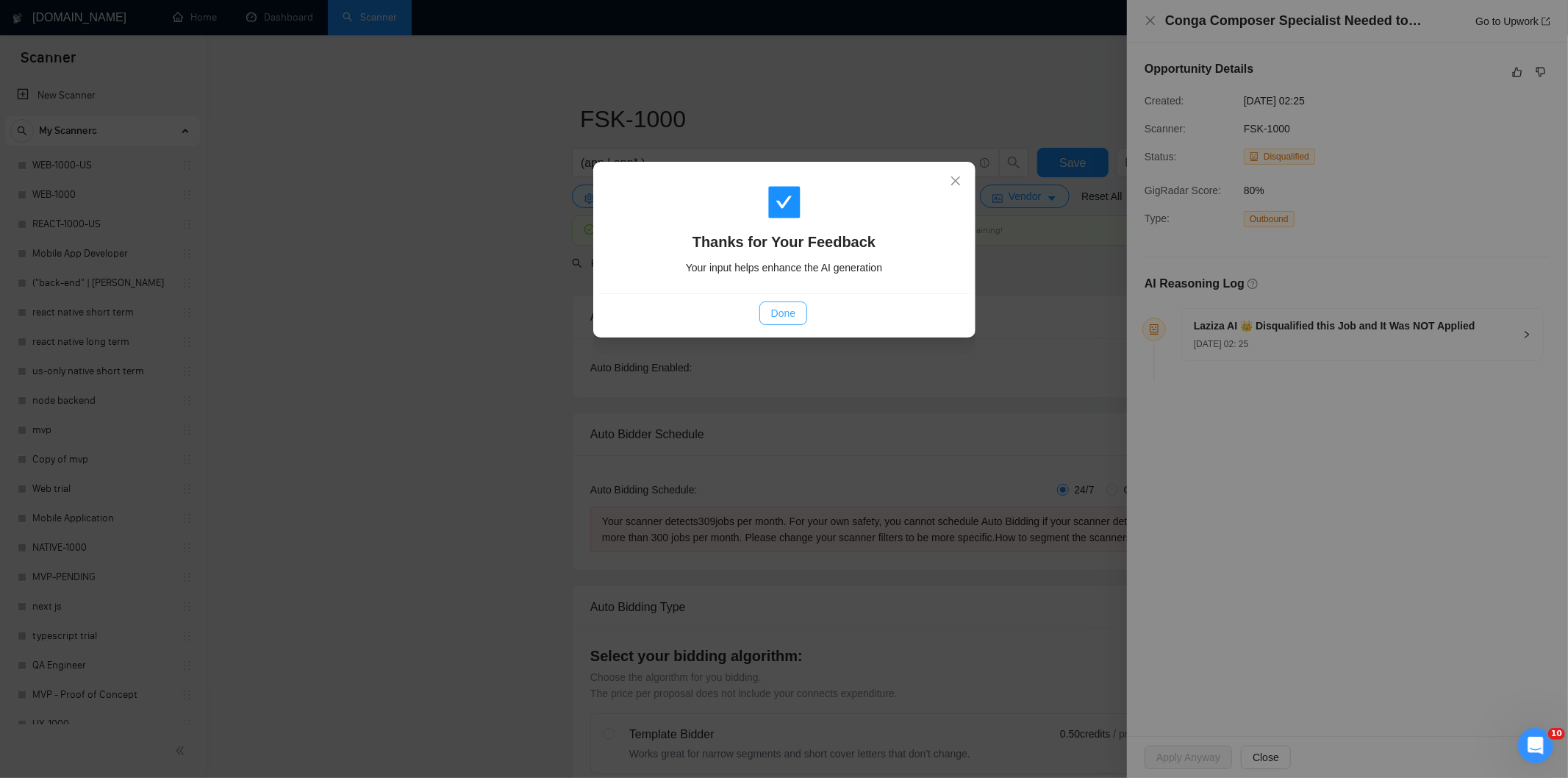
click at [786, 318] on span "Done" at bounding box center [784, 314] width 25 height 16
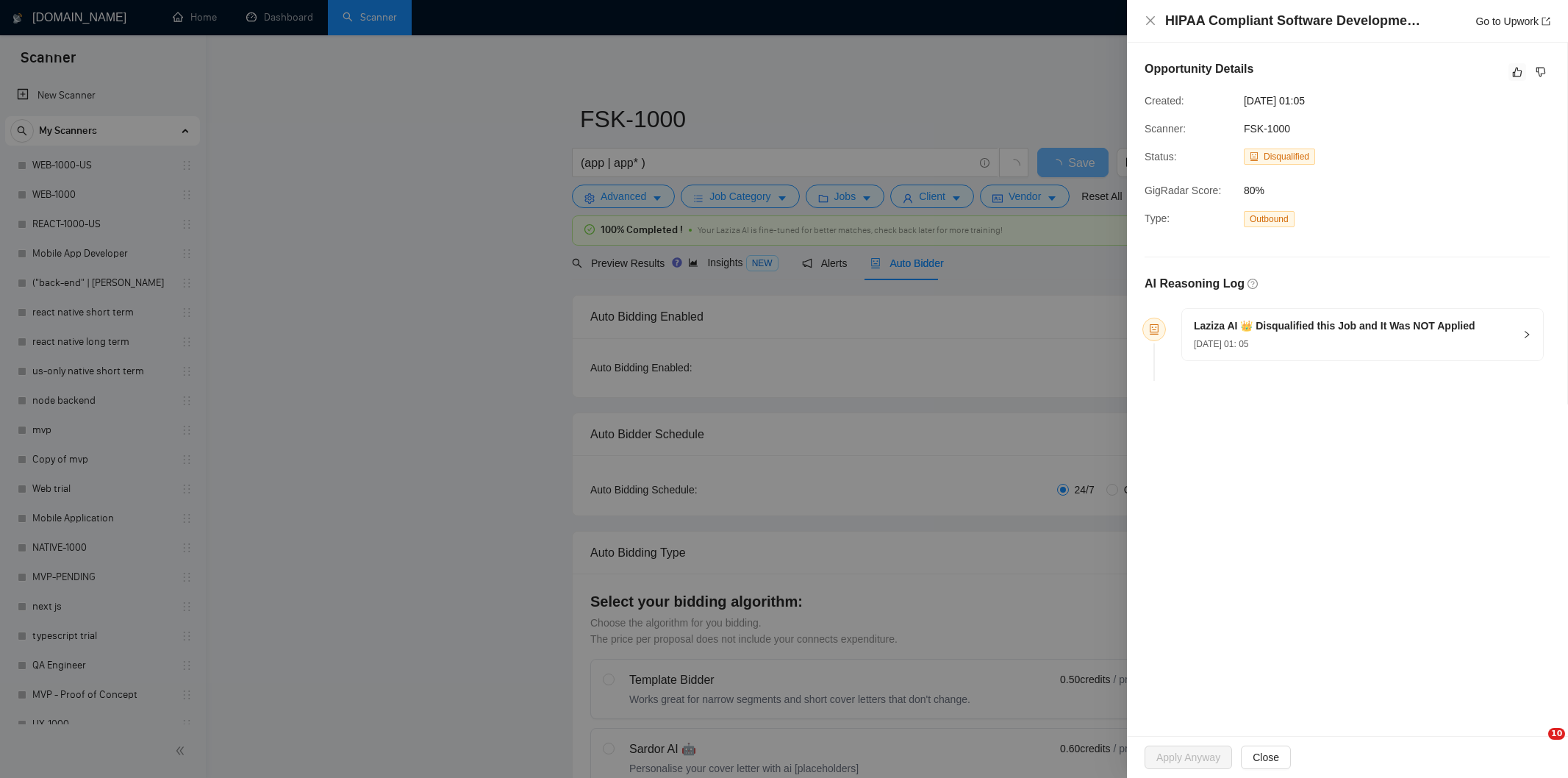
click at [1515, 75] on icon "like" at bounding box center [1517, 72] width 10 height 12
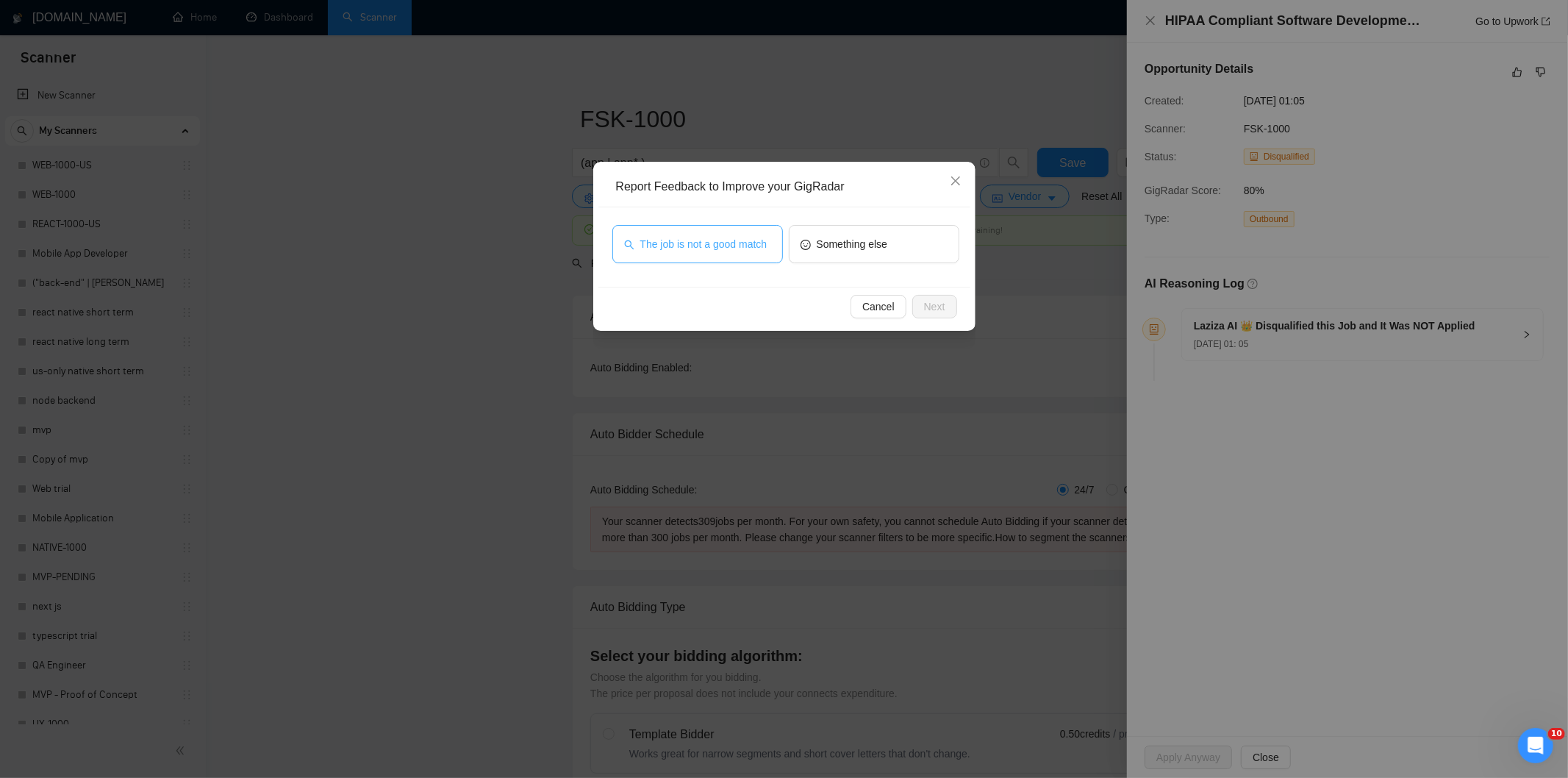
click at [695, 250] on span "The job is not a good match" at bounding box center [704, 244] width 127 height 16
click at [928, 303] on span "Next" at bounding box center [935, 307] width 22 height 16
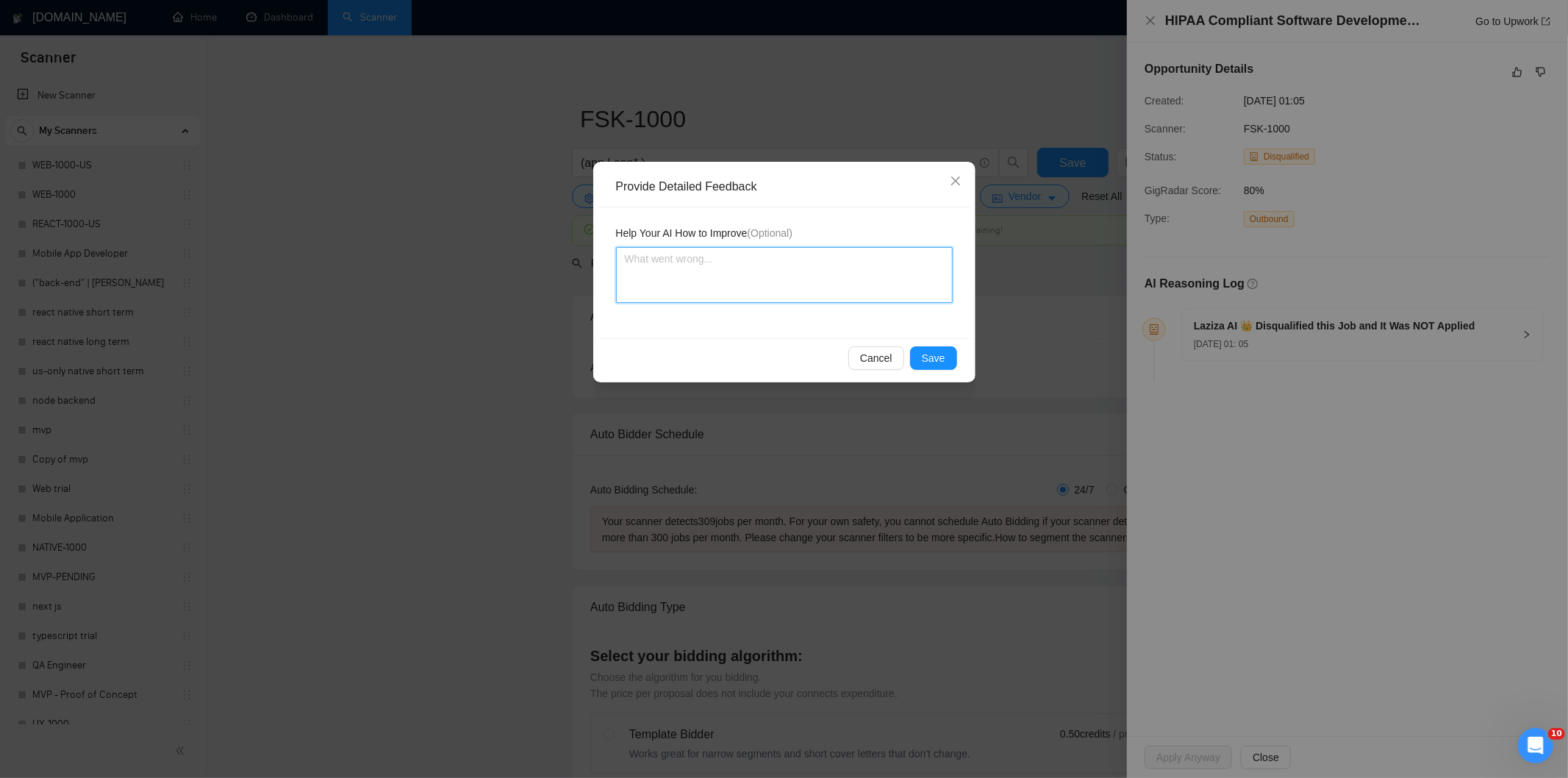
click at [878, 250] on textarea at bounding box center [784, 275] width 337 height 56
paste textarea "Not a fit — this project has been disqualified for other reasons. Example: "The…"
type textarea "Not a fit — this project has been disqualified for other reasons. Example: "The…"
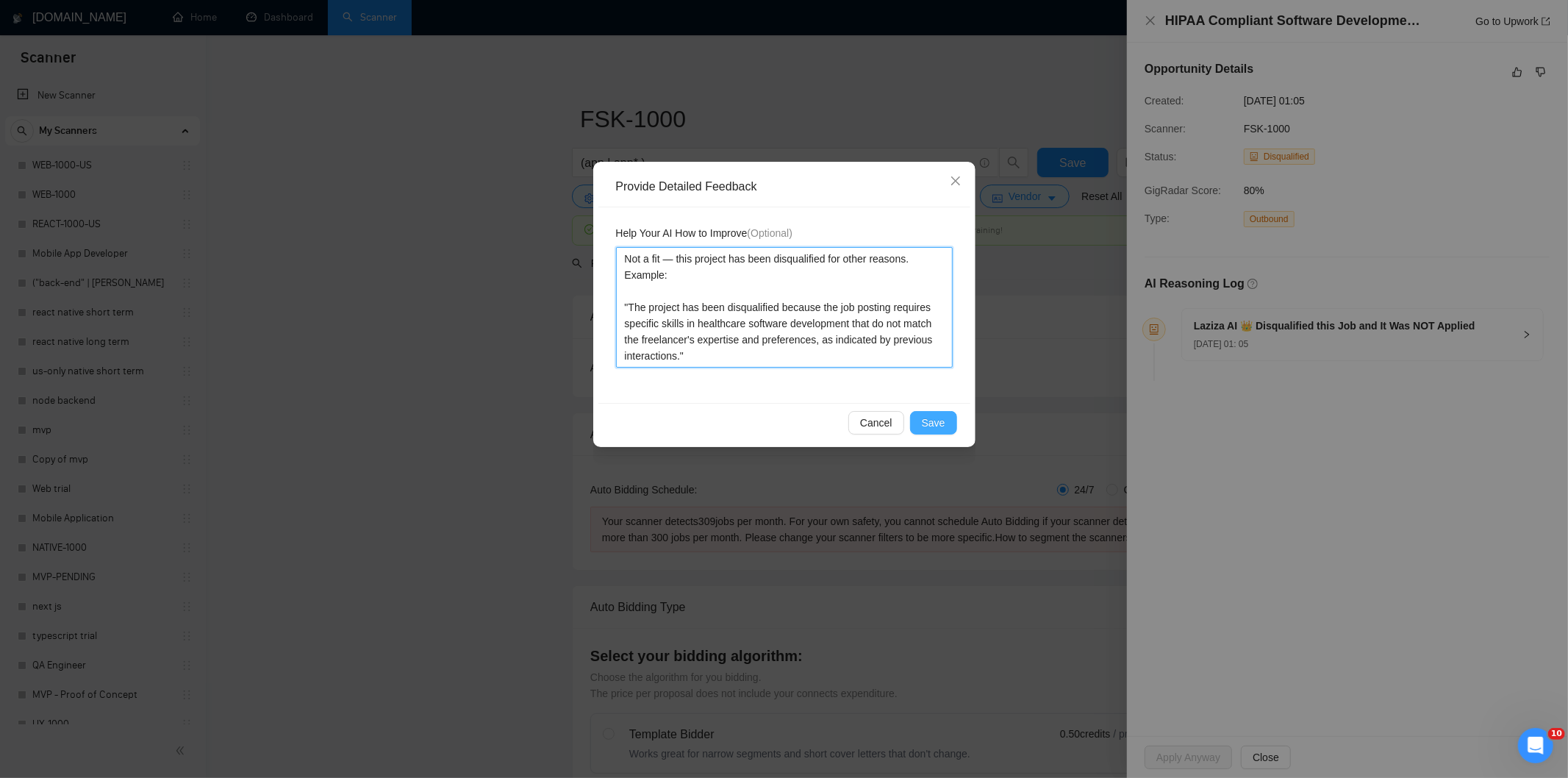
type textarea "Not a fit — this project has been disqualified for other reasons. Example: "The…"
click at [948, 415] on button "Save" at bounding box center [933, 423] width 47 height 24
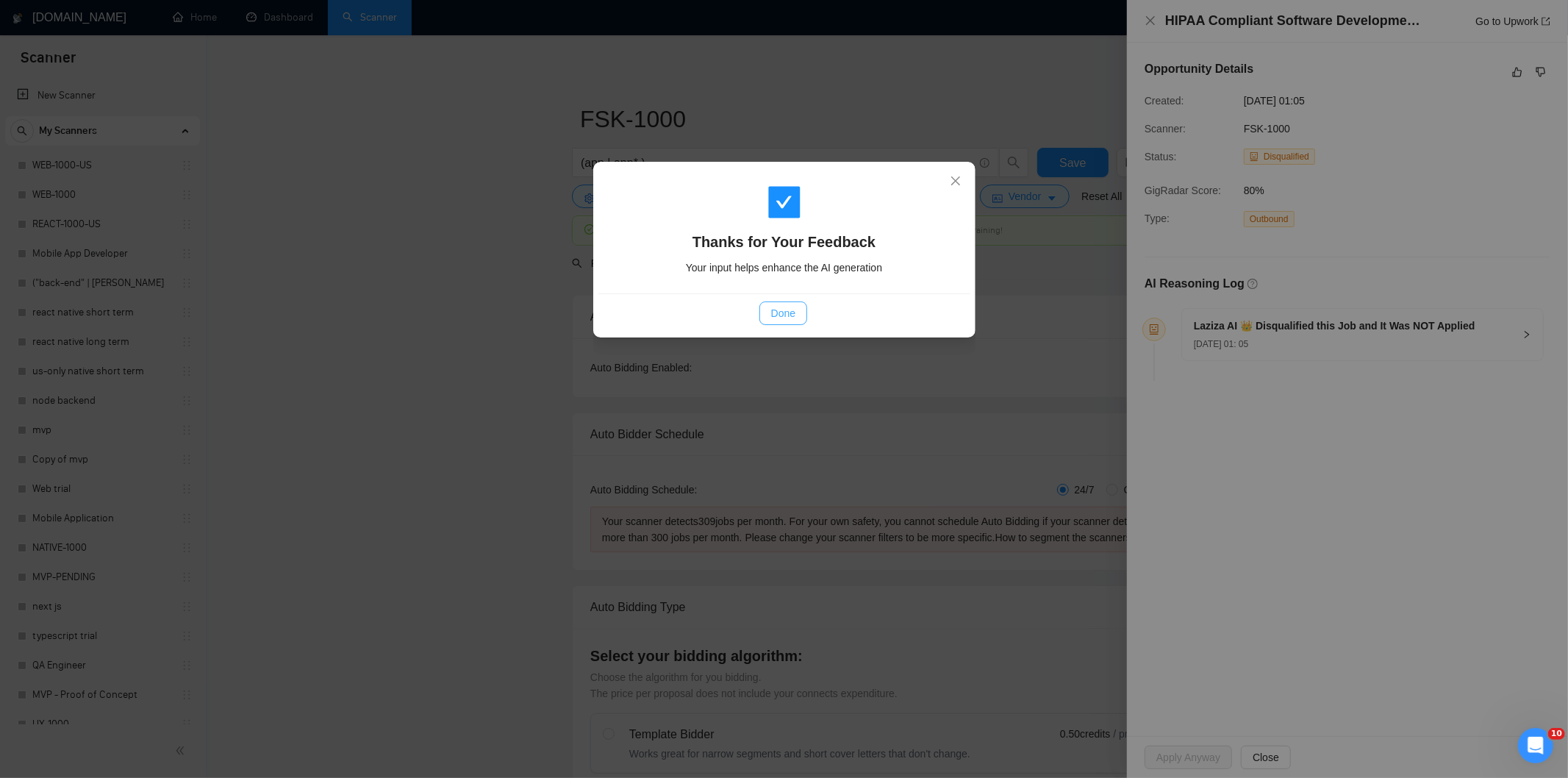
click at [785, 318] on span "Done" at bounding box center [784, 314] width 25 height 16
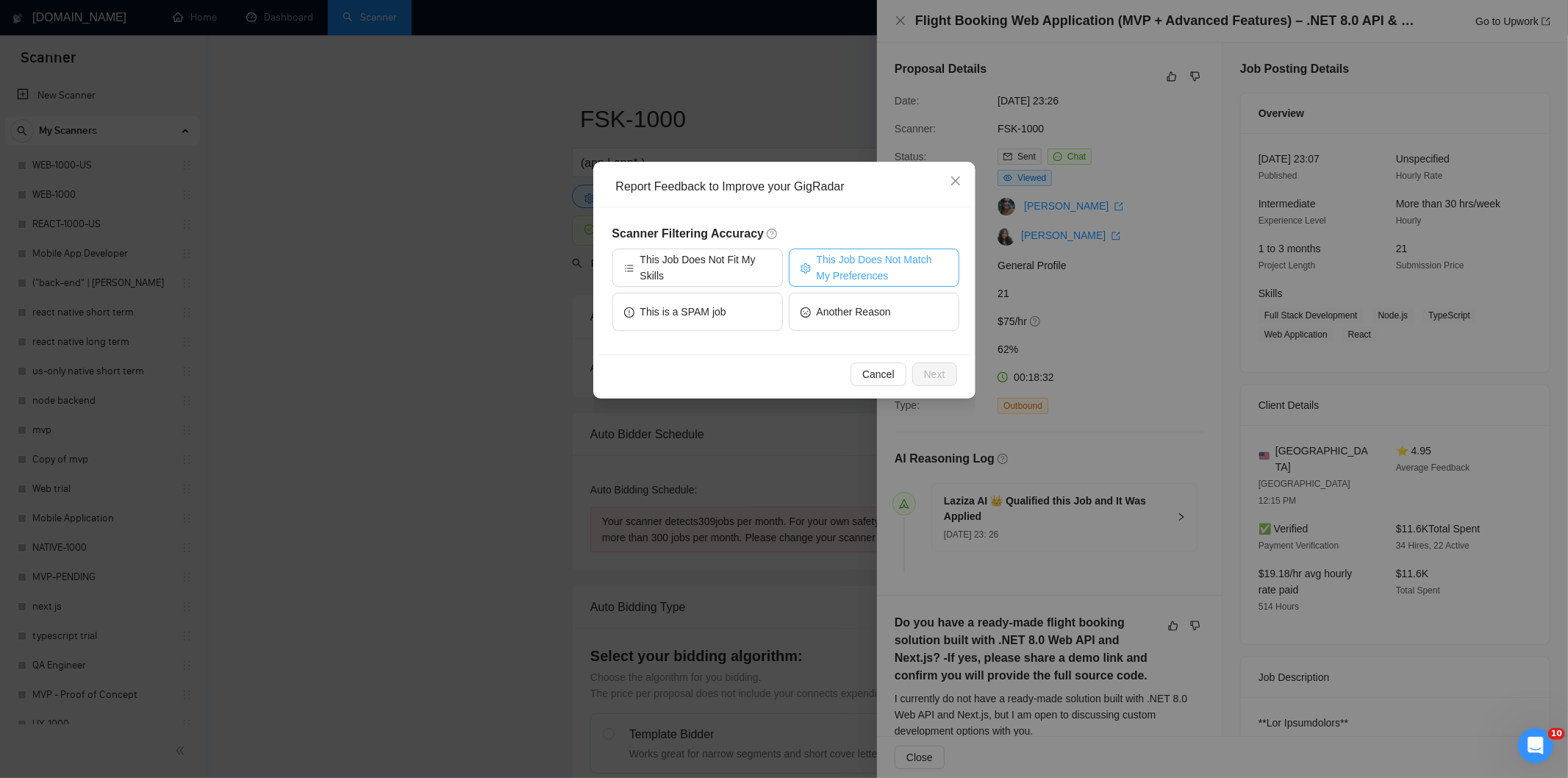
click at [896, 259] on span "This Job Does Not Match My Preferences" at bounding box center [882, 267] width 131 height 33
click at [941, 373] on span "Next" at bounding box center [935, 374] width 22 height 16
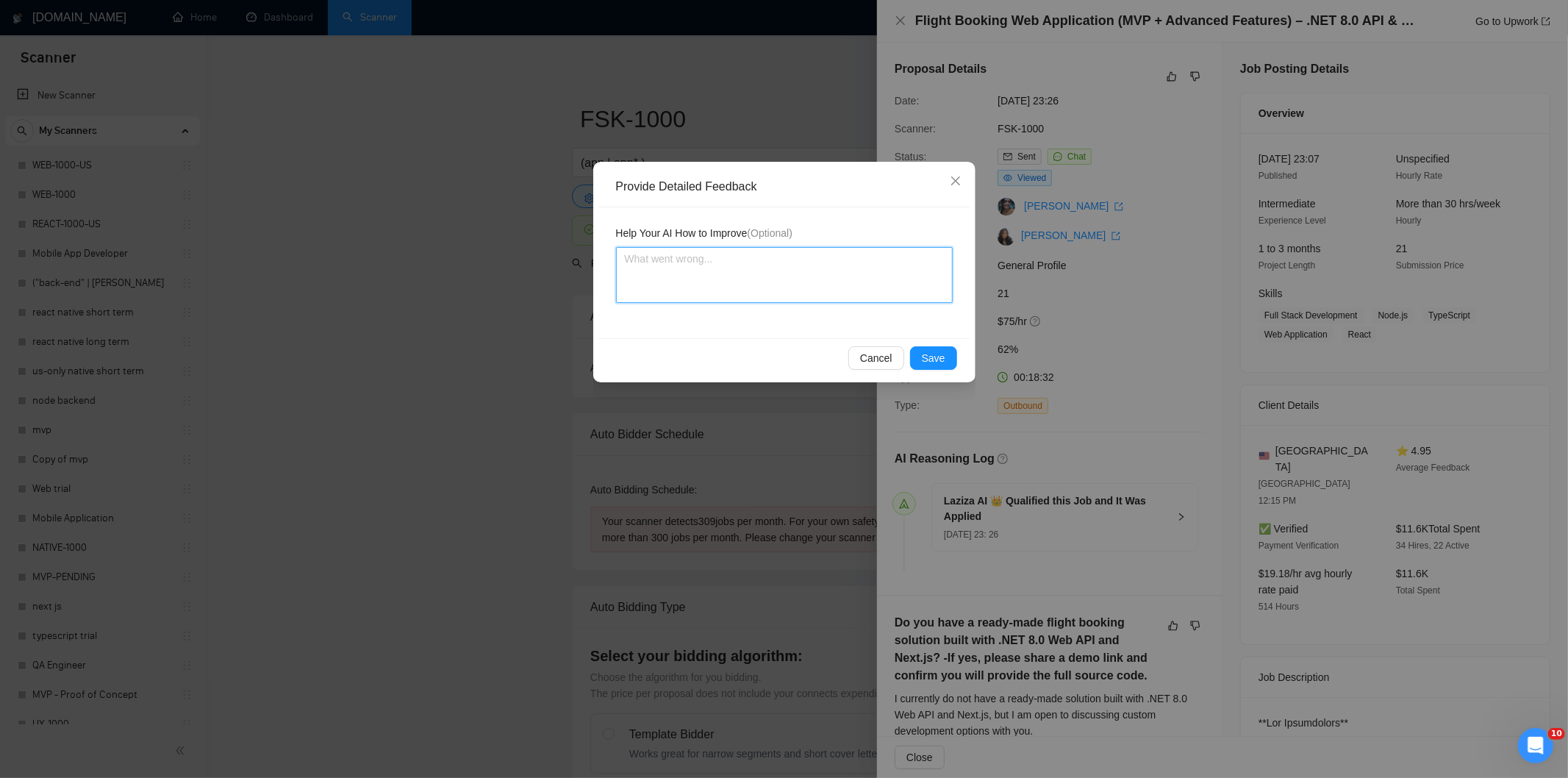
click at [869, 280] on textarea at bounding box center [784, 275] width 337 height 56
paste textarea "Not a fit — the job asks for unpaid work, offers equity, or has a small budget,…"
type textarea "Not a fit — the job asks for unpaid work, offers equity, or has a small budget,…"
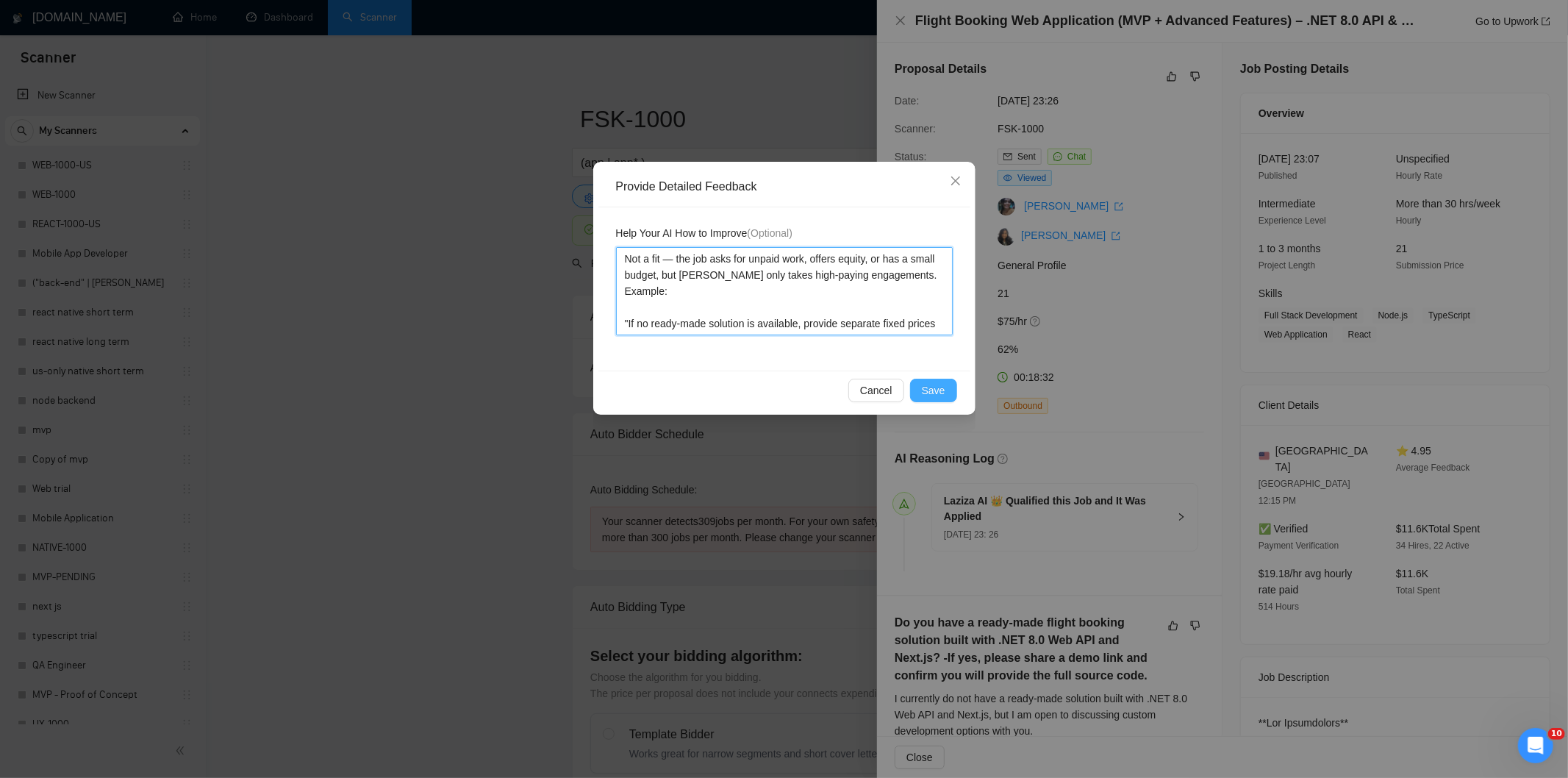
type textarea "Not a fit — the job asks for unpaid work, offers equity, or has a small budget,…"
click at [952, 395] on button "Save" at bounding box center [933, 390] width 47 height 24
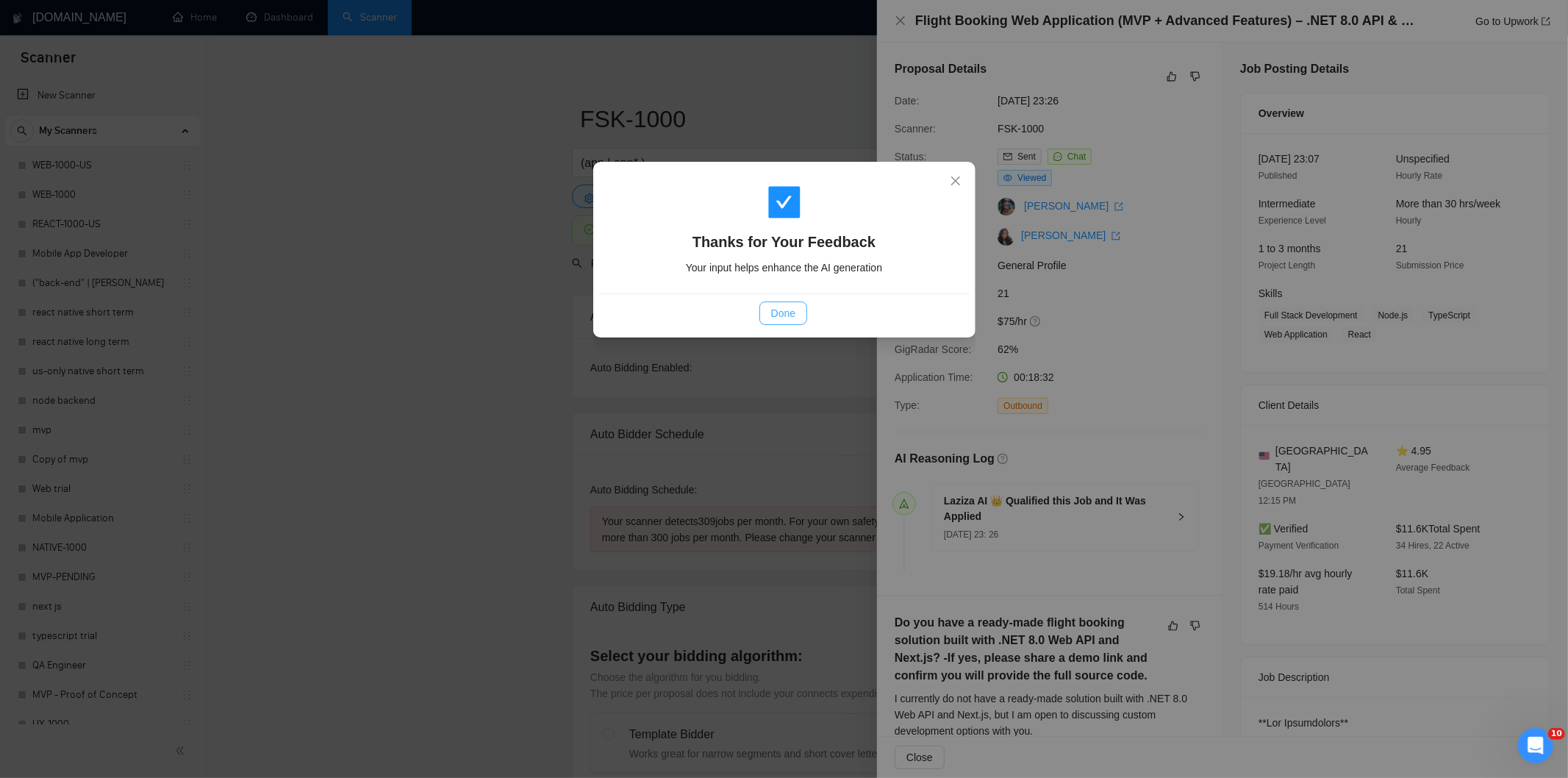
click at [796, 317] on button "Done" at bounding box center [784, 314] width 47 height 24
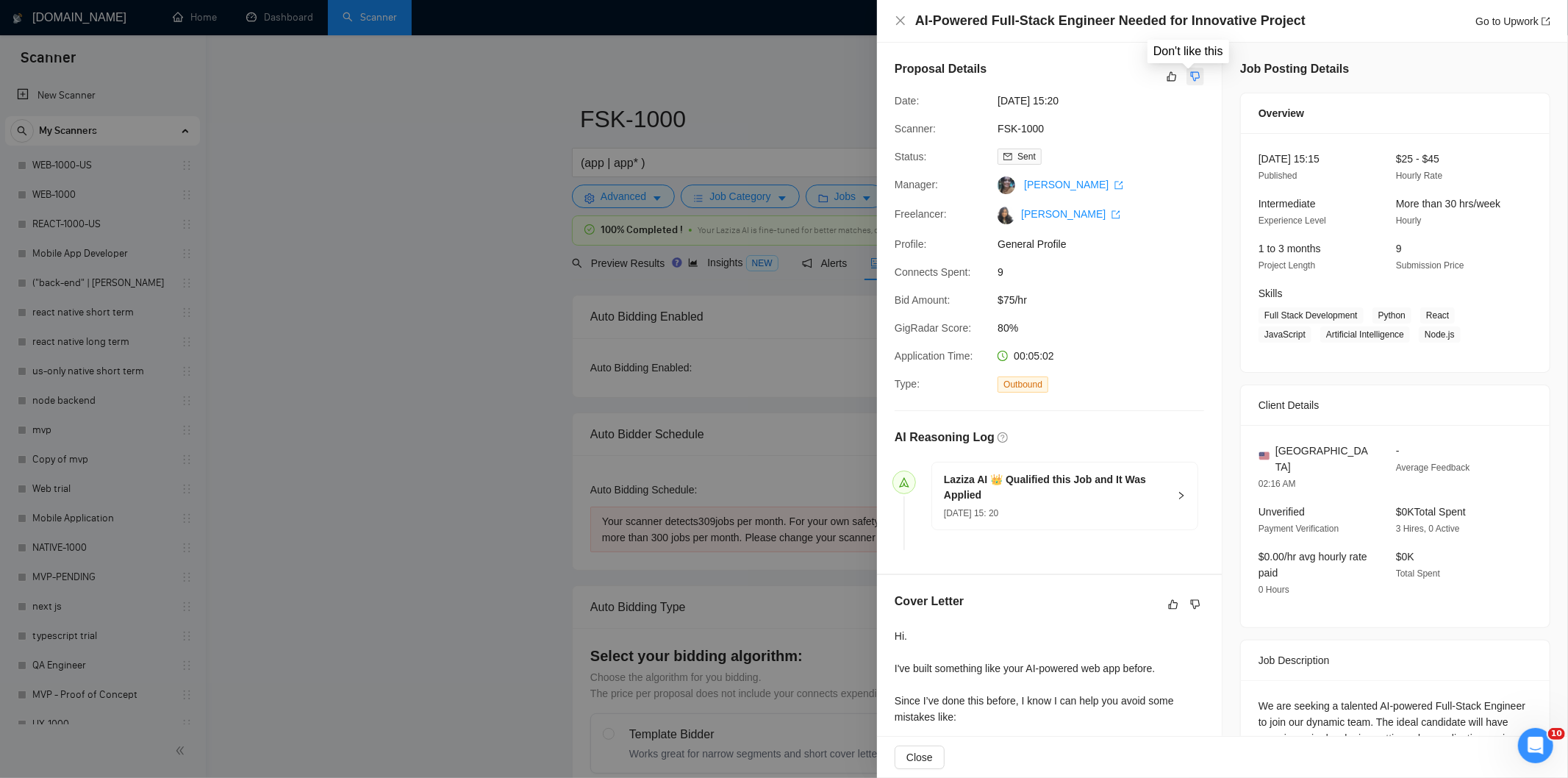
click at [1187, 69] on button "button" at bounding box center [1195, 77] width 18 height 18
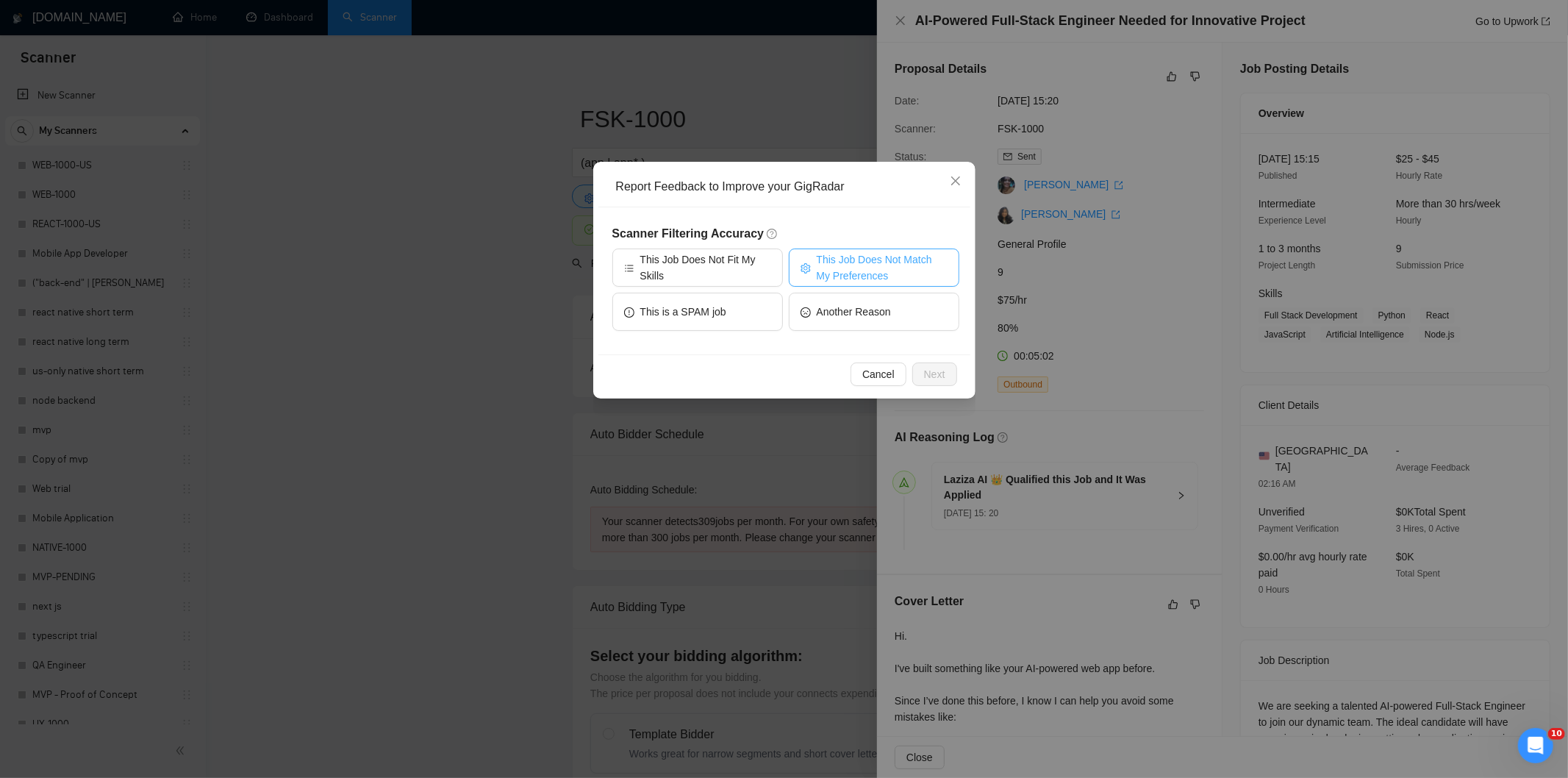
click at [862, 267] on span "This Job Does Not Match My Preferences" at bounding box center [882, 267] width 131 height 33
drag, startPoint x: 931, startPoint y: 372, endPoint x: 885, endPoint y: 306, distance: 80.4
click at [927, 371] on span "Next" at bounding box center [935, 374] width 22 height 16
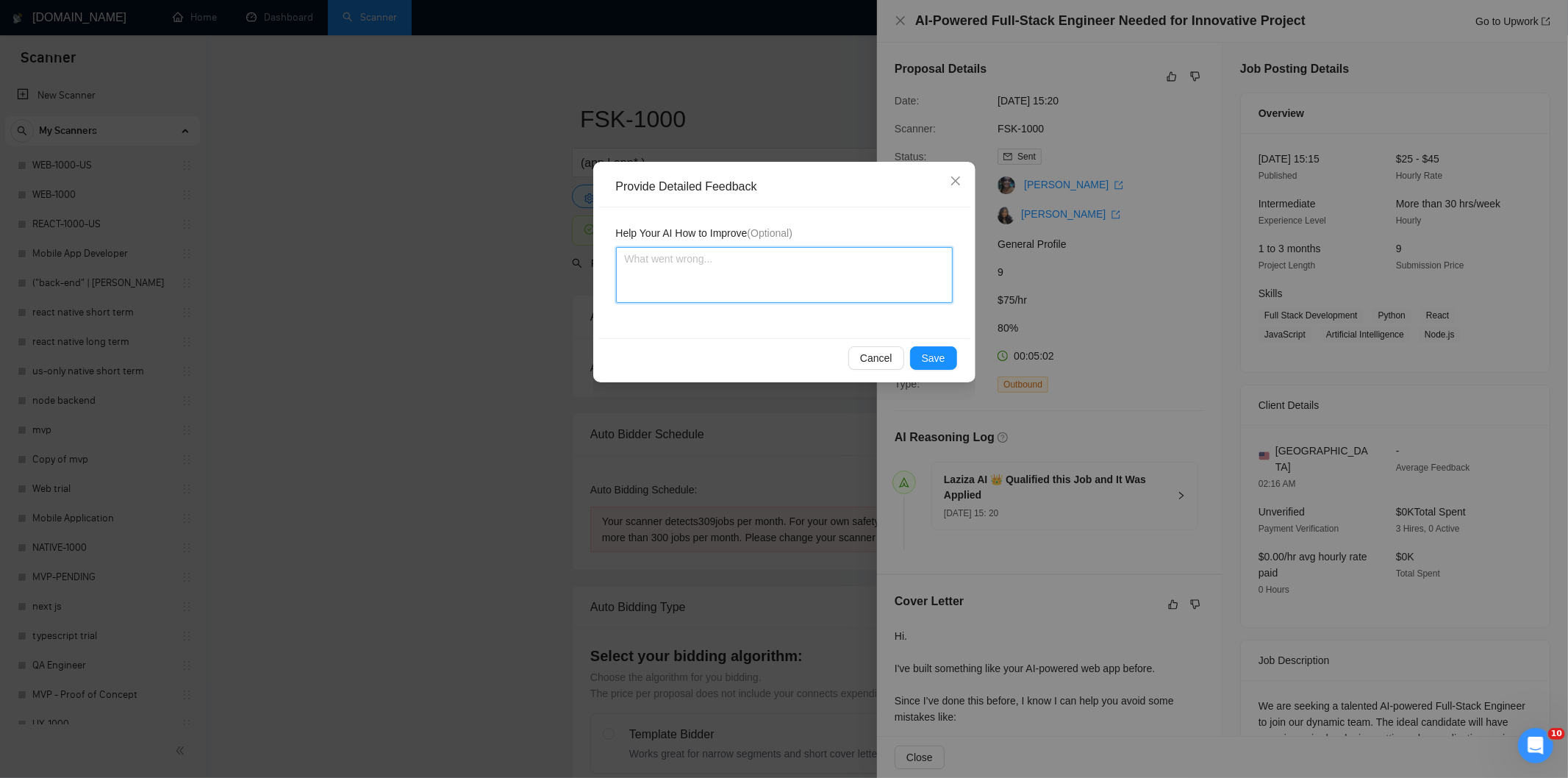
click at [880, 287] on textarea at bounding box center [784, 275] width 337 height 56
paste textarea "Not a fit — the client prefers to hire a solo developer, but Ria is an agency. …"
type textarea "Not a fit — the client prefers to hire a solo developer, but Ria is an agency. …"
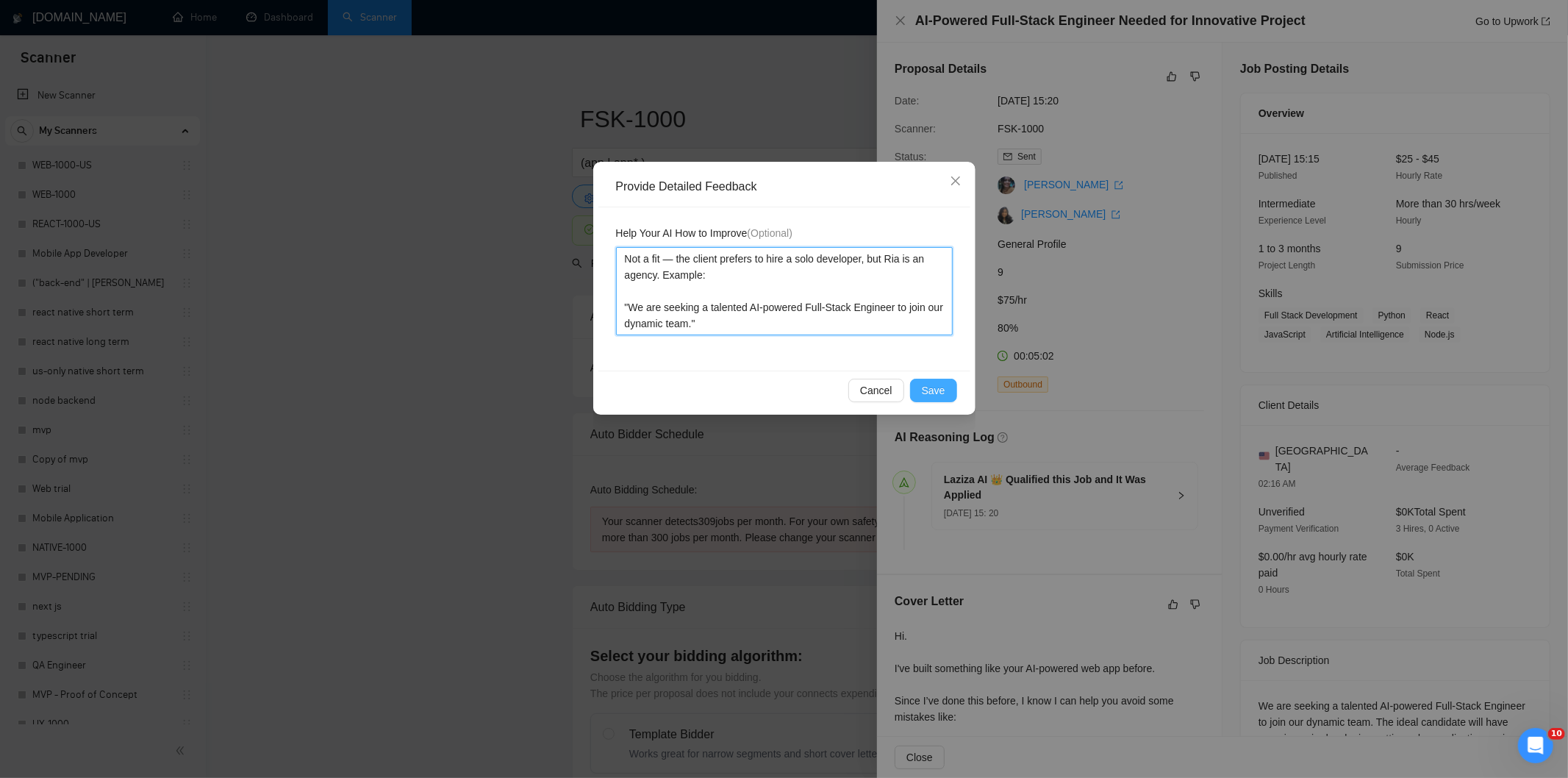
type textarea "Not a fit — the client prefers to hire a solo developer, but Ria is an agency. …"
click at [936, 392] on span "Save" at bounding box center [933, 390] width 24 height 16
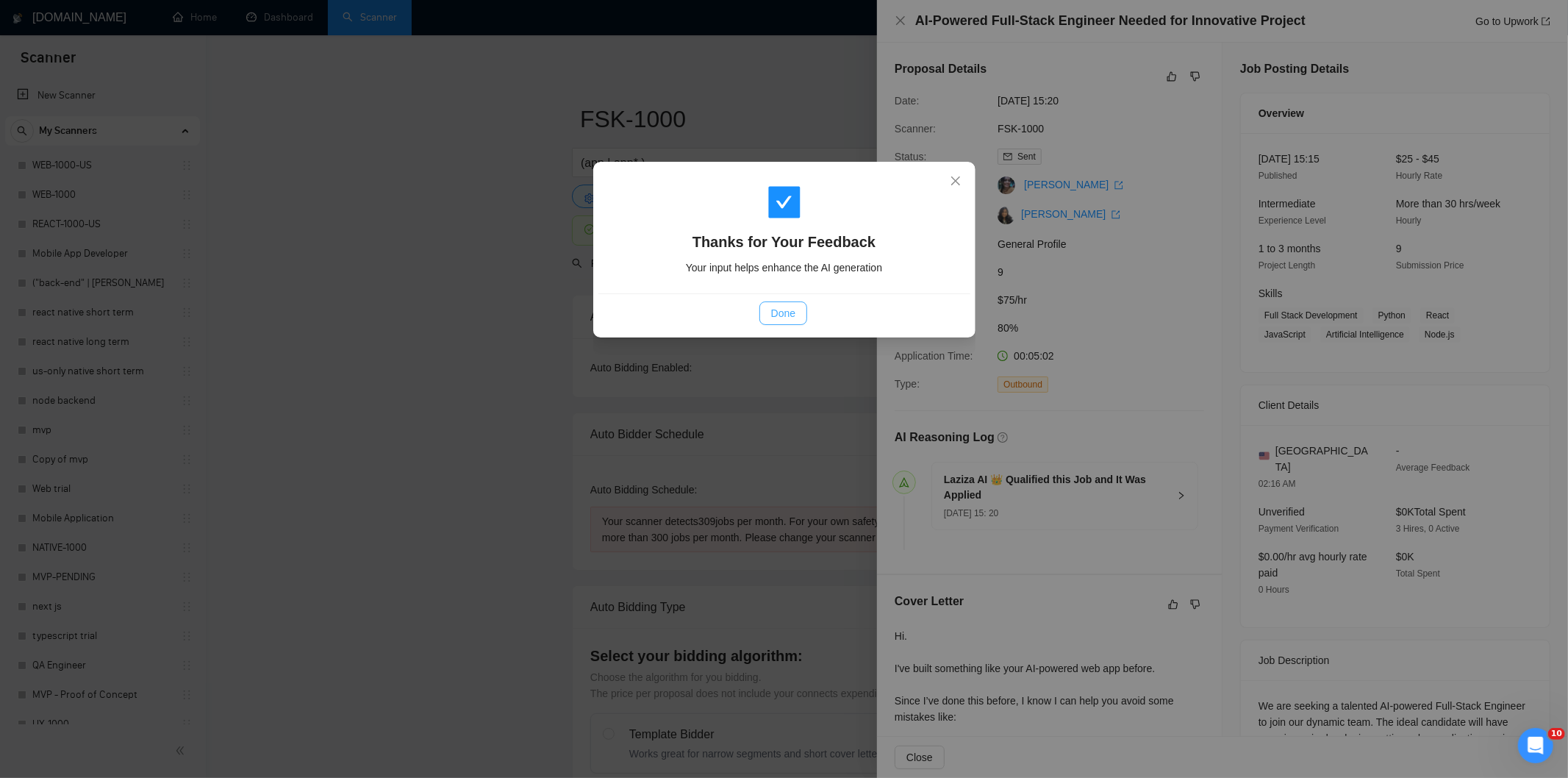
click at [798, 308] on button "Done" at bounding box center [784, 314] width 47 height 24
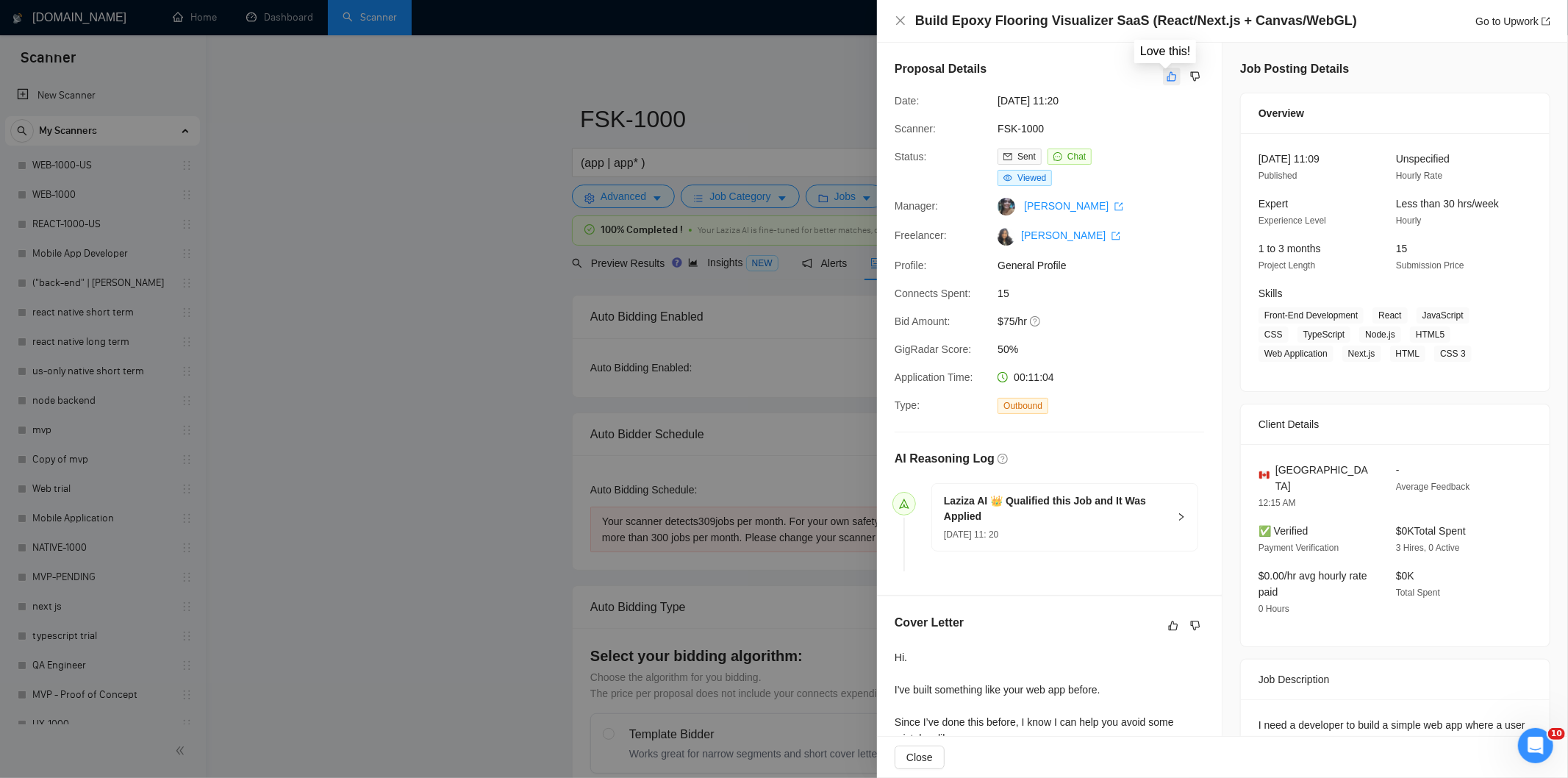
click at [1167, 79] on icon "like" at bounding box center [1172, 77] width 10 height 12
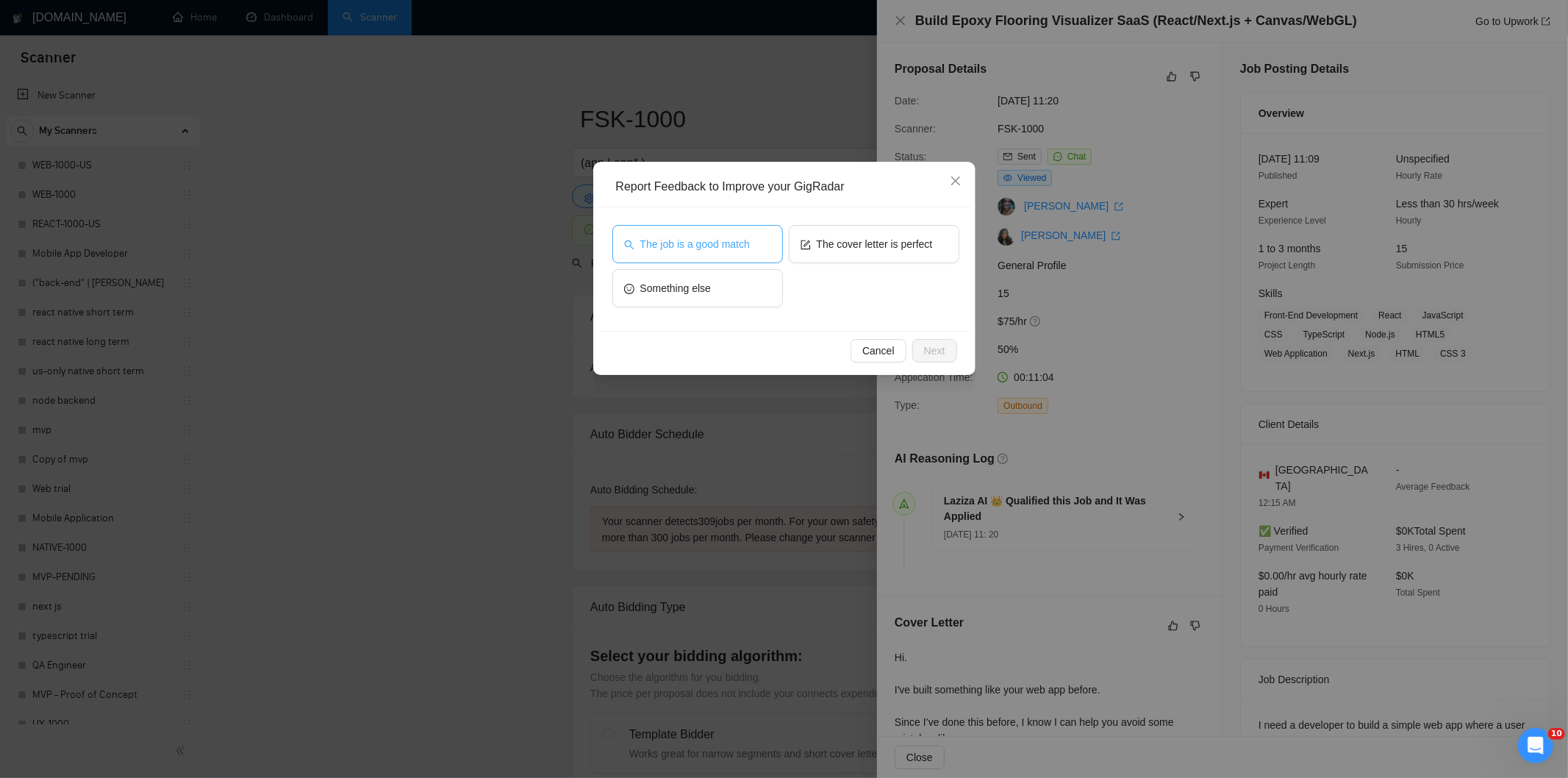
click at [696, 245] on span "The job is a good match" at bounding box center [695, 244] width 109 height 16
click at [921, 348] on button "Next" at bounding box center [935, 351] width 45 height 24
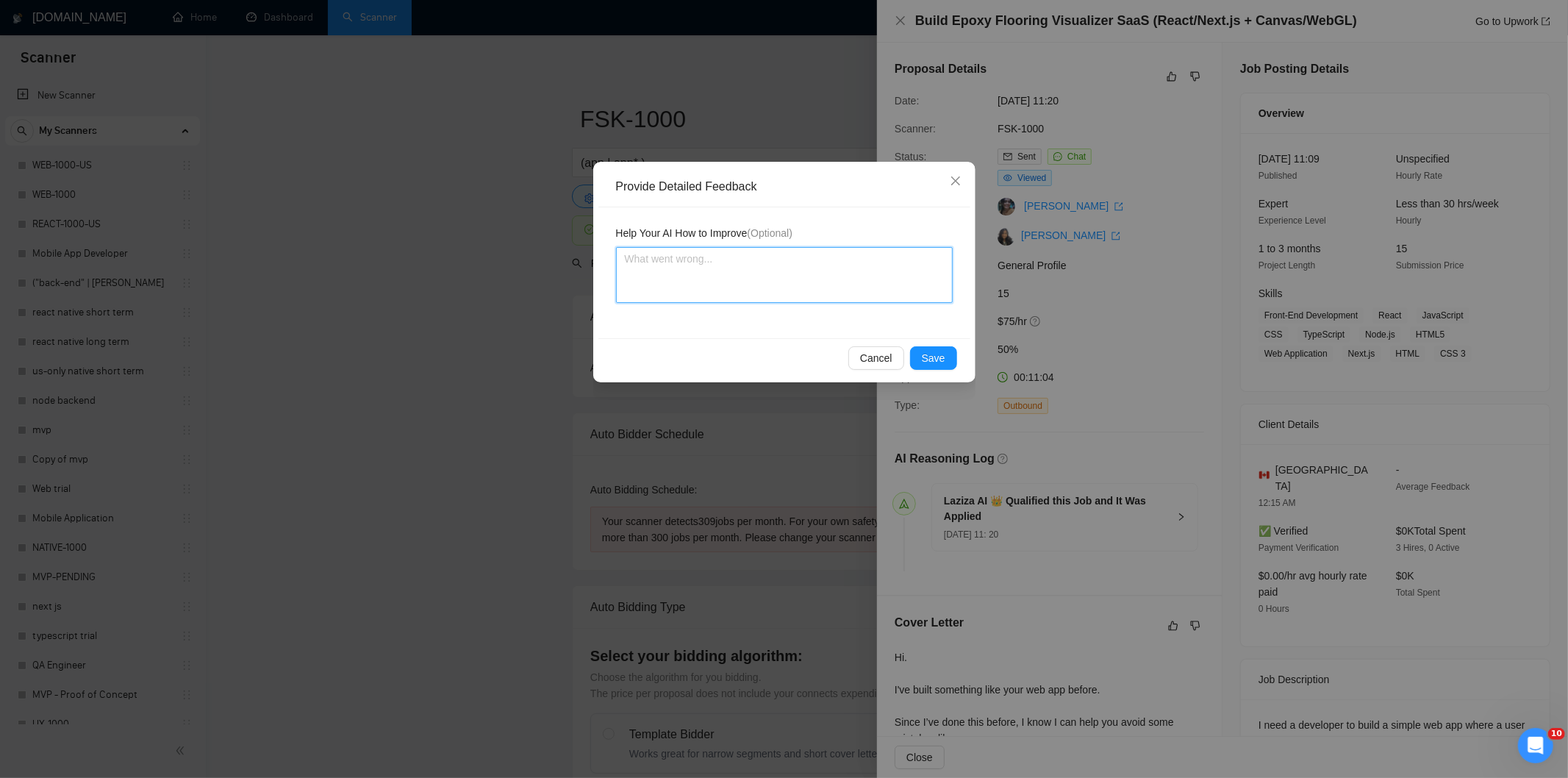
click at [876, 266] on textarea at bounding box center [784, 275] width 337 height 56
paste textarea "Good fit — the project is greenfield (no existing code), welcomes agencies, use…"
type textarea "Good fit — the project is greenfield (no existing code), welcomes agencies, use…"
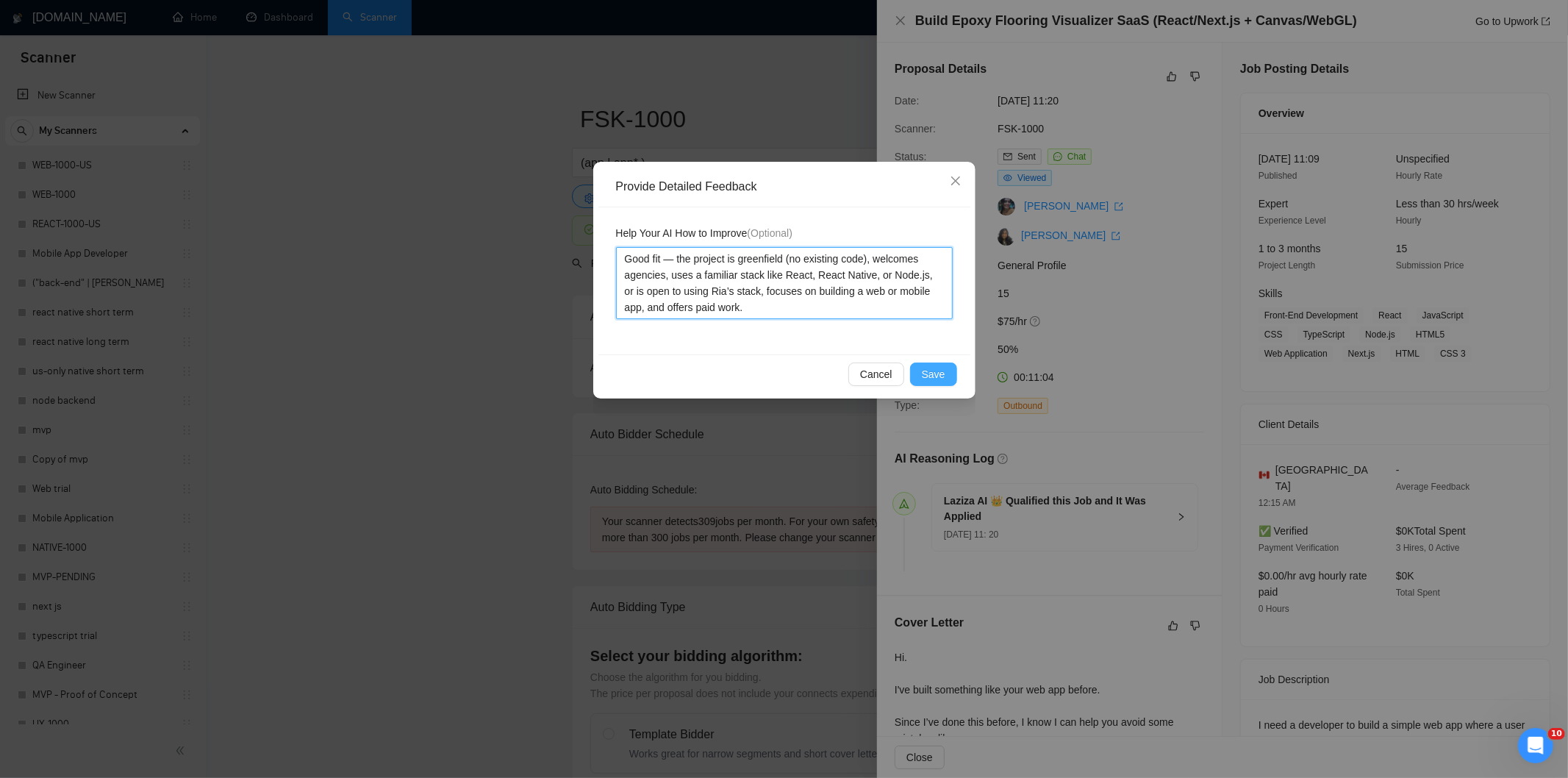
type textarea "Good fit — the project is greenfield (no existing code), welcomes agencies, use…"
click at [942, 378] on span "Save" at bounding box center [933, 374] width 24 height 16
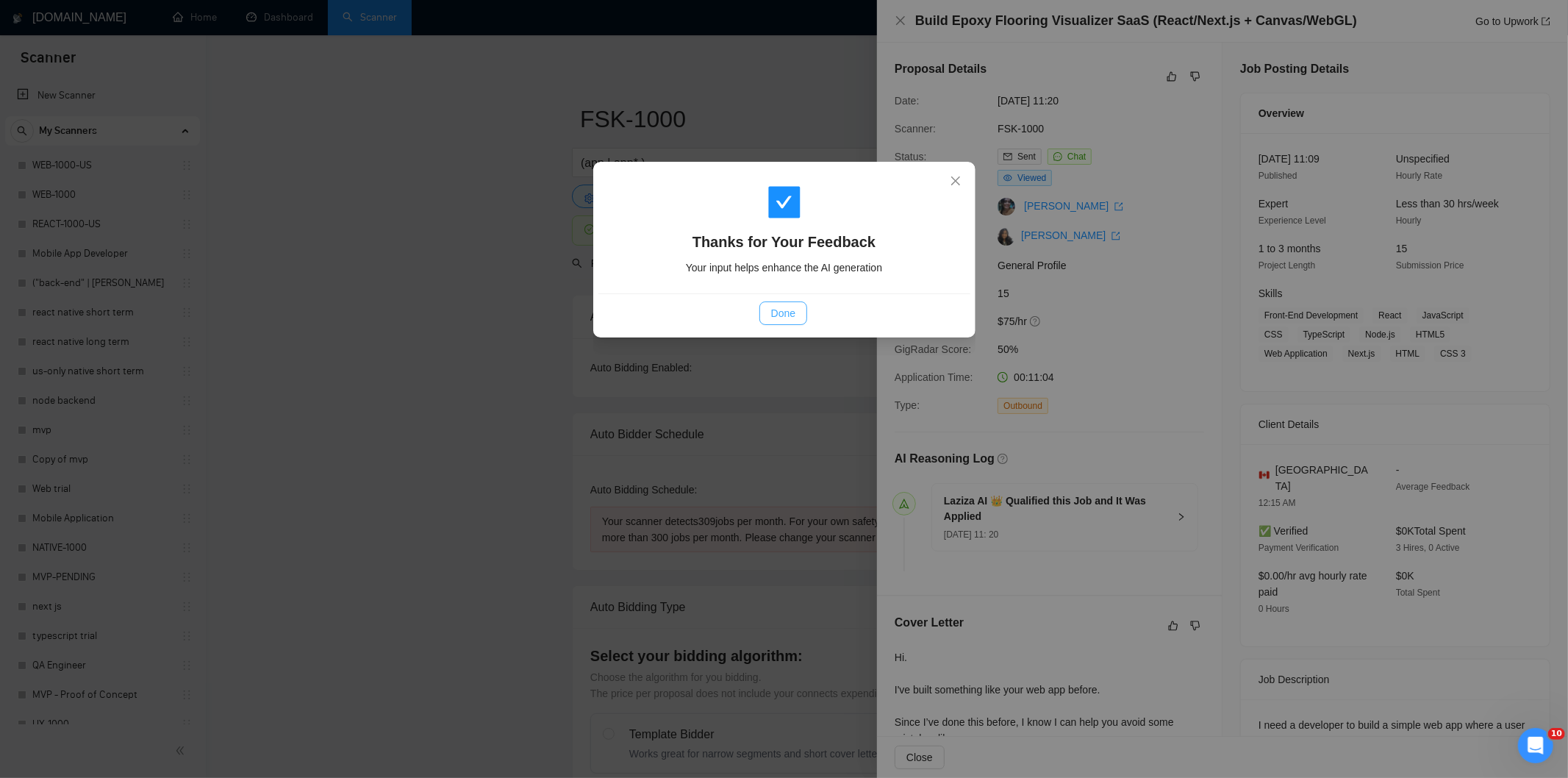
click at [797, 319] on button "Done" at bounding box center [784, 314] width 47 height 24
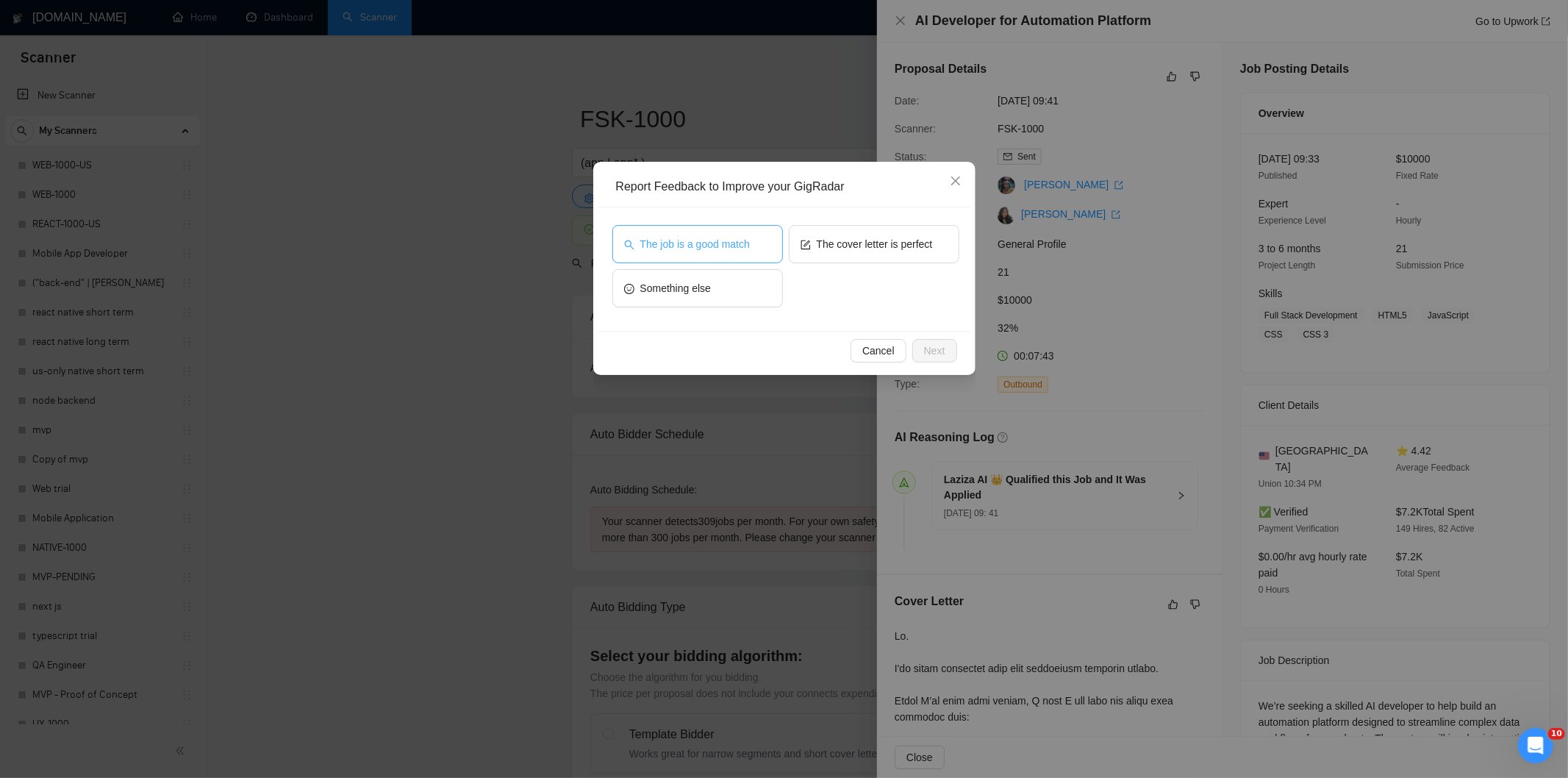
click at [699, 236] on span "The job is a good match" at bounding box center [695, 244] width 109 height 16
click at [932, 350] on span "Next" at bounding box center [935, 351] width 22 height 16
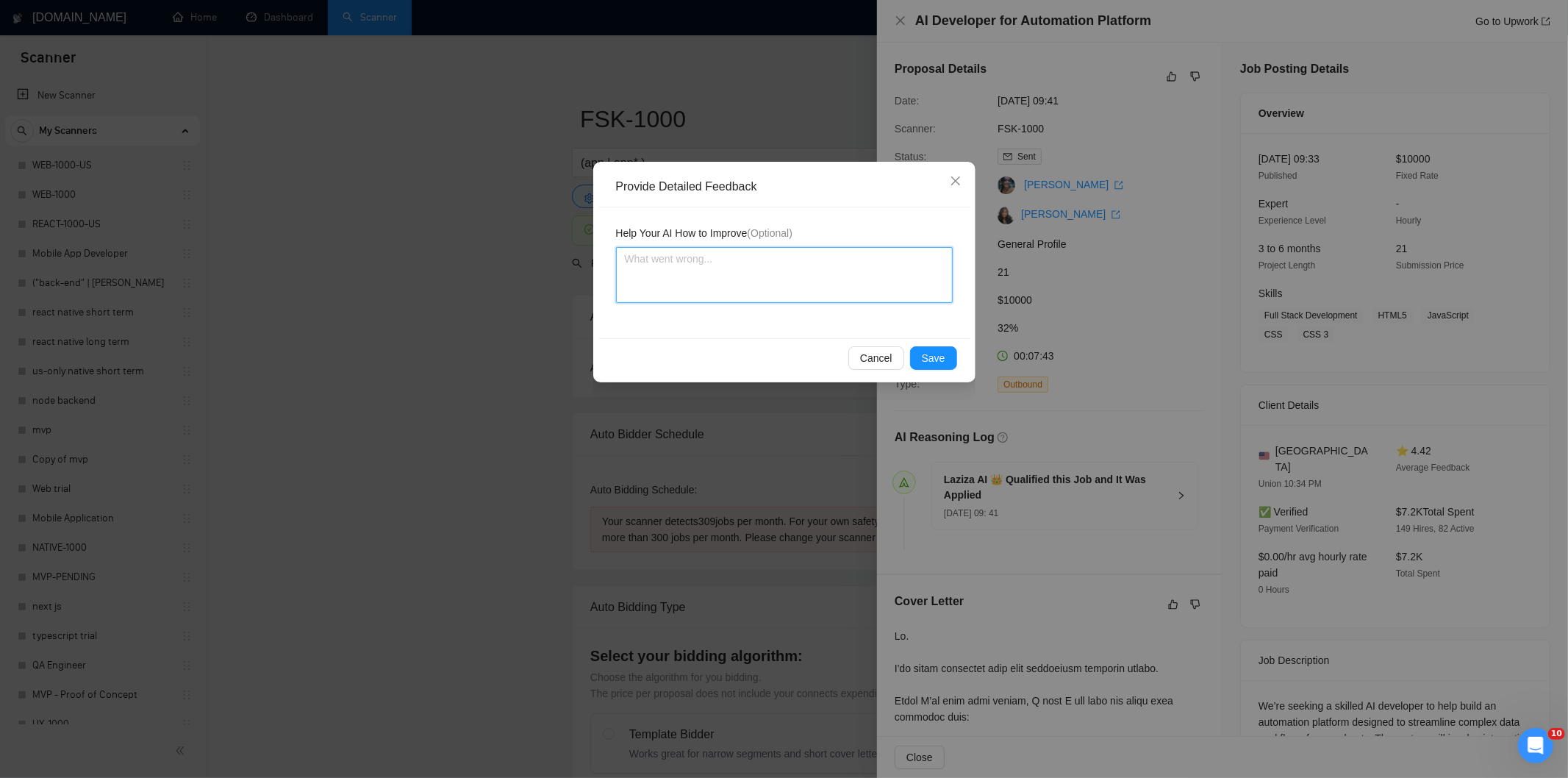
click at [870, 289] on textarea at bounding box center [784, 275] width 337 height 56
paste textarea "Good fit — the project is greenfield (no existing code), welcomes agencies, use…"
type textarea "Good fit — the project is greenfield (no existing code), welcomes agencies, use…"
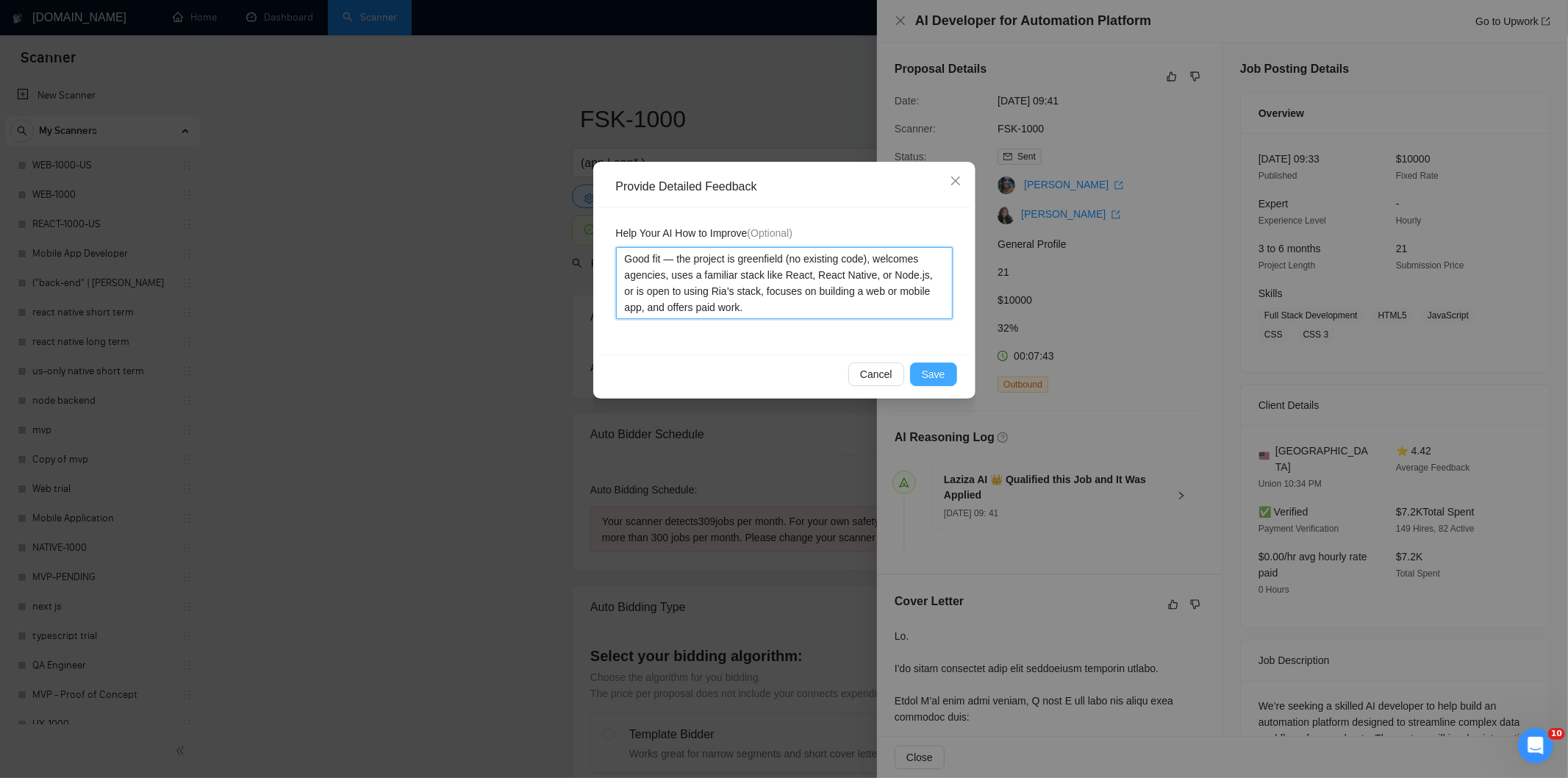
type textarea "Good fit — the project is greenfield (no existing code), welcomes agencies, use…"
click at [926, 373] on span "Save" at bounding box center [933, 374] width 24 height 16
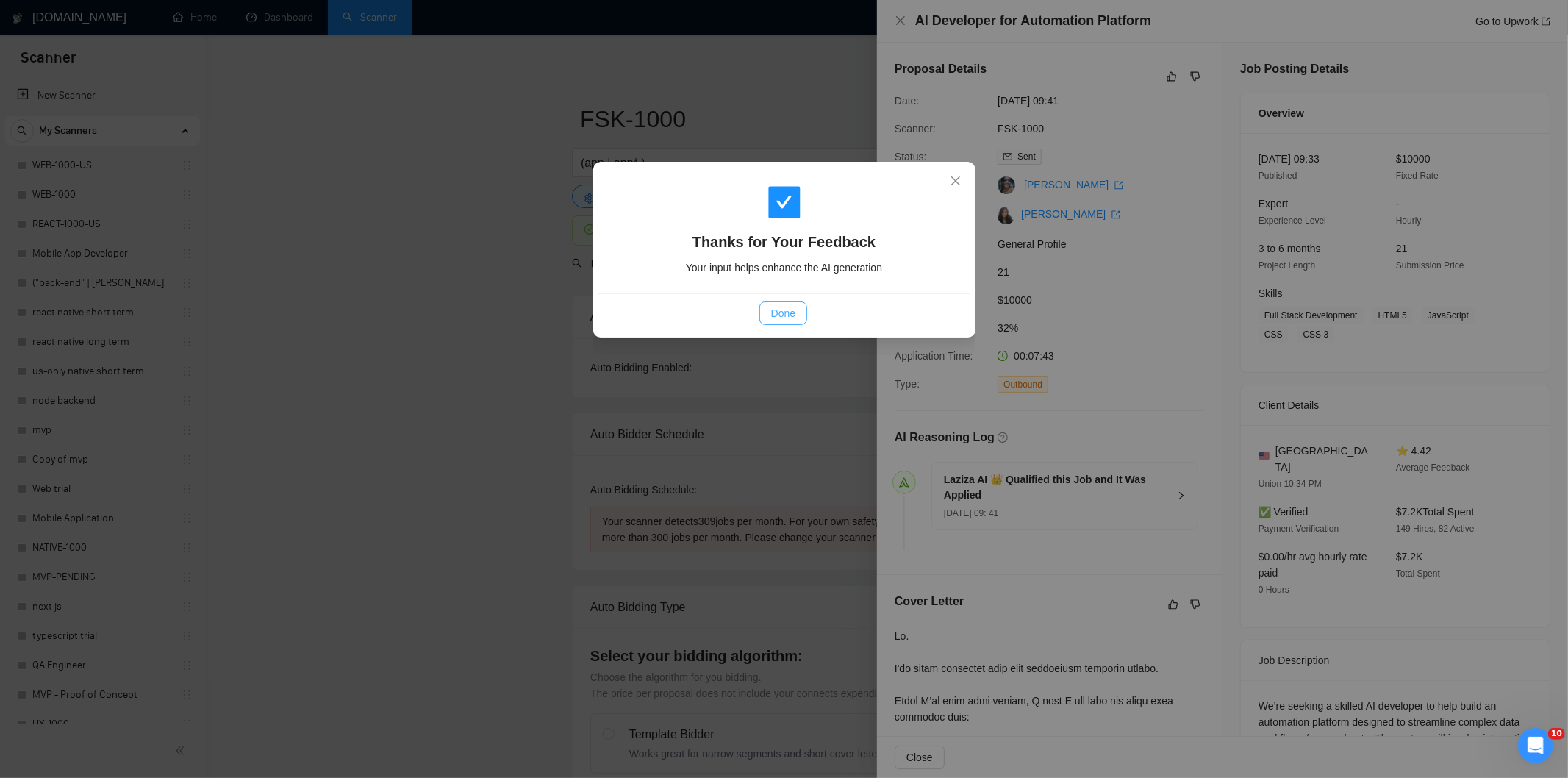
click at [791, 317] on span "Done" at bounding box center [784, 314] width 25 height 16
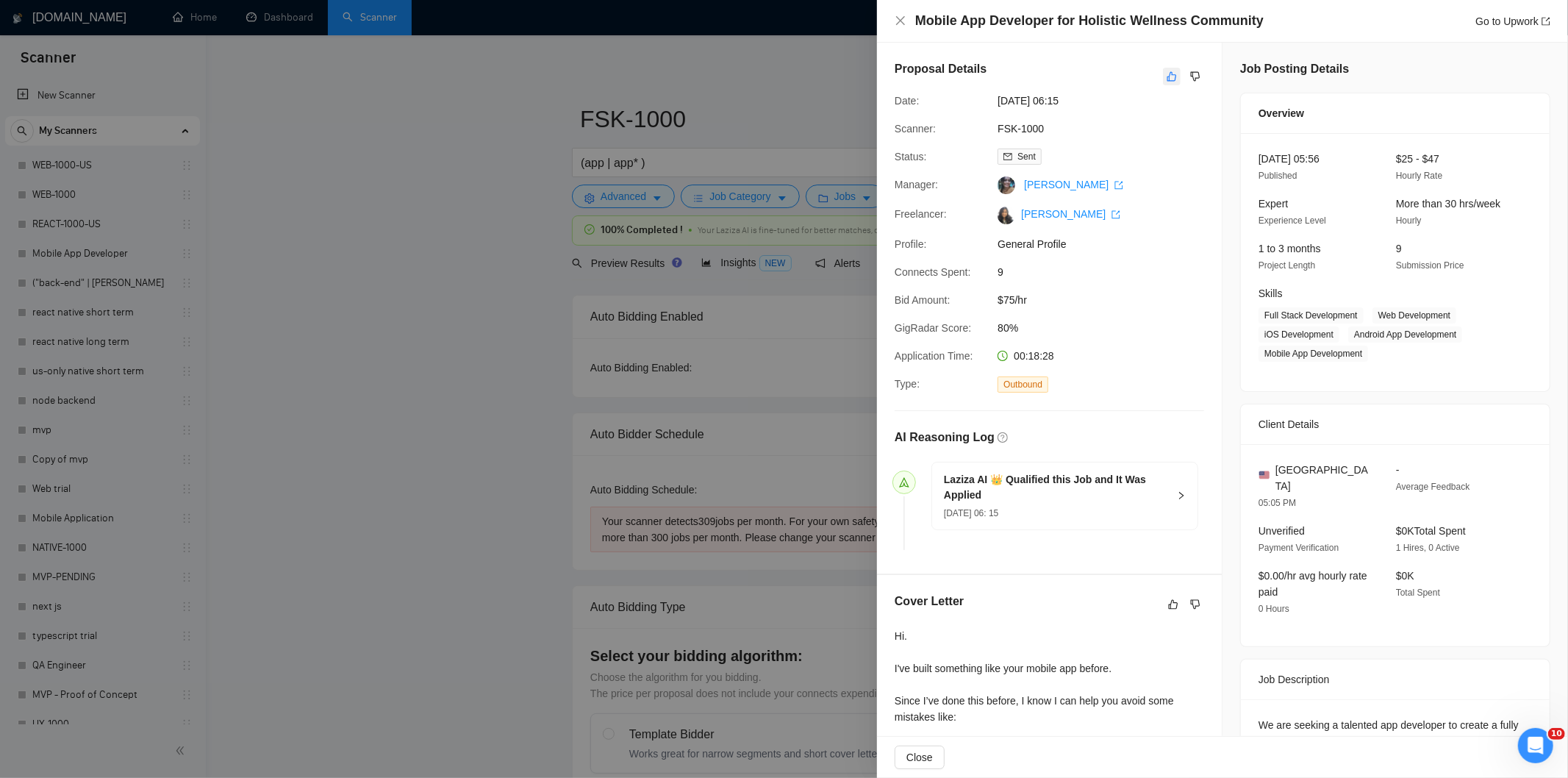
click at [1167, 74] on icon "like" at bounding box center [1172, 77] width 10 height 12
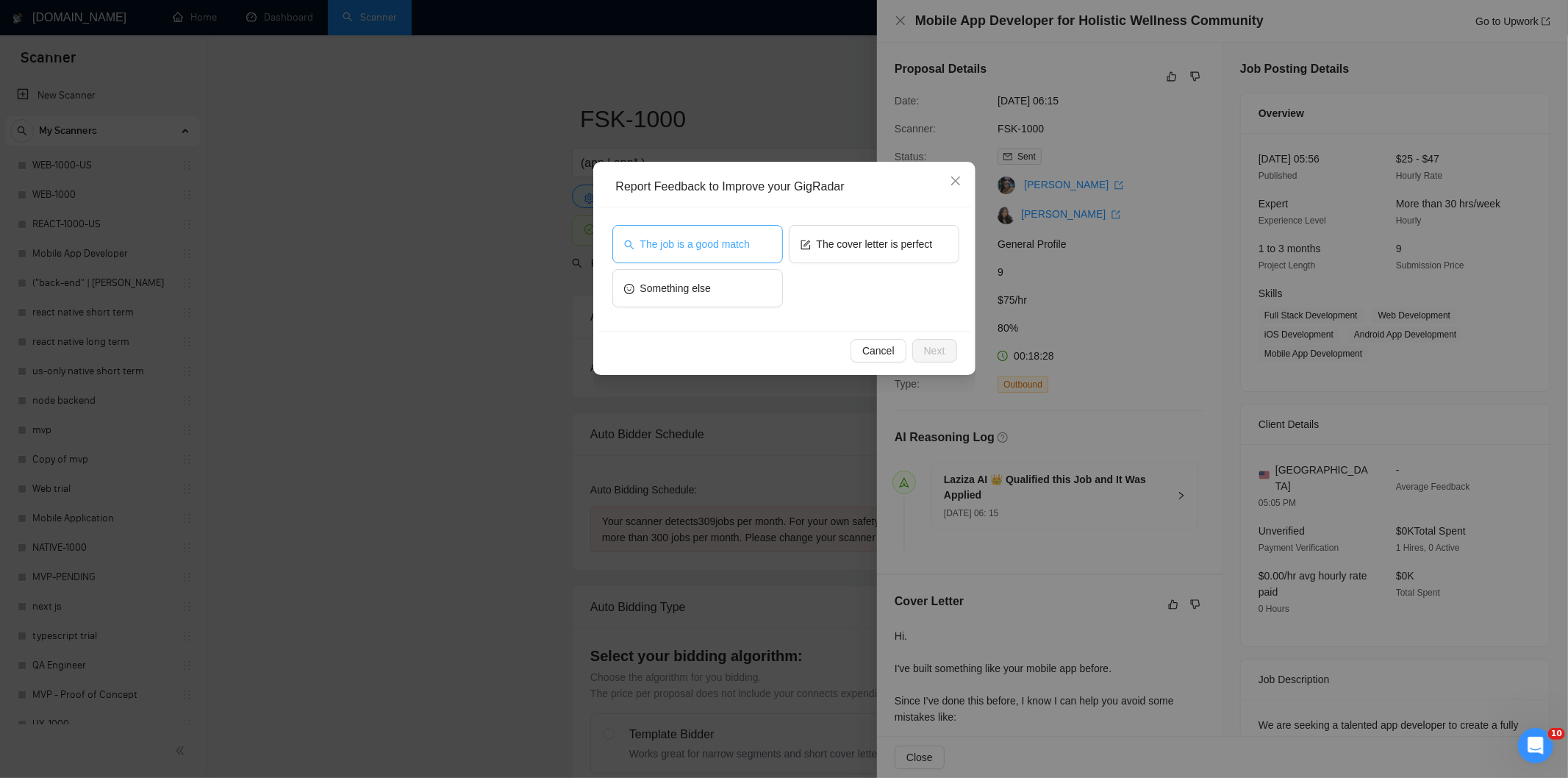
click at [708, 245] on span "The job is a good match" at bounding box center [695, 244] width 109 height 16
click at [935, 350] on span "Next" at bounding box center [935, 351] width 22 height 16
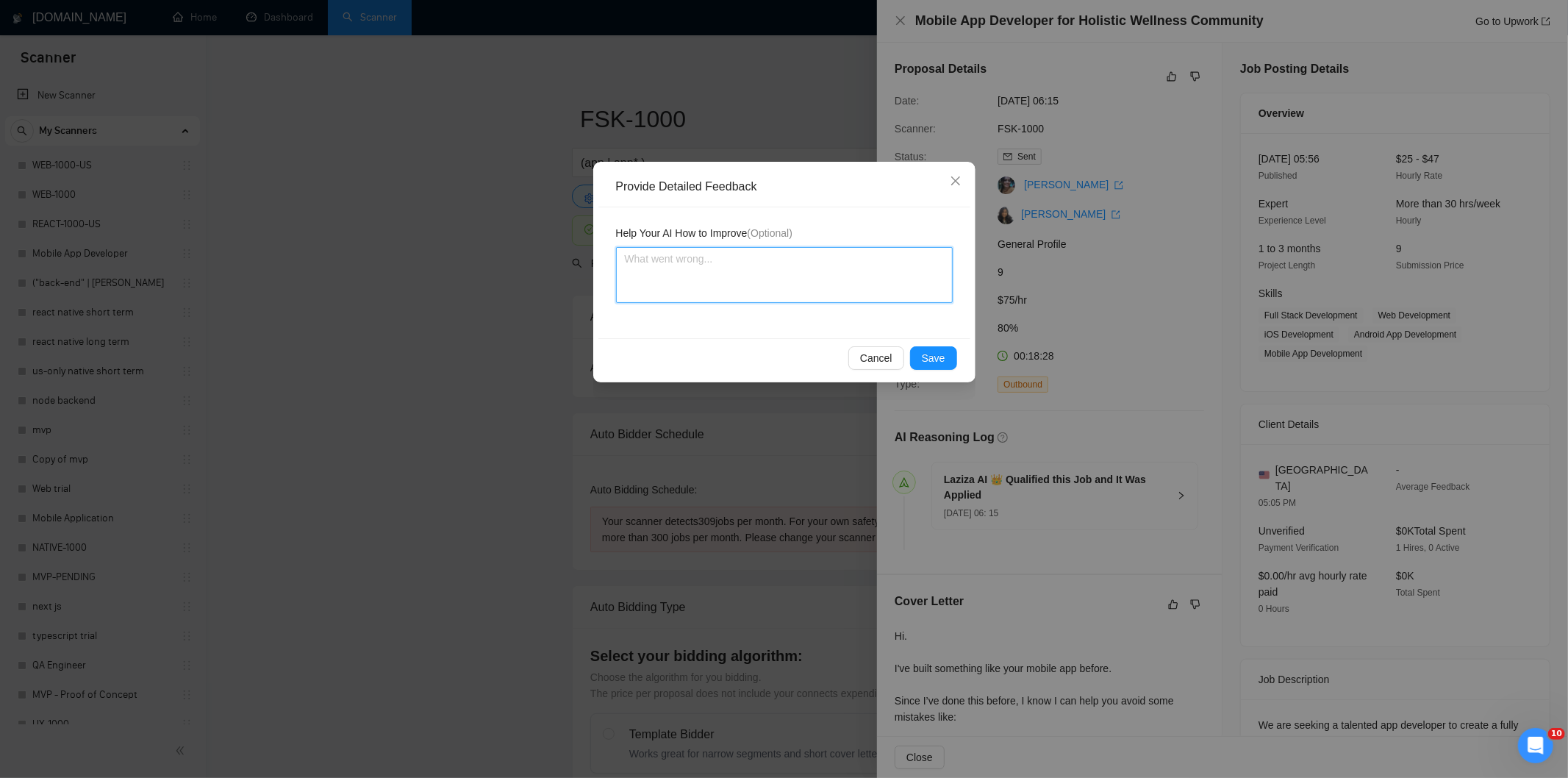
click at [866, 288] on textarea at bounding box center [784, 275] width 337 height 56
paste textarea "Good fit — the project is greenfield (no existing code), welcomes agencies, use…"
type textarea "Good fit — the project is greenfield (no existing code), welcomes agencies, use…"
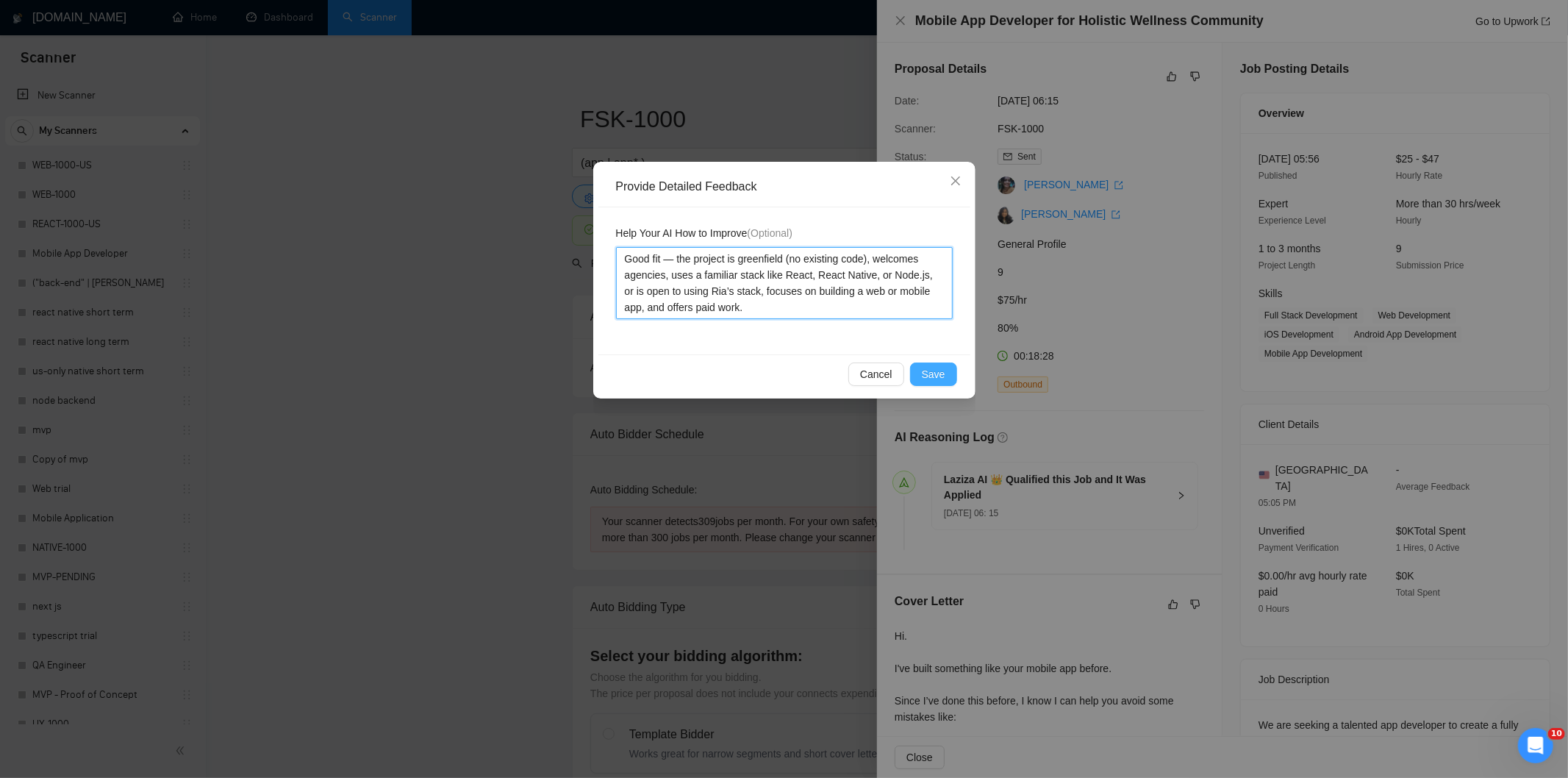
type textarea "Good fit — the project is greenfield (no existing code), welcomes agencies, use…"
click at [939, 371] on span "Save" at bounding box center [933, 374] width 24 height 16
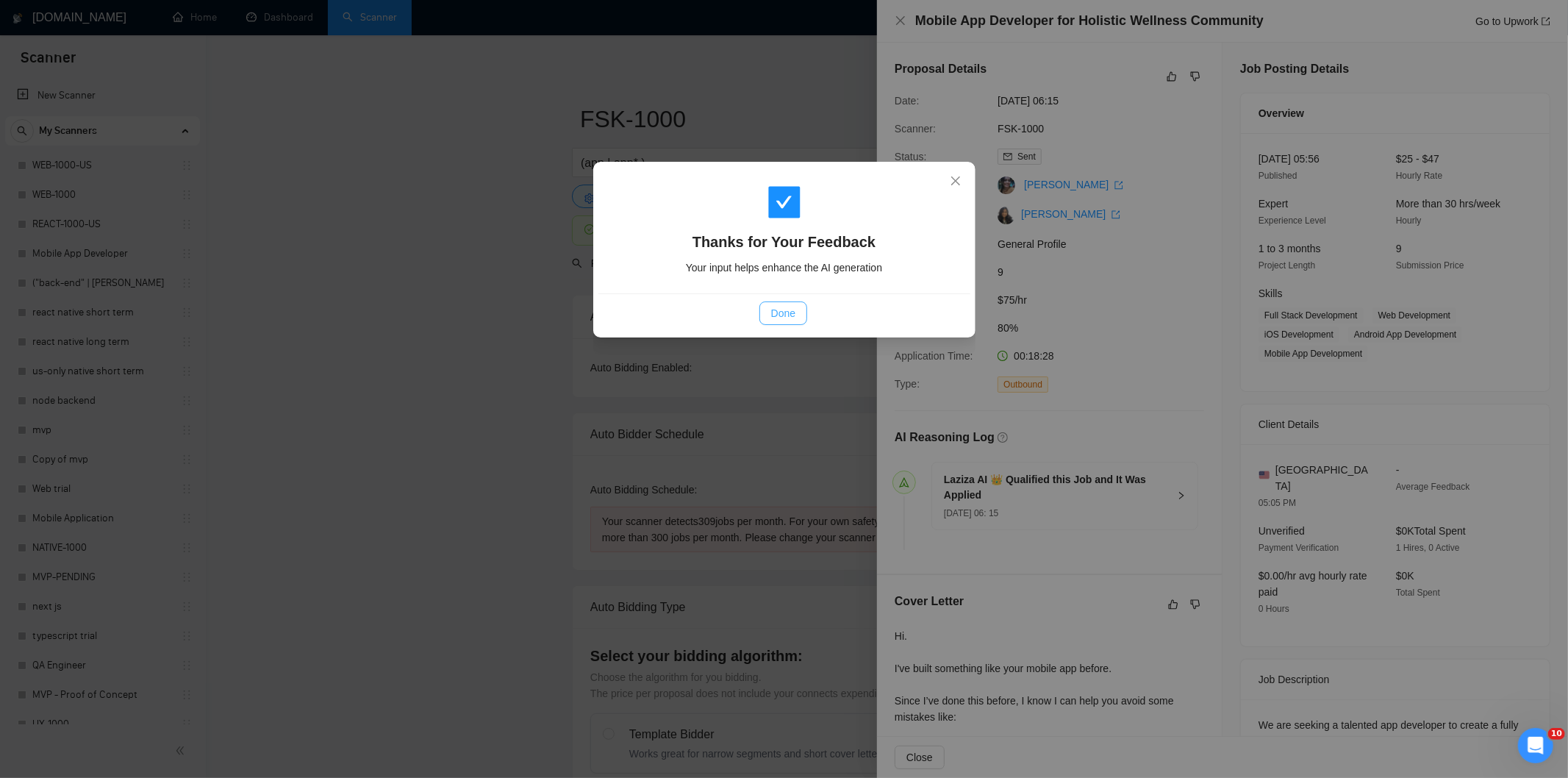
click at [777, 312] on span "Done" at bounding box center [784, 314] width 25 height 16
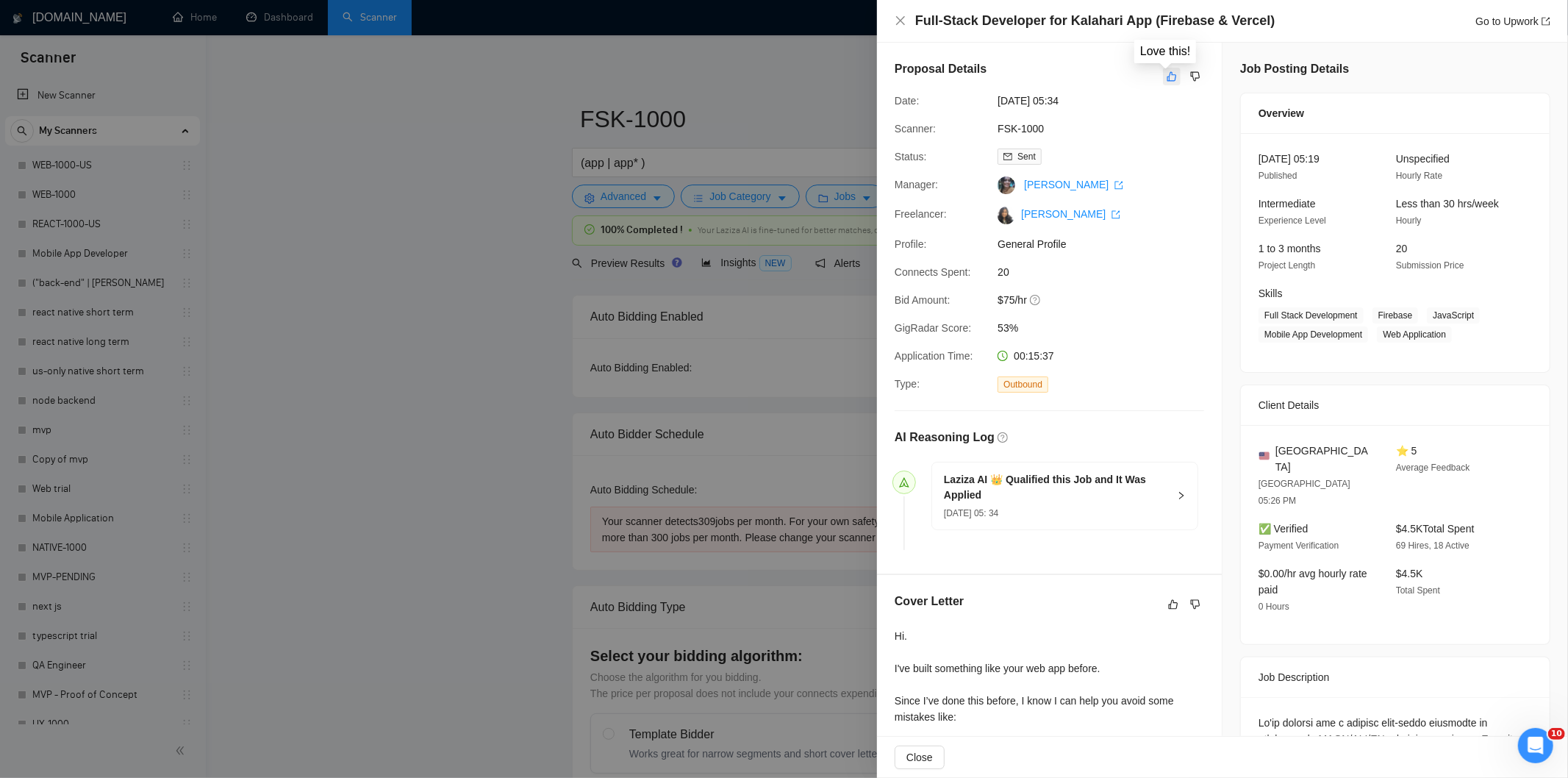
click at [1167, 82] on icon "like" at bounding box center [1172, 77] width 10 height 12
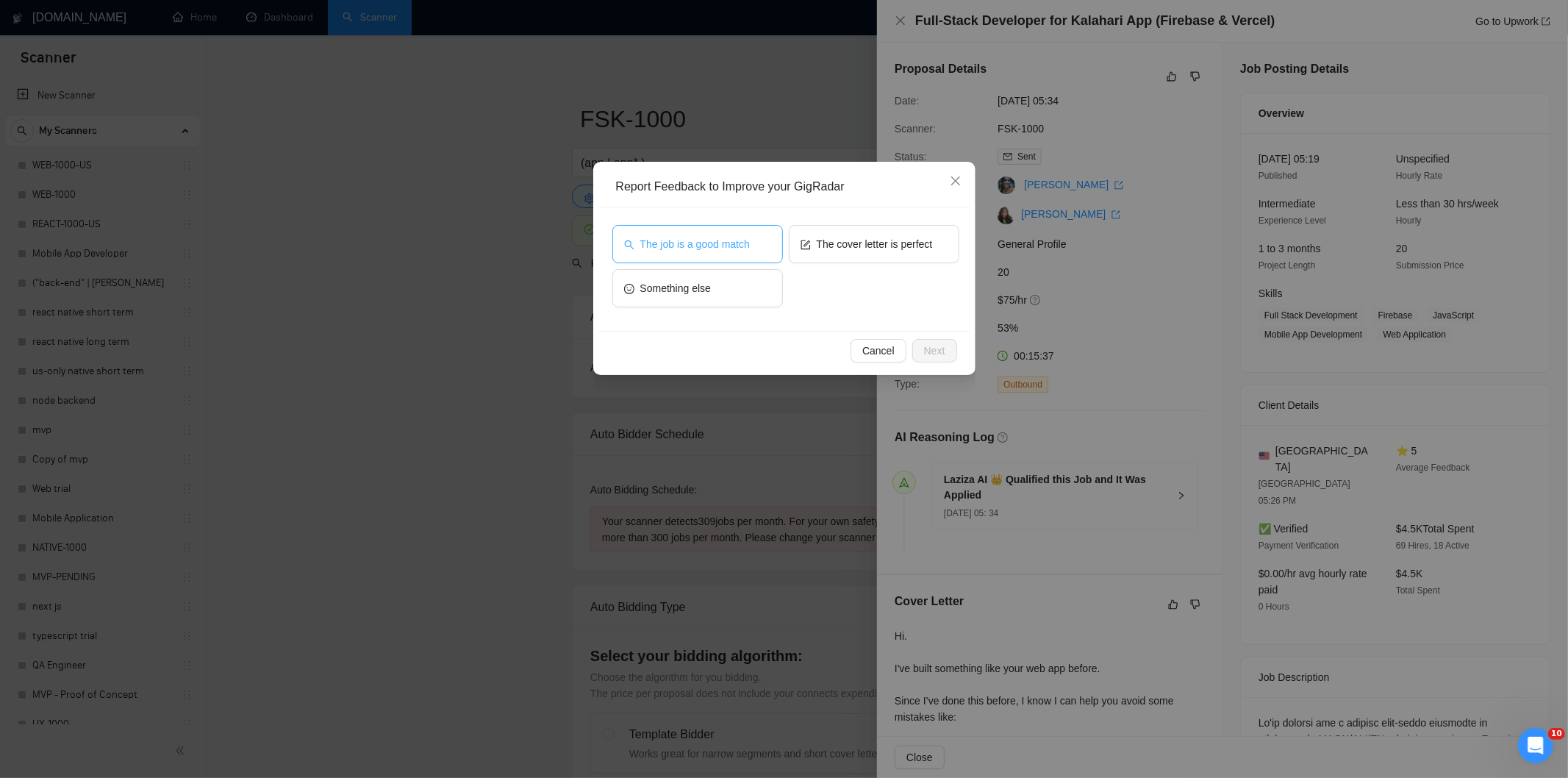
click at [697, 240] on span "The job is a good match" at bounding box center [695, 244] width 109 height 16
click at [938, 347] on span "Next" at bounding box center [935, 351] width 22 height 16
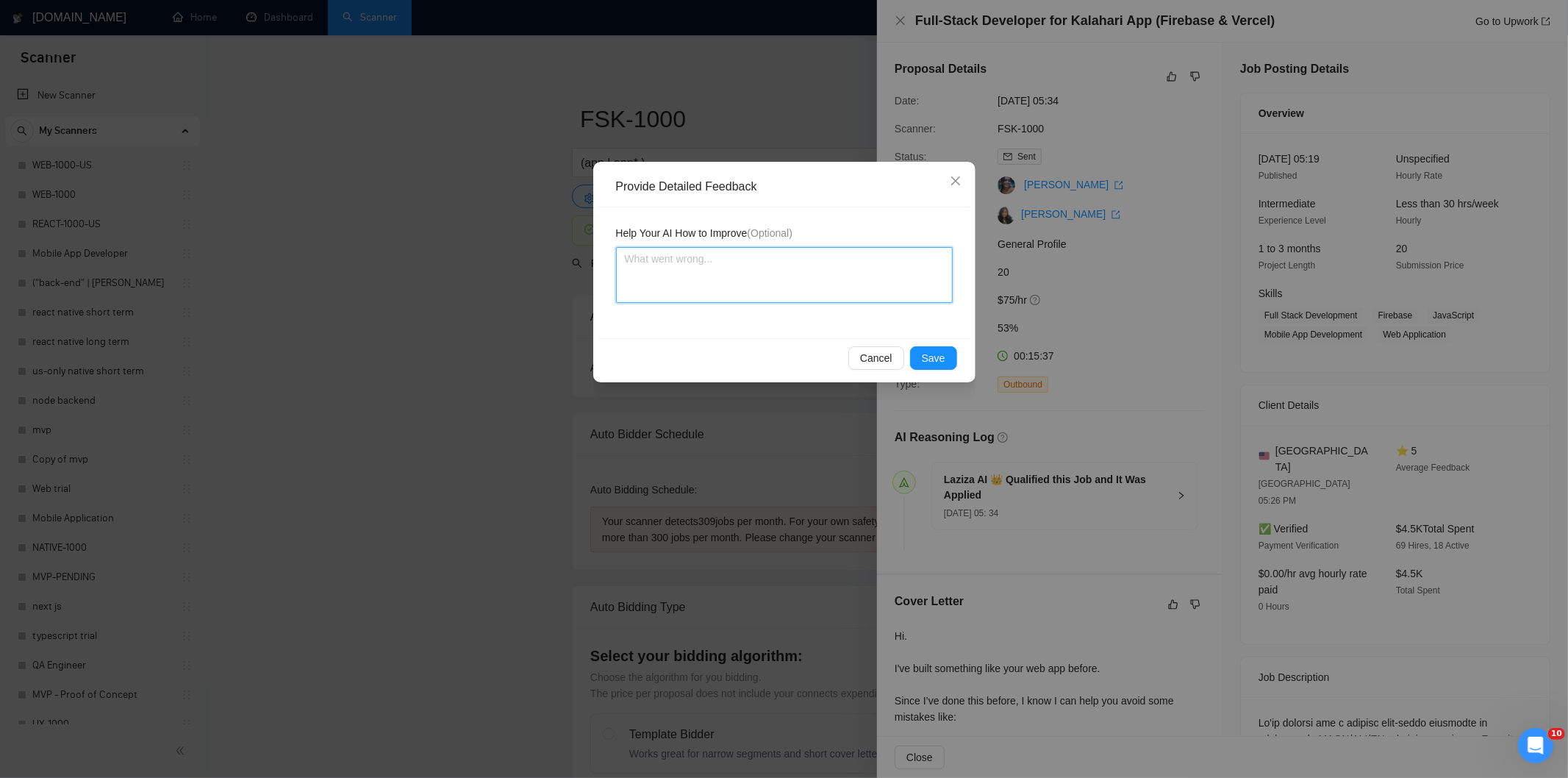
click at [866, 294] on textarea at bounding box center [784, 275] width 337 height 56
paste textarea "Good fit — the project is greenfield (no existing code), welcomes agencies, use…"
type textarea "Good fit — the project is greenfield (no existing code), welcomes agencies, use…"
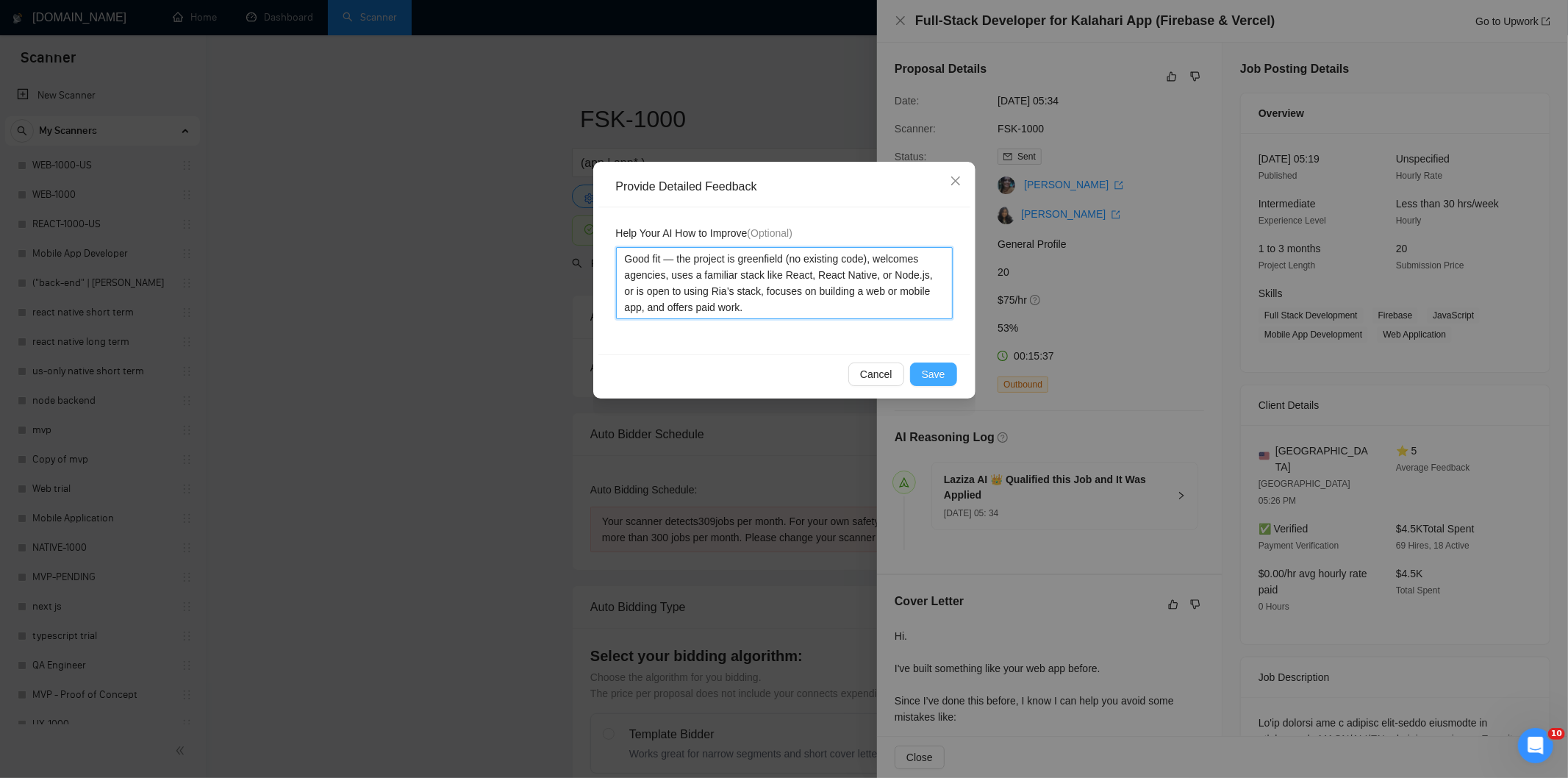
type textarea "Good fit — the project is greenfield (no existing code), welcomes agencies, use…"
click at [939, 379] on span "Save" at bounding box center [933, 374] width 24 height 16
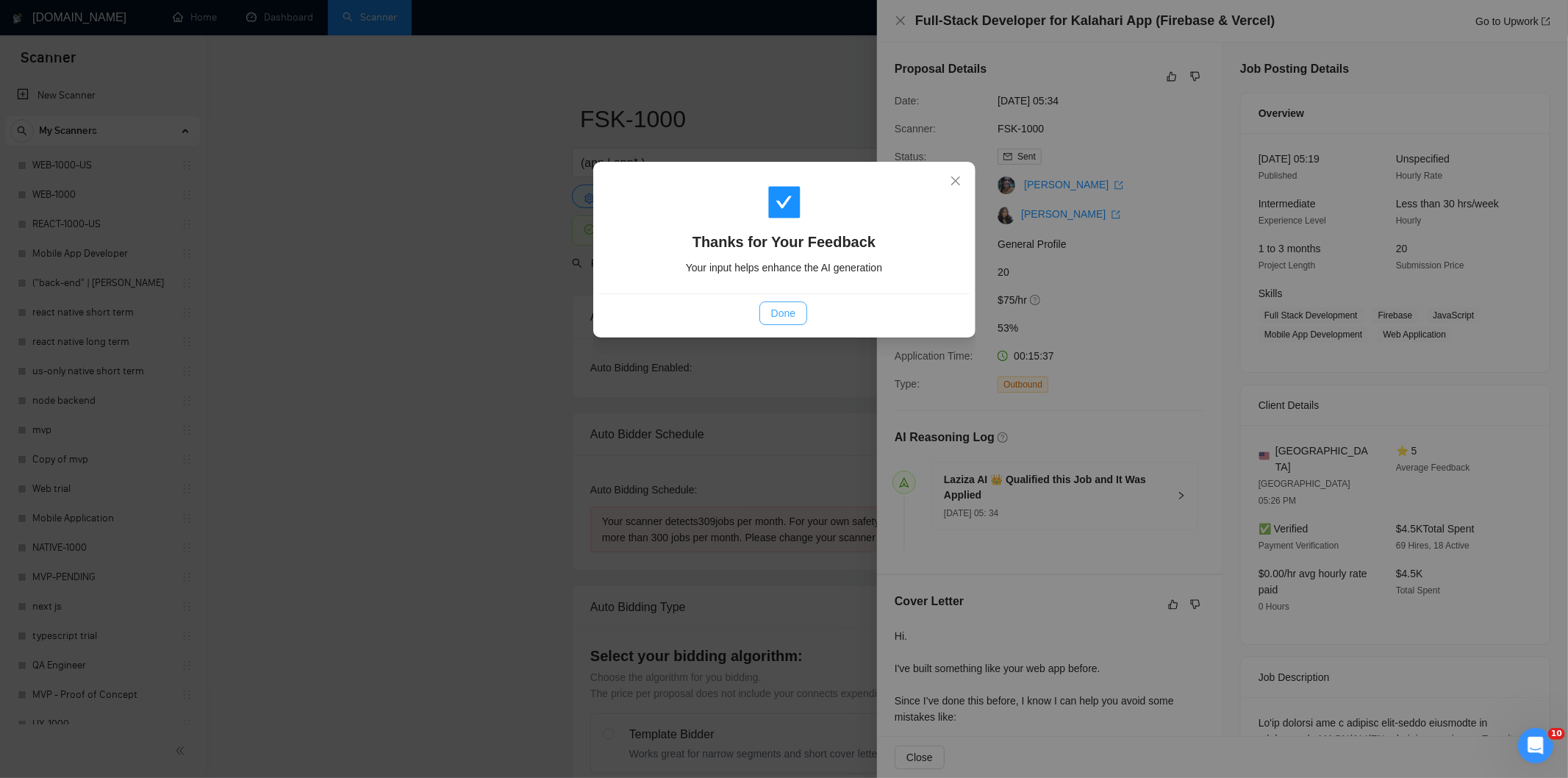
click at [786, 318] on span "Done" at bounding box center [784, 314] width 25 height 16
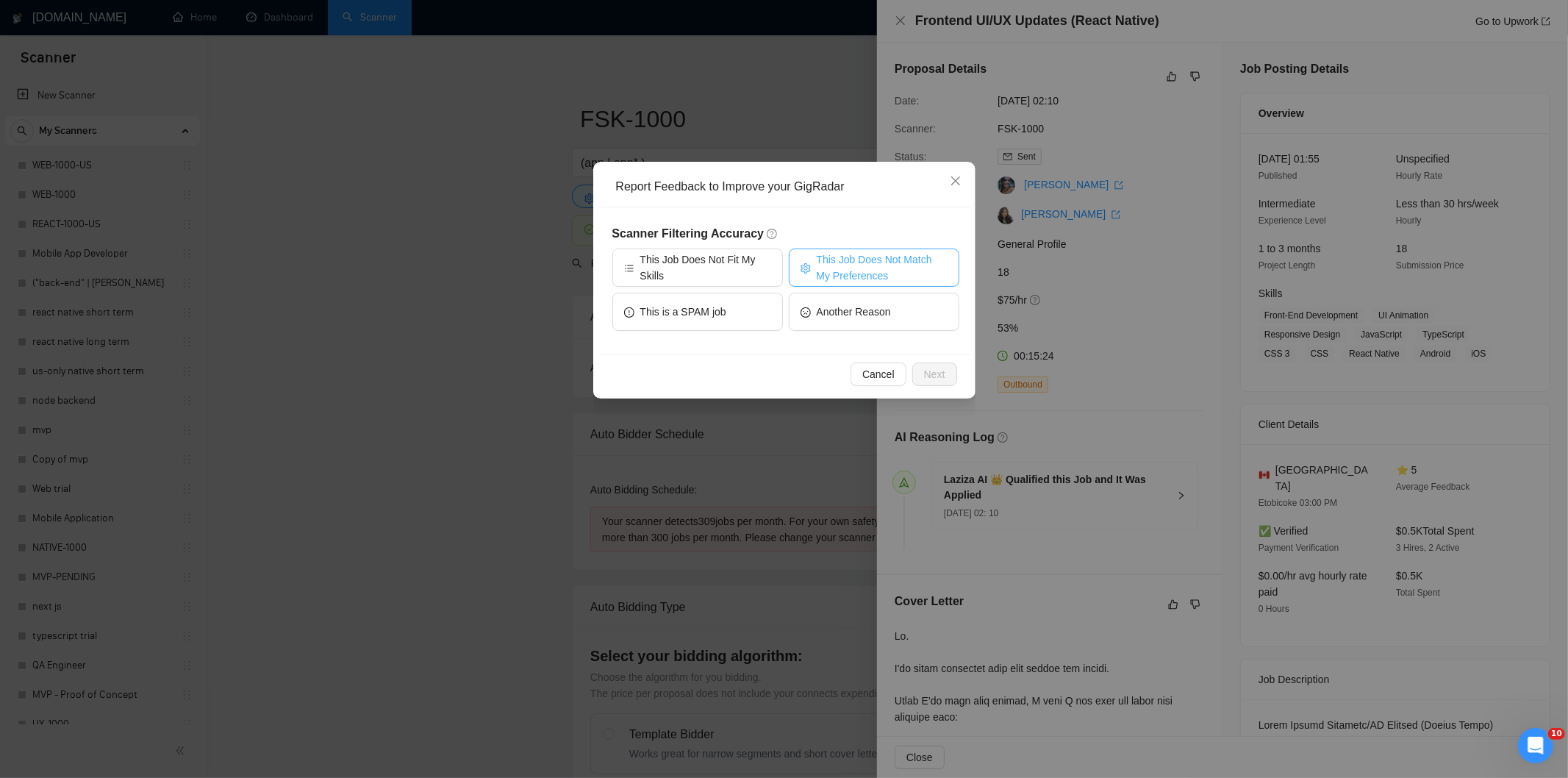
click at [899, 256] on span "This Job Does Not Match My Preferences" at bounding box center [882, 267] width 131 height 33
click at [928, 371] on span "Next" at bounding box center [935, 374] width 22 height 16
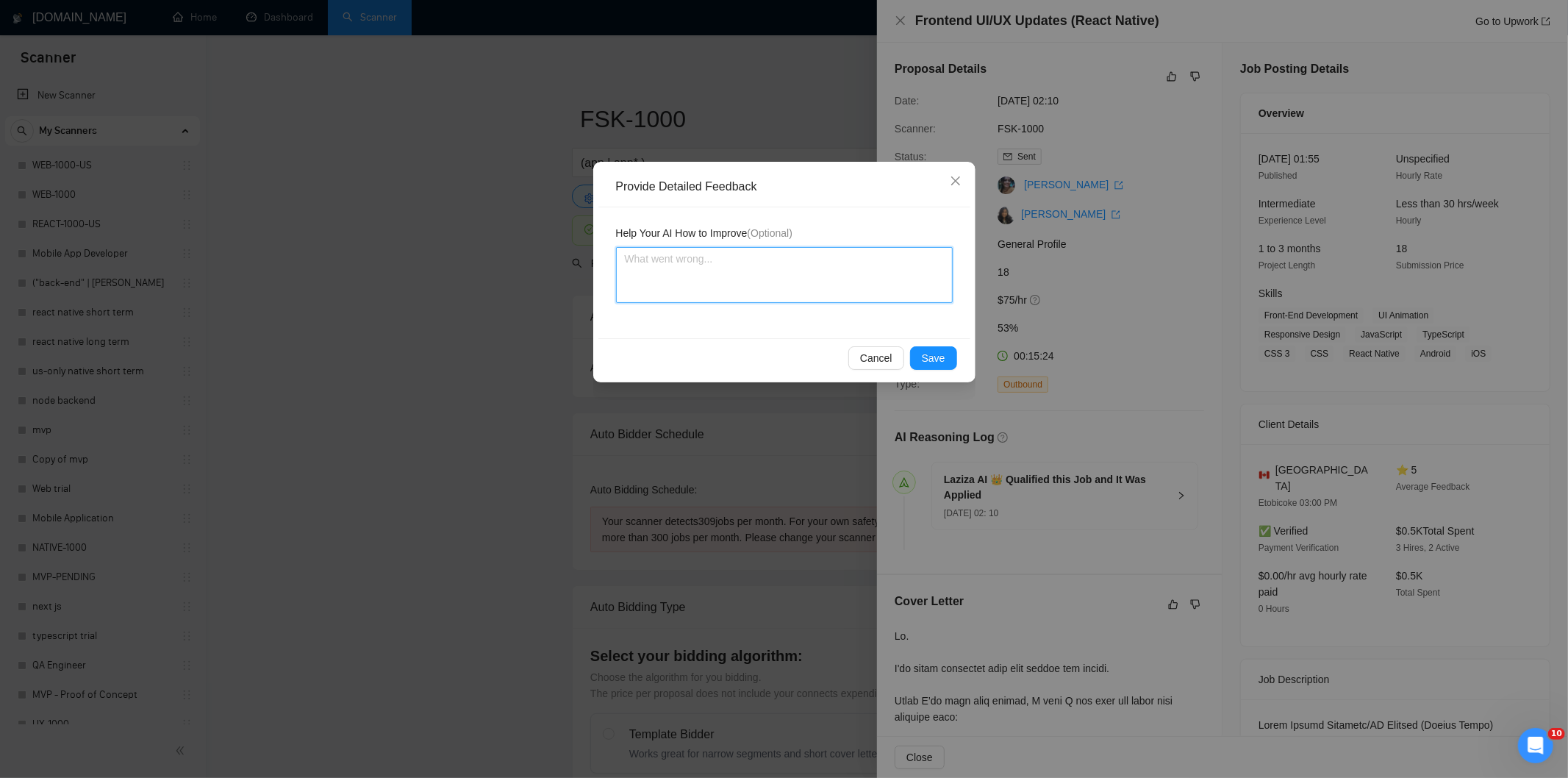
click at [879, 285] on textarea at bounding box center [784, 275] width 337 height 56
paste textarea "Not a fit — the description suggests an existing codebase, but Ria only works o…"
type textarea "Not a fit — the description suggests an existing codebase, but Ria only works o…"
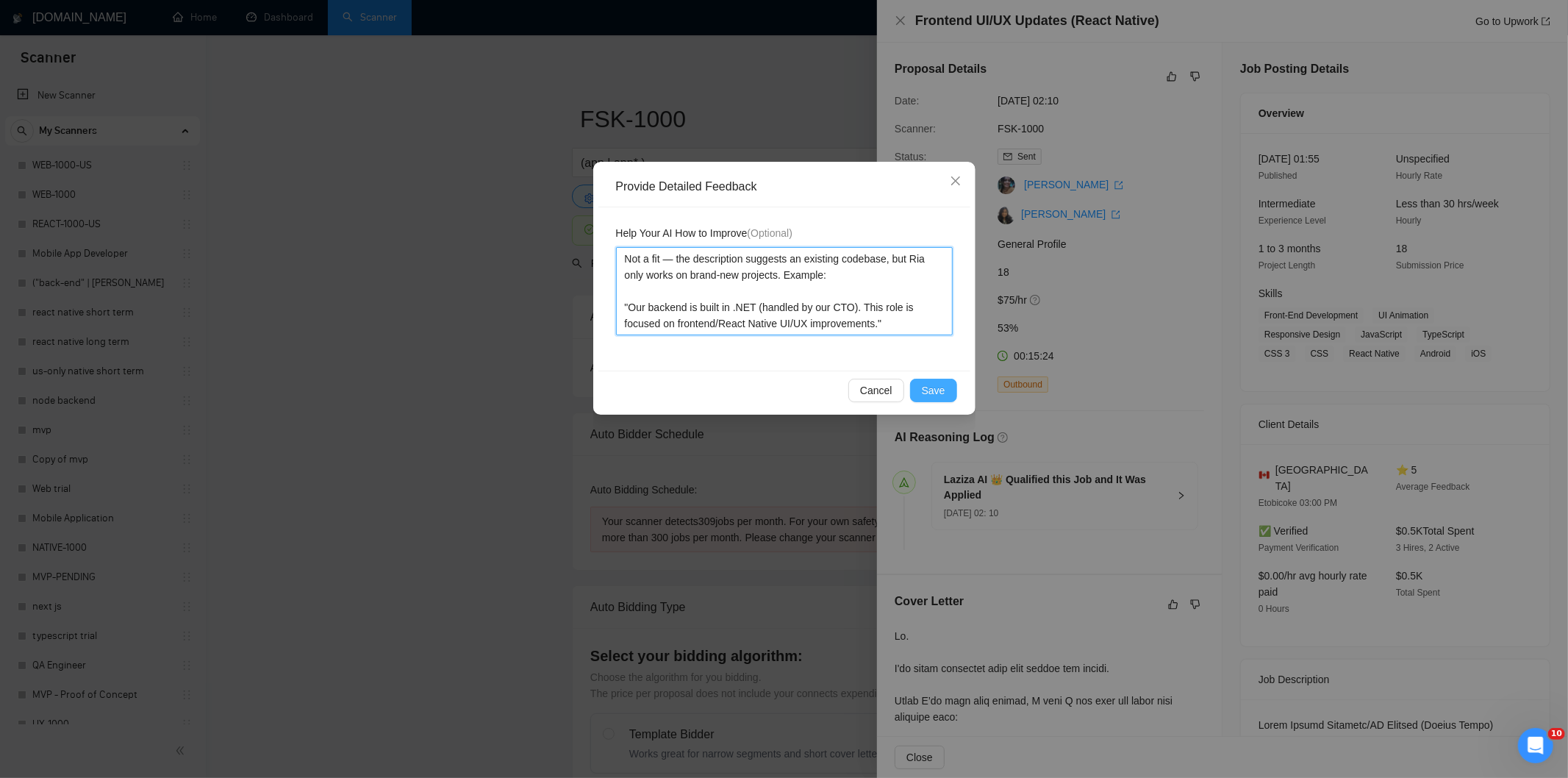
type textarea "Not a fit — the description suggests an existing codebase, but Ria only works o…"
click at [938, 391] on span "Save" at bounding box center [933, 390] width 24 height 16
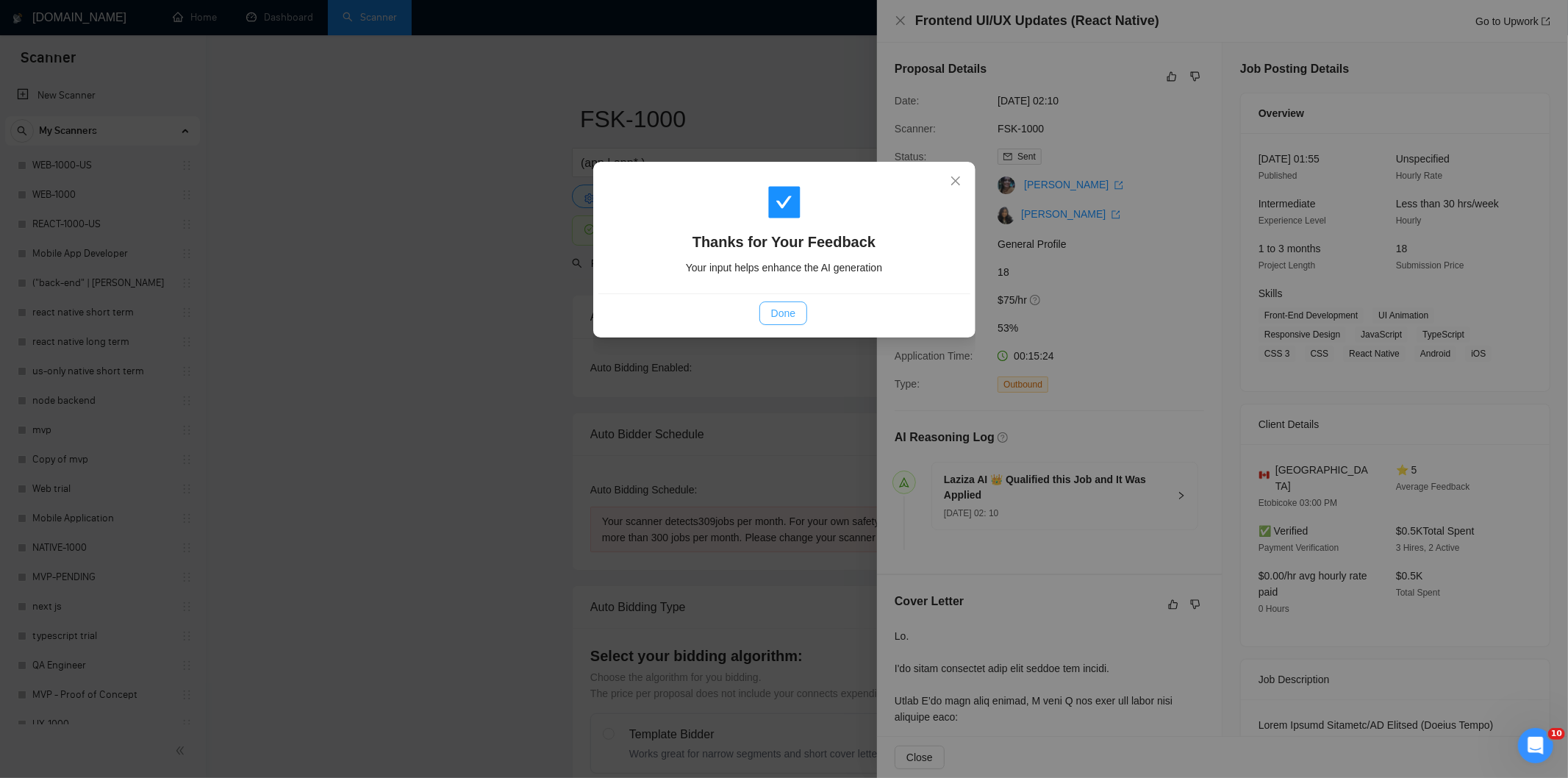
click at [806, 308] on button "Done" at bounding box center [784, 314] width 47 height 24
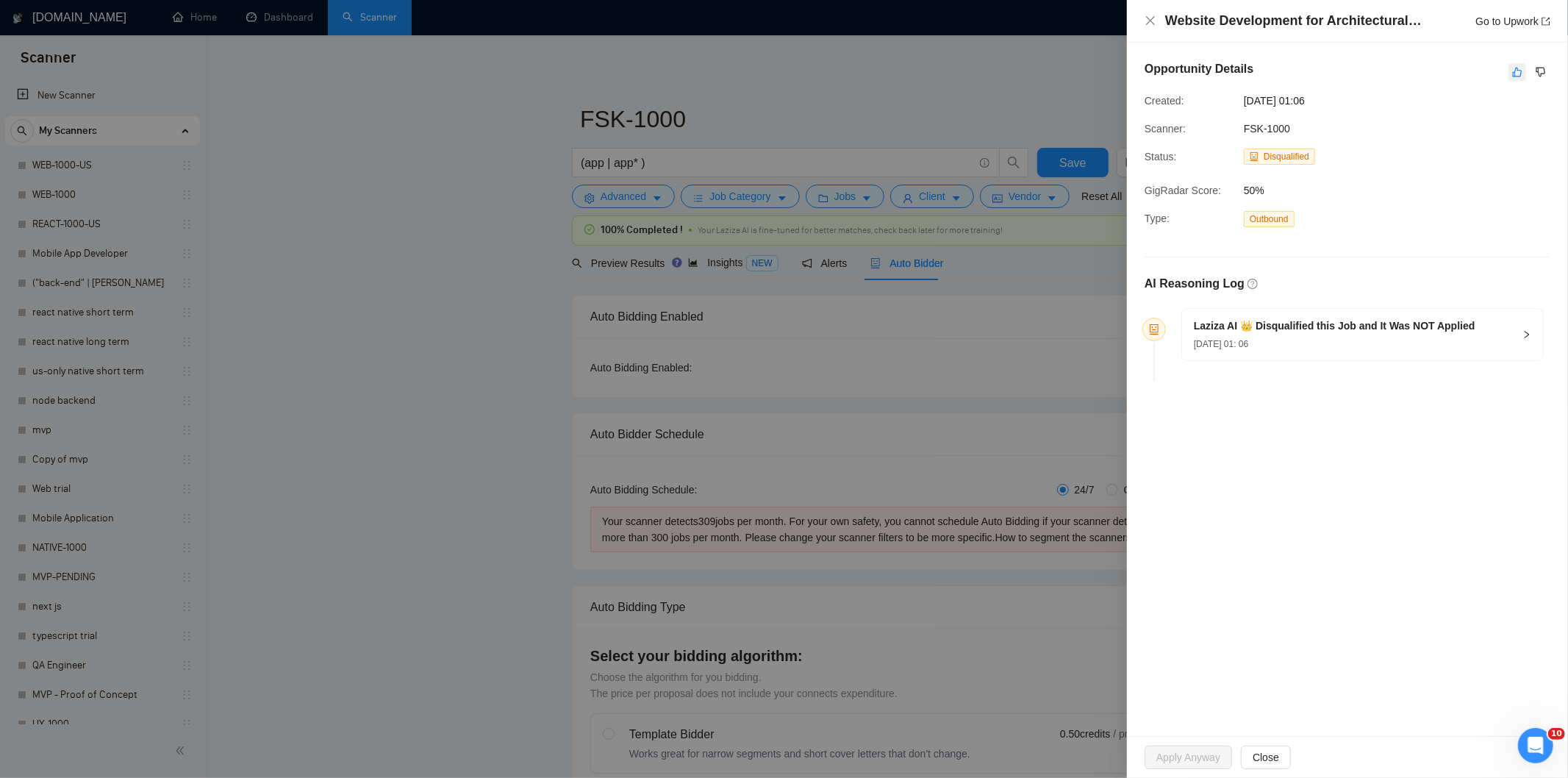
click at [1513, 77] on icon "like" at bounding box center [1517, 72] width 10 height 12
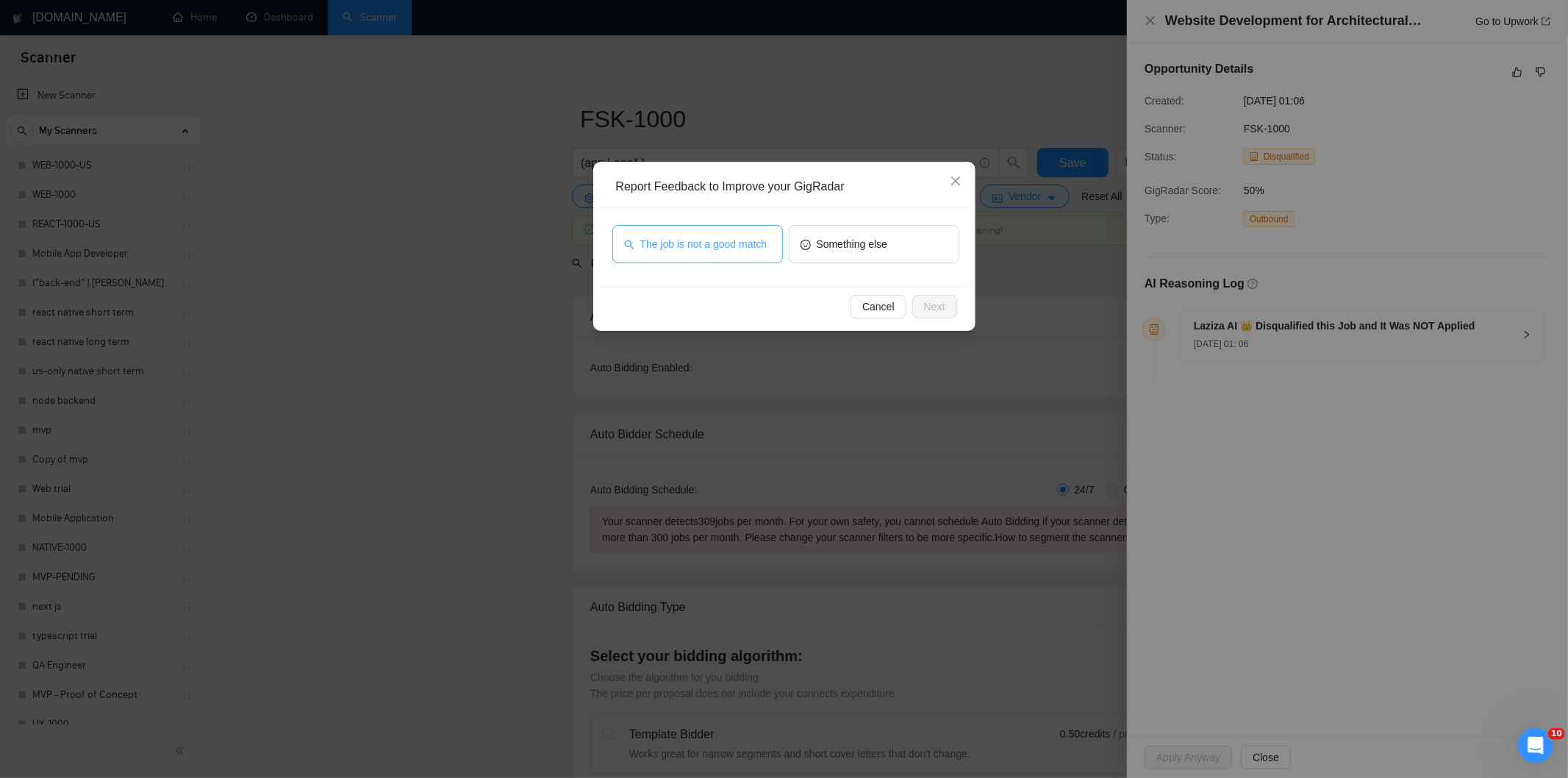
click at [745, 246] on span "The job is not a good match" at bounding box center [704, 244] width 127 height 16
click at [943, 305] on span "Next" at bounding box center [935, 307] width 22 height 16
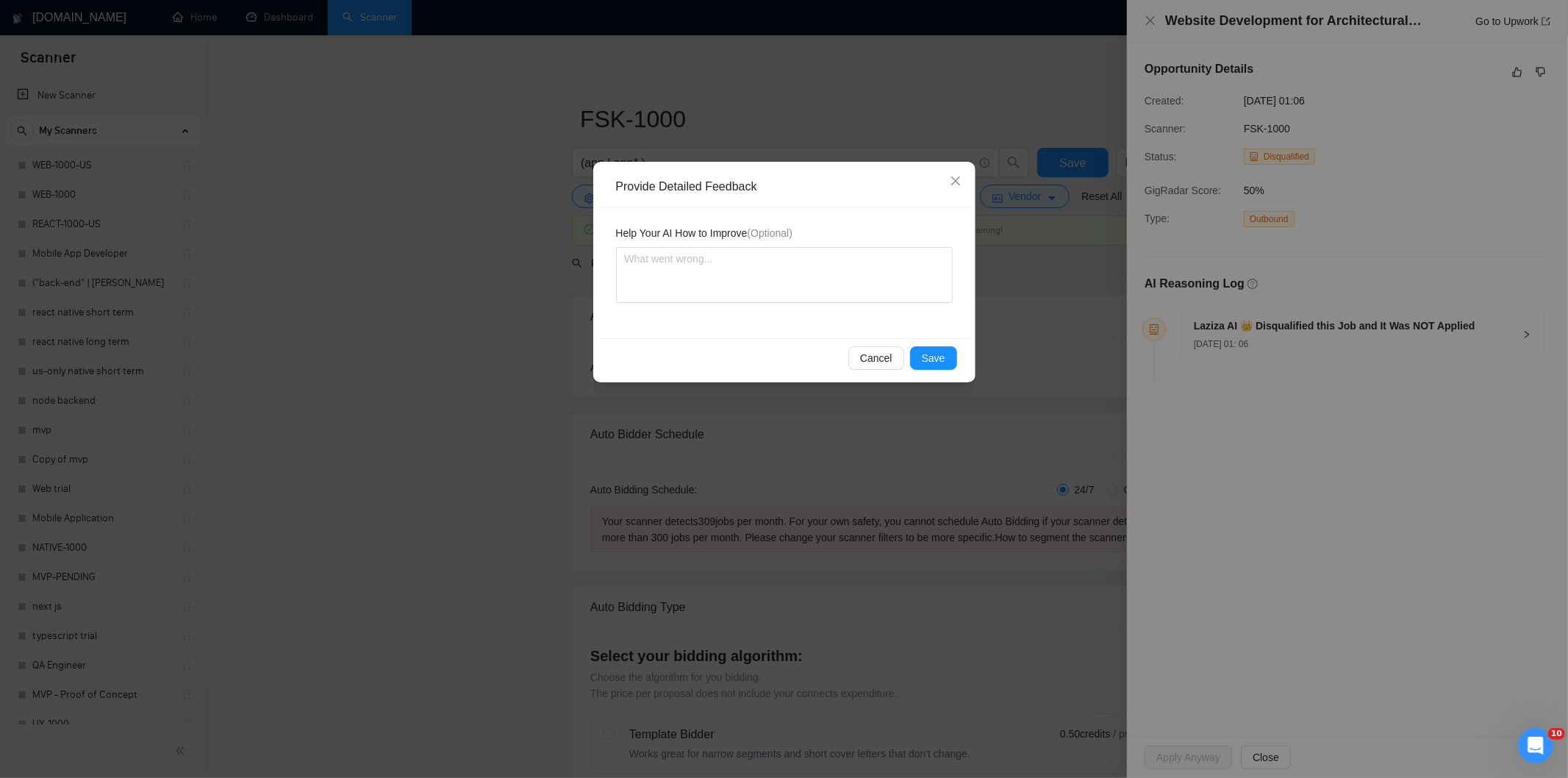
click at [878, 268] on textarea at bounding box center [784, 275] width 337 height 56
type textarea "Not a fit — this project has been disqualified for other reasons. Example: "The…"
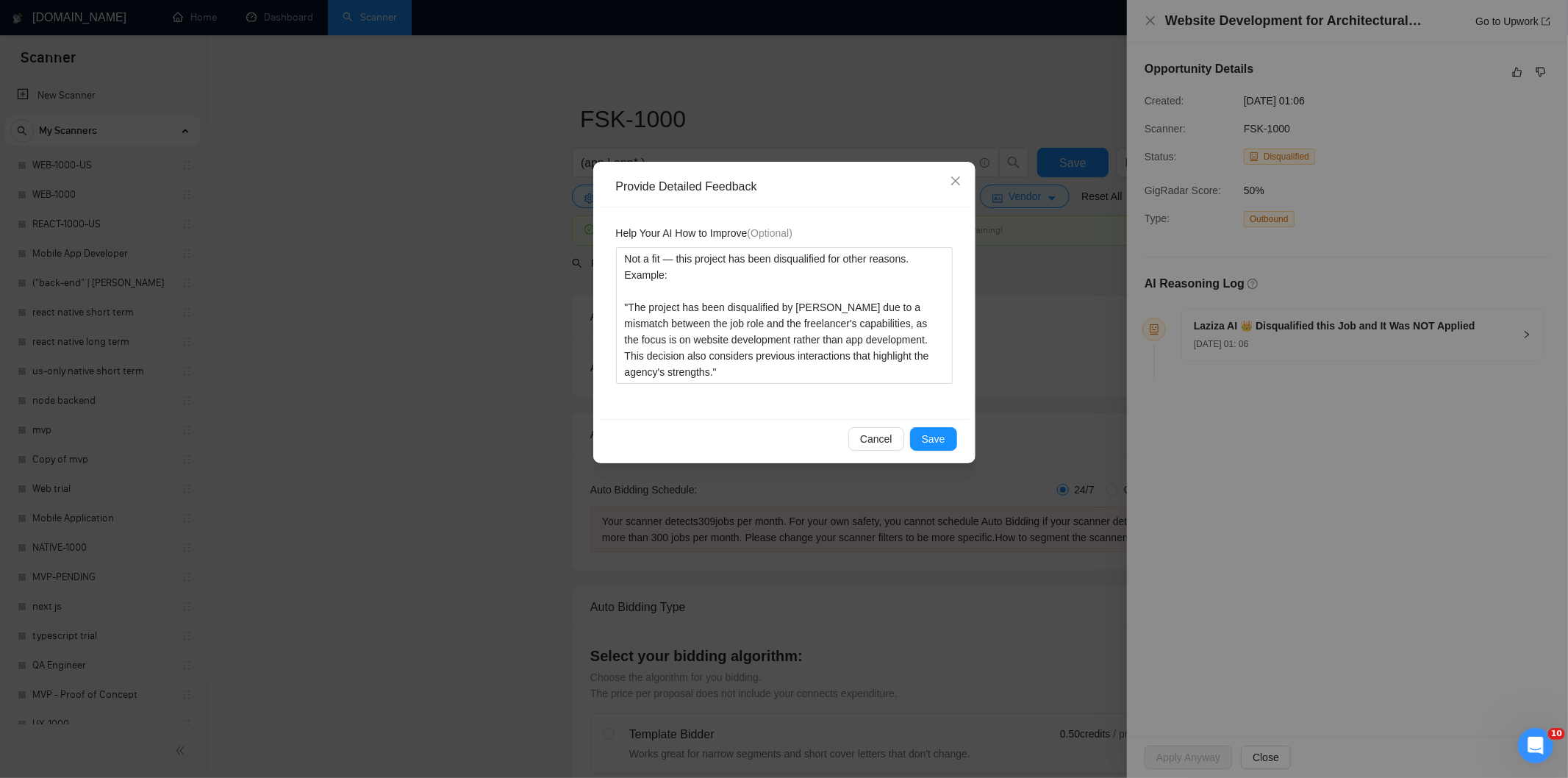
type textarea "Not a fit — this project has been disqualified for other reasons. Example: "The…"
click at [942, 435] on button "Save" at bounding box center [933, 439] width 47 height 24
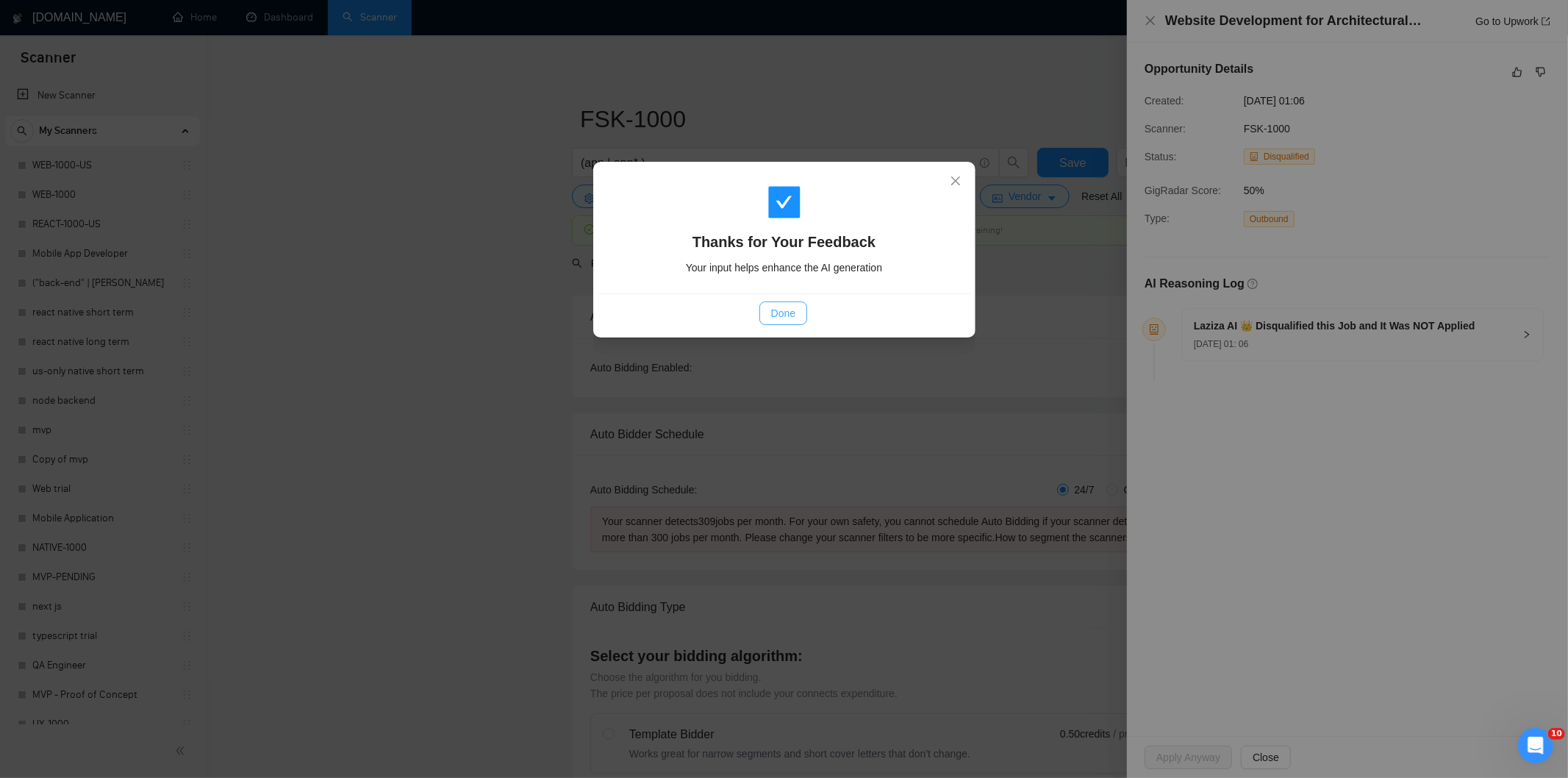
click at [794, 315] on span "Done" at bounding box center [784, 314] width 25 height 16
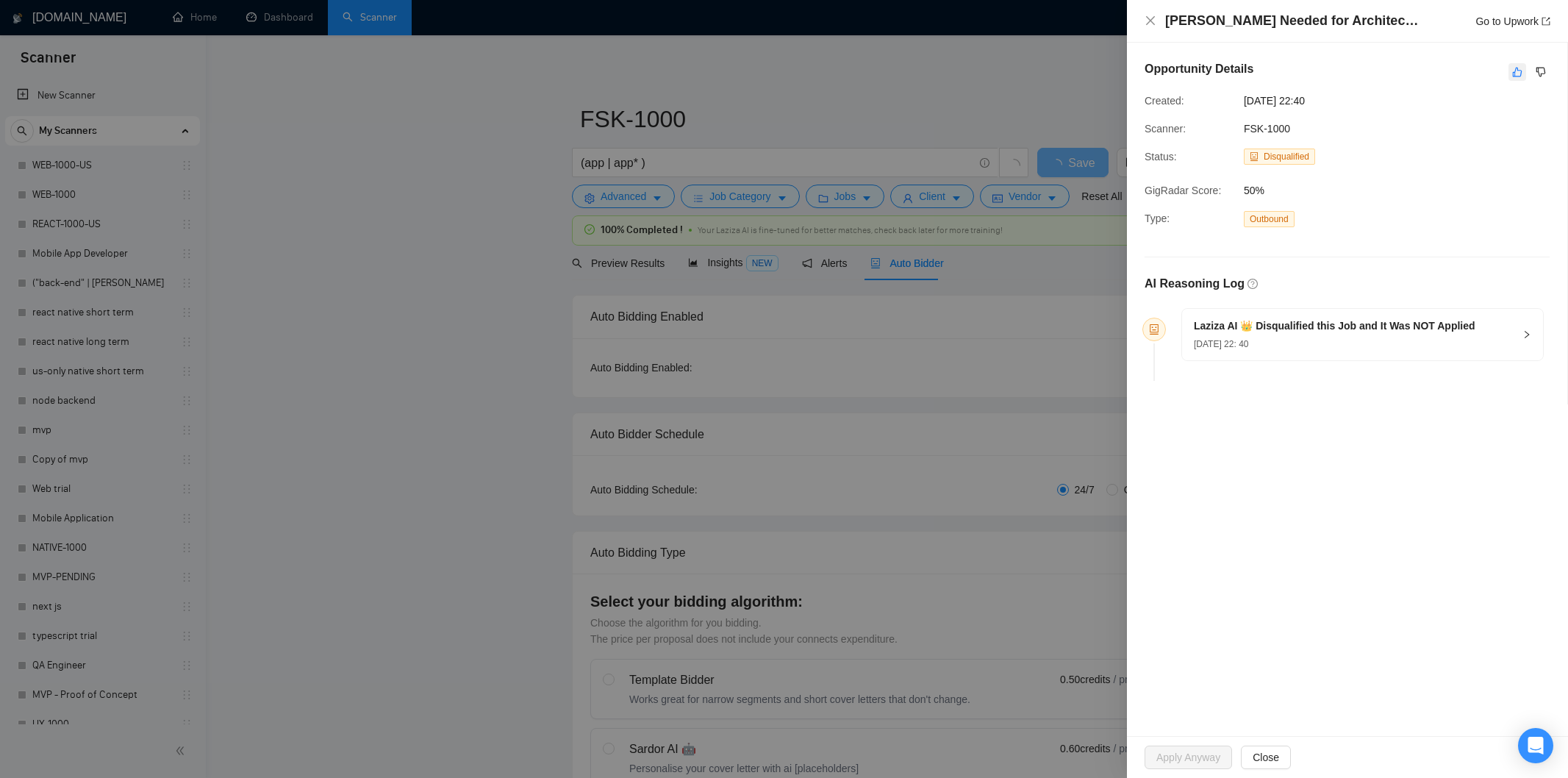
click at [1520, 71] on icon "like" at bounding box center [1517, 72] width 10 height 12
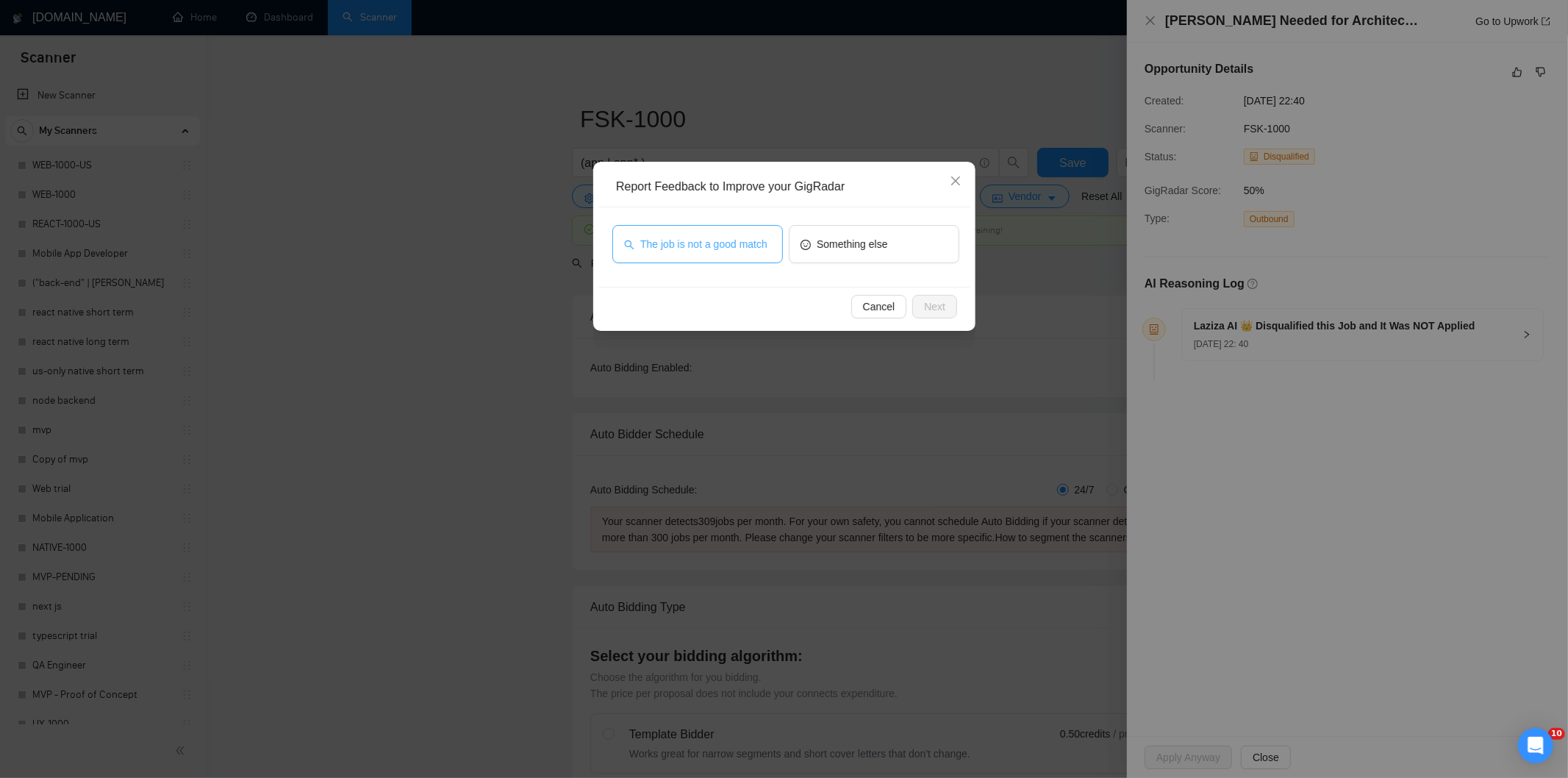
click at [708, 243] on span "The job is not a good match" at bounding box center [704, 244] width 127 height 16
click at [938, 306] on span "Next" at bounding box center [935, 307] width 22 height 16
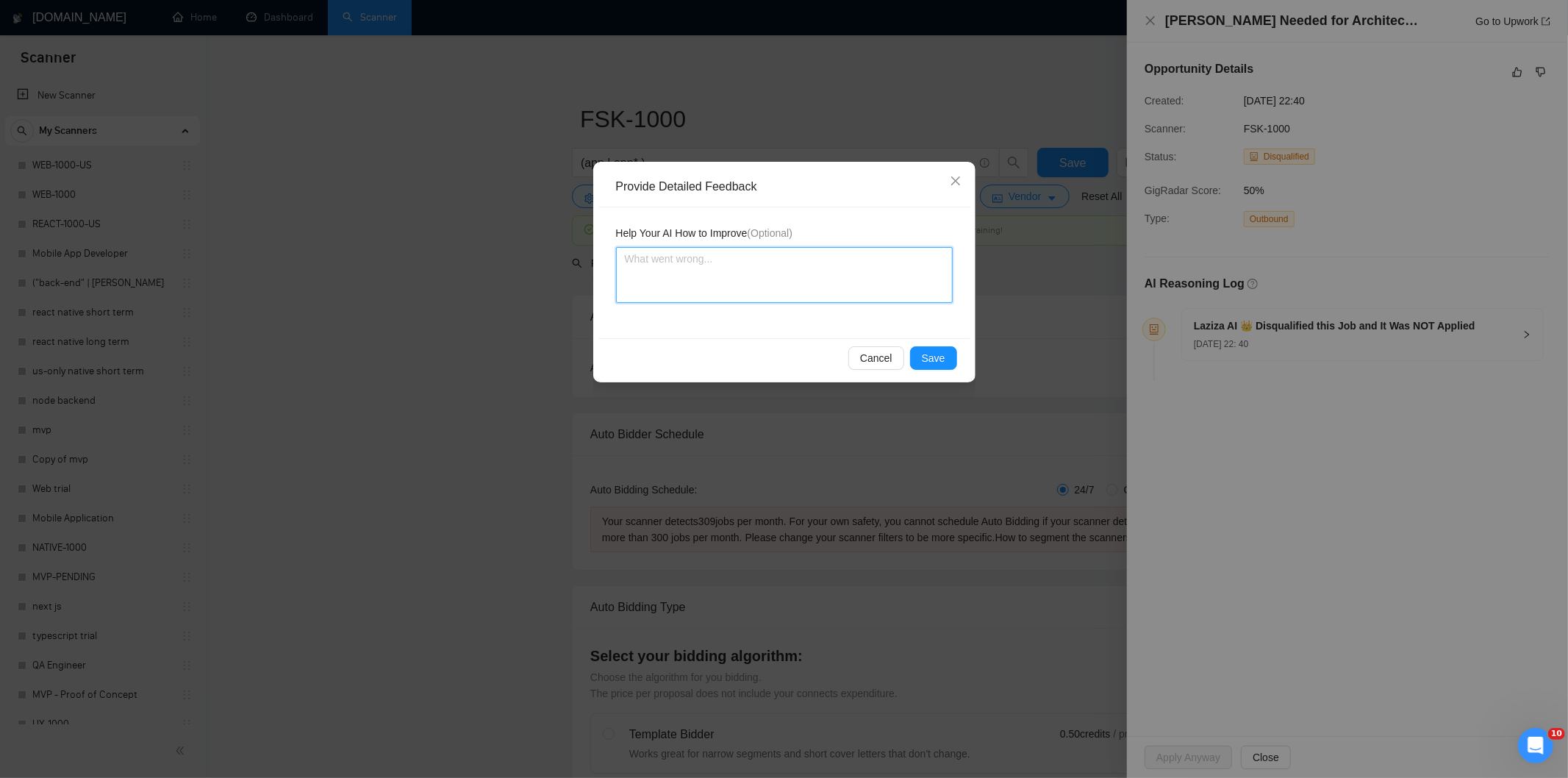
click at [851, 251] on textarea at bounding box center [784, 275] width 337 height 56
paste textarea "Not a fit — this project has been disqualified for other reasons. Example: "The…"
type textarea "Not a fit — this project has been disqualified for other reasons. Example: "The…"
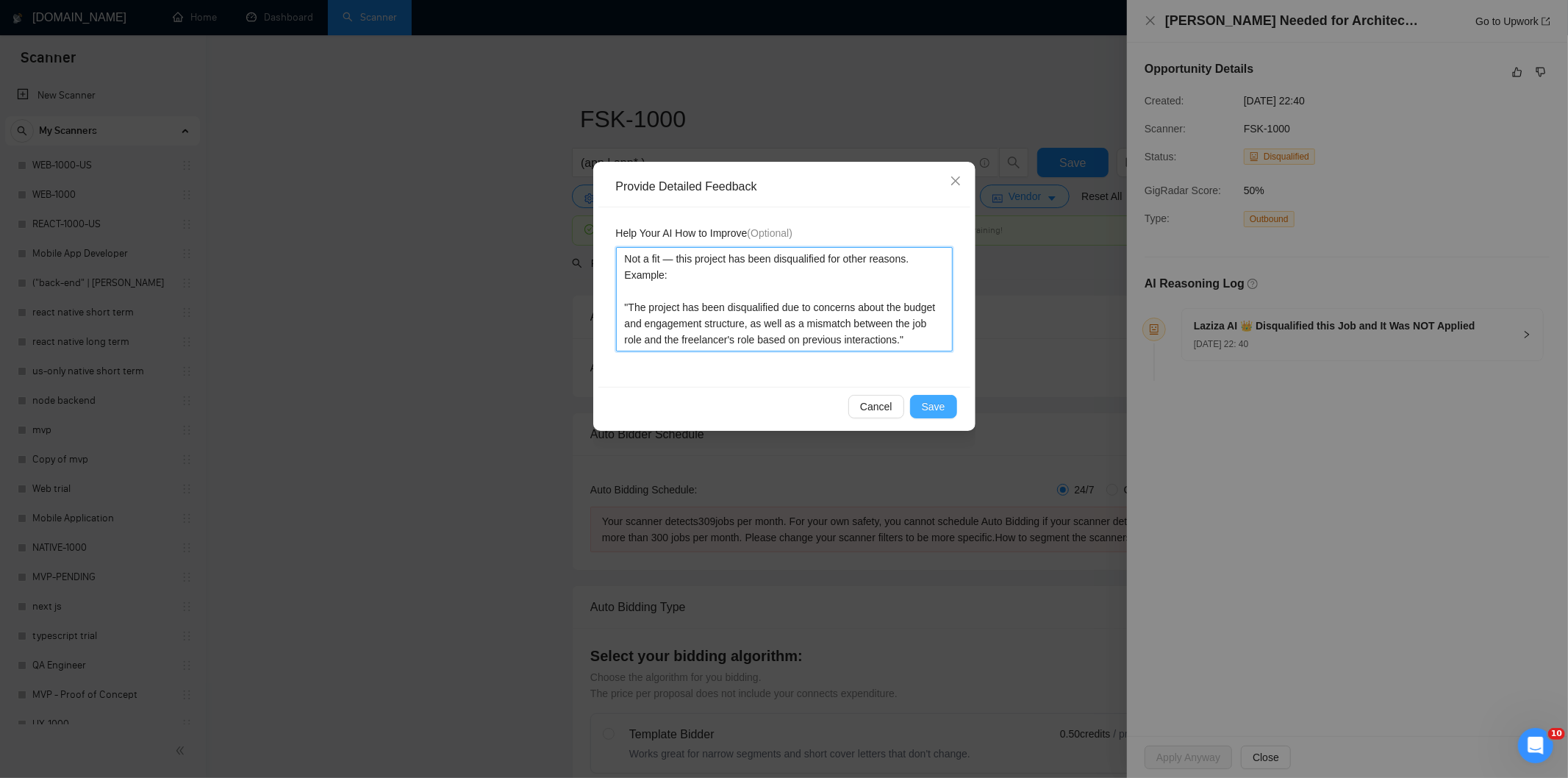
type textarea "Not a fit — this project has been disqualified for other reasons. Example: "The…"
click at [937, 397] on button "Save" at bounding box center [933, 407] width 47 height 24
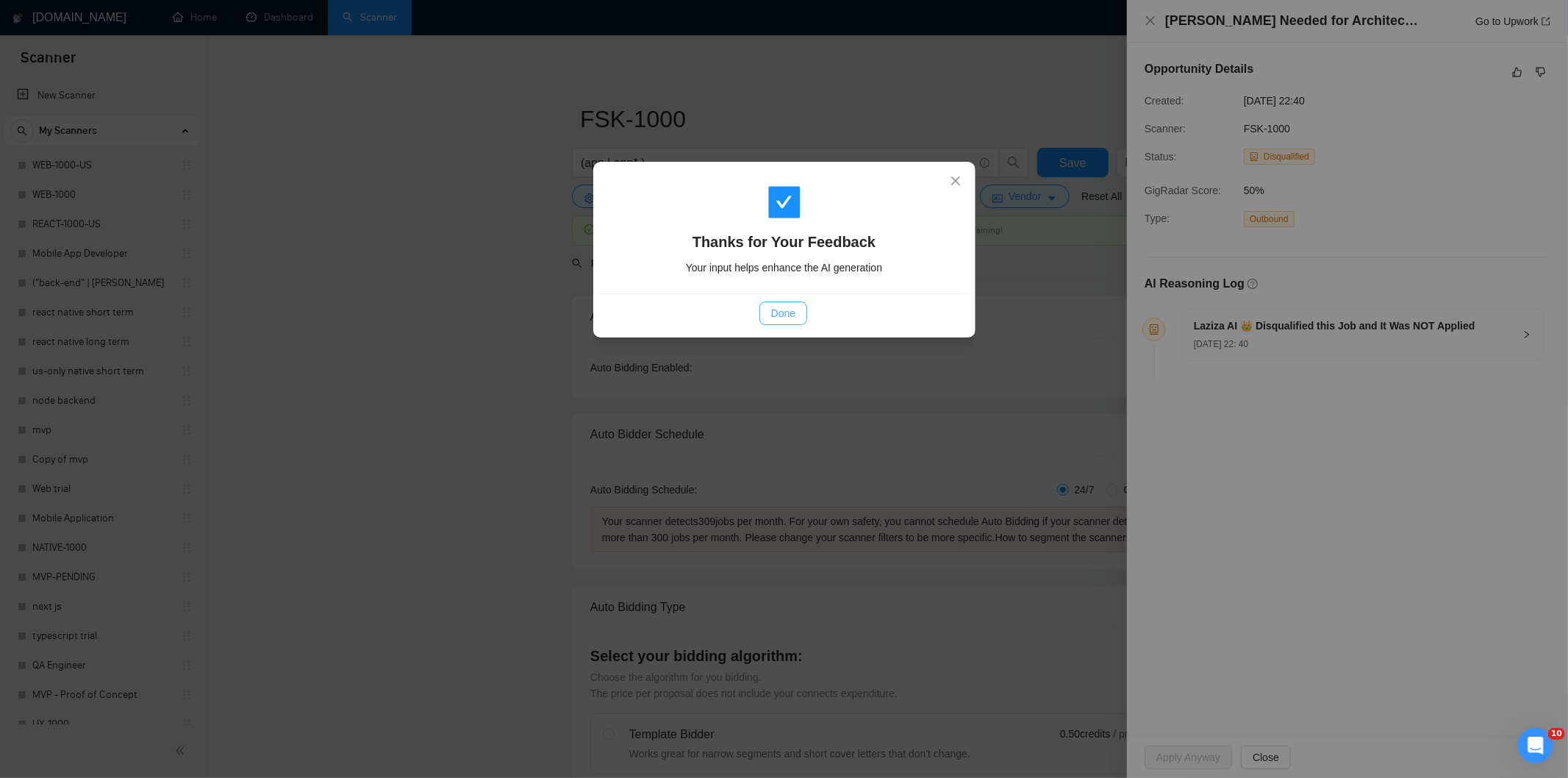
click at [790, 318] on span "Done" at bounding box center [784, 314] width 25 height 16
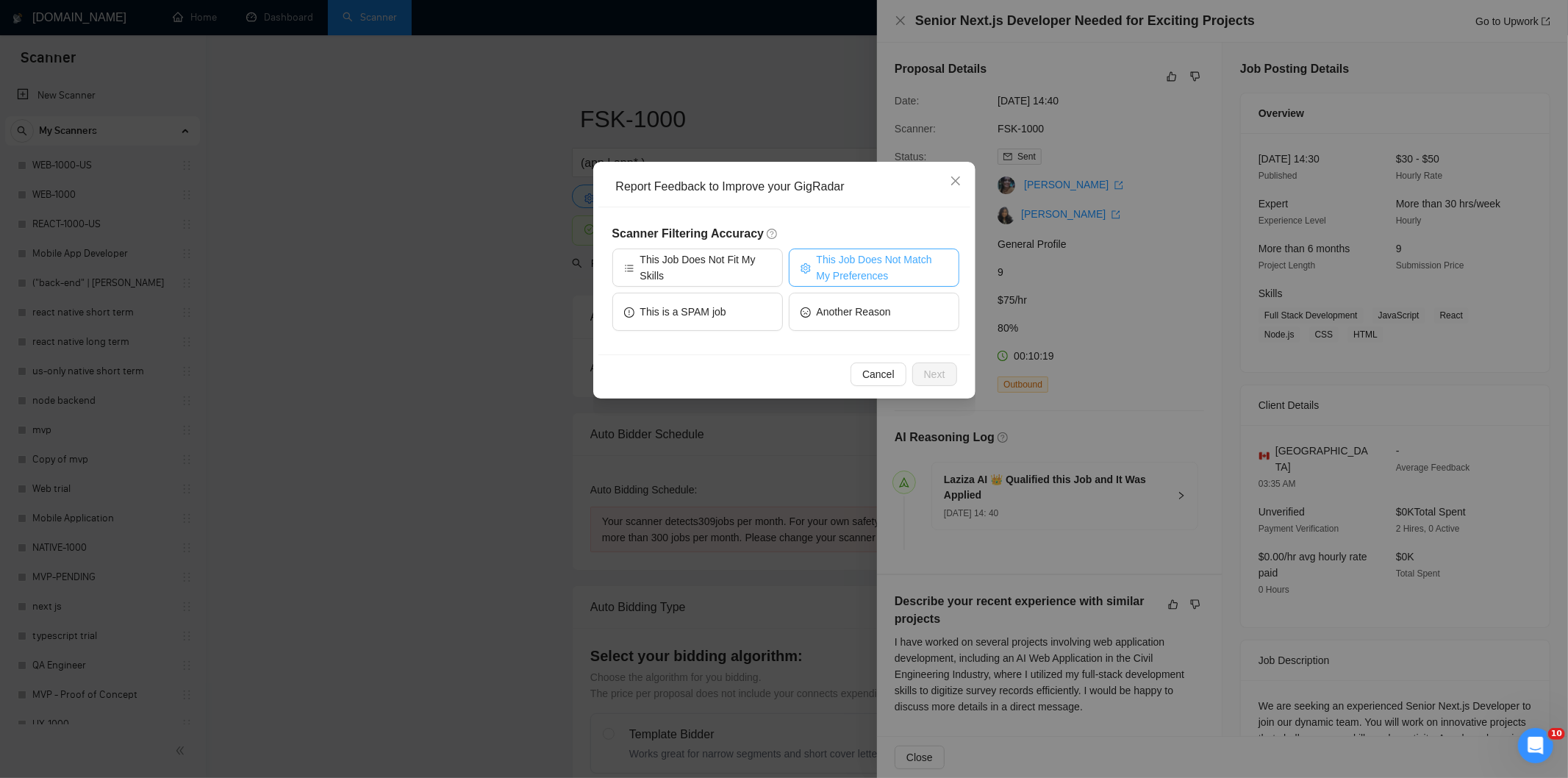
click at [897, 274] on span "This Job Does Not Match My Preferences" at bounding box center [882, 267] width 131 height 33
click at [936, 364] on button "Next" at bounding box center [935, 375] width 45 height 24
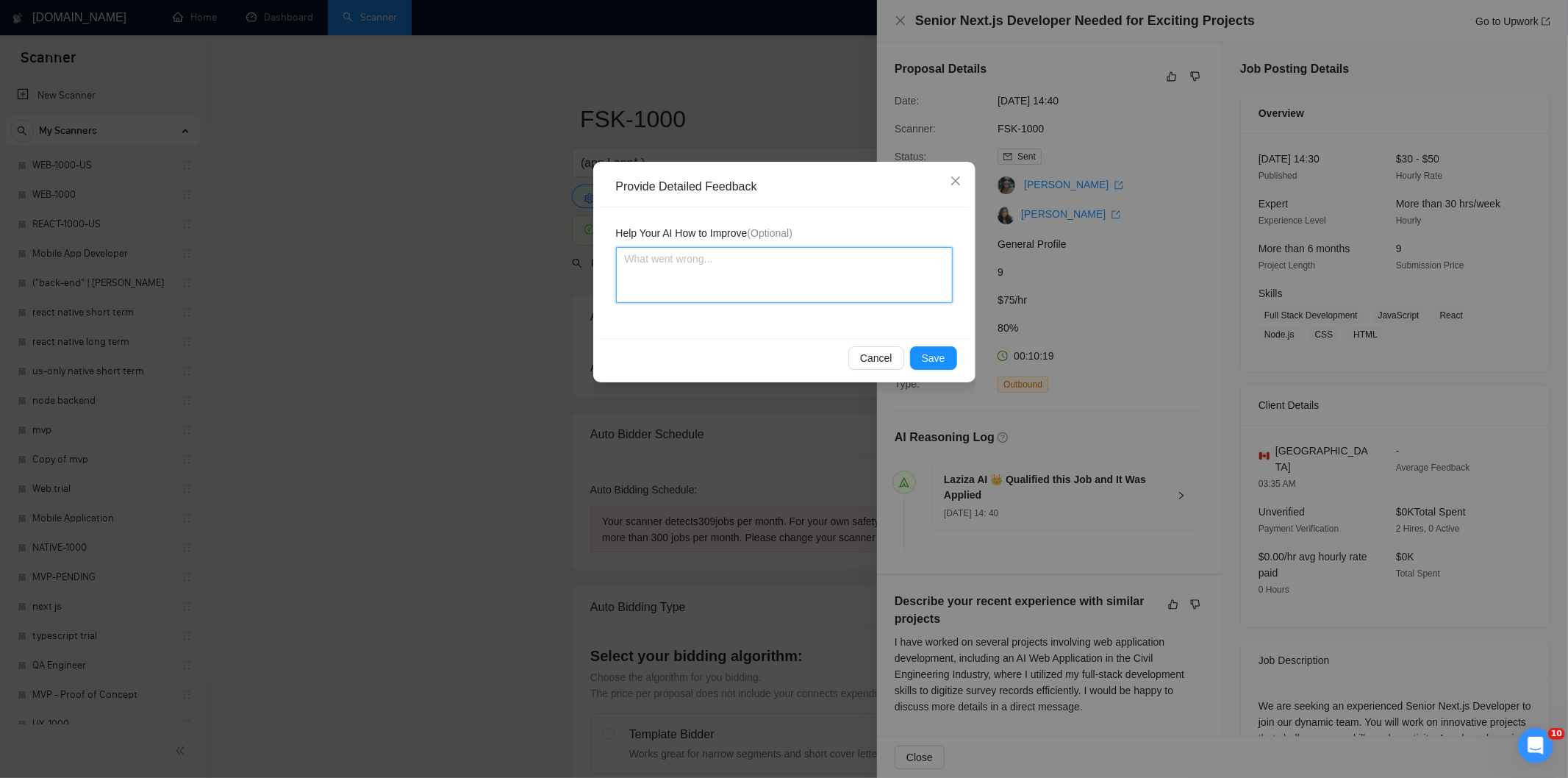
click at [872, 282] on textarea at bounding box center [784, 275] width 337 height 56
paste textarea "Not a fit — the client prefers to hire a solo developer, but Ria is an agency. …"
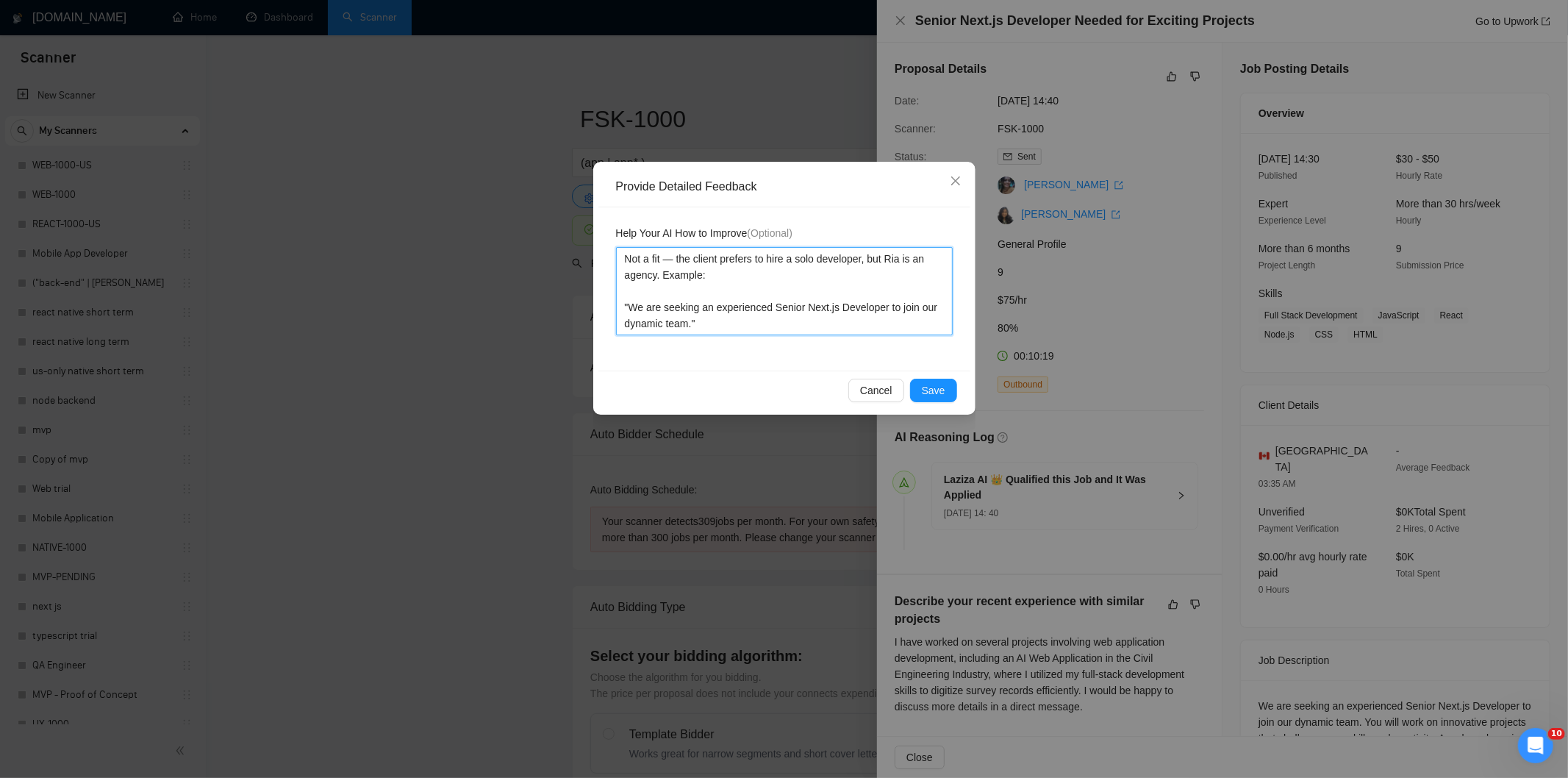
type textarea "Not a fit — the client prefers to hire a solo developer, but Ria is an agency. …"
click at [936, 390] on span "Save" at bounding box center [933, 390] width 24 height 16
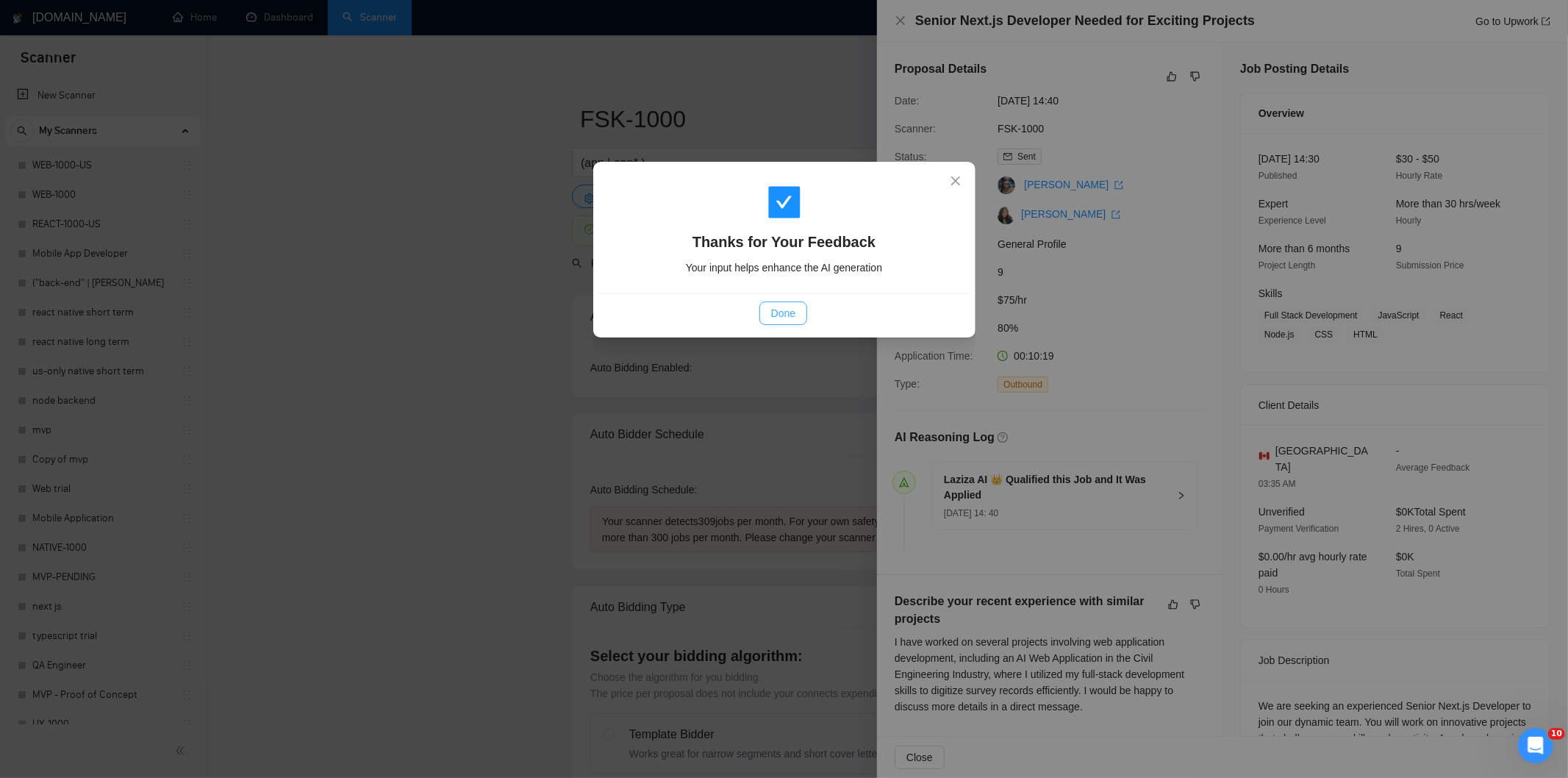
click at [784, 306] on span "Done" at bounding box center [784, 314] width 25 height 16
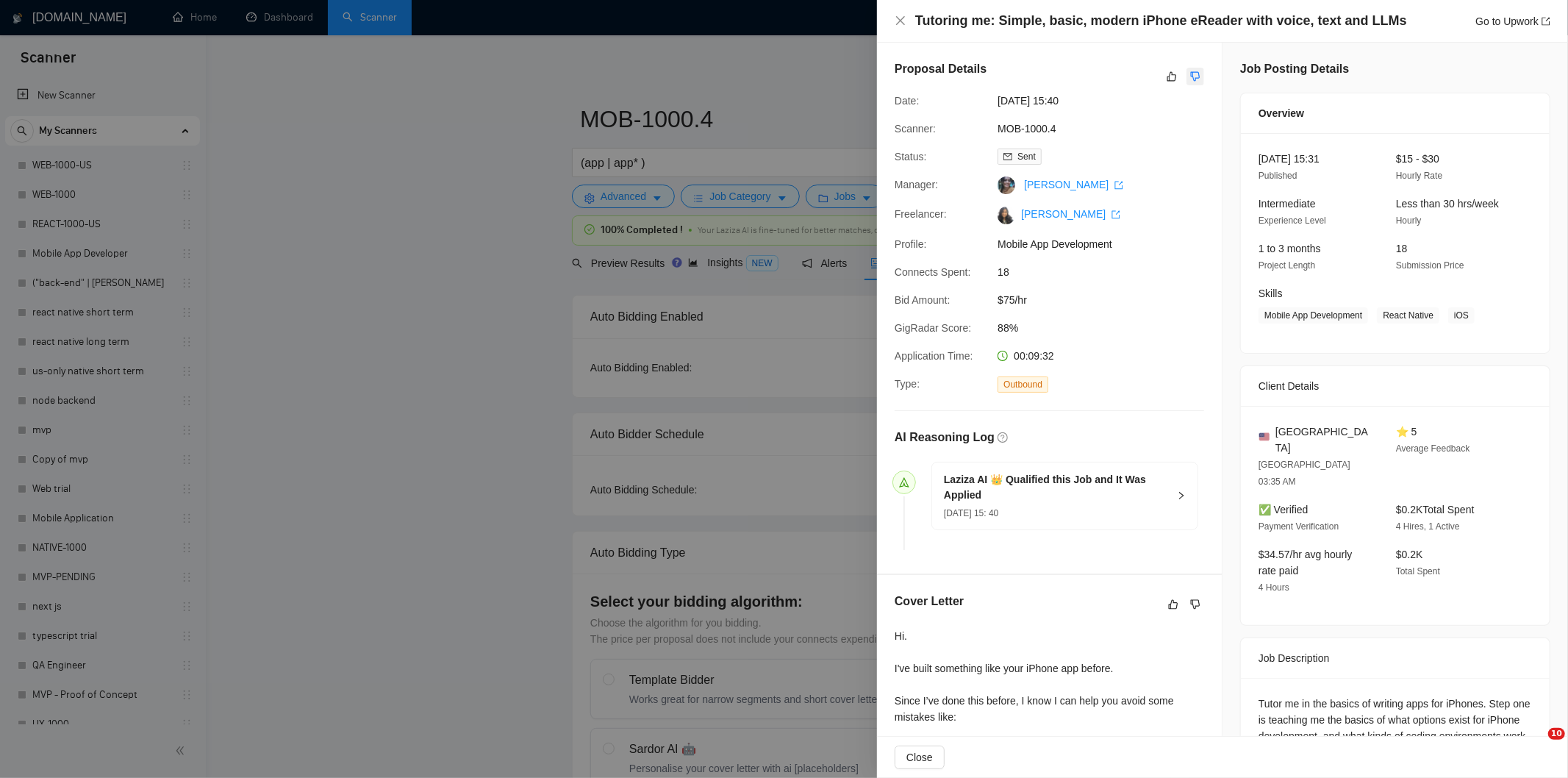
click at [1195, 74] on button "button" at bounding box center [1195, 77] width 18 height 18
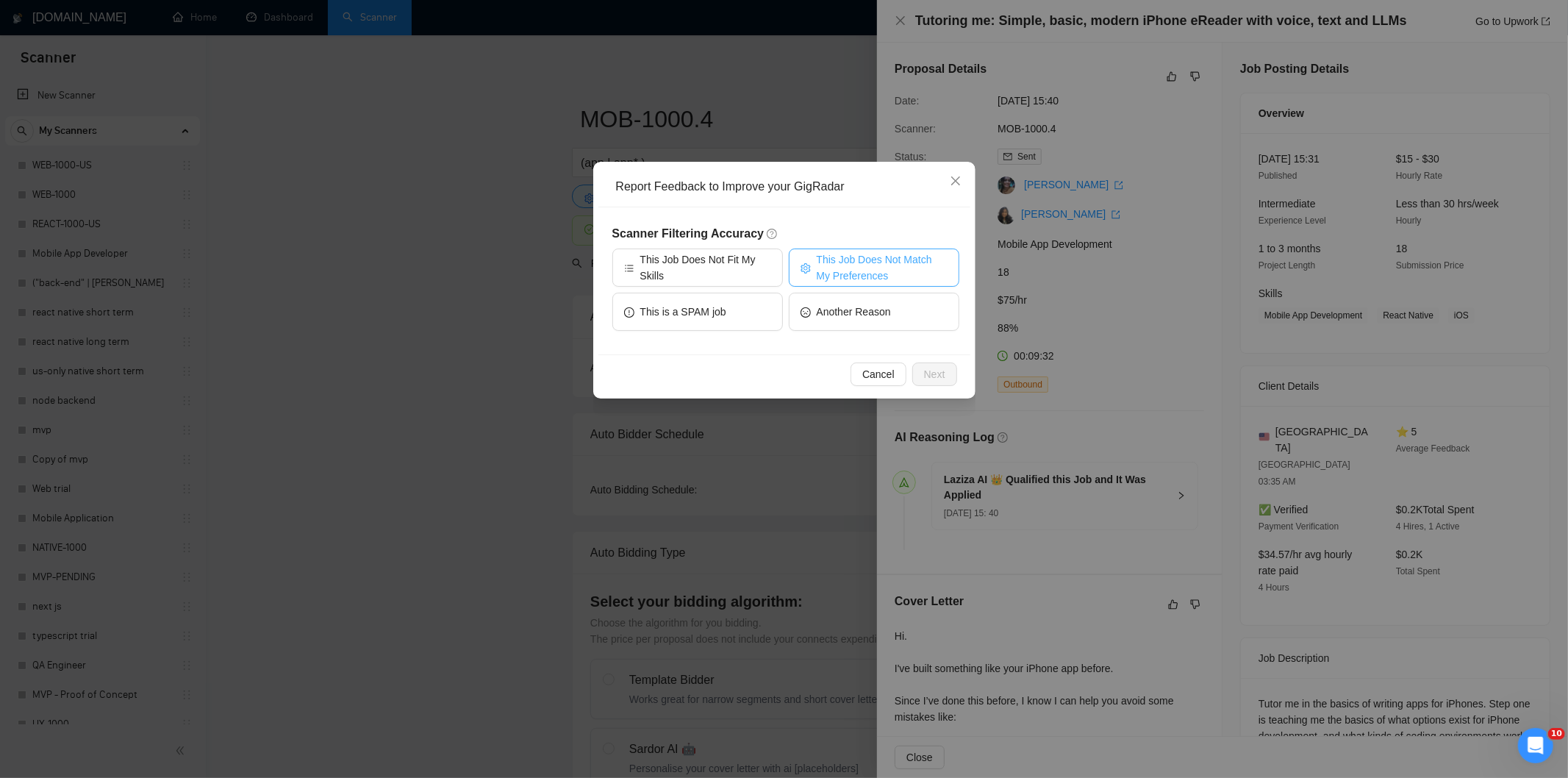
click at [835, 265] on span "This Job Does Not Match My Preferences" at bounding box center [882, 267] width 131 height 33
click at [931, 374] on span "Next" at bounding box center [935, 374] width 22 height 16
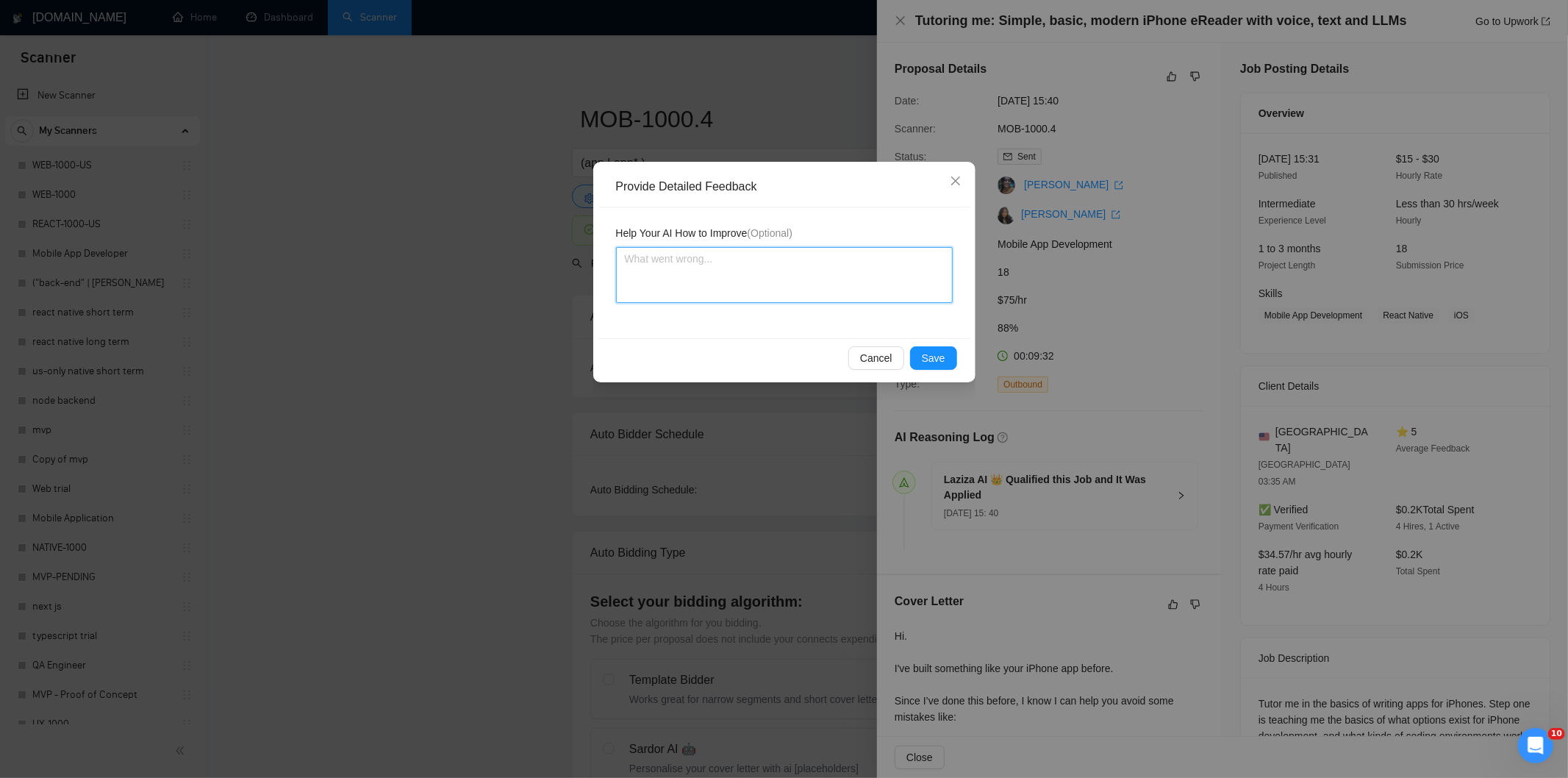
click at [852, 270] on textarea at bounding box center [784, 275] width 337 height 56
paste textarea "Not a fit — the project isn't for a web or mobile app, which is Ria's focus. Ex…"
type textarea "Not a fit — the project isn't for a web or mobile app, which is Ria's focus. Ex…"
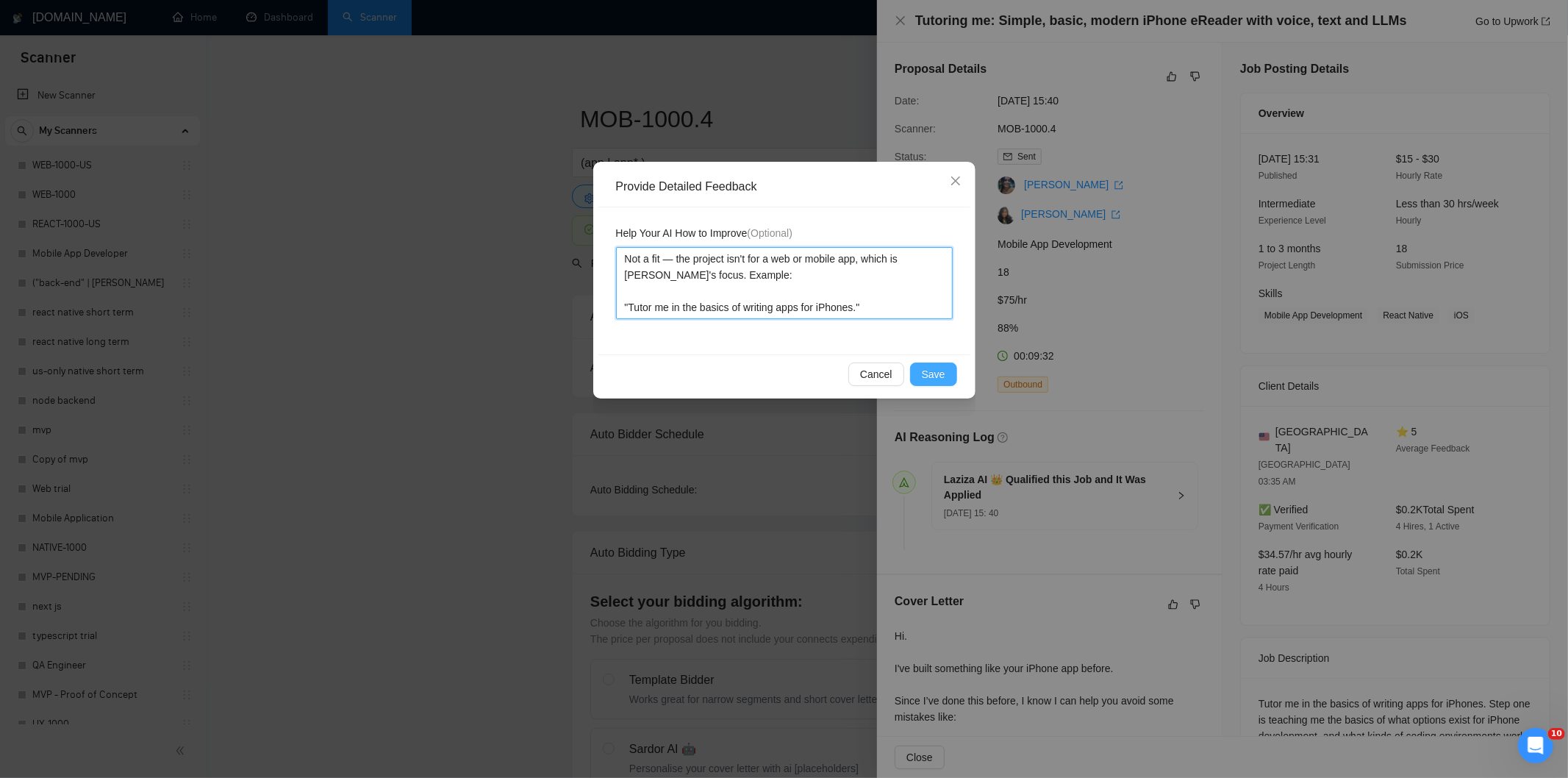
type textarea "Not a fit — the project isn't for a web or mobile app, which is Ria's focus. Ex…"
click at [924, 369] on span "Save" at bounding box center [933, 374] width 24 height 16
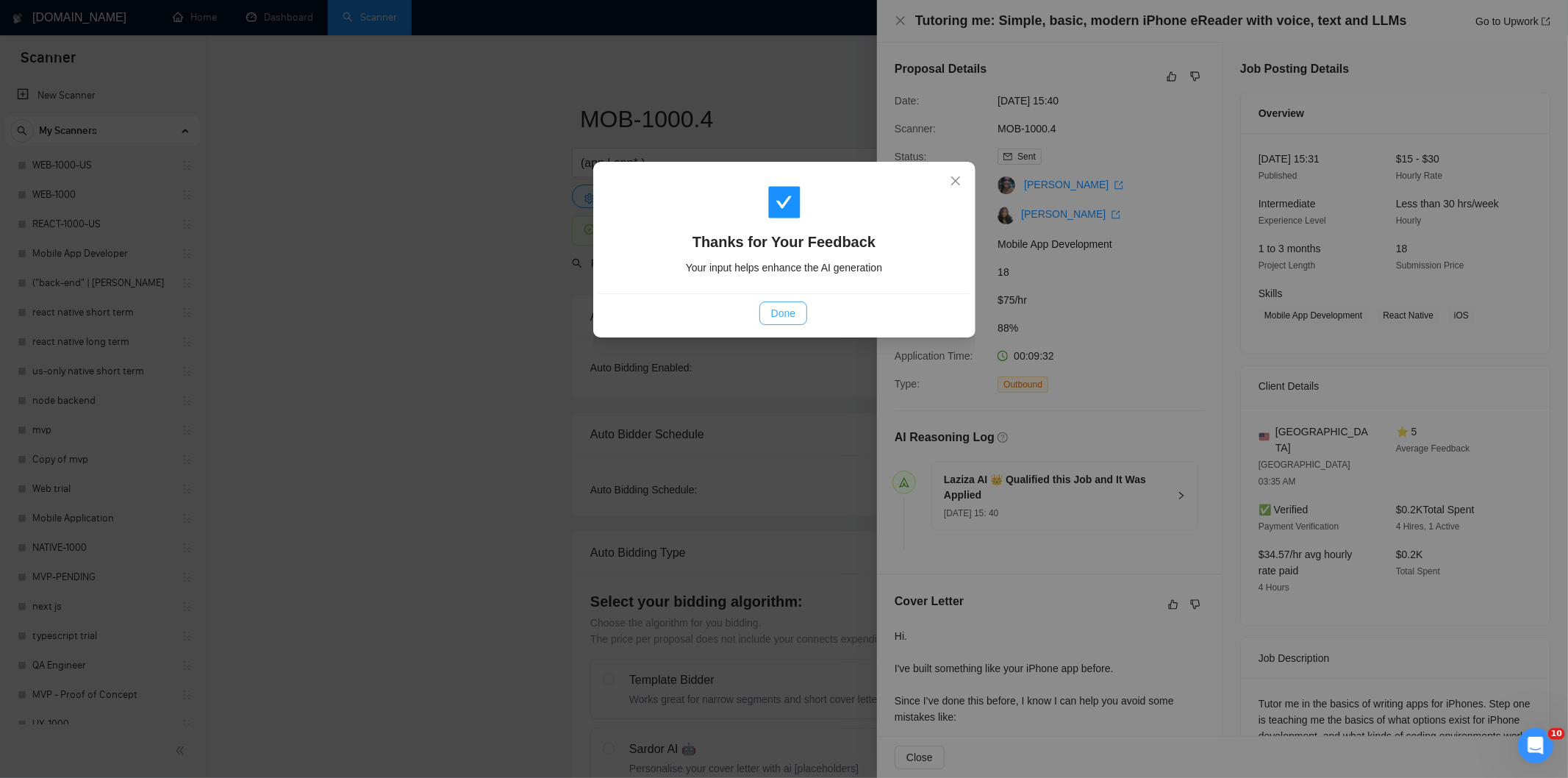
click at [794, 303] on button "Done" at bounding box center [784, 314] width 47 height 24
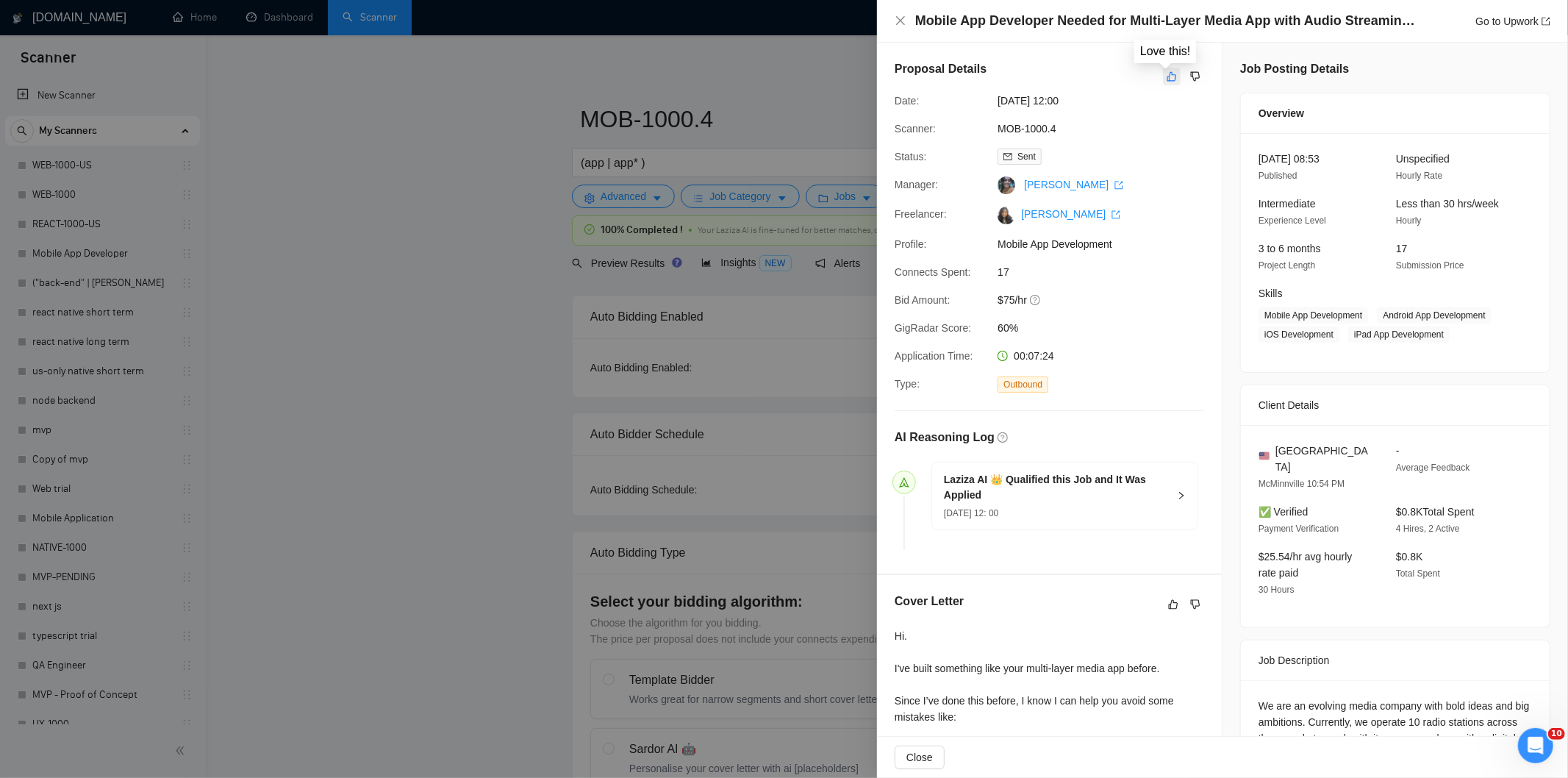
click at [1167, 74] on icon "like" at bounding box center [1172, 77] width 10 height 12
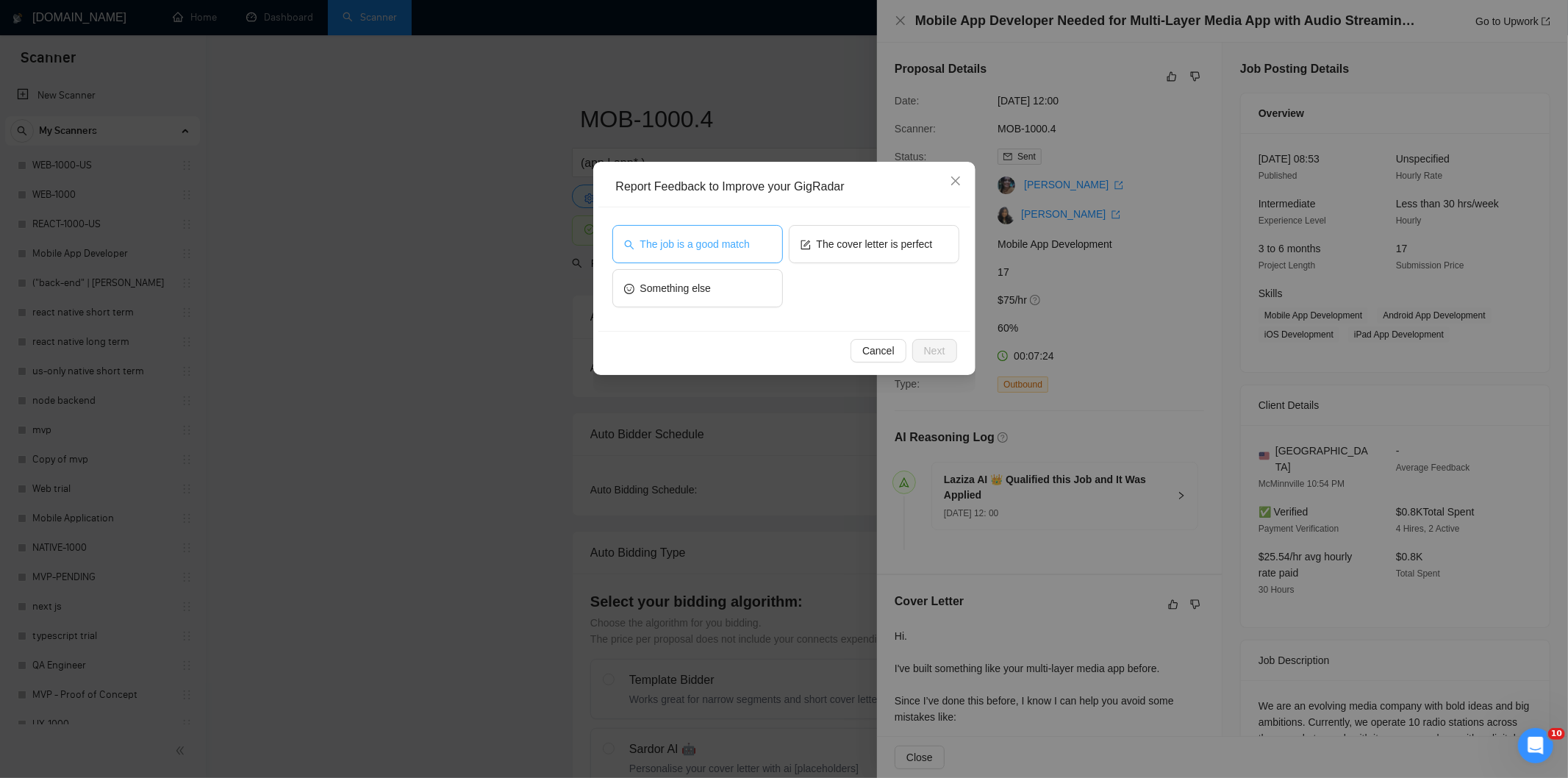
click at [767, 248] on button "The job is a good match" at bounding box center [697, 244] width 170 height 38
click at [936, 349] on span "Next" at bounding box center [935, 351] width 22 height 16
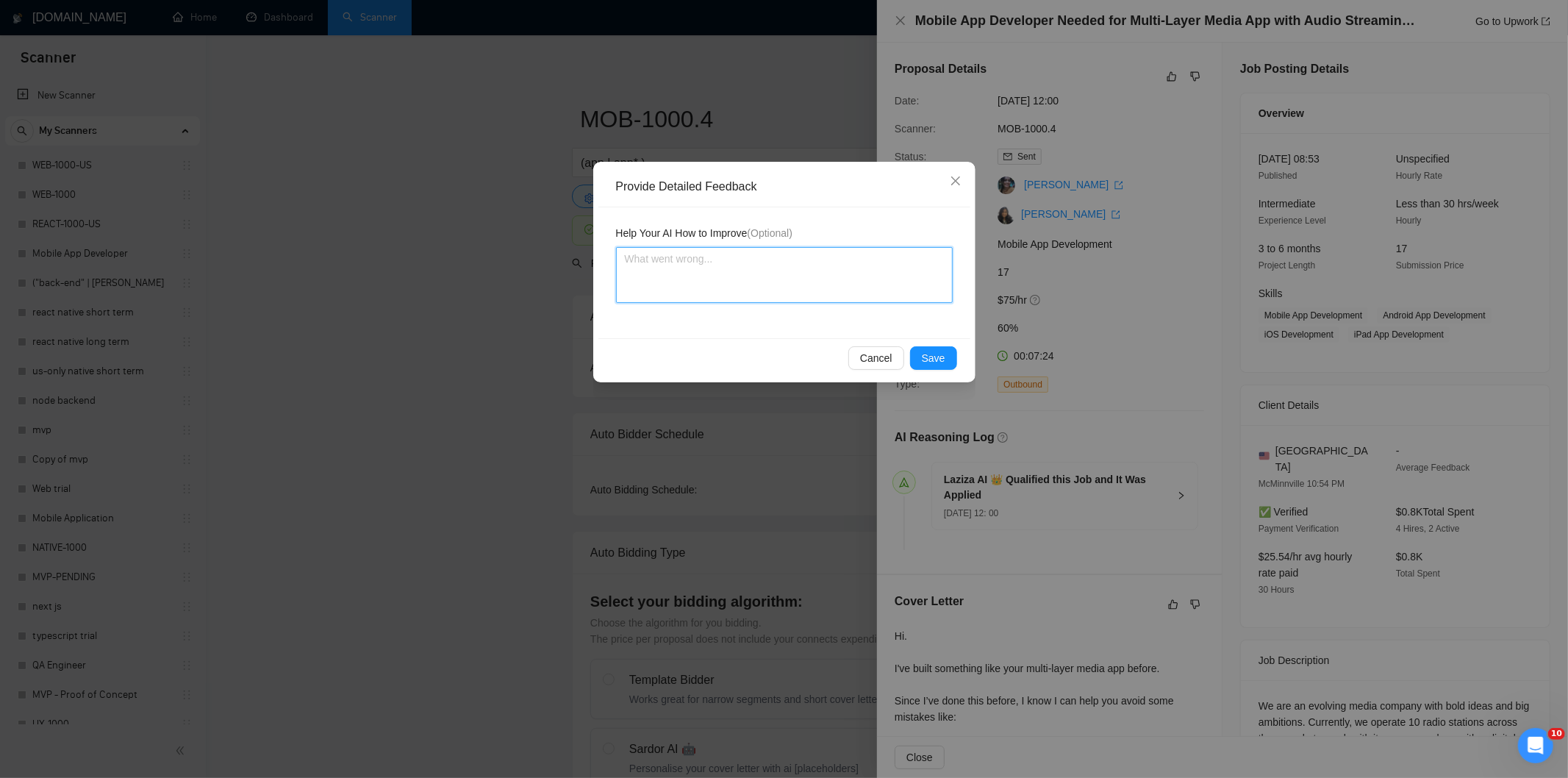
click at [878, 285] on textarea at bounding box center [784, 275] width 337 height 56
paste textarea "Good fit — the project is greenfield (no existing code), welcomes agencies, use…"
type textarea "Good fit — the project is greenfield (no existing code), welcomes agencies, use…"
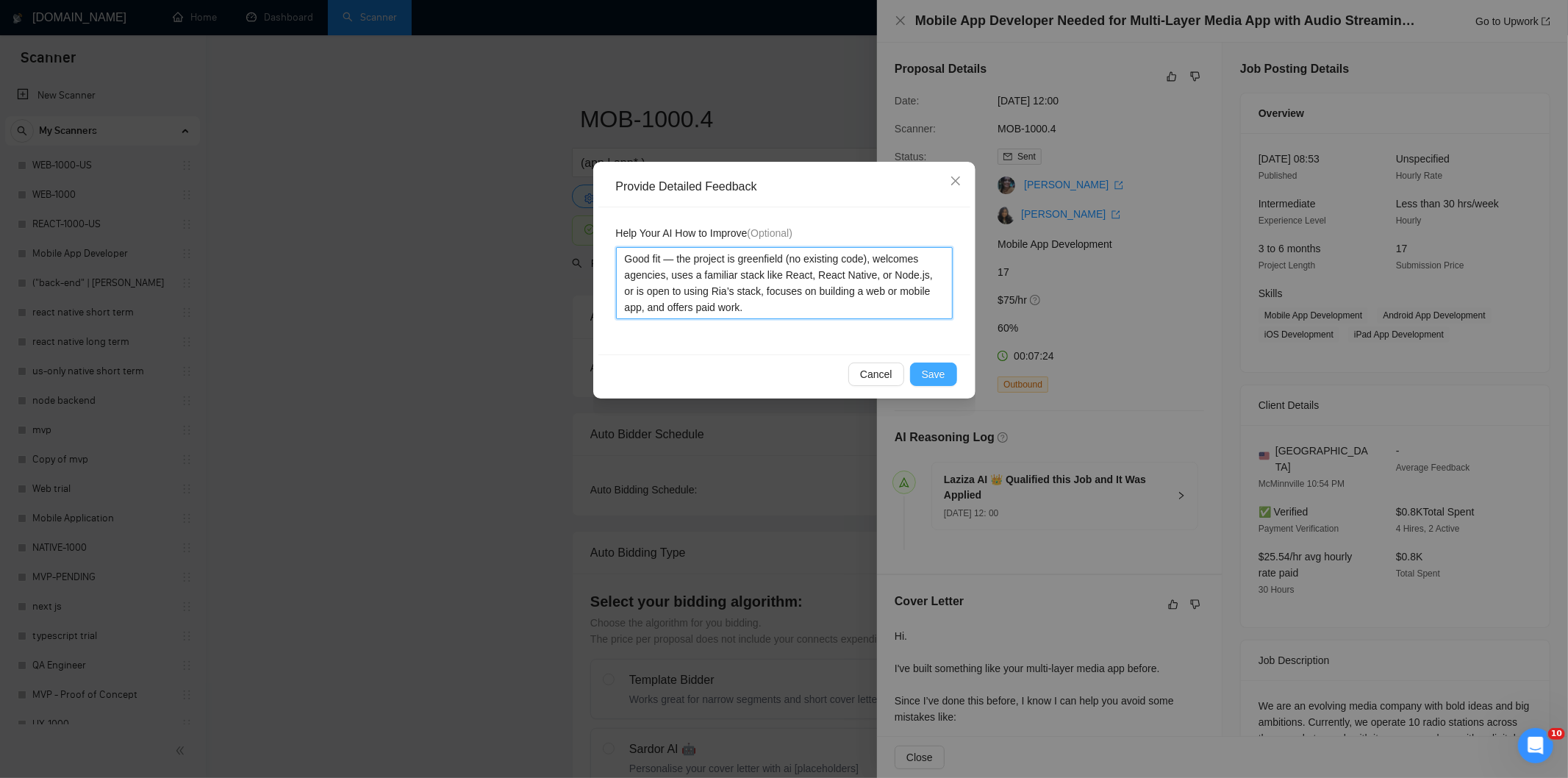
type textarea "Good fit — the project is greenfield (no existing code), welcomes agencies, use…"
click at [939, 369] on span "Save" at bounding box center [933, 374] width 24 height 16
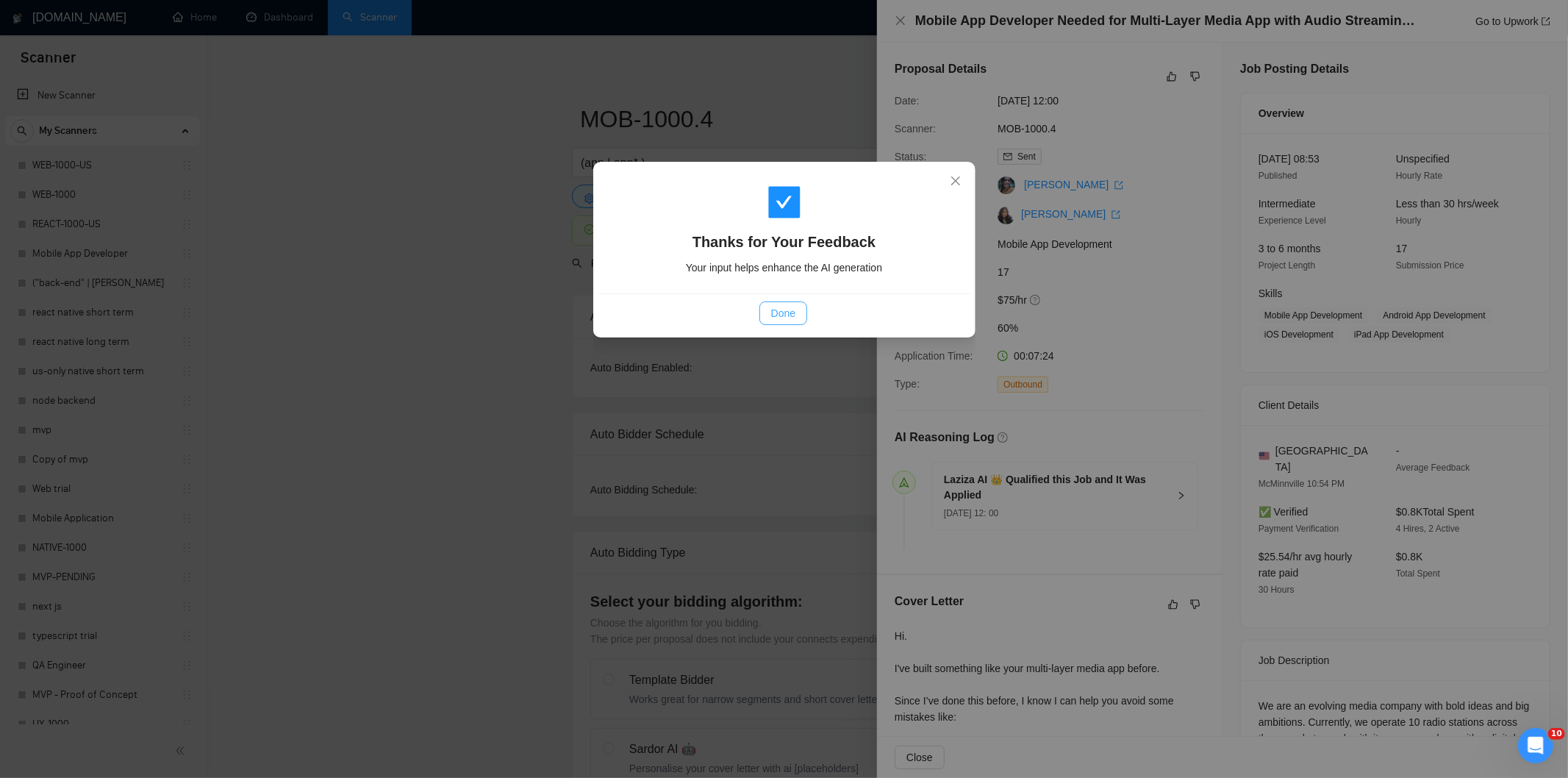
click at [791, 311] on span "Done" at bounding box center [784, 314] width 25 height 16
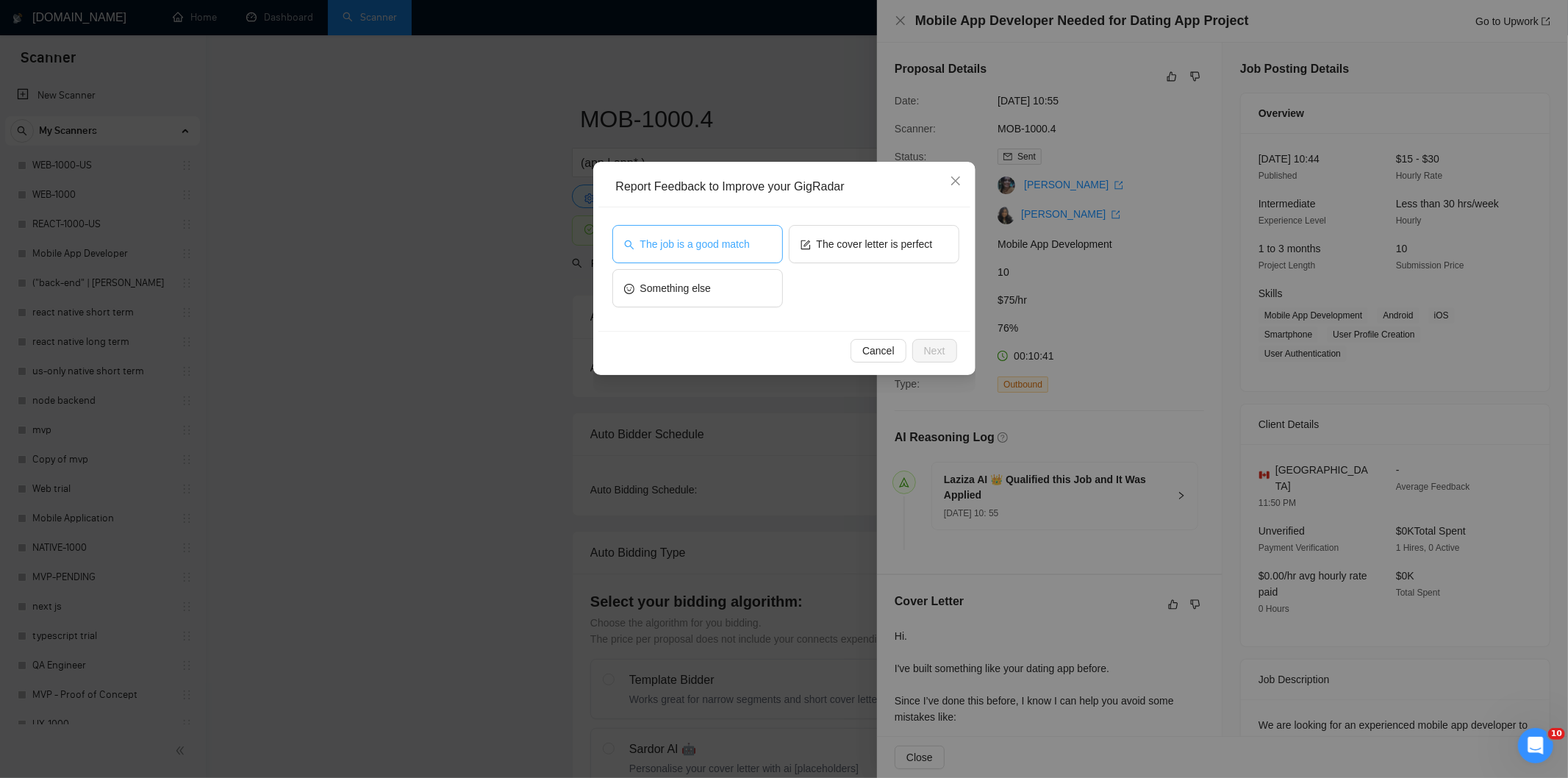
click at [722, 236] on span "The job is a good match" at bounding box center [695, 244] width 109 height 16
drag, startPoint x: 947, startPoint y: 353, endPoint x: 921, endPoint y: 334, distance: 32.2
click at [944, 352] on button "Next" at bounding box center [935, 351] width 45 height 24
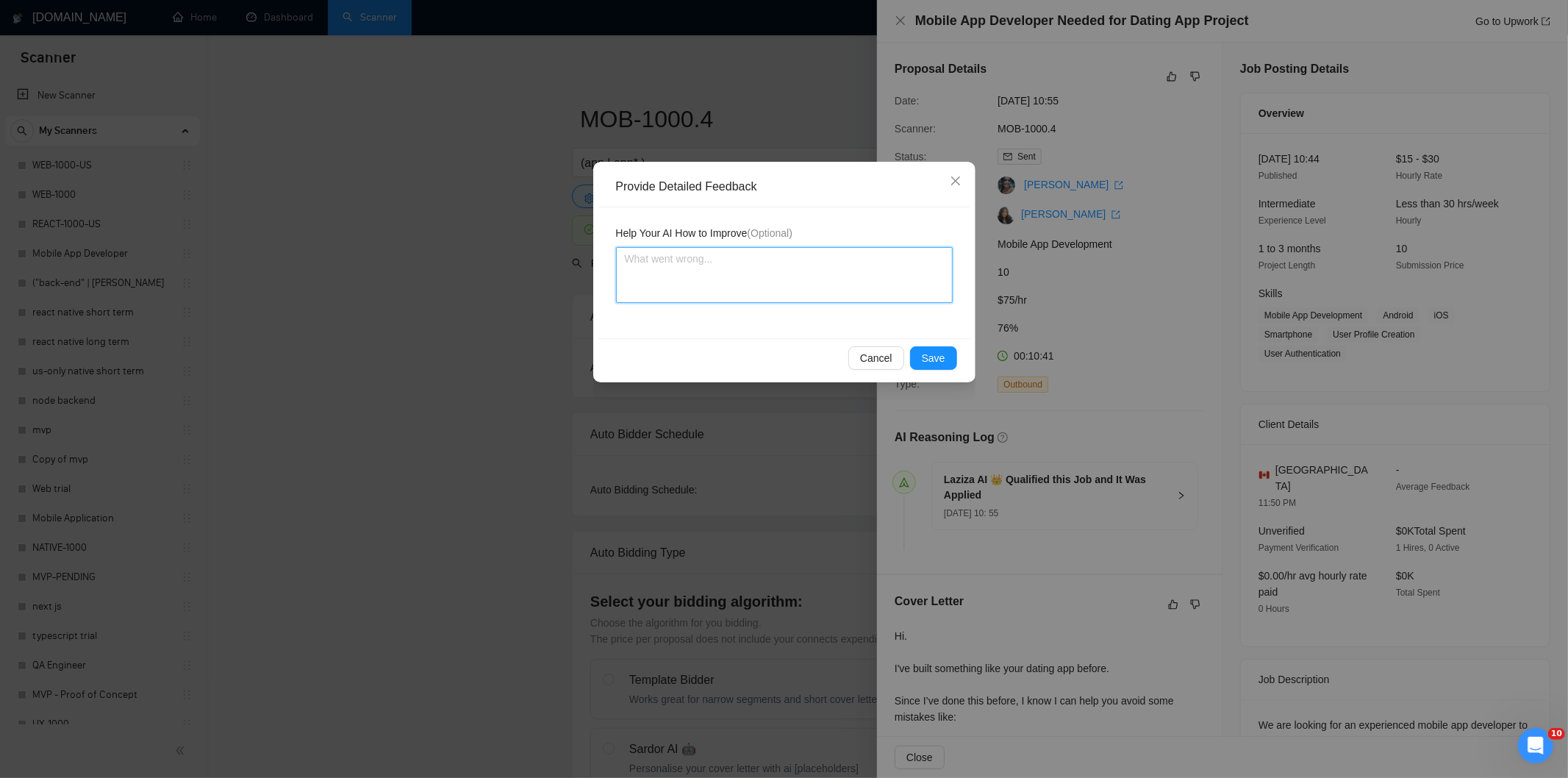
click at [884, 295] on textarea at bounding box center [784, 275] width 337 height 56
paste textarea "Good fit — the project is greenfield (no existing code), welcomes agencies, use…"
type textarea "Good fit — the project is greenfield (no existing code), welcomes agencies, use…"
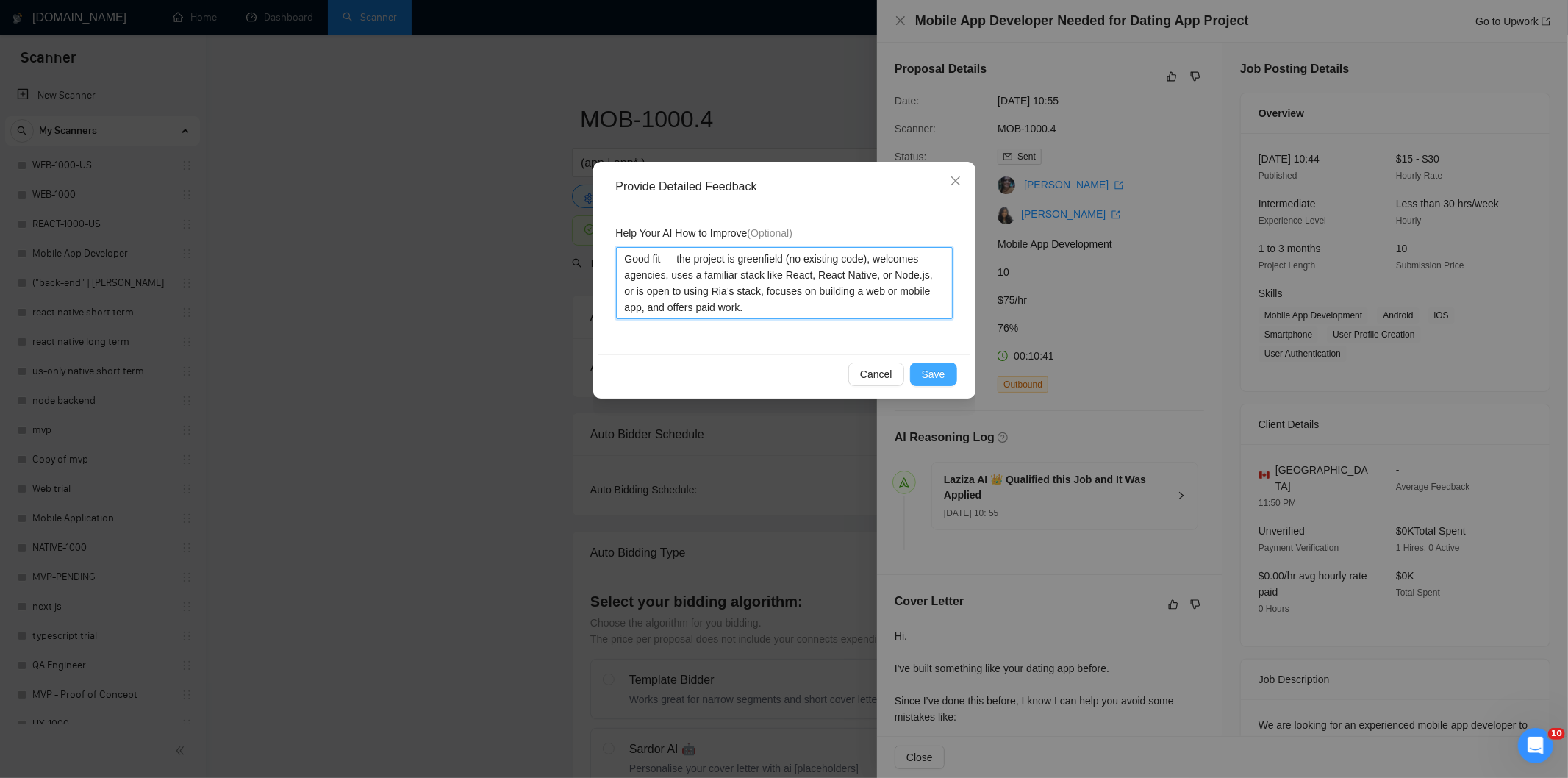
type textarea "Good fit — the project is greenfield (no existing code), welcomes agencies, use…"
click at [939, 376] on span "Save" at bounding box center [933, 374] width 24 height 16
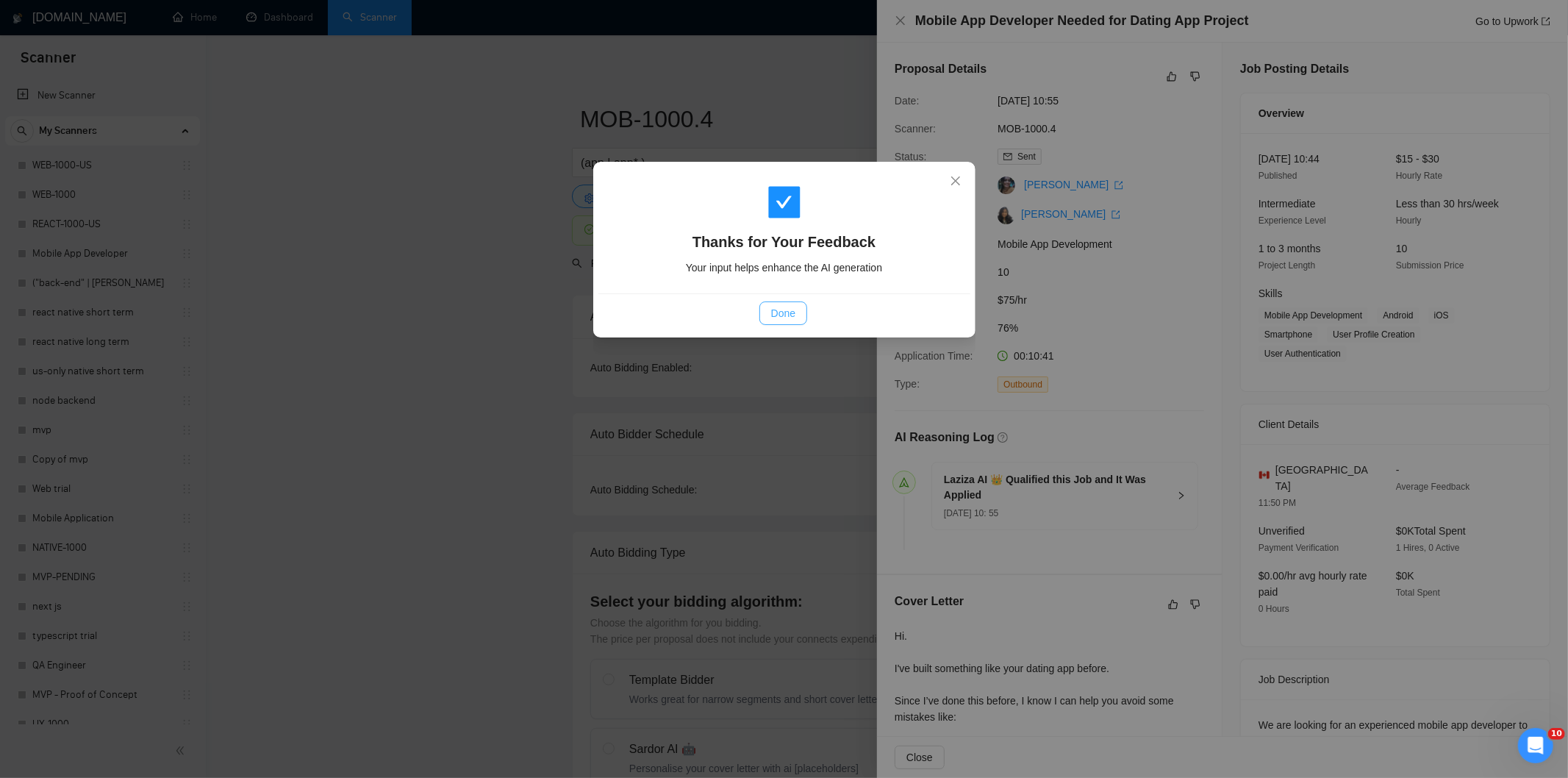
click at [801, 308] on button "Done" at bounding box center [784, 314] width 47 height 24
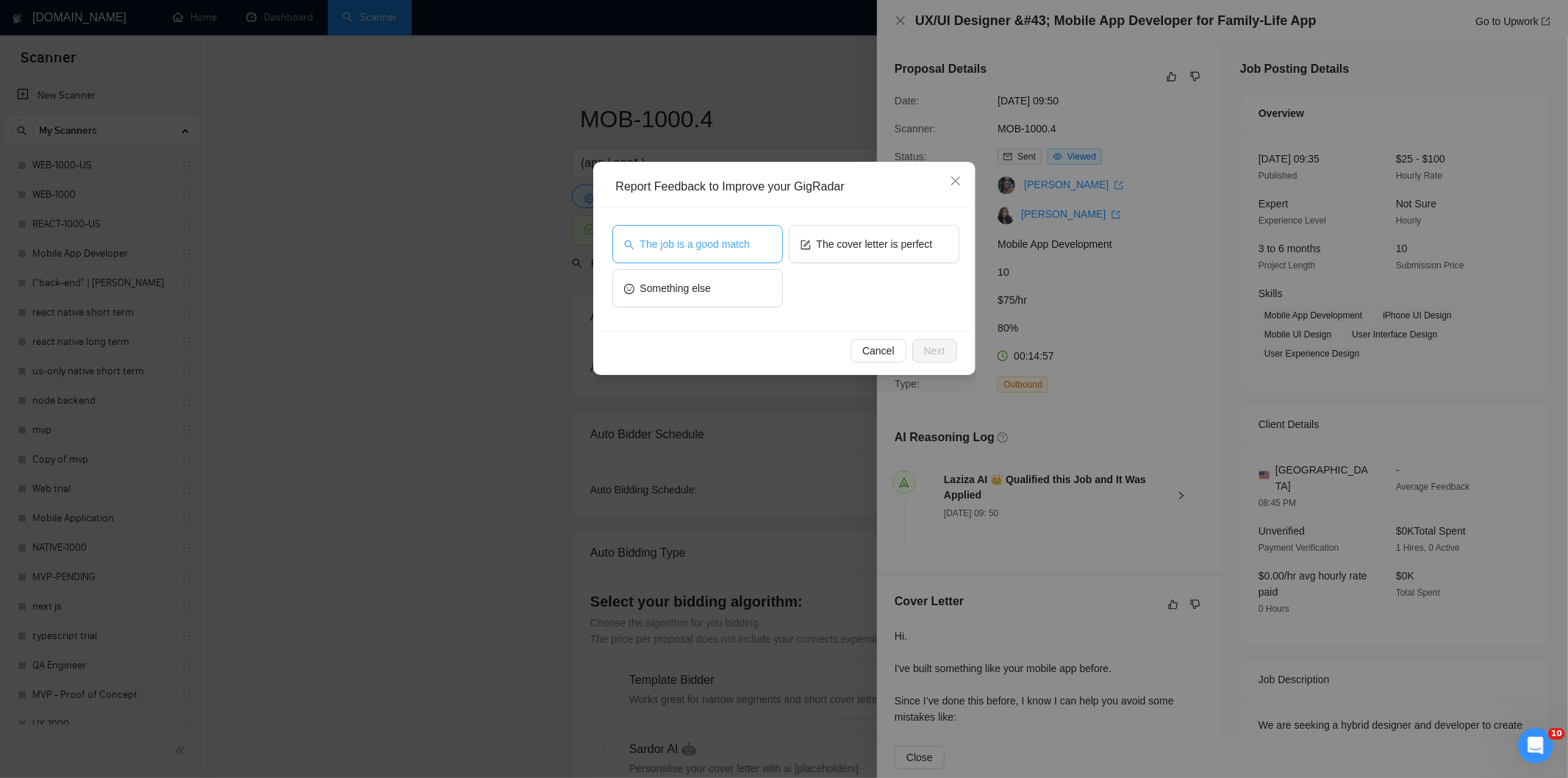
click at [754, 236] on button "The job is a good match" at bounding box center [697, 244] width 170 height 38
drag, startPoint x: 946, startPoint y: 353, endPoint x: 909, endPoint y: 309, distance: 57.5
click at [939, 351] on button "Next" at bounding box center [935, 351] width 45 height 24
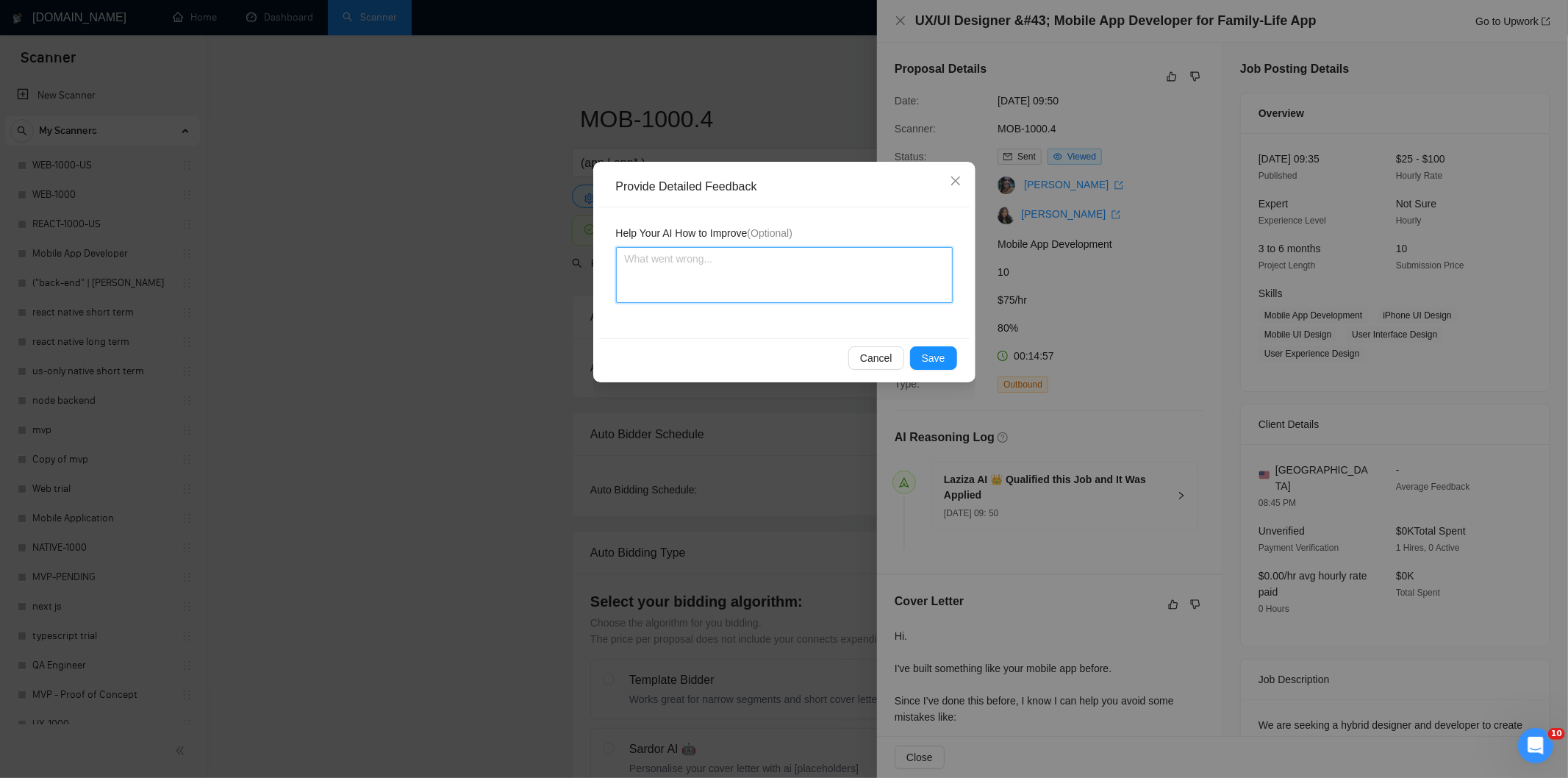
click at [892, 283] on textarea at bounding box center [784, 275] width 337 height 56
paste textarea "Good fit — the project is greenfield (no existing code), welcomes agencies, use…"
type textarea "Good fit — the project is greenfield (no existing code), welcomes agencies, use…"
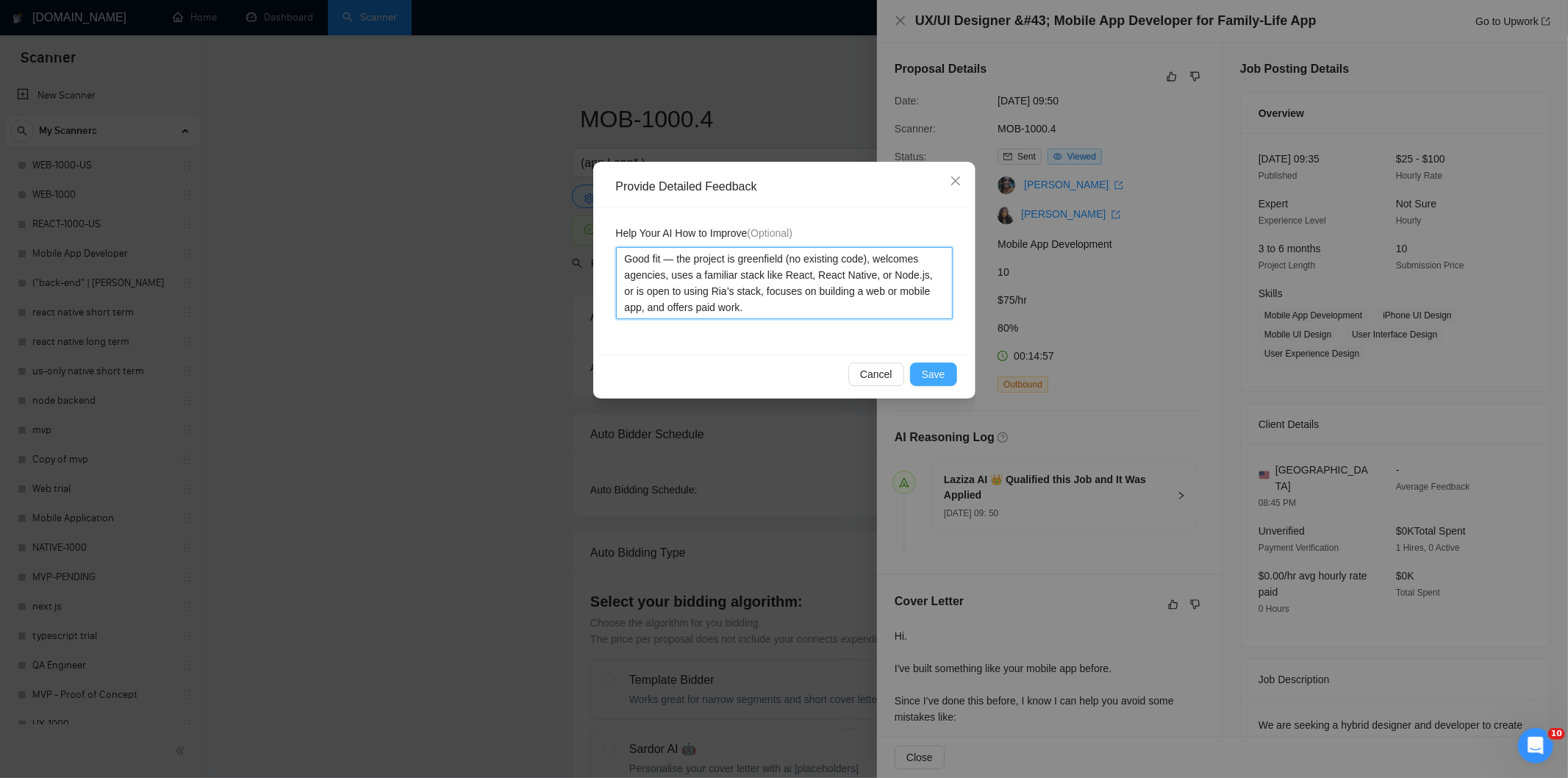
type textarea "Good fit — the project is greenfield (no existing code), welcomes agencies, use…"
drag, startPoint x: 943, startPoint y: 369, endPoint x: 899, endPoint y: 336, distance: 55.0
click at [941, 369] on span "Save" at bounding box center [933, 374] width 24 height 16
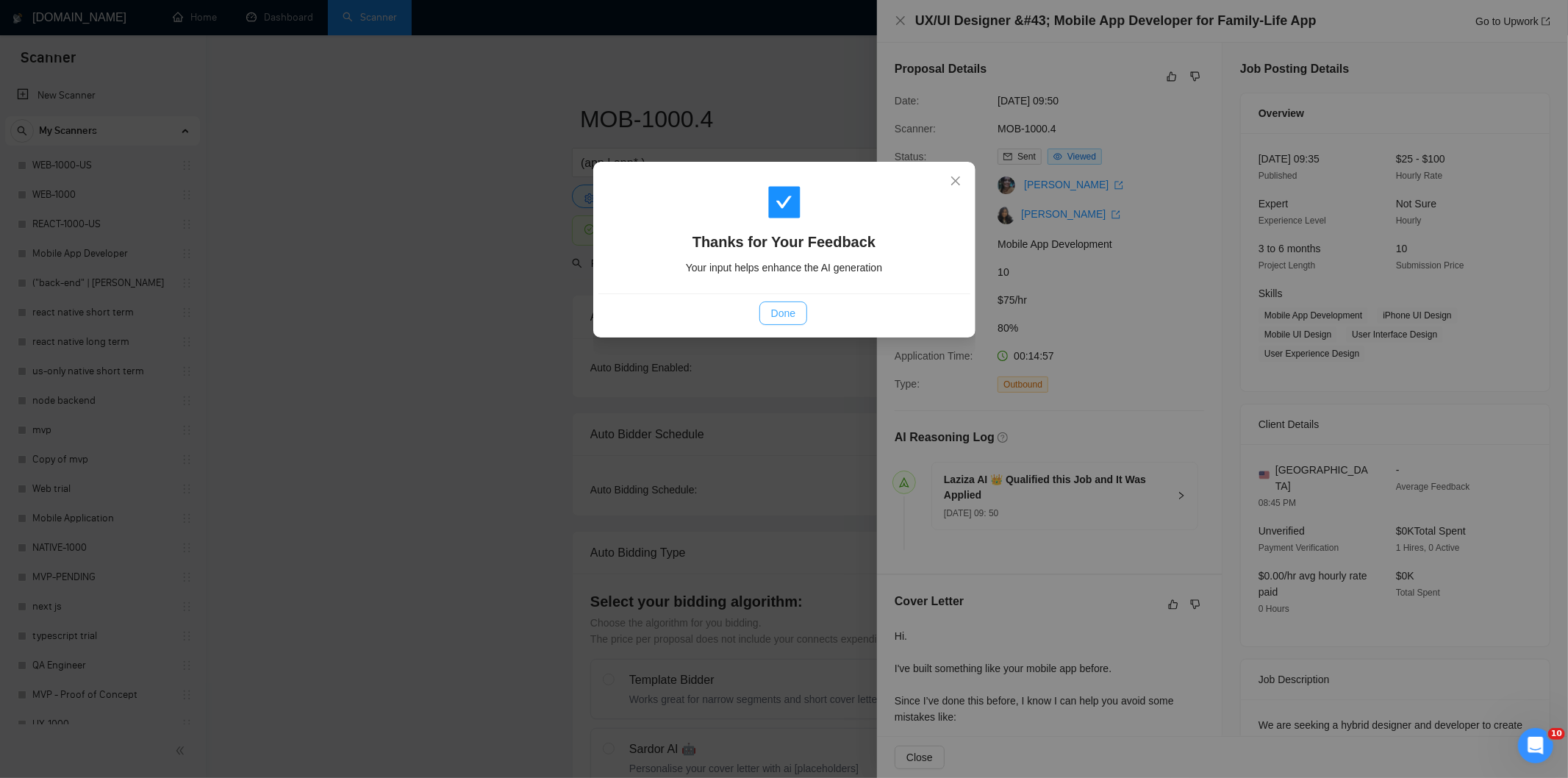
click at [806, 311] on button "Done" at bounding box center [784, 314] width 47 height 24
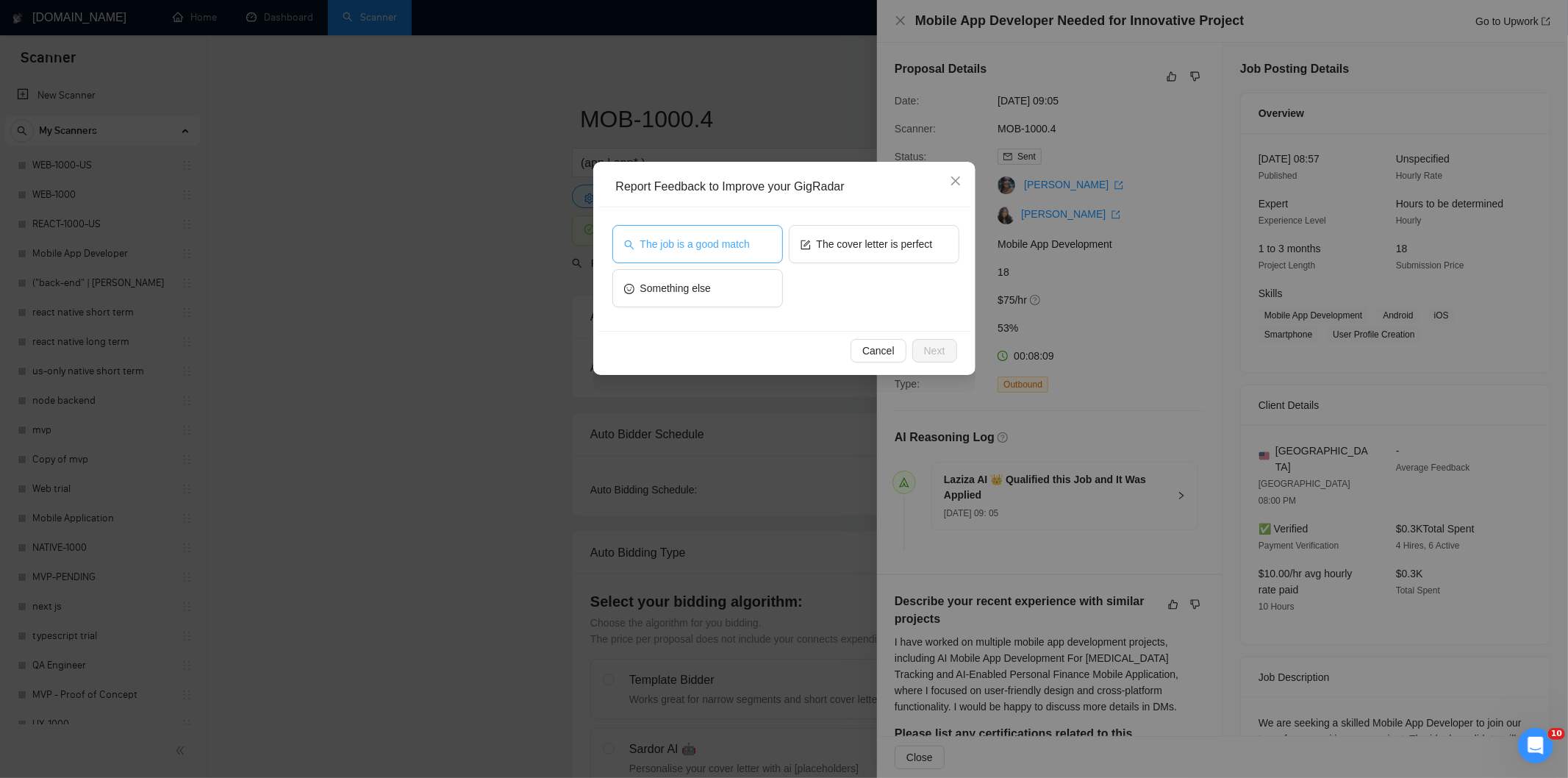
click at [730, 245] on span "The job is a good match" at bounding box center [695, 244] width 109 height 16
click at [926, 350] on span "Next" at bounding box center [935, 351] width 22 height 16
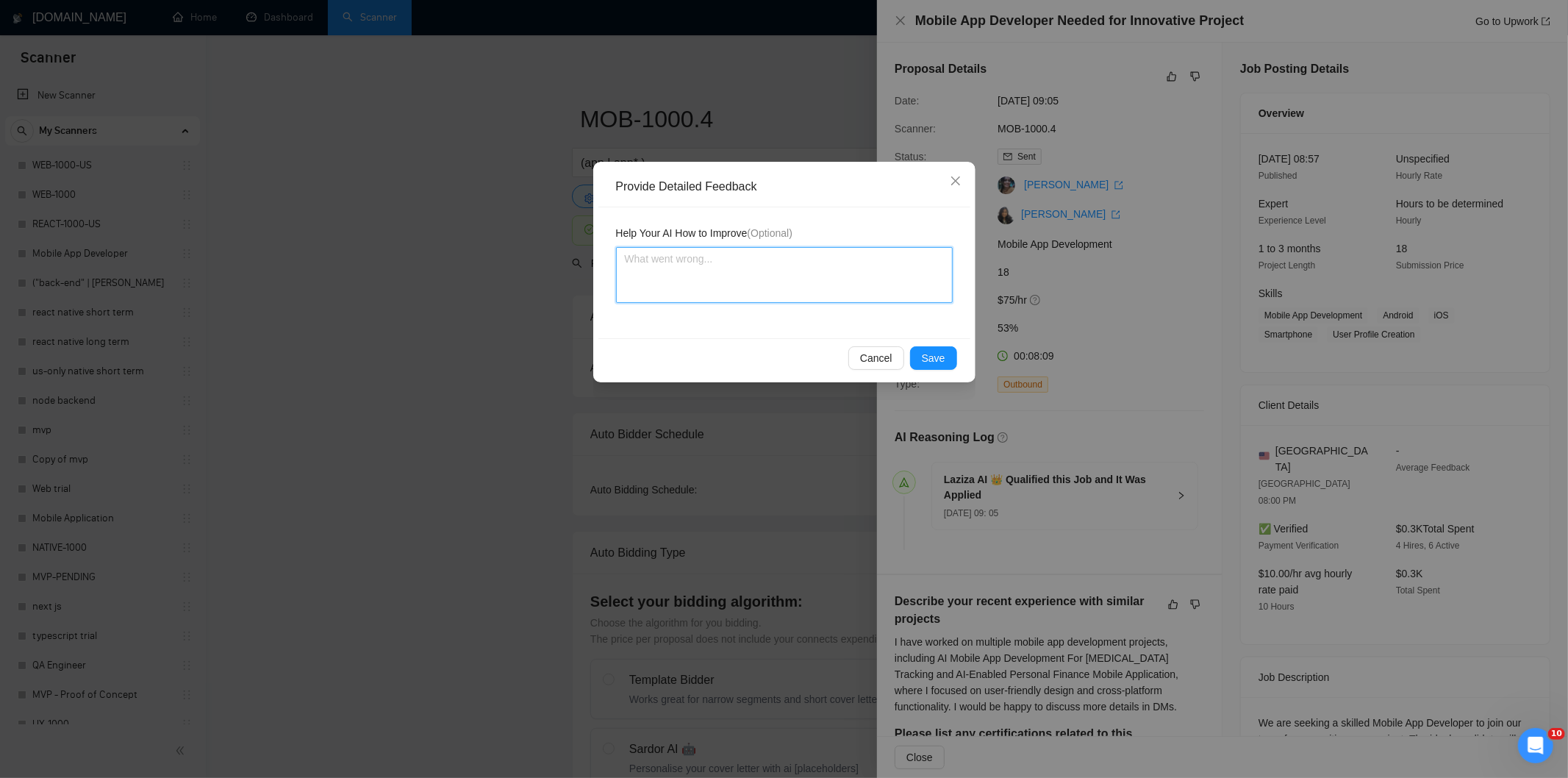
click at [852, 266] on textarea at bounding box center [784, 275] width 337 height 56
paste textarea "Good fit — the project is greenfield (no existing code), welcomes agencies, use…"
type textarea "Good fit — the project is greenfield (no existing code), welcomes agencies, use…"
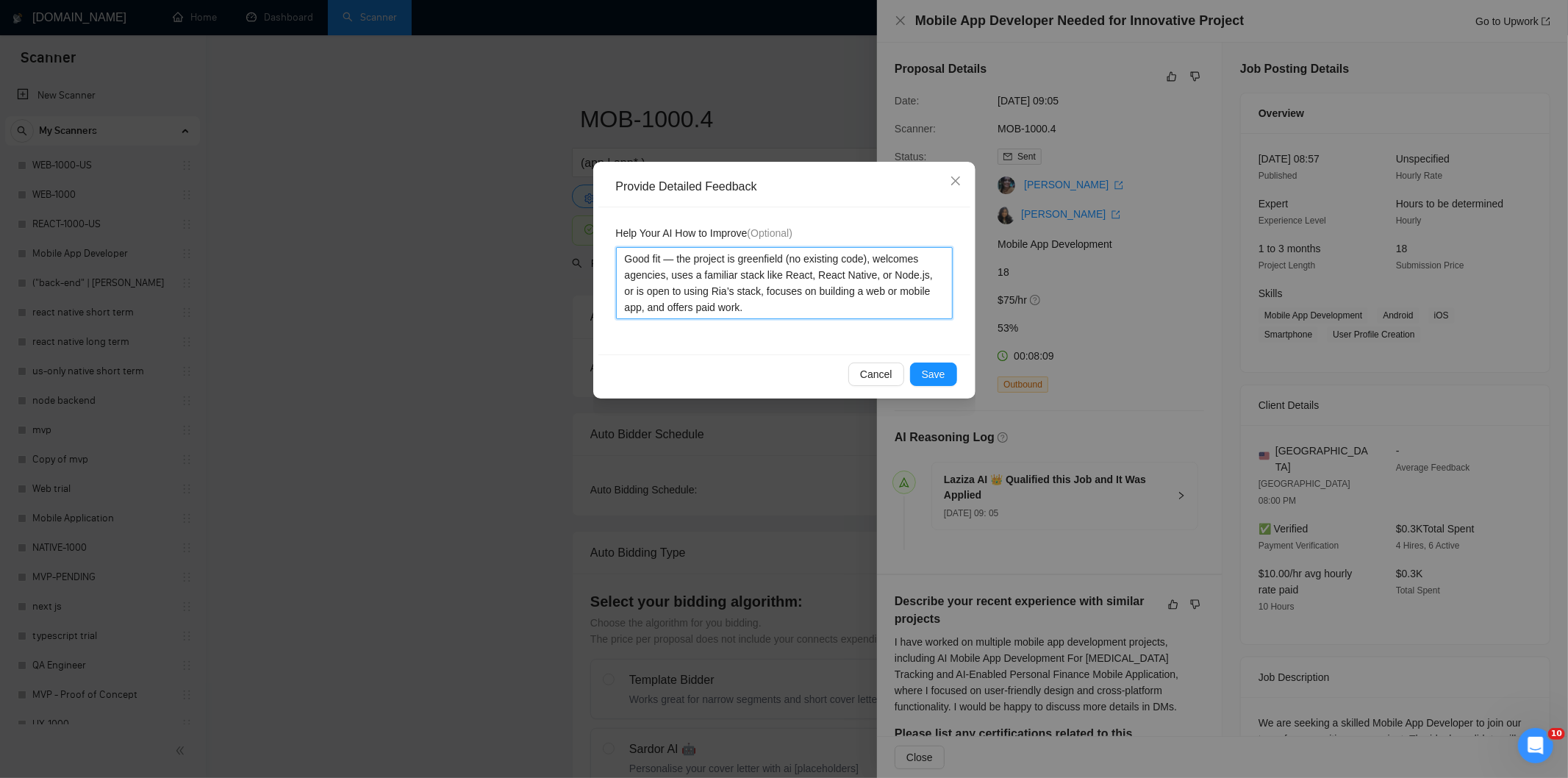
type textarea "Good fit — the project is greenfield (no existing code), welcomes agencies, use…"
click at [936, 375] on span "Save" at bounding box center [933, 374] width 24 height 16
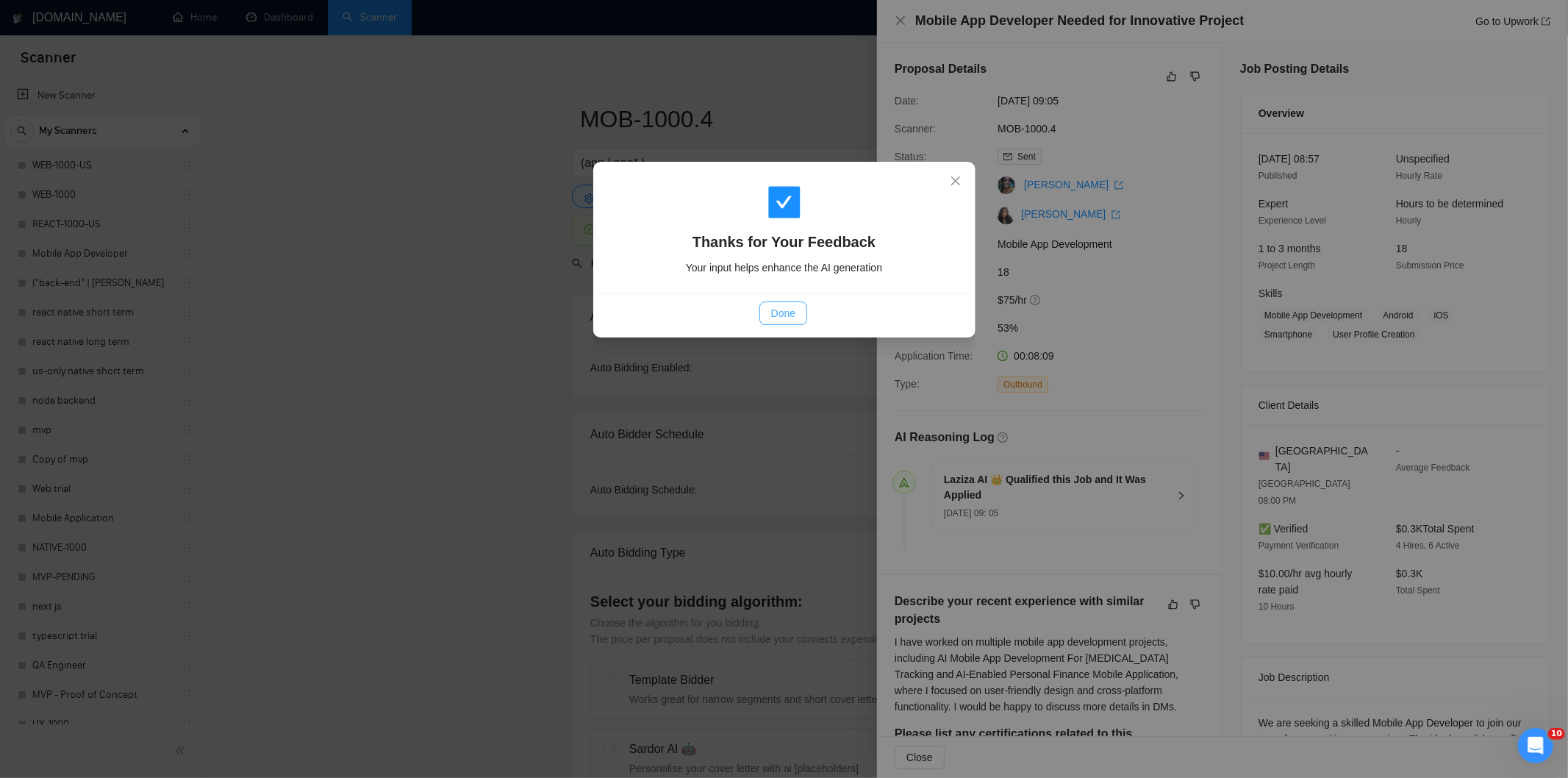
click at [795, 312] on span "Done" at bounding box center [784, 314] width 25 height 16
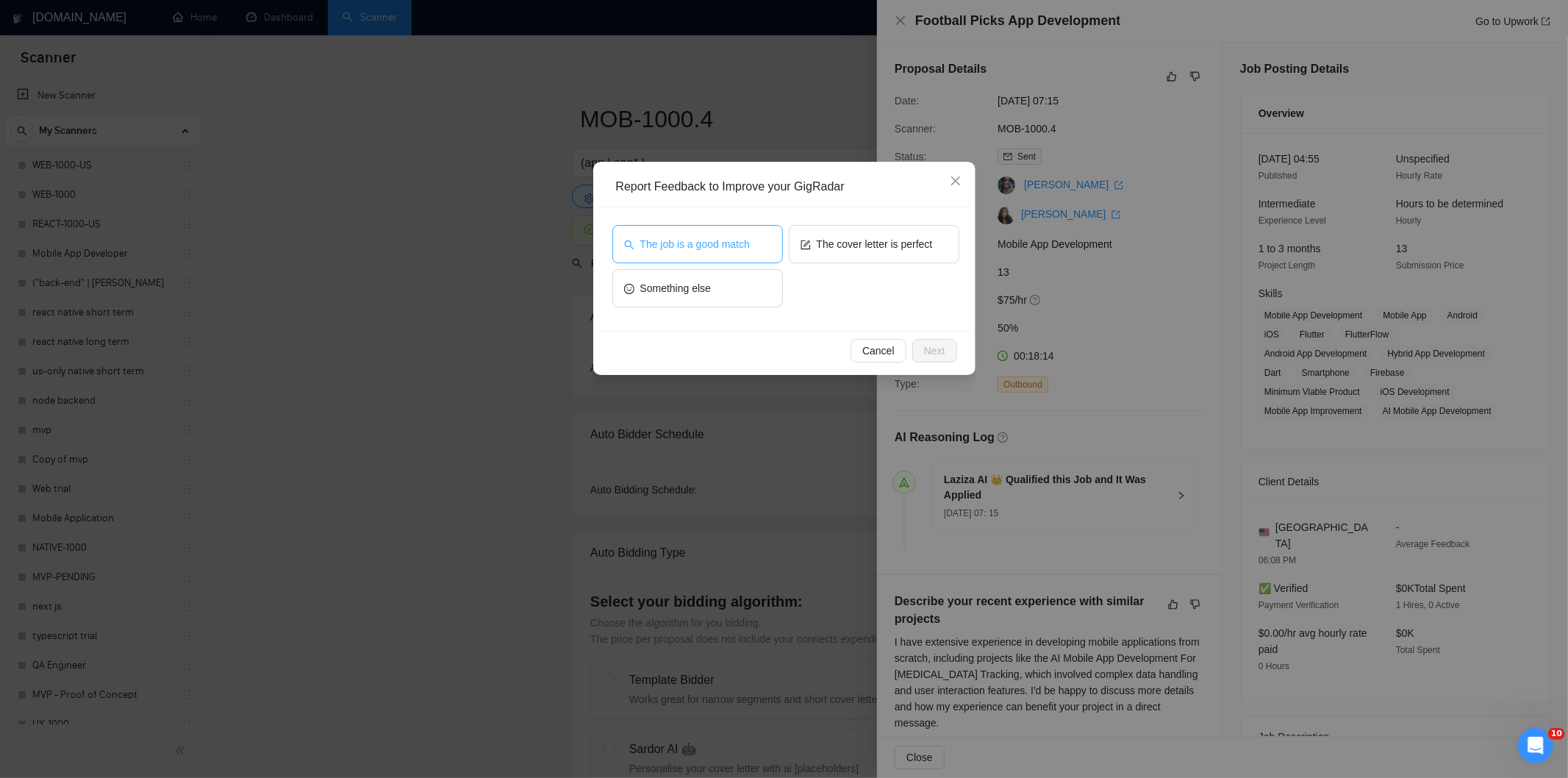
click at [711, 242] on span "The job is a good match" at bounding box center [695, 244] width 109 height 16
click at [932, 349] on span "Next" at bounding box center [935, 351] width 22 height 16
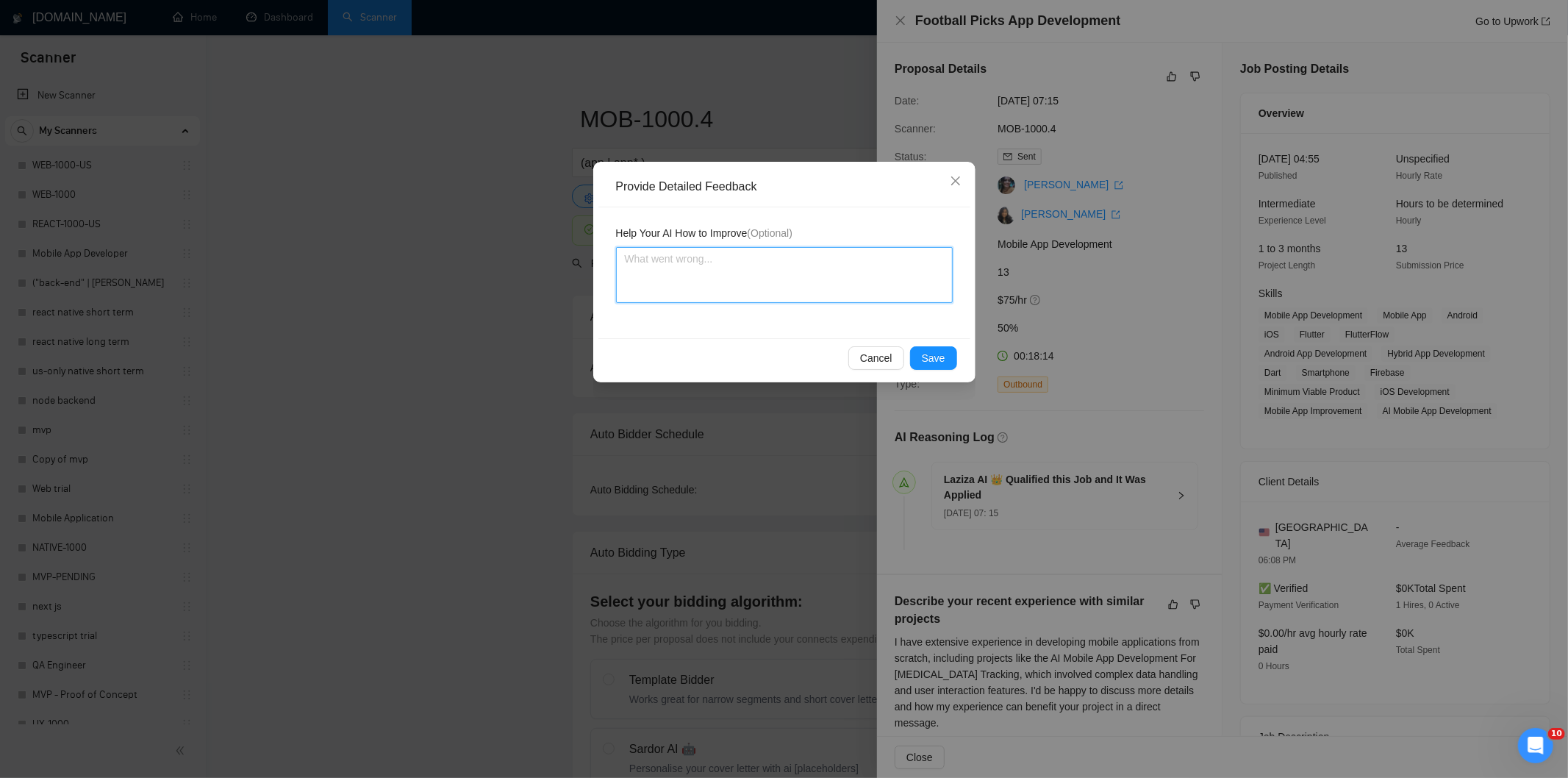
click at [848, 285] on textarea at bounding box center [784, 275] width 337 height 56
paste textarea "Good fit — the project is greenfield (no existing code), welcomes agencies, use…"
type textarea "Good fit — the project is greenfield (no existing code), welcomes agencies, use…"
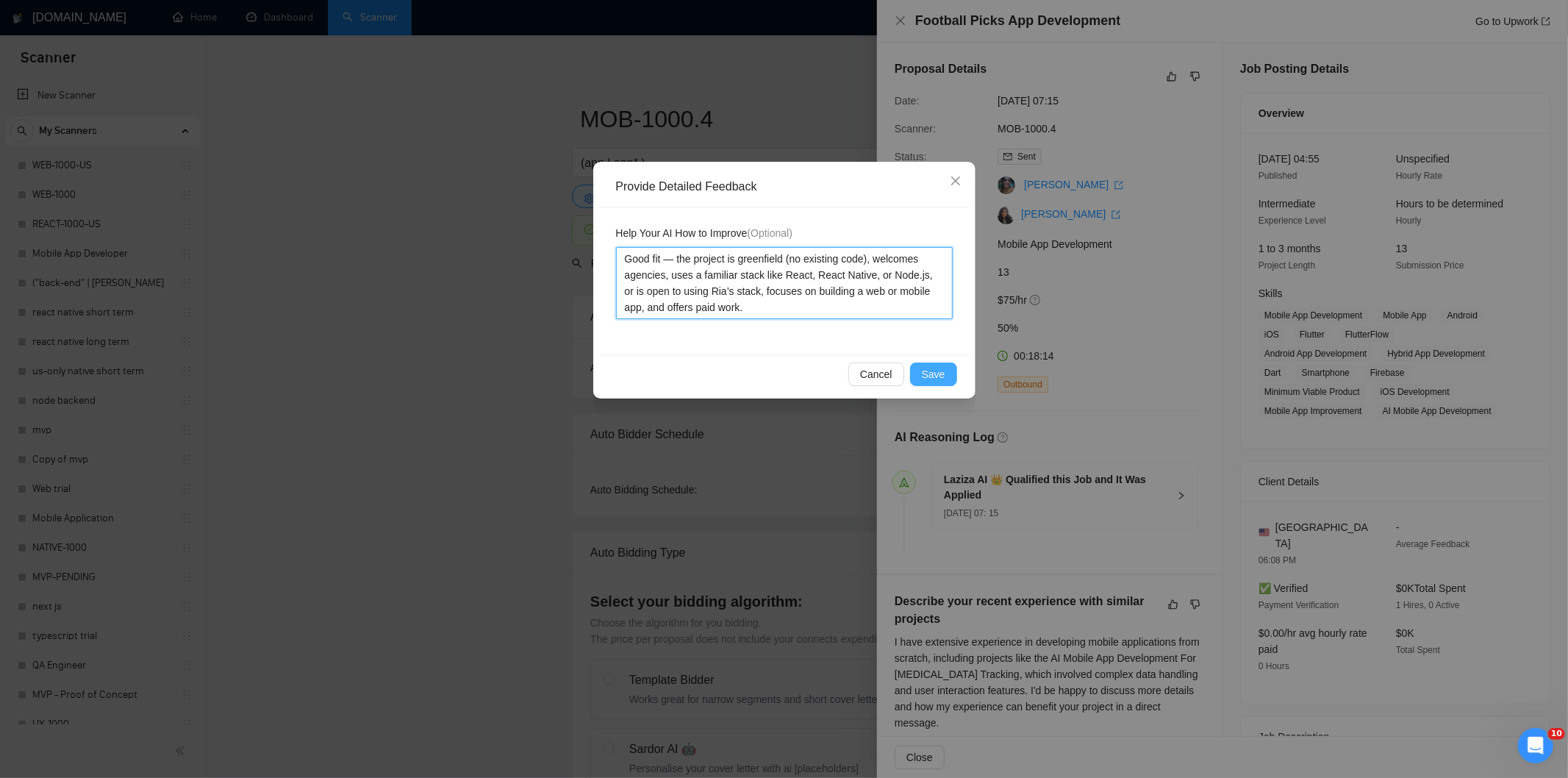
type textarea "Good fit — the project is greenfield (no existing code), welcomes agencies, use…"
drag, startPoint x: 951, startPoint y: 369, endPoint x: 942, endPoint y: 369, distance: 9.0
click at [947, 369] on button "Save" at bounding box center [933, 375] width 47 height 24
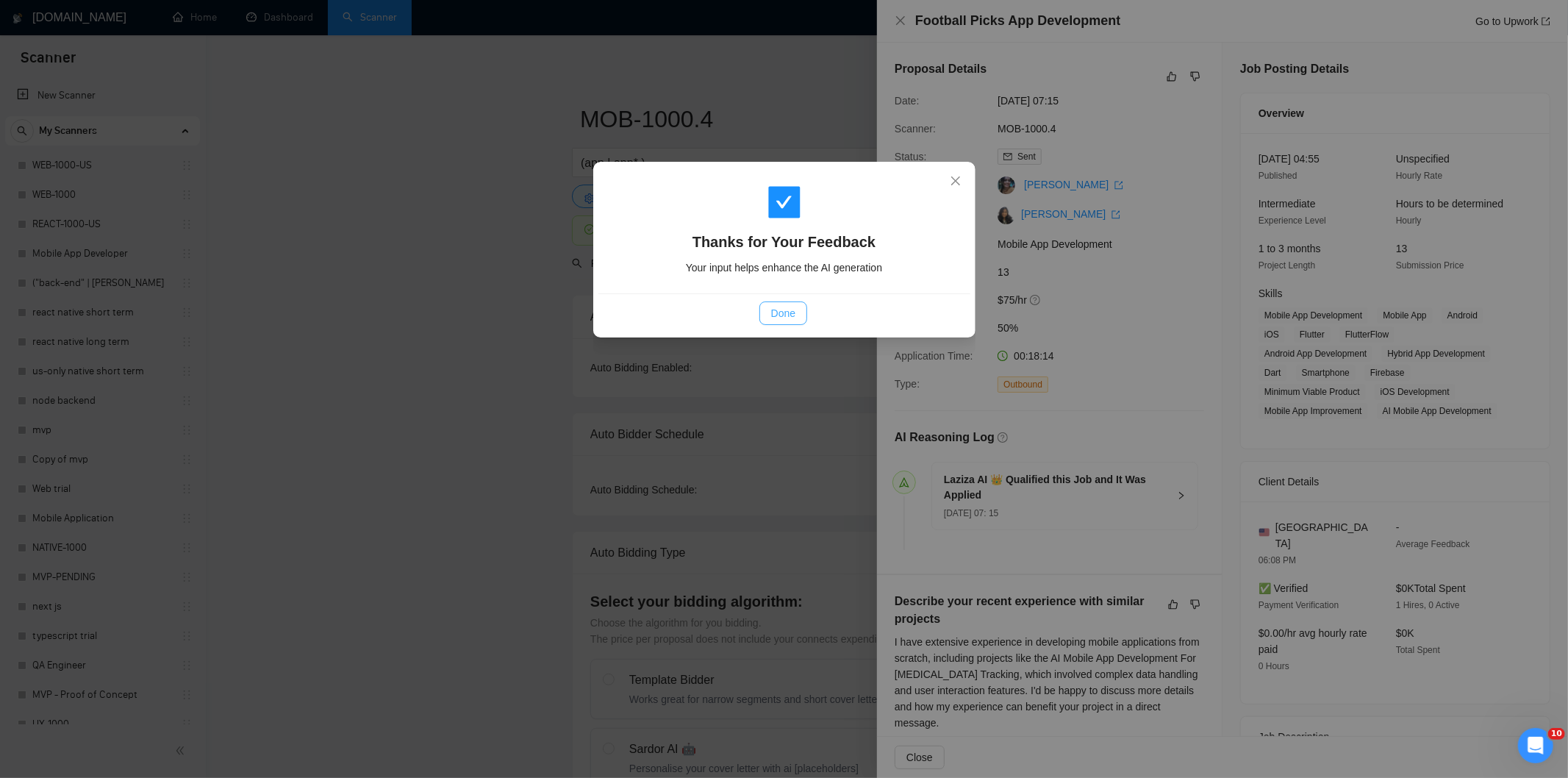
click at [798, 315] on button "Done" at bounding box center [784, 314] width 47 height 24
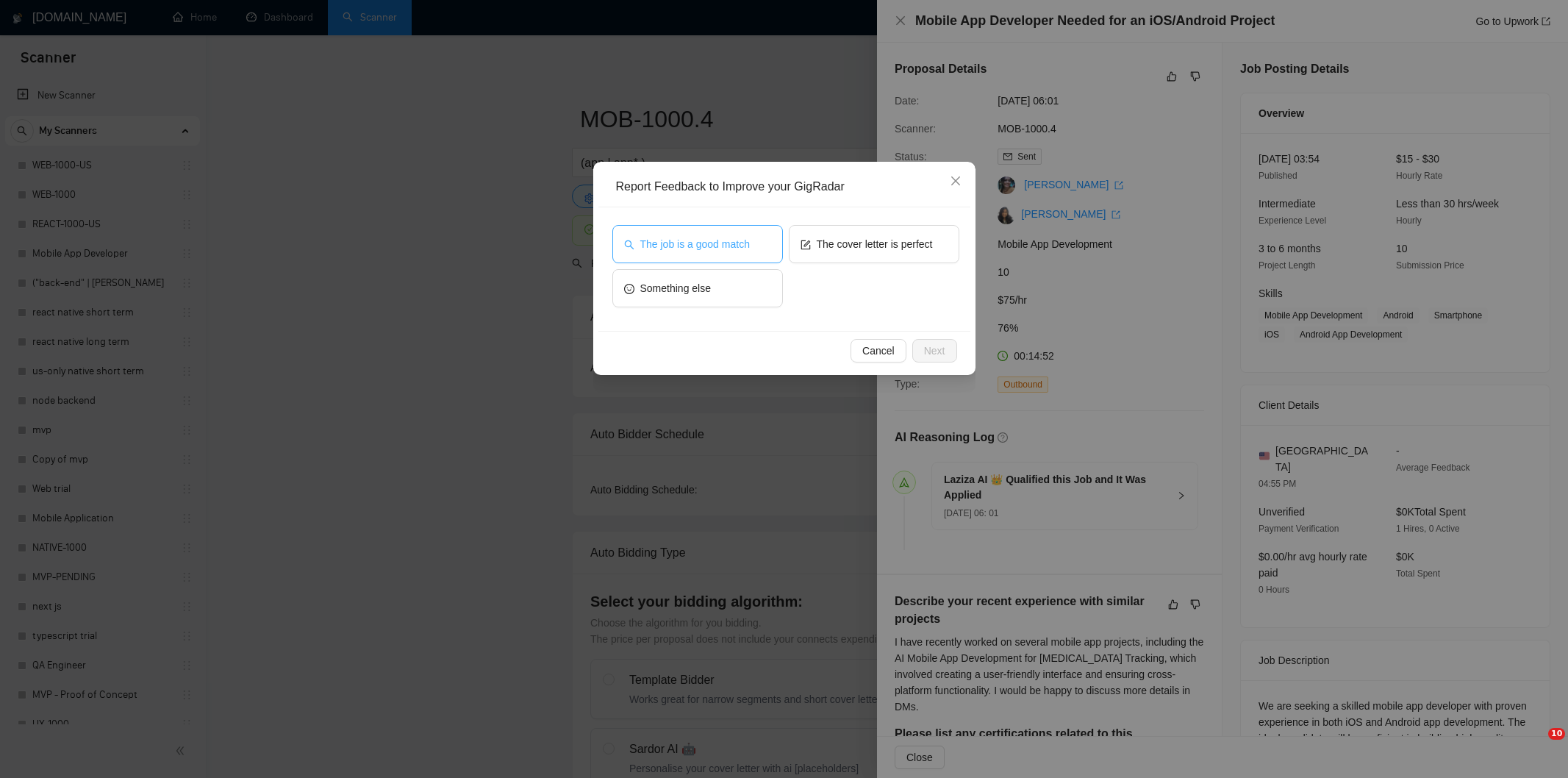
click at [718, 246] on span "The job is a good match" at bounding box center [695, 244] width 109 height 16
click at [945, 352] on button "Next" at bounding box center [935, 351] width 45 height 24
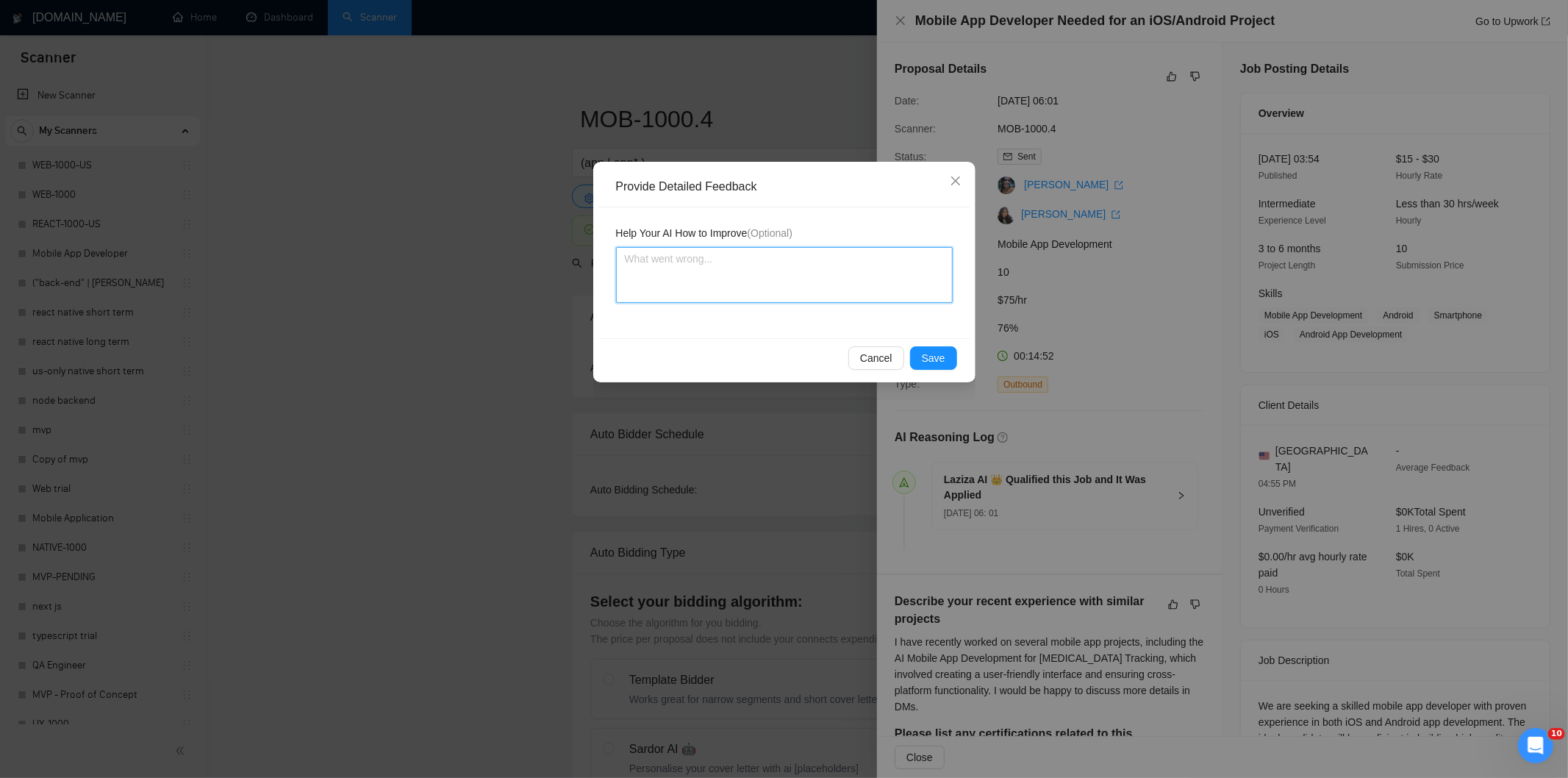
click at [866, 276] on textarea at bounding box center [784, 275] width 337 height 56
paste textarea "Good fit — the project is greenfield (no existing code), welcomes agencies, use…"
type textarea "Good fit — the project is greenfield (no existing code), welcomes agencies, use…"
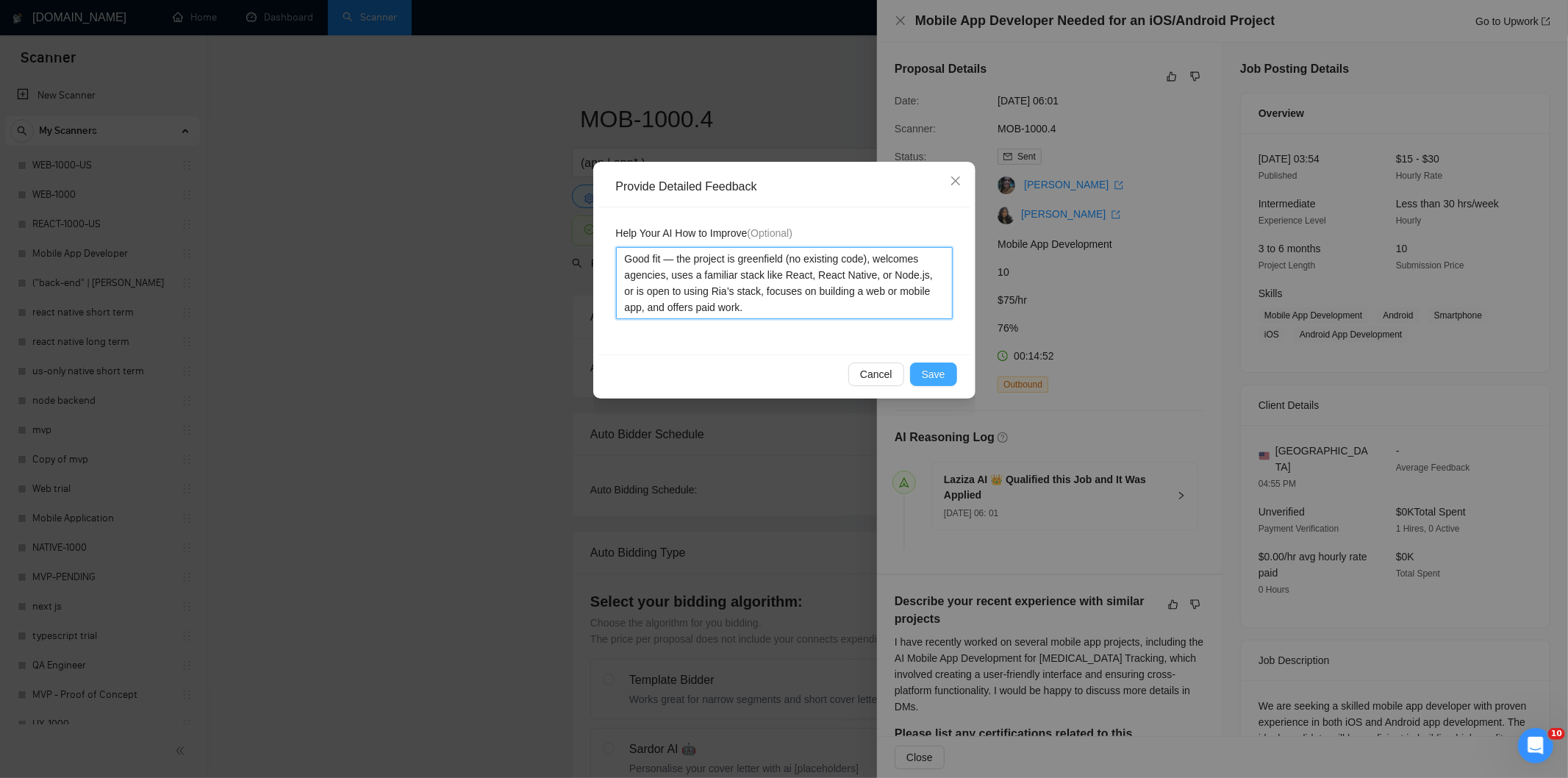
type textarea "Good fit — the project is greenfield (no existing code), welcomes agencies, use…"
click at [937, 372] on span "Save" at bounding box center [933, 374] width 24 height 16
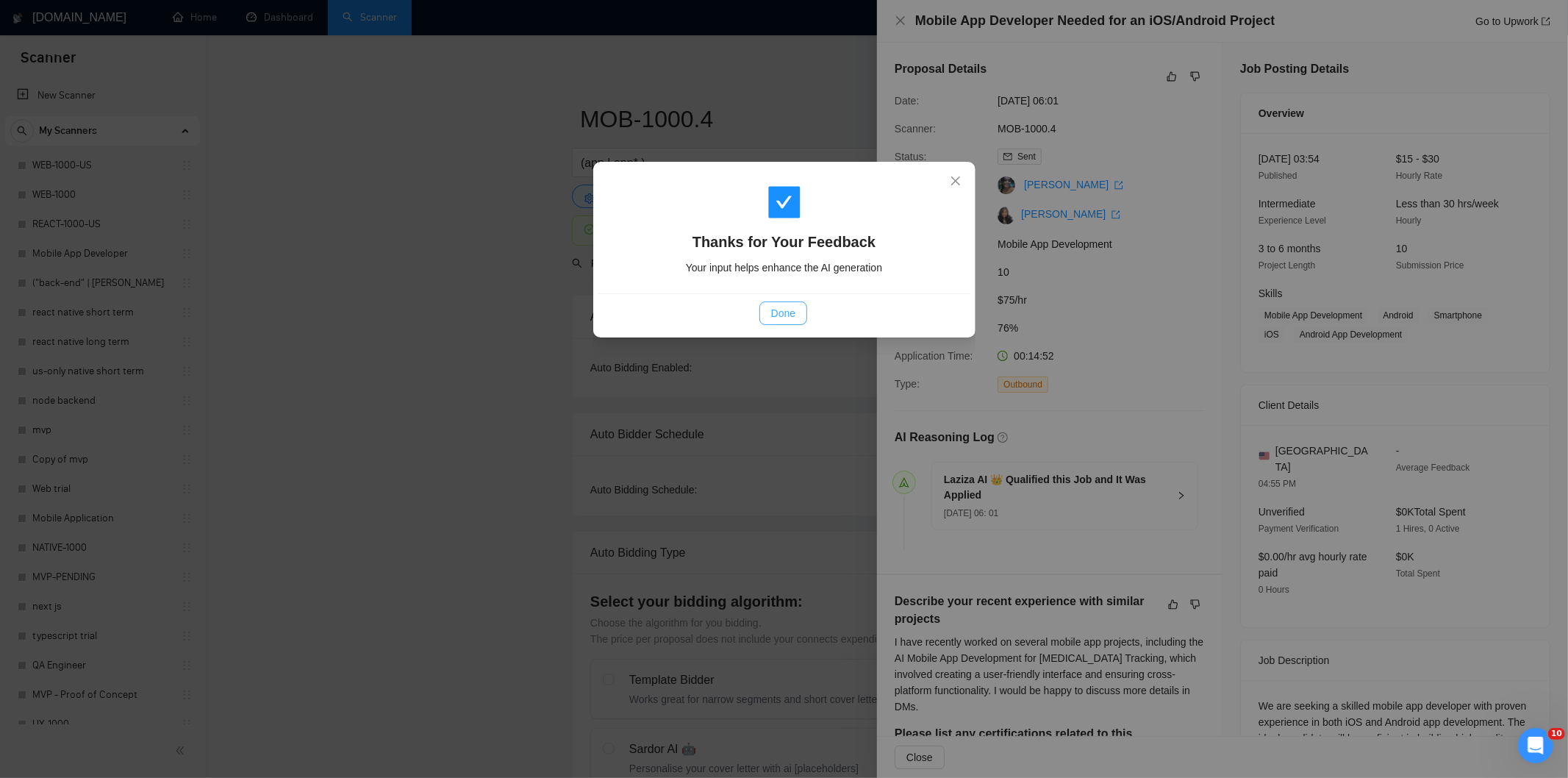
click at [768, 308] on button "Done" at bounding box center [784, 314] width 47 height 24
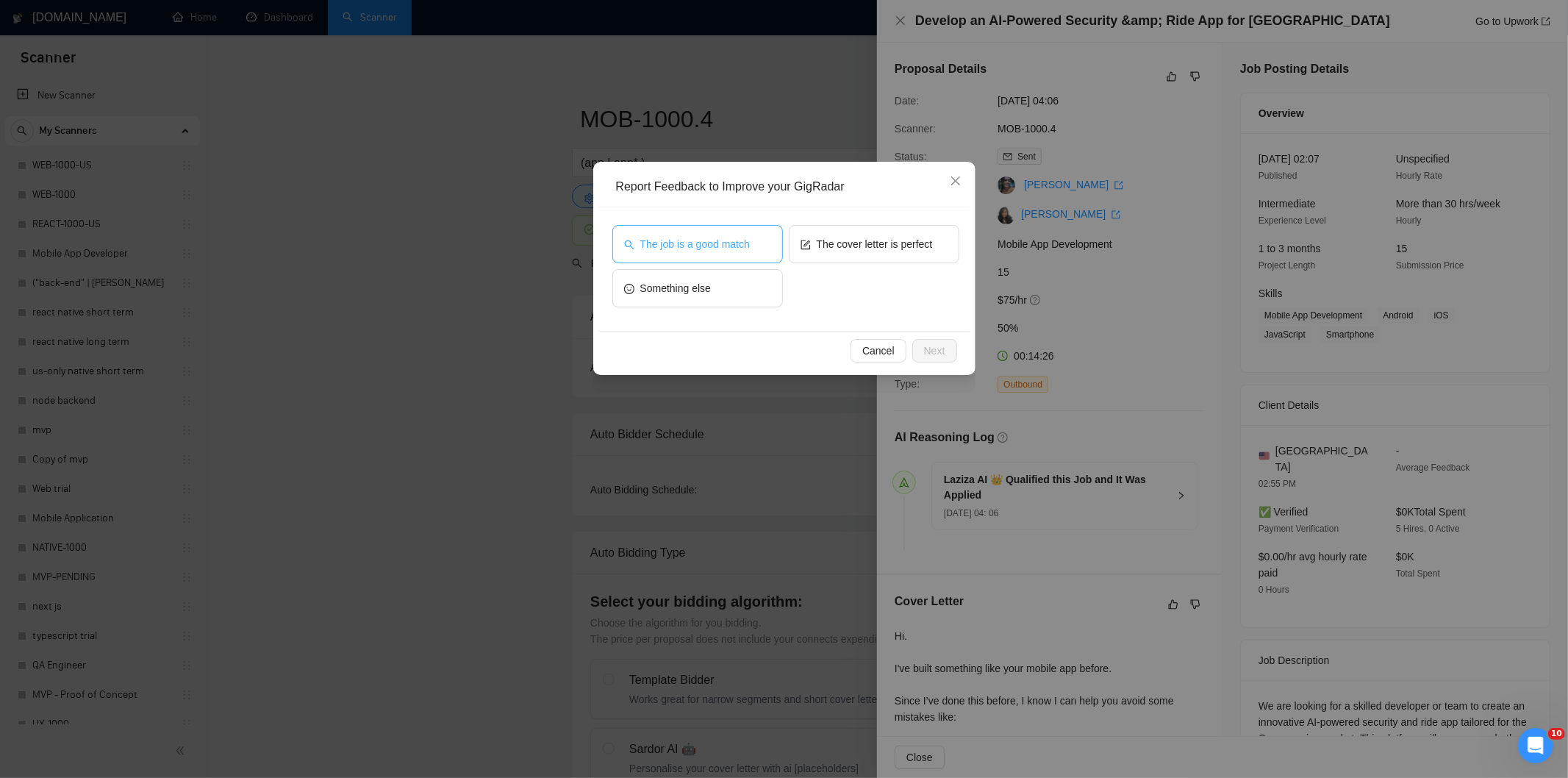
click at [724, 234] on button "The job is a good match" at bounding box center [697, 244] width 170 height 38
drag, startPoint x: 935, startPoint y: 355, endPoint x: 853, endPoint y: 312, distance: 92.6
click at [934, 355] on span "Next" at bounding box center [935, 351] width 22 height 16
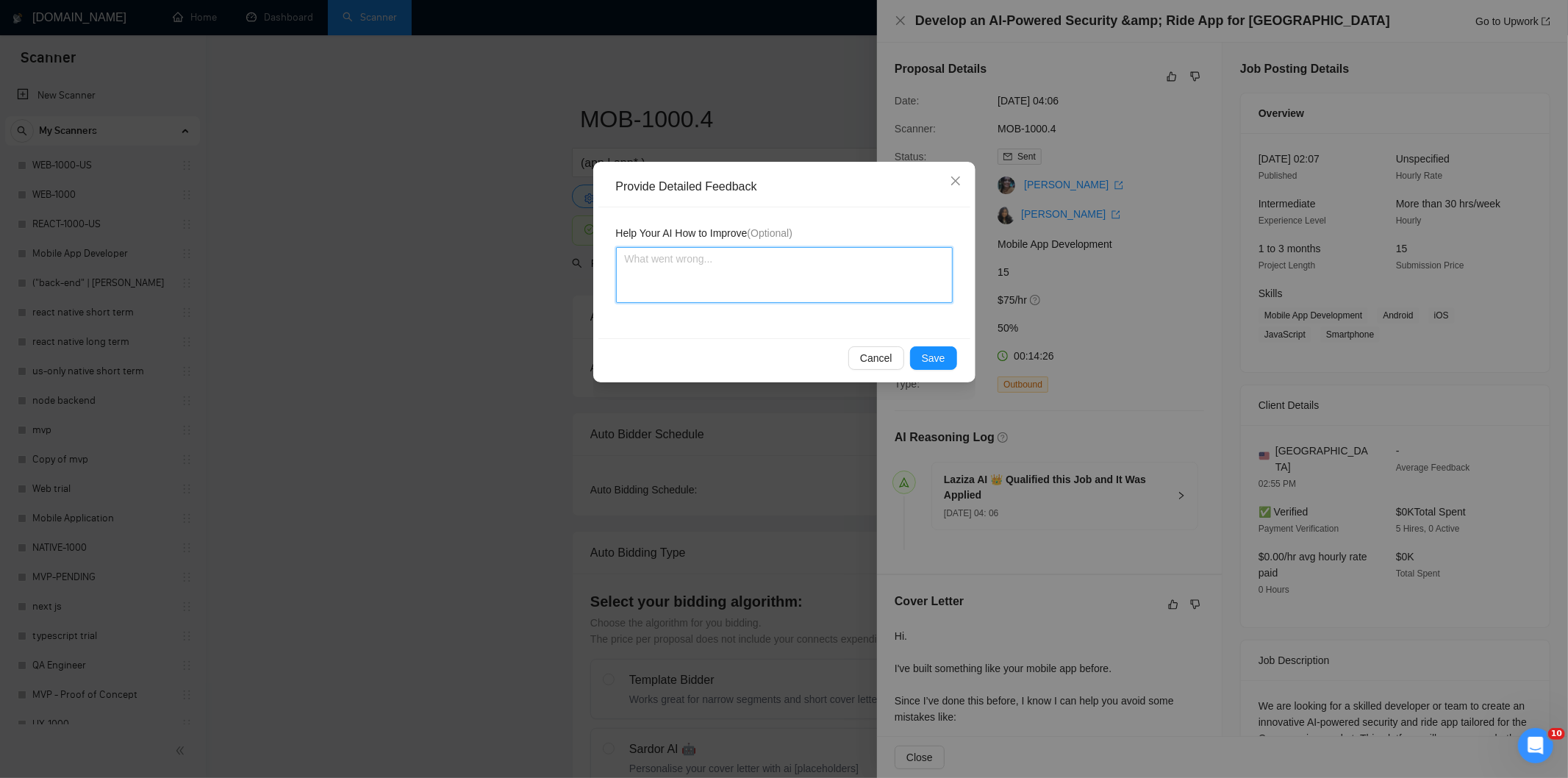
click at [797, 276] on textarea at bounding box center [784, 275] width 337 height 56
paste textarea "Good fit — the project is greenfield (no existing code), welcomes agencies, use…"
type textarea "Good fit — the project is greenfield (no existing code), welcomes agencies, use…"
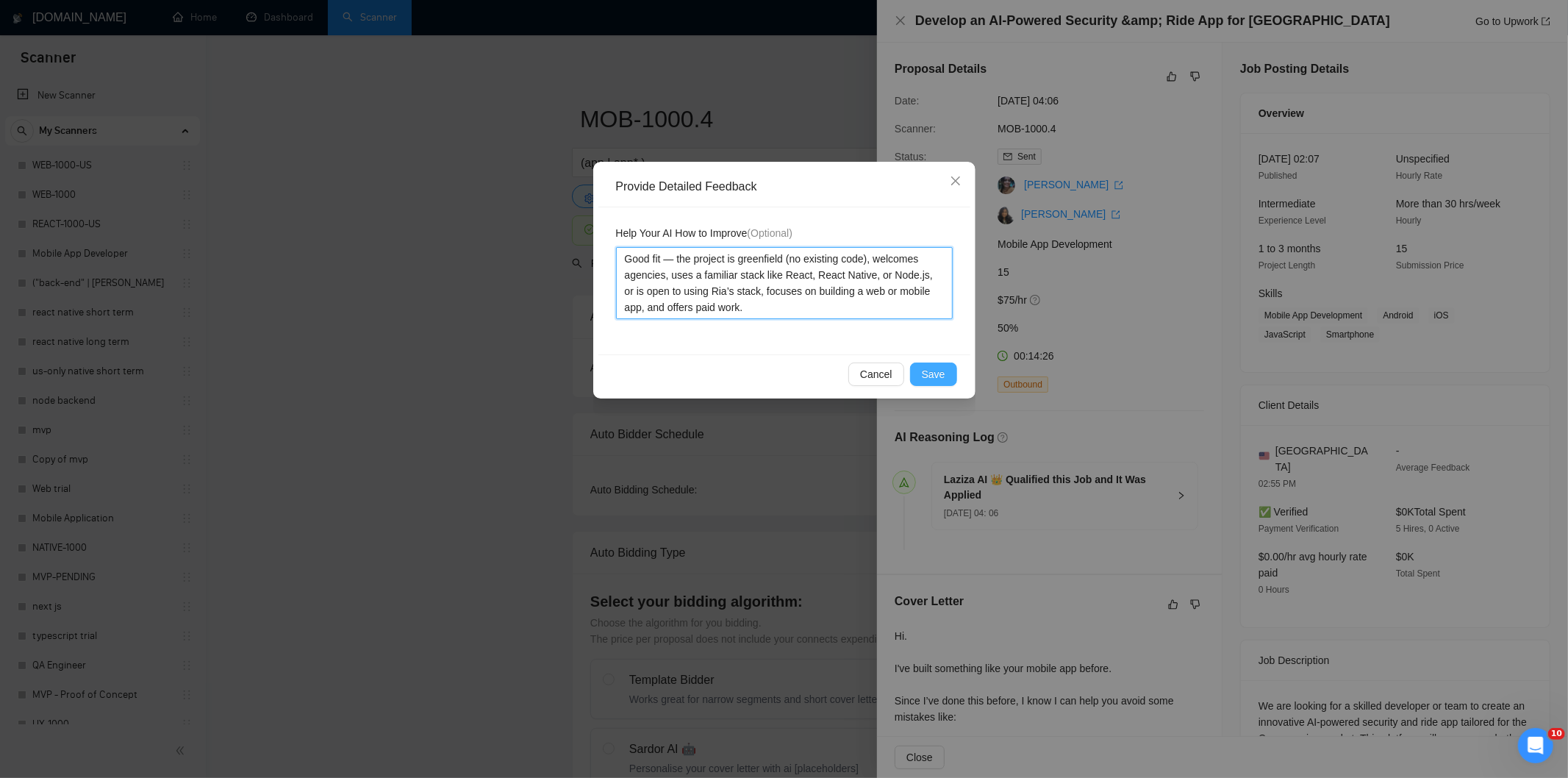
type textarea "Good fit — the project is greenfield (no existing code), welcomes agencies, use…"
click at [929, 369] on span "Save" at bounding box center [933, 374] width 24 height 16
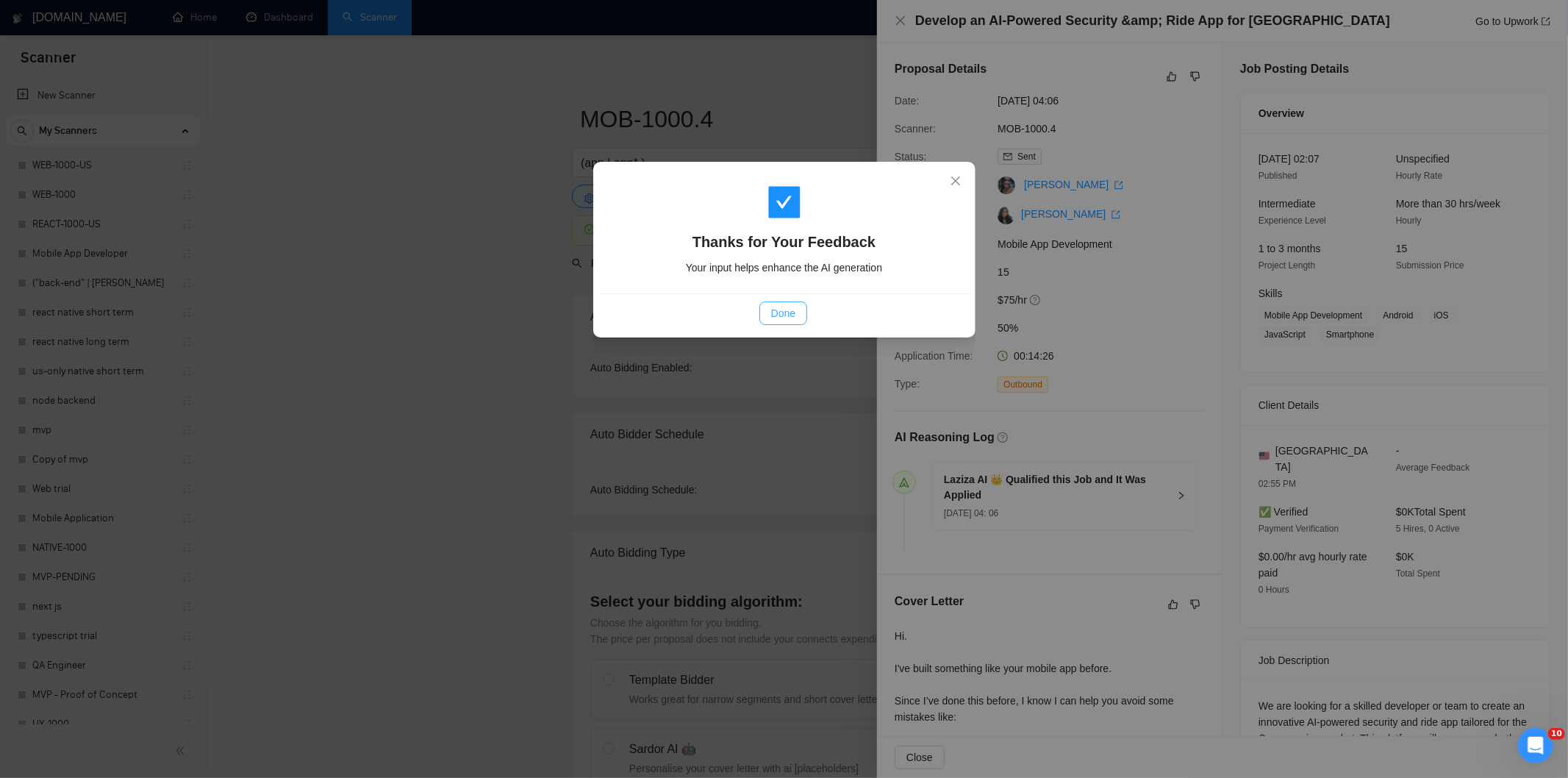
click at [781, 315] on span "Done" at bounding box center [784, 314] width 25 height 16
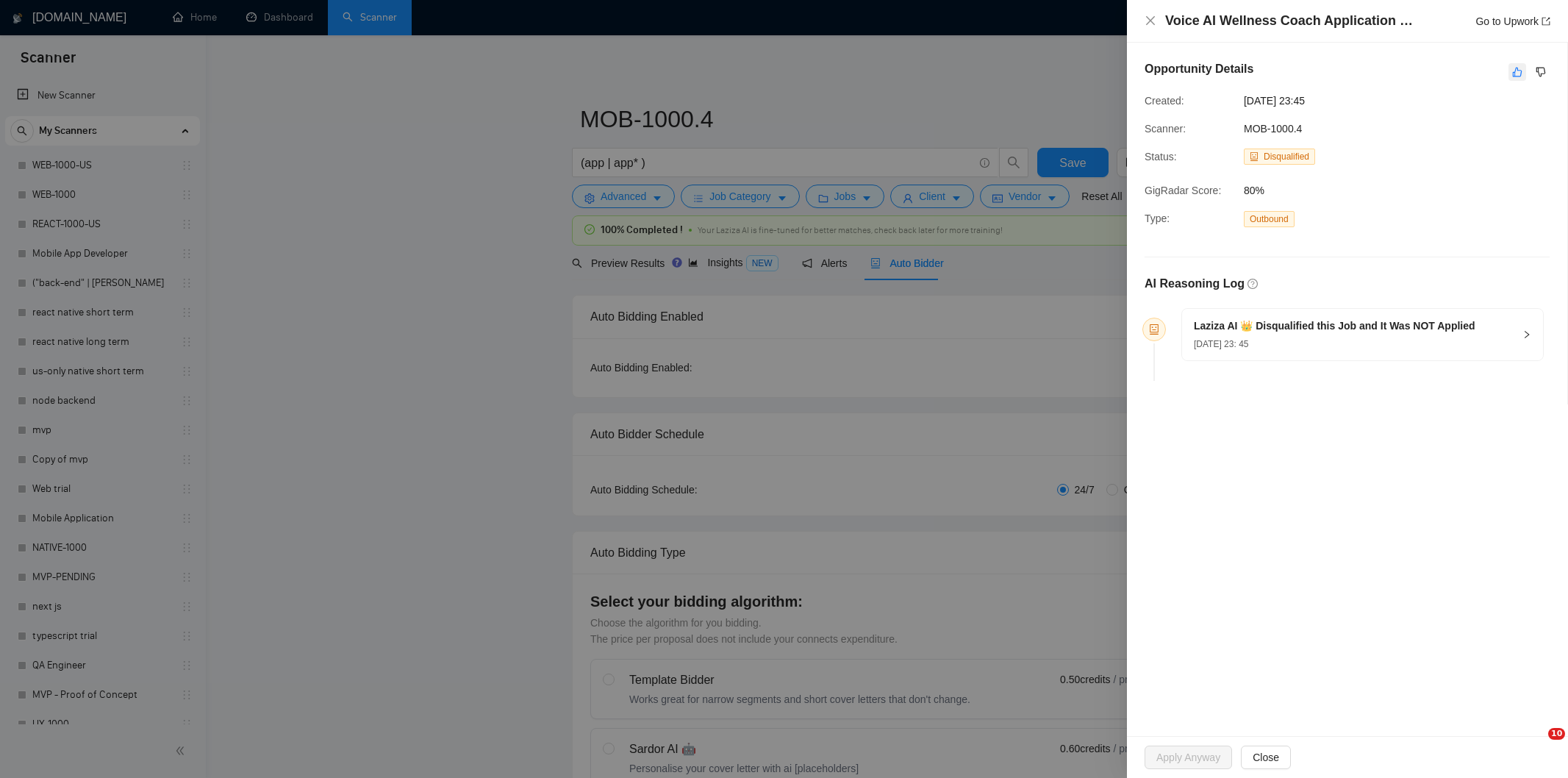
click at [1513, 71] on icon "like" at bounding box center [1517, 72] width 10 height 12
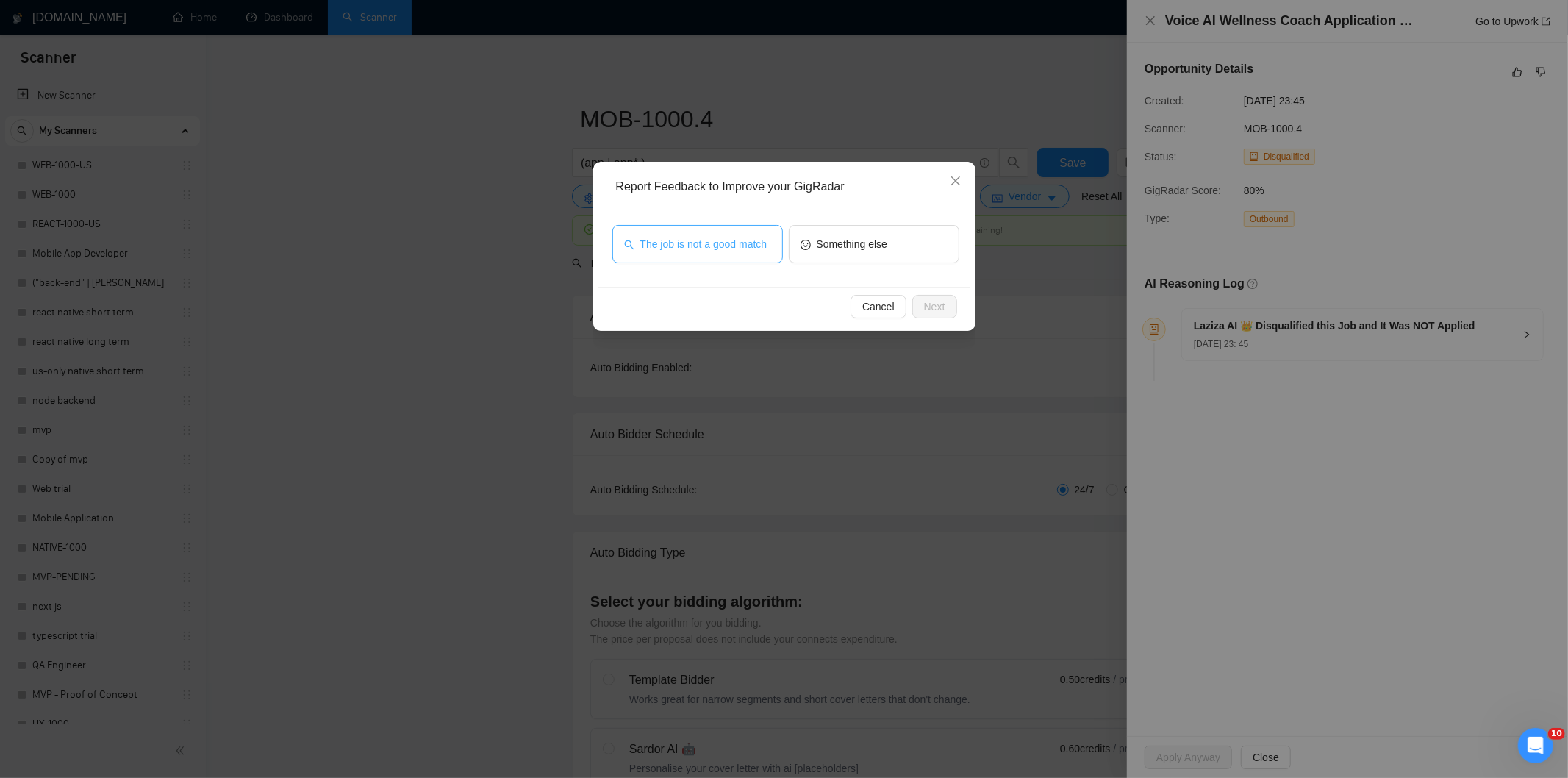
click at [731, 248] on span "The job is not a good match" at bounding box center [704, 244] width 127 height 16
click at [926, 304] on span "Next" at bounding box center [935, 307] width 22 height 16
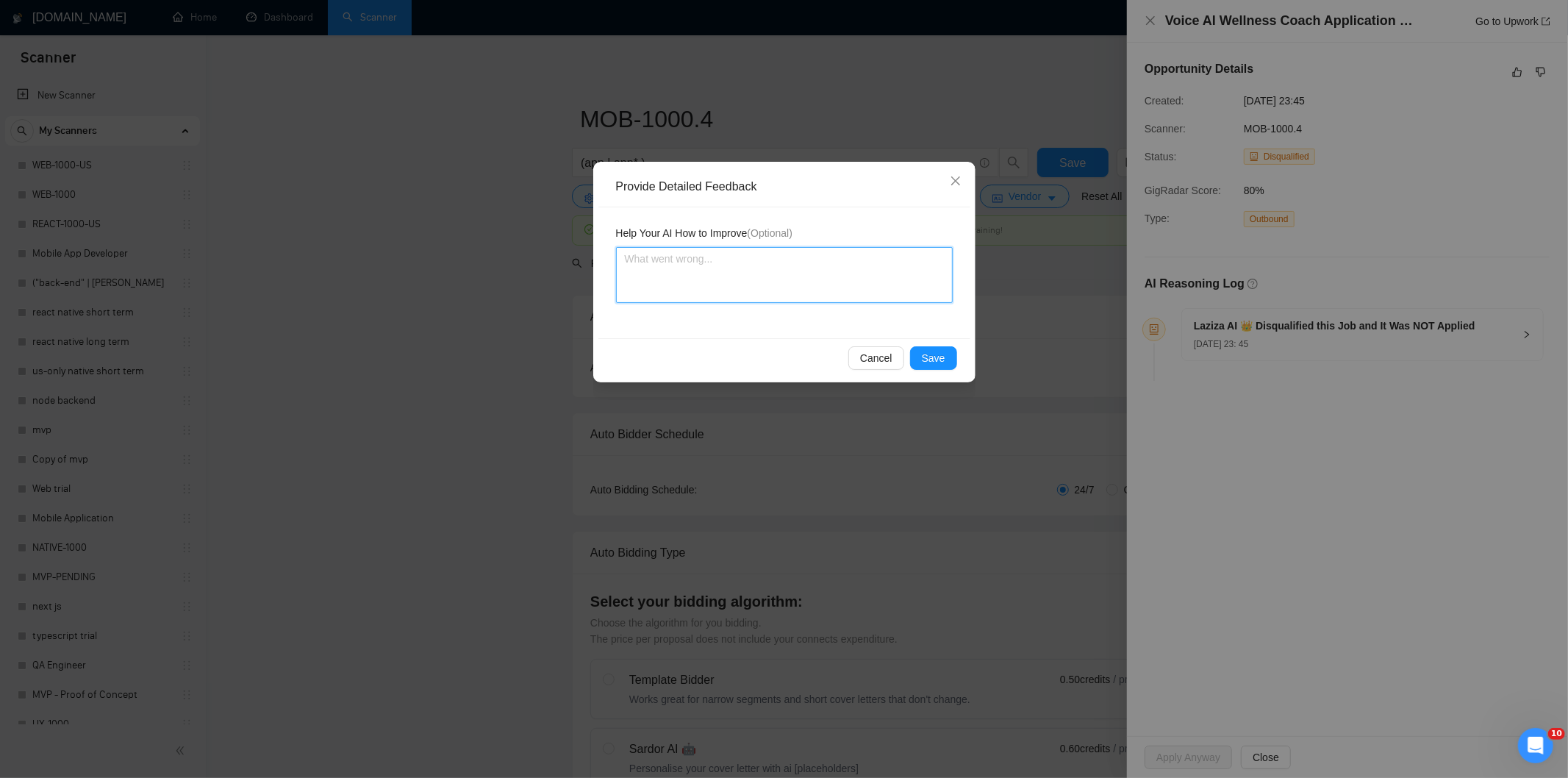
click at [837, 268] on textarea at bounding box center [784, 275] width 337 height 56
paste textarea "Not a fit — this project has been disqualified for other reasons. Example: "The…"
type textarea "Not a fit — this project has been disqualified for other reasons. Example: "The…"
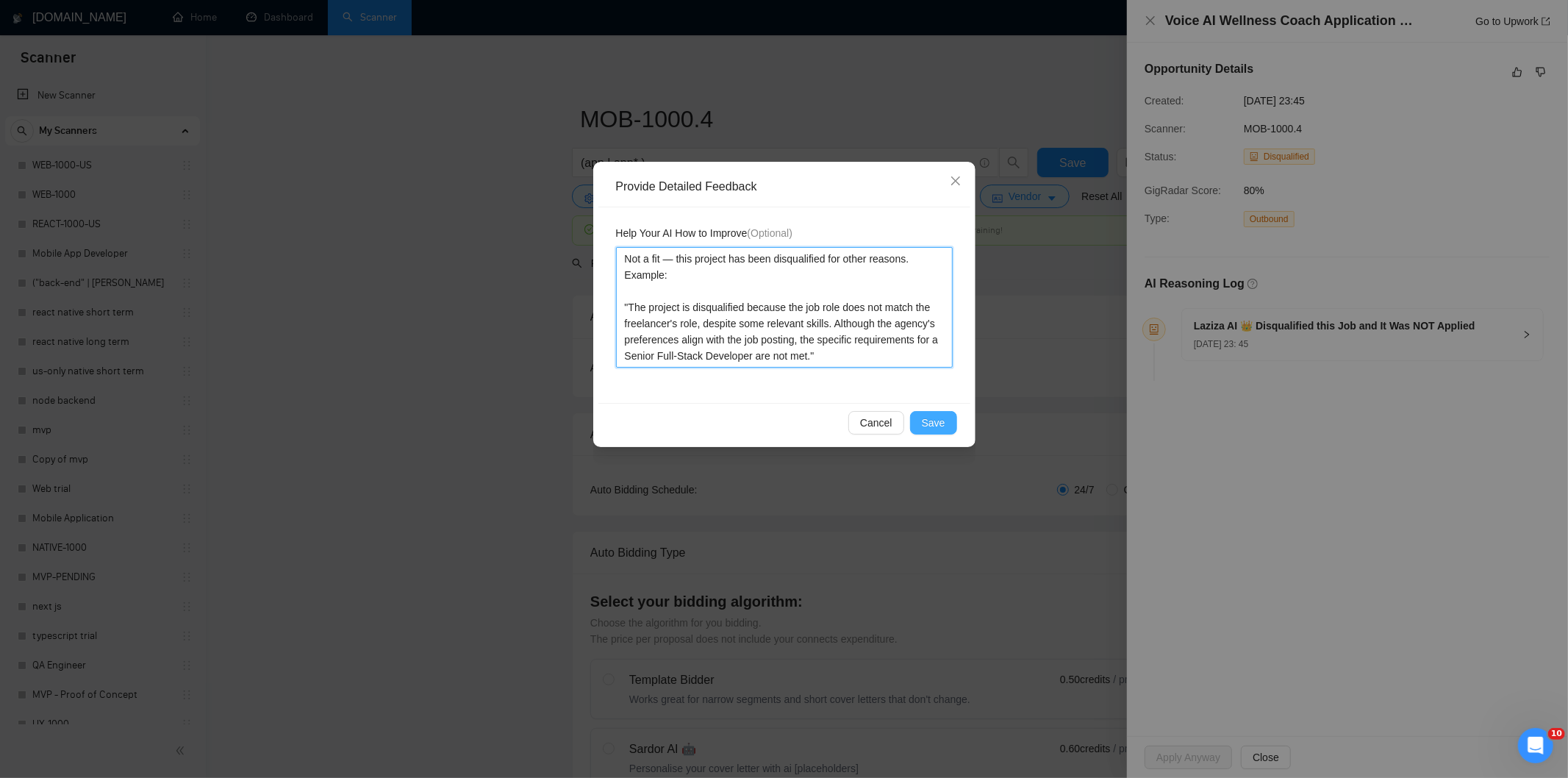
type textarea "Not a fit — this project has been disqualified for other reasons. Example: "The…"
drag, startPoint x: 942, startPoint y: 423, endPoint x: 869, endPoint y: 385, distance: 82.3
click at [930, 421] on button "Save" at bounding box center [933, 423] width 47 height 24
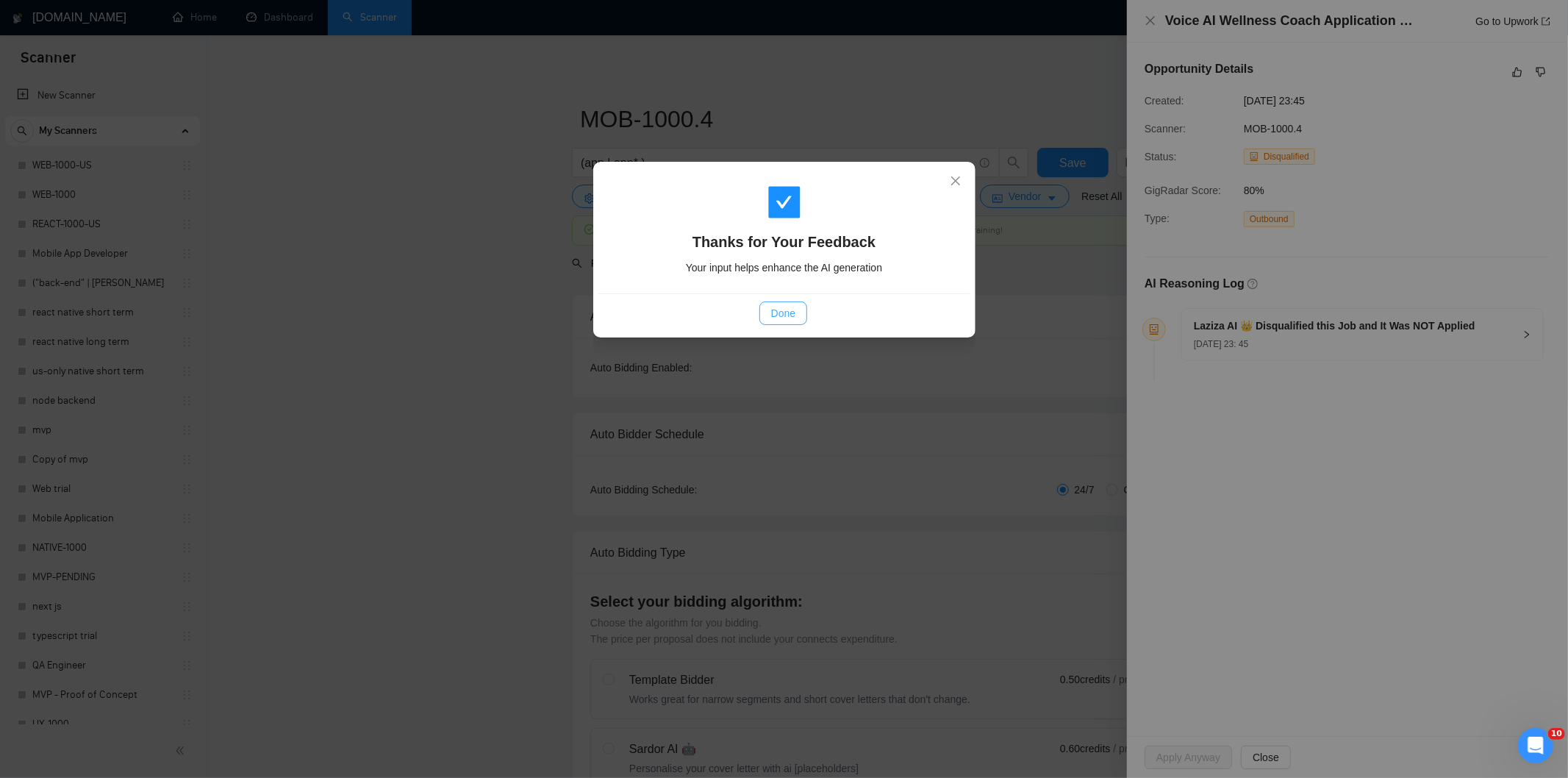
click at [781, 318] on span "Done" at bounding box center [784, 314] width 25 height 16
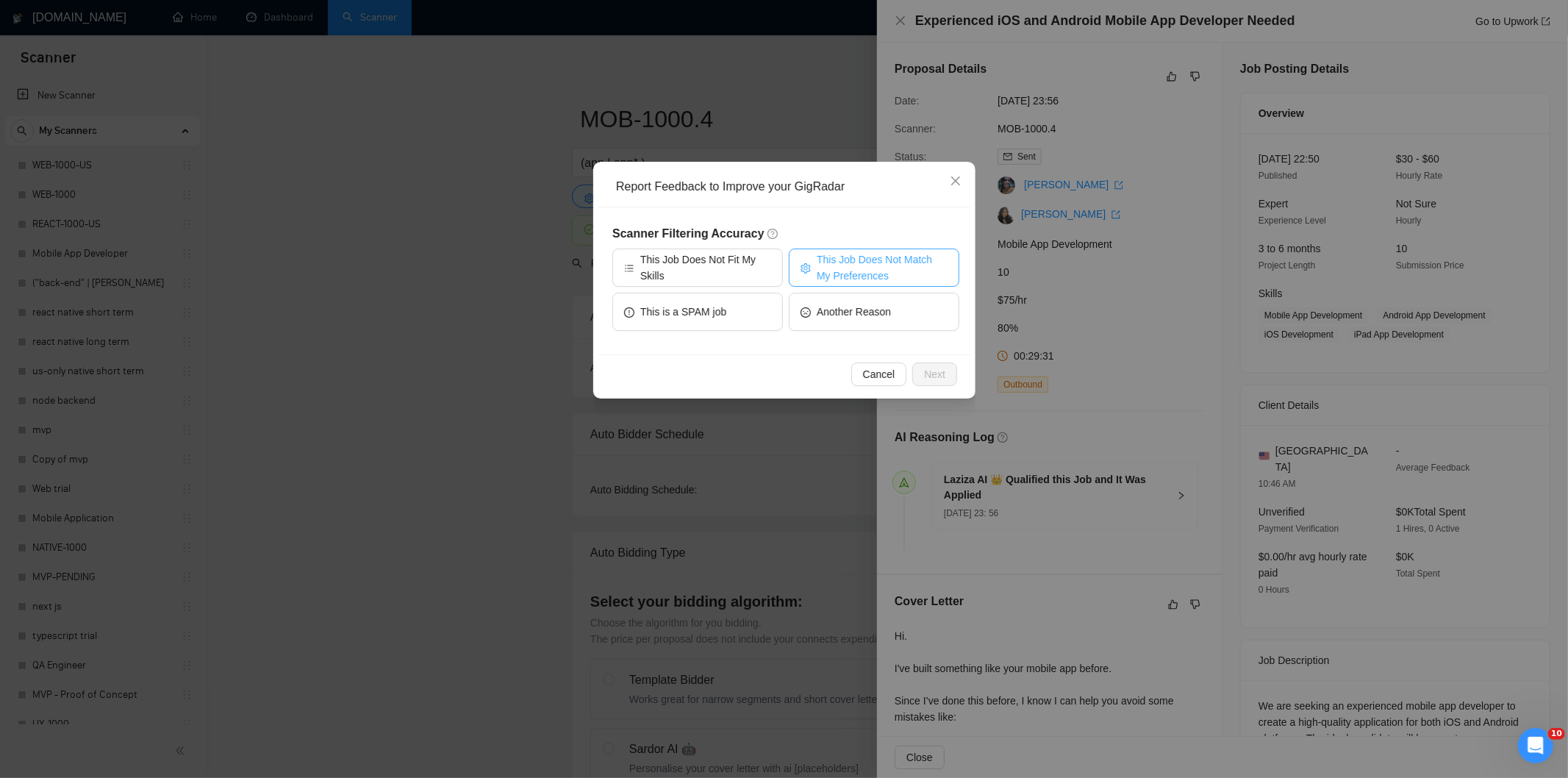
click at [907, 259] on span "This Job Does Not Match My Preferences" at bounding box center [882, 267] width 131 height 33
click at [938, 370] on span "Next" at bounding box center [935, 374] width 22 height 16
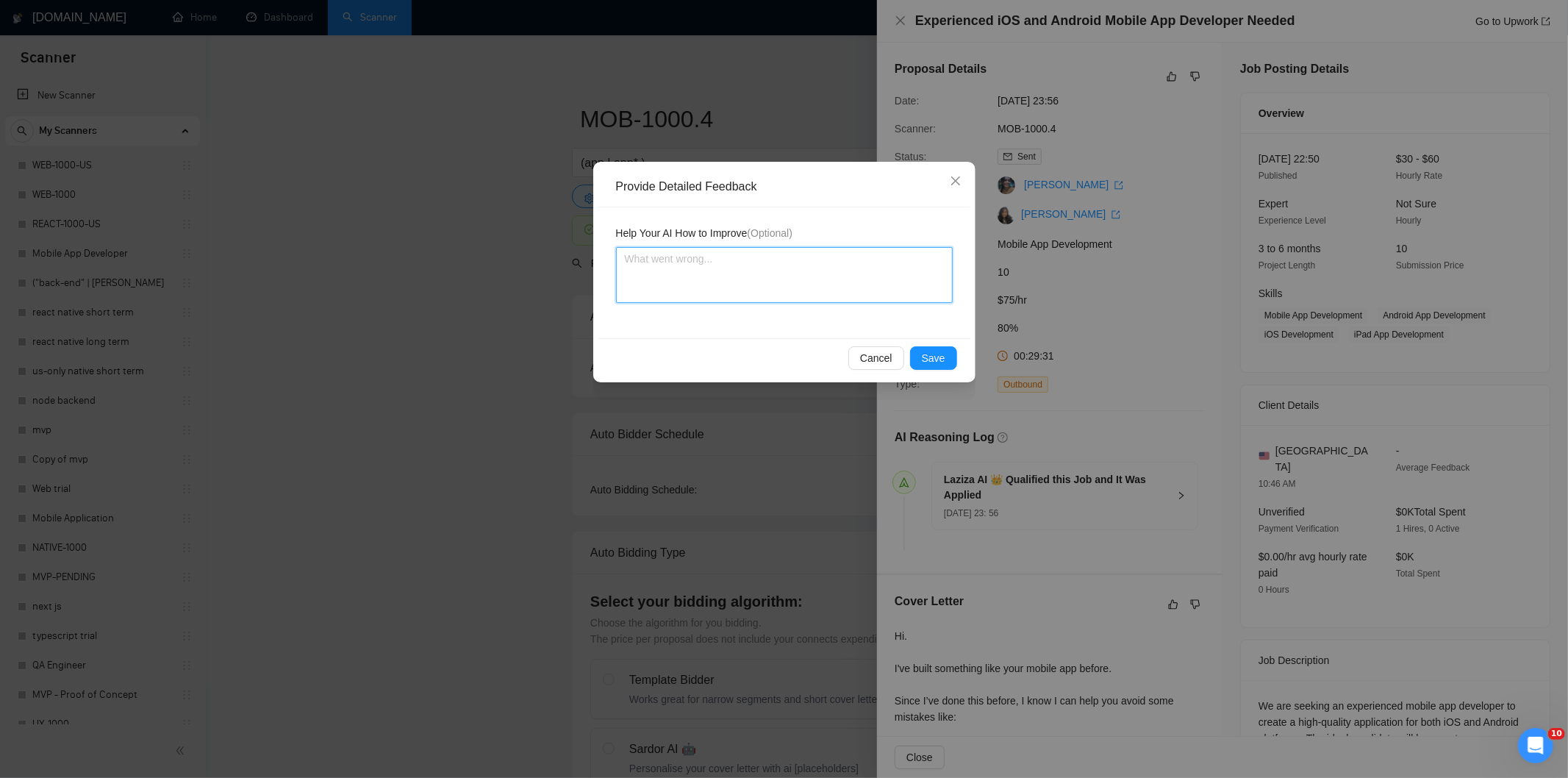
click at [864, 274] on textarea at bounding box center [784, 275] width 337 height 56
paste textarea "Not a fit — the description suggests an existing codebase, but Ria only works o…"
type textarea "Not a fit — the description suggests an existing codebase, but Ria only works o…"
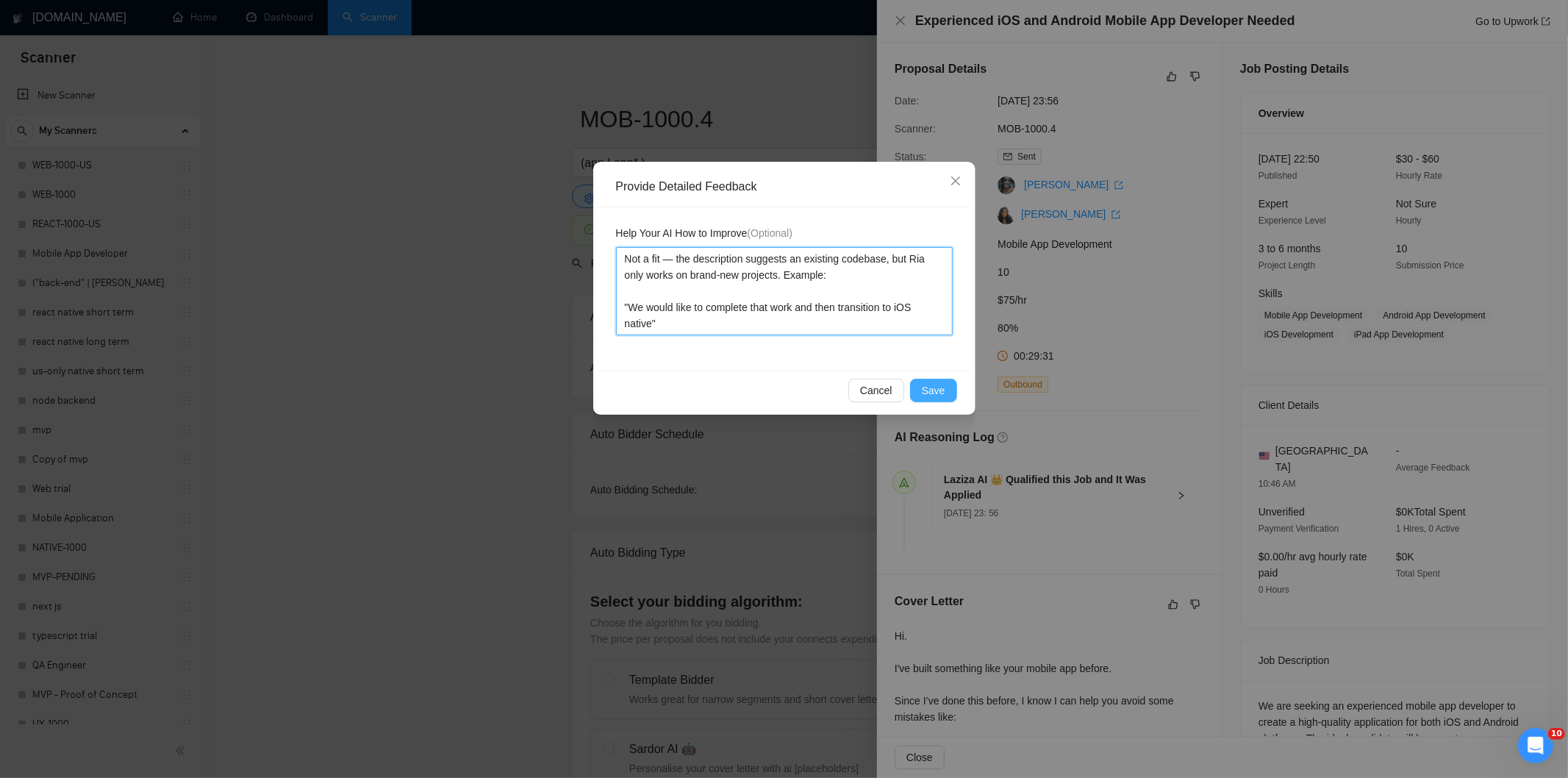
type textarea "Not a fit — the description suggests an existing codebase, but Ria only works o…"
drag, startPoint x: 939, startPoint y: 384, endPoint x: 878, endPoint y: 344, distance: 72.9
click at [937, 384] on span "Save" at bounding box center [933, 390] width 24 height 16
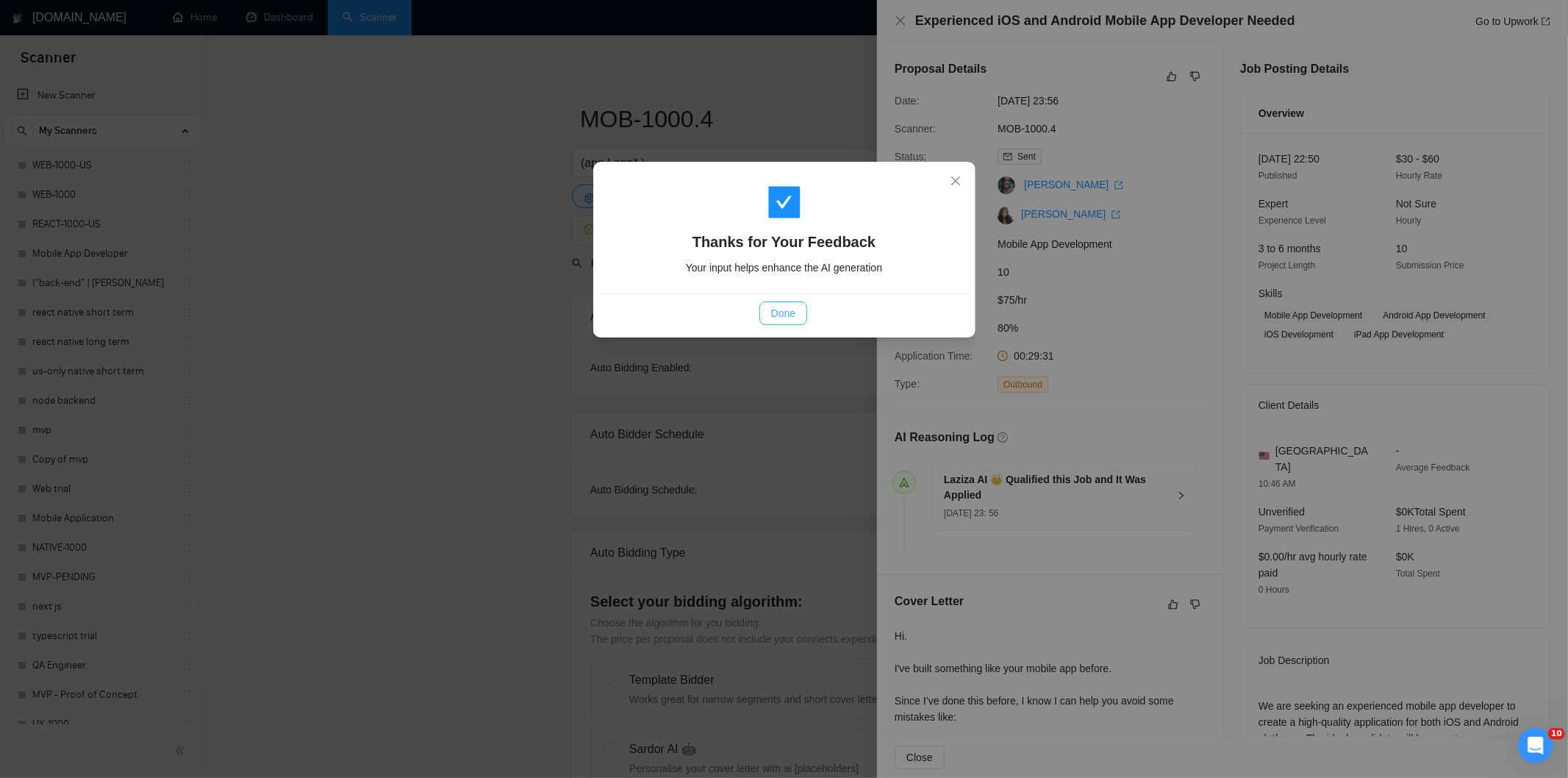
click at [784, 307] on span "Done" at bounding box center [784, 314] width 25 height 16
